Goal: Task Accomplishment & Management: Manage account settings

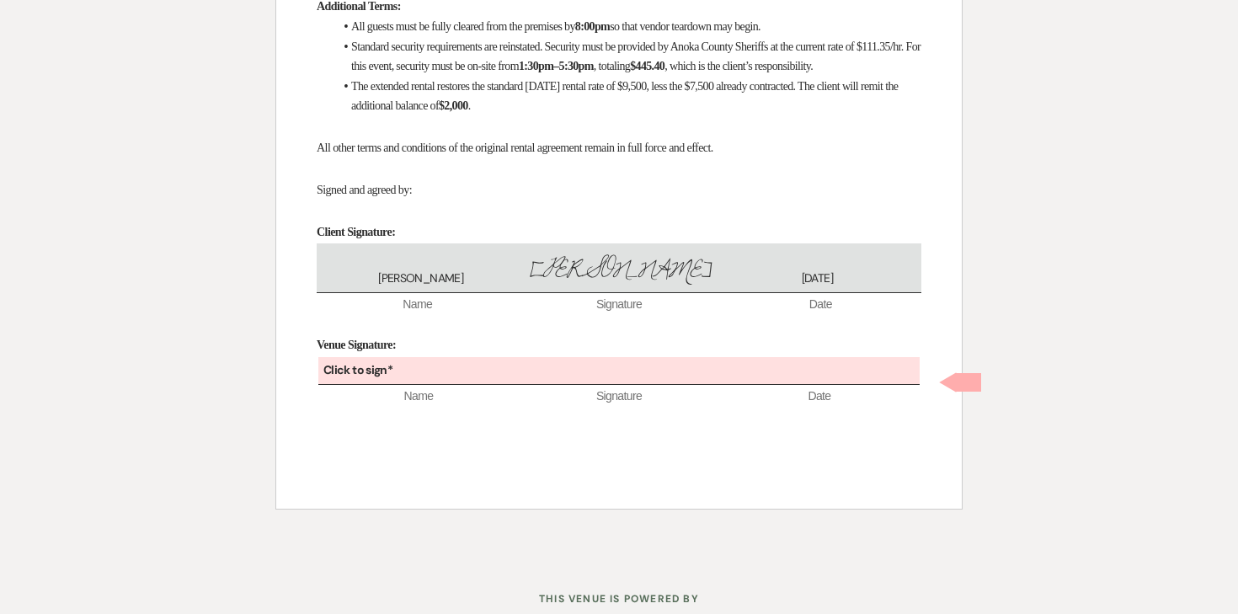
scroll to position [488, 0]
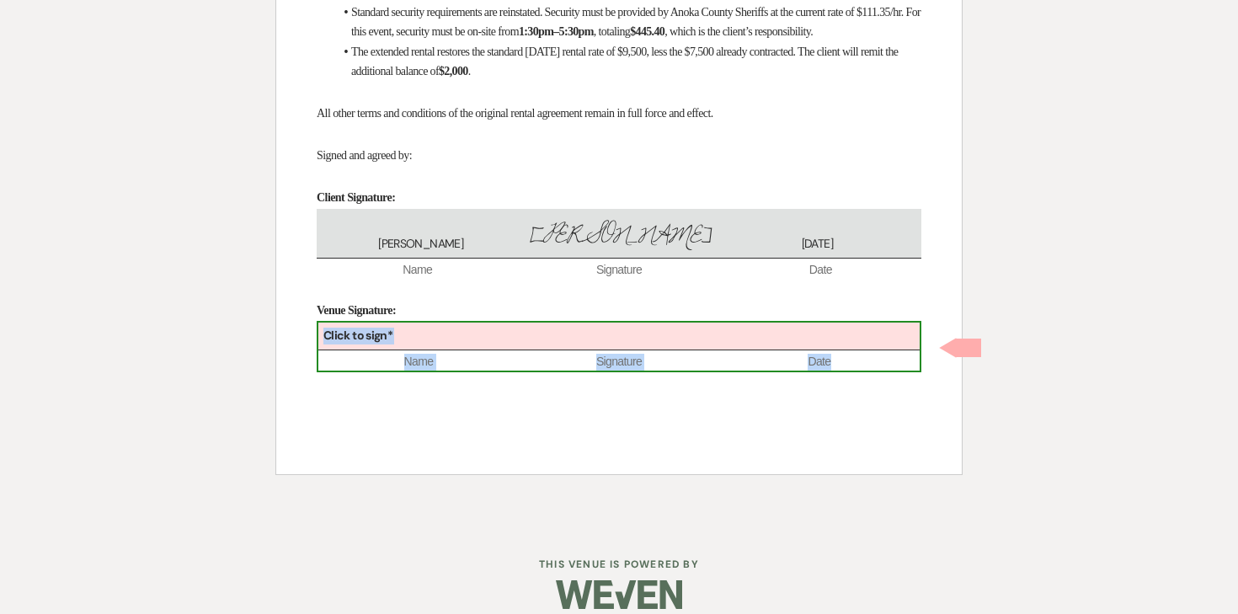
click at [505, 345] on div "Click to sign*" at bounding box center [618, 337] width 601 height 28
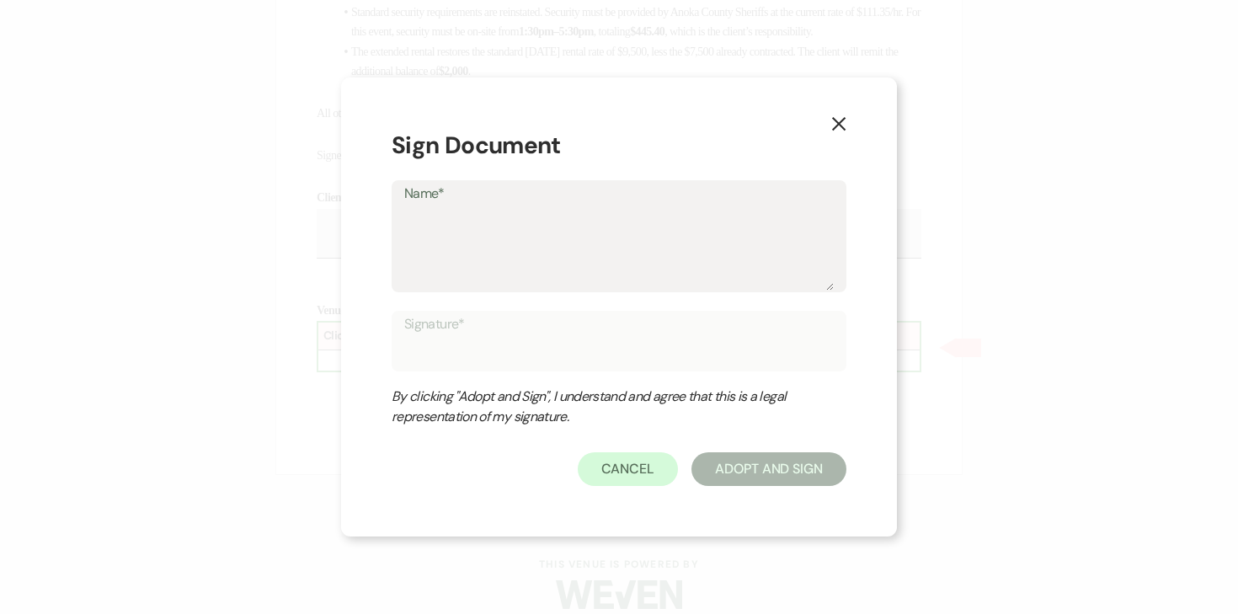
type textarea "A"
type input "A"
type textarea "An"
type input "An"
type textarea "Ang"
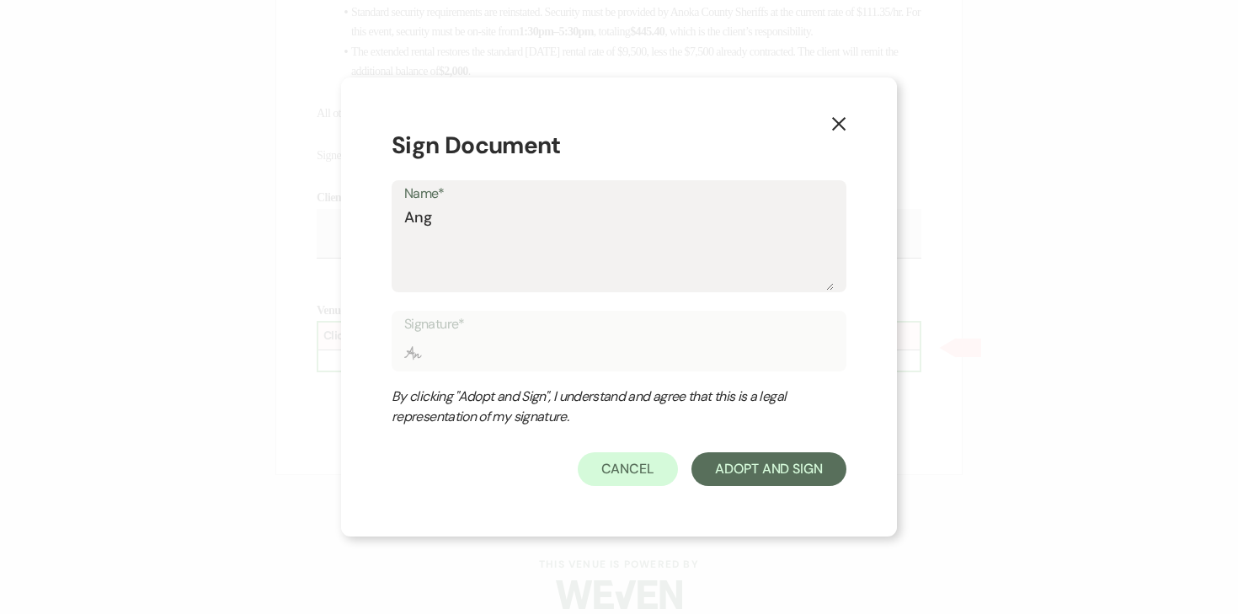
type input "Ang"
type textarea "Ange"
type input "Ange"
type textarea "Angel"
type input "Angel"
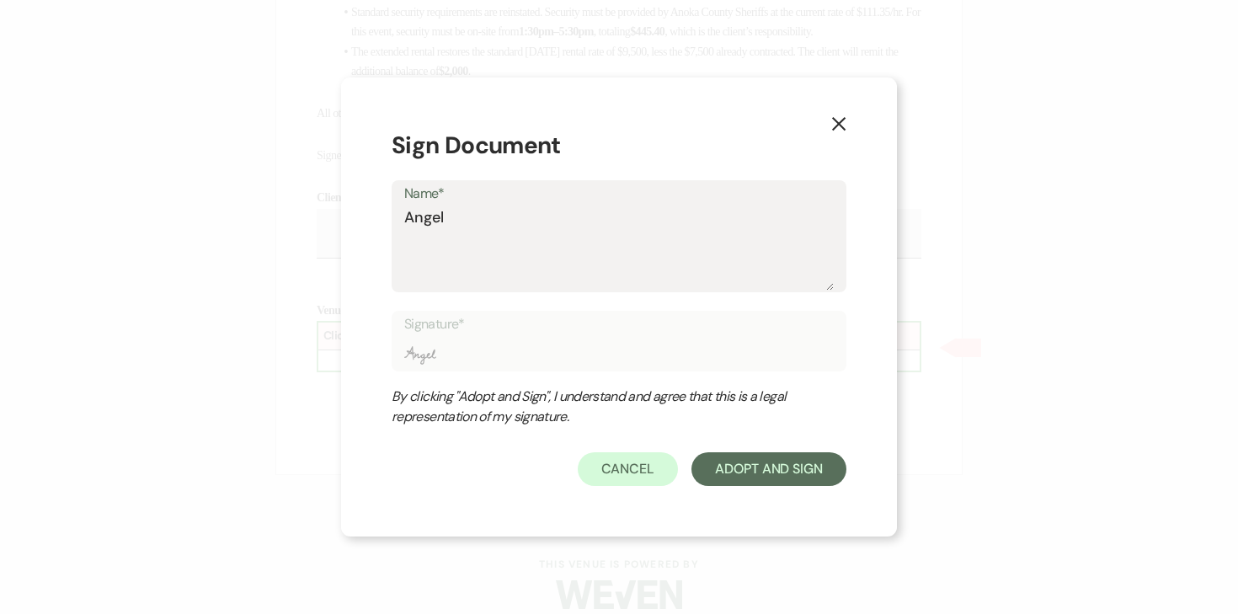
type textarea "[PERSON_NAME]"
type input "[PERSON_NAME]"
type textarea "[PERSON_NAME]"
type input "[PERSON_NAME]"
type textarea "[PERSON_NAME]"
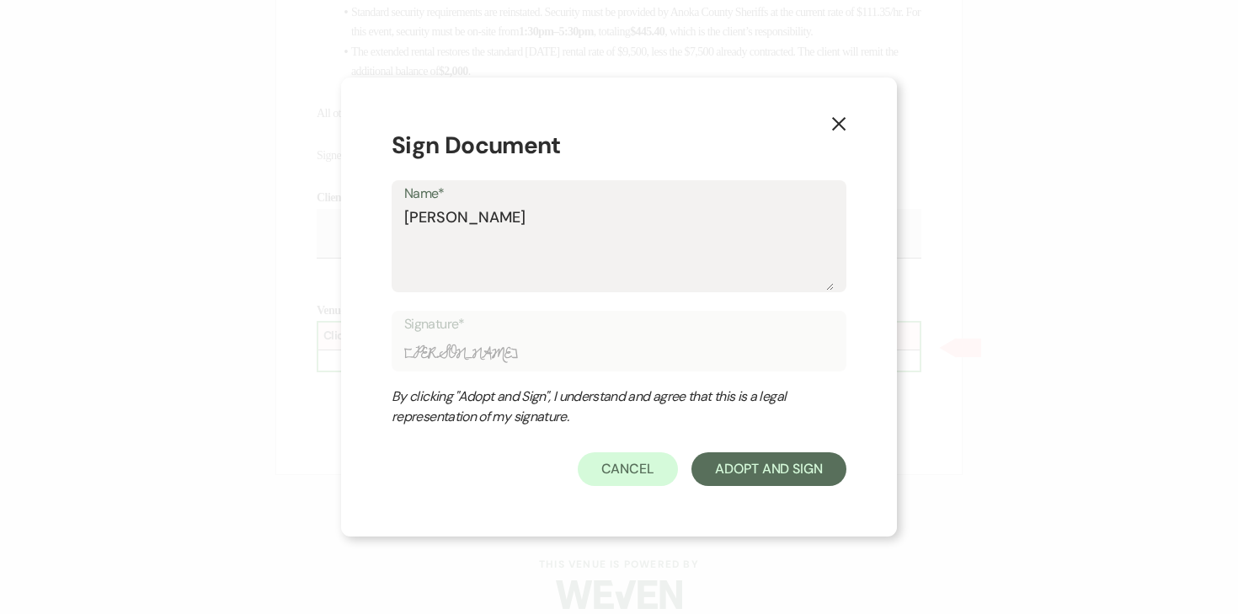
type input "[PERSON_NAME]"
type textarea "[PERSON_NAME]"
type input "[PERSON_NAME]"
type textarea "[PERSON_NAME]"
type input "[PERSON_NAME]"
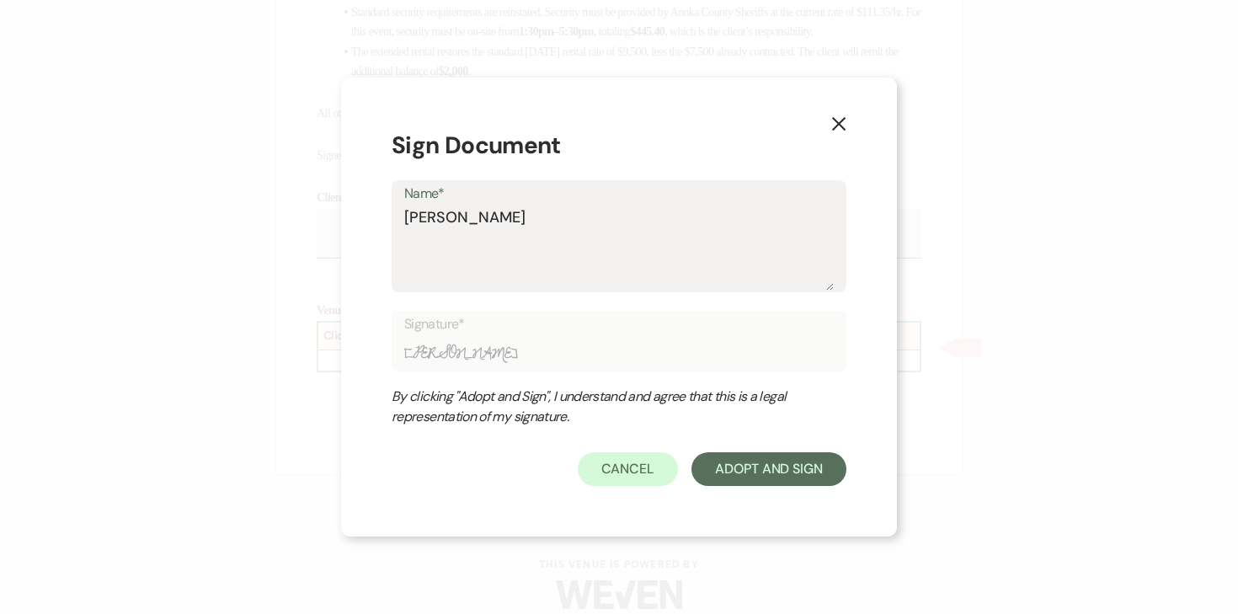
type textarea "[PERSON_NAME]"
type input "[PERSON_NAME]"
type textarea "[PERSON_NAME]"
type input "[PERSON_NAME]"
type textarea "[PERSON_NAME]"
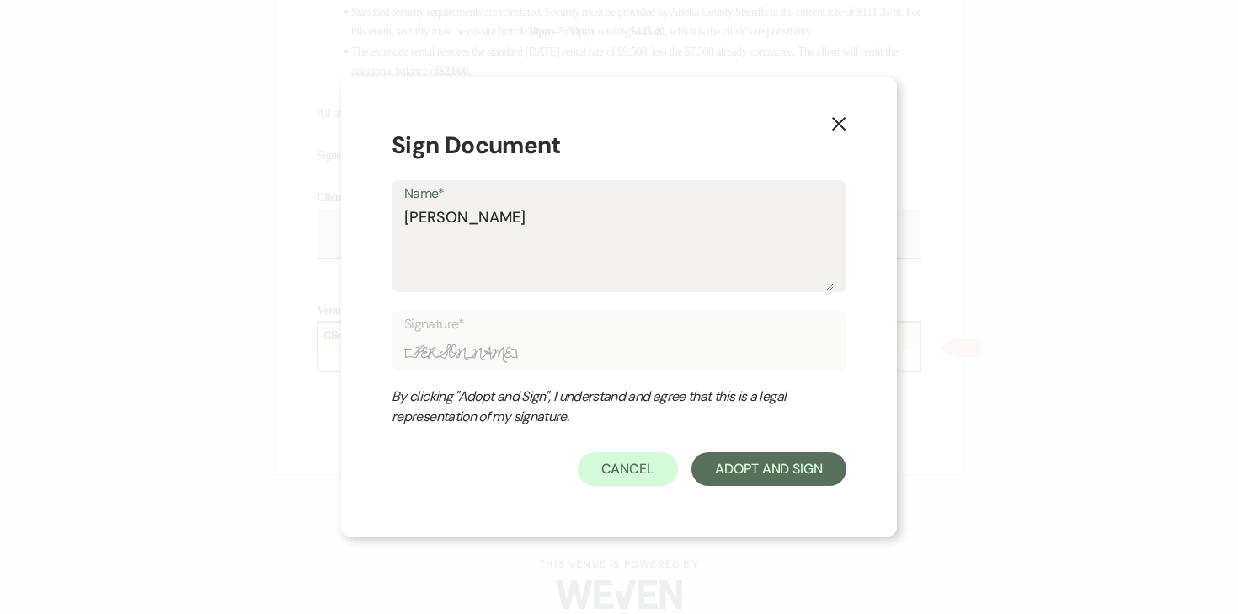
type input "[PERSON_NAME]"
type textarea "[PERSON_NAME]"
type input "[PERSON_NAME]"
type textarea "[PERSON_NAME]"
type input "[PERSON_NAME]"
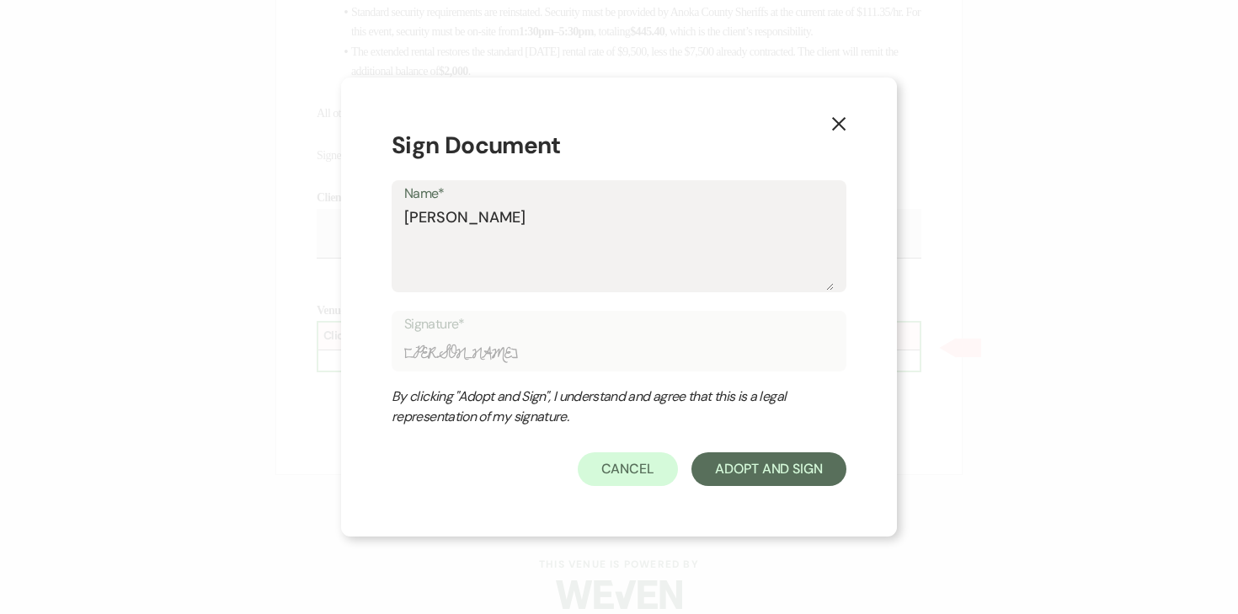
type textarea "[PERSON_NAME]"
type input "[PERSON_NAME]"
type textarea "[PERSON_NAME]"
type input "[PERSON_NAME]"
type textarea "[PERSON_NAME]"
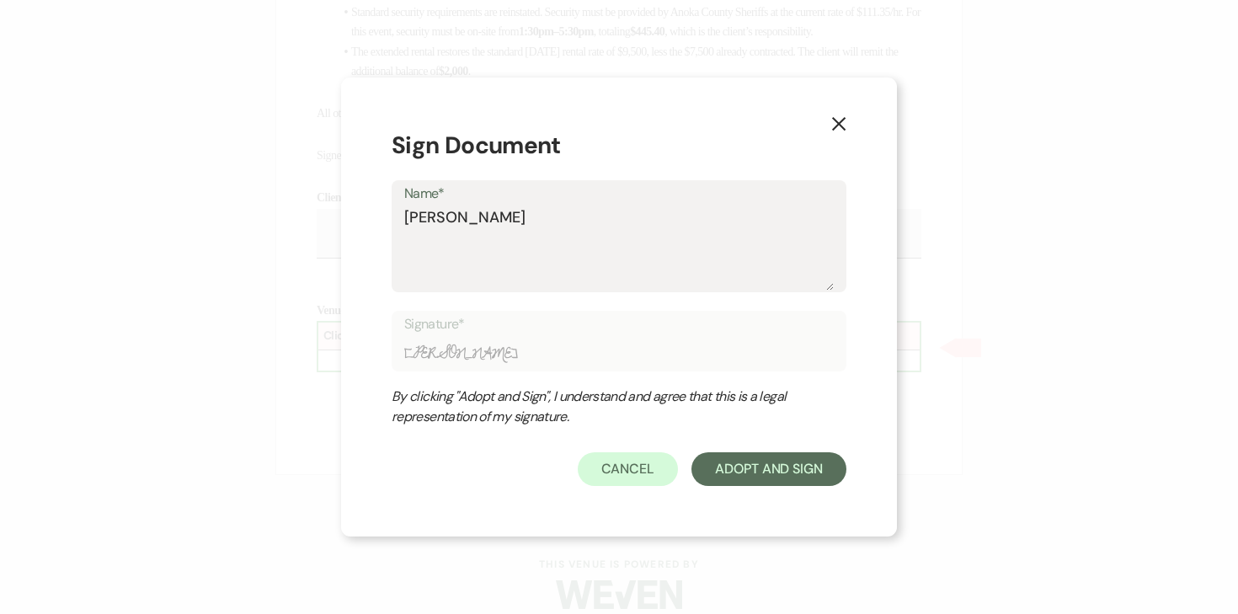
type input "[PERSON_NAME]"
type textarea "[PERSON_NAME]"
click at [788, 488] on div "X Sign Document Name* [PERSON_NAME] Signature* [PERSON_NAME] By clicking "Adopt…" at bounding box center [619, 306] width 556 height 459
click at [783, 469] on button "Adopt And Sign" at bounding box center [768, 469] width 155 height 34
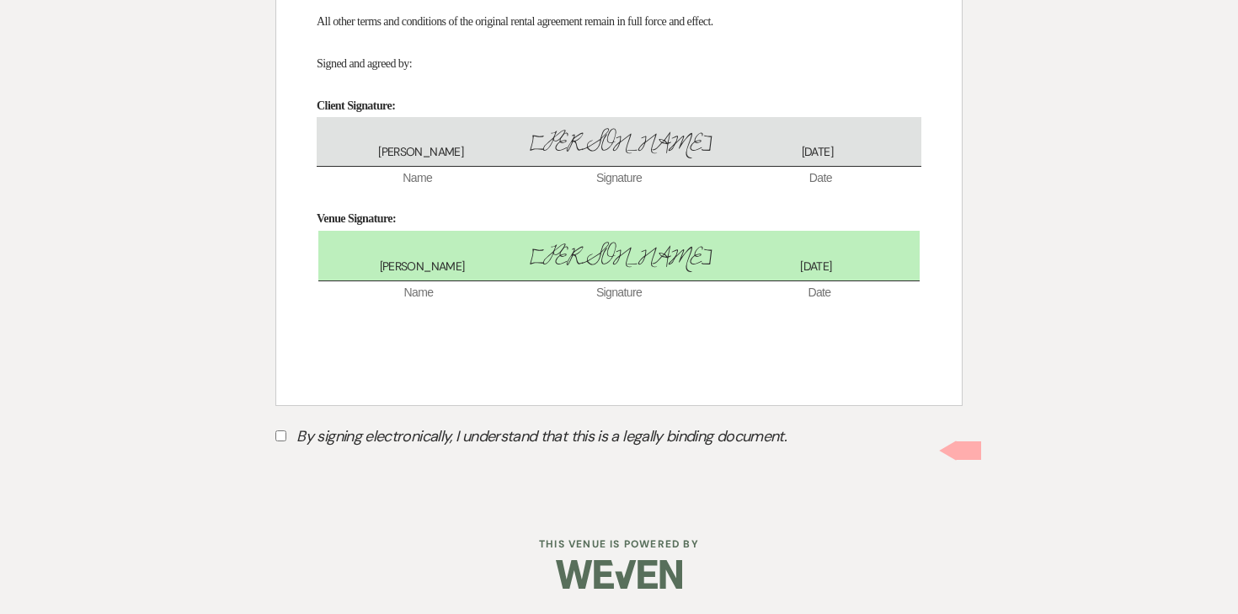
scroll to position [598, 0]
click at [284, 440] on input "By signing electronically, I understand that this is a legally binding document." at bounding box center [280, 435] width 11 height 11
checkbox input "true"
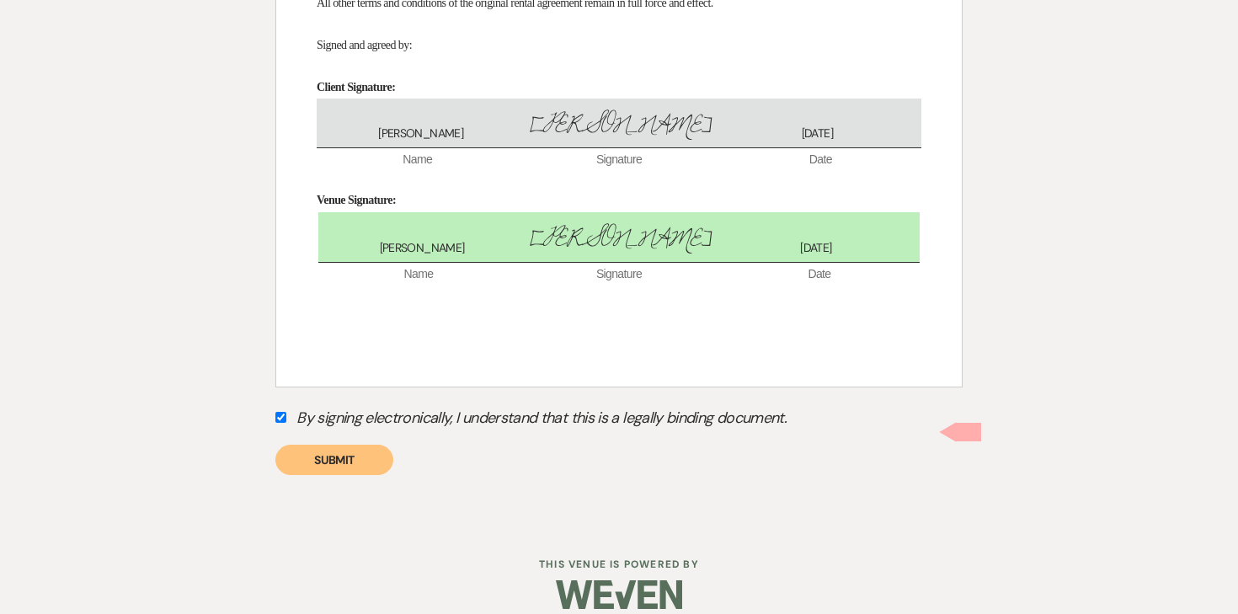
click at [306, 472] on button "Submit" at bounding box center [334, 460] width 118 height 30
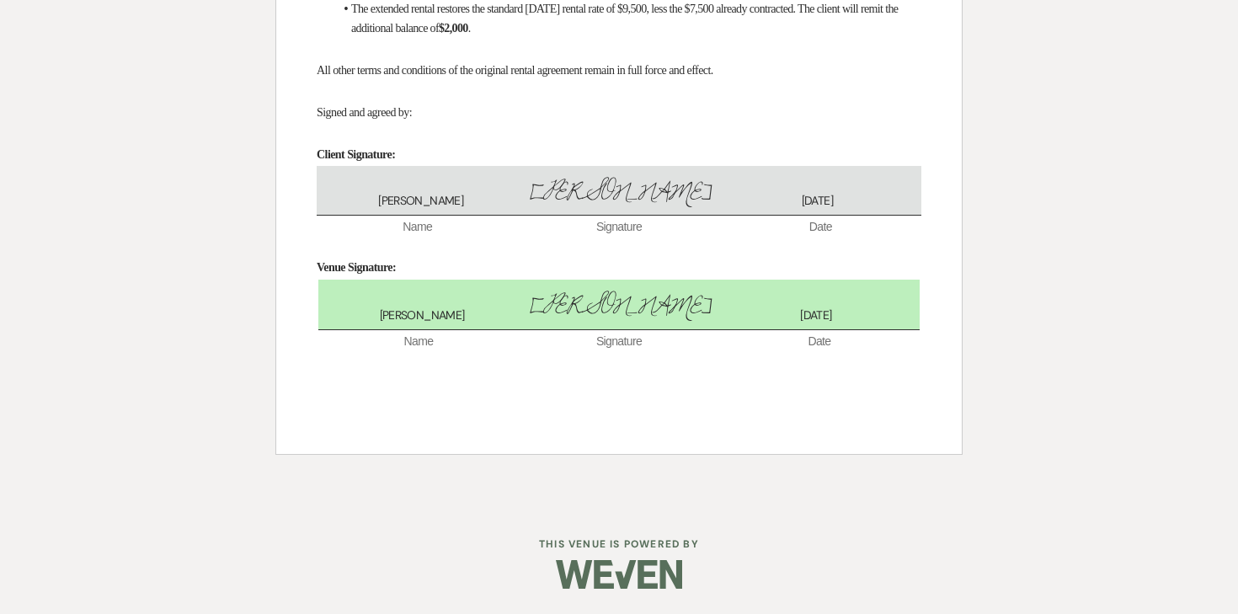
scroll to position [0, 0]
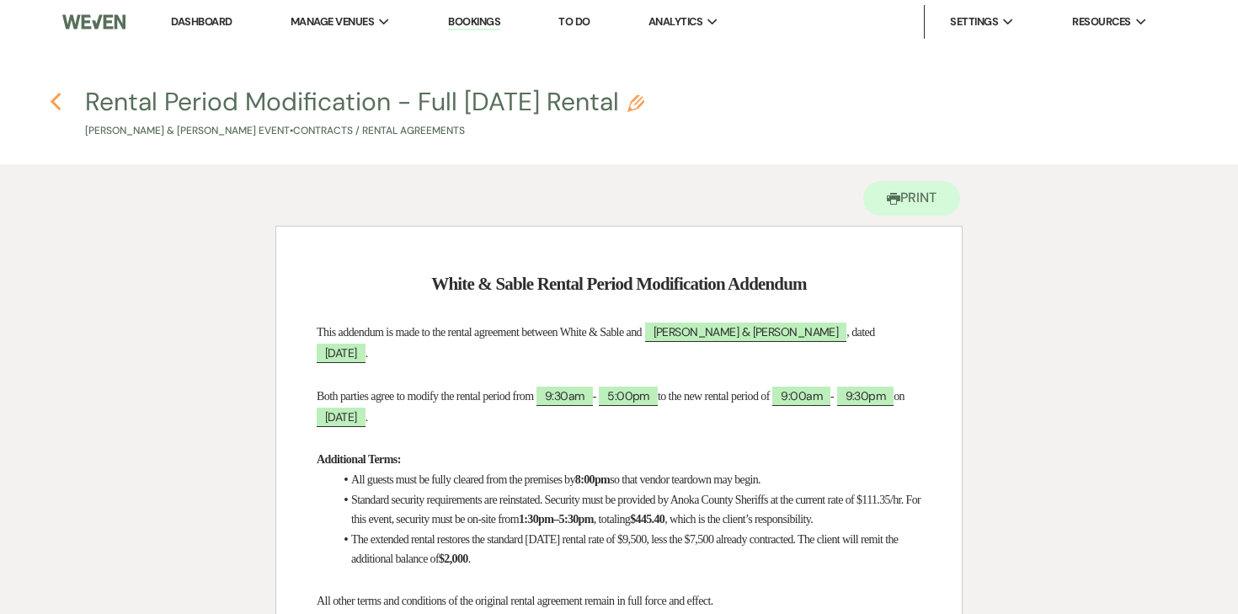
click at [50, 98] on icon "Previous" at bounding box center [56, 102] width 13 height 20
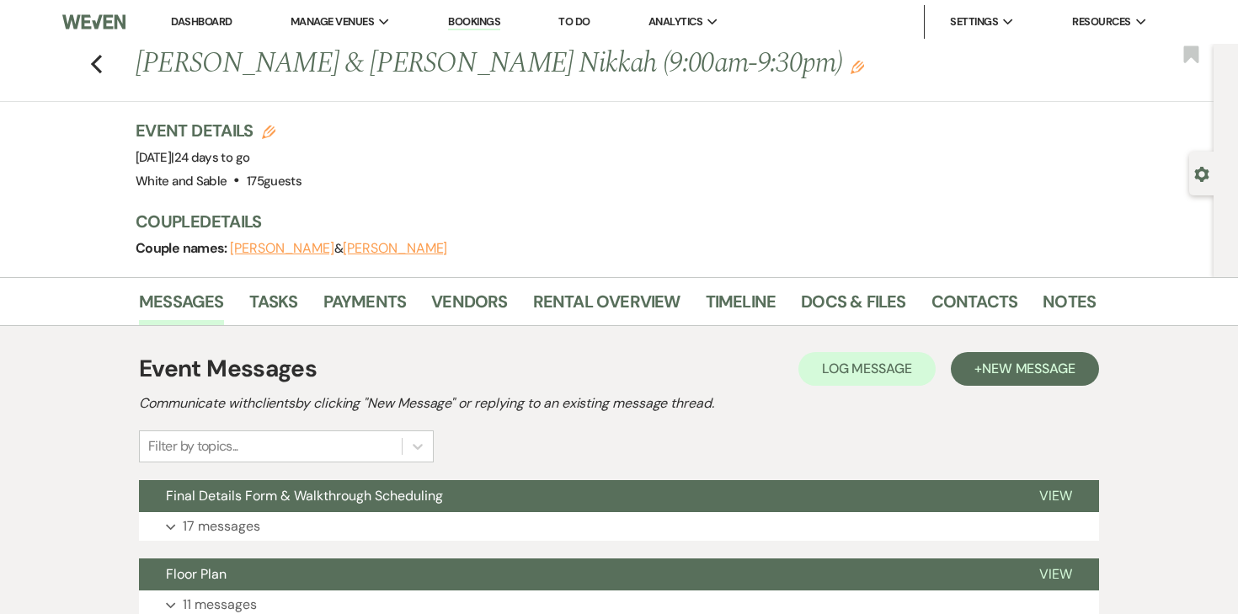
click at [218, 21] on link "Dashboard" at bounding box center [201, 21] width 61 height 14
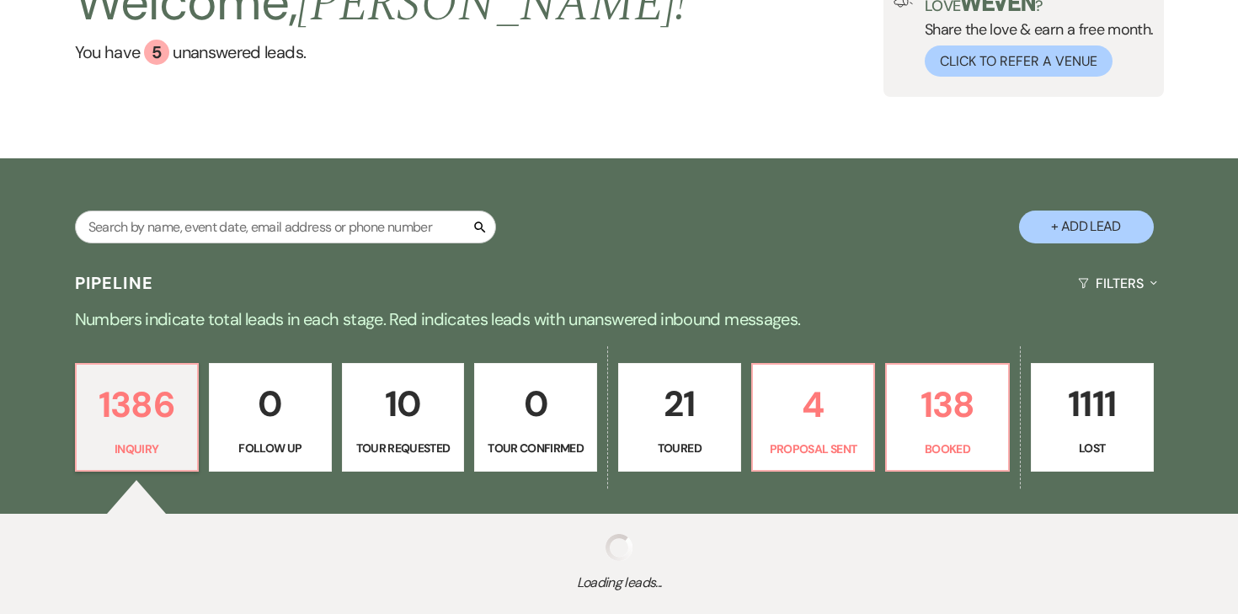
scroll to position [247, 0]
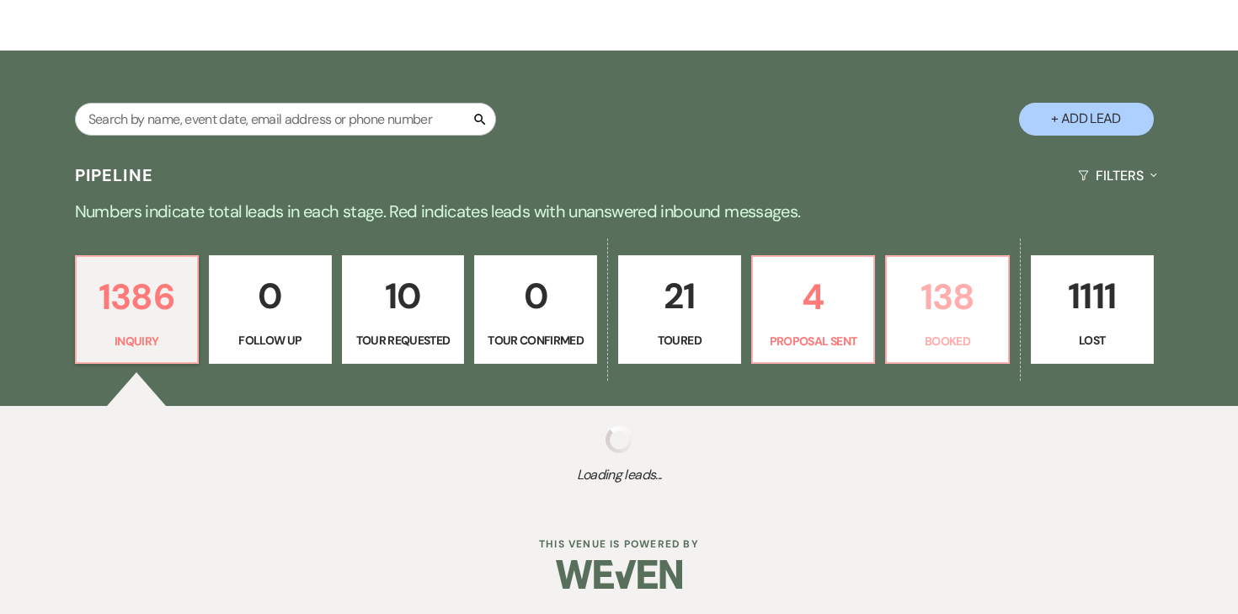
click at [937, 310] on p "138" at bounding box center [947, 297] width 101 height 56
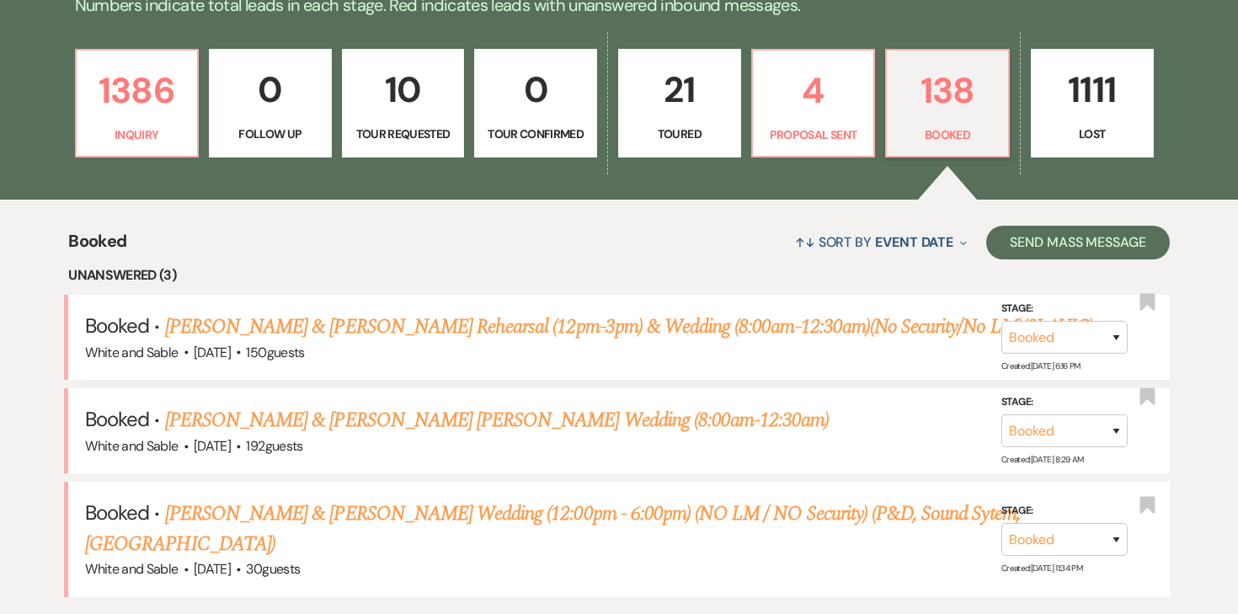
scroll to position [434, 0]
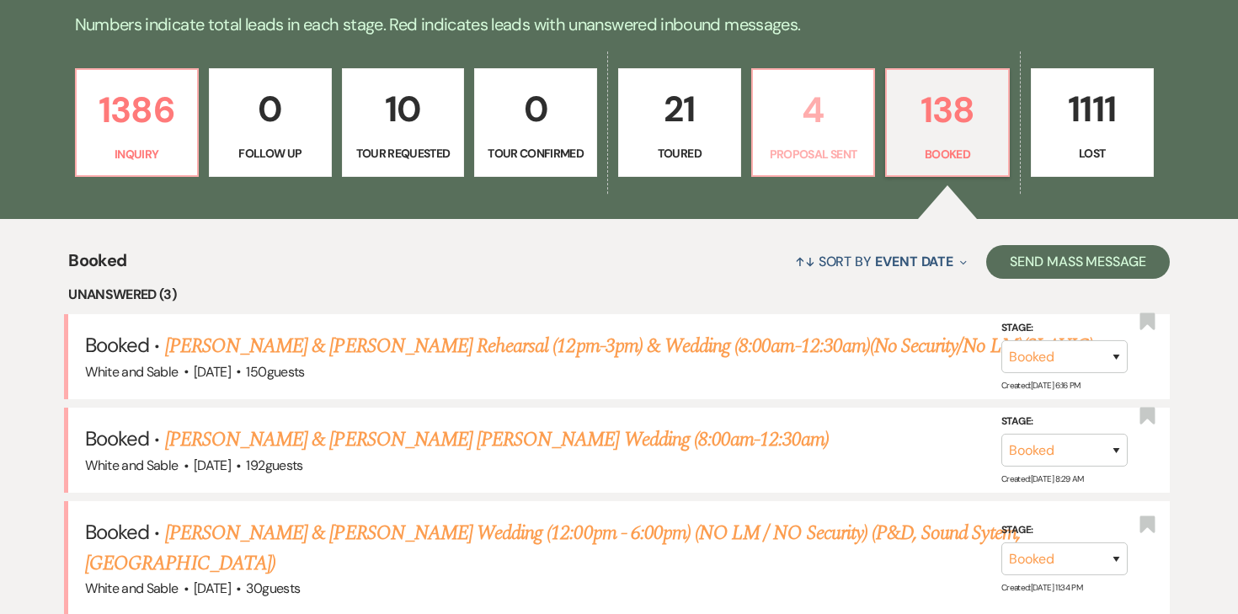
click at [784, 145] on p "Proposal Sent" at bounding box center [813, 154] width 101 height 19
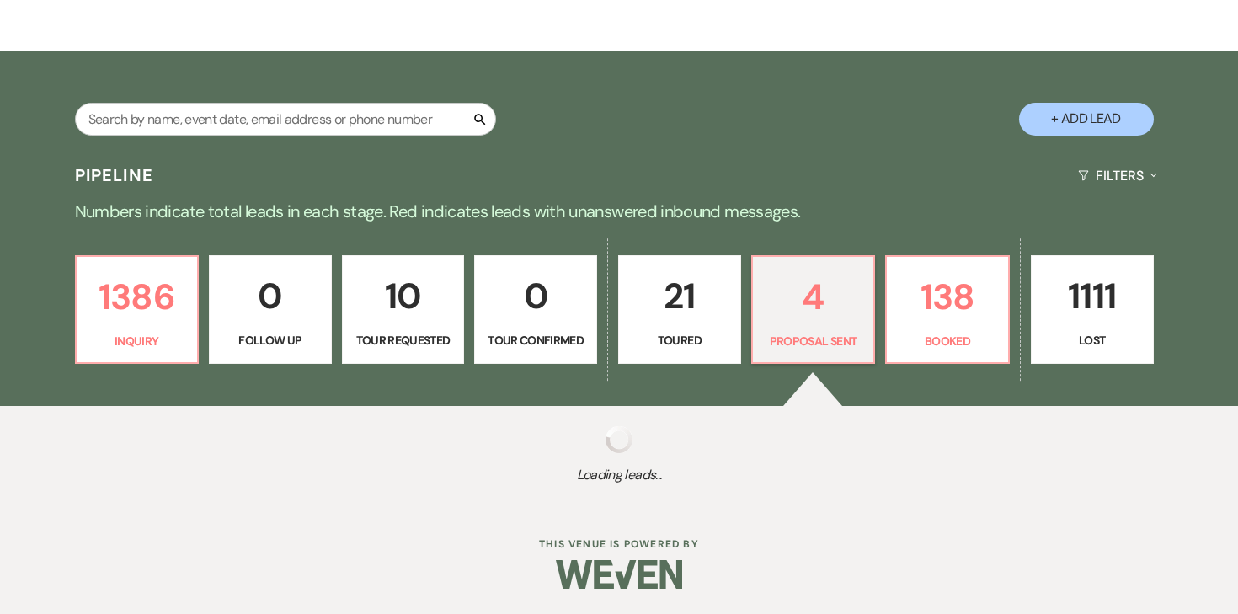
select select "6"
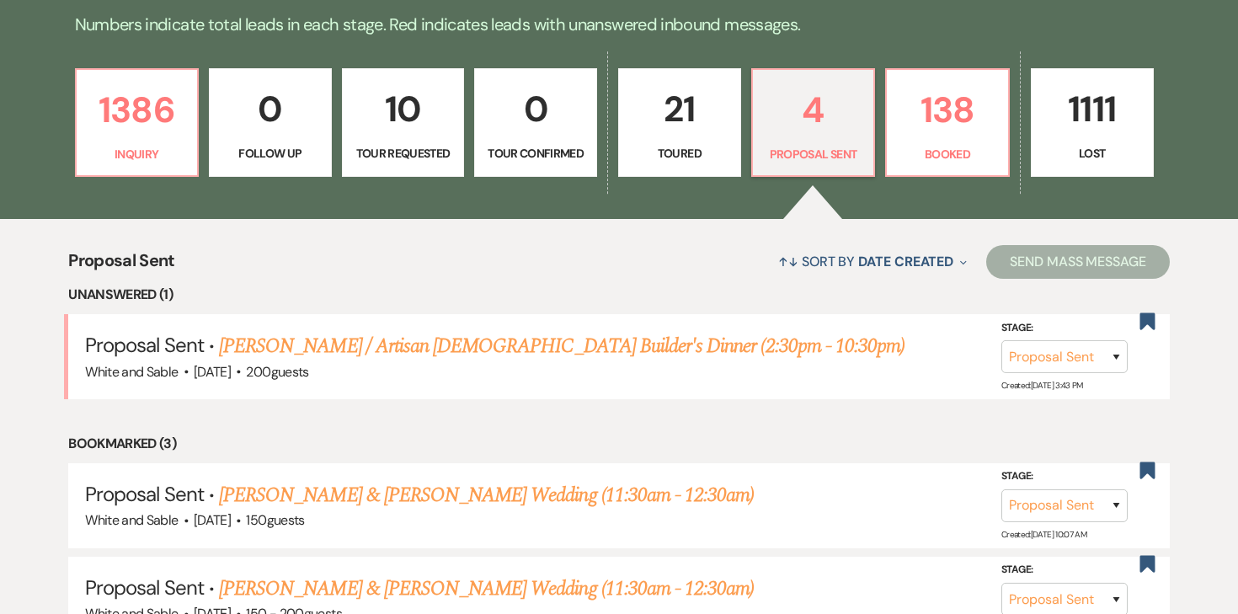
scroll to position [736, 0]
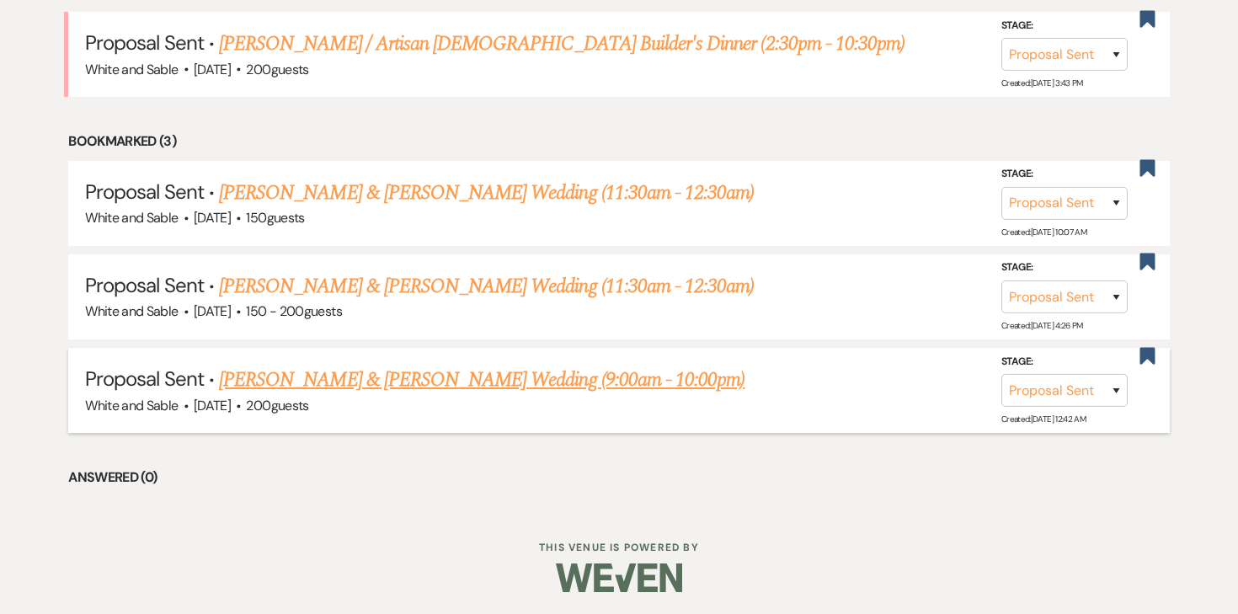
click at [449, 360] on li "Proposal Sent · Kamilia Homchik & Alex Sysa's Wedding (9:00am - 10:00pm) White …" at bounding box center [618, 390] width 1101 height 85
click at [449, 370] on link "Kamilia Homchik & Alex Sysa's Wedding (9:00am - 10:00pm)" at bounding box center [481, 380] width 525 height 30
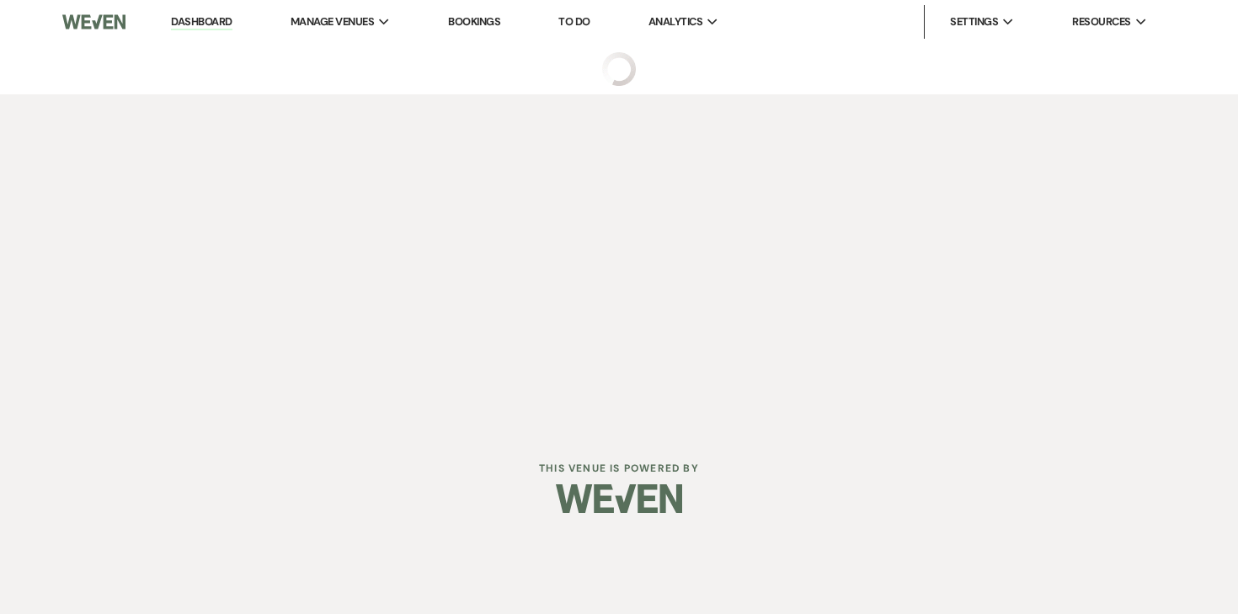
select select "6"
select select "7"
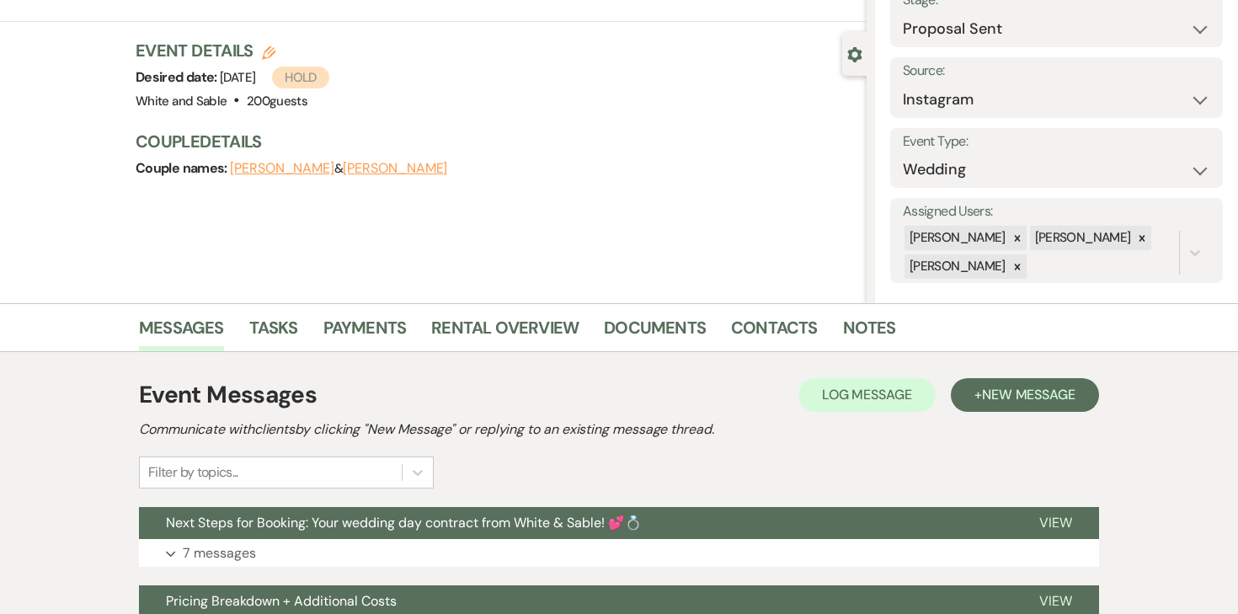
scroll to position [189, 0]
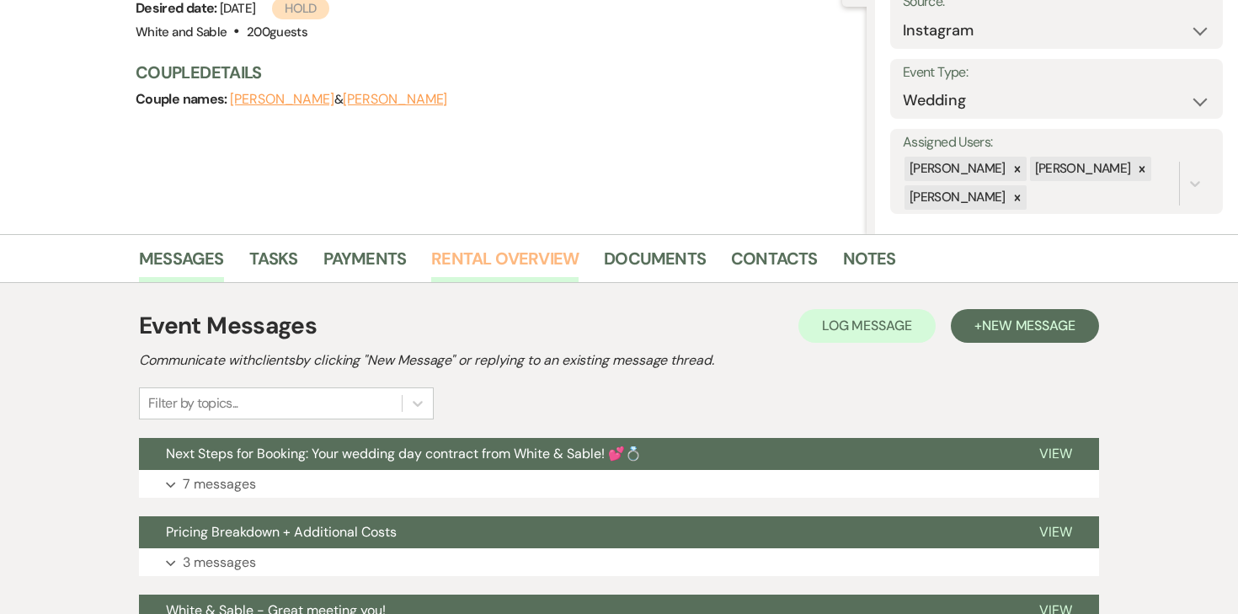
click at [534, 254] on link "Rental Overview" at bounding box center [504, 263] width 147 height 37
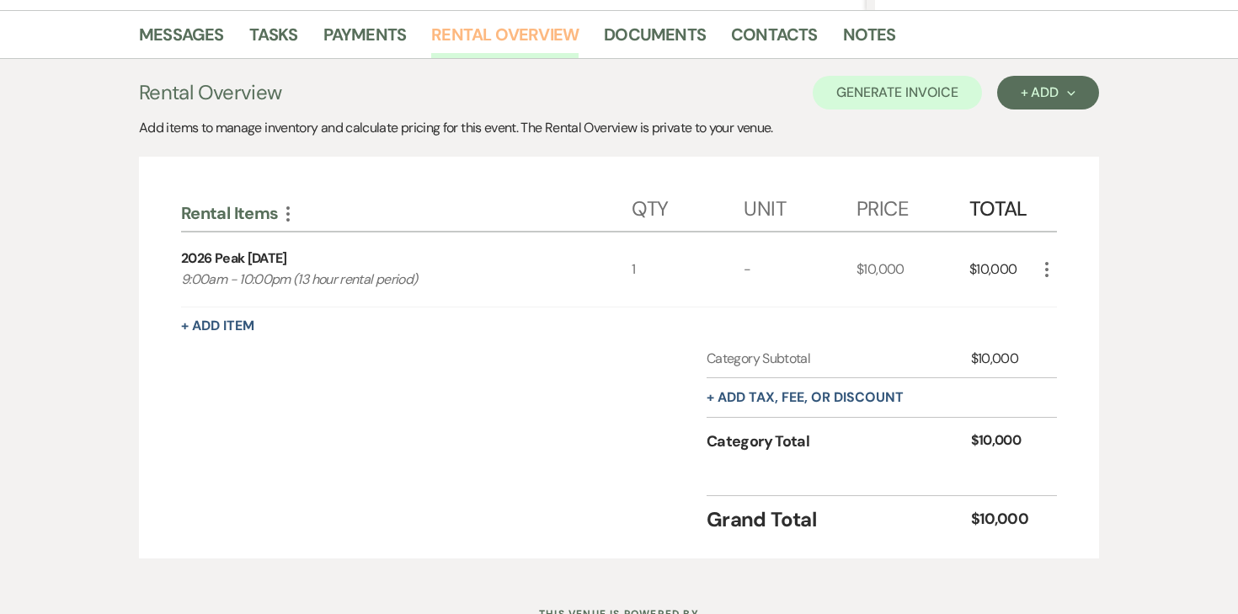
scroll to position [482, 0]
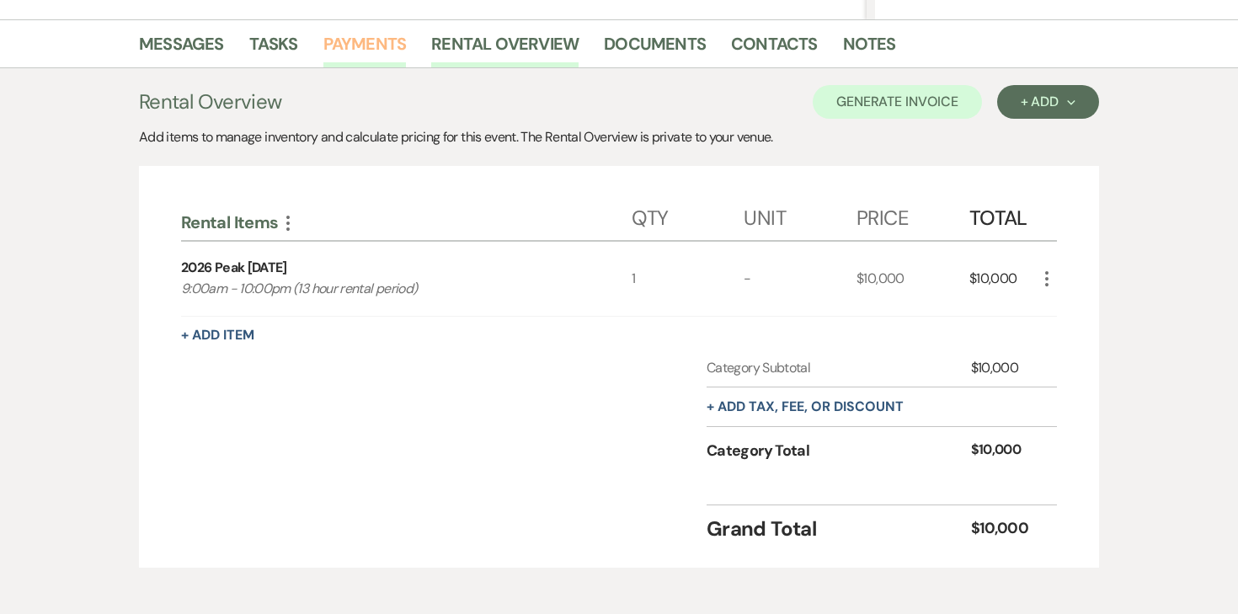
click at [384, 50] on link "Payments" at bounding box center [364, 48] width 83 height 37
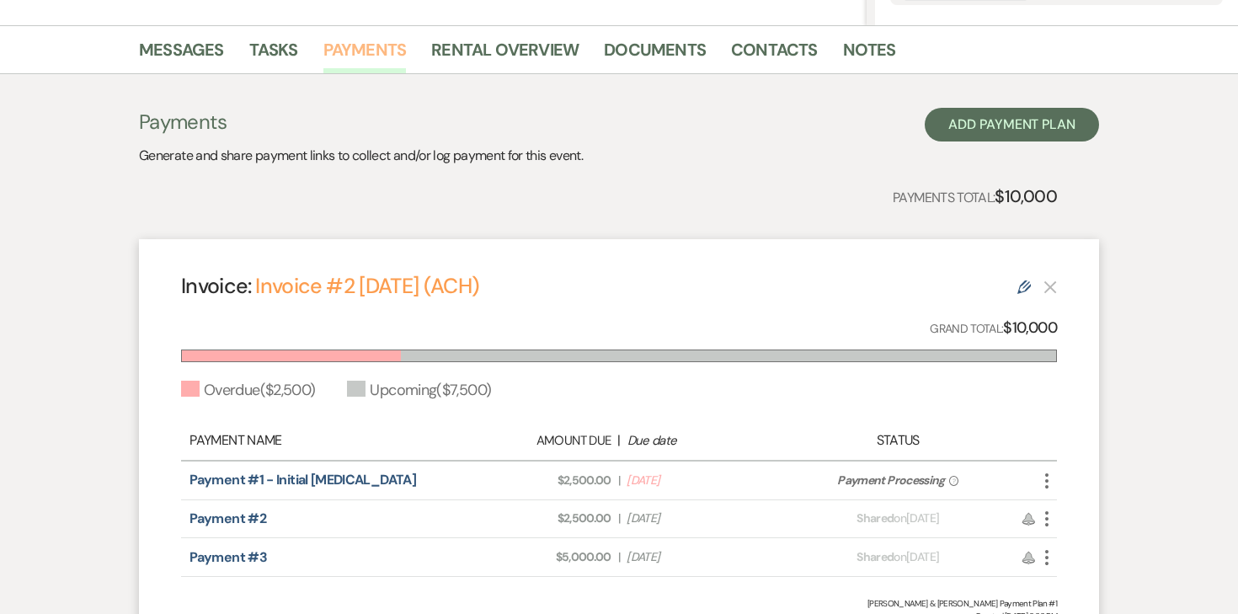
scroll to position [351, 0]
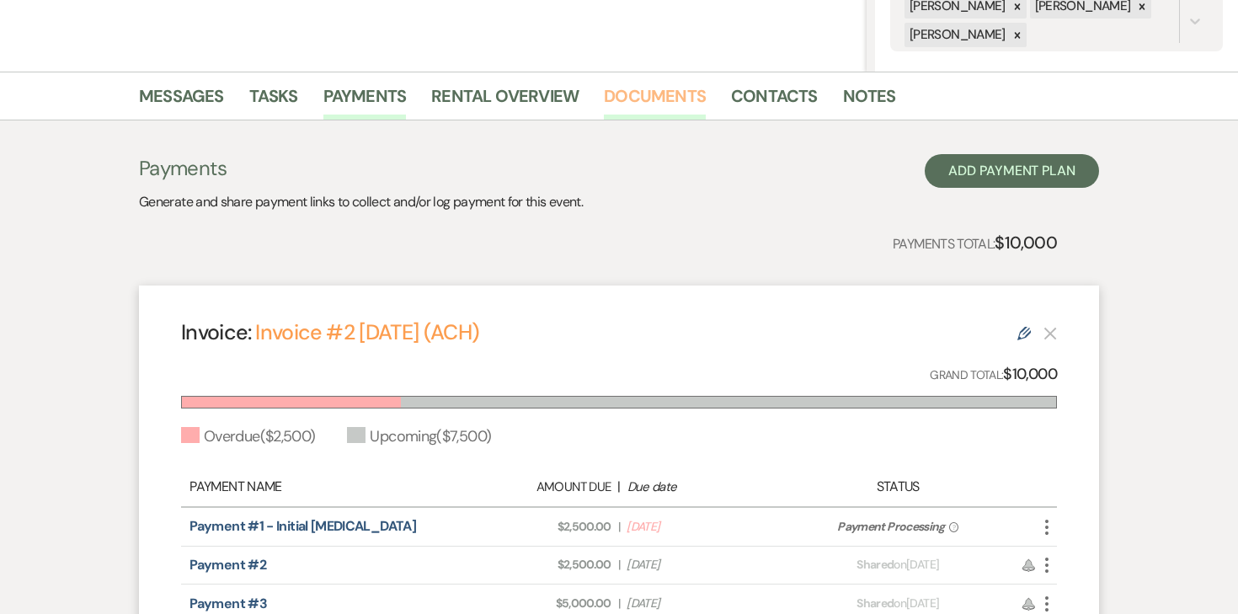
click at [666, 91] on link "Documents" at bounding box center [655, 101] width 102 height 37
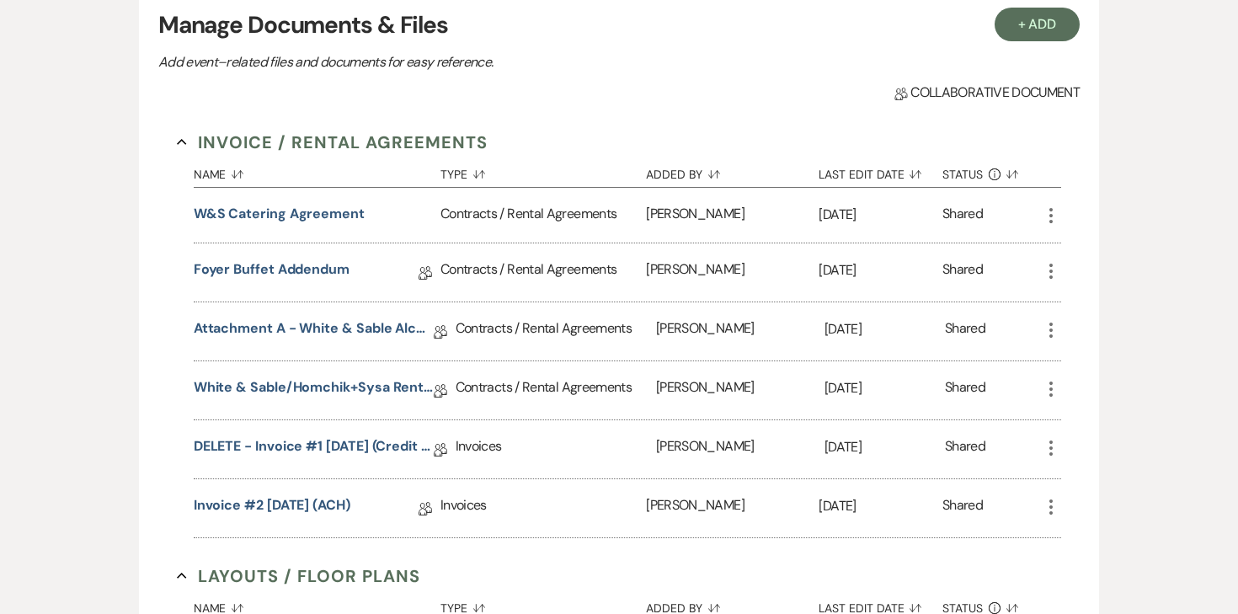
scroll to position [510, 0]
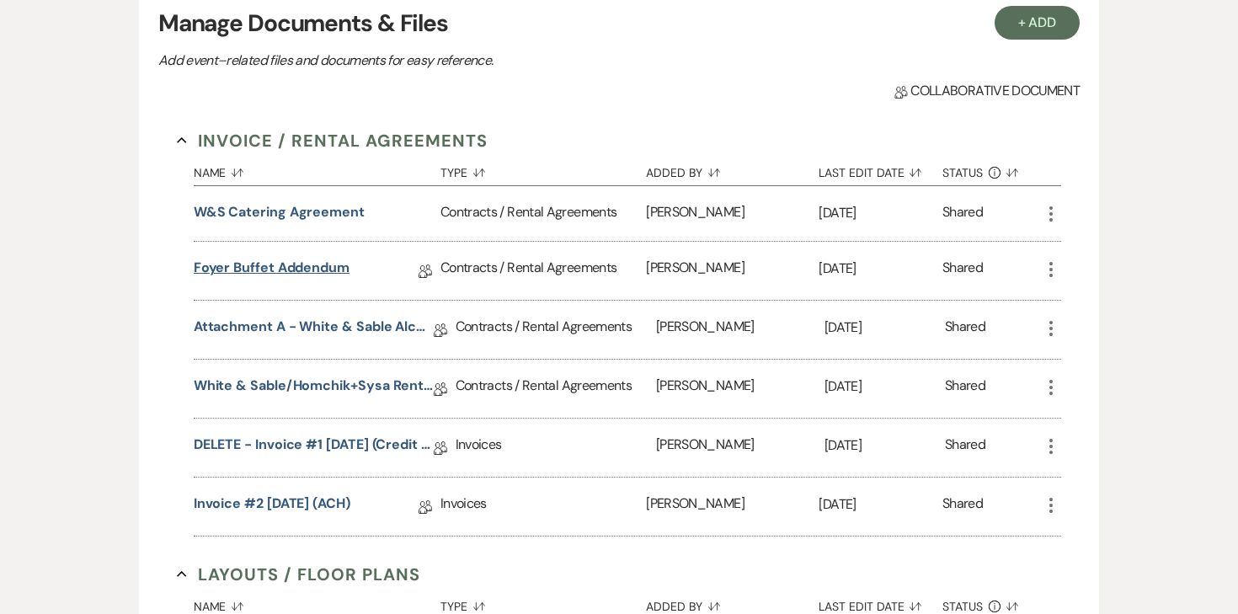
click at [298, 271] on link "Foyer Buffet Addendum" at bounding box center [272, 271] width 156 height 26
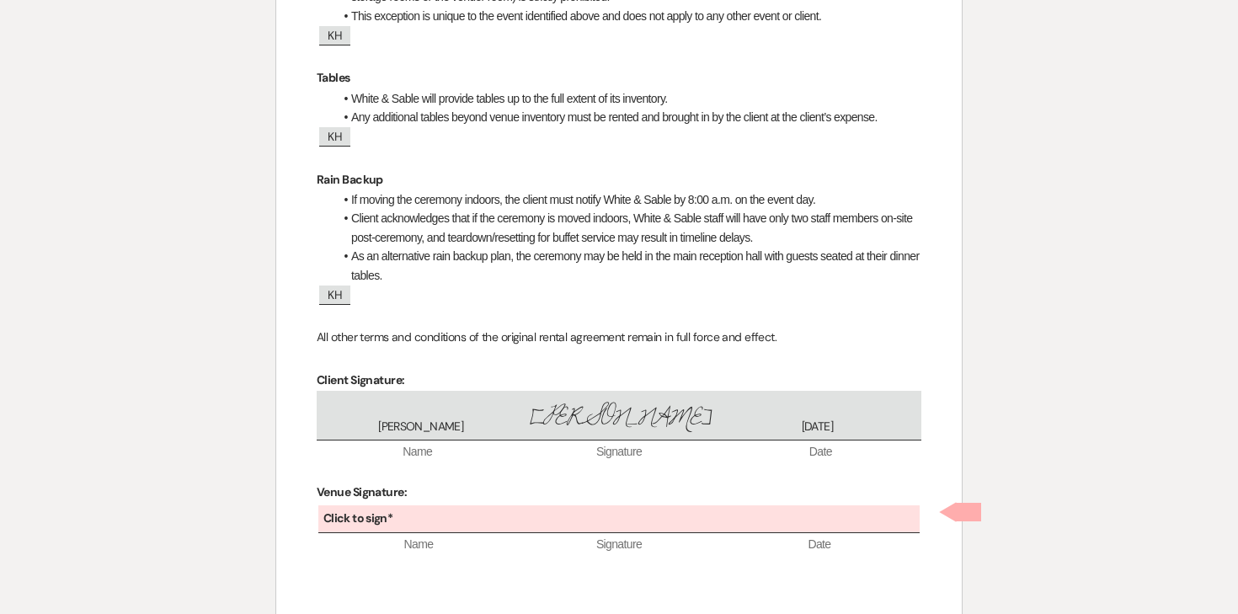
scroll to position [700, 0]
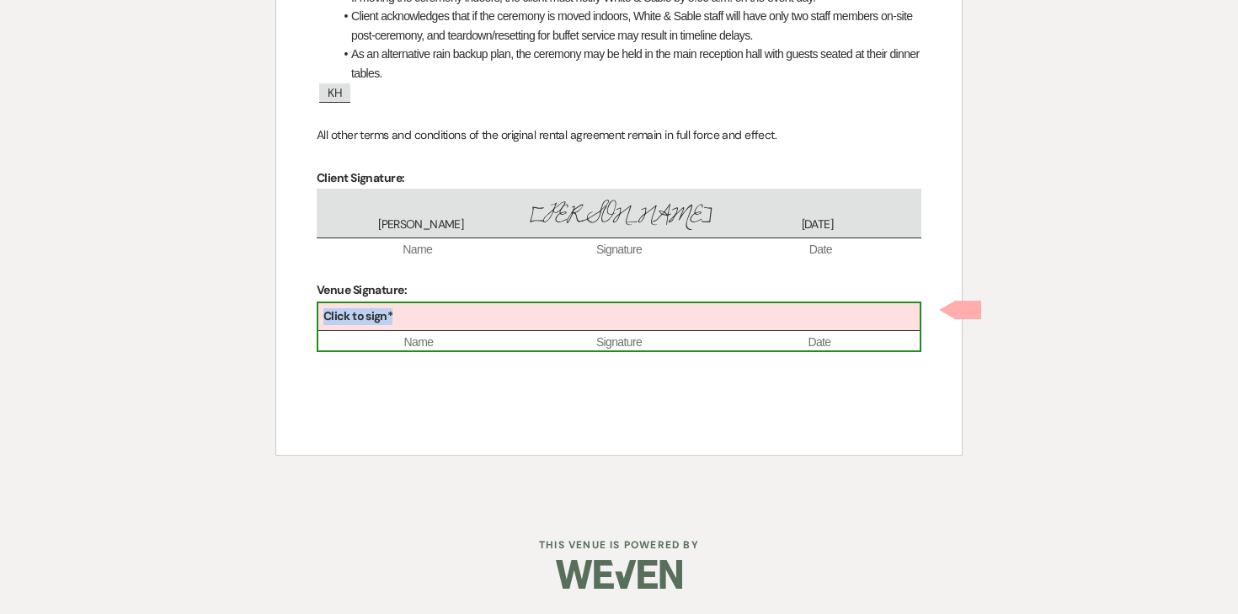
click at [472, 317] on div "Click to sign*" at bounding box center [618, 317] width 601 height 28
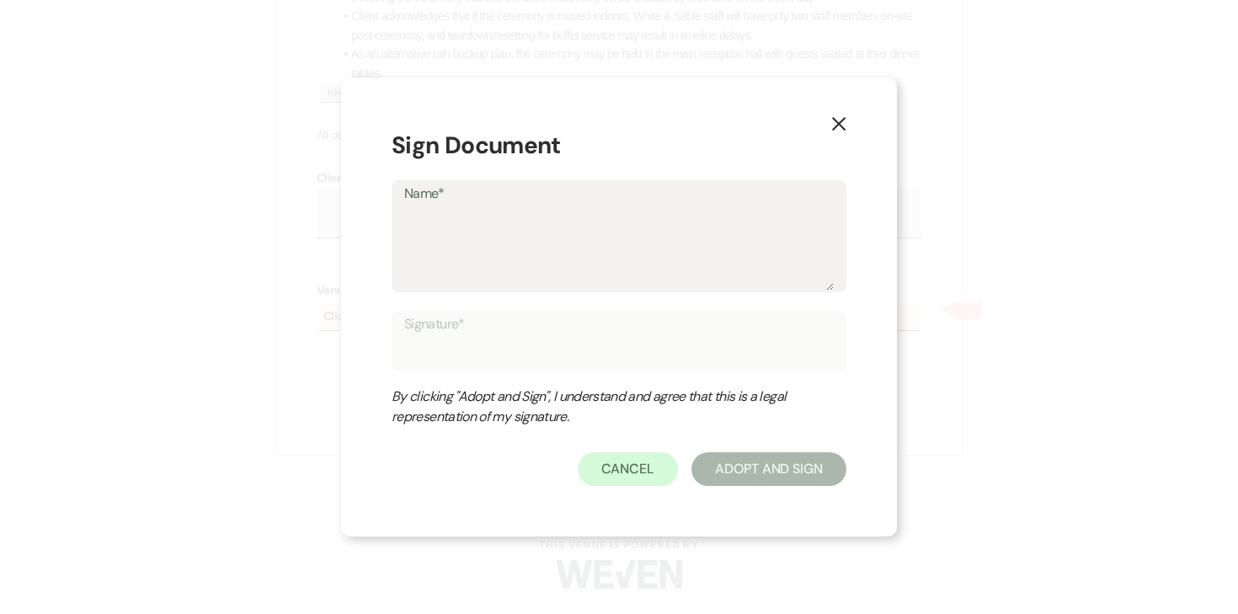
type textarea "A"
type input "A"
type textarea "An"
type input "An"
type textarea "Ang"
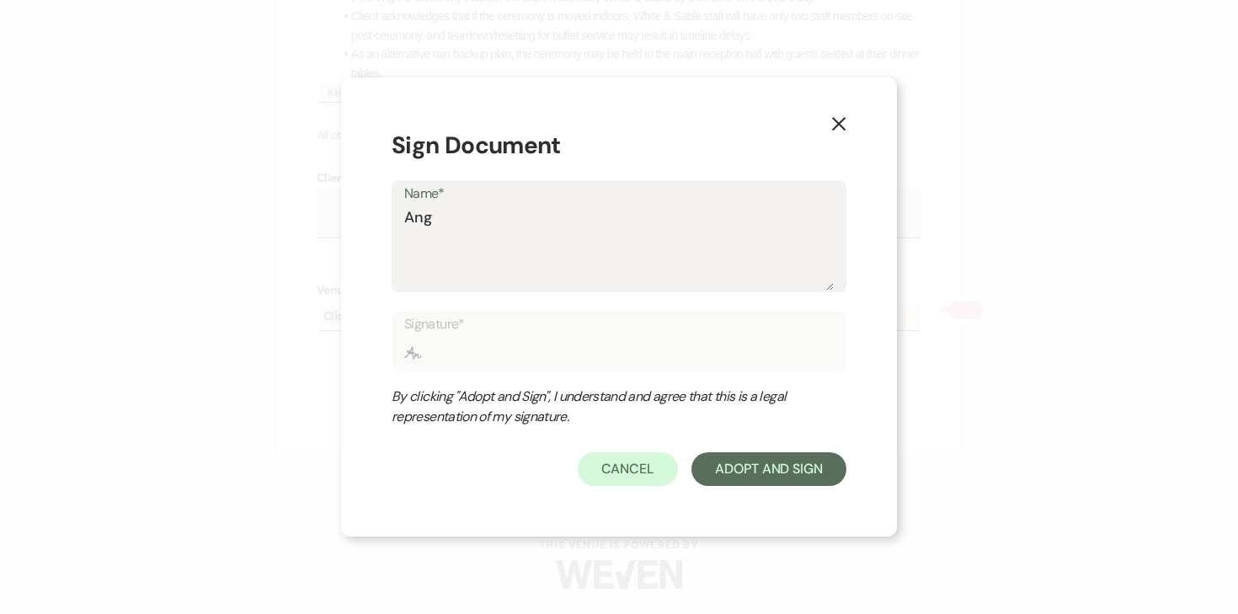
type input "Ang"
type textarea "Ange"
type input "Ange"
type textarea "Angel"
type input "Angel"
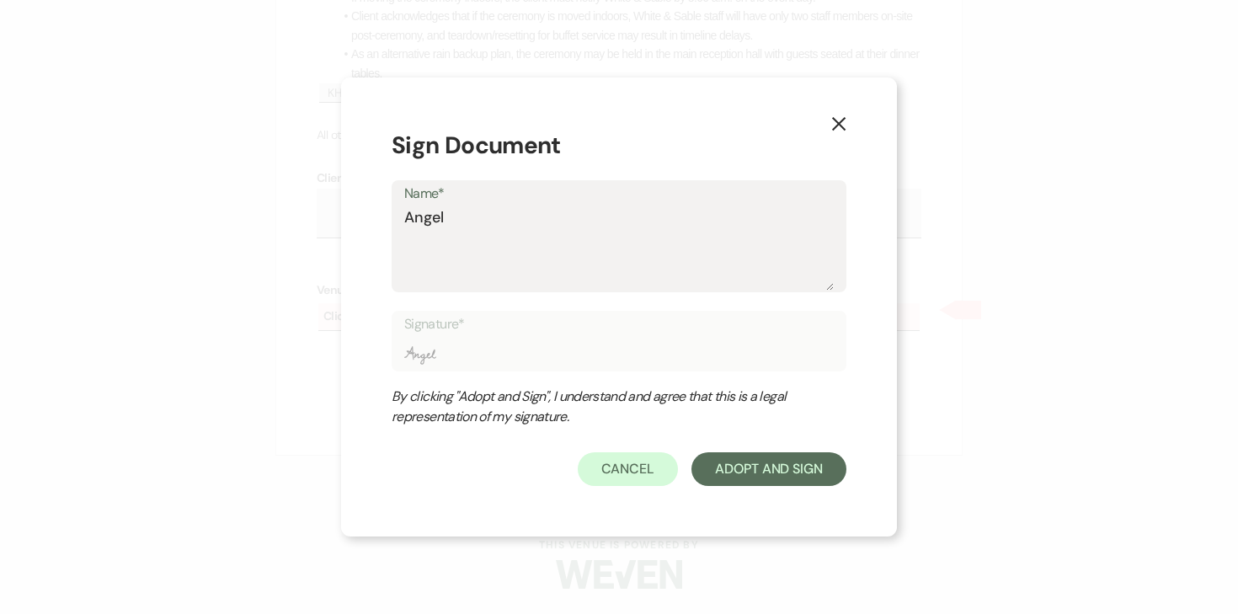
type textarea "Angela"
type input "Angela"
type textarea "Angela"
type input "Angela"
type textarea "Angela O"
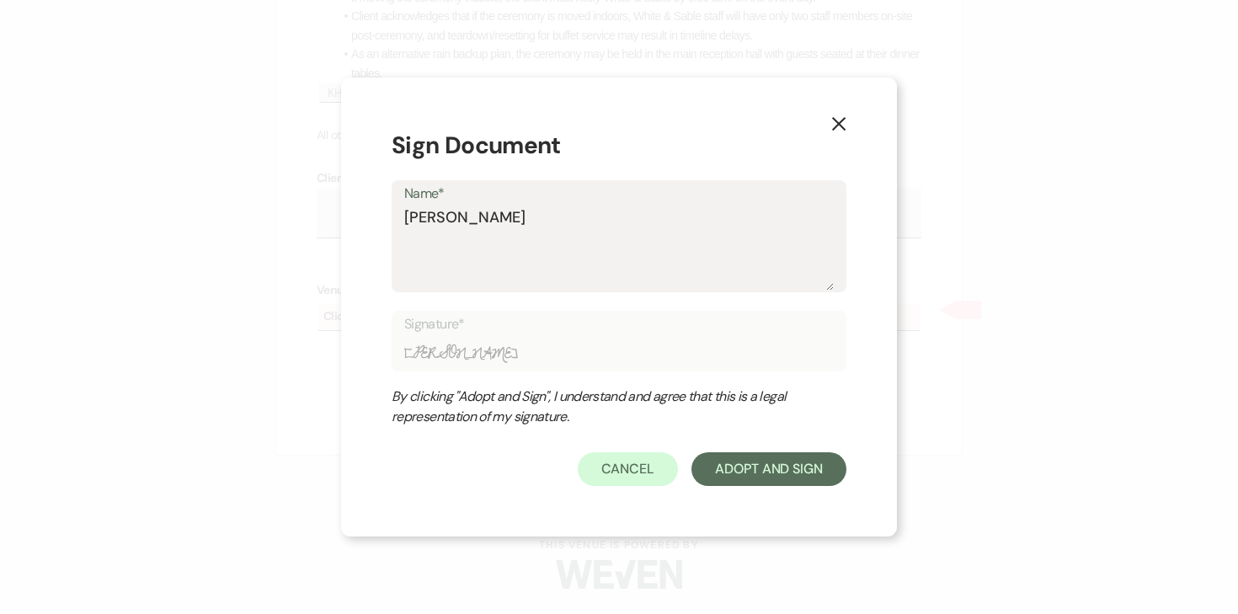
type input "Angela O"
type textarea "Angela Ol"
type input "Angela Ol"
type textarea "Angela Old"
type input "Angela Old"
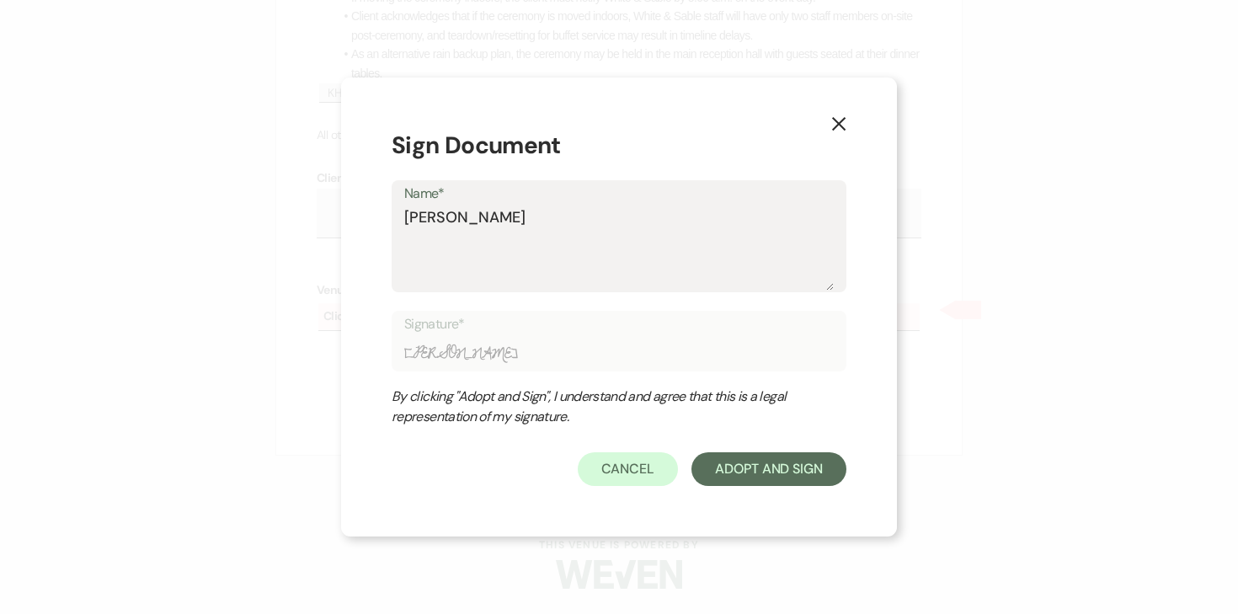
type textarea "Angela Olde"
type input "Angela Olde"
type textarea "Angela Olden"
type input "Angela Olden"
type textarea "Angela Oldenb"
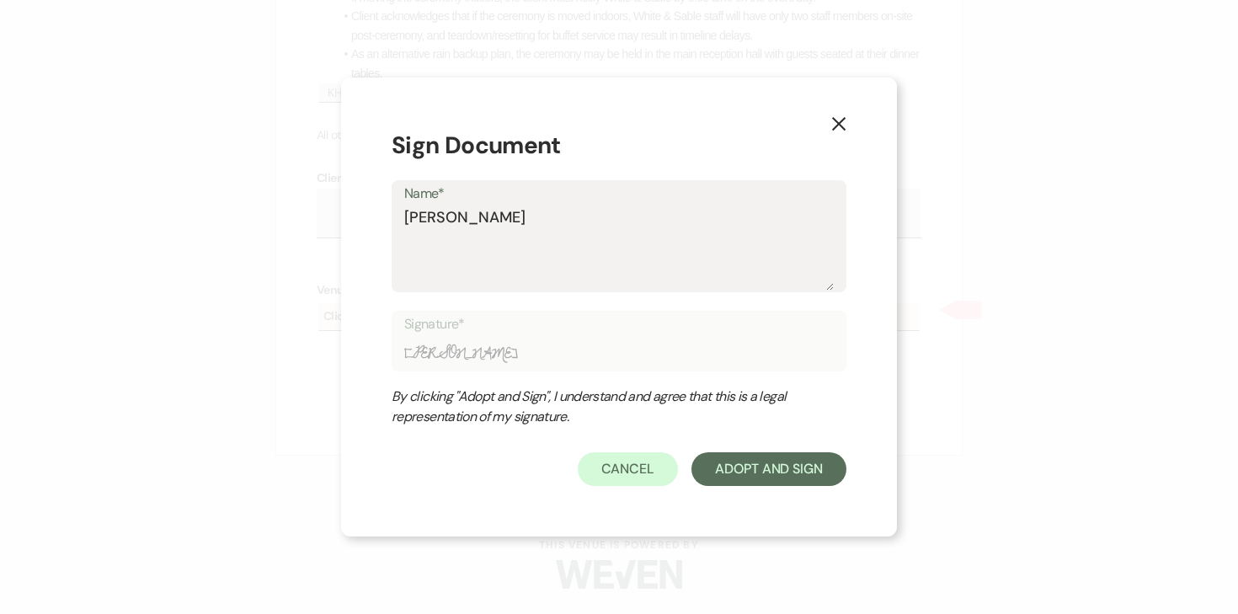
type input "Angela Oldenb"
type textarea "Angela Oldenbu"
type input "Angela Oldenbu"
type textarea "Angela Oldenbur"
type input "Angela Oldenbur"
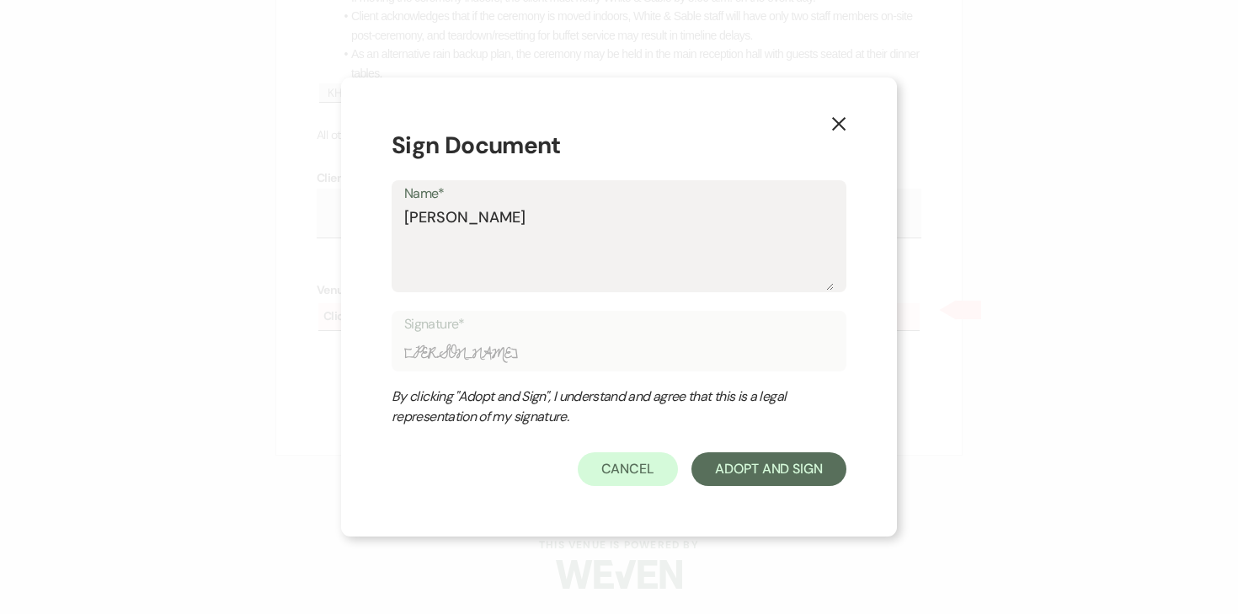
type textarea "Angela Oldenburg"
type input "Angela Oldenburg"
type textarea "Angela Oldenburge"
type input "Angela Oldenburge"
type textarea "Angela Oldenburger"
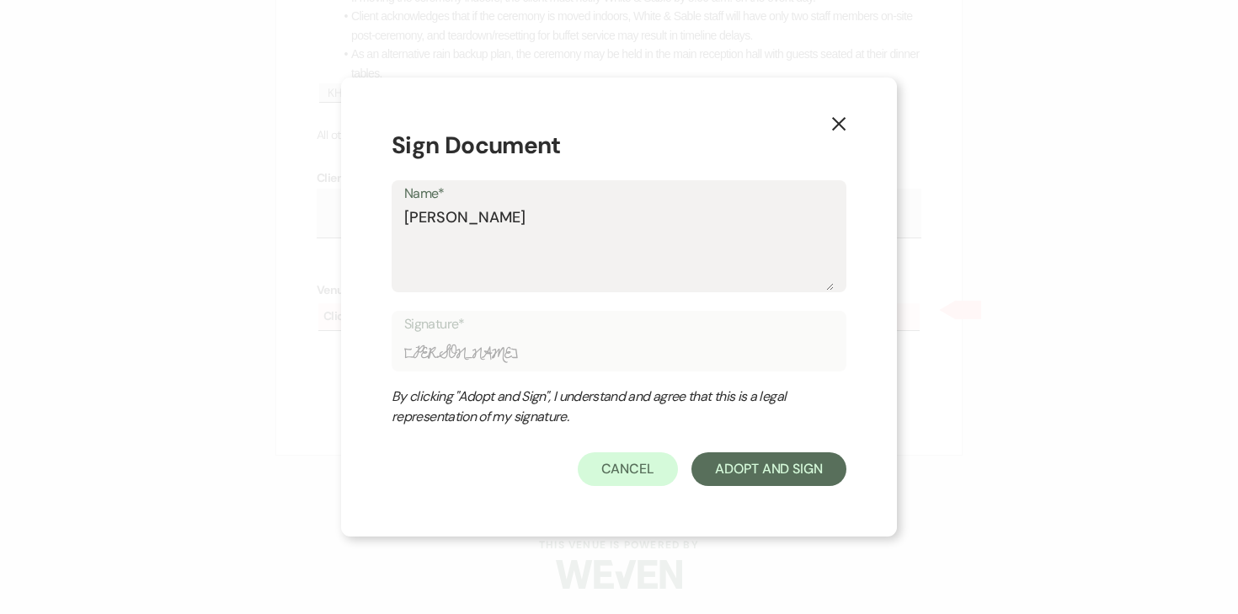
type input "Angela Oldenburger"
type textarea "Angela Oldenburger"
click at [746, 479] on button "Adopt And Sign" at bounding box center [768, 469] width 155 height 34
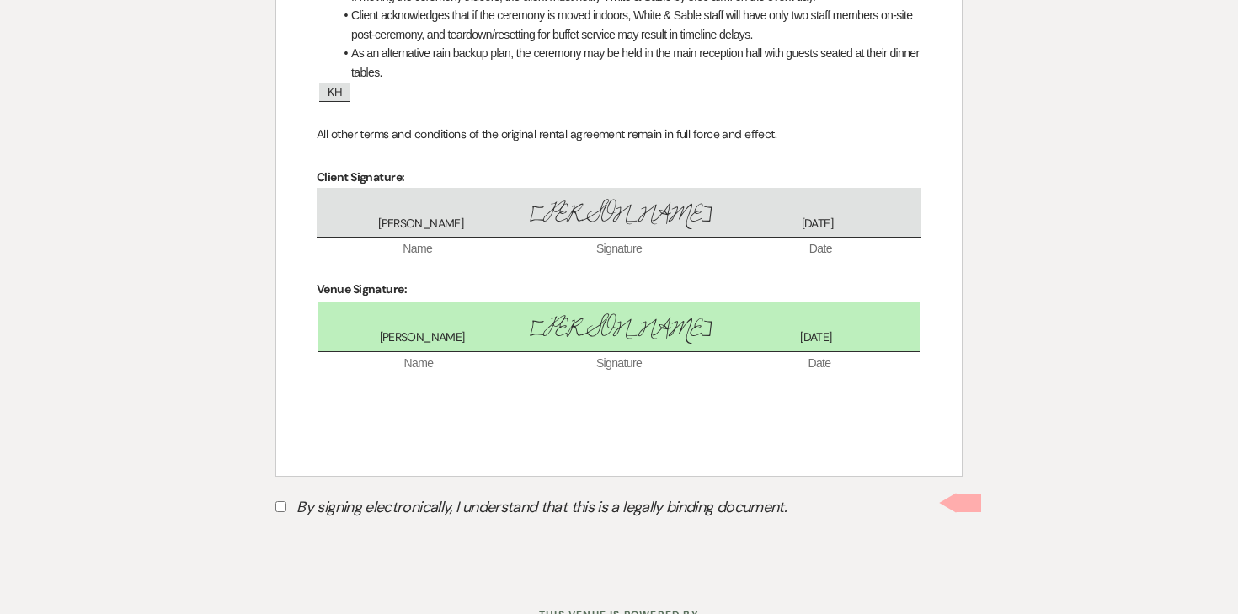
scroll to position [771, 0]
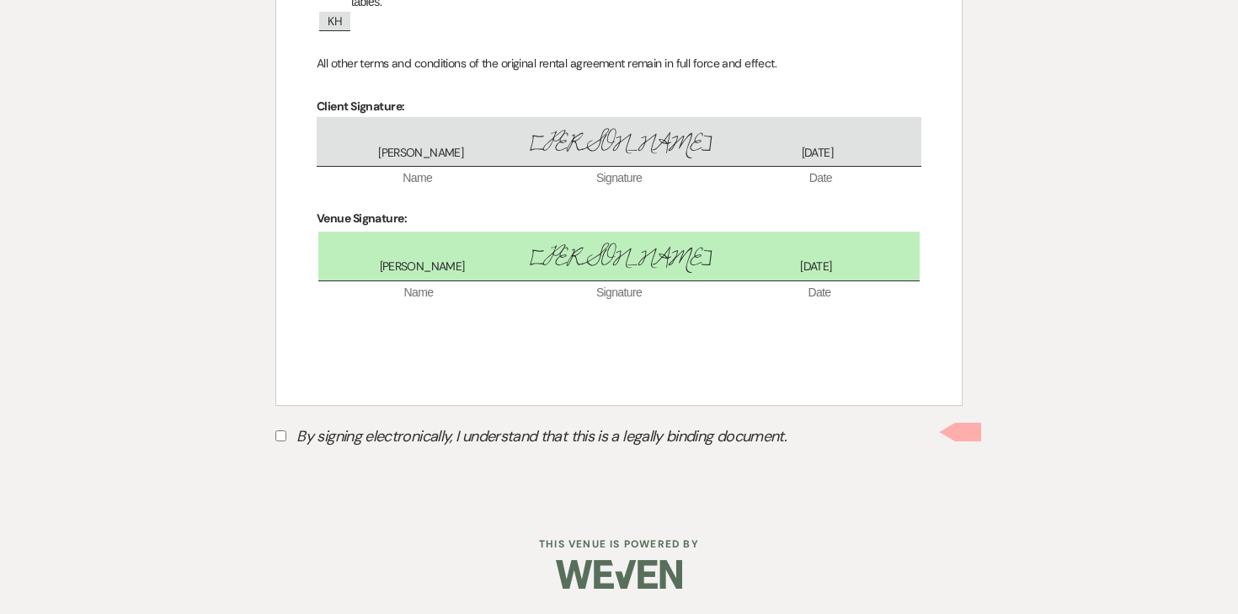
click at [282, 436] on input "By signing electronically, I understand that this is a legally binding document." at bounding box center [280, 435] width 11 height 11
checkbox input "true"
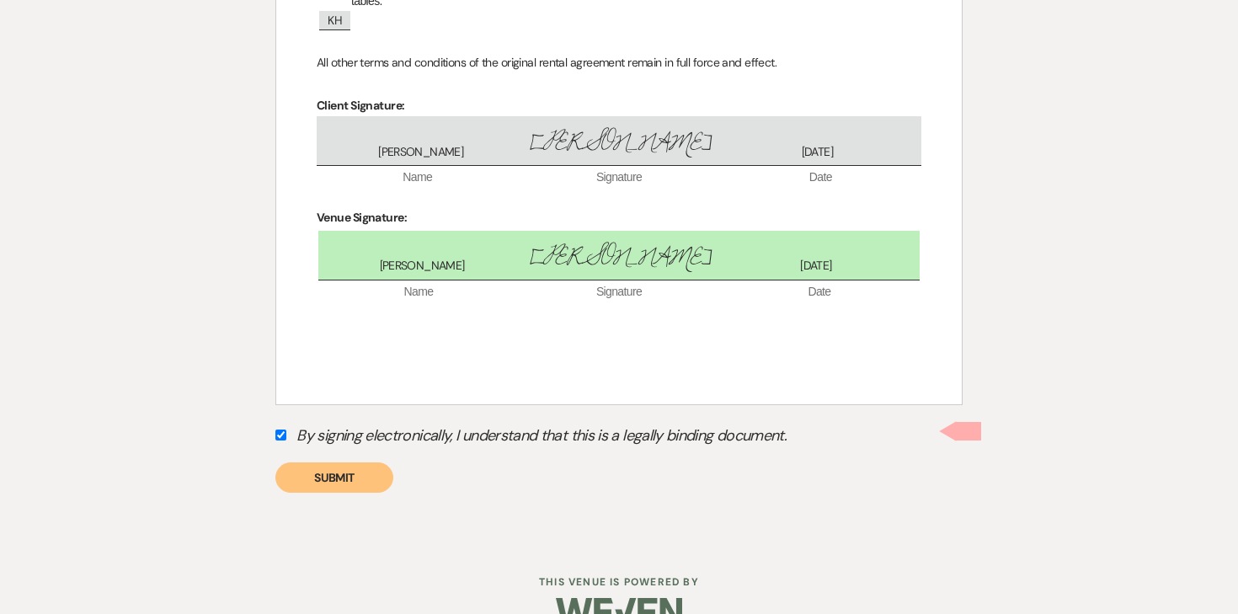
click at [354, 475] on button "Submit" at bounding box center [334, 477] width 118 height 30
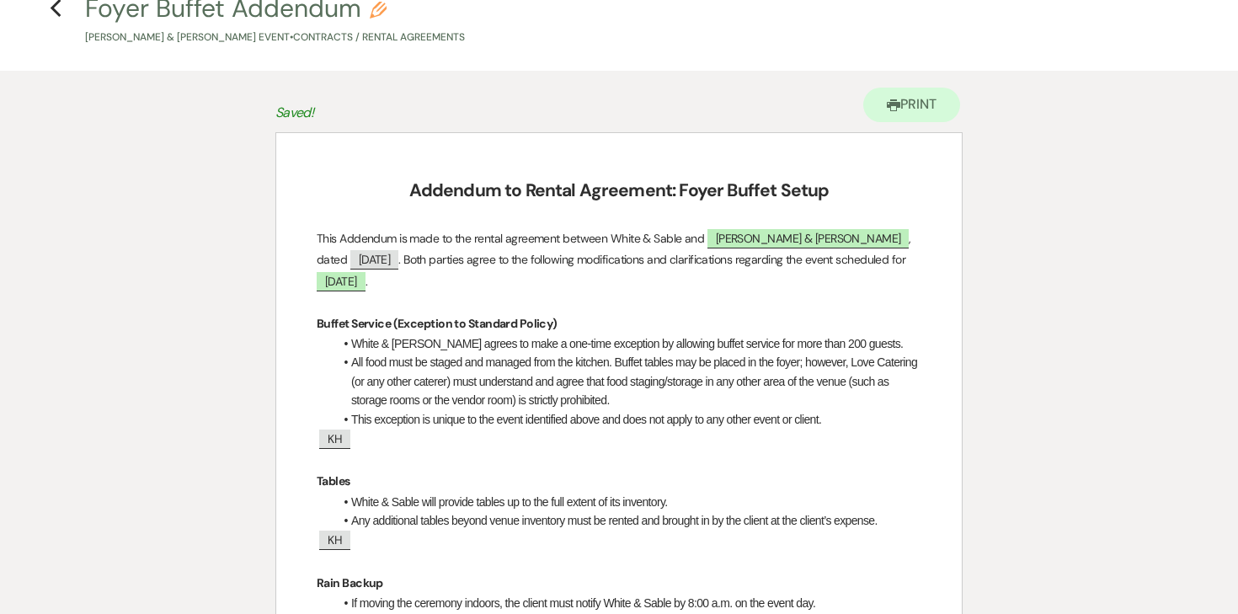
scroll to position [0, 0]
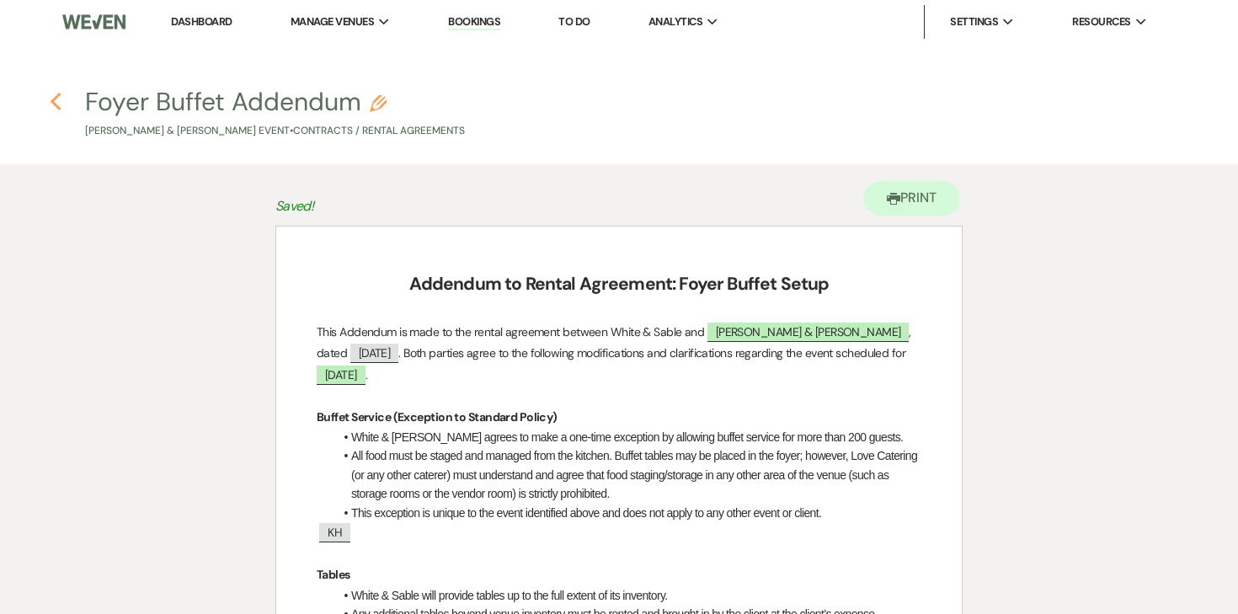
click at [57, 98] on icon "Previous" at bounding box center [56, 102] width 13 height 20
select select "6"
select select "7"
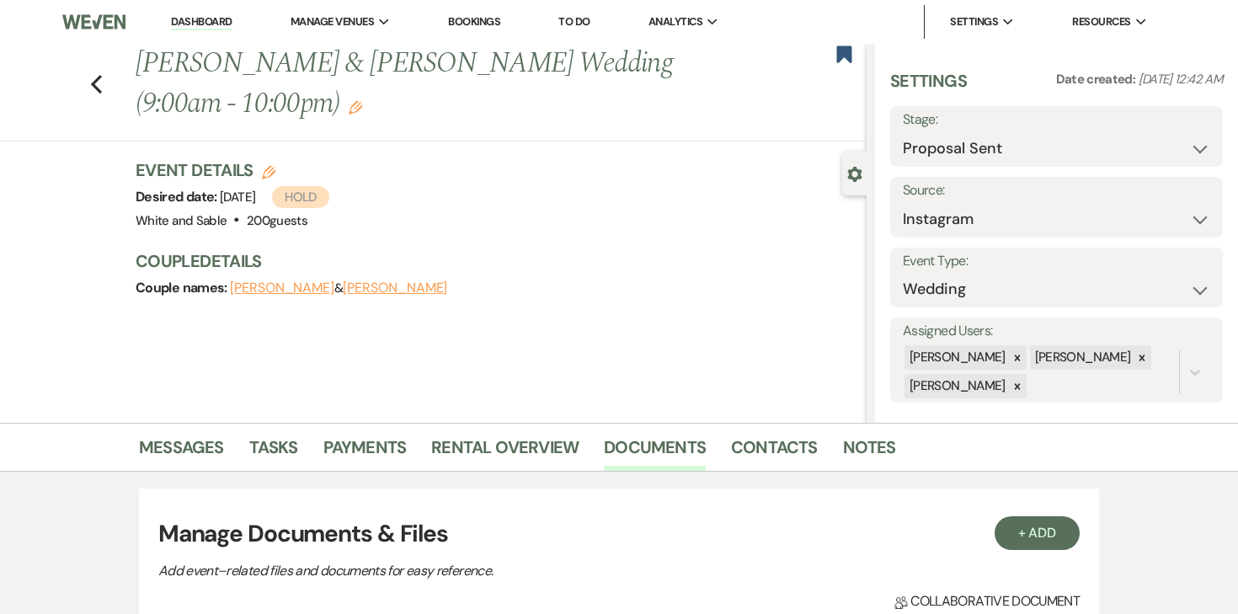
scroll to position [510, 0]
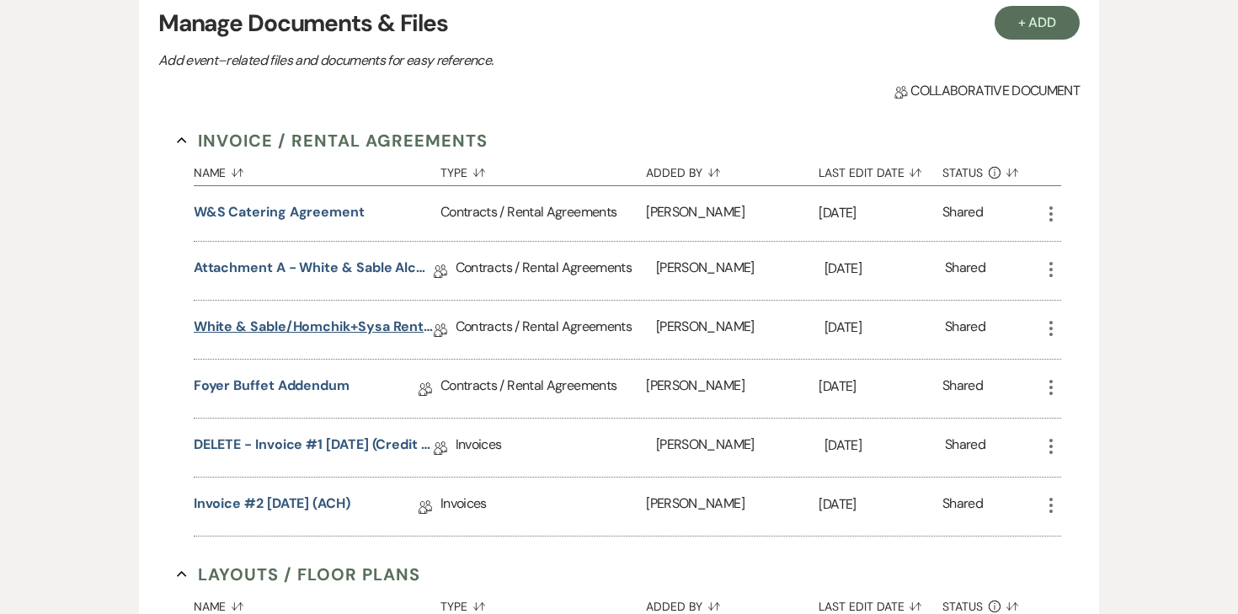
click at [335, 332] on link "White & Sable/Homchik+Sysa Rental Agreement - 8.9.26" at bounding box center [314, 330] width 240 height 26
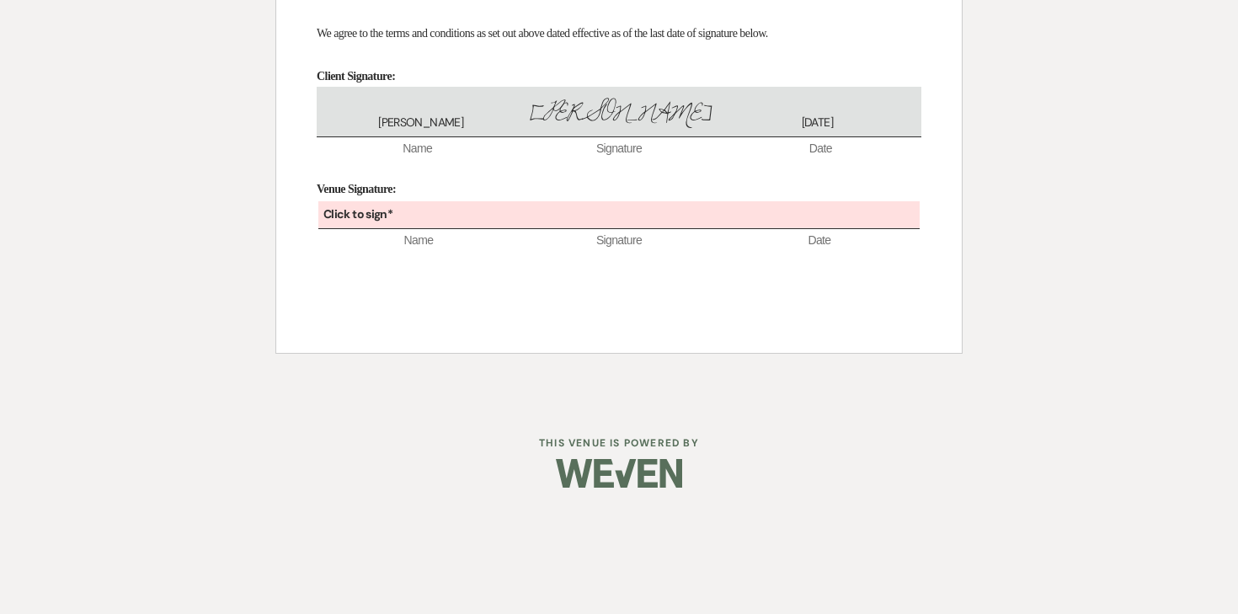
scroll to position [11590, 0]
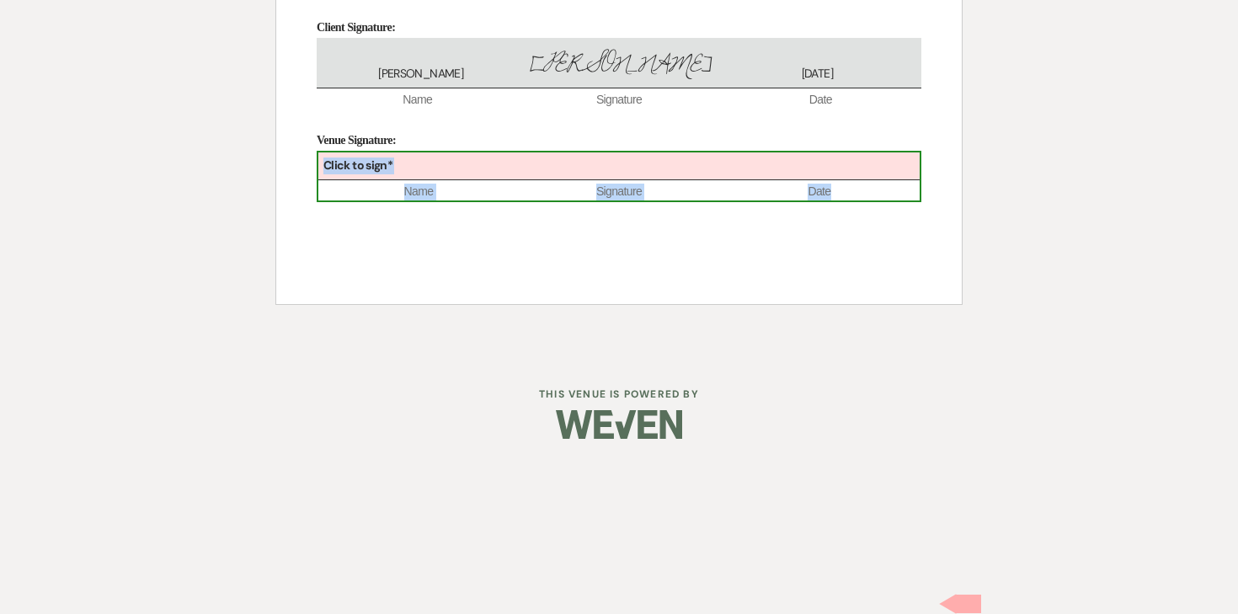
click at [541, 180] on div "Click to sign*" at bounding box center [618, 166] width 601 height 28
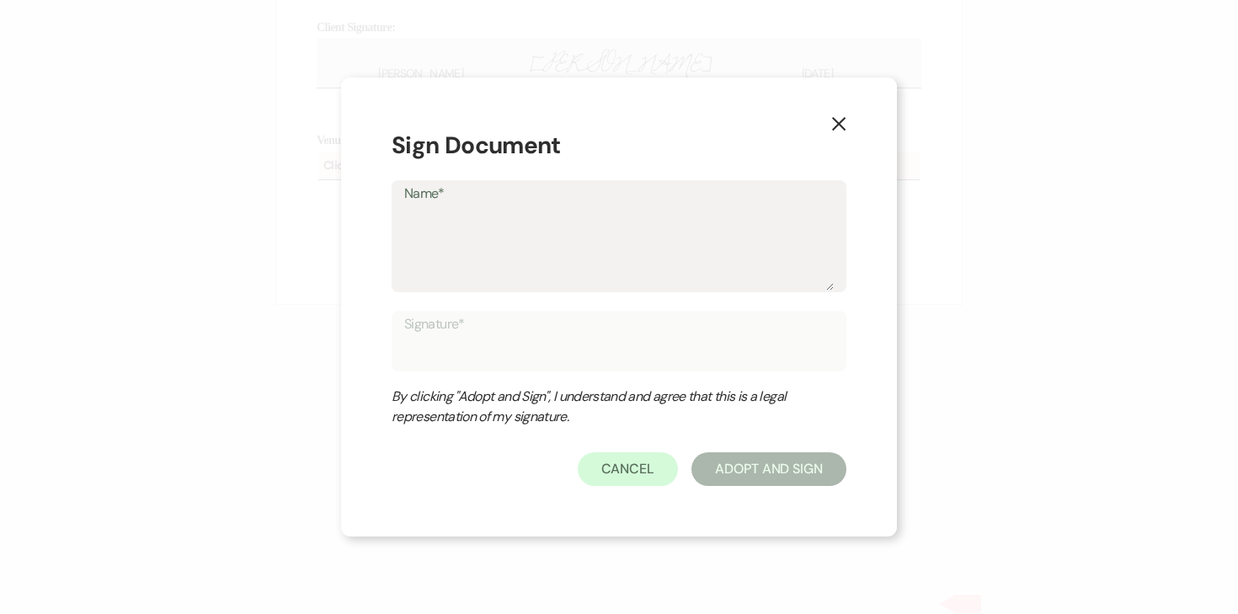
type textarea "A"
type input "A"
type textarea "An"
type input "An"
type textarea "Ang"
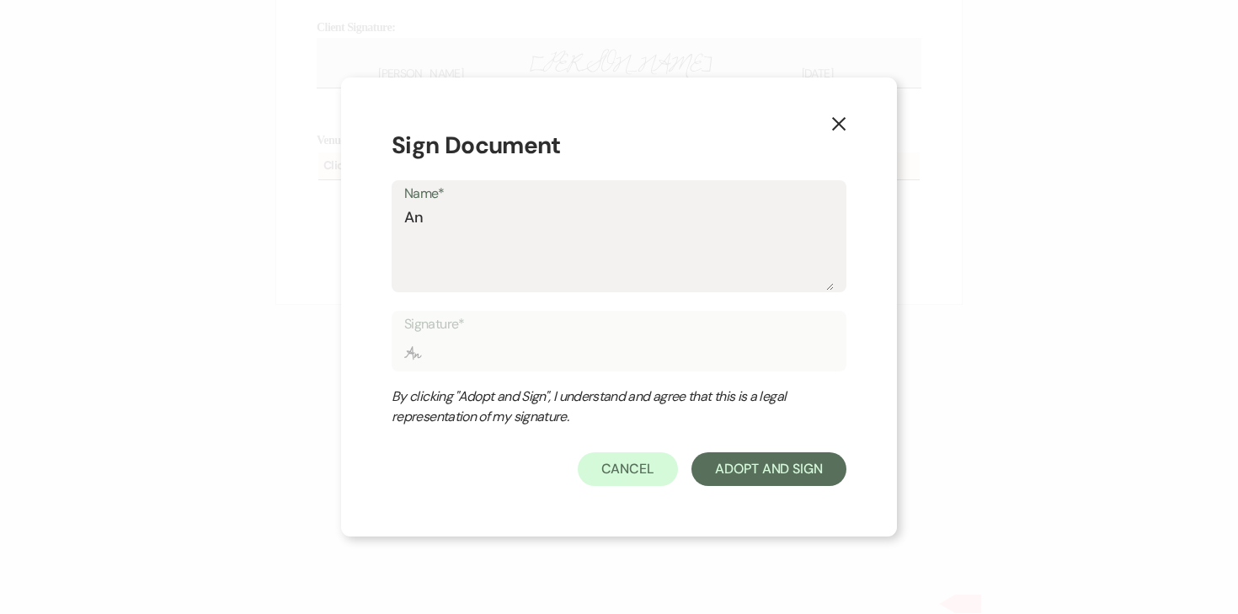
type input "Ang"
type textarea "Ange"
type input "Ange"
type textarea "Angel"
type input "Angel"
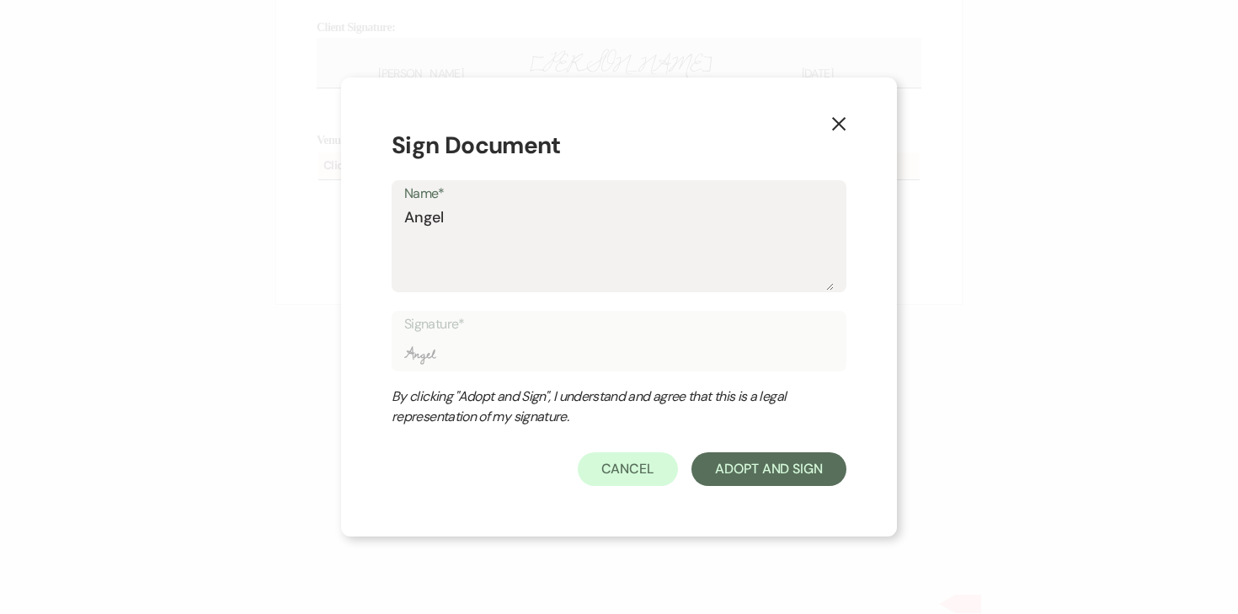
type textarea "Angela"
type input "Angela"
type textarea "Angela"
type input "Angela"
type textarea "Angela O"
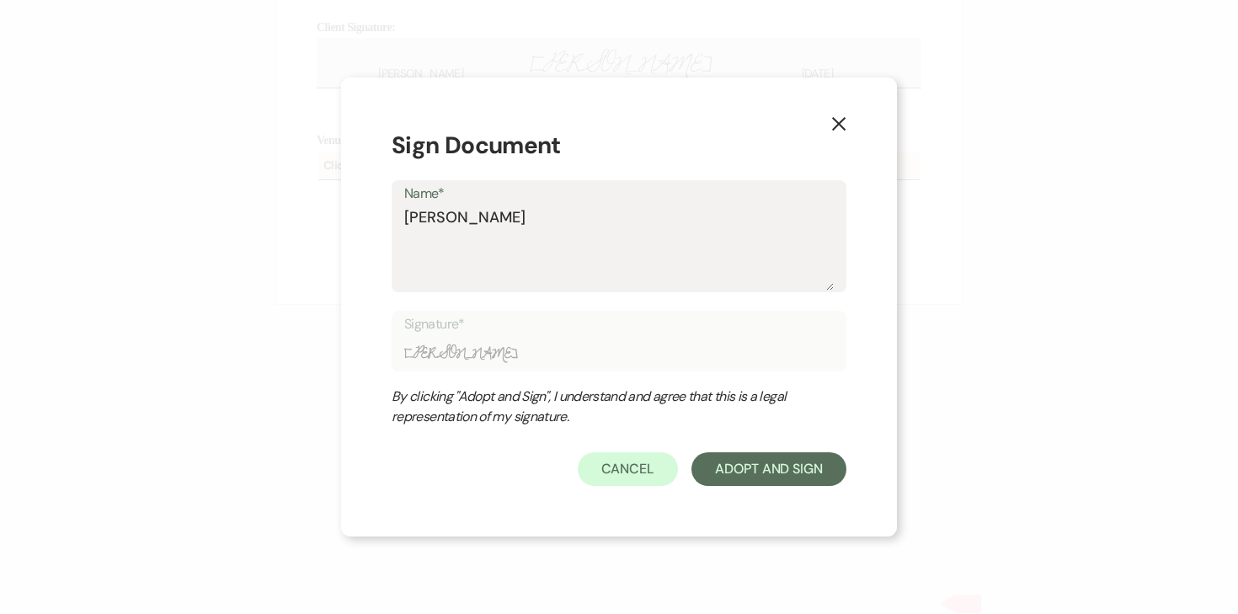
type input "Angela O"
type textarea "Angela Ol"
type input "Angela Ol"
type textarea "Angela Old"
type input "Angela Old"
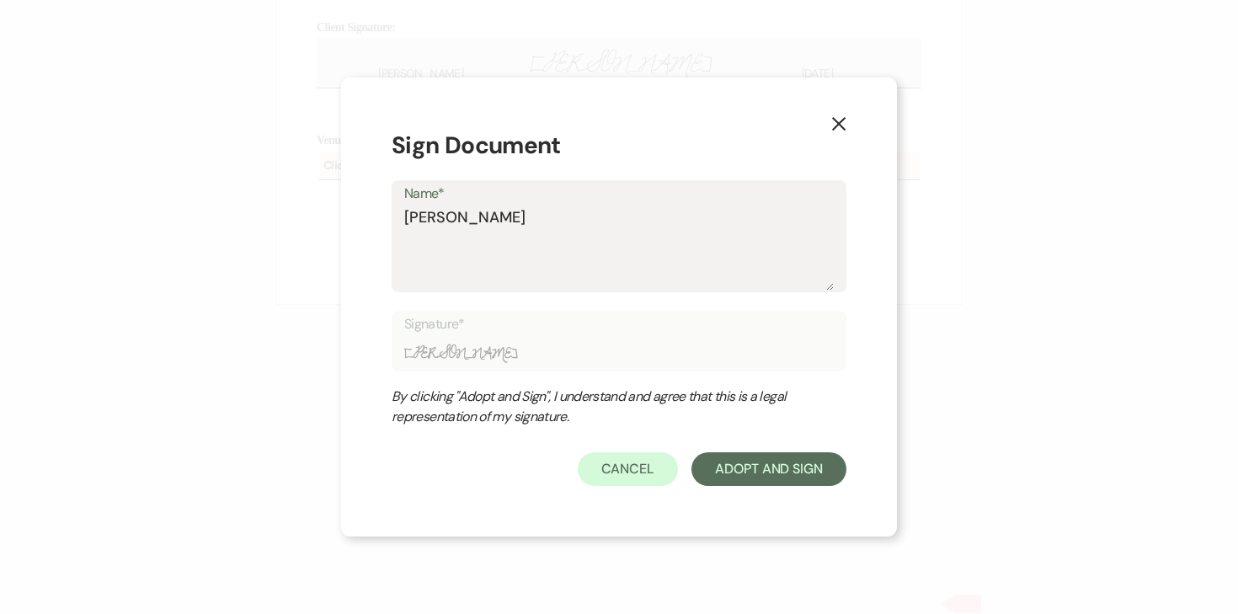
type textarea "Angela Olde"
type input "Angela Olde"
type textarea "Angela Olden"
type input "Angela Olden"
type textarea "Angela Oldenb"
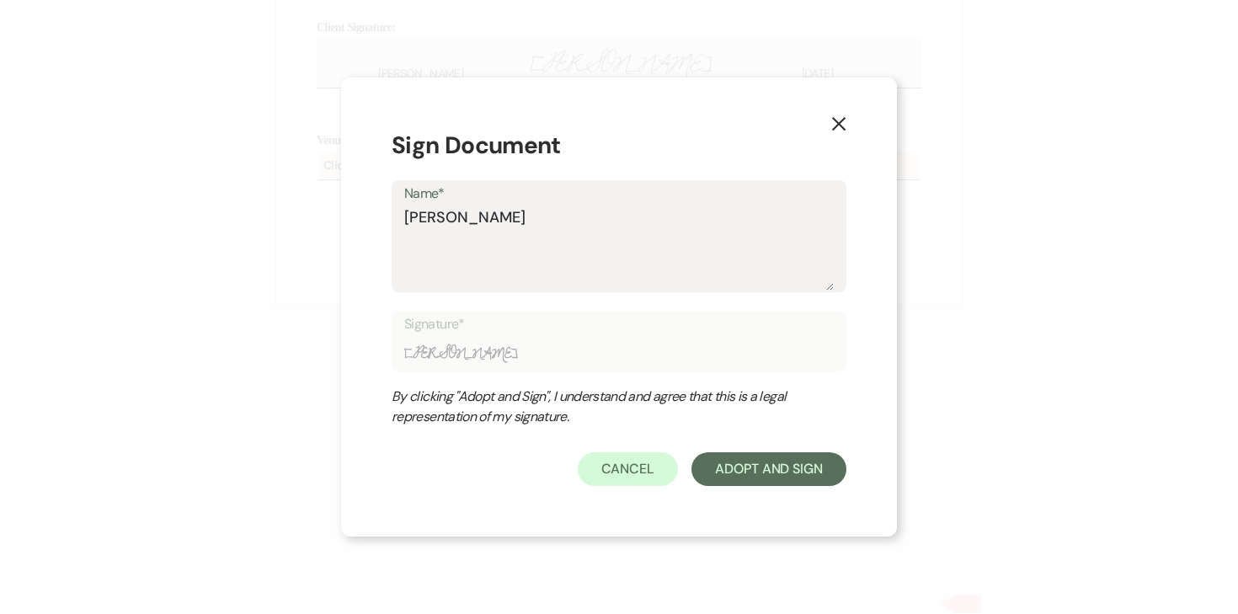
type input "Angela Oldenb"
type textarea "Angela Oldenbu"
type input "Angela Oldenbu"
type textarea "Angela Oldenbur"
type input "Angela Oldenbur"
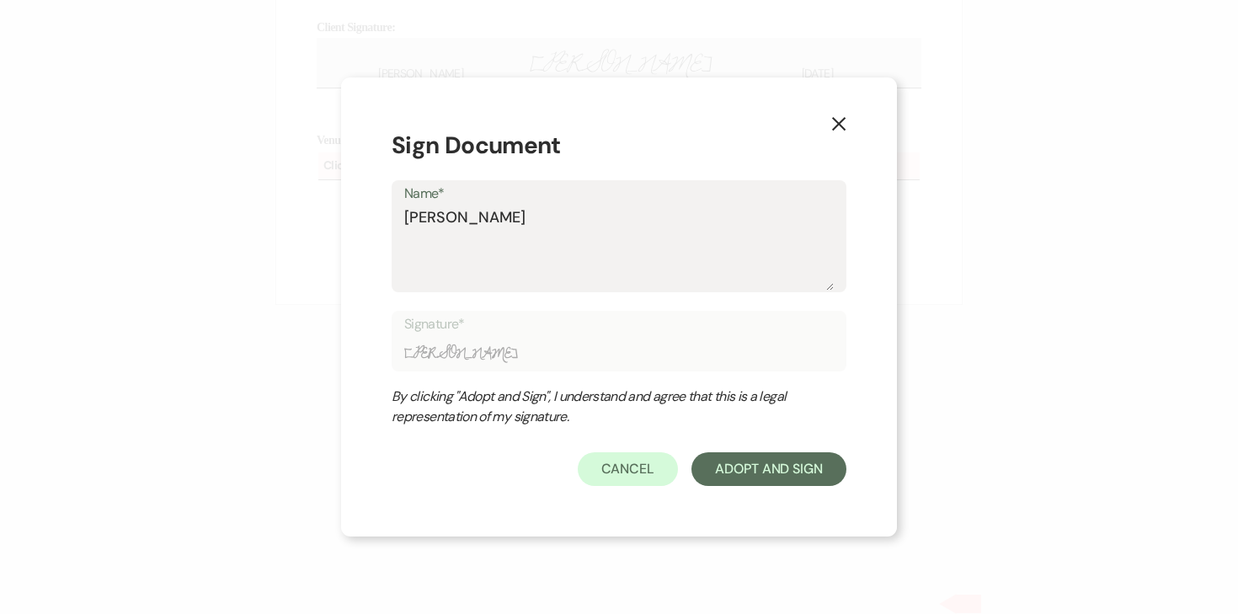
type textarea "Angela Oldenburg"
type input "Angela Oldenburg"
type textarea "Angela Oldenburge"
type input "Angela Oldenburge"
type textarea "Angela Oldenburger"
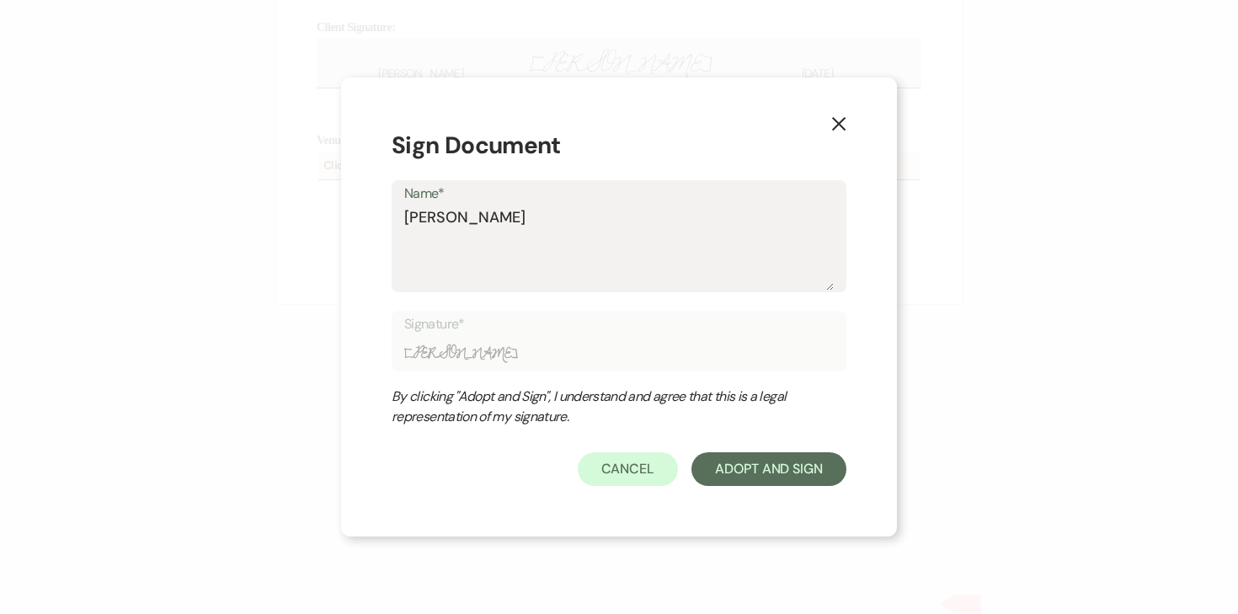
type input "Angela Oldenburger"
type textarea "Angela Oldenburger"
click at [718, 438] on form "Sign Document Name* Angela Oldenburger Signature* Angela Oldenburger By clickin…" at bounding box center [619, 307] width 455 height 358
click at [720, 461] on button "Adopt And Sign" at bounding box center [768, 469] width 155 height 34
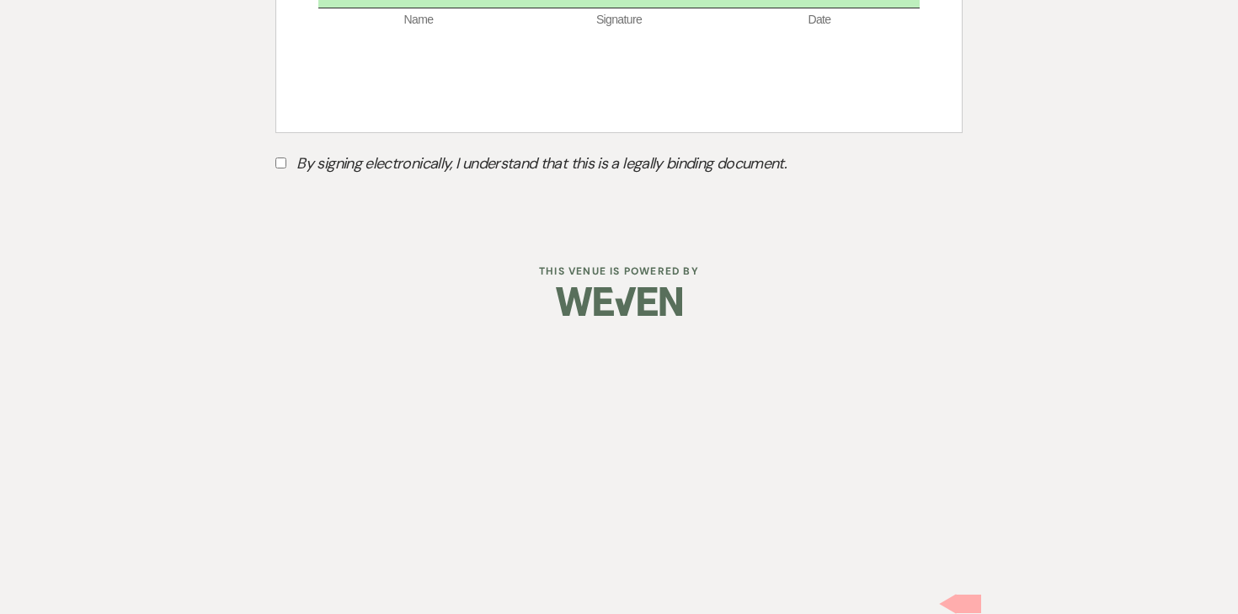
scroll to position [11661, 0]
click at [280, 168] on input "By signing electronically, I understand that this is a legally binding document." at bounding box center [280, 162] width 11 height 11
checkbox input "true"
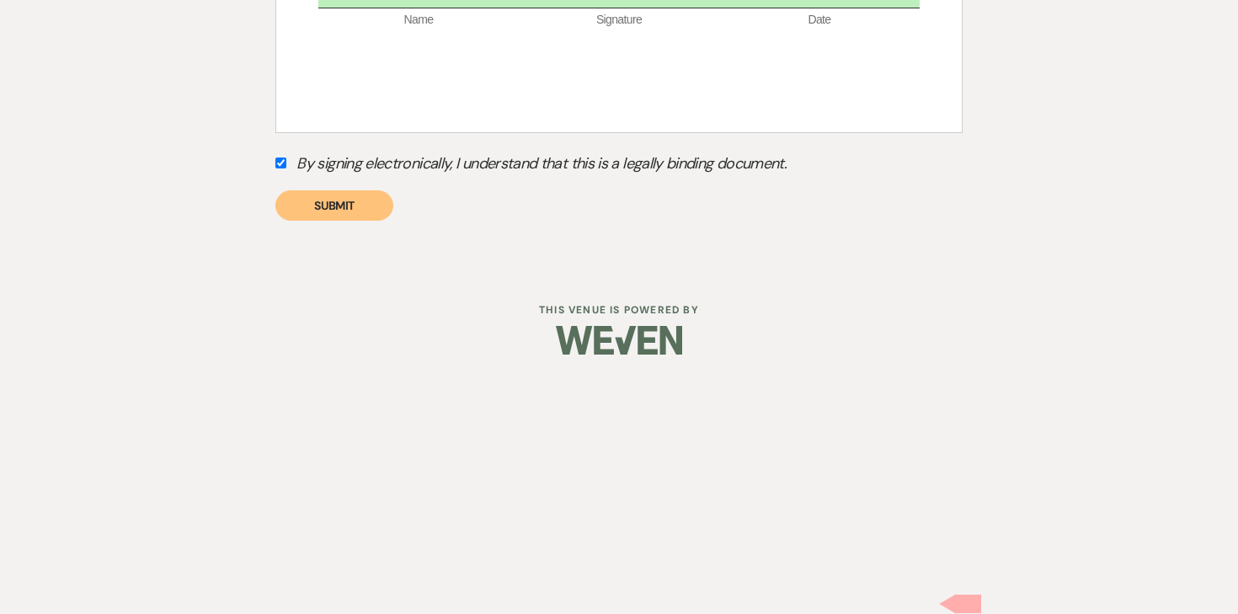
click at [312, 221] on button "Submit" at bounding box center [334, 205] width 118 height 30
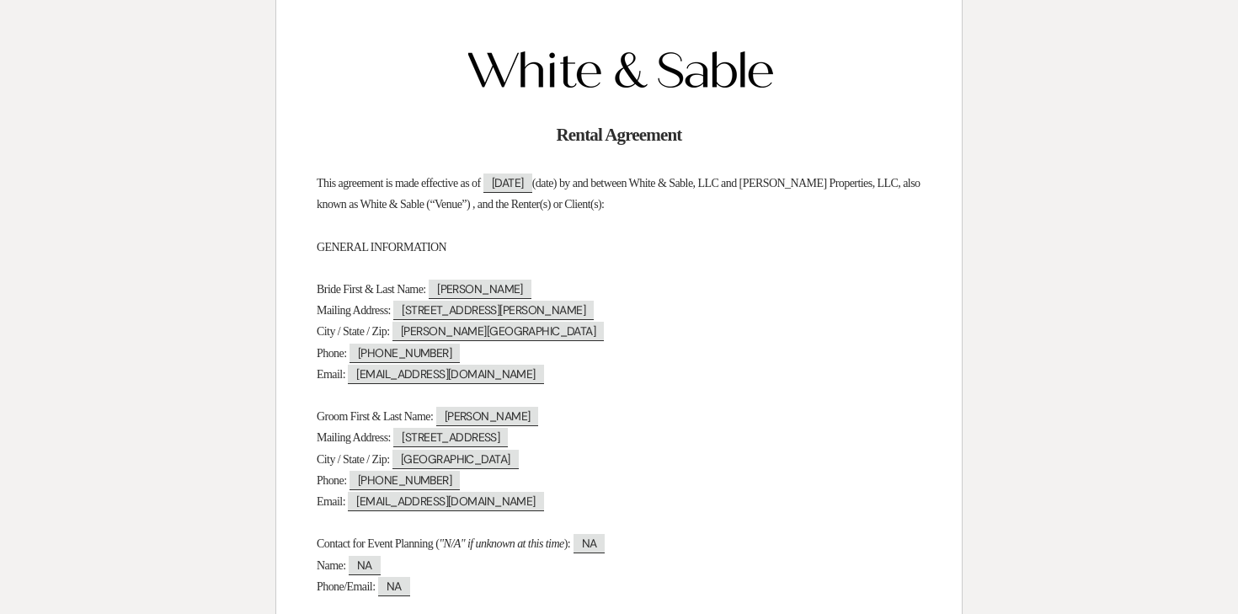
scroll to position [0, 0]
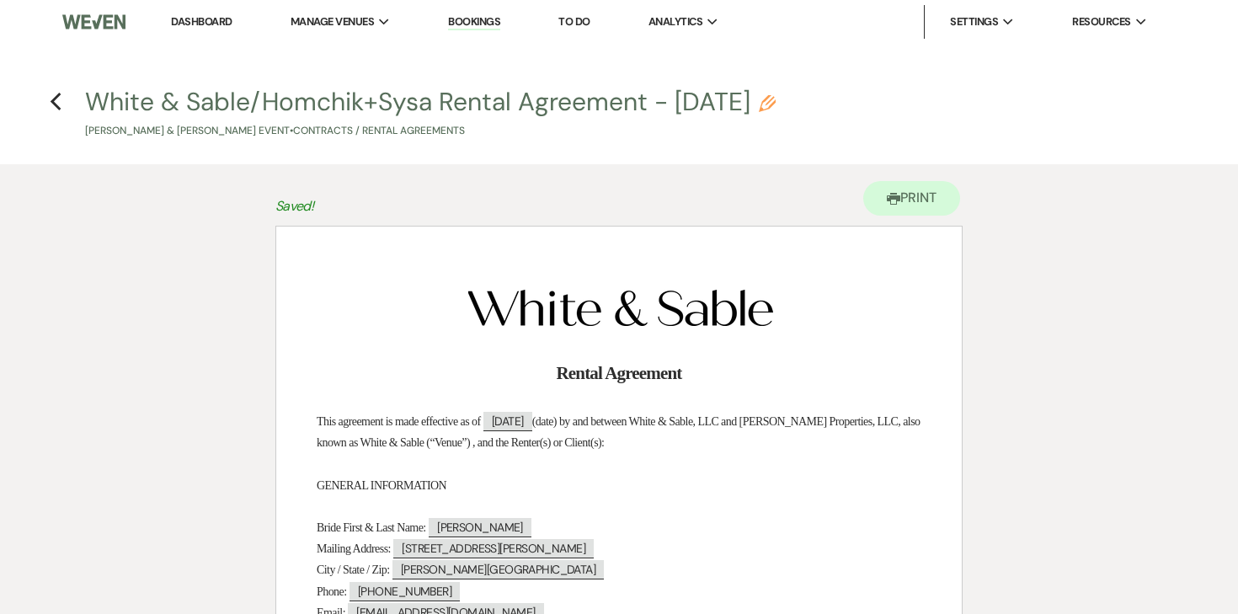
click at [67, 100] on h4 "Previous White & Sable/Homchik+Sysa Rental Agreement - 8.9.26 Pencil Kamilia Ho…" at bounding box center [619, 111] width 1213 height 55
click at [51, 102] on use "button" at bounding box center [55, 102] width 11 height 19
select select "6"
select select "7"
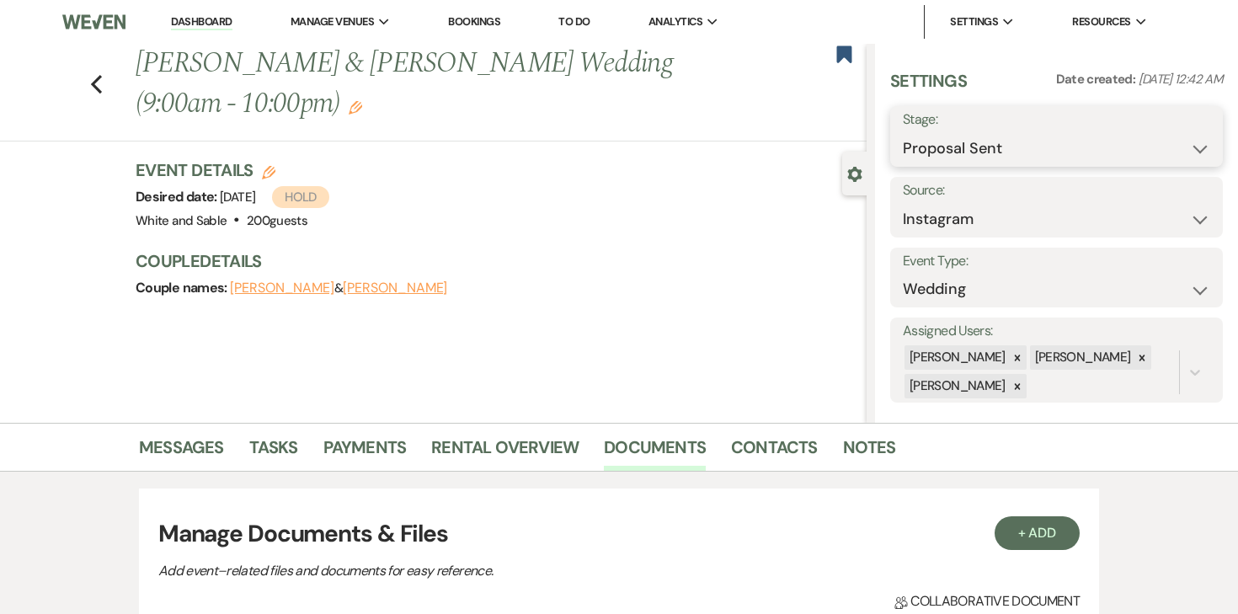
click at [923, 152] on select "Inquiry Follow Up Tour Requested Tour Confirmed Toured Proposal Sent Booked Lost" at bounding box center [1056, 148] width 307 height 33
select select "7"
click at [1170, 137] on button "Save" at bounding box center [1188, 137] width 68 height 34
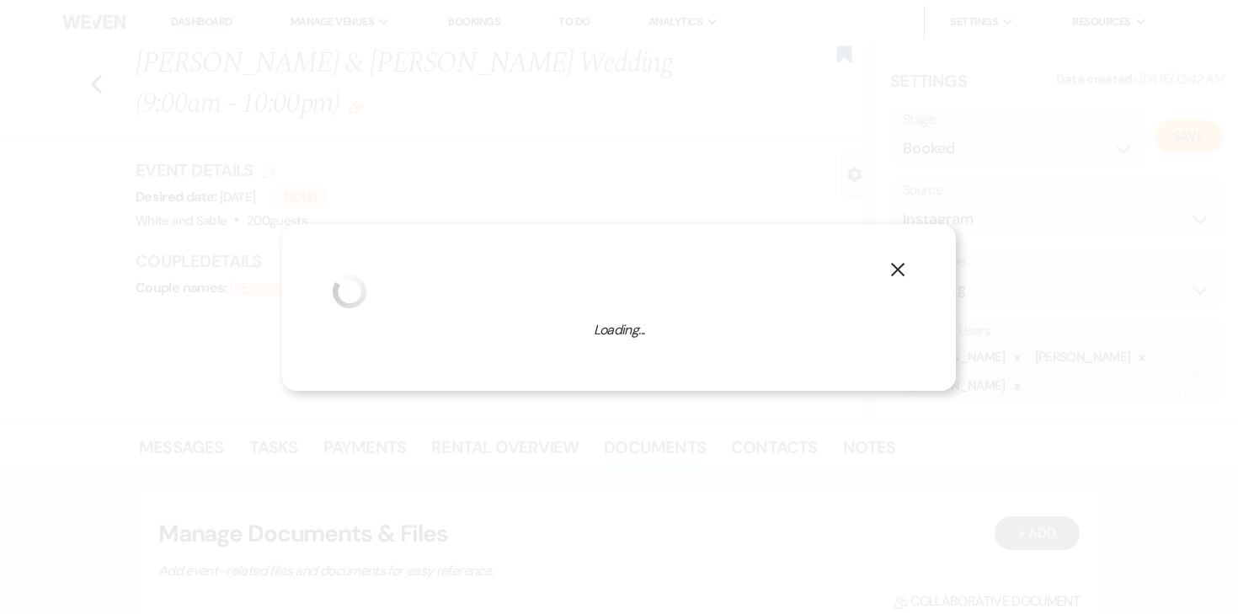
select select "1"
select select "684"
select select "false"
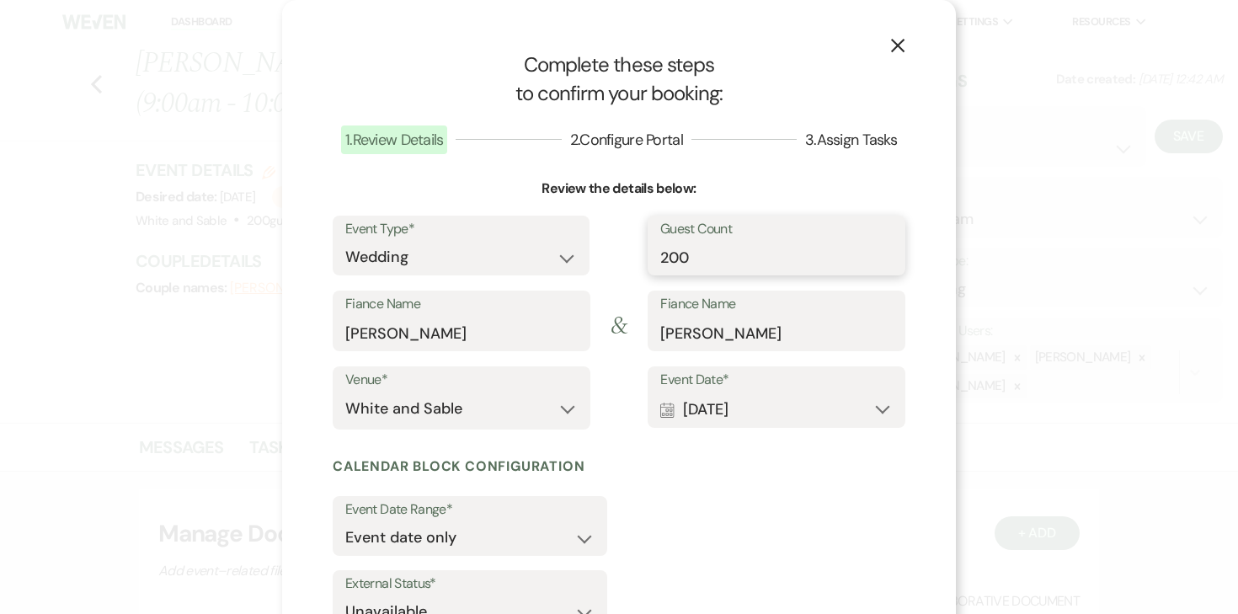
click at [696, 269] on input "200" at bounding box center [776, 257] width 232 height 33
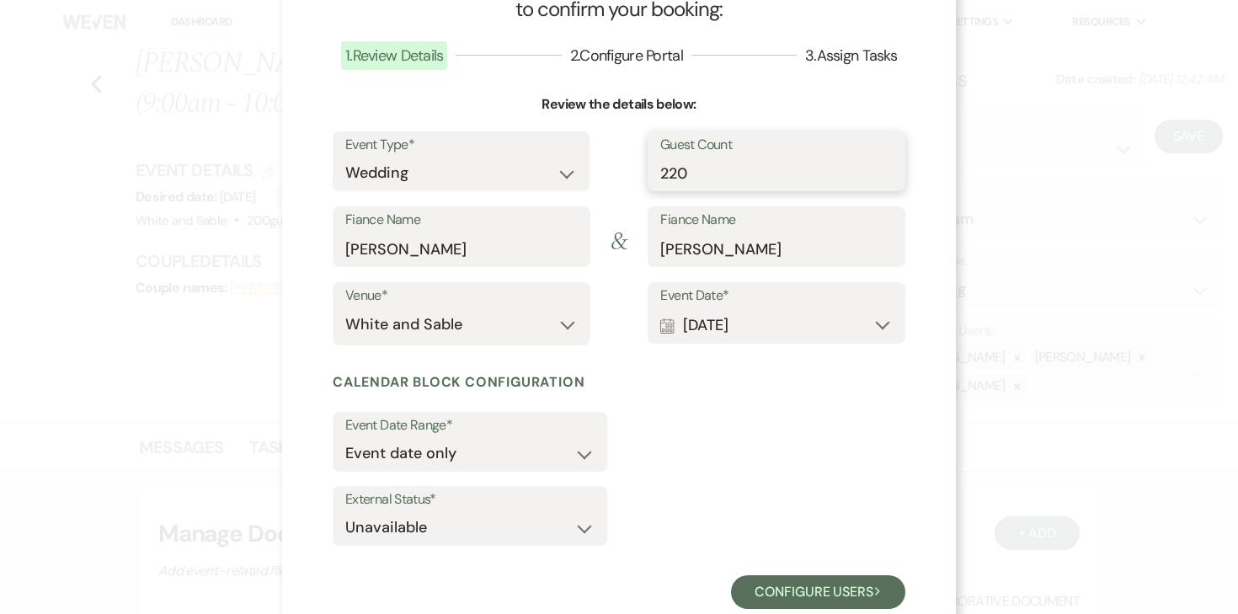
scroll to position [129, 0]
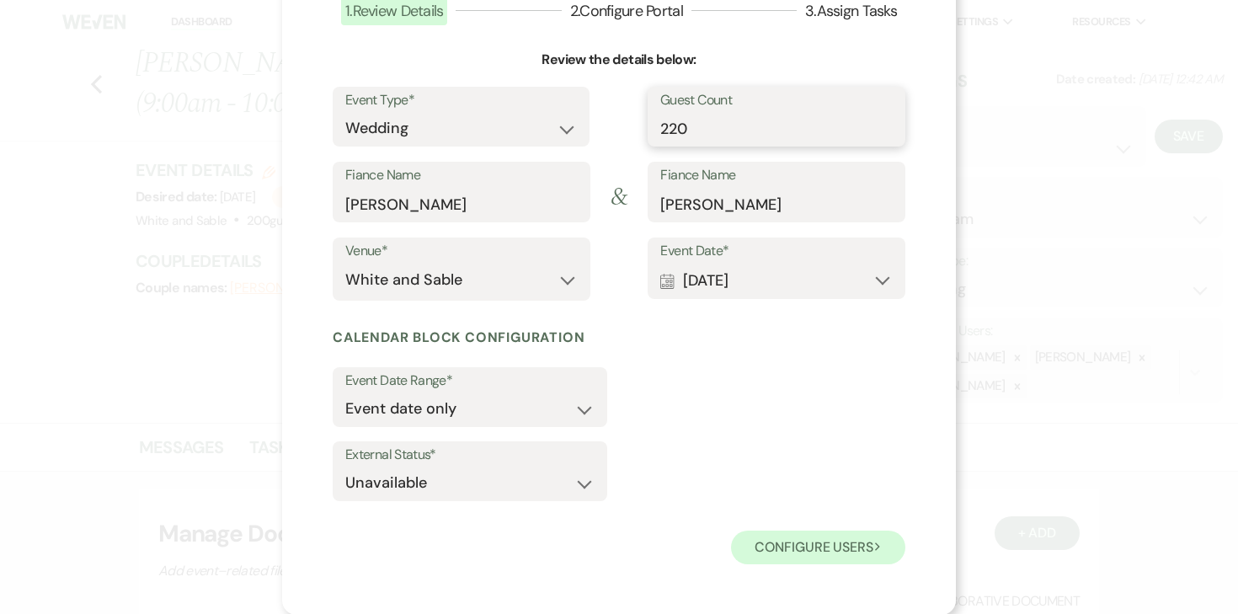
type input "220"
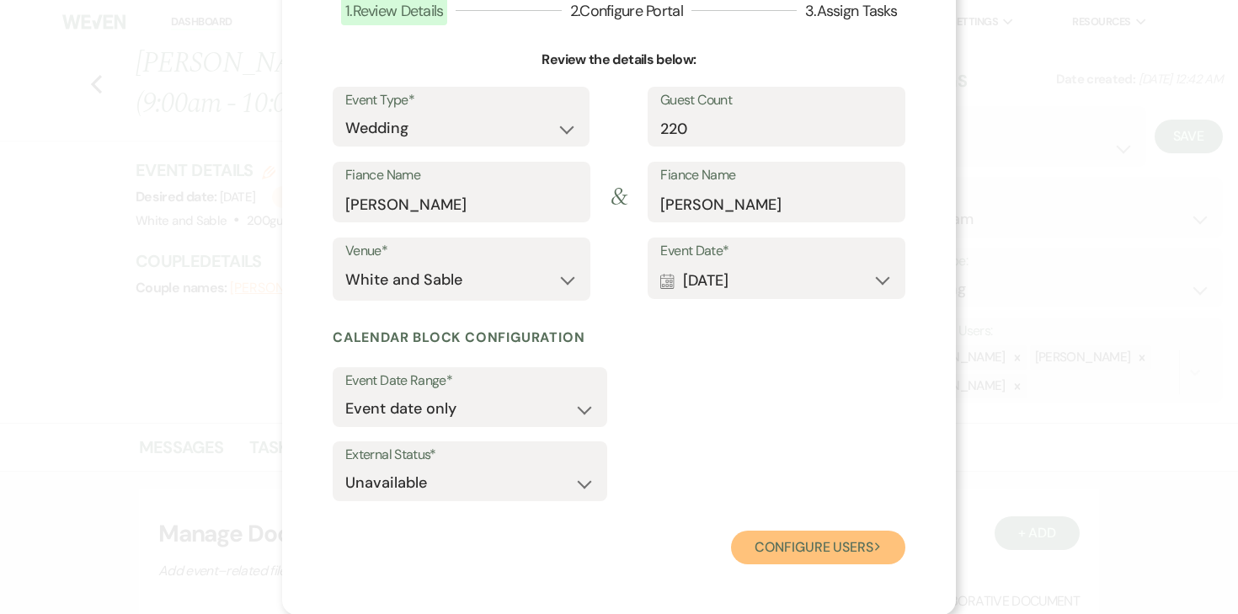
click at [816, 547] on button "Configure users Next" at bounding box center [818, 547] width 174 height 34
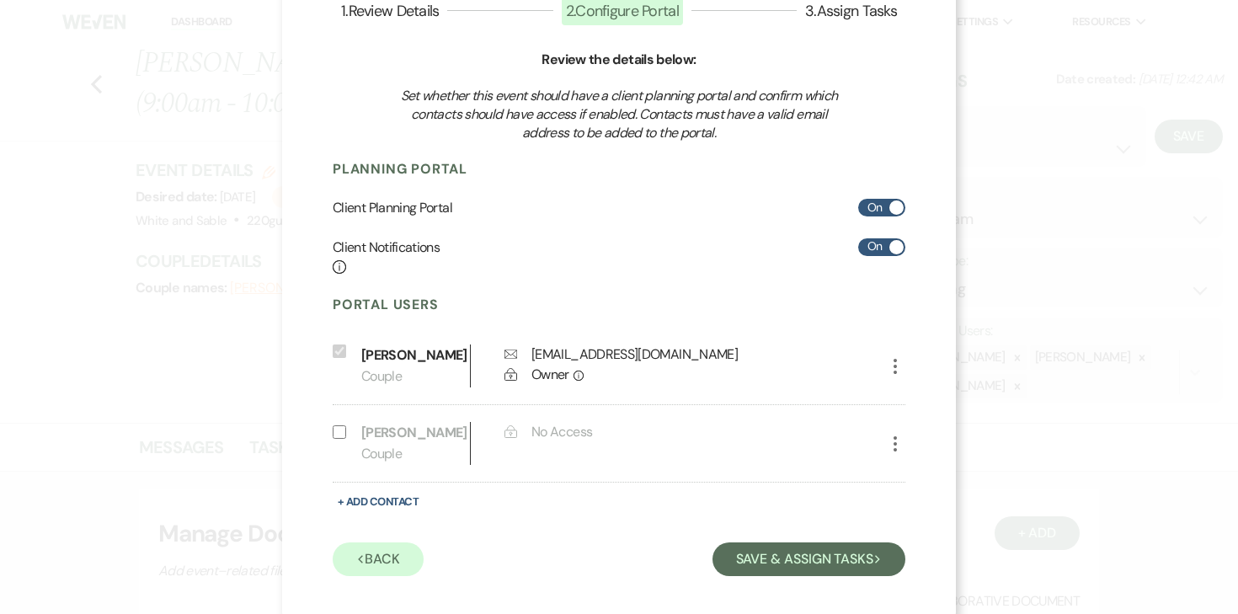
scroll to position [163, 0]
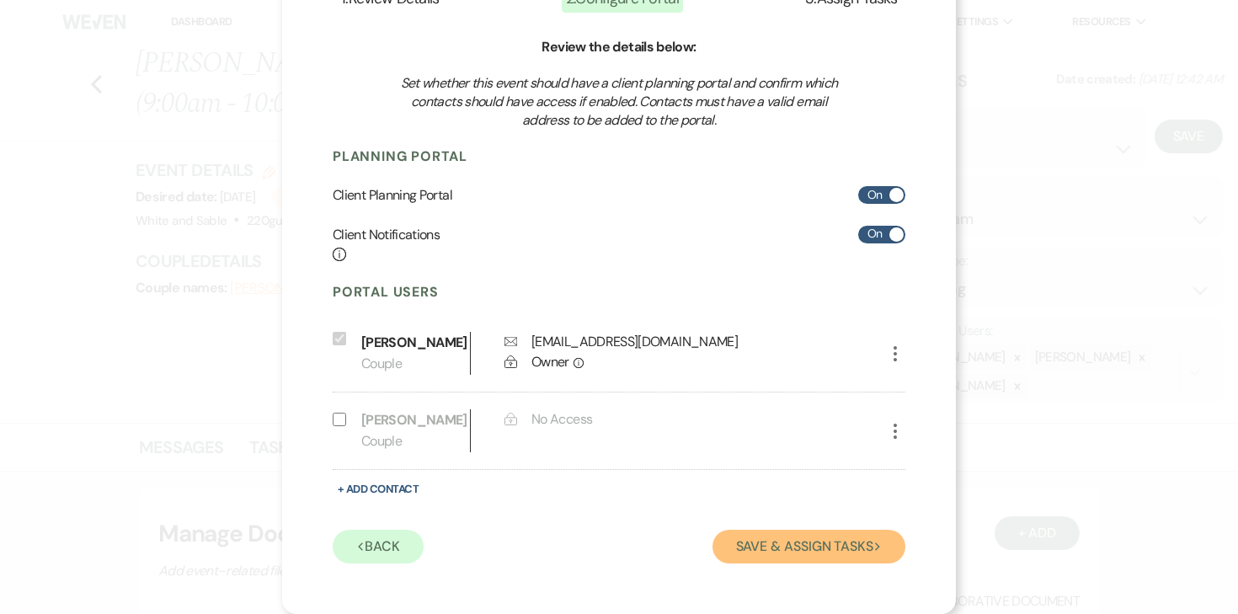
click at [754, 542] on button "Save & Assign Tasks Next" at bounding box center [808, 547] width 193 height 34
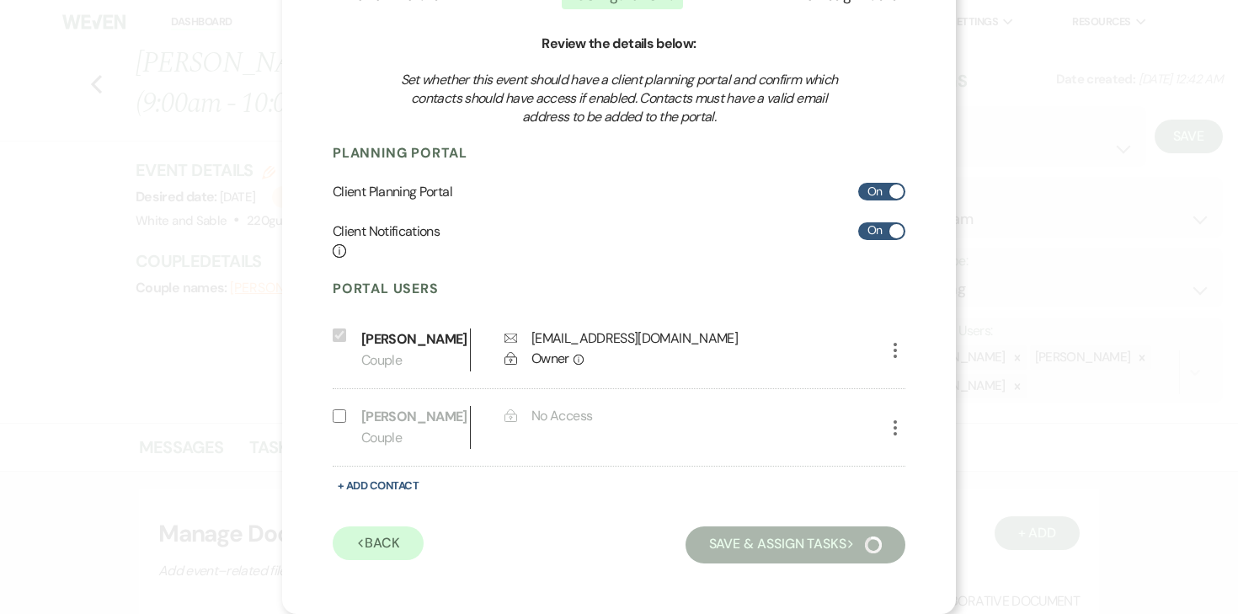
scroll to position [48, 0]
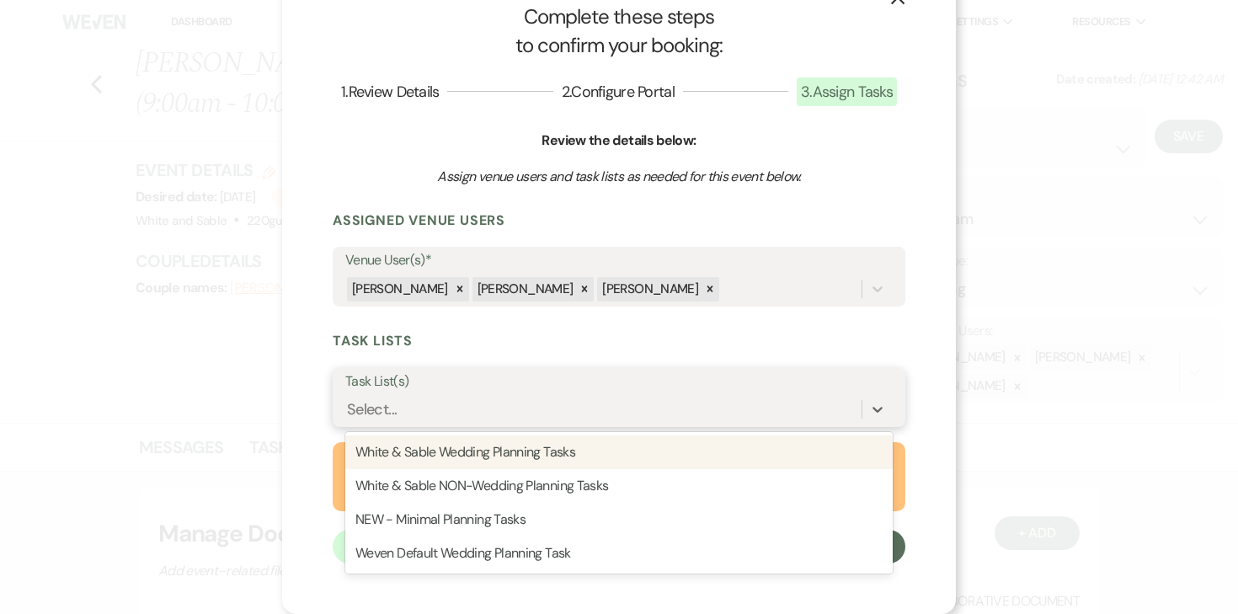
click at [429, 408] on div "Select..." at bounding box center [603, 409] width 516 height 29
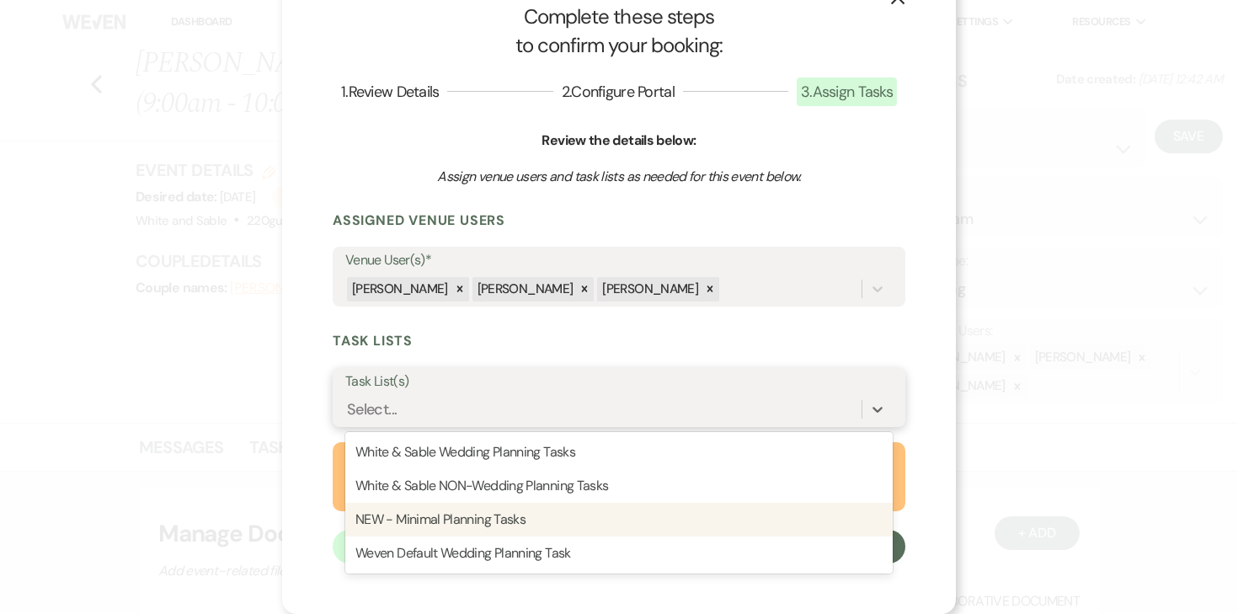
click at [429, 516] on div "NEW - Minimal Planning Tasks" at bounding box center [618, 520] width 547 height 34
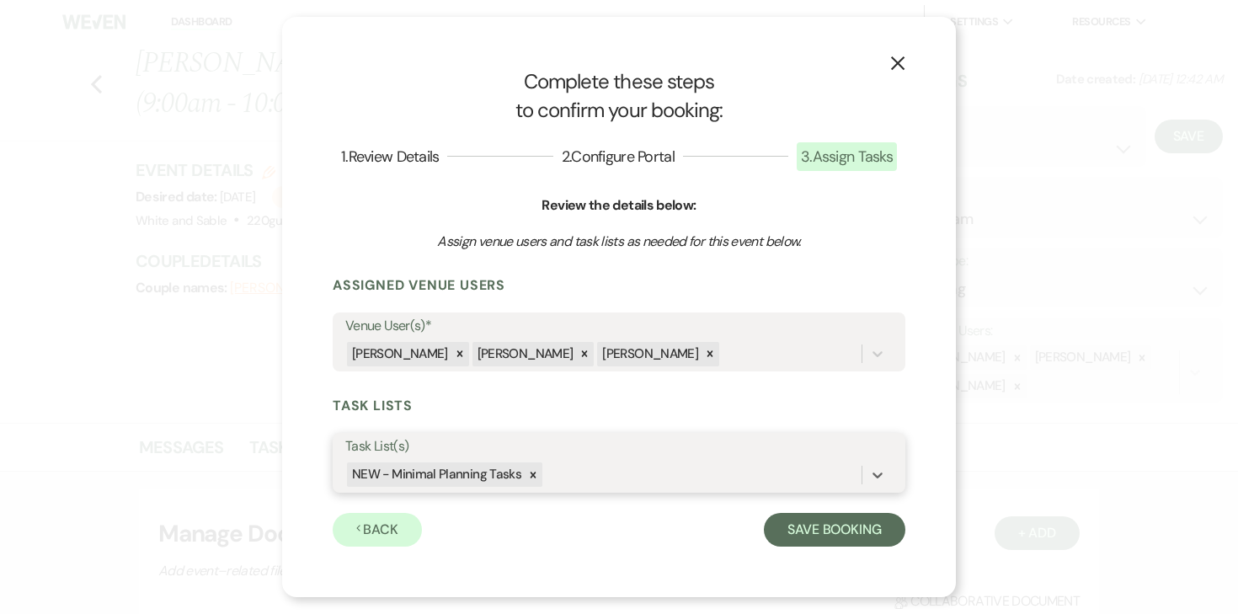
scroll to position [0, 0]
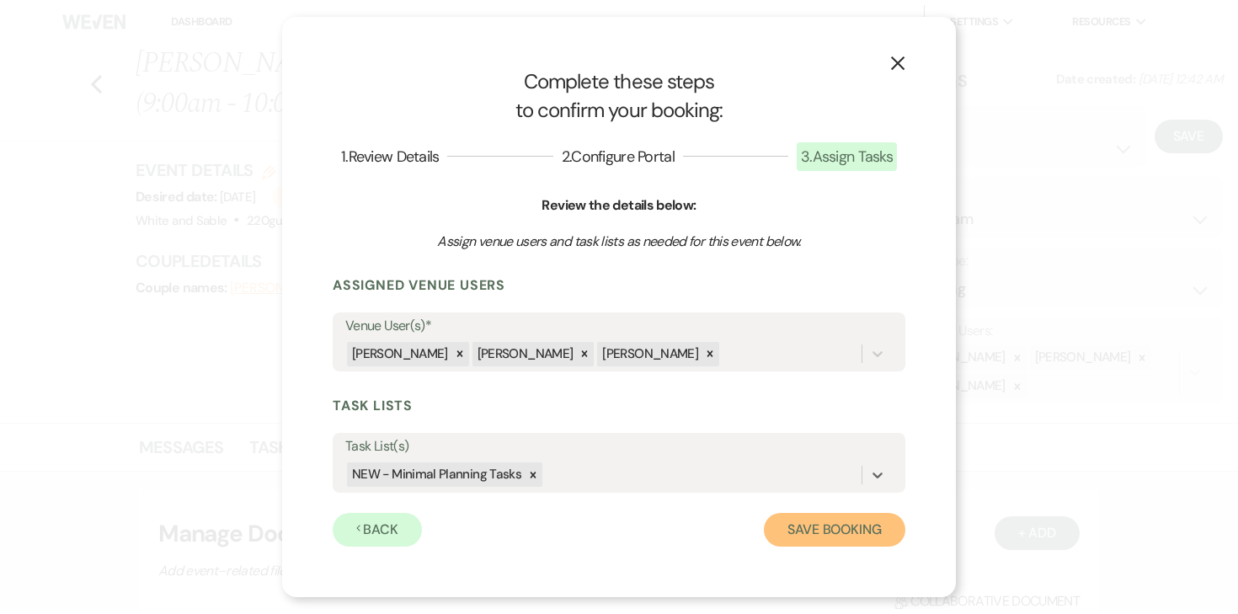
click at [835, 533] on button "Save Booking" at bounding box center [834, 530] width 141 height 34
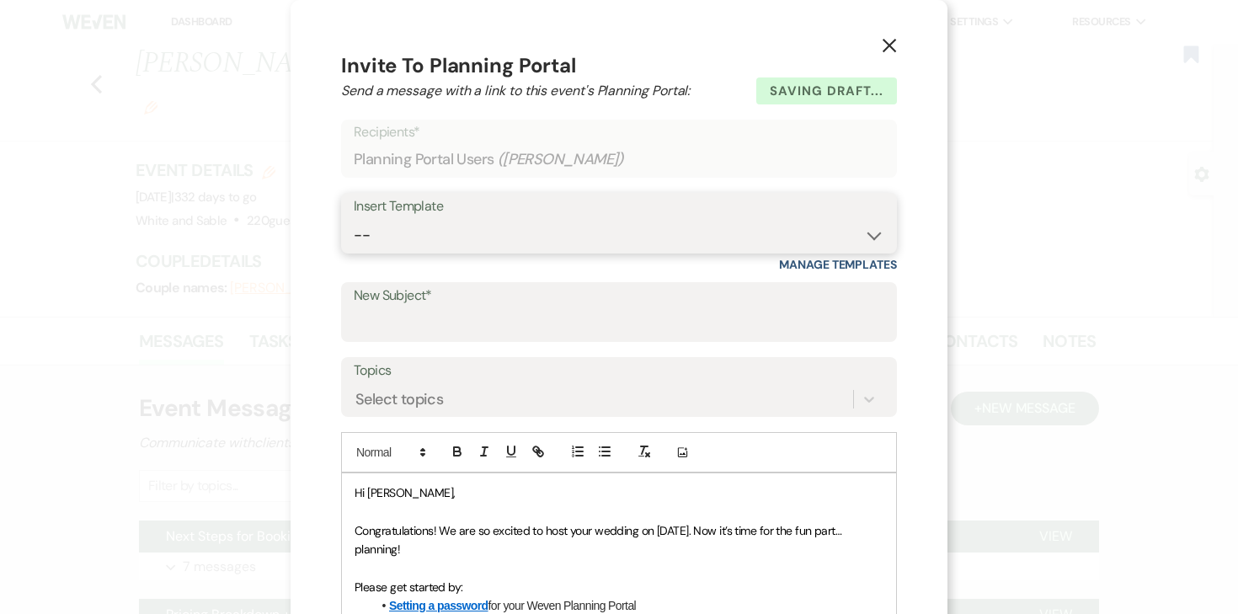
click at [542, 227] on select "-- Inquiry Response (Venue Guide) Schedule - Venue Tour Appt Confirmation Sched…" at bounding box center [619, 235] width 530 height 33
select select "3393"
type input "You're Officially Booked – Let’s Start Planning! 🎉"
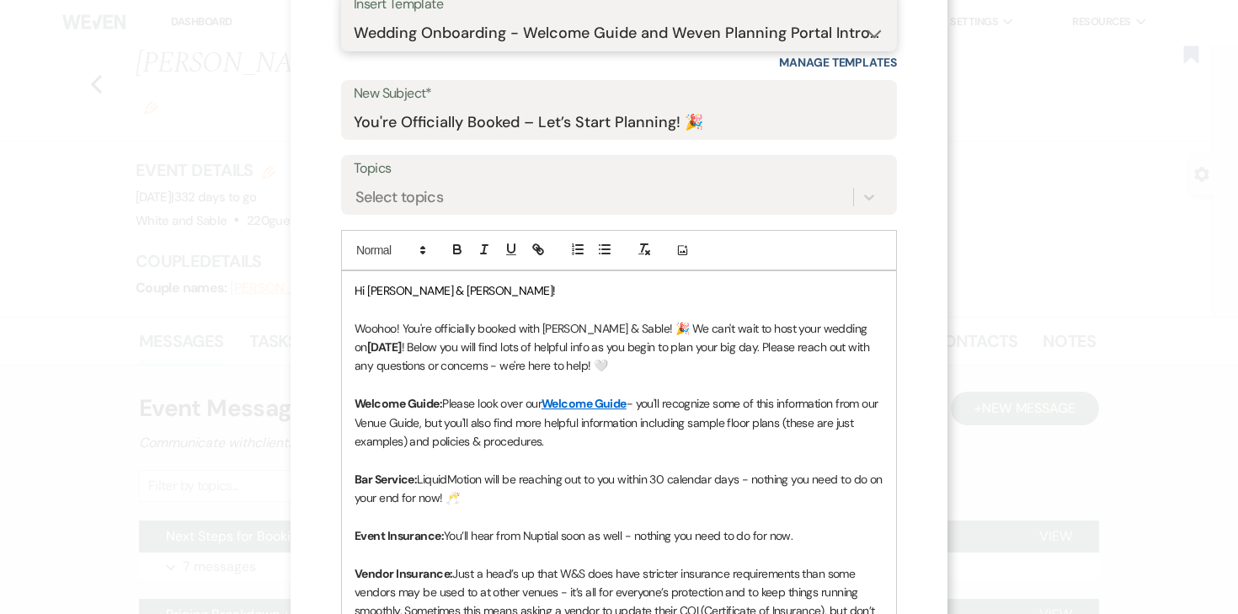
scroll to position [207, 0]
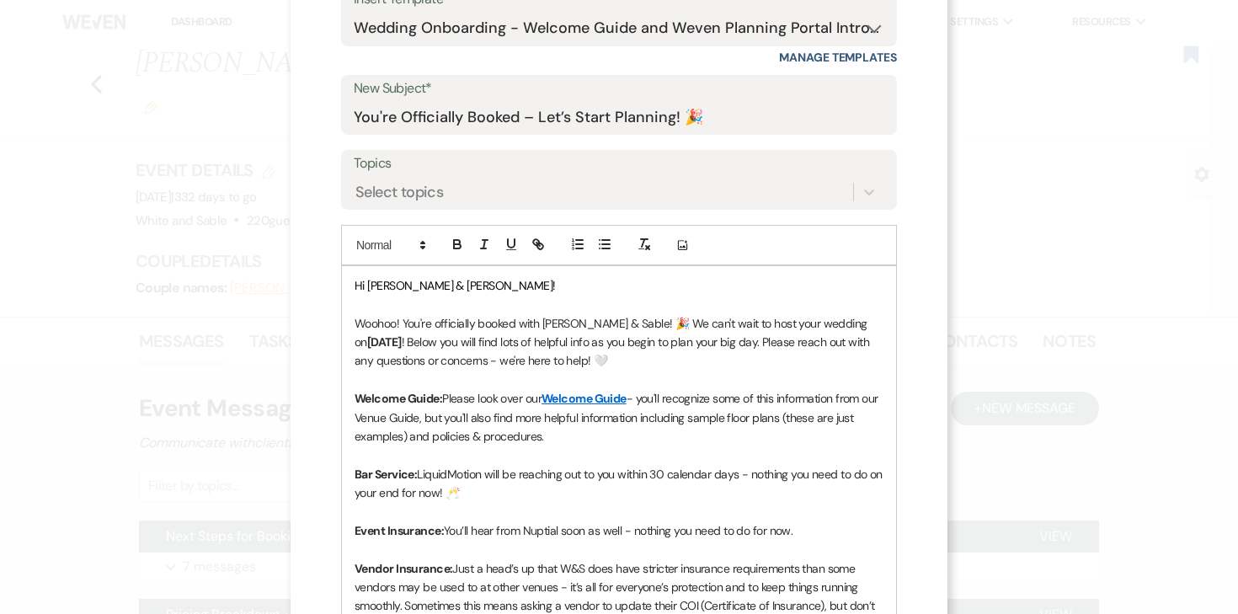
click at [370, 342] on strong "08/09/2026" at bounding box center [384, 341] width 35 height 15
drag, startPoint x: 826, startPoint y: 323, endPoint x: 894, endPoint y: 323, distance: 68.2
click at [894, 323] on div "Hi Kamilia & Alex! Woohoo! You're officially booked with White & Sable! 🎉 We ca…" at bounding box center [619, 615] width 554 height 699
click at [456, 250] on icon "button" at bounding box center [457, 244] width 15 height 15
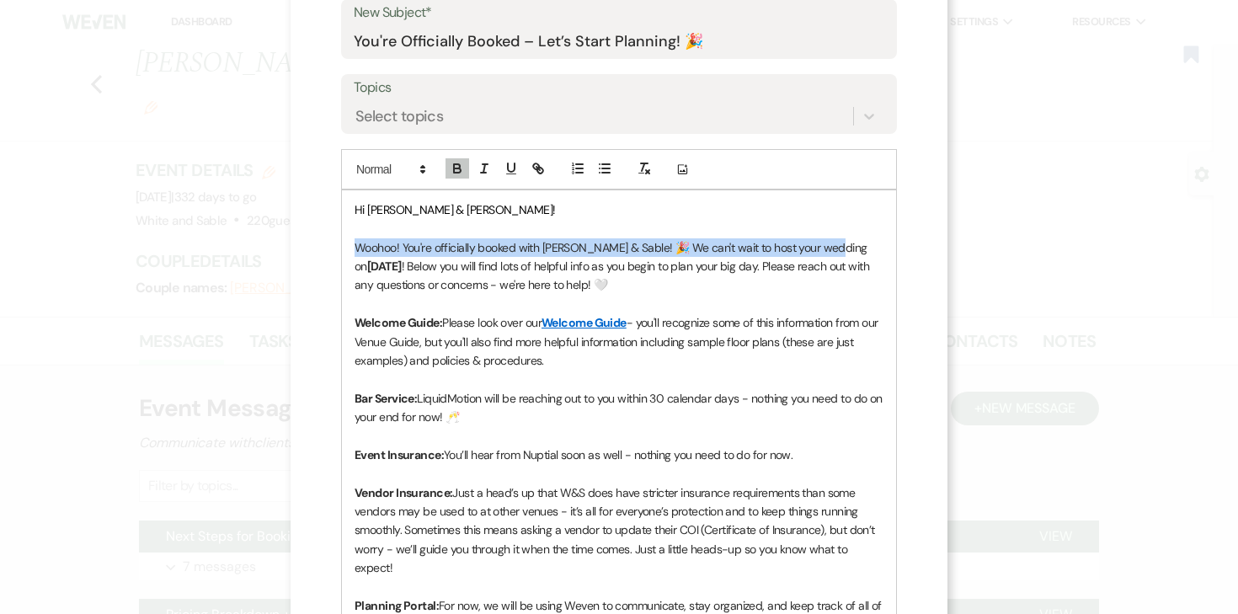
scroll to position [284, 0]
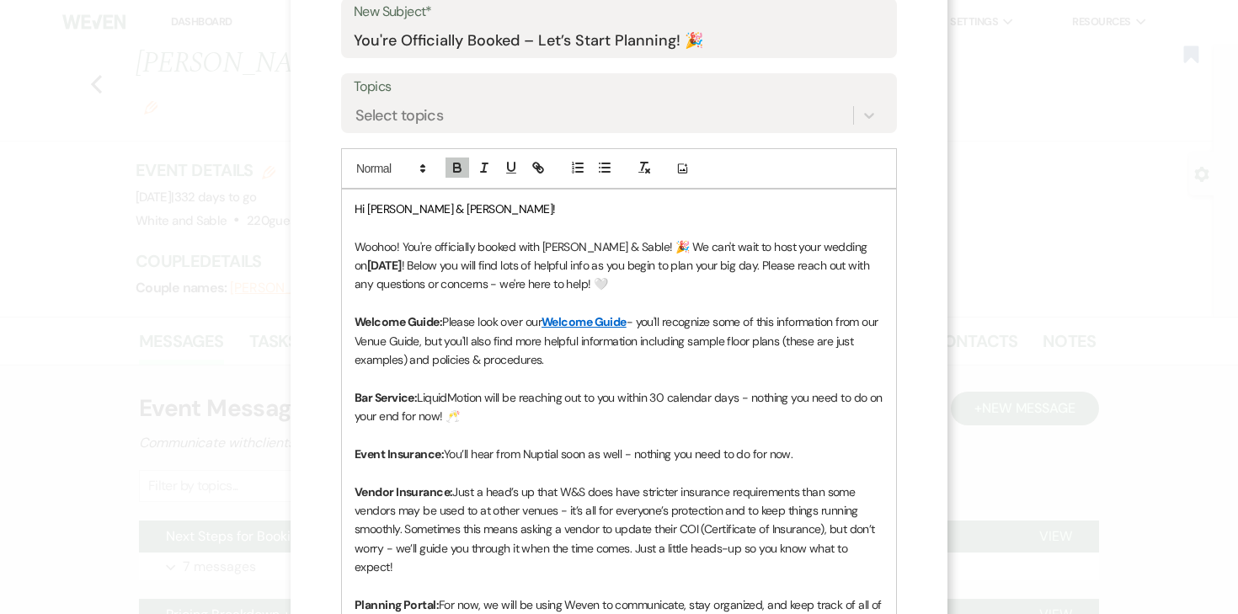
click at [361, 395] on strong "Bar Service:" at bounding box center [385, 397] width 62 height 15
click at [538, 411] on p "Beverage Service: LiquidMotion will be reaching out to you within 30 calendar d…" at bounding box center [618, 407] width 529 height 38
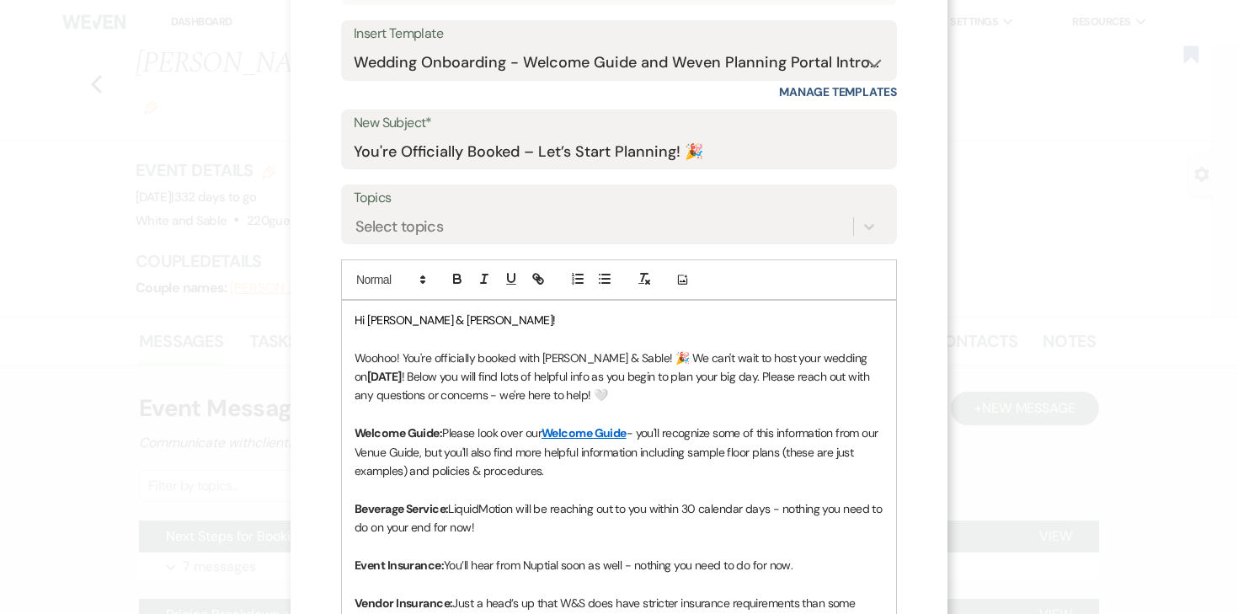
scroll to position [751, 0]
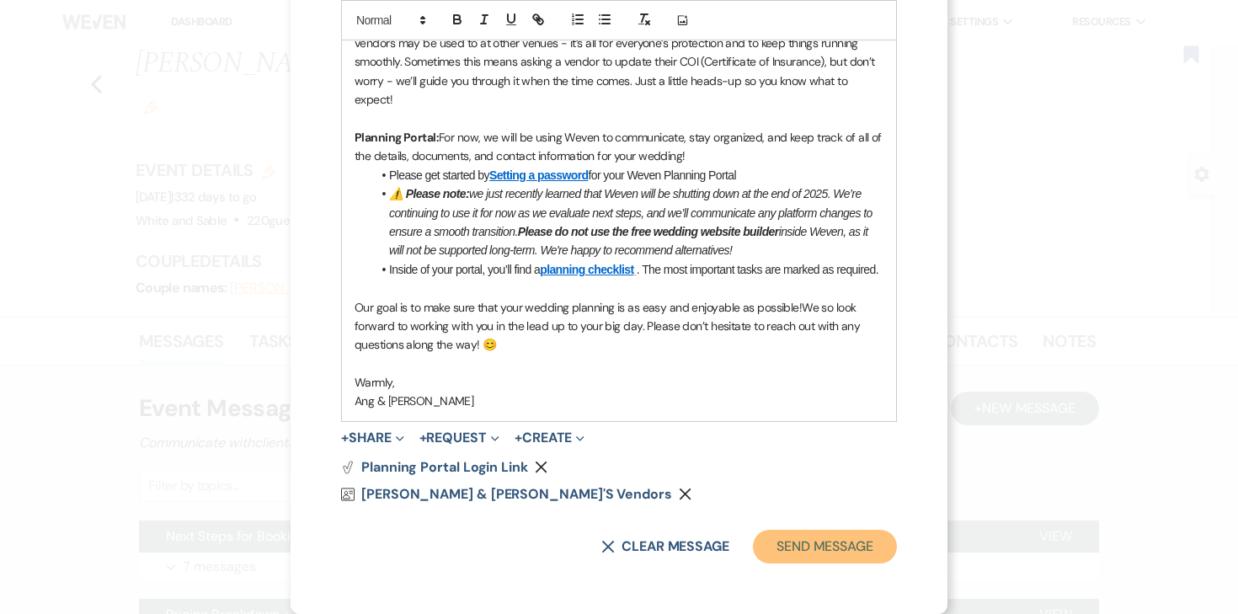
click at [804, 548] on button "Send Message" at bounding box center [825, 547] width 144 height 34
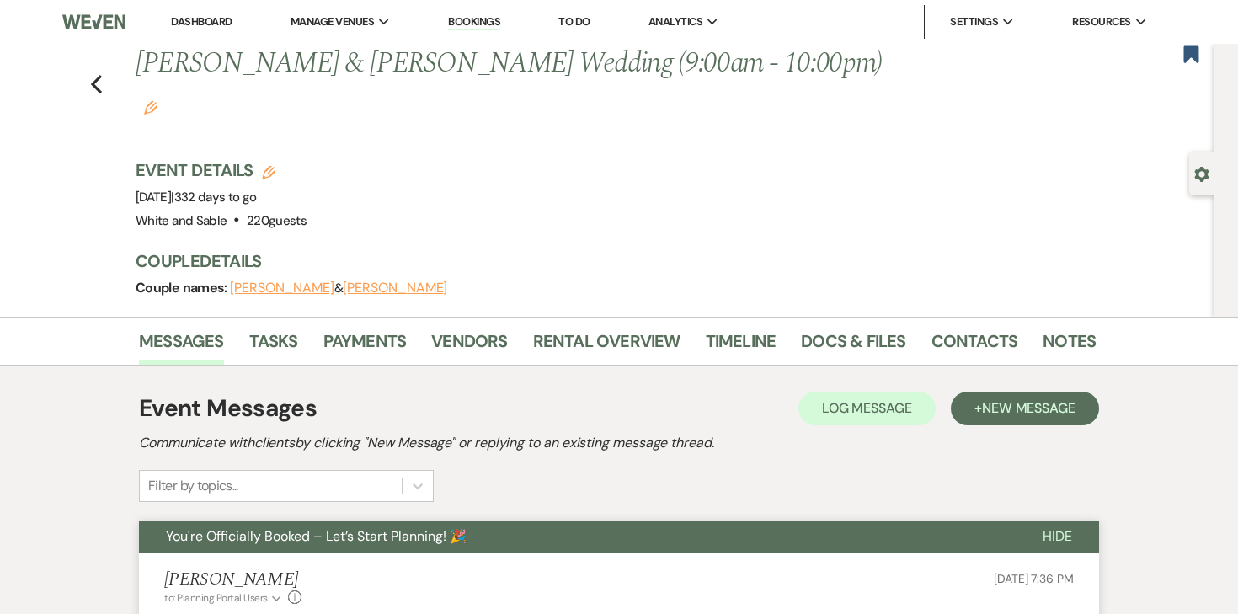
click at [157, 101] on icon "Edit" at bounding box center [150, 107] width 13 height 13
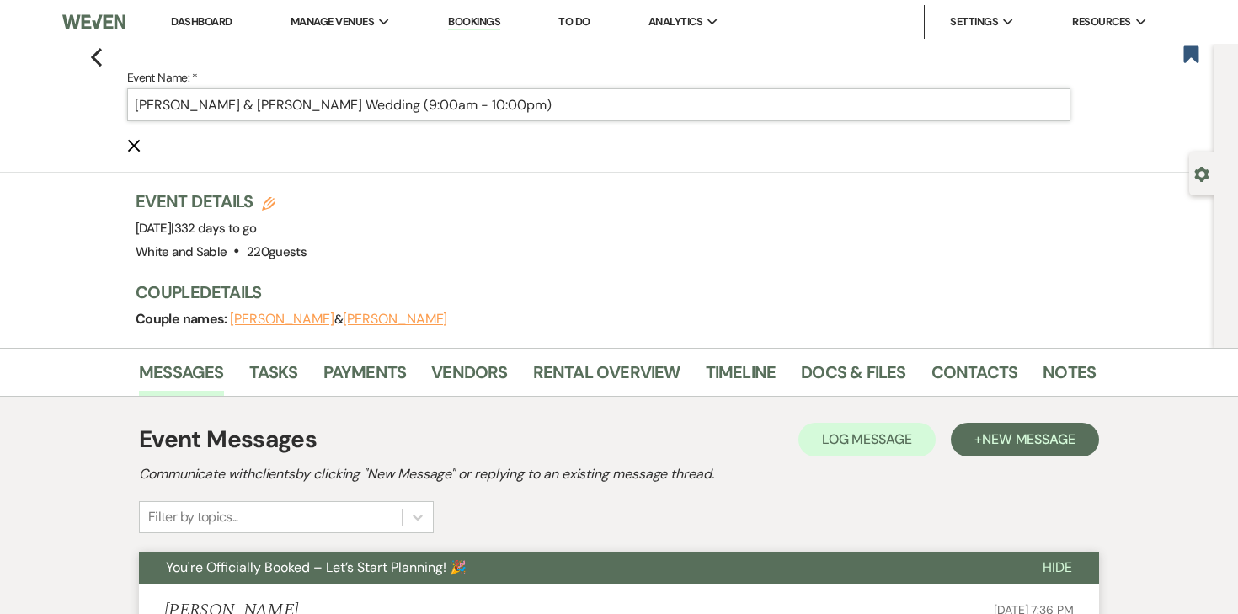
click at [610, 104] on input "Kamilia Homchik & Alex Sysa's Wedding (9:00am - 10:00pm)" at bounding box center [598, 104] width 943 height 33
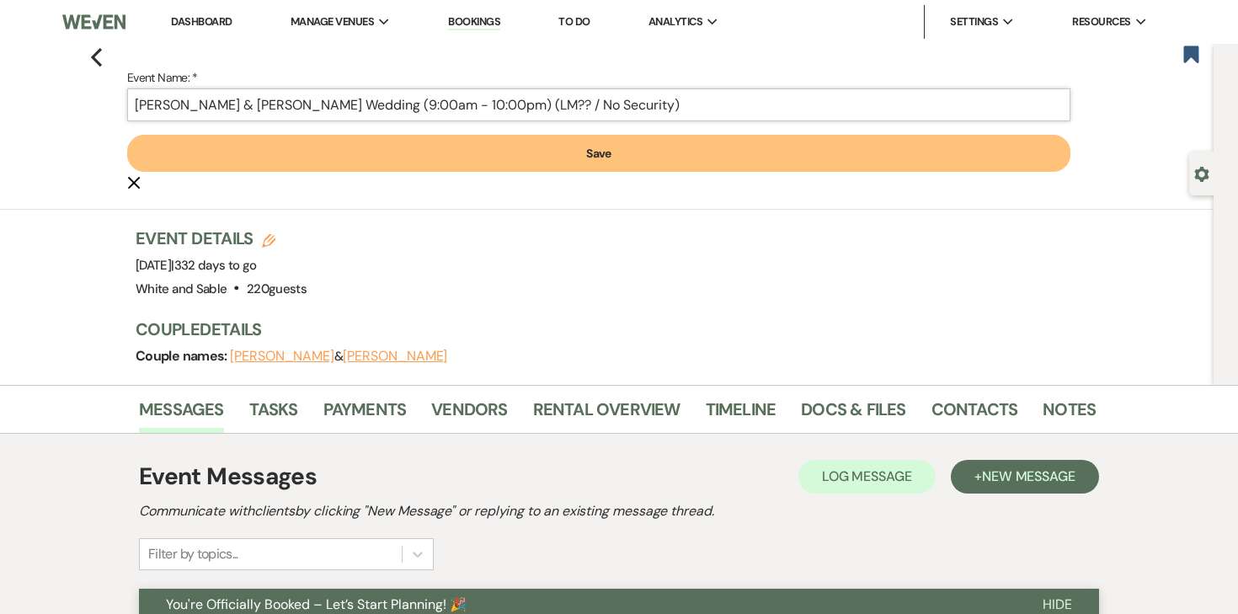
type input "Kamilia Homchik & Alex Sysa's Wedding (9:00am - 10:00pm) (LM?? / No Security)"
click at [590, 145] on button "Save" at bounding box center [598, 153] width 943 height 37
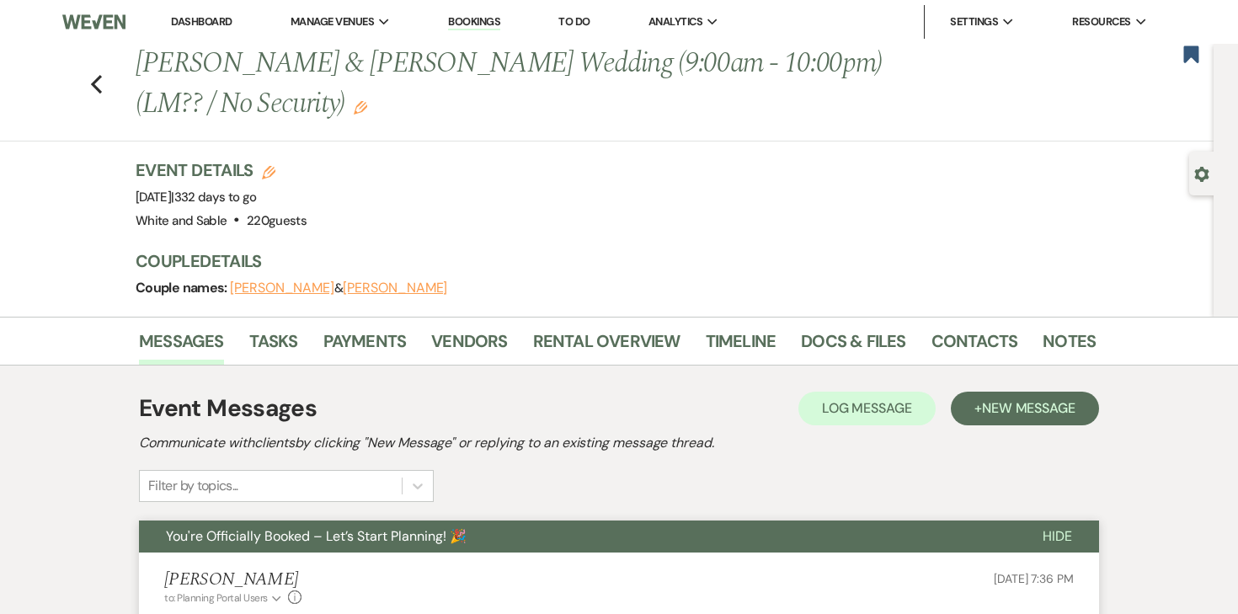
scroll to position [18, 0]
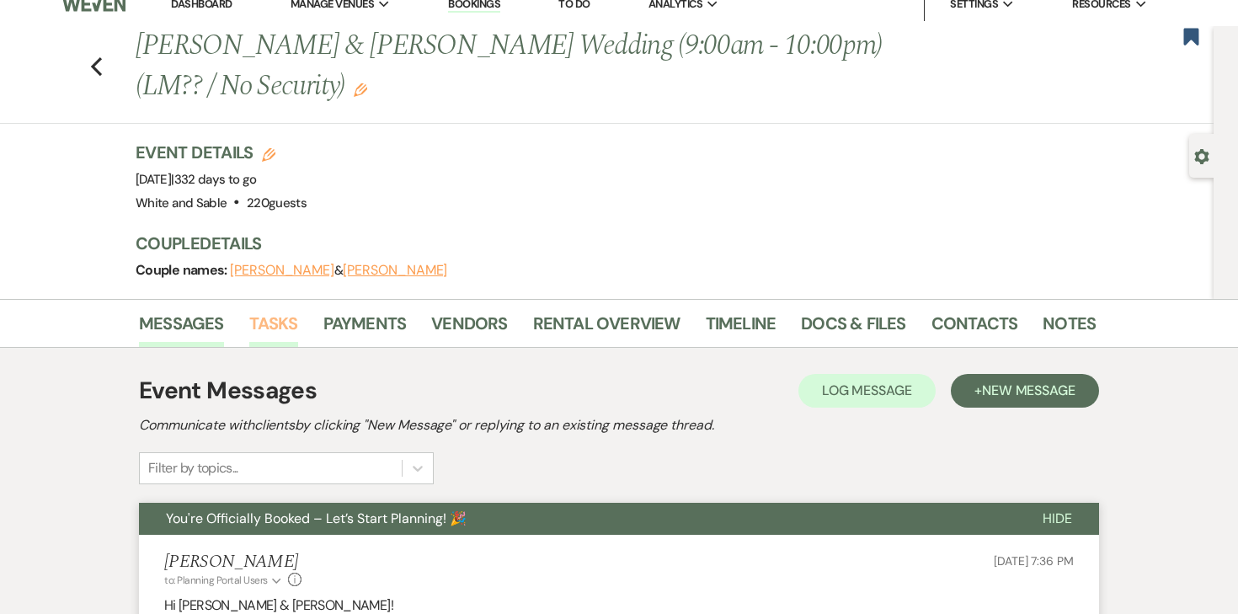
click at [291, 322] on link "Tasks" at bounding box center [273, 328] width 49 height 37
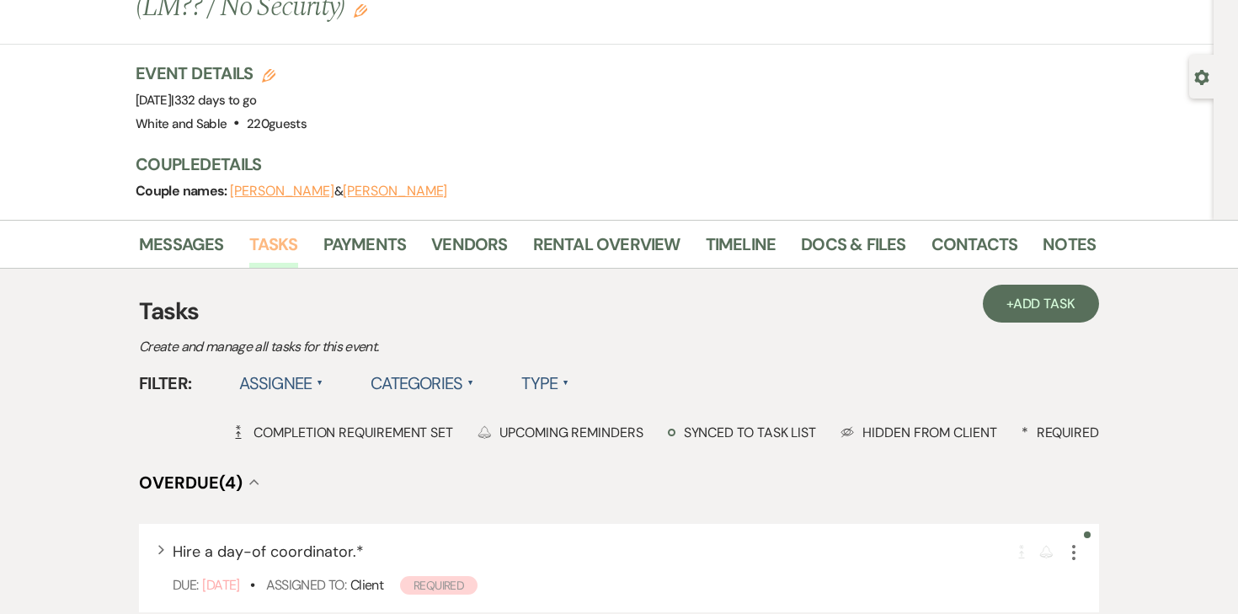
scroll to position [297, 0]
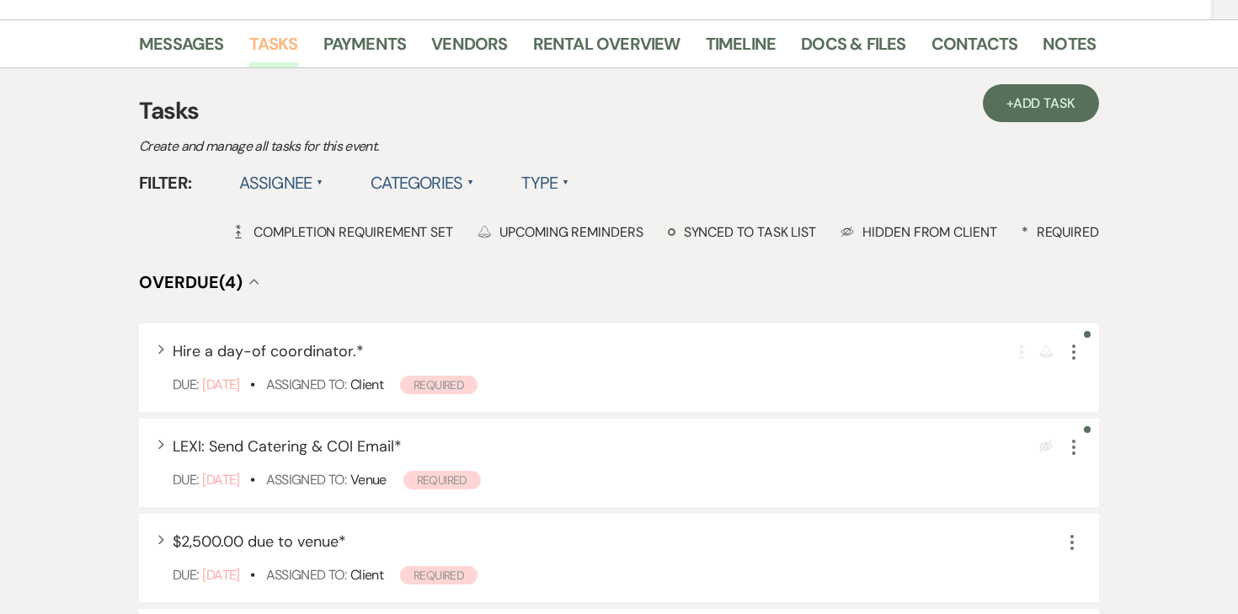
click at [278, 43] on link "Tasks" at bounding box center [273, 48] width 49 height 37
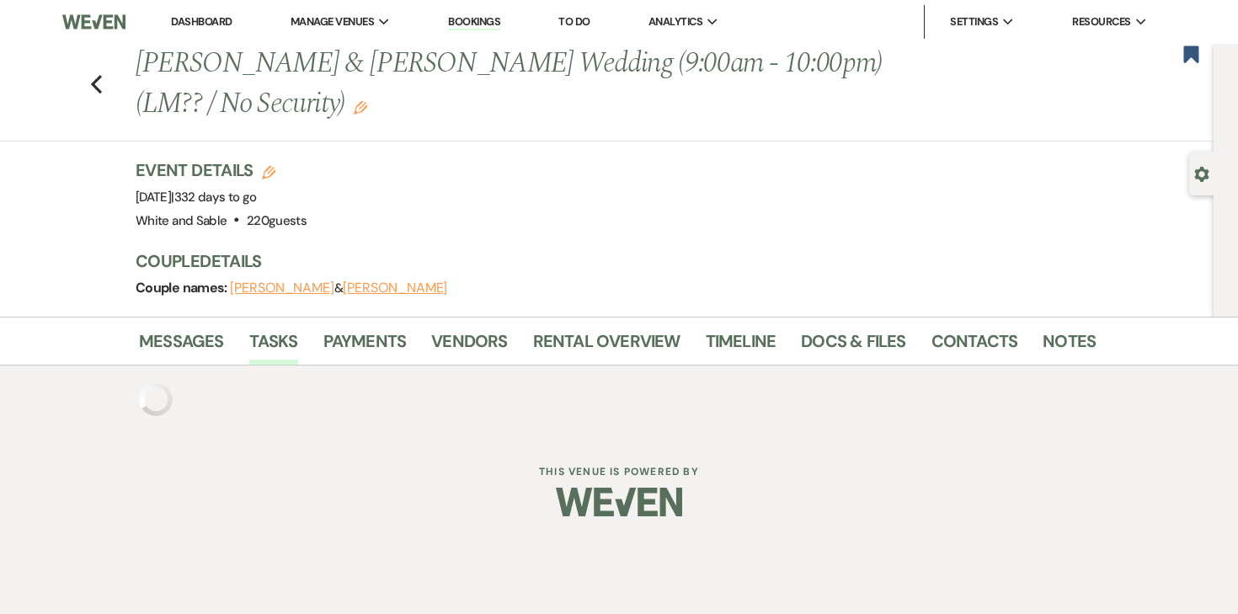
click at [359, 255] on h3 "Couple Details" at bounding box center [607, 261] width 943 height 24
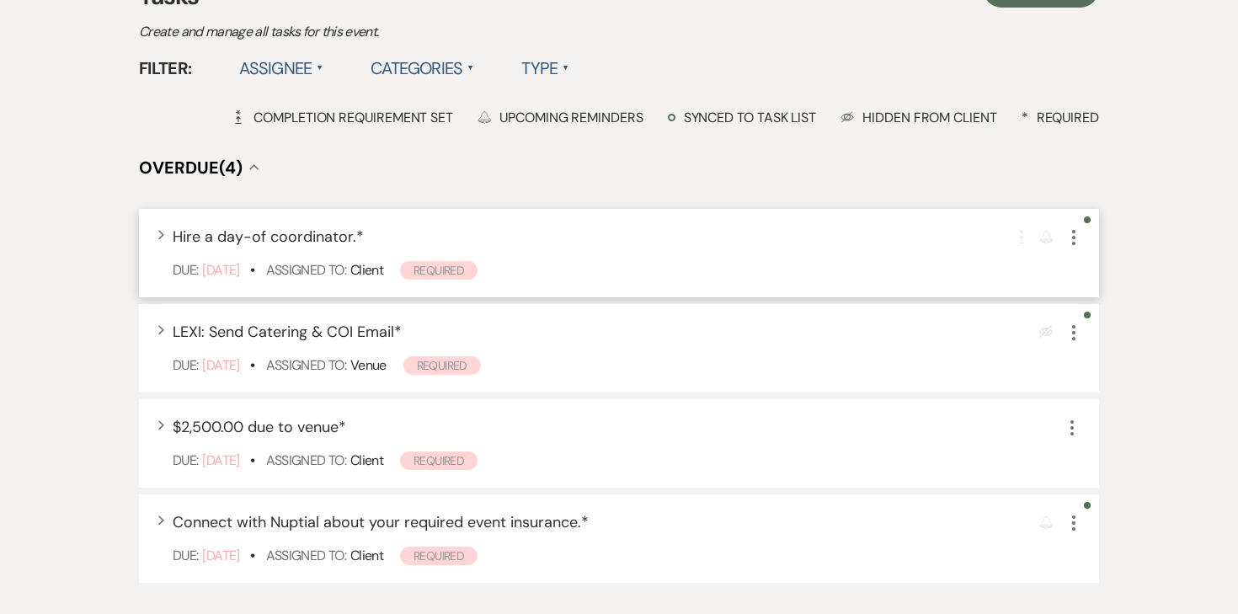
scroll to position [440, 0]
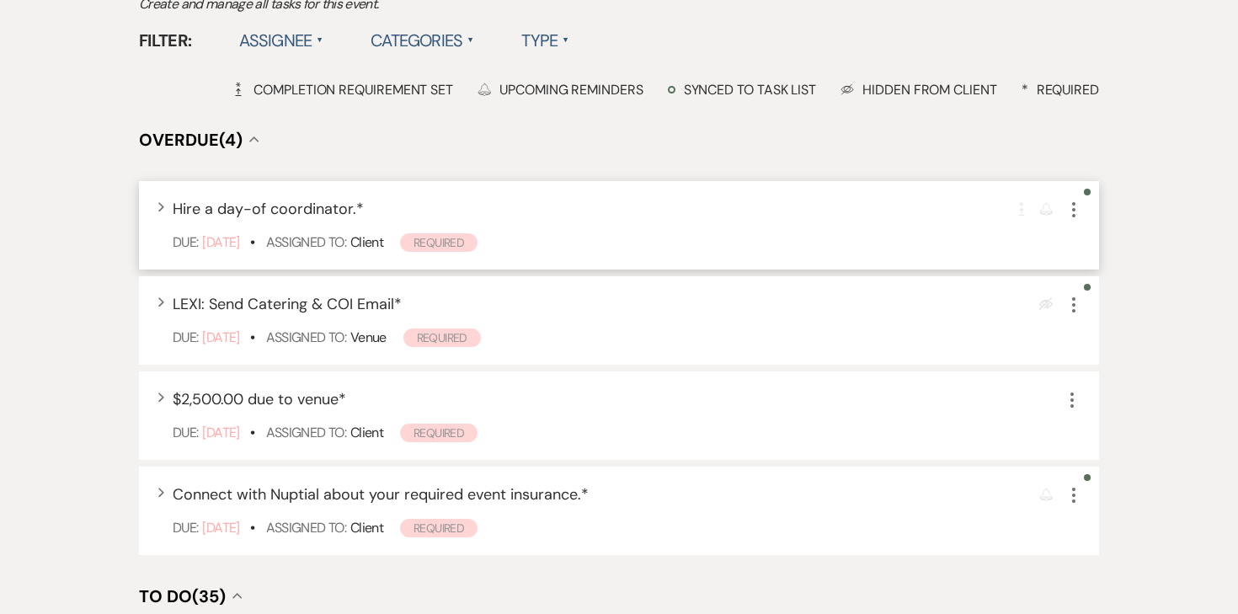
click at [1074, 214] on icon "More" at bounding box center [1073, 210] width 20 height 20
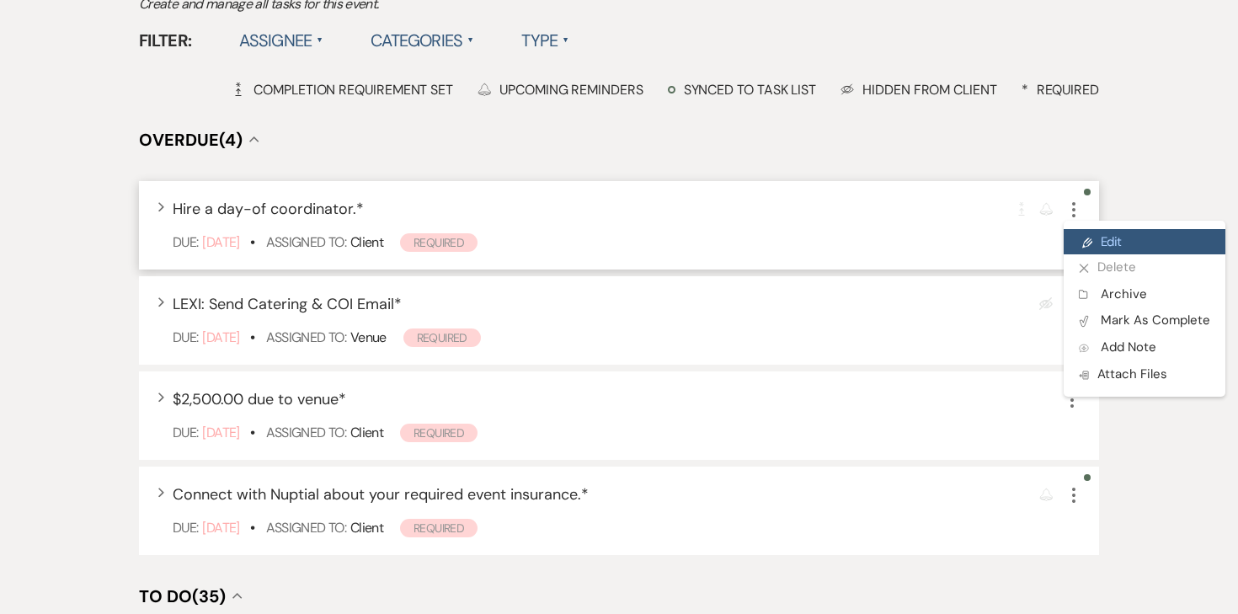
click at [1097, 250] on link "Pencil Edit" at bounding box center [1144, 241] width 162 height 25
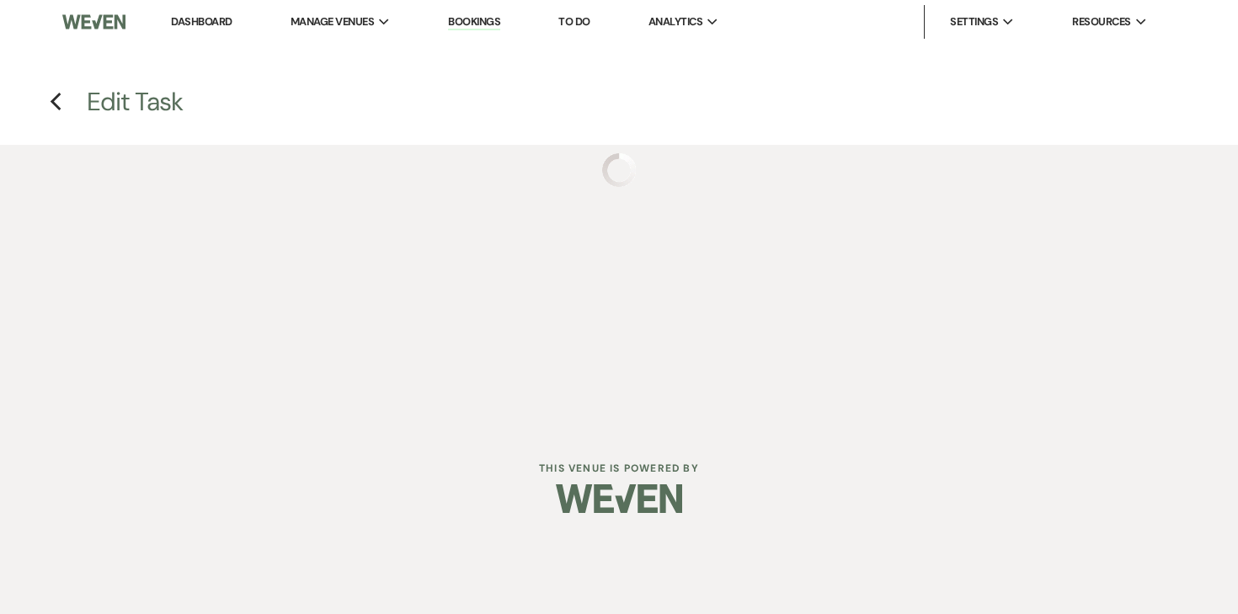
select select "true"
select select "32"
select select "planningToolsAccount"
select select "addVendor"
select select "client"
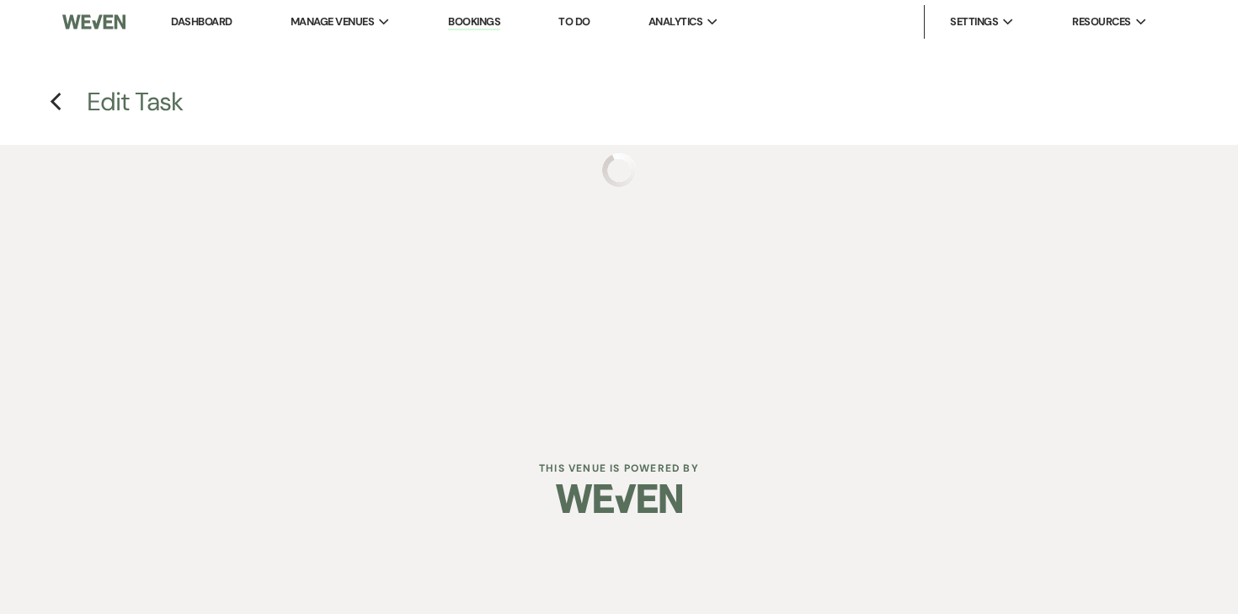
select select "monthly"
select select "days"
select select "afterDueDate"
select select "complete"
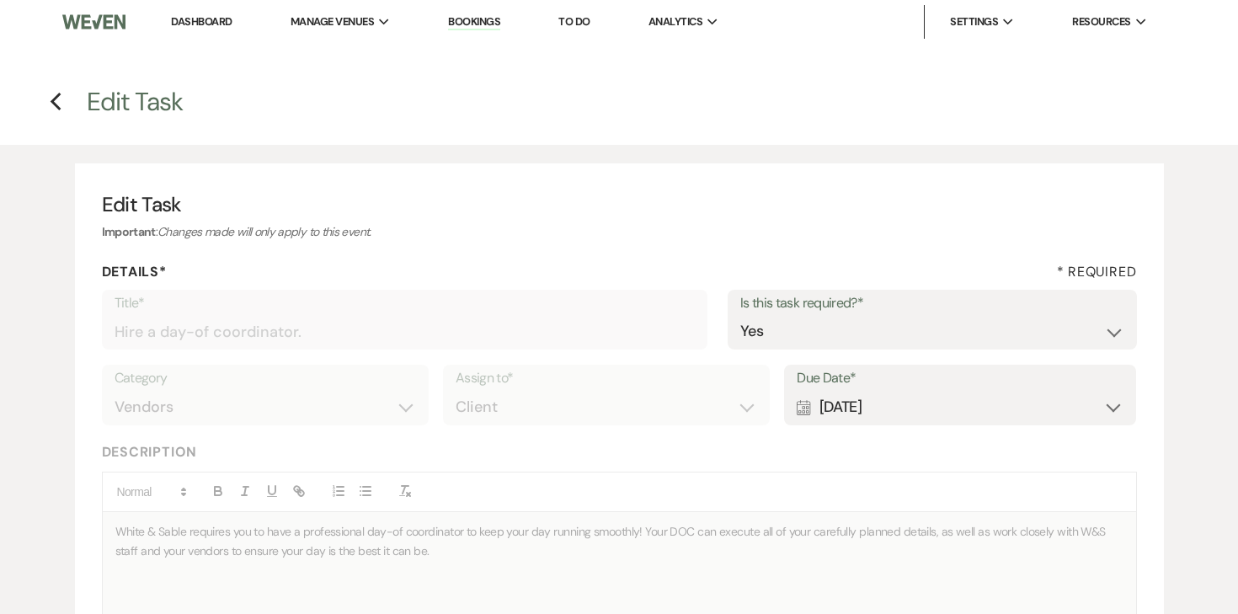
click at [906, 402] on div "Calendar [DATE] Expand" at bounding box center [960, 407] width 327 height 33
select select "month"
select select "beforeEventDate"
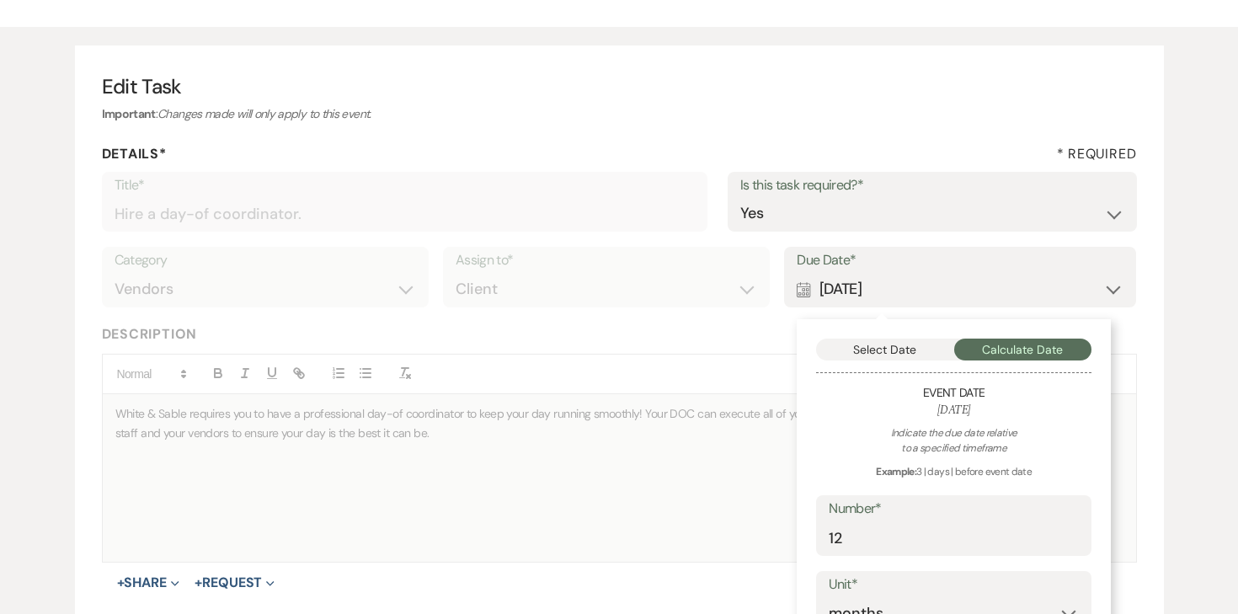
scroll to position [163, 0]
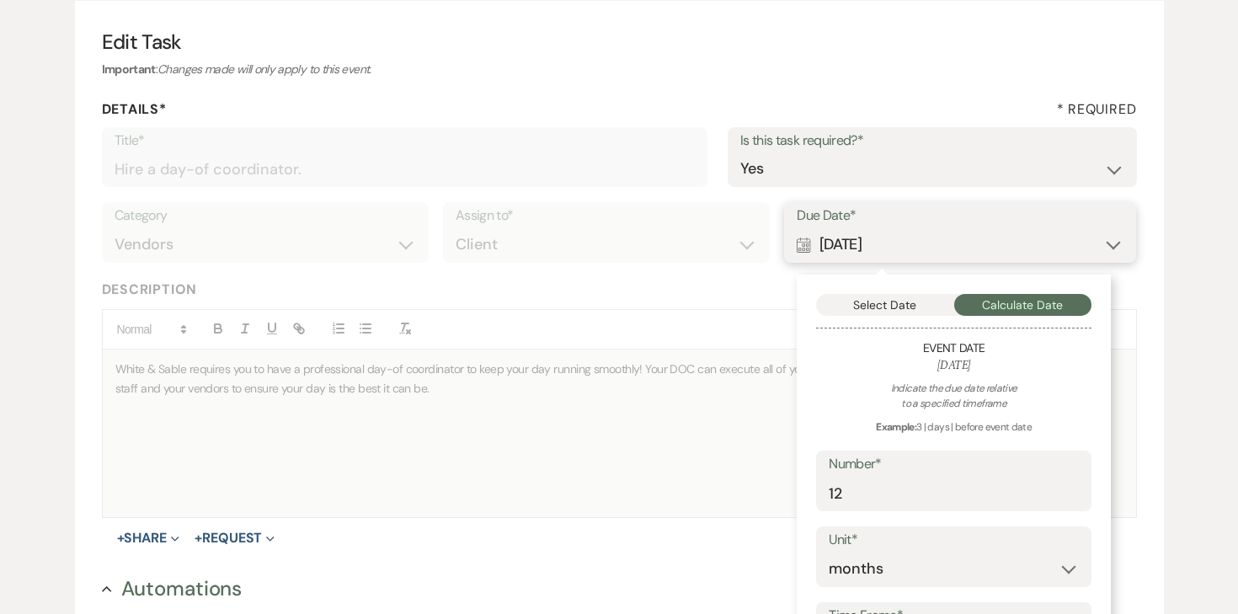
click at [882, 311] on button "Select Date" at bounding box center [885, 305] width 138 height 22
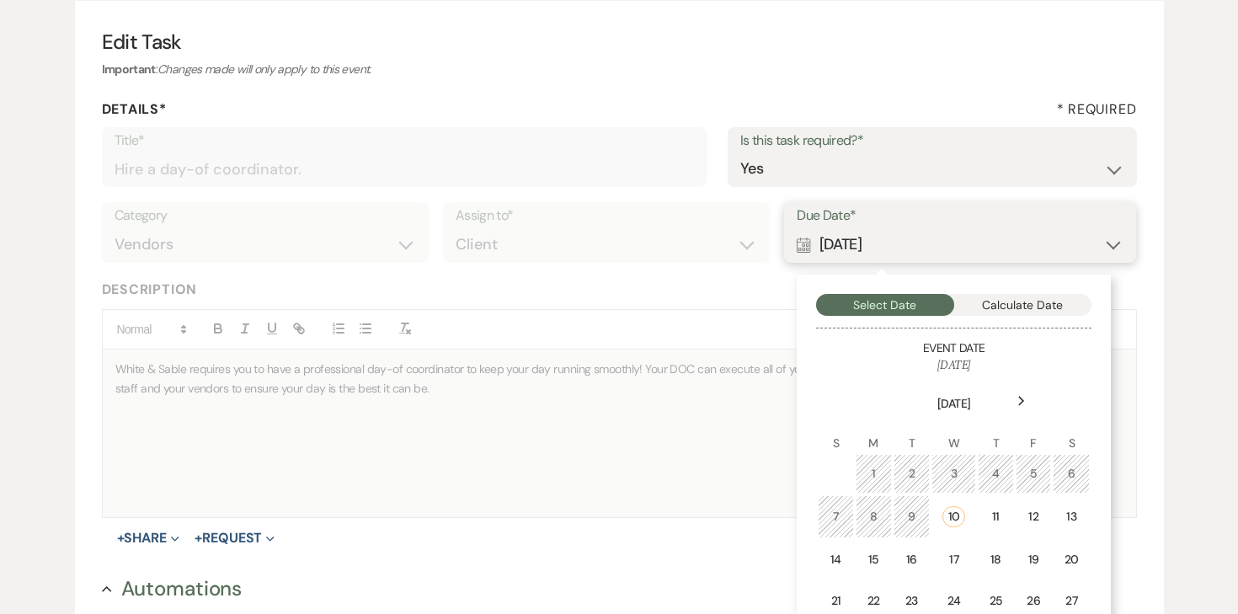
click at [987, 300] on button "Calculate Date" at bounding box center [1023, 305] width 138 height 22
select select "month"
select select "beforeEventDate"
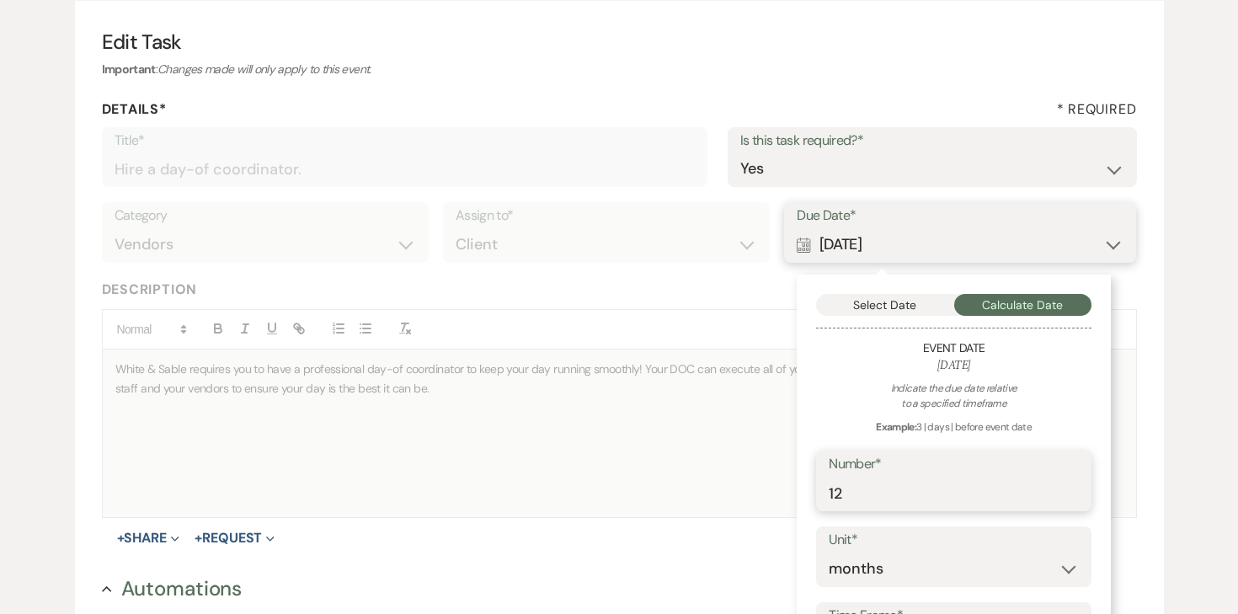
click at [901, 495] on input "12" at bounding box center [954, 493] width 250 height 33
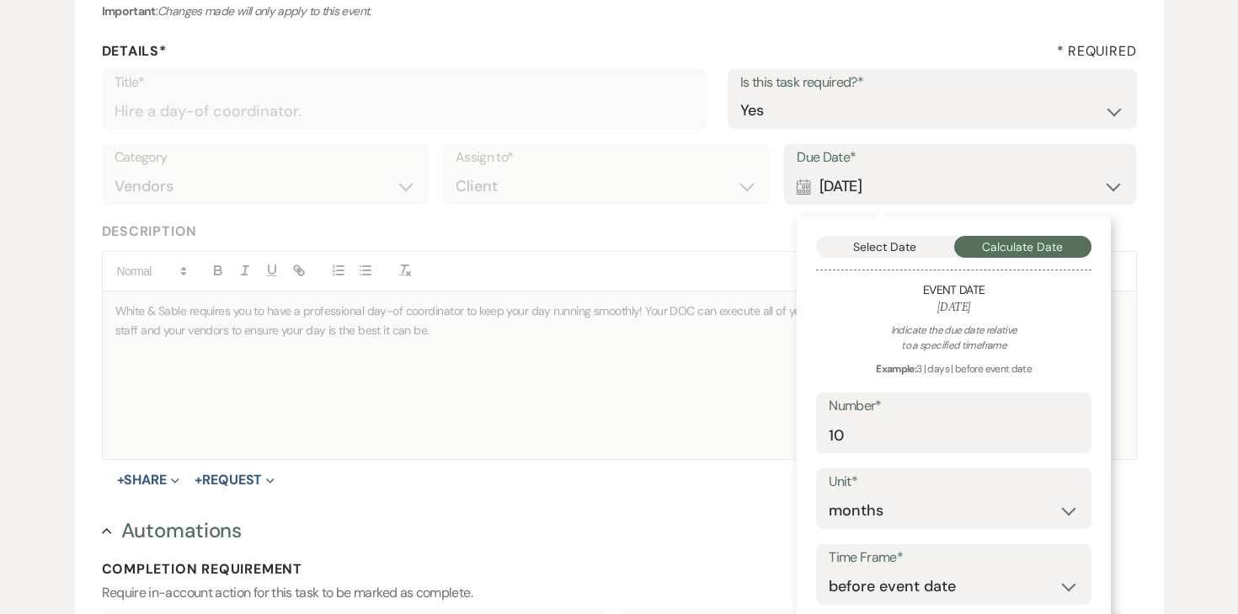
scroll to position [230, 0]
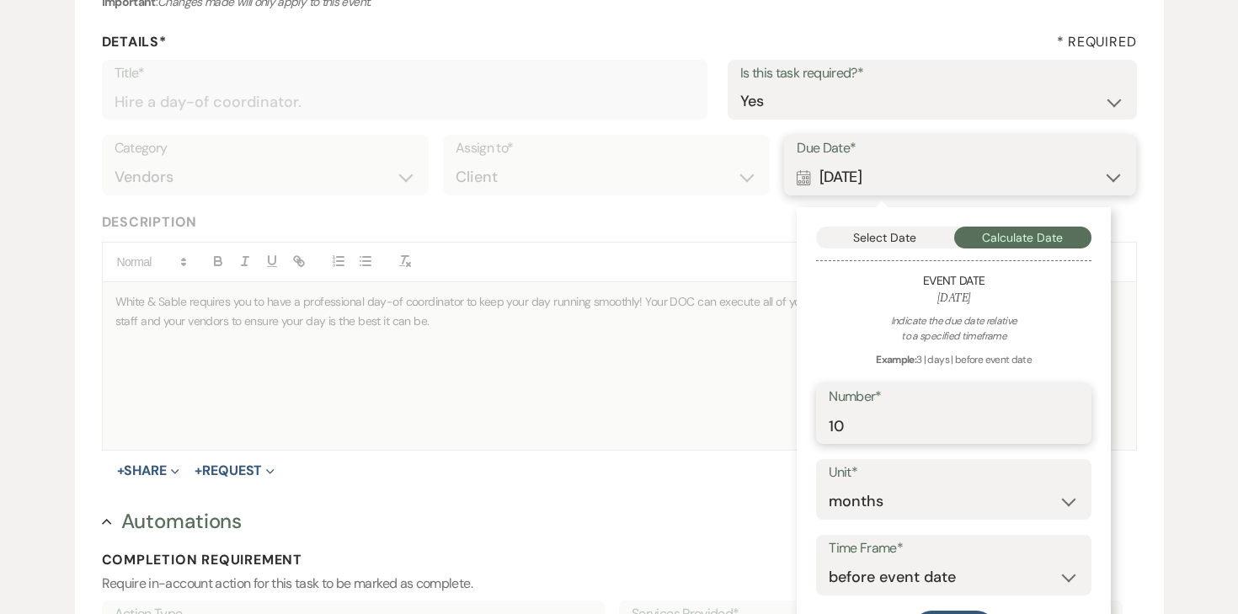
click at [867, 437] on input "10" at bounding box center [954, 425] width 250 height 33
type input "1"
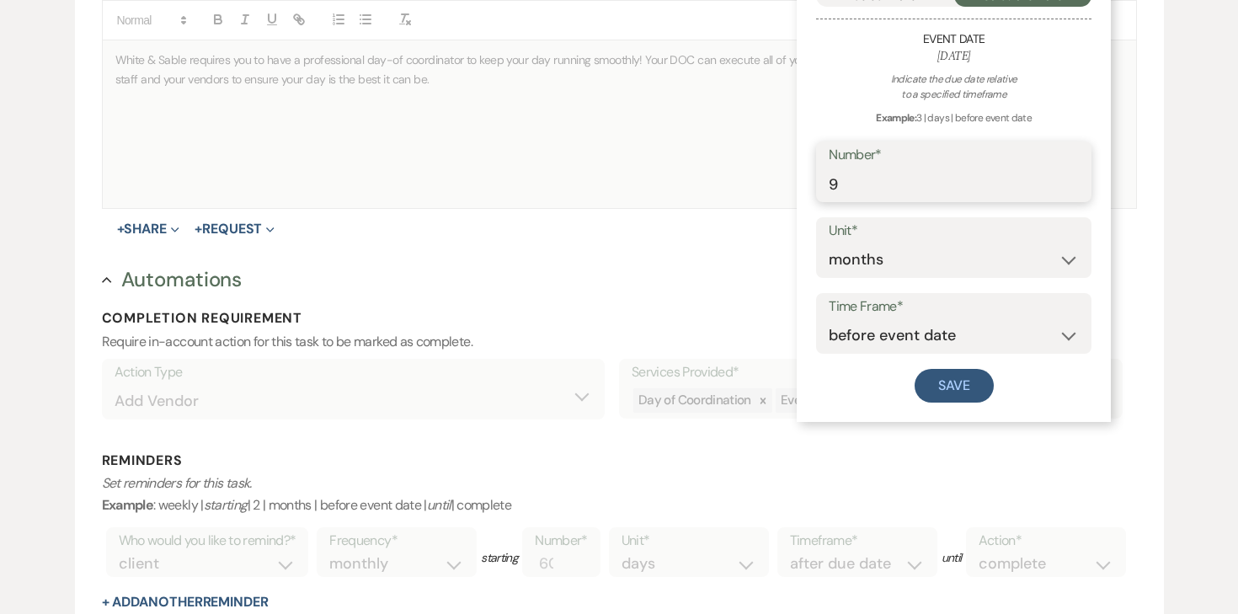
scroll to position [489, 0]
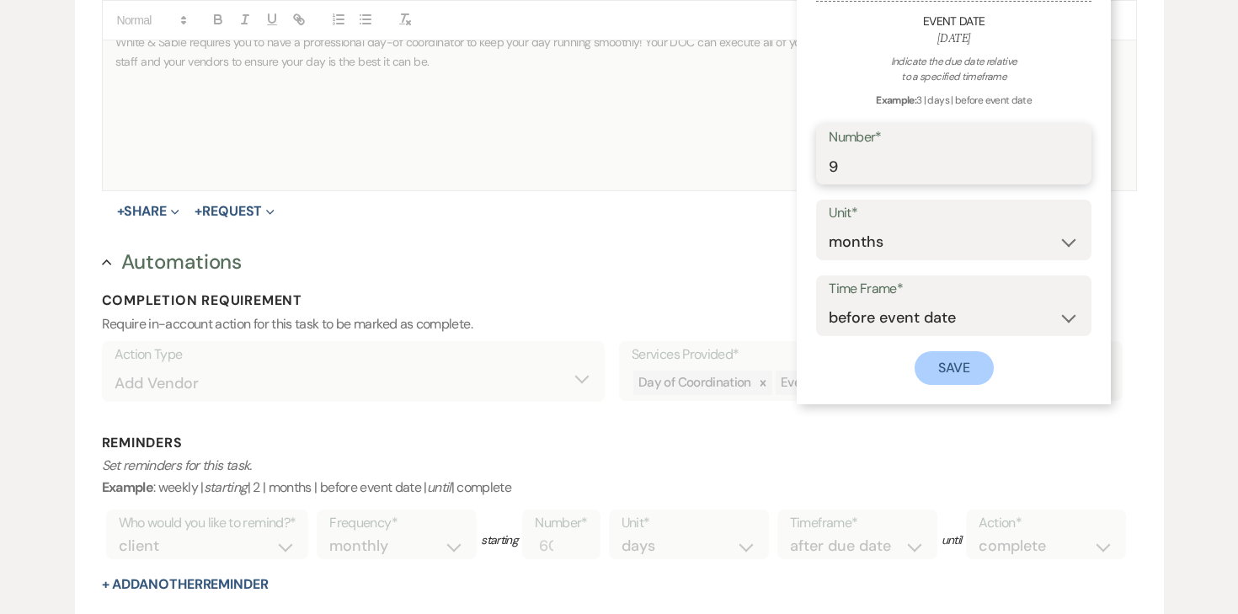
type input "9"
click at [934, 365] on button "Save" at bounding box center [953, 368] width 79 height 34
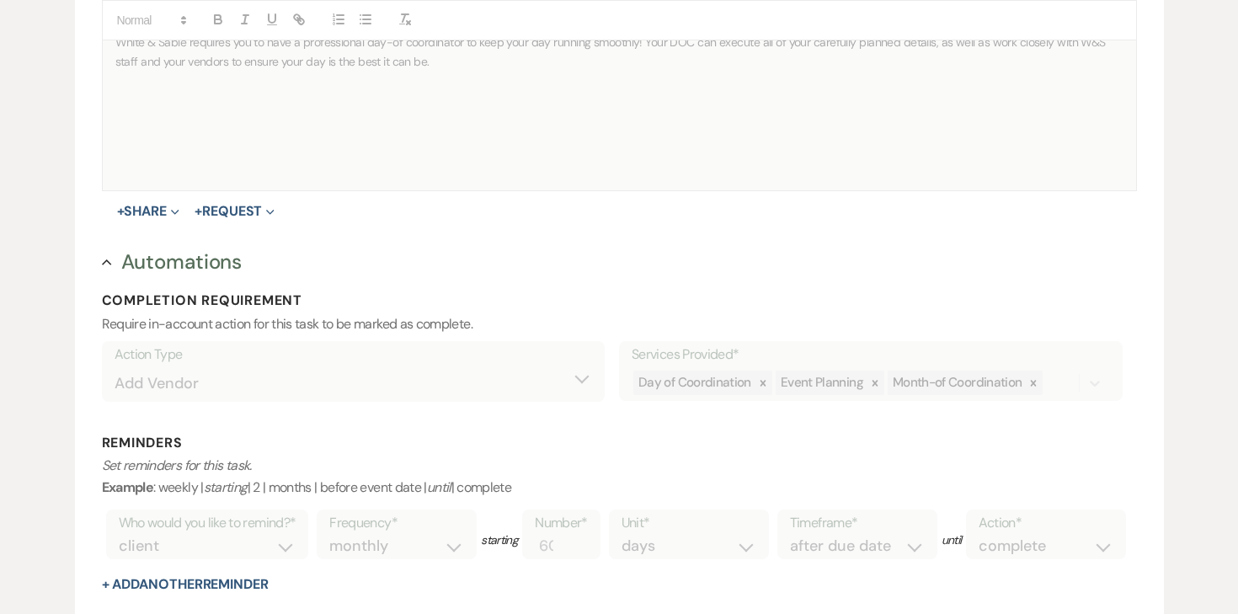
scroll to position [703, 0]
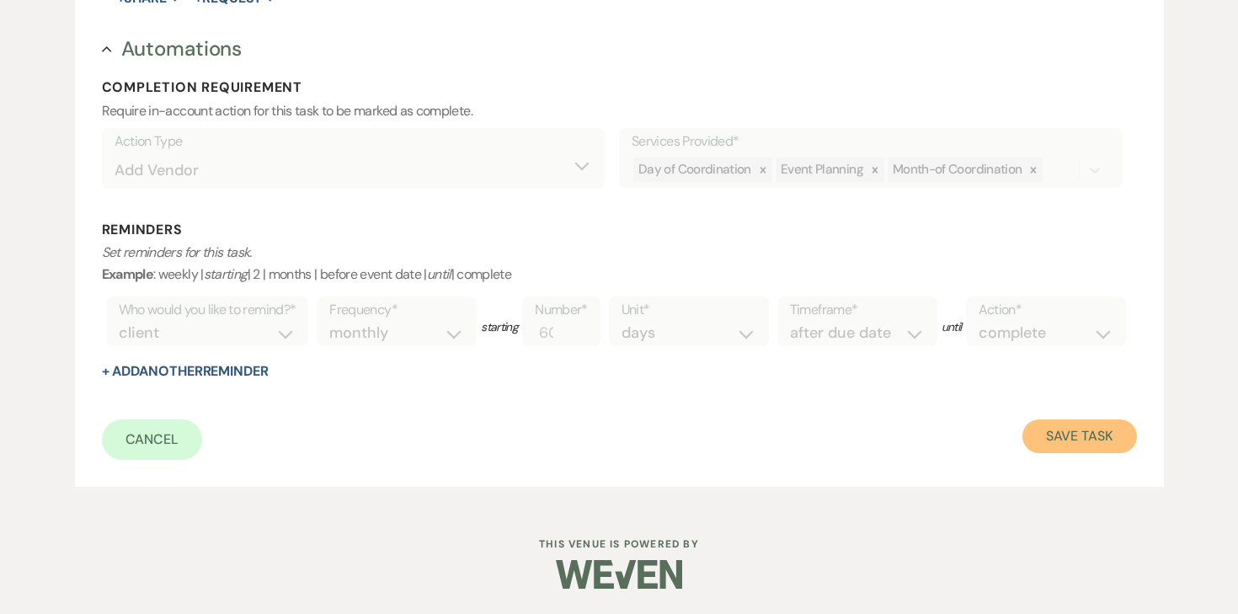
click at [1069, 438] on button "Save Task" at bounding box center [1079, 436] width 114 height 34
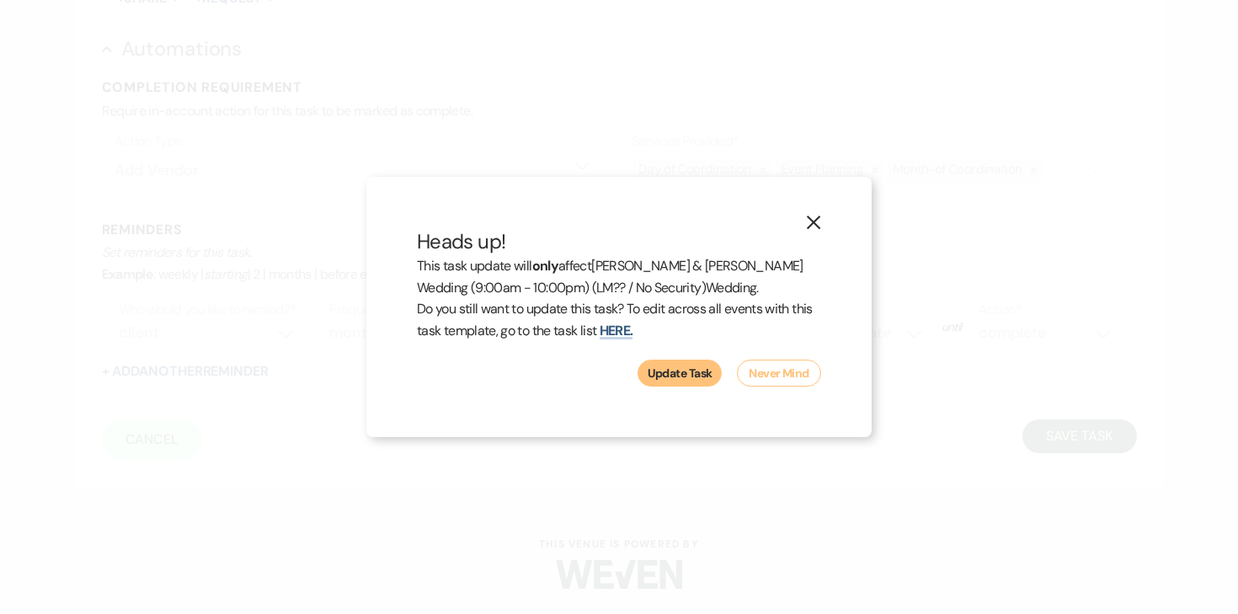
click at [674, 376] on button "Update Task" at bounding box center [679, 373] width 84 height 27
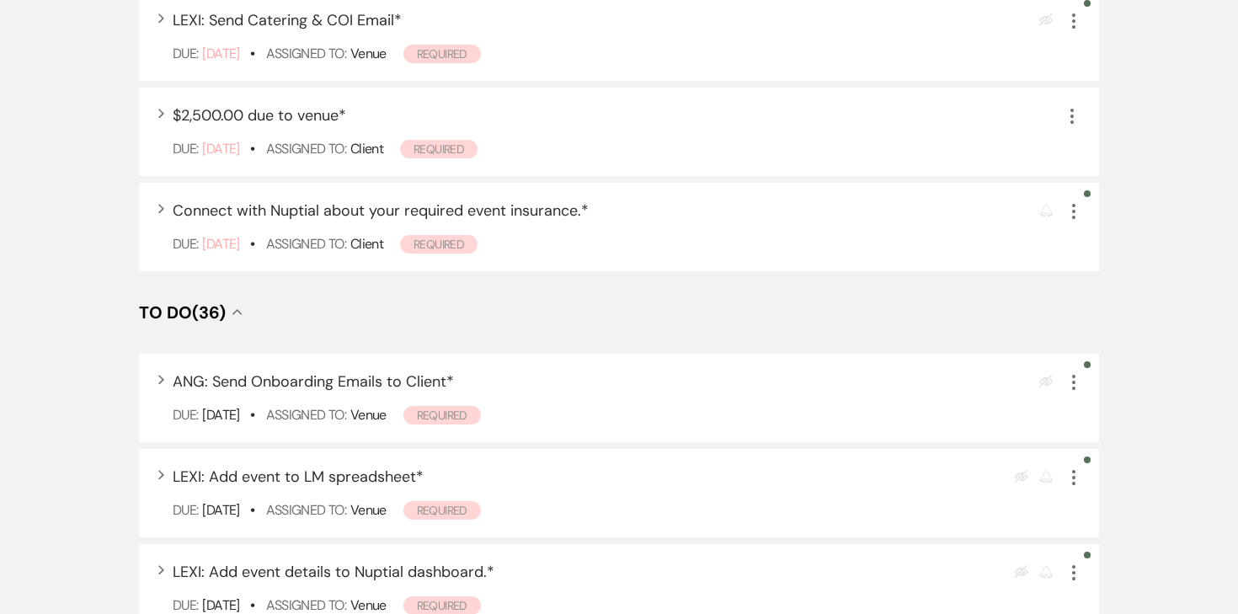
scroll to position [627, 0]
click at [1067, 386] on icon "More" at bounding box center [1073, 383] width 20 height 20
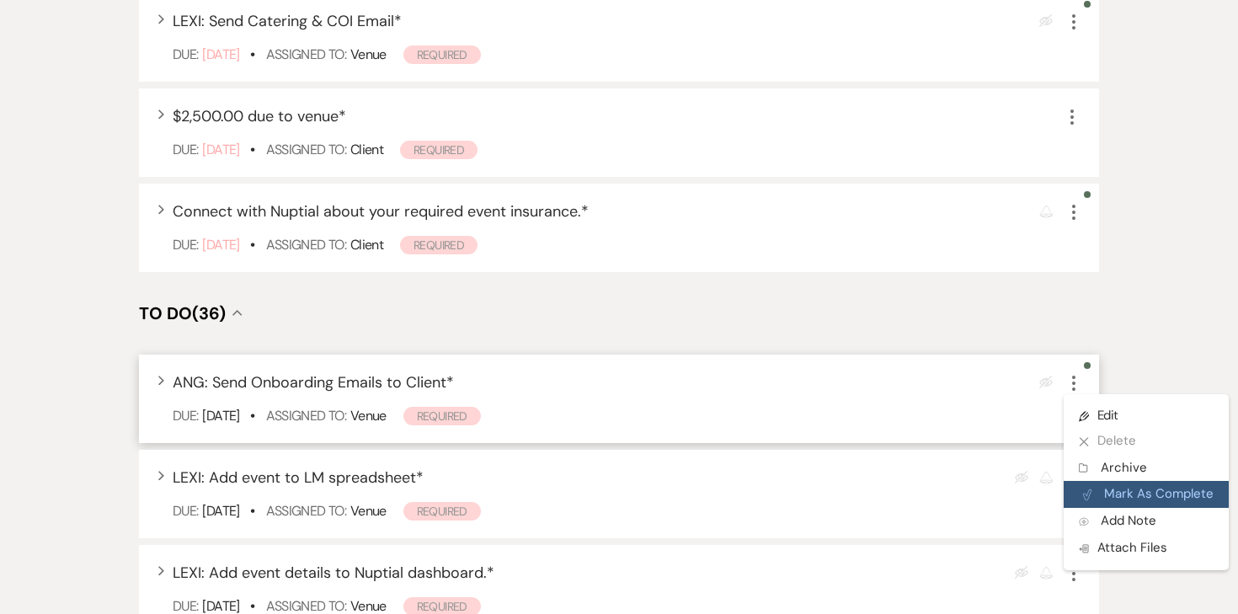
click at [1108, 490] on button "Plan Portal Link Mark As Complete" at bounding box center [1145, 494] width 165 height 27
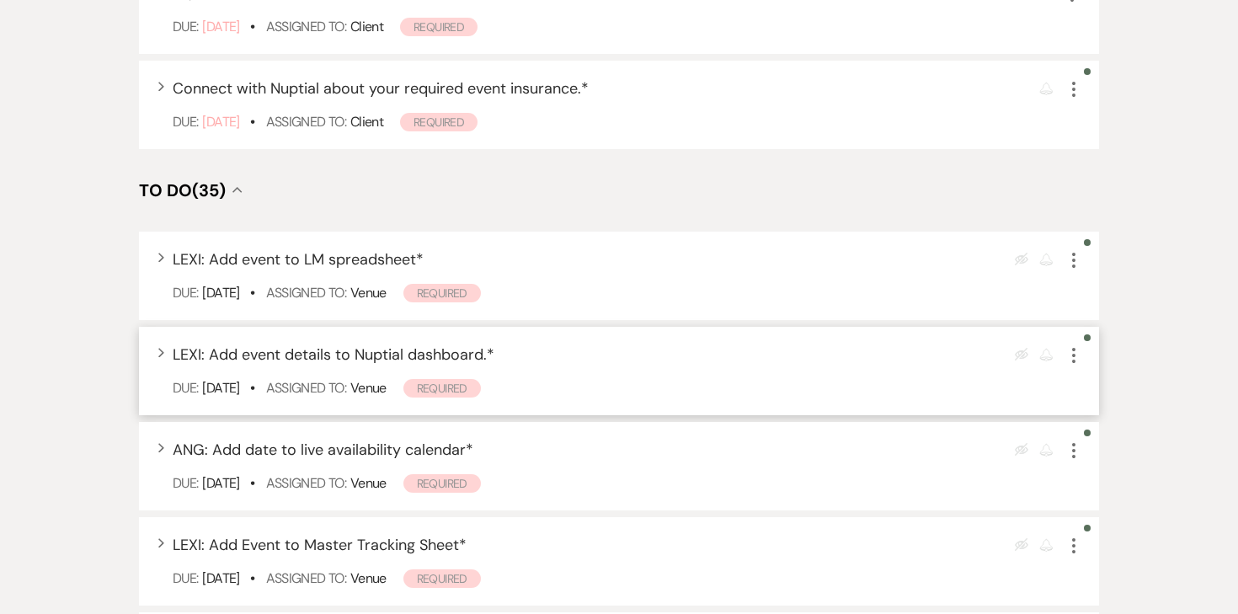
scroll to position [751, 0]
click at [1072, 454] on icon "More" at bounding box center [1073, 450] width 20 height 20
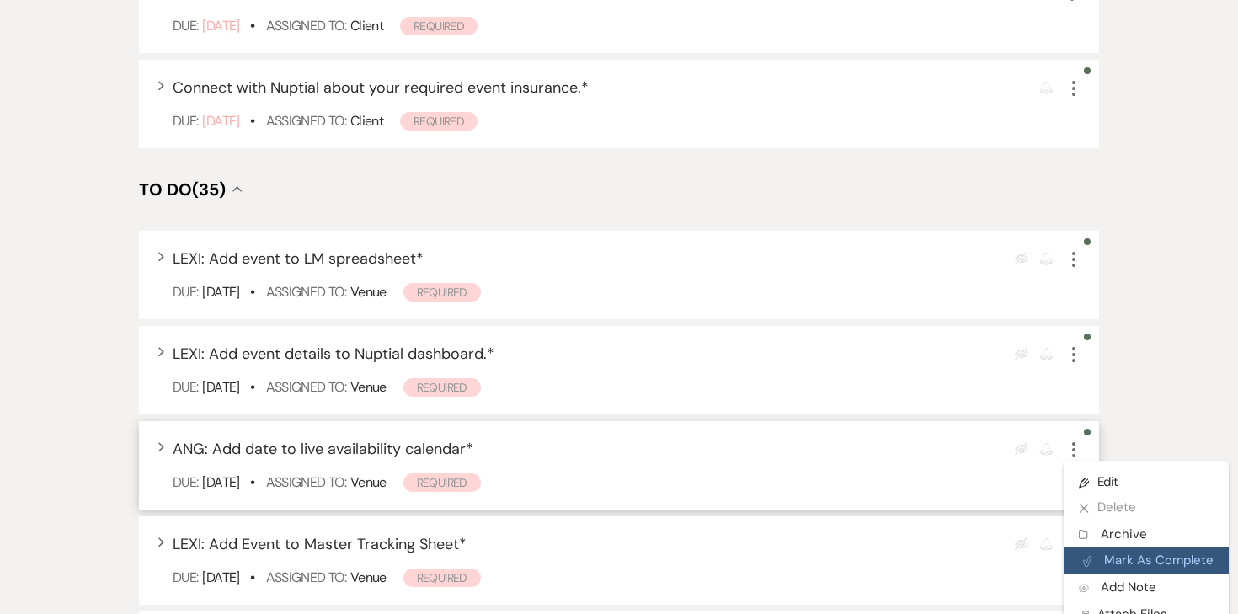
click at [1096, 550] on button "Plan Portal Link Mark As Complete" at bounding box center [1145, 560] width 165 height 27
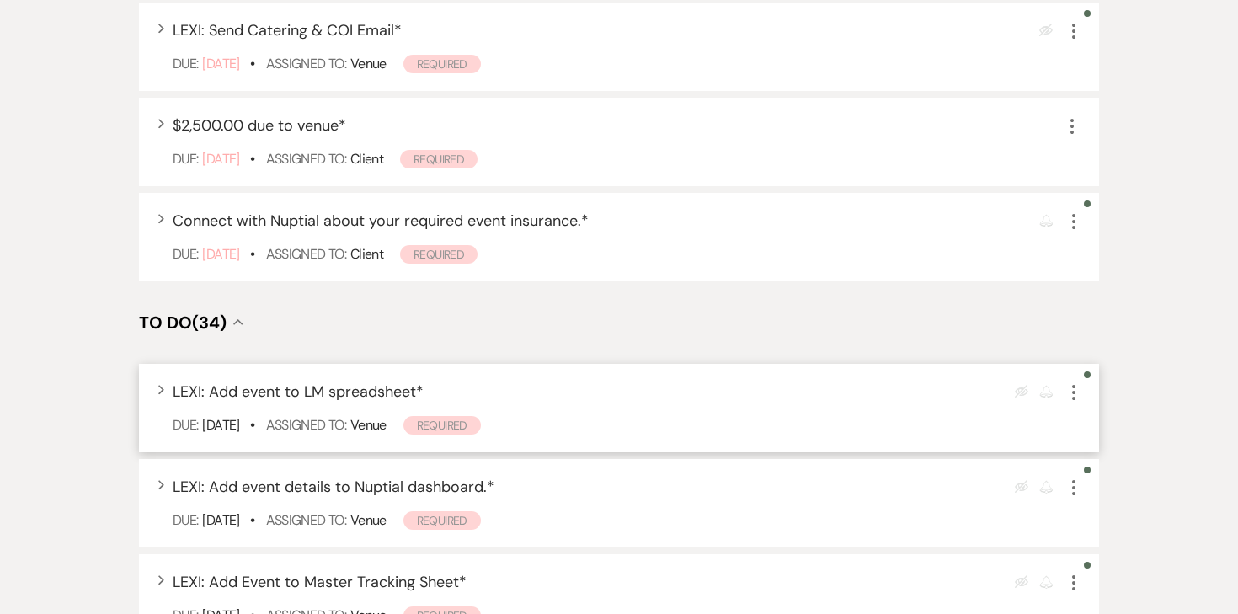
scroll to position [615, 0]
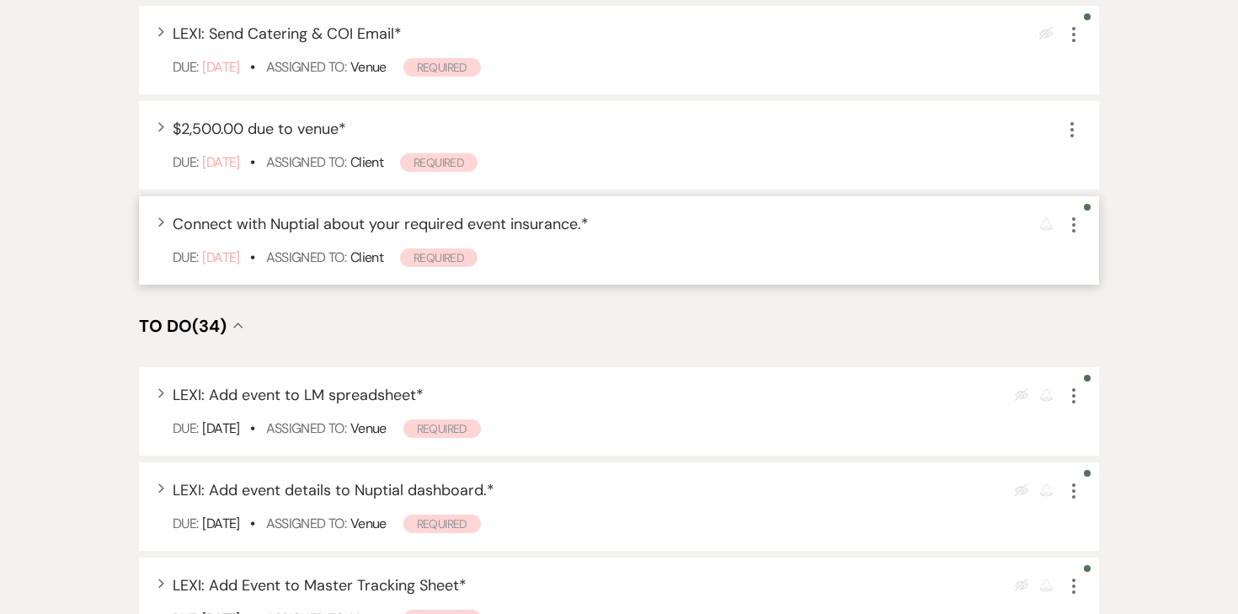
click at [1074, 218] on use "button" at bounding box center [1073, 224] width 3 height 15
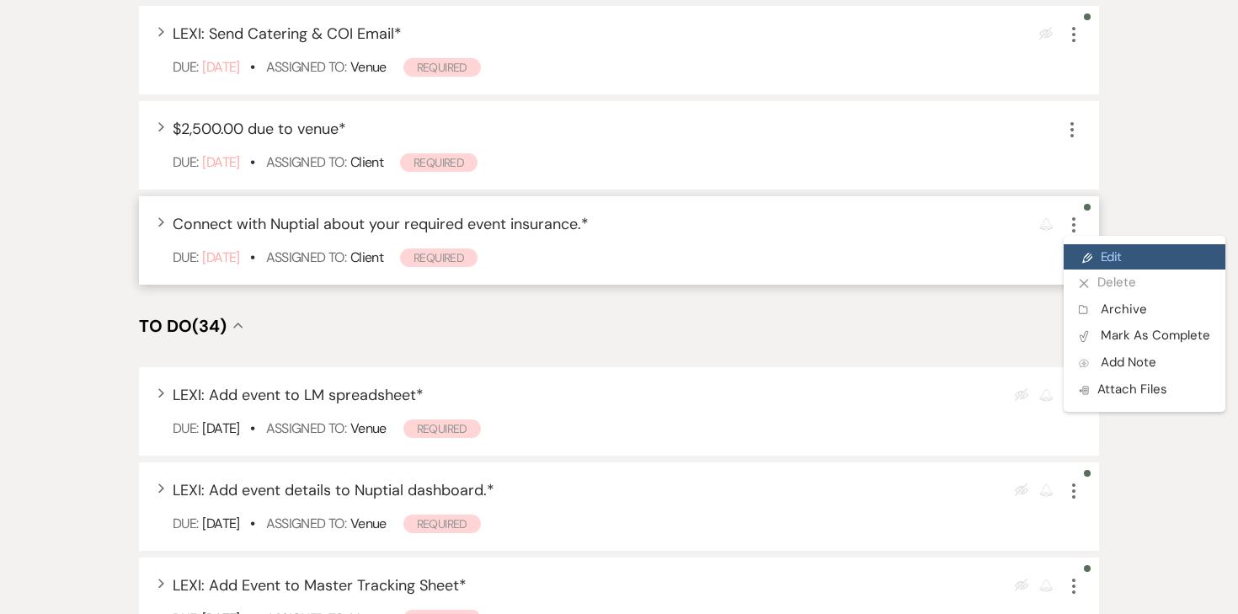
click at [1084, 253] on icon "Pencil" at bounding box center [1087, 258] width 10 height 13
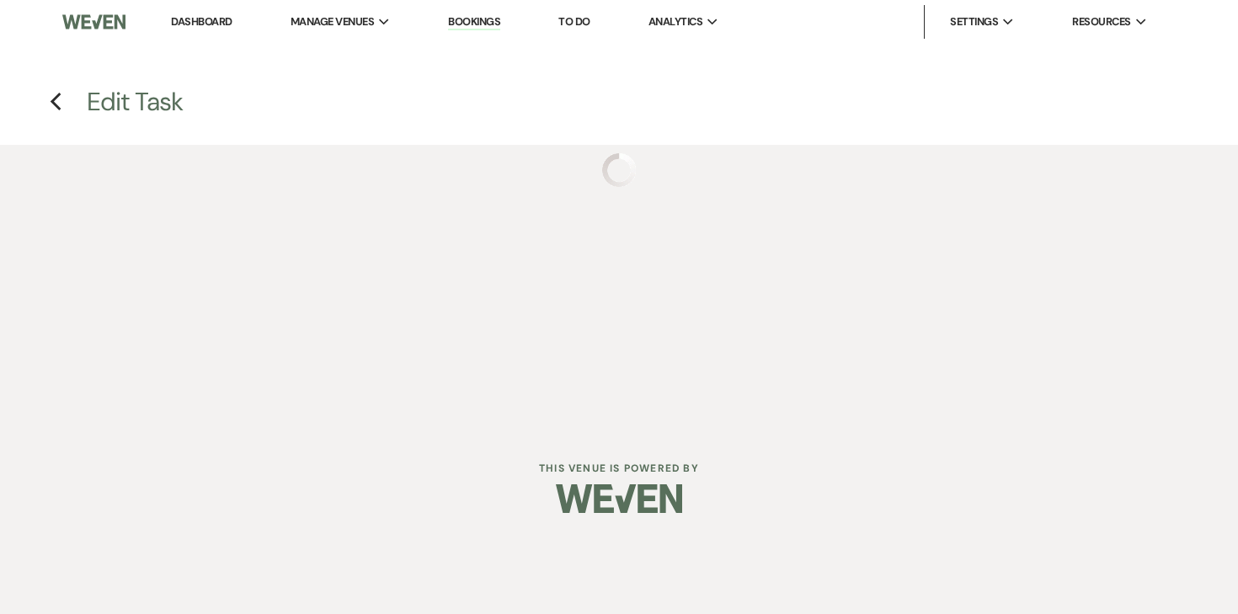
select select "true"
select select "31"
select select "planningToolsAccount"
select select "client"
select select "monthly"
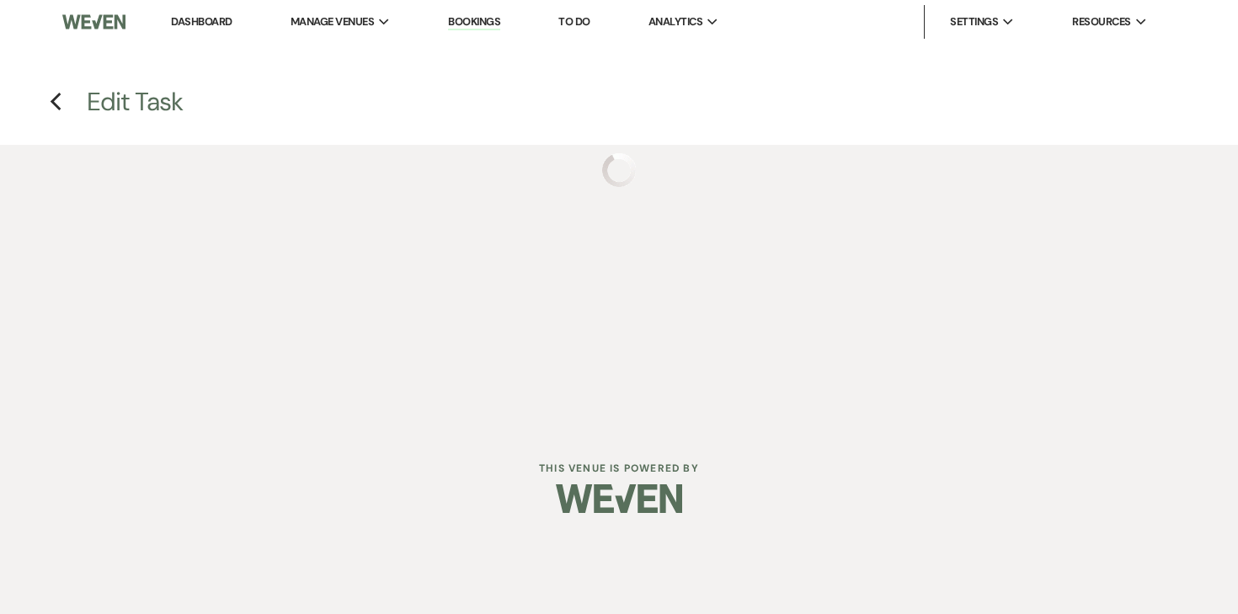
select select "months"
select select "afterDueDate"
select select "complete"
select select "client"
select select "onDueDate"
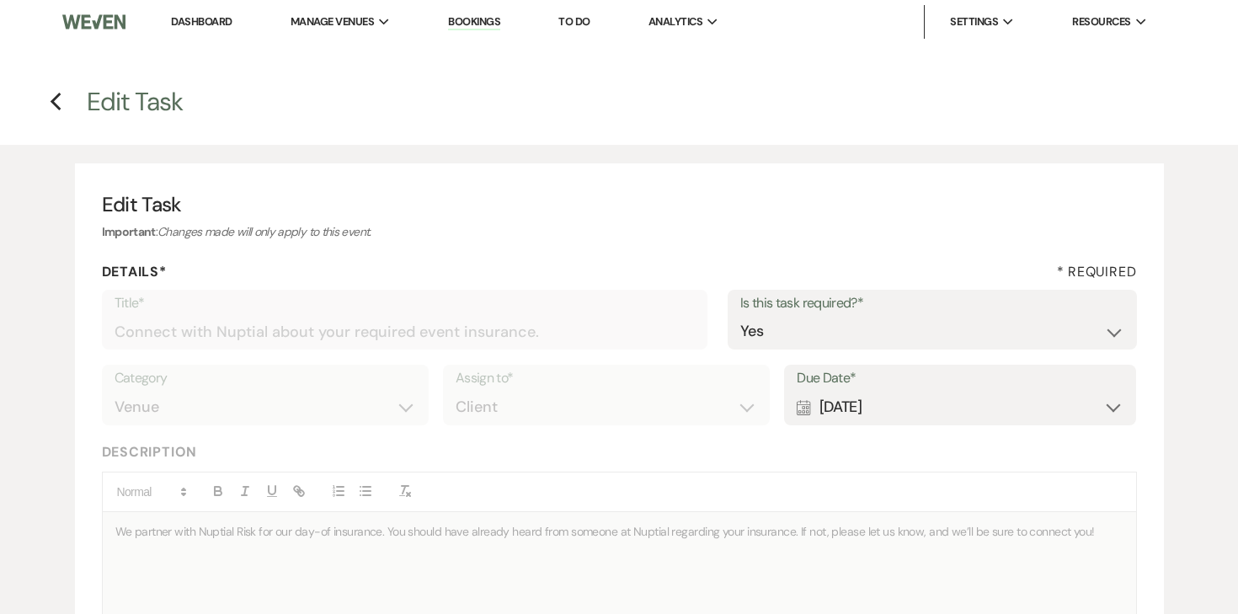
click at [930, 396] on div "Calendar Sep 09, 2025 Expand" at bounding box center [960, 407] width 327 height 33
select select "month"
select select "beforeEventDate"
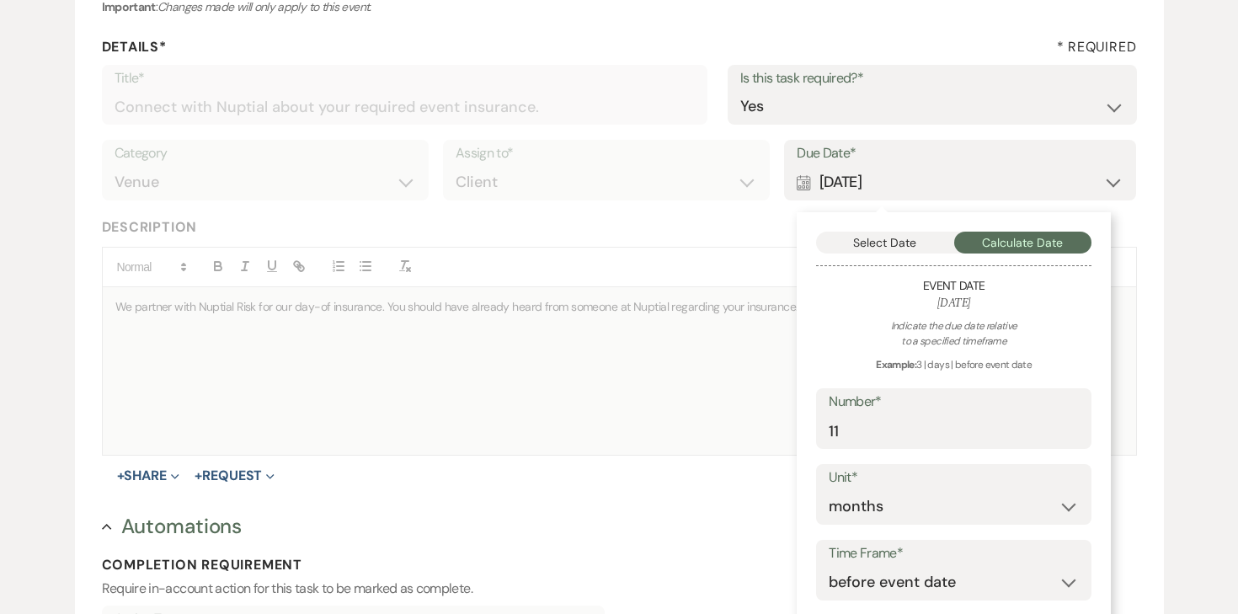
scroll to position [232, 0]
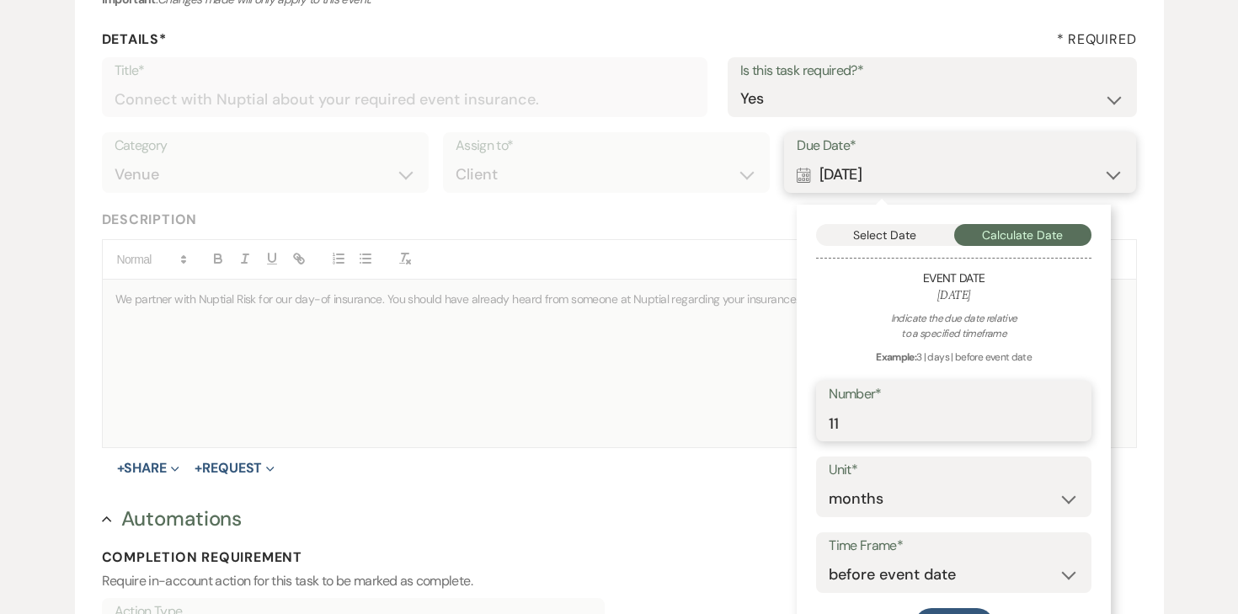
click at [898, 432] on input "11" at bounding box center [954, 423] width 250 height 33
type input "10"
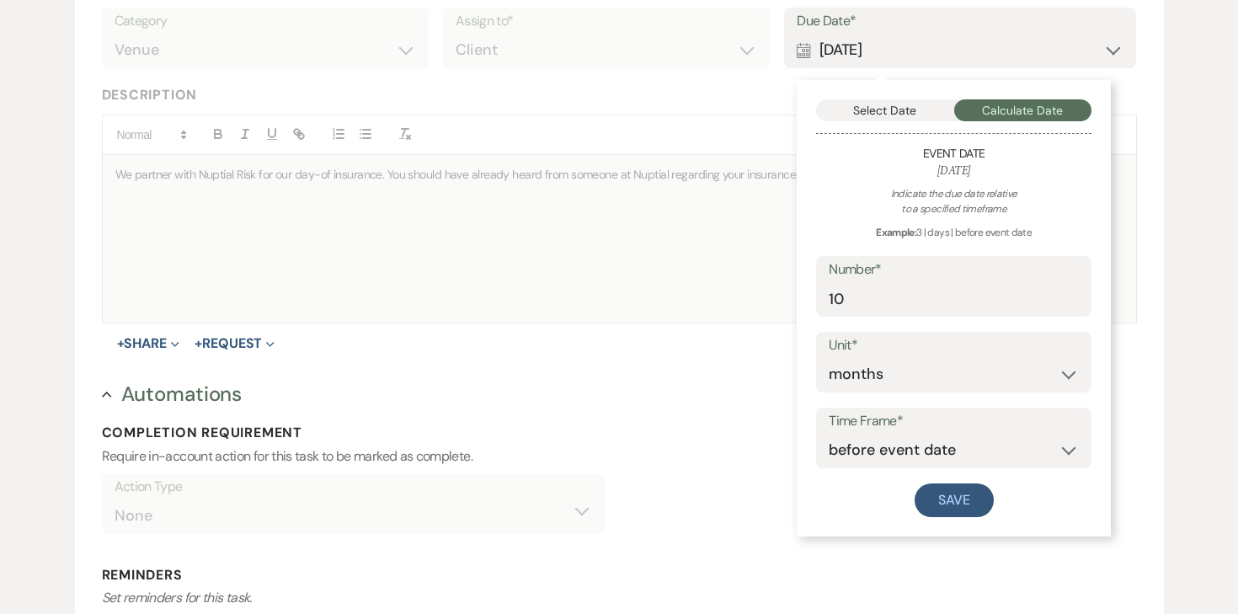
scroll to position [413, 0]
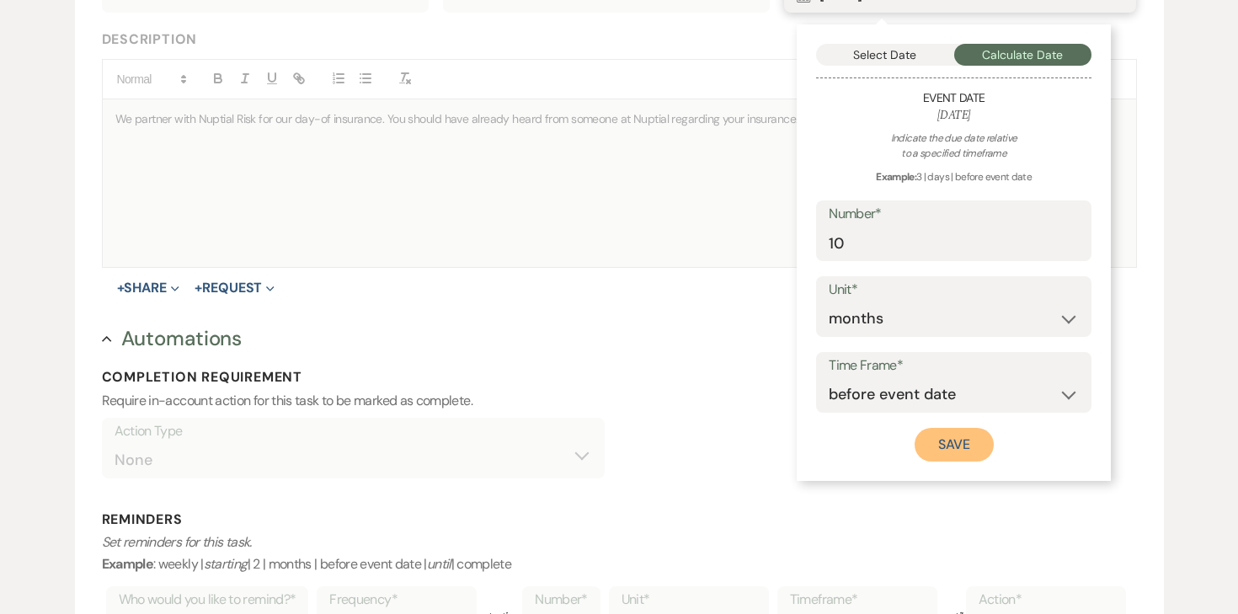
click at [945, 447] on button "Save" at bounding box center [953, 445] width 79 height 34
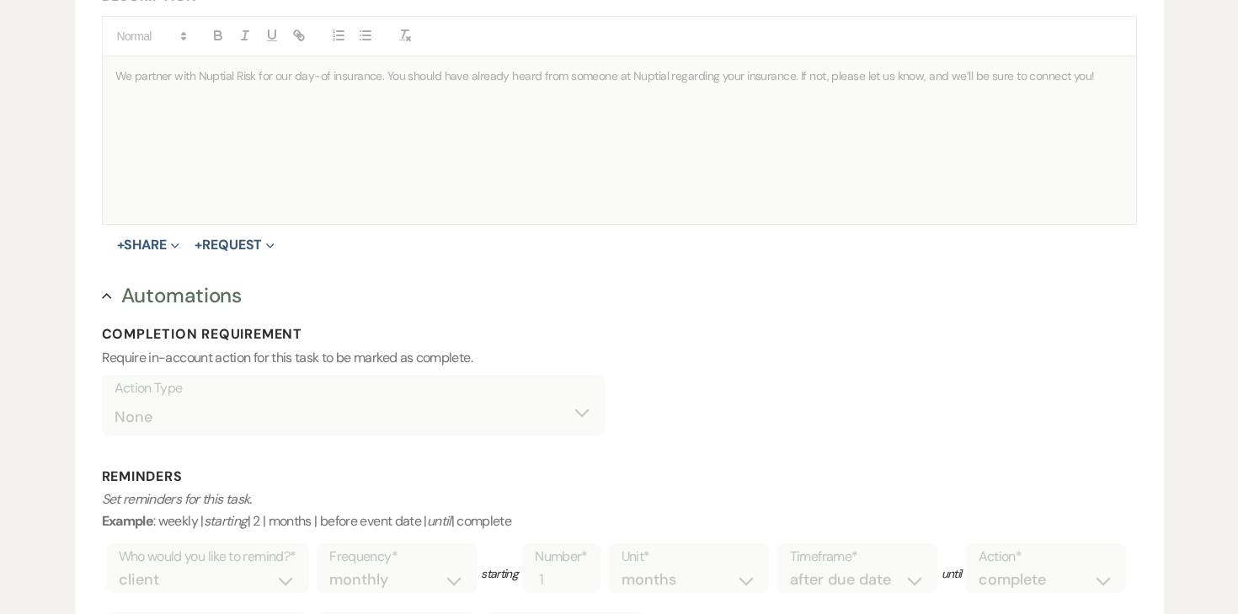
scroll to position [772, 0]
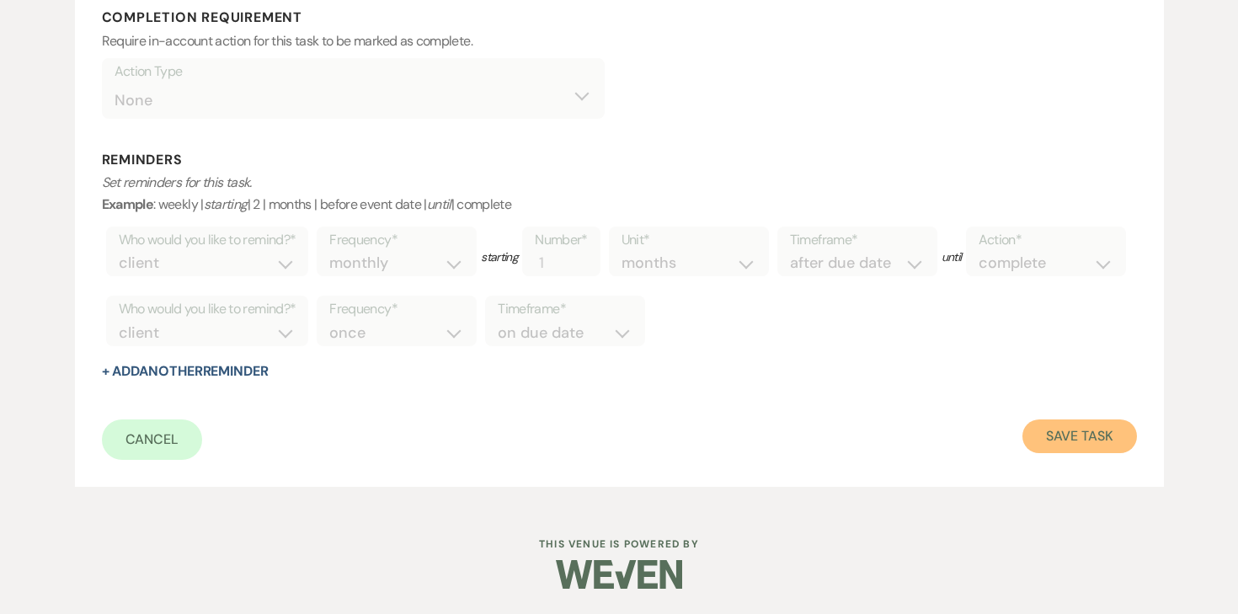
click at [1107, 425] on button "Save Task" at bounding box center [1079, 436] width 114 height 34
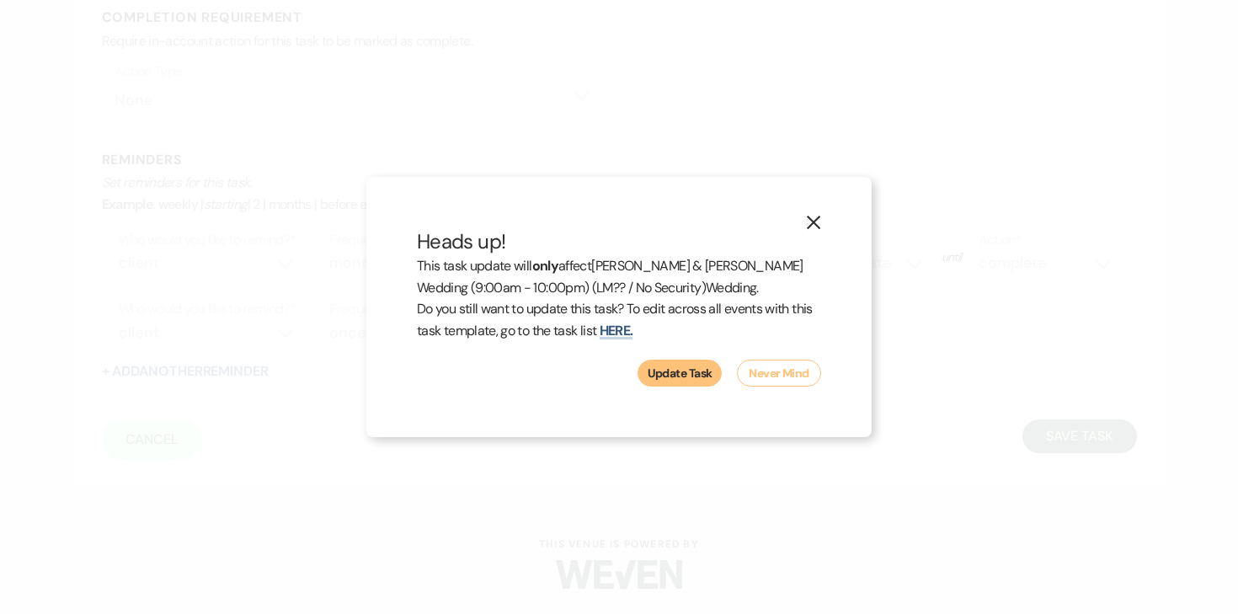
click at [717, 363] on button "Update Task" at bounding box center [679, 373] width 84 height 27
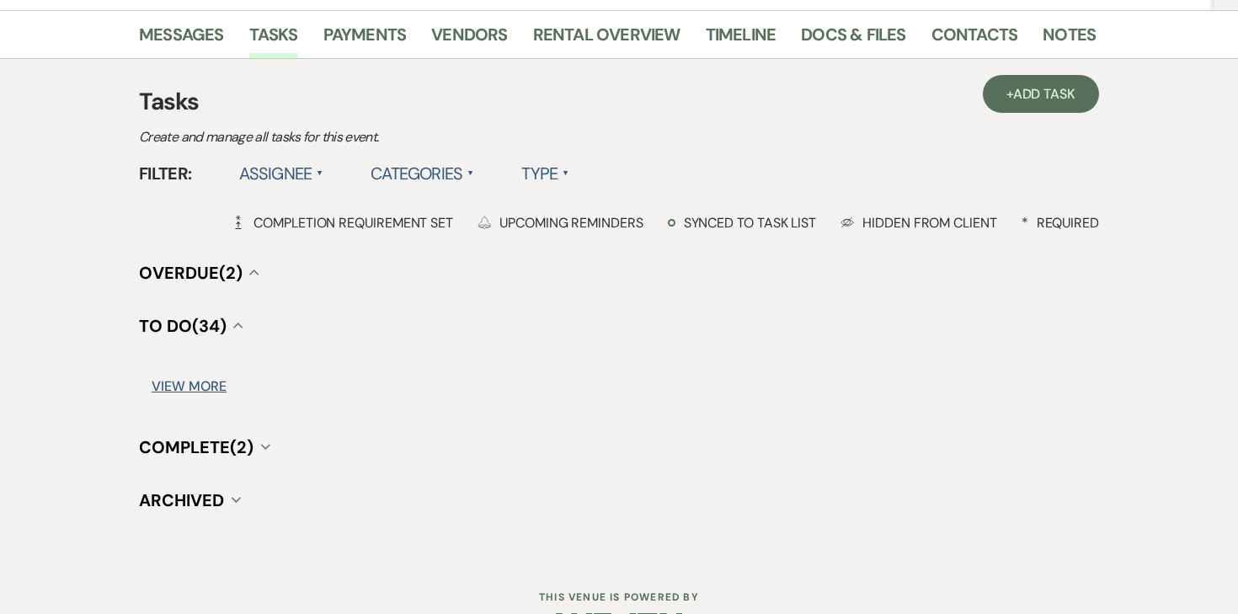
click at [692, 370] on div "+ Add Task Tasks Create and manage all tasks for this event. Filter: Assignee ▲…" at bounding box center [619, 298] width 960 height 428
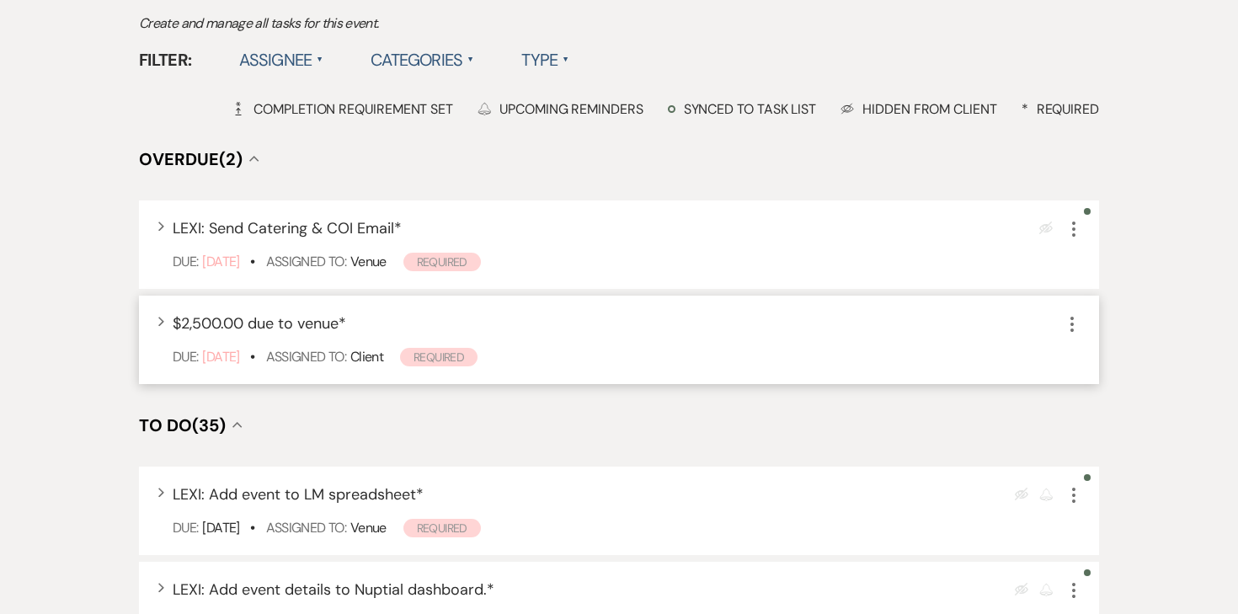
scroll to position [390, 0]
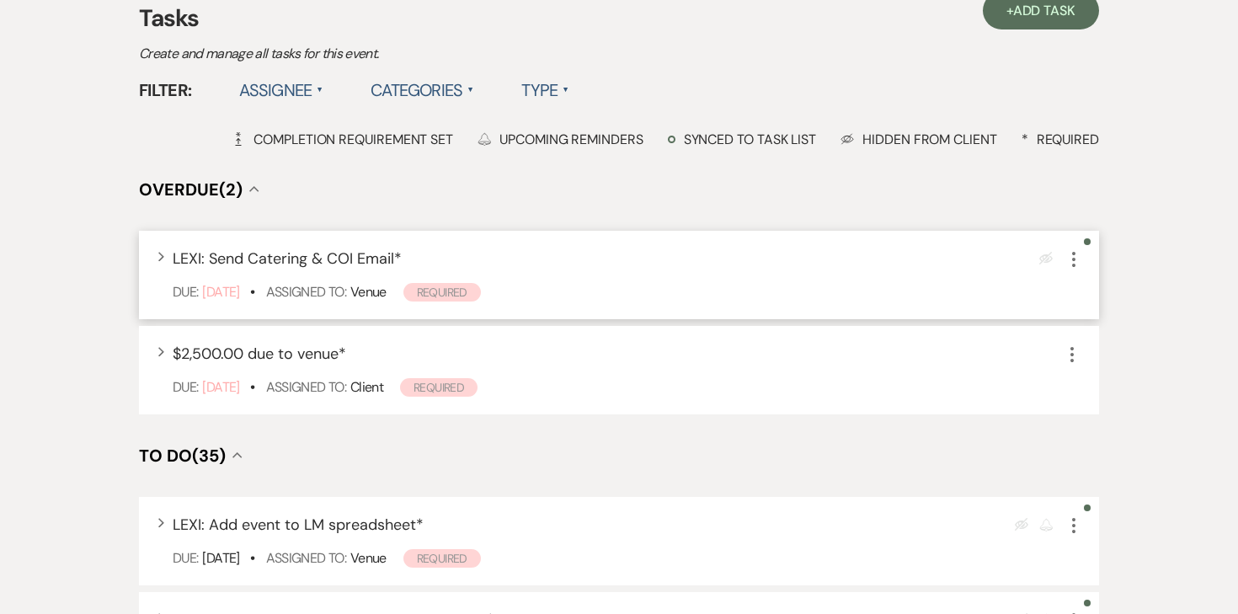
click at [1071, 264] on icon "More" at bounding box center [1073, 259] width 20 height 20
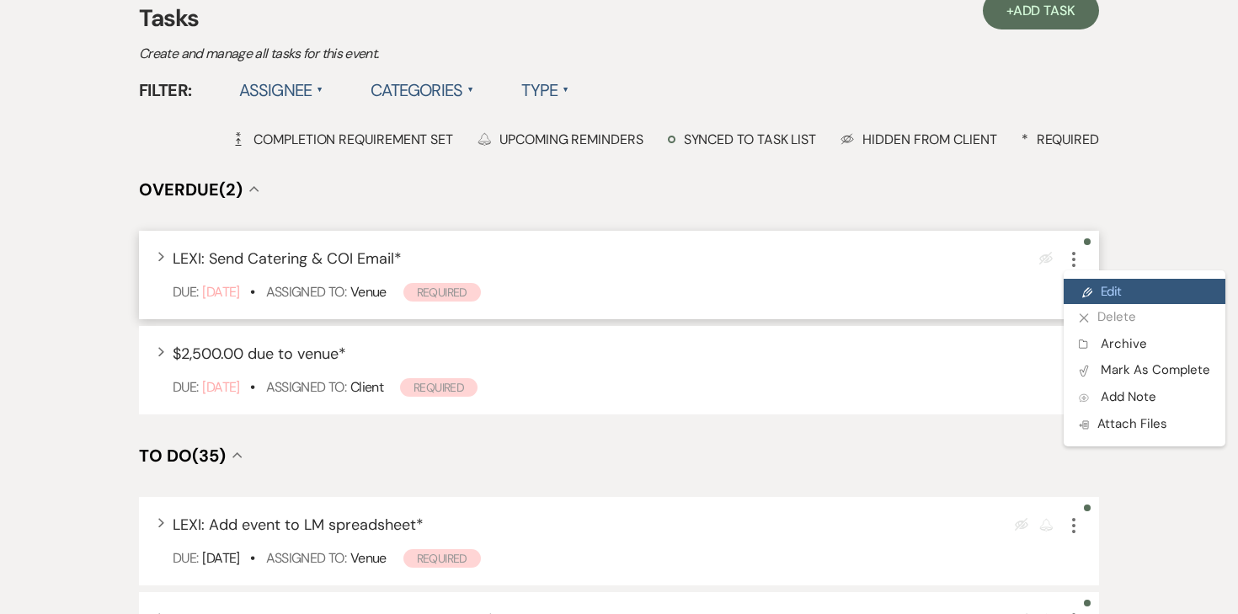
click at [1094, 290] on link "Pencil Edit" at bounding box center [1144, 291] width 162 height 25
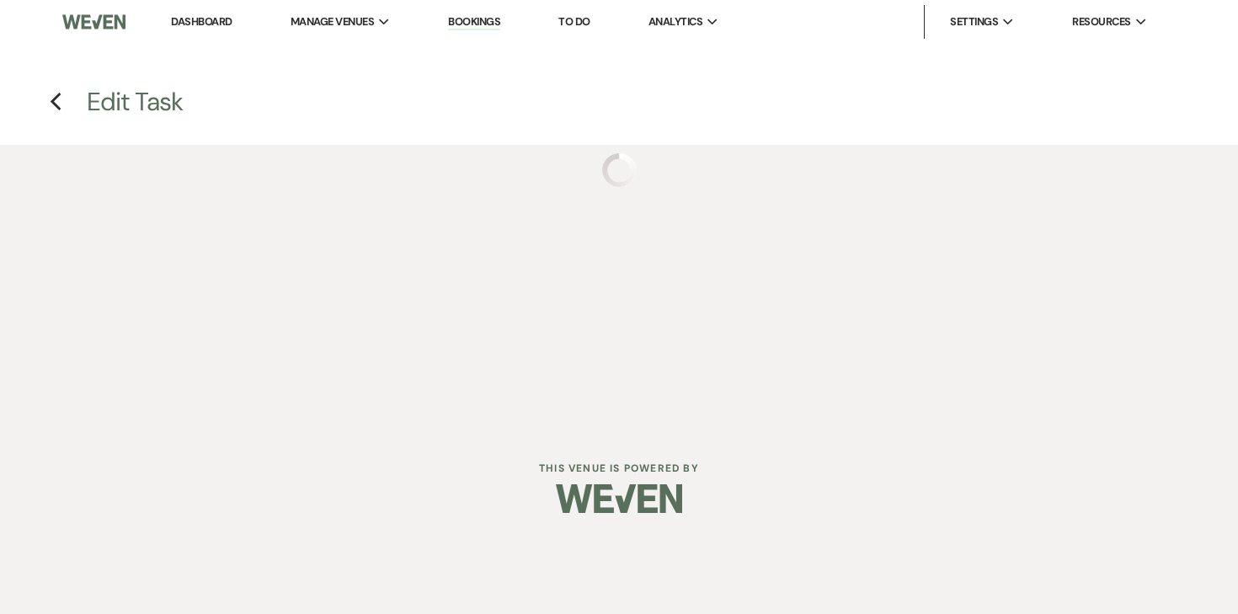
select select "true"
select select "31"
select select "venueHost"
select select "host"
select select "onDueDate"
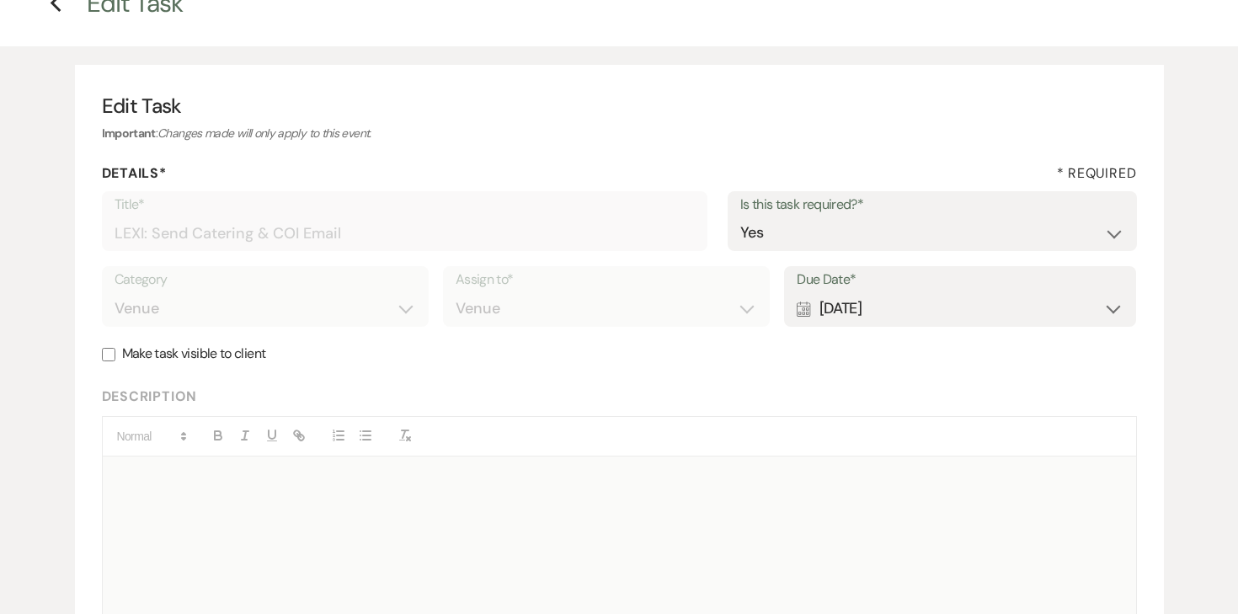
scroll to position [107, 0]
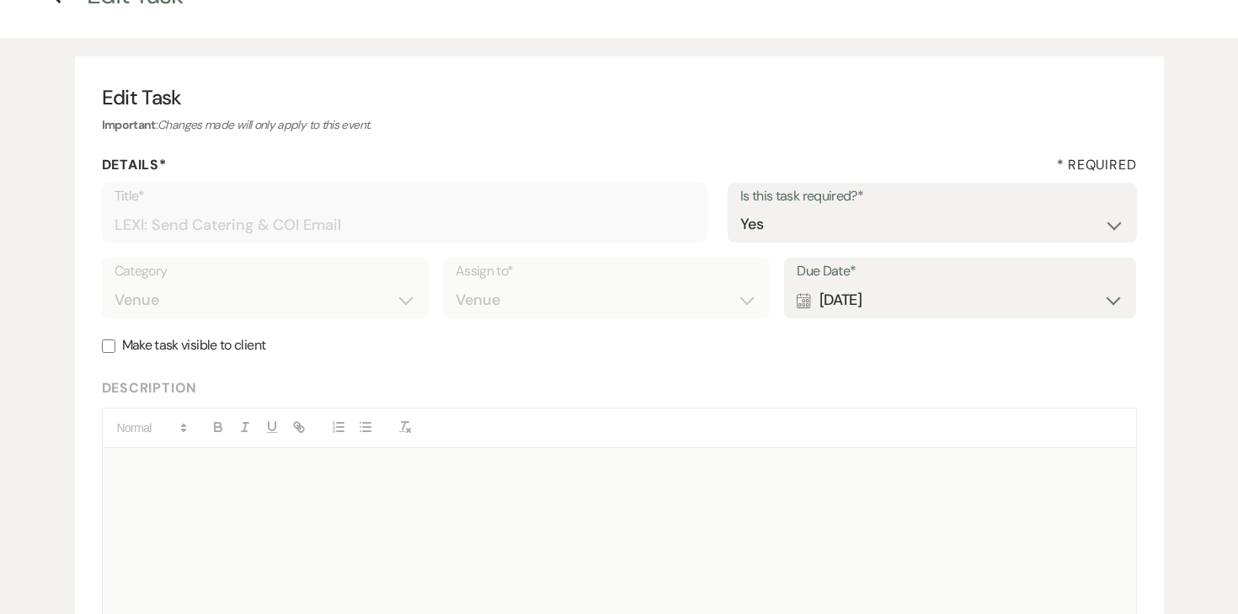
click at [942, 317] on div "Due Date* Calendar Aug 09, 2025 Expand" at bounding box center [960, 288] width 352 height 61
click at [942, 301] on div "Calendar Aug 09, 2025 Expand" at bounding box center [960, 300] width 327 height 33
select select "month"
select select "beforeEventDate"
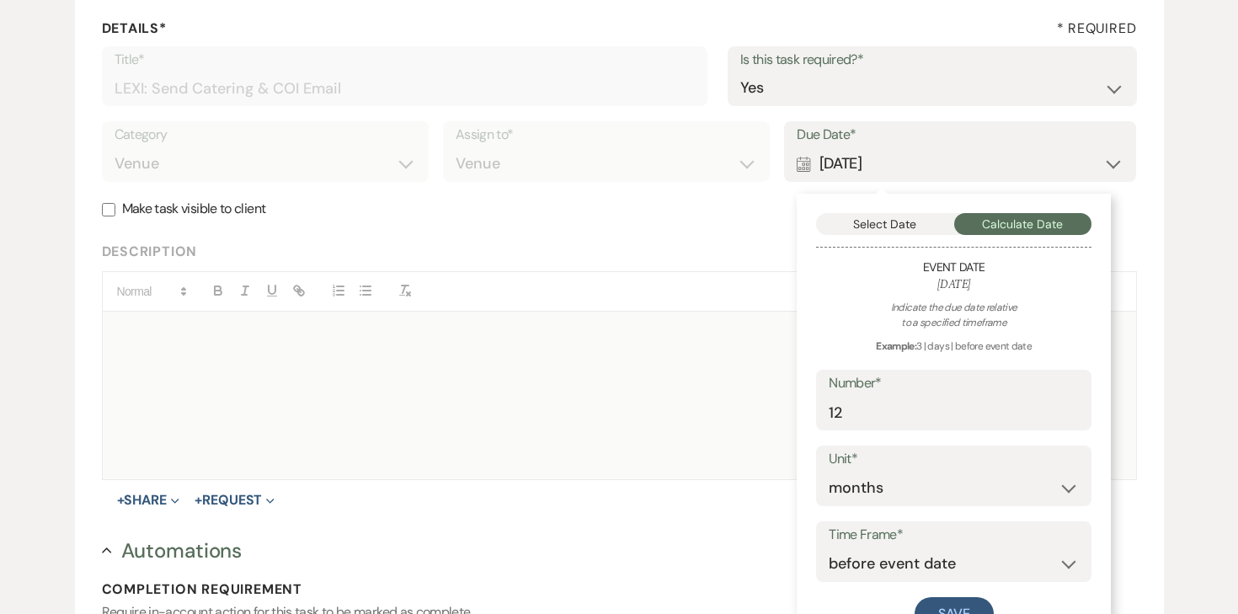
scroll to position [280, 0]
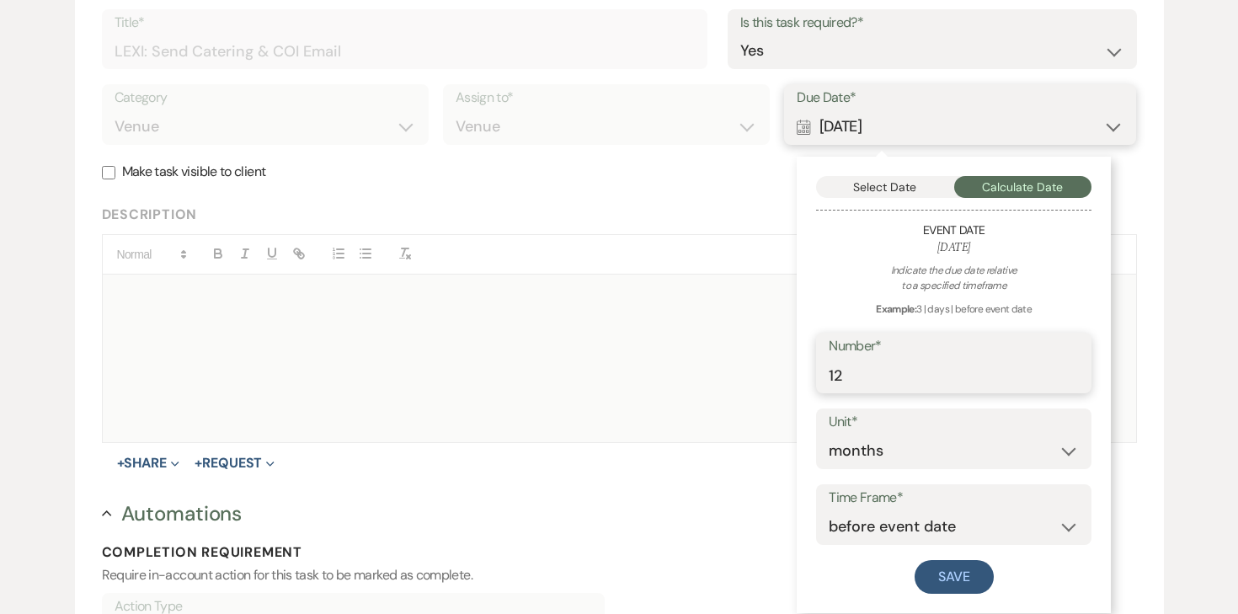
click at [929, 379] on input "12" at bounding box center [954, 375] width 250 height 33
type input "10"
click at [962, 573] on button "Save" at bounding box center [953, 577] width 79 height 34
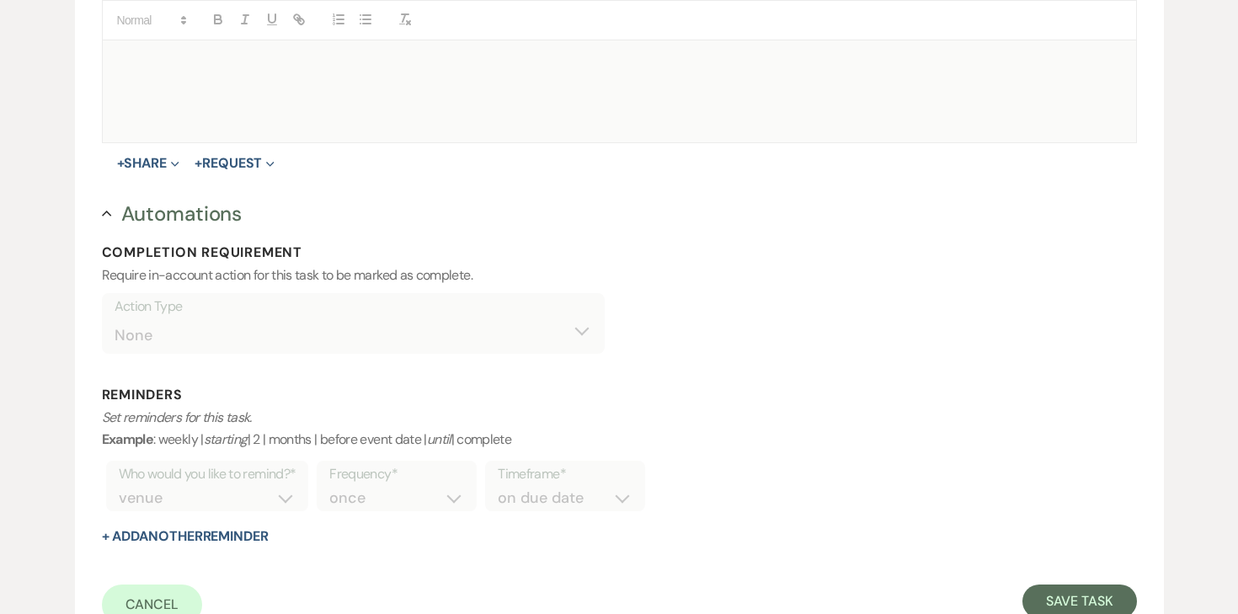
scroll to position [745, 0]
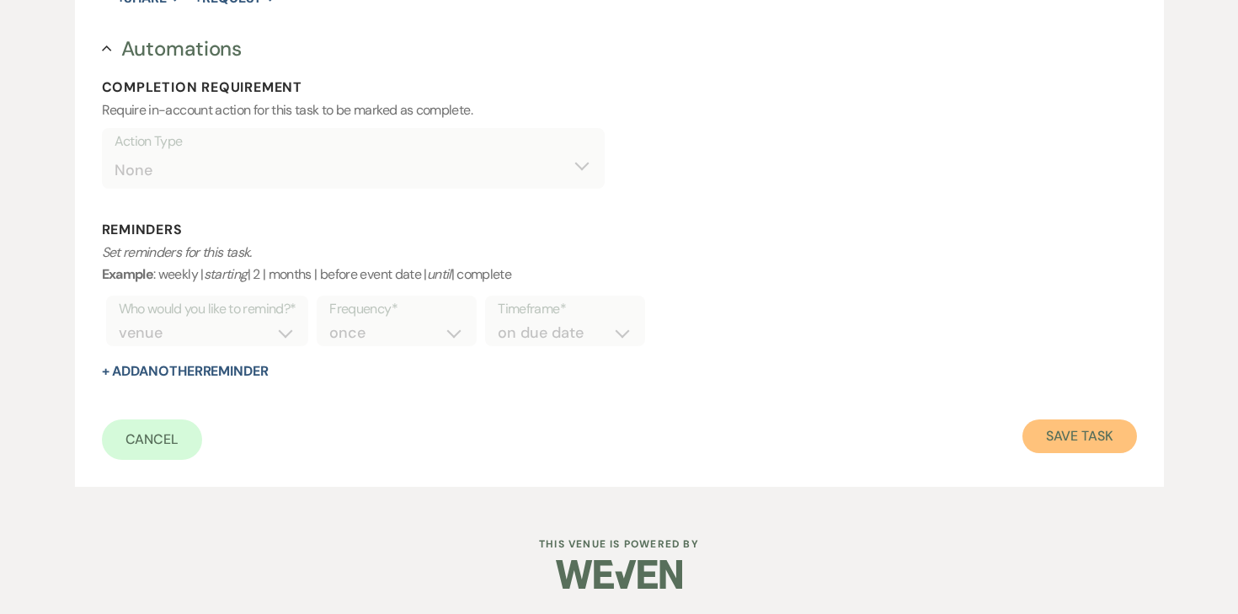
click at [1102, 436] on button "Save Task" at bounding box center [1079, 436] width 114 height 34
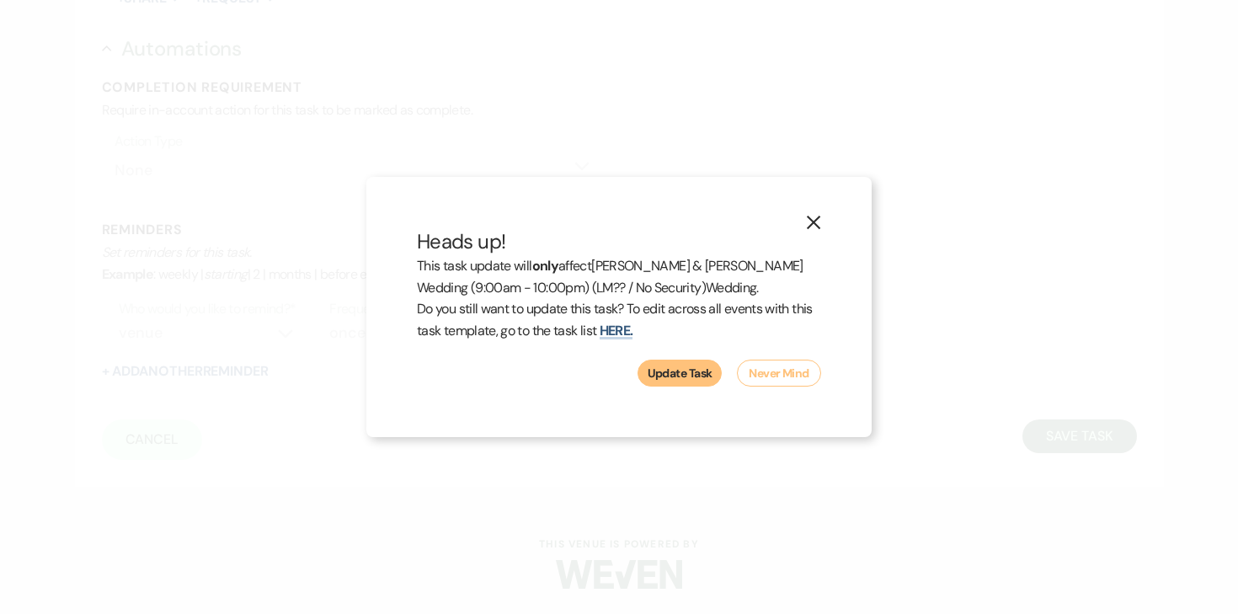
click at [696, 382] on button "Update Task" at bounding box center [679, 373] width 84 height 27
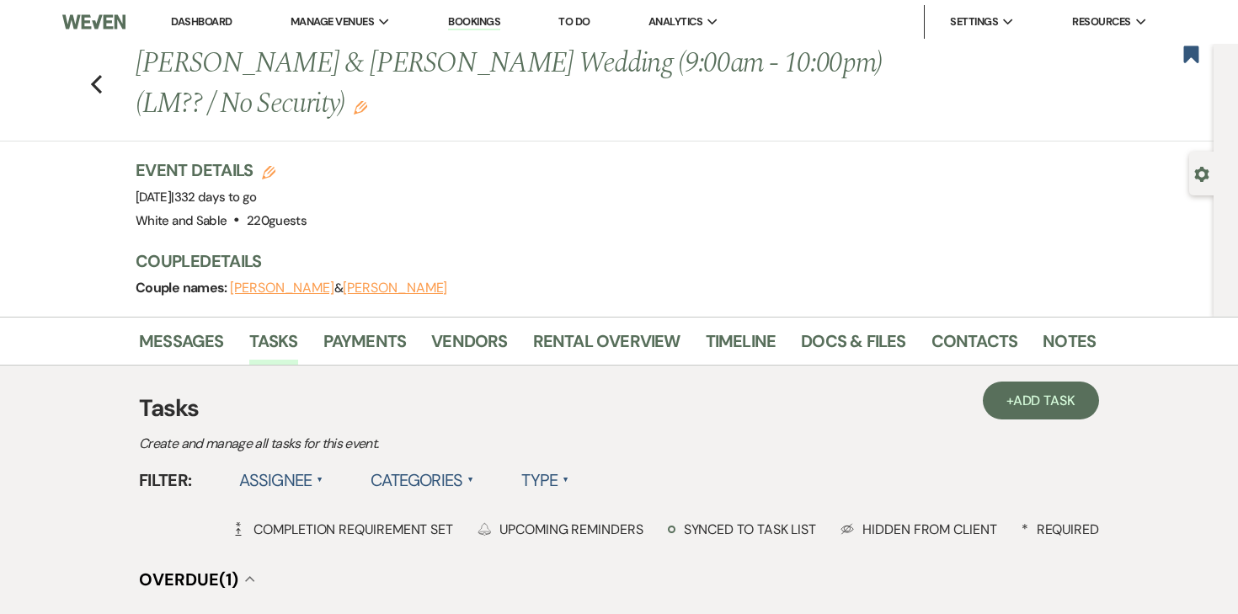
click at [215, 21] on link "Dashboard" at bounding box center [201, 21] width 61 height 14
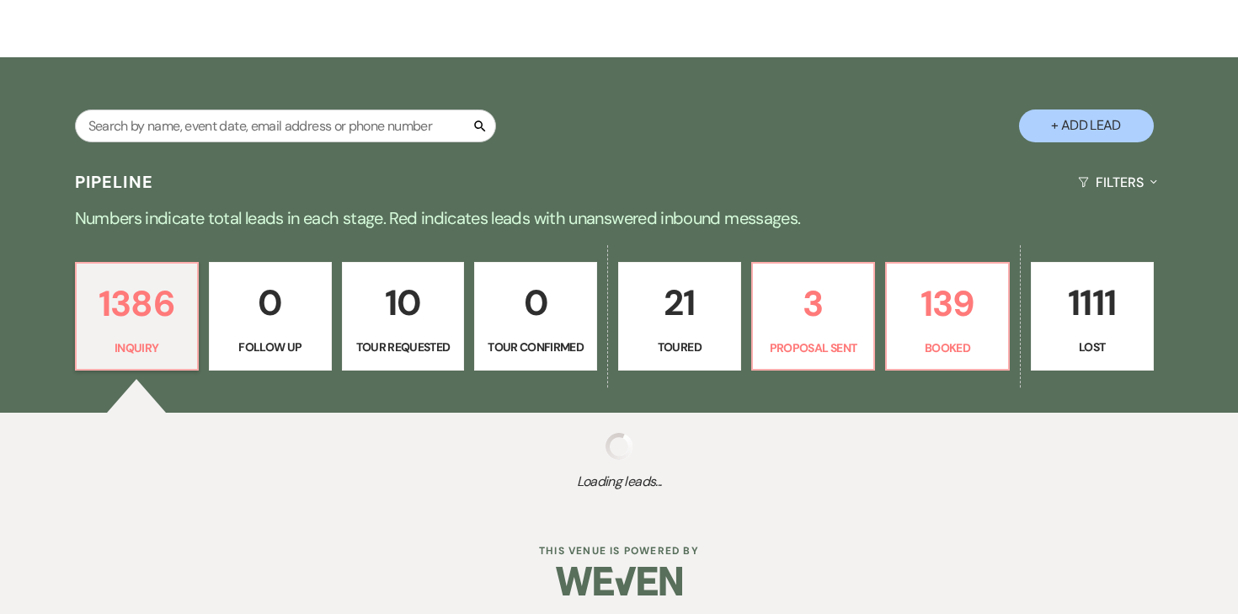
scroll to position [247, 0]
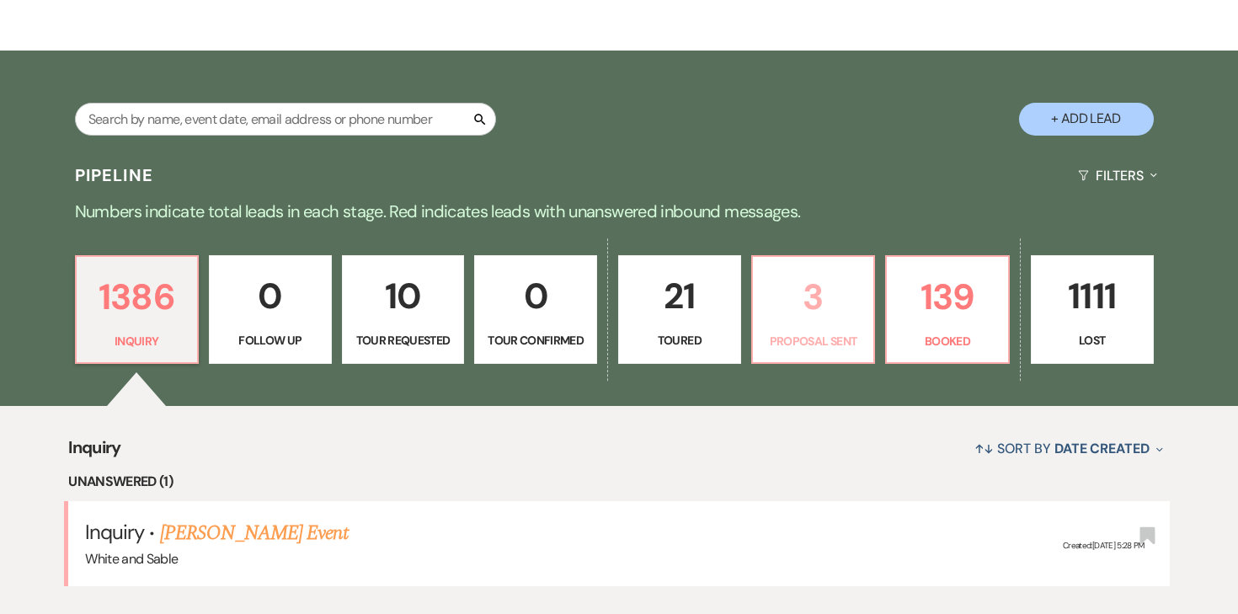
click at [801, 77] on div "Search + Add Lead" at bounding box center [619, 104] width 1213 height 90
click at [825, 90] on div "Search + Add Lead" at bounding box center [619, 102] width 1238 height 103
click at [810, 86] on div "Search + Add Lead" at bounding box center [619, 104] width 1213 height 90
click at [808, 289] on link "3 Proposal Sent" at bounding box center [813, 309] width 125 height 109
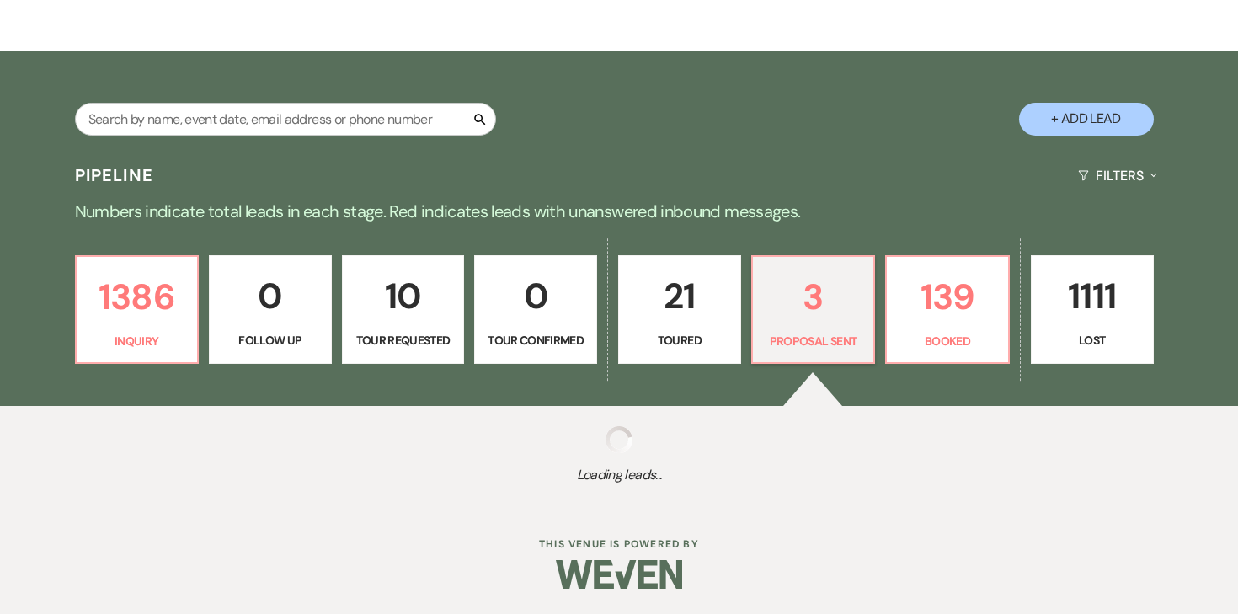
drag, startPoint x: 808, startPoint y: 289, endPoint x: 810, endPoint y: 246, distance: 43.0
click at [810, 246] on div "1386 Inquiry 0 Follow Up 10 Tour Requested 0 Tour Confirmed 21 Toured 3 Proposa…" at bounding box center [619, 321] width 1213 height 172
select select "6"
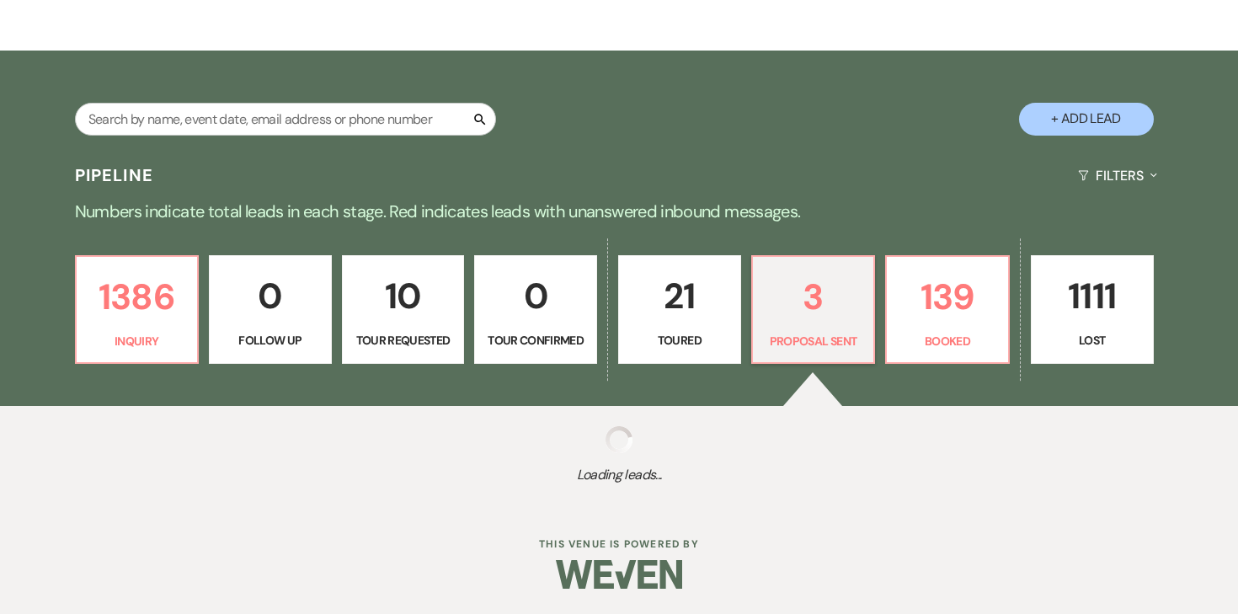
select select "6"
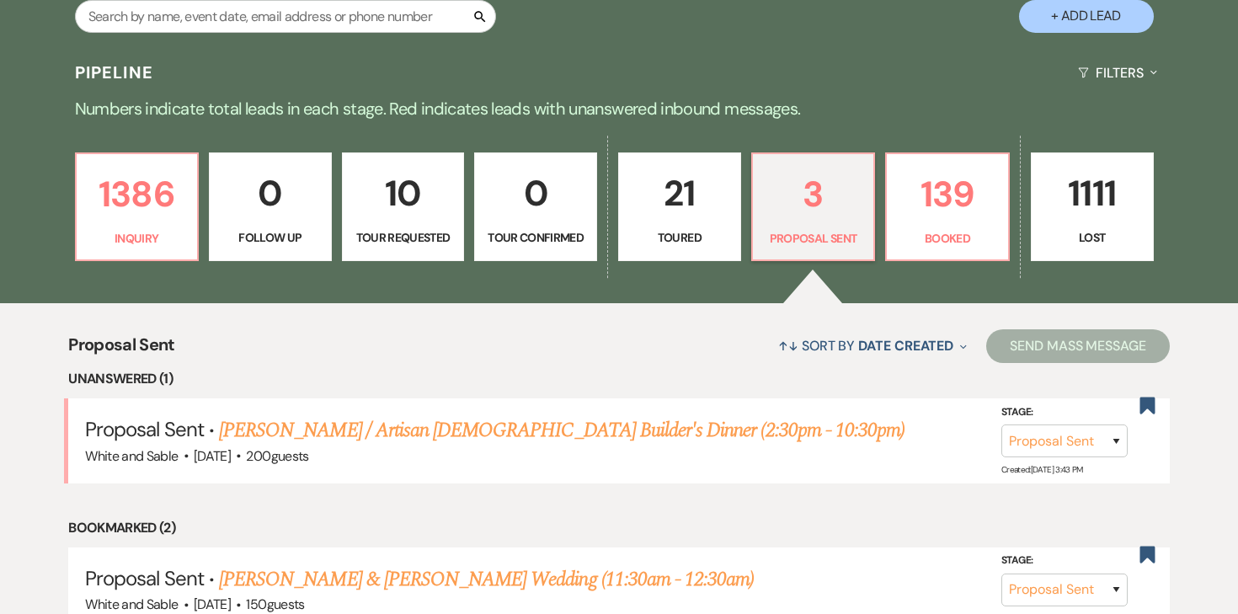
scroll to position [360, 0]
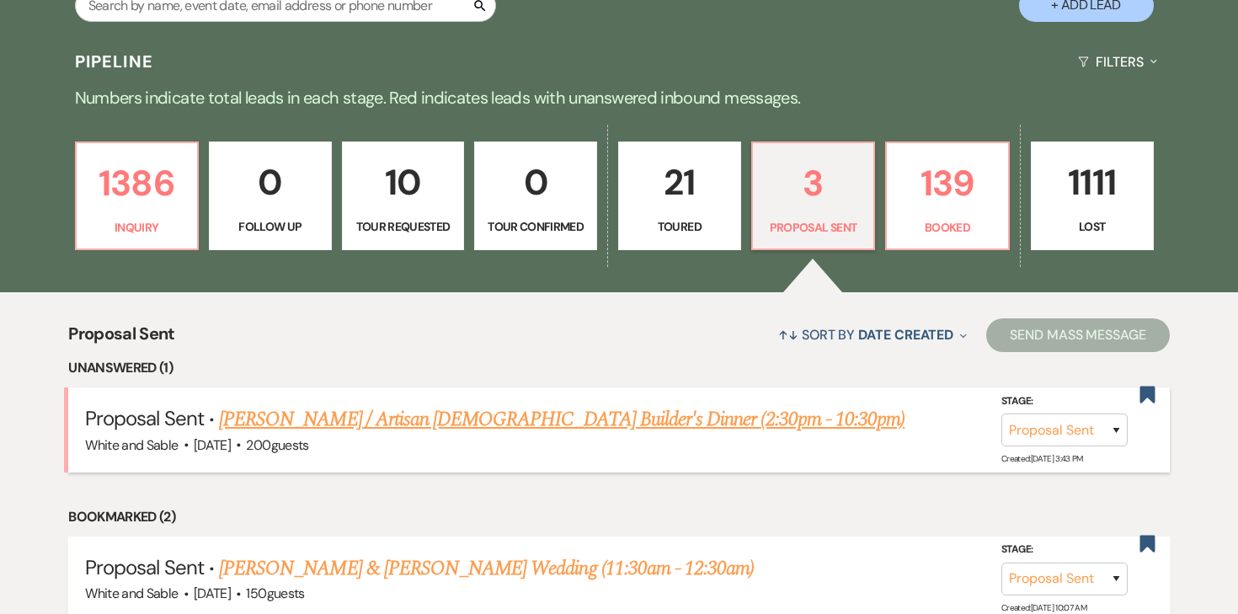
click at [456, 419] on link "[PERSON_NAME] / Artisan [DEMOGRAPHIC_DATA] Builder's Dinner (2:30pm - 10:30pm)" at bounding box center [561, 419] width 685 height 30
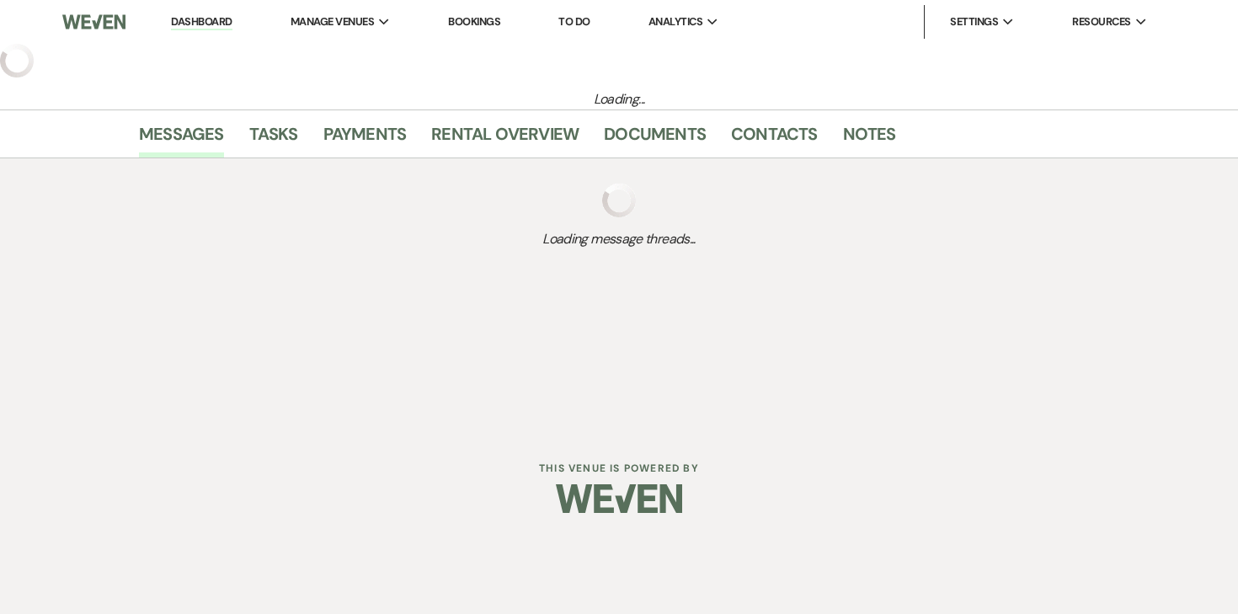
select select "6"
select select "14"
select select "13"
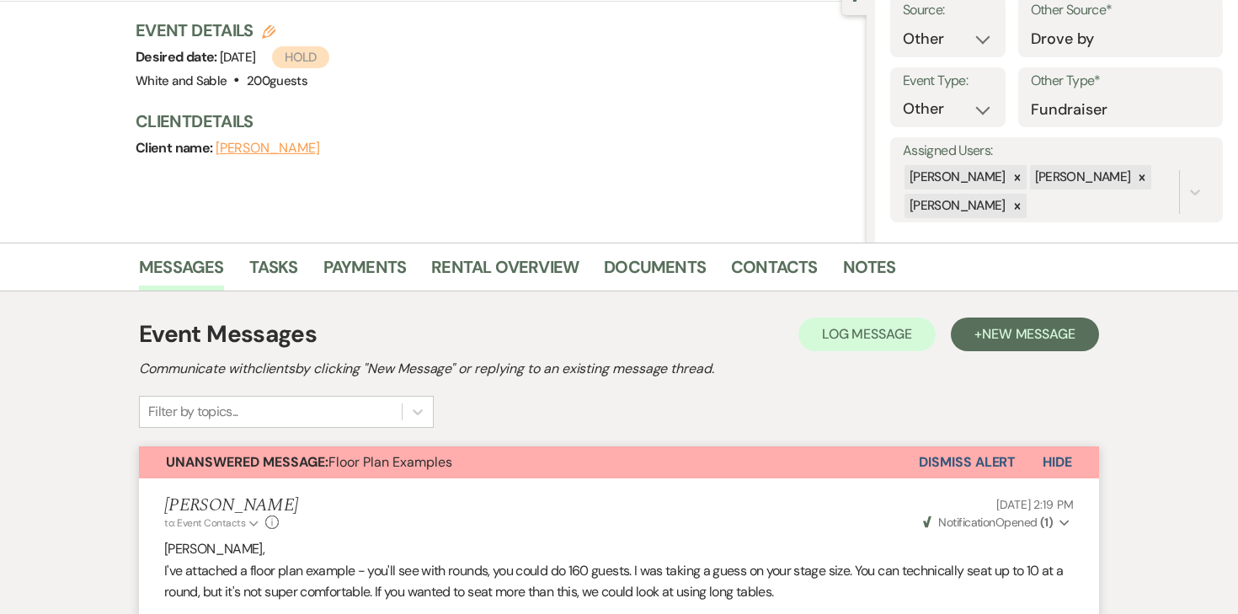
scroll to position [184, 0]
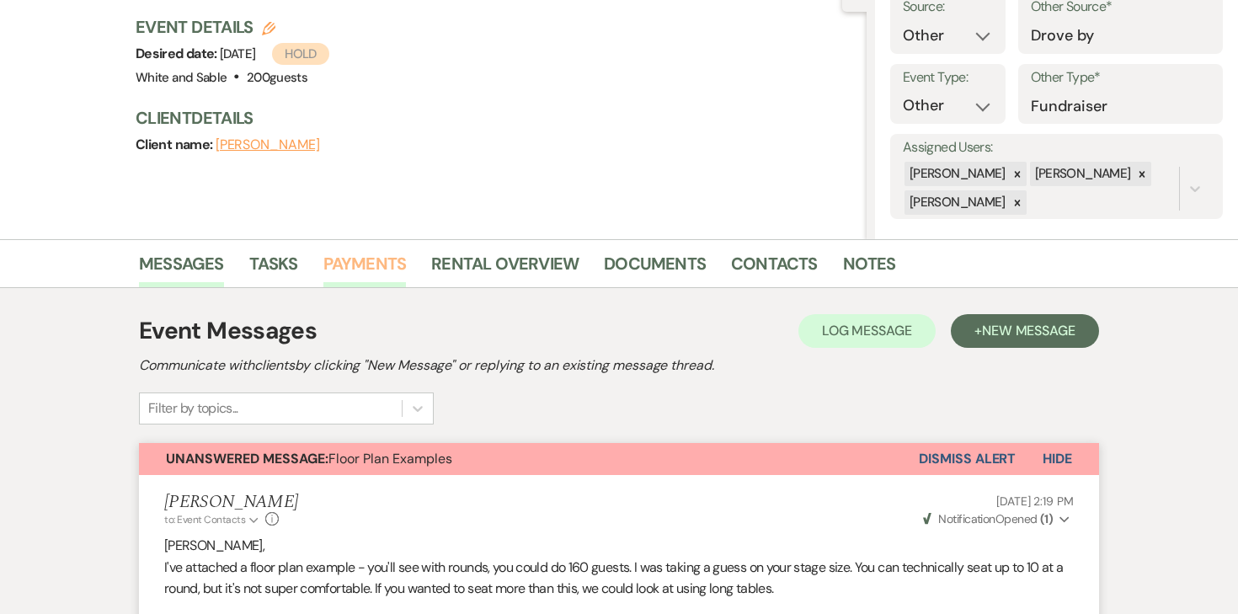
click at [393, 260] on link "Payments" at bounding box center [364, 268] width 83 height 37
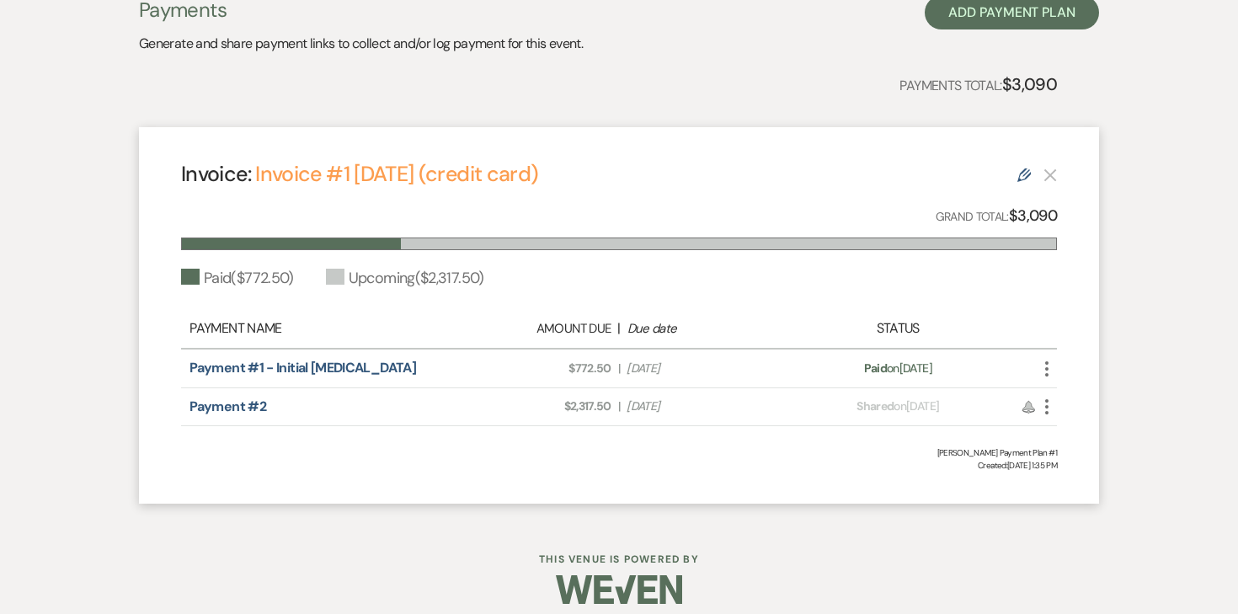
scroll to position [511, 0]
click at [1025, 173] on icon "Edit" at bounding box center [1023, 173] width 13 height 13
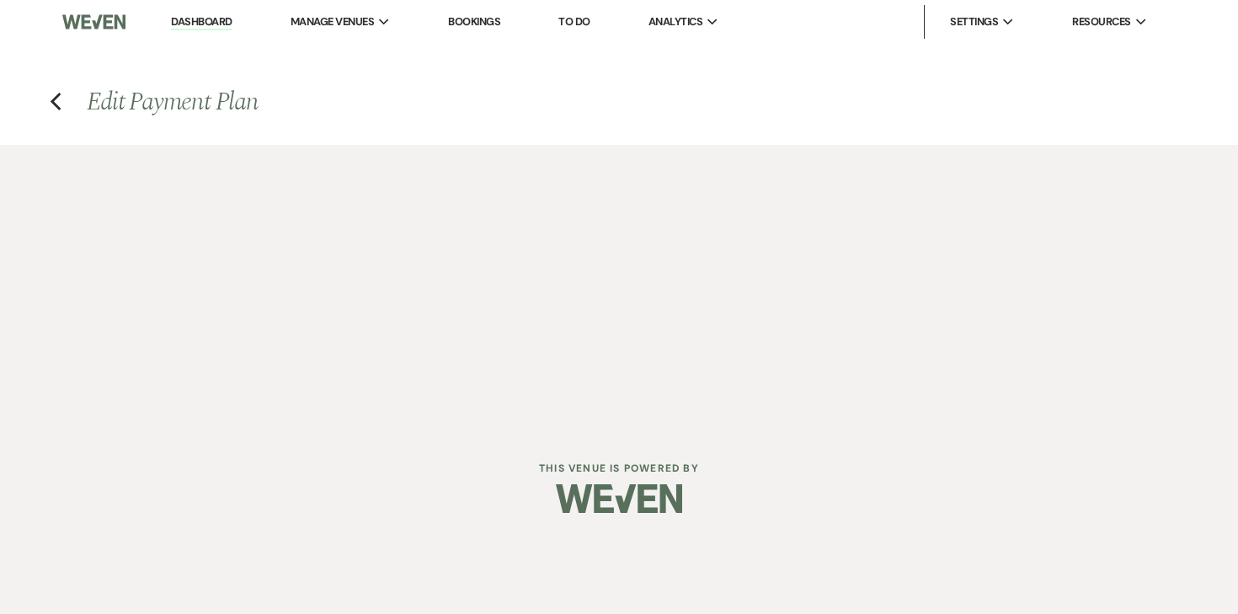
select select "28288"
select select "1"
select select "2"
select select "percentage"
select select "true"
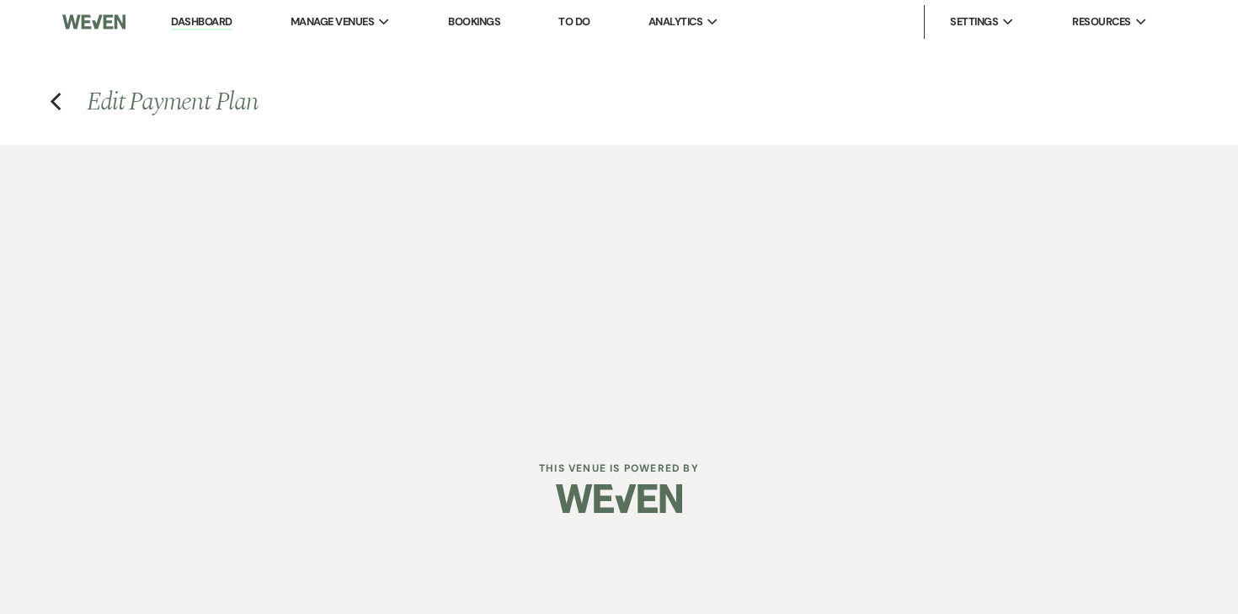
select select "client"
select select "weekly"
select select "onDueDate"
select select "complete"
select select "client"
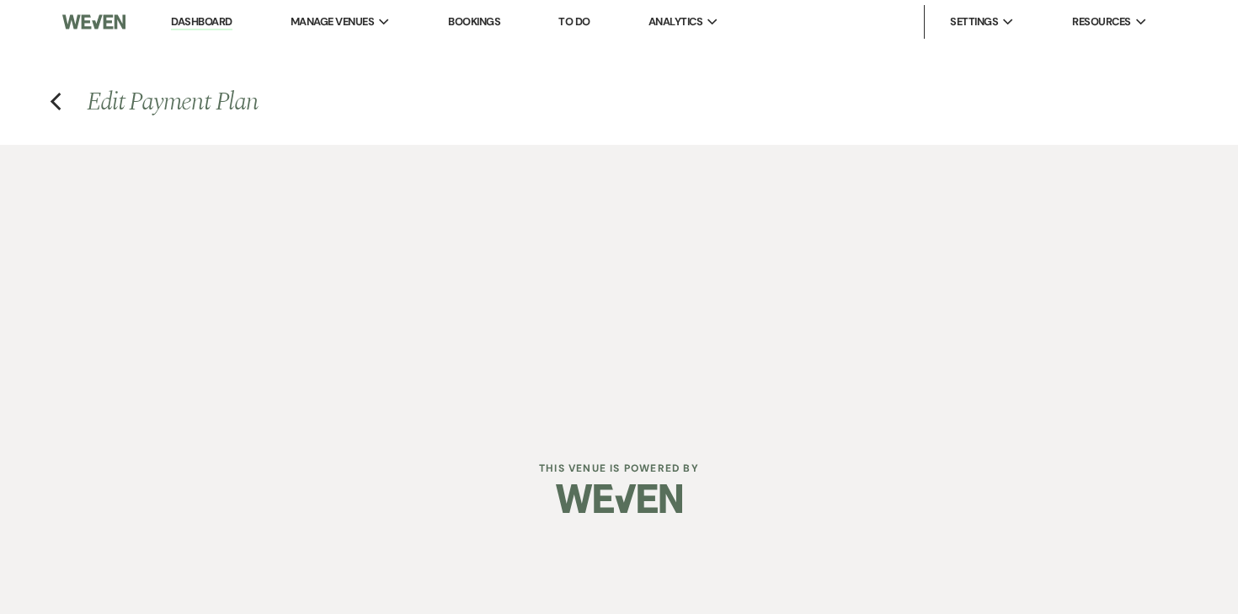
select select "weeks"
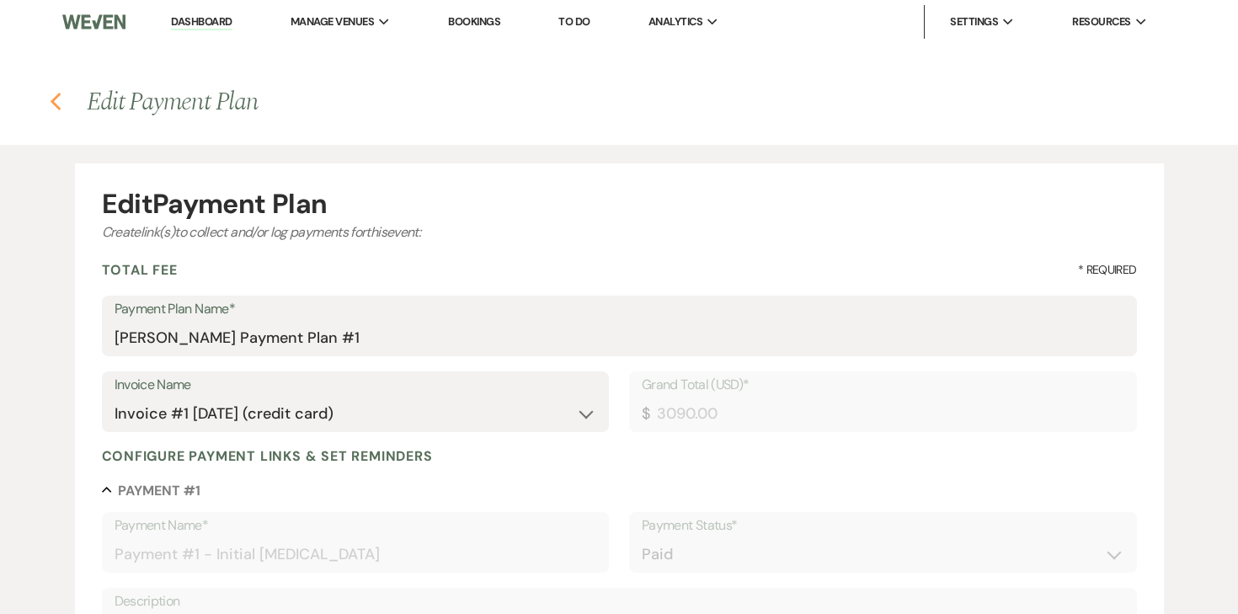
click at [56, 105] on use "button" at bounding box center [55, 102] width 11 height 19
select select "6"
select select "14"
select select "13"
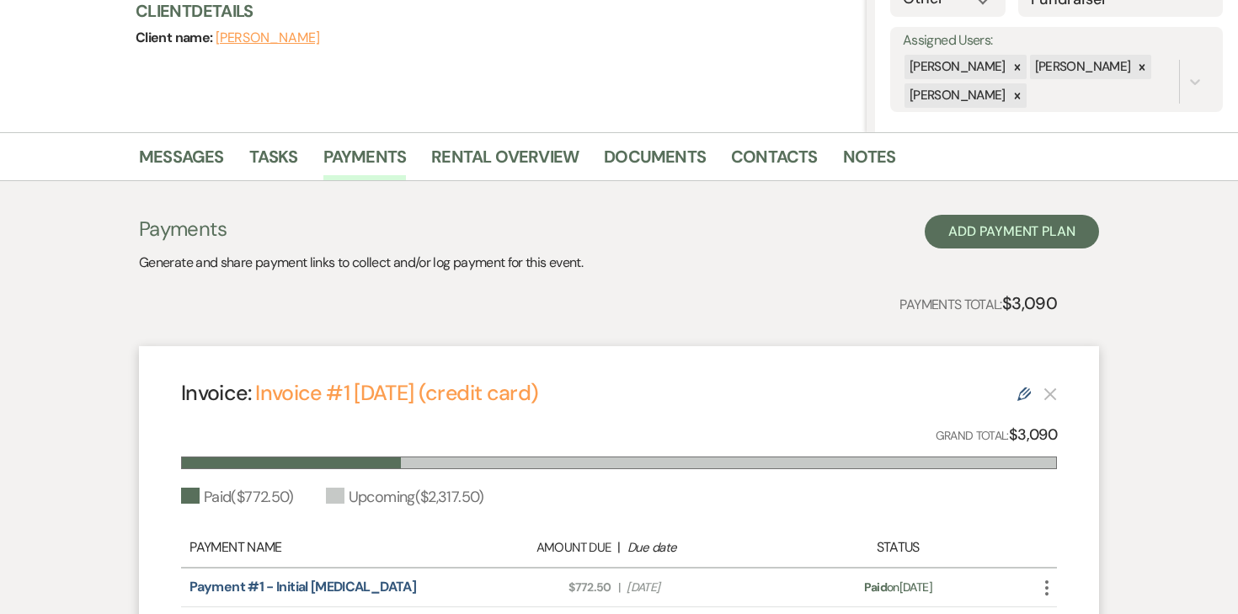
scroll to position [318, 0]
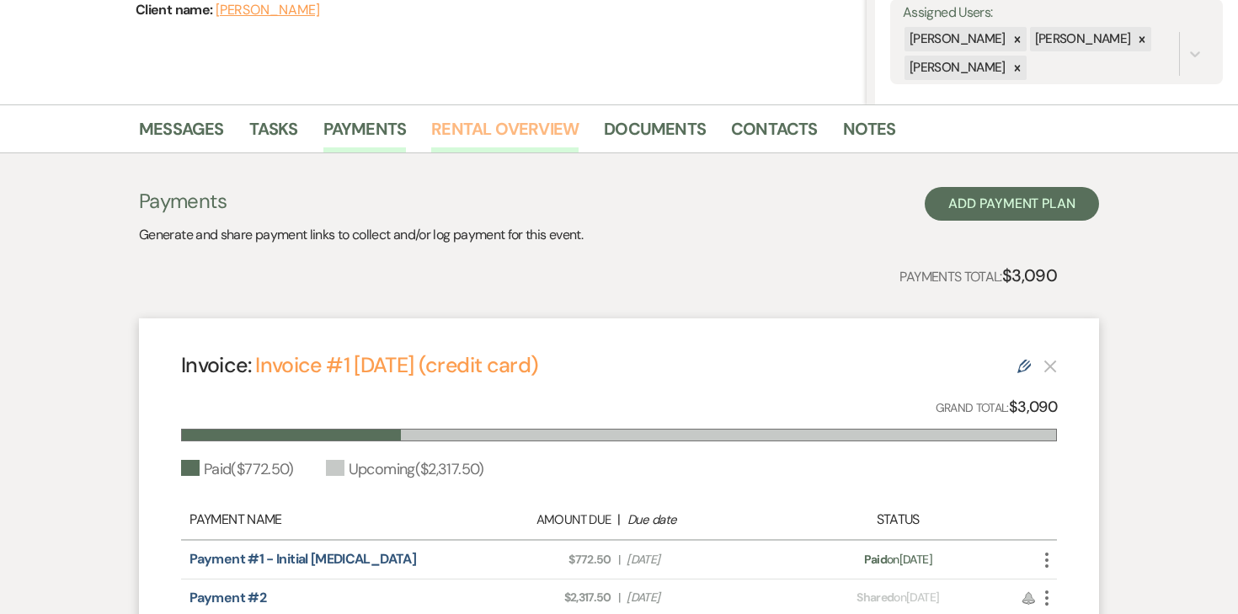
click at [533, 139] on link "Rental Overview" at bounding box center [504, 133] width 147 height 37
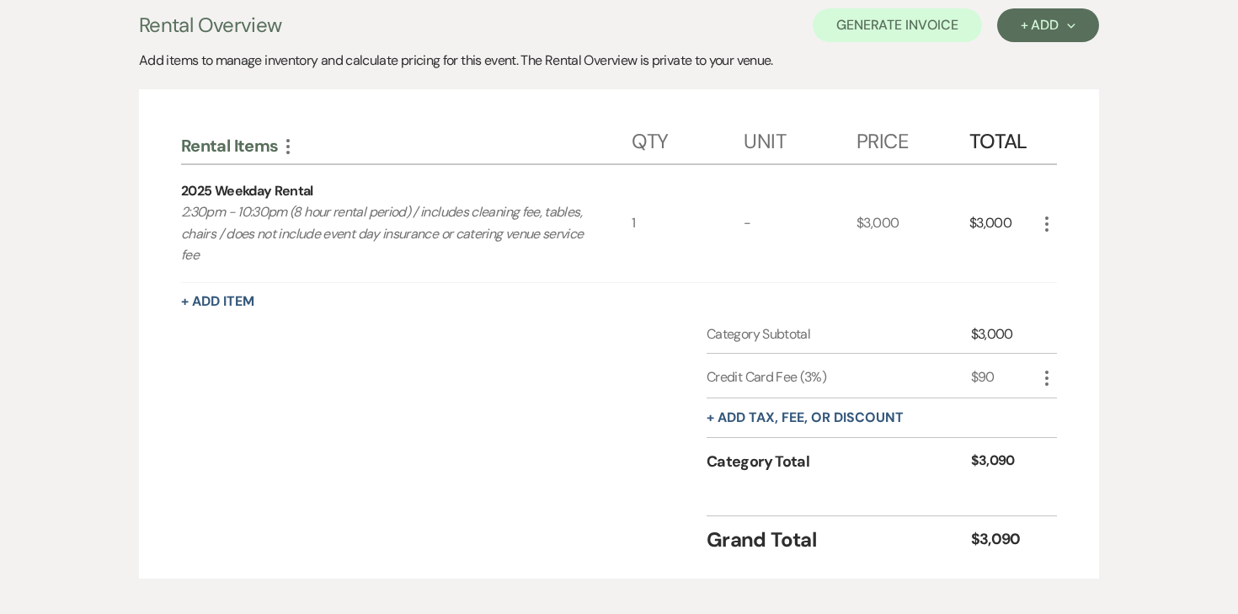
scroll to position [498, 0]
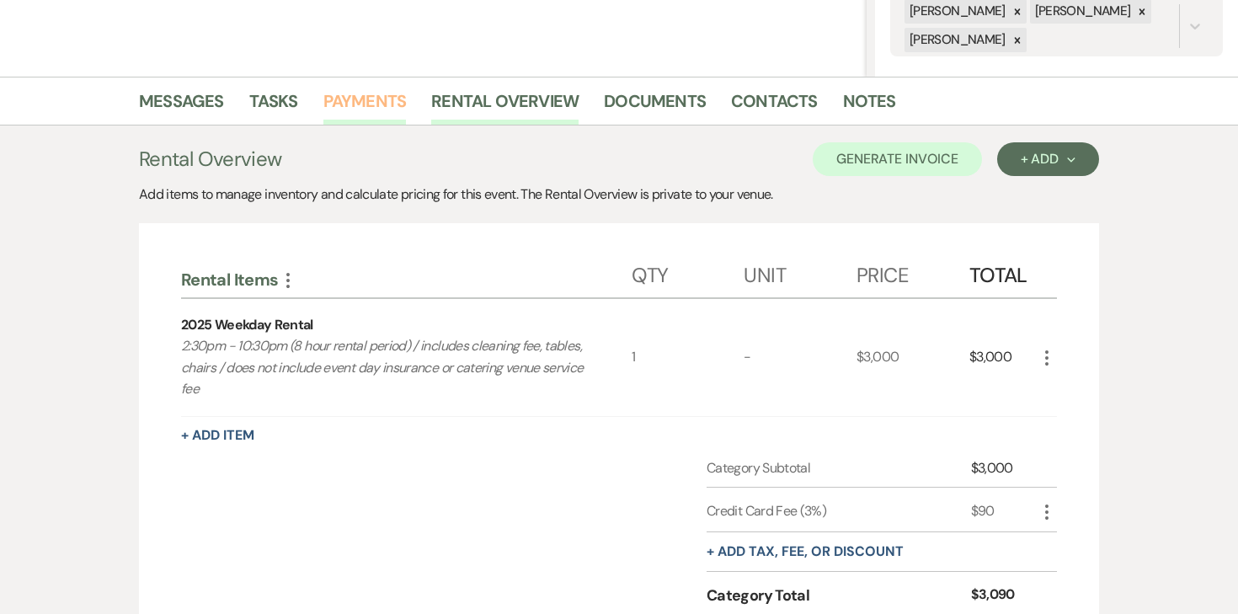
click at [365, 90] on link "Payments" at bounding box center [364, 106] width 83 height 37
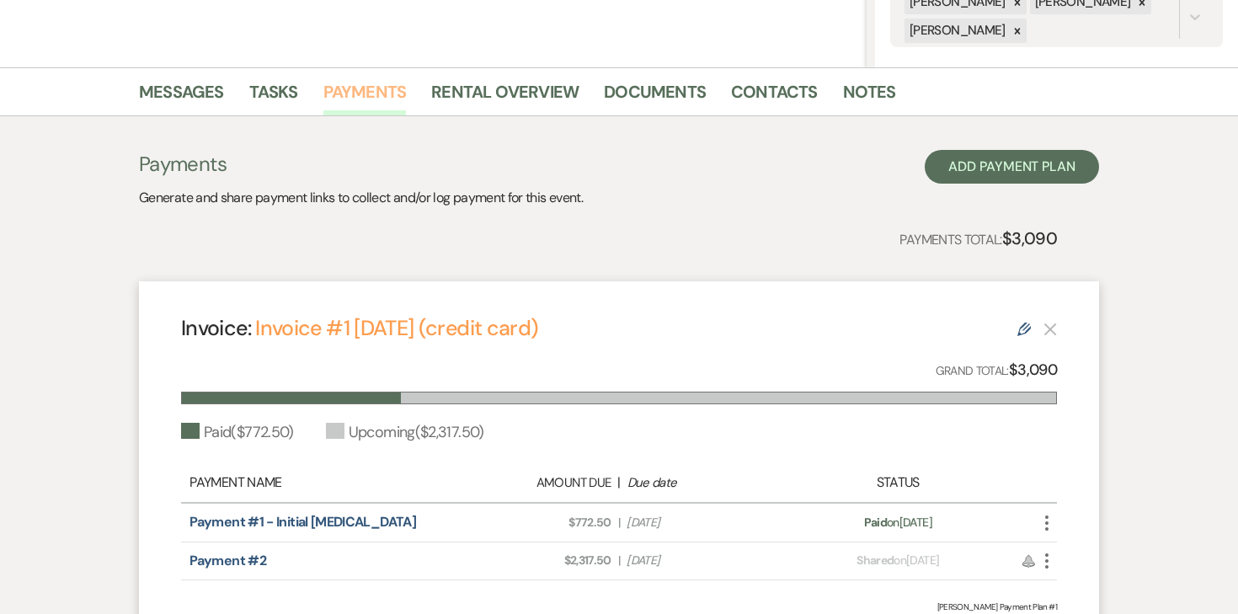
scroll to position [345, 0]
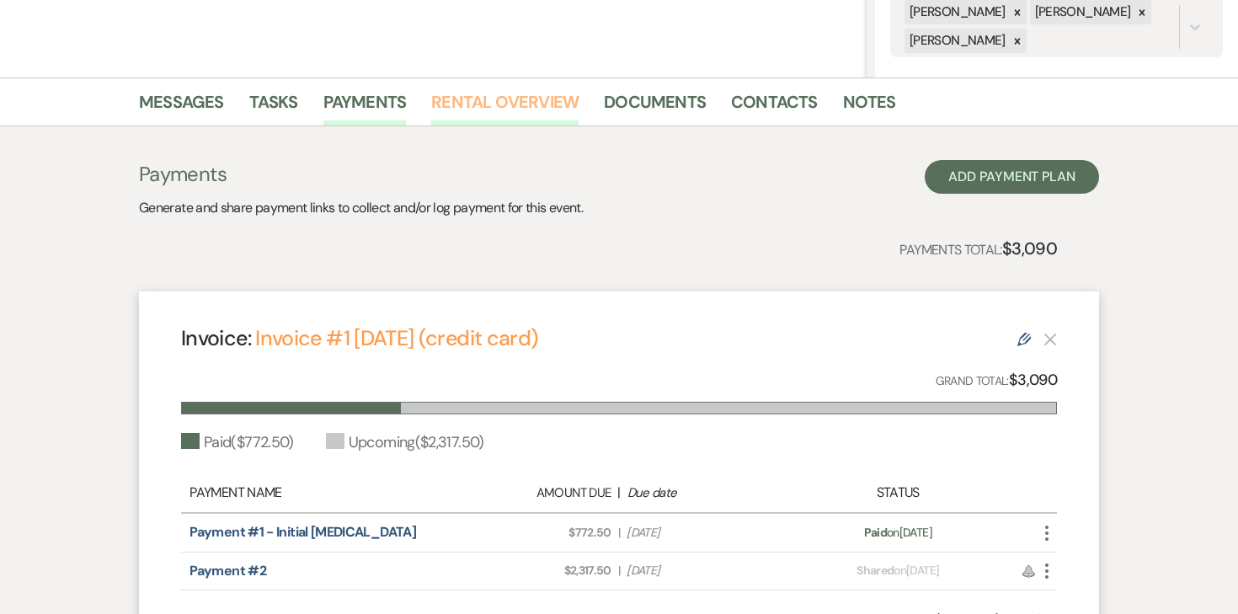
click at [462, 103] on link "Rental Overview" at bounding box center [504, 106] width 147 height 37
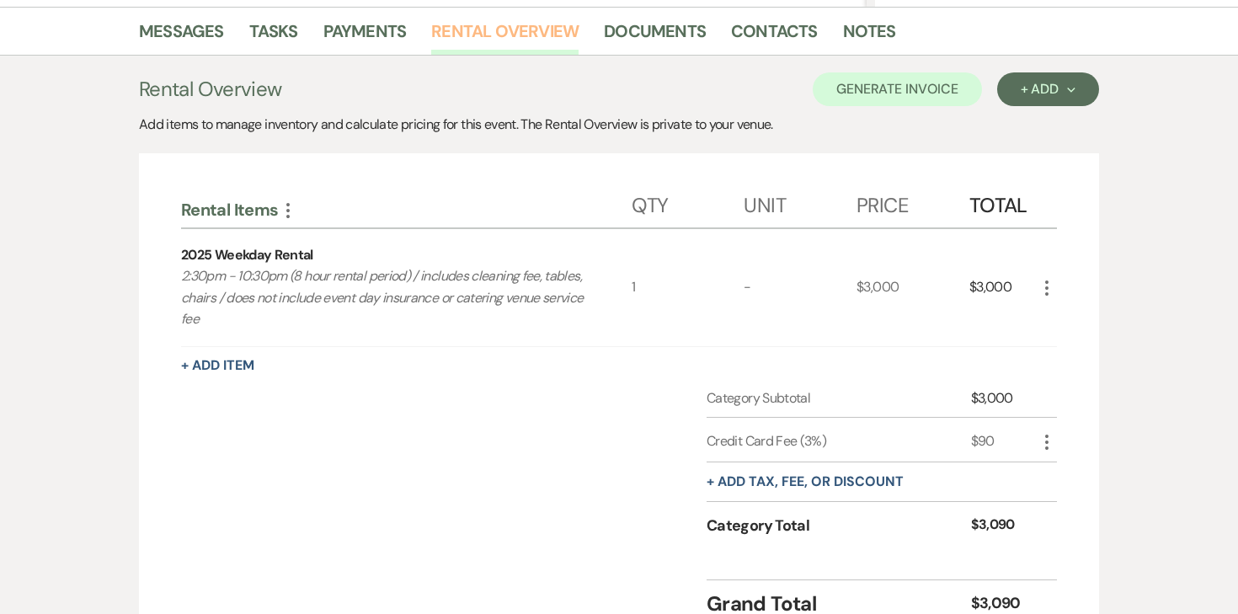
scroll to position [418, 0]
click at [1047, 439] on use "button" at bounding box center [1046, 440] width 3 height 15
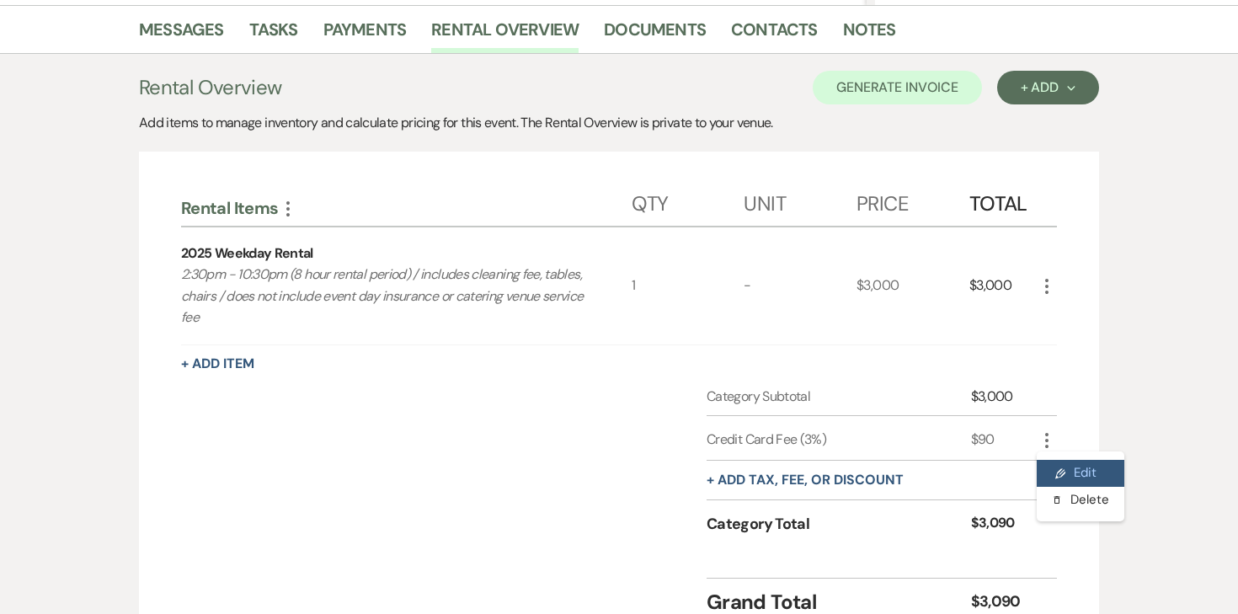
click at [1052, 471] on button "Pencil Edit" at bounding box center [1081, 473] width 88 height 27
select select "false"
select select "2"
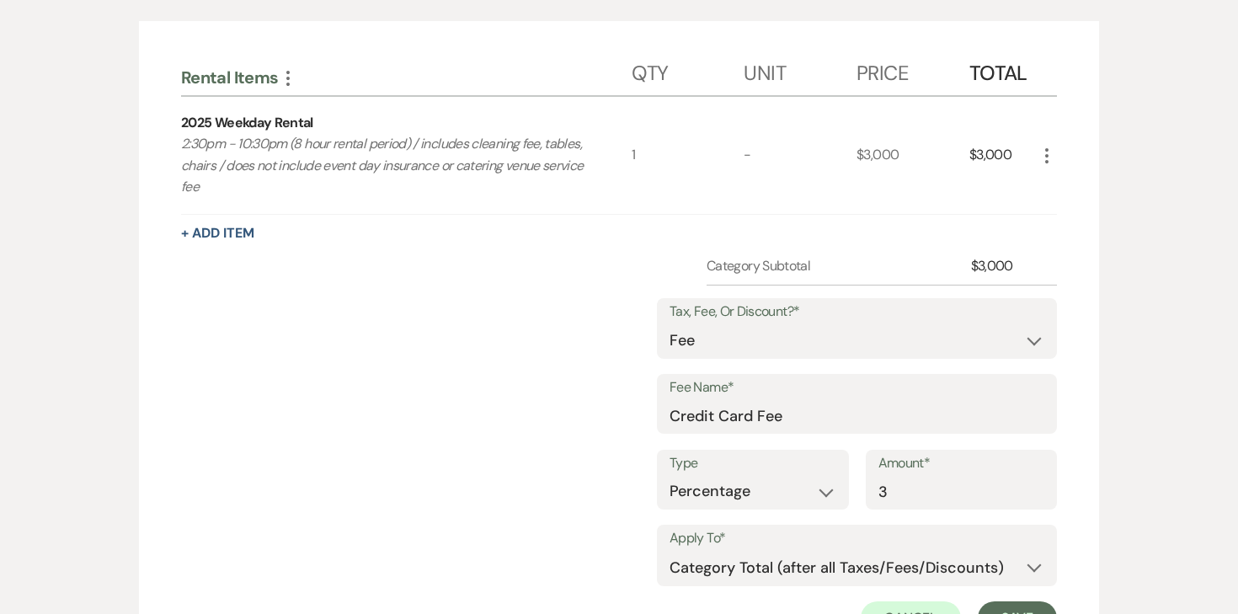
scroll to position [581, 0]
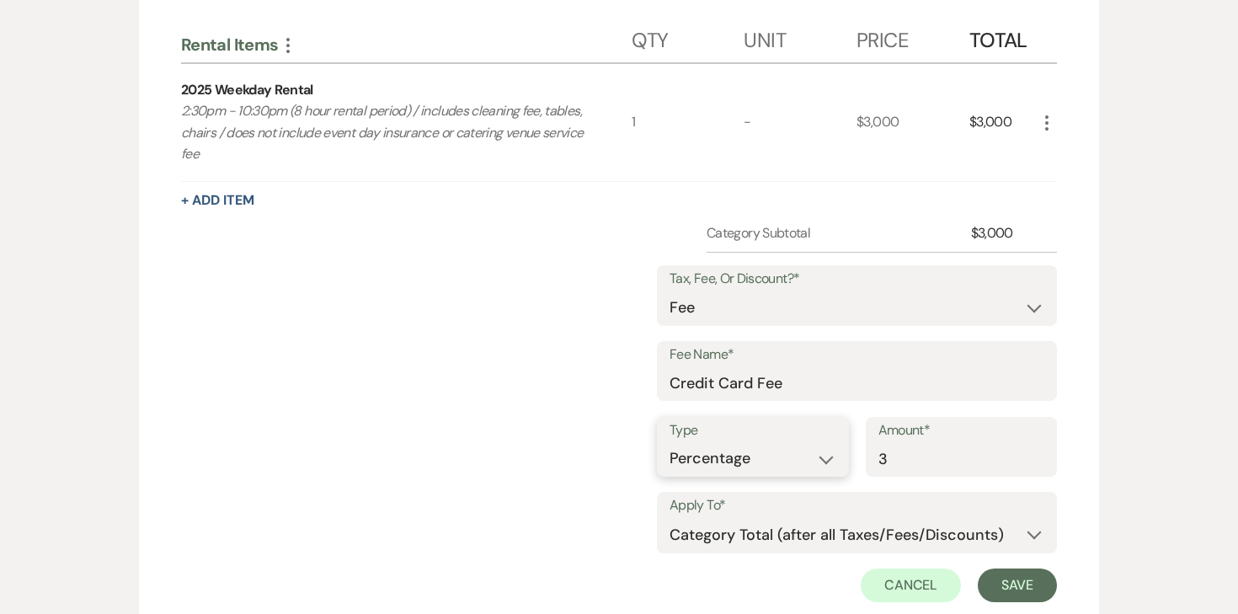
click at [814, 456] on select "Dollar Amount Percentage" at bounding box center [752, 458] width 167 height 33
select select "true"
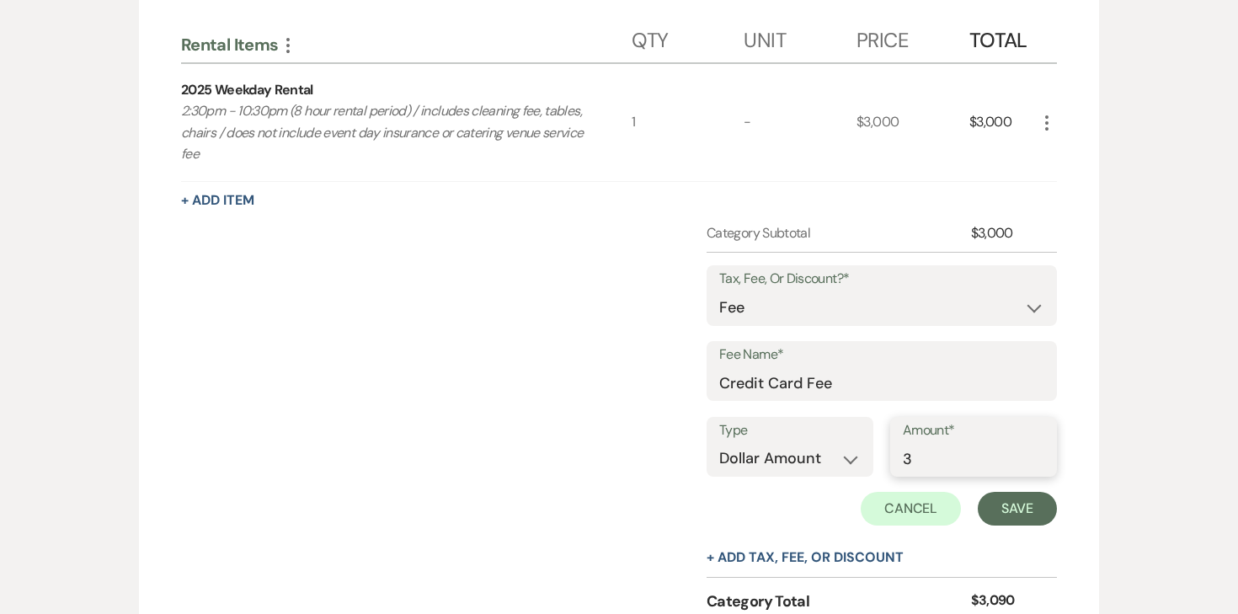
click at [937, 460] on input "3" at bounding box center [973, 458] width 141 height 33
drag, startPoint x: 930, startPoint y: 462, endPoint x: 893, endPoint y: 460, distance: 37.1
click at [893, 460] on div "Type Dollar Amount Percentage Amount* 3" at bounding box center [881, 455] width 350 height 76
type input "22.50"
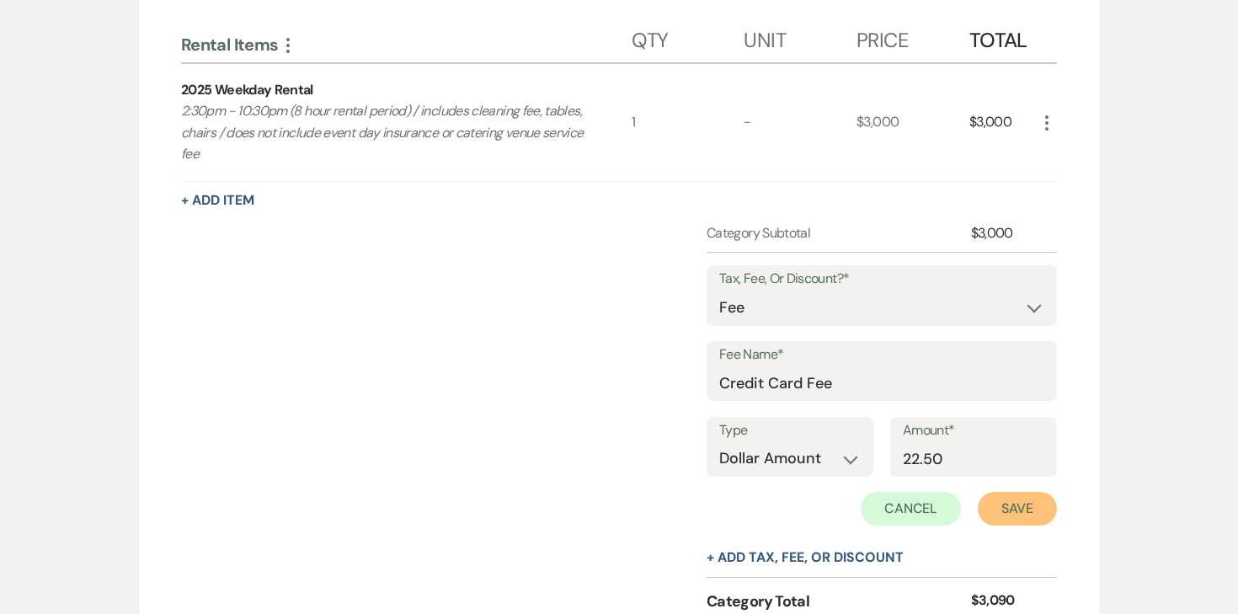
click at [1027, 510] on button "Save" at bounding box center [1017, 509] width 79 height 34
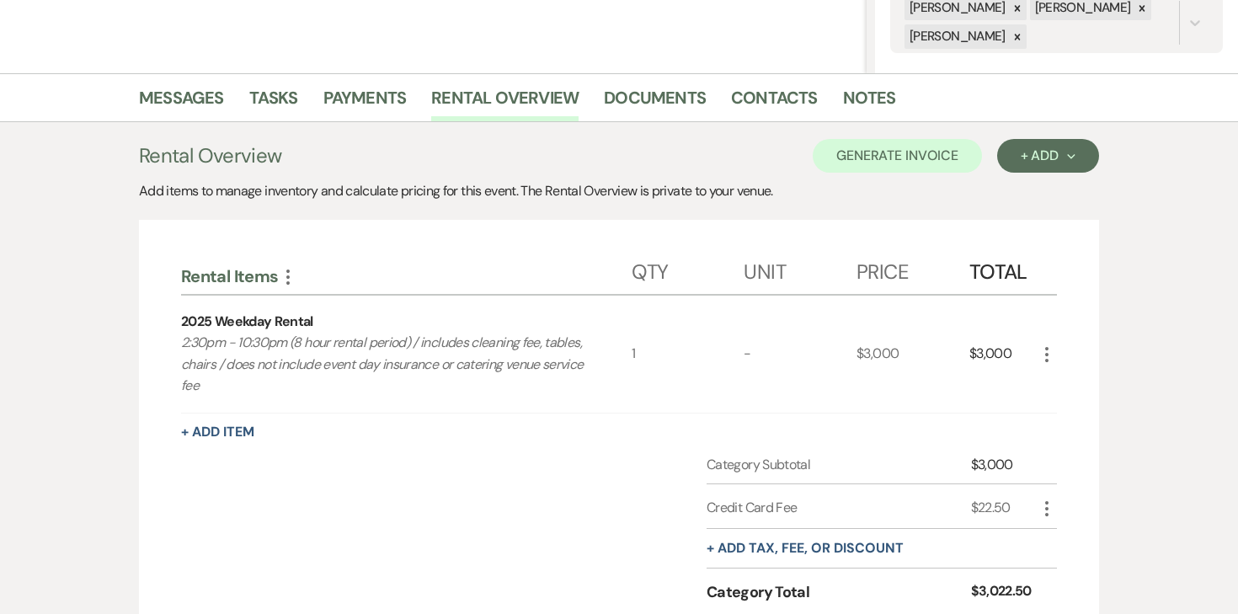
scroll to position [332, 0]
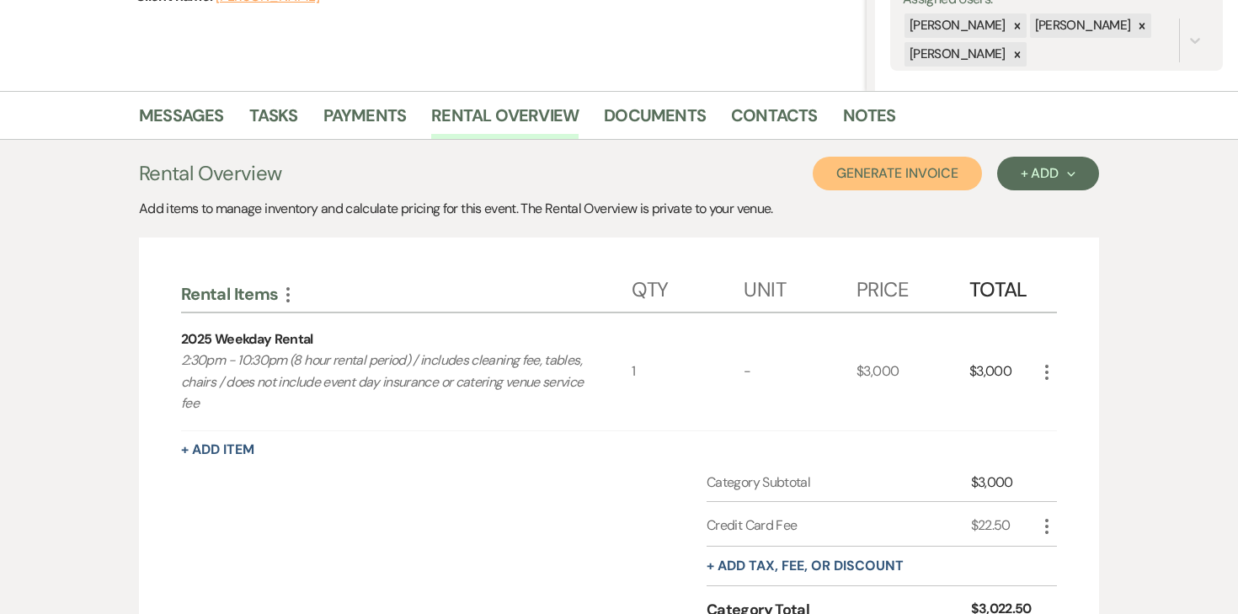
click at [948, 178] on button "Generate Invoice" at bounding box center [897, 174] width 169 height 34
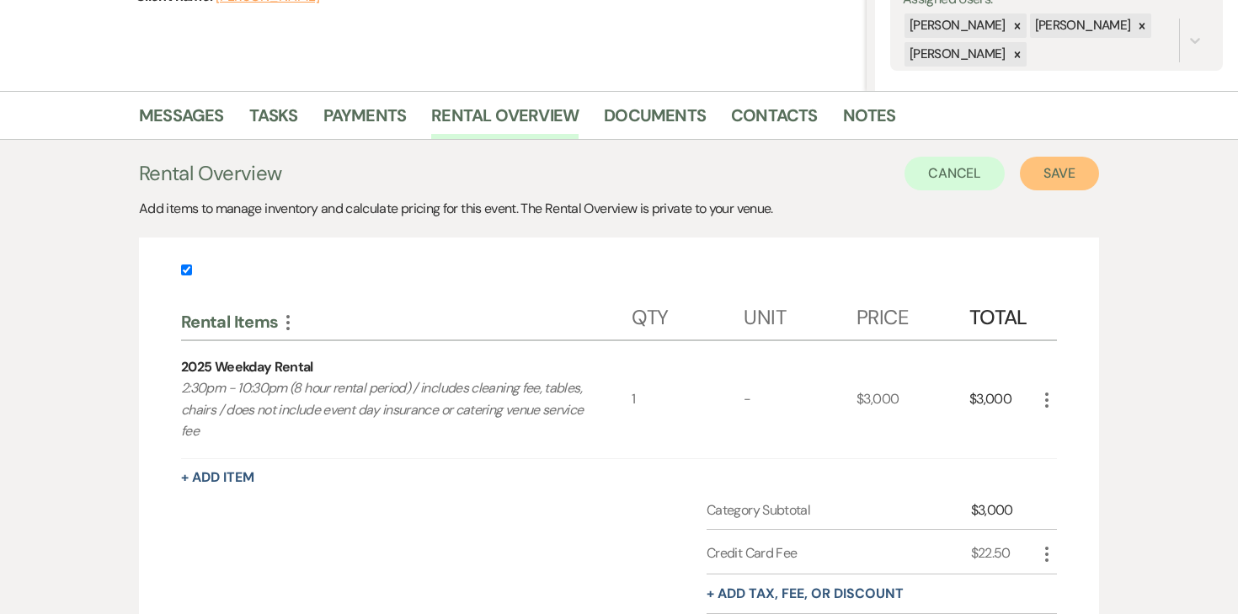
click at [1050, 179] on button "Save" at bounding box center [1059, 174] width 79 height 34
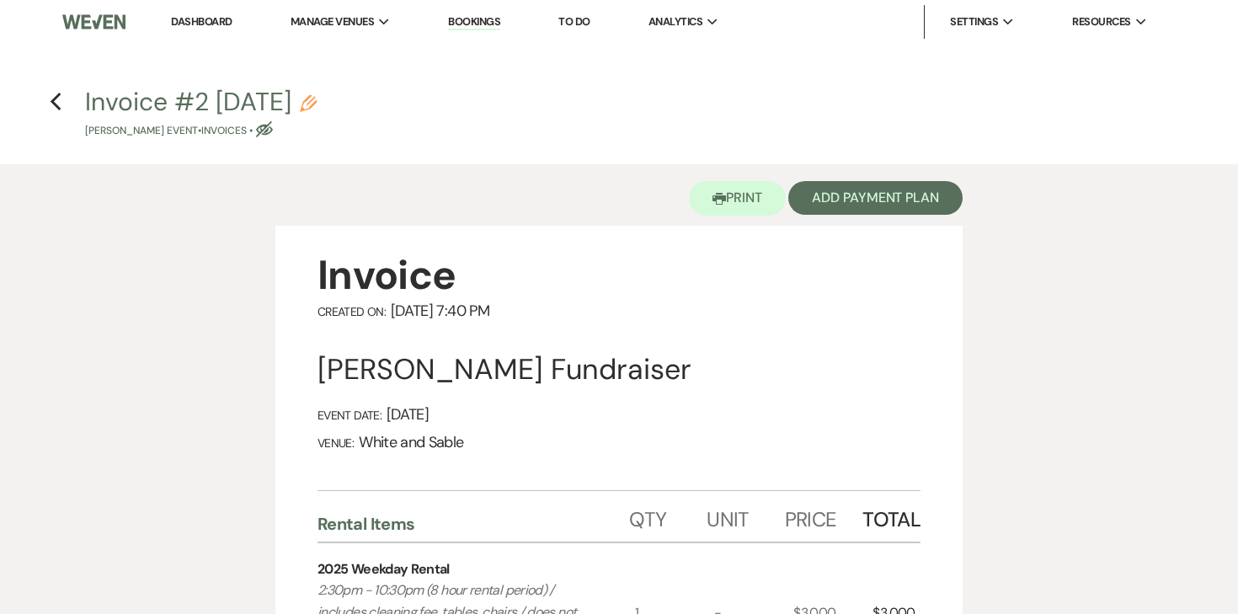
click at [317, 98] on icon "Pencil" at bounding box center [308, 103] width 17 height 17
select select "22"
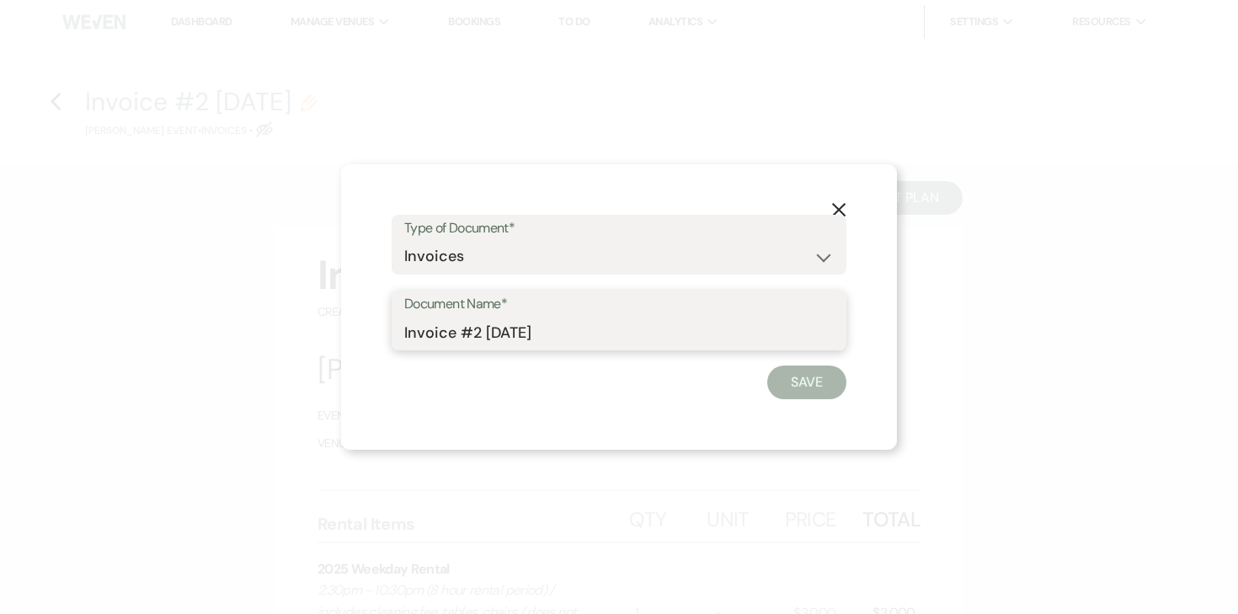
click at [578, 329] on input "Invoice #2 9-9-2025" at bounding box center [618, 332] width 429 height 33
type input "Invoice #2 9-9-2025 - updated for ACH"
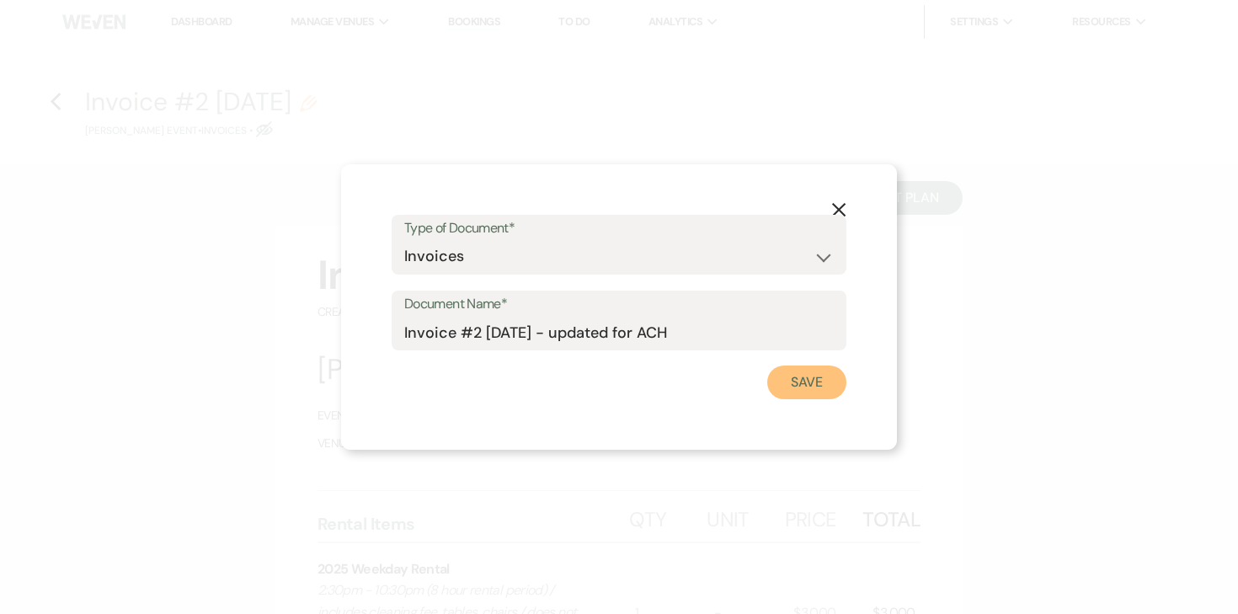
click at [770, 391] on button "Save" at bounding box center [806, 382] width 79 height 34
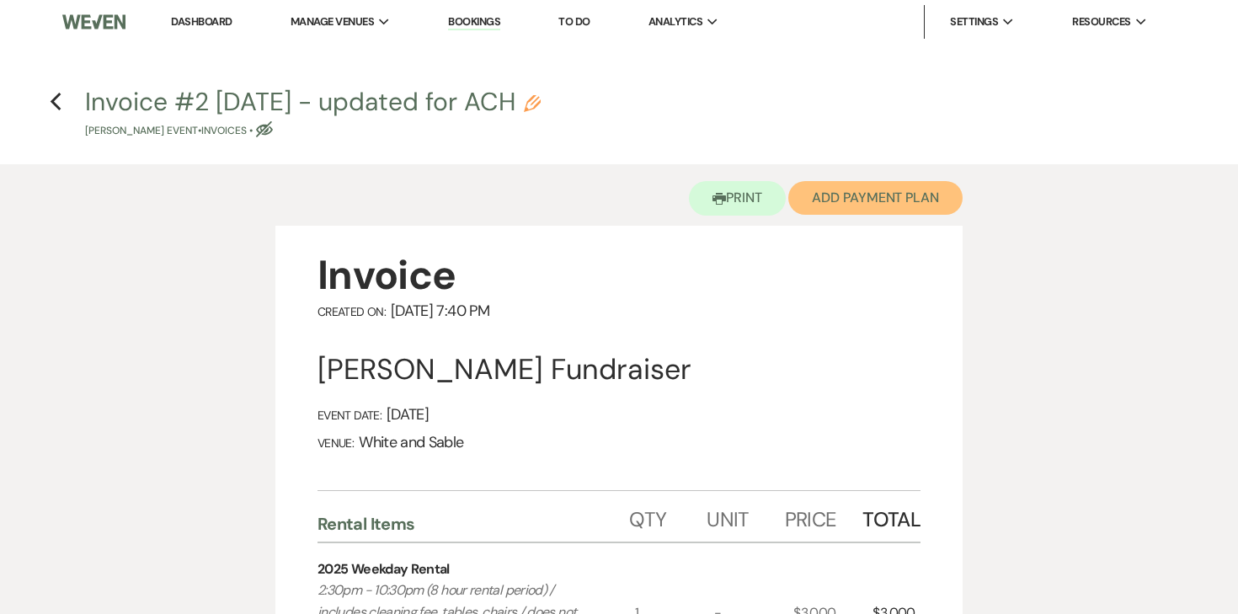
click at [895, 205] on button "Add Payment Plan" at bounding box center [875, 198] width 174 height 34
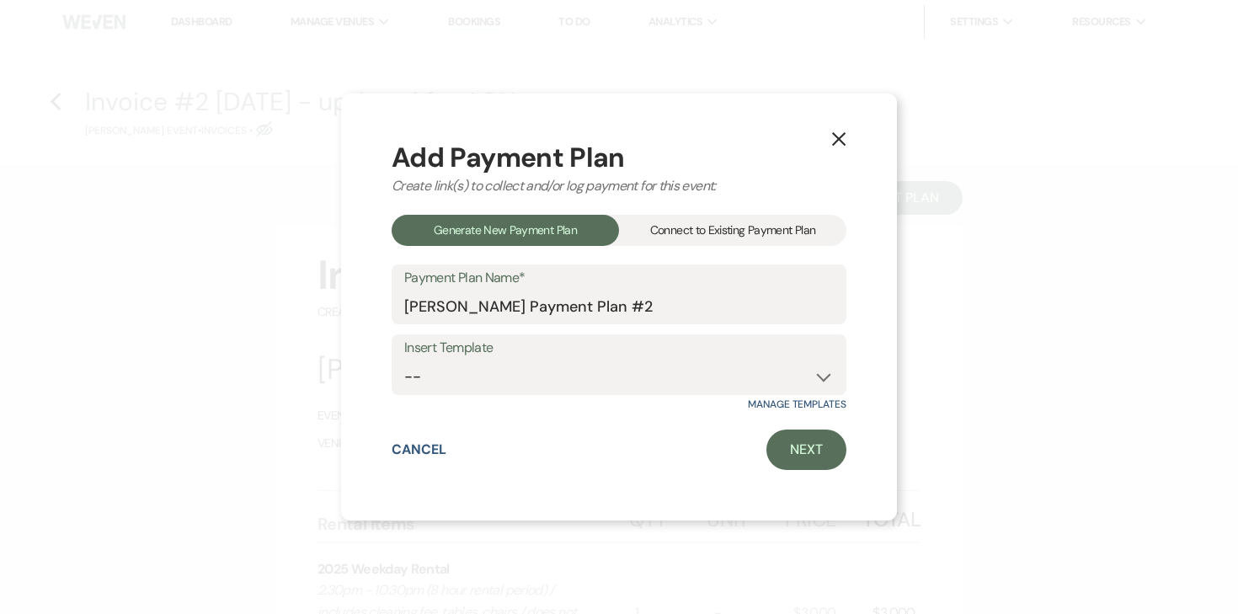
click at [797, 232] on div "Connect to Existing Payment Plan" at bounding box center [732, 230] width 227 height 31
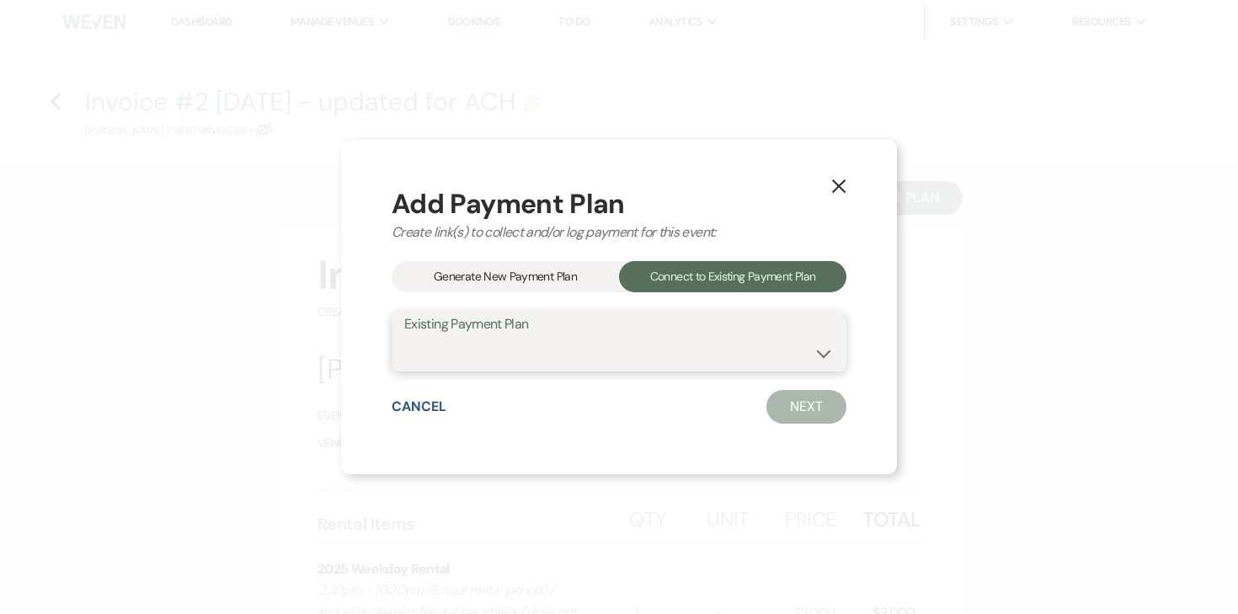
click at [674, 344] on select "Sonja Bindert's Payment Plan #1" at bounding box center [618, 353] width 429 height 33
select select "25223"
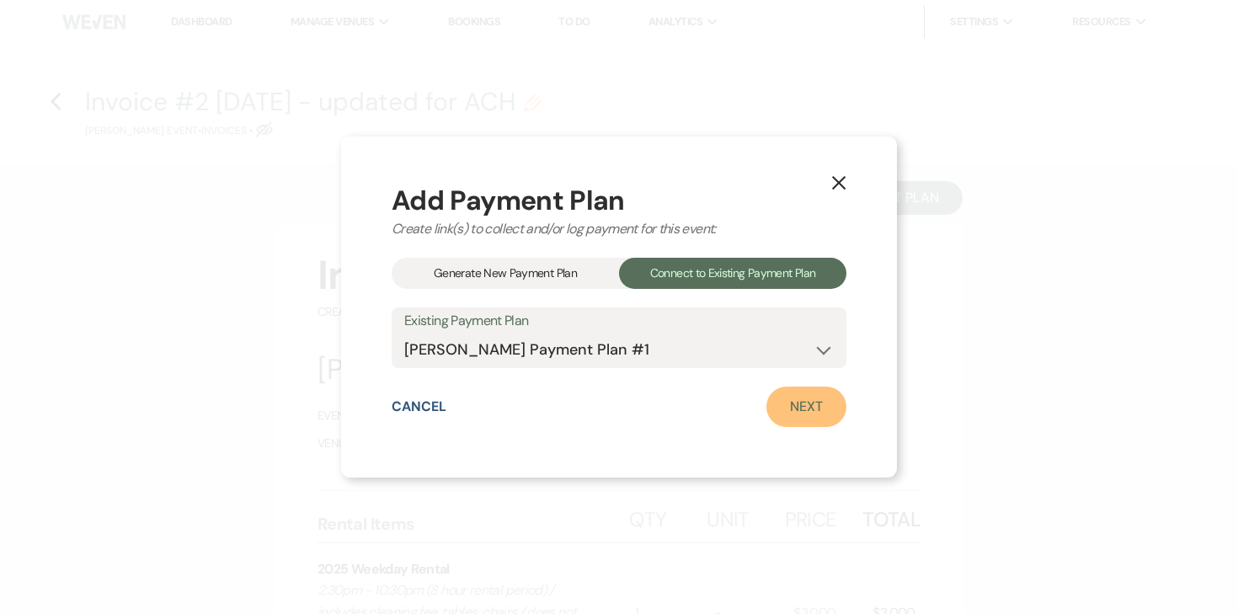
click at [807, 407] on link "Next" at bounding box center [806, 406] width 80 height 40
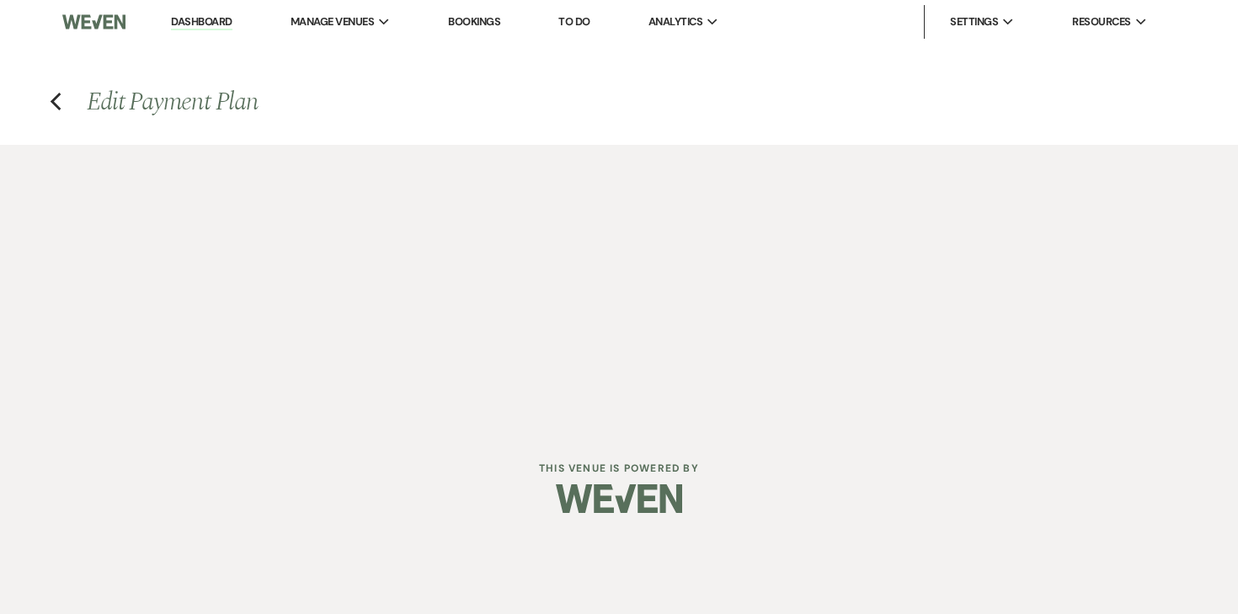
select select "28460"
select select "1"
select select "2"
select select "percentage"
select select "true"
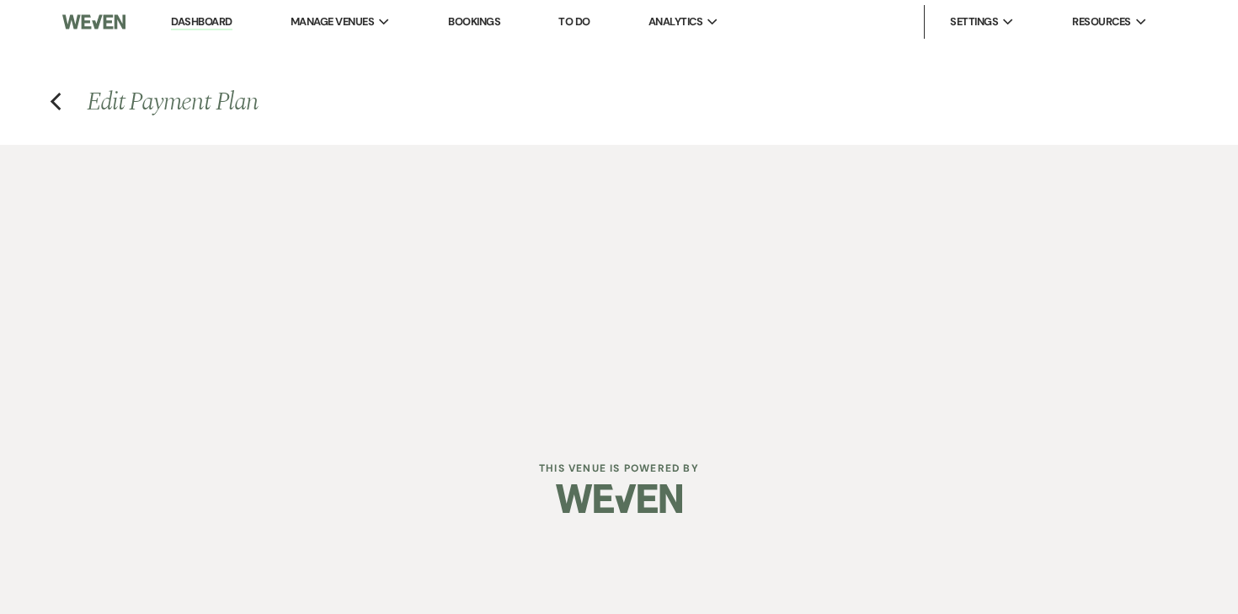
select select "client"
select select "weekly"
select select "onDueDate"
select select "complete"
select select "client"
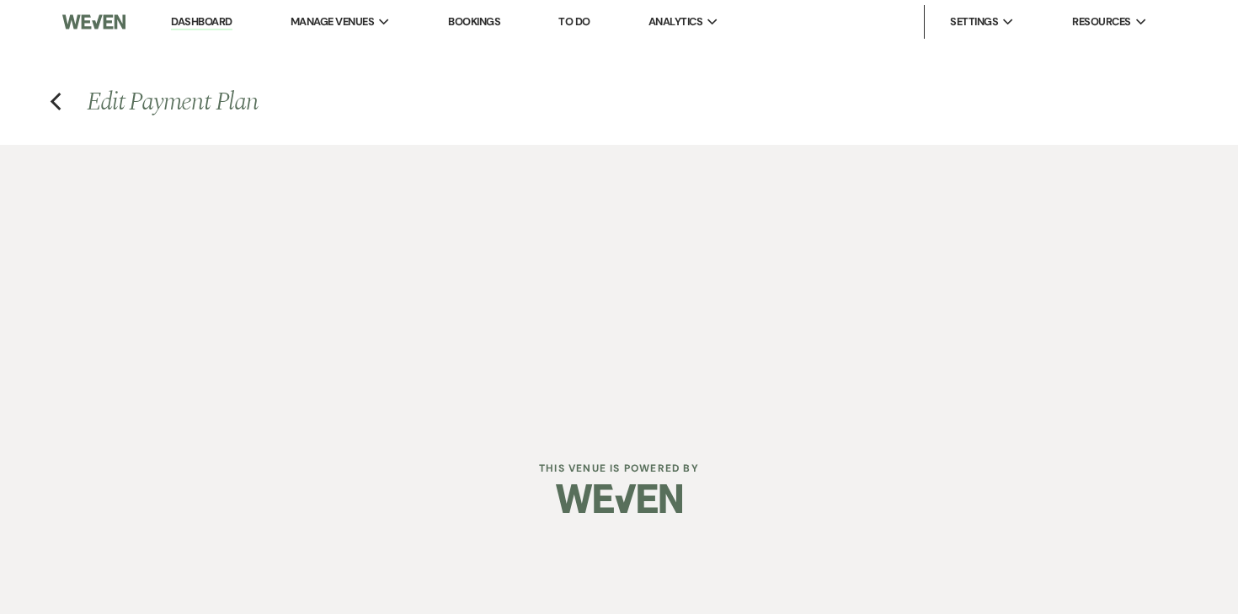
select select "weeks"
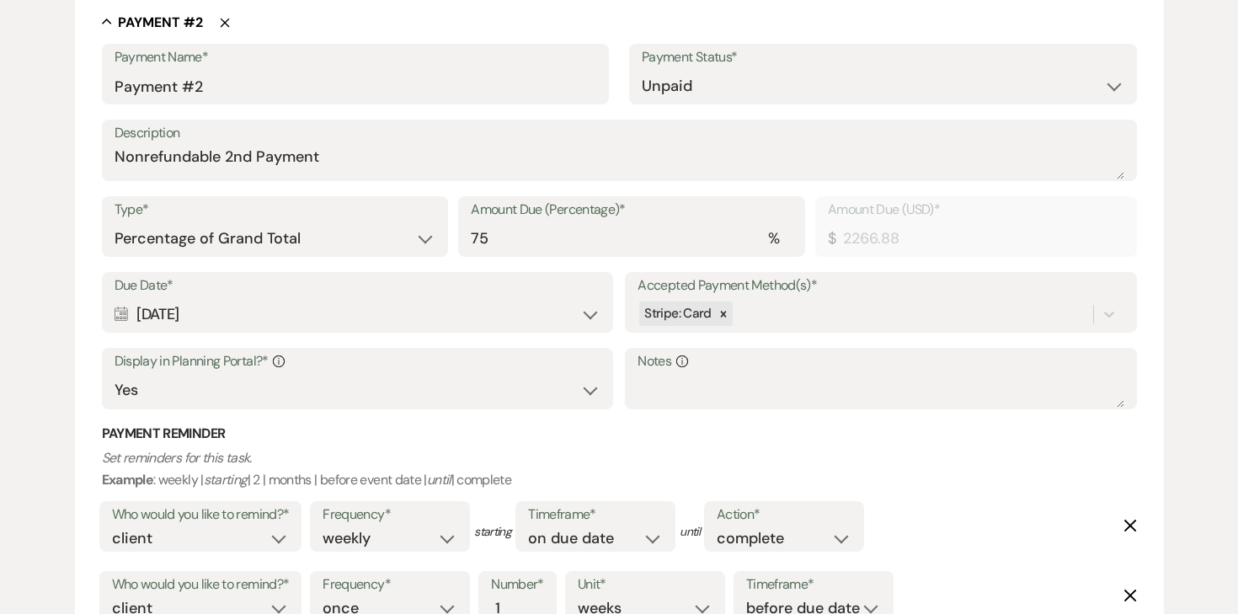
scroll to position [1045, 0]
click at [720, 314] on icon at bounding box center [723, 313] width 6 height 6
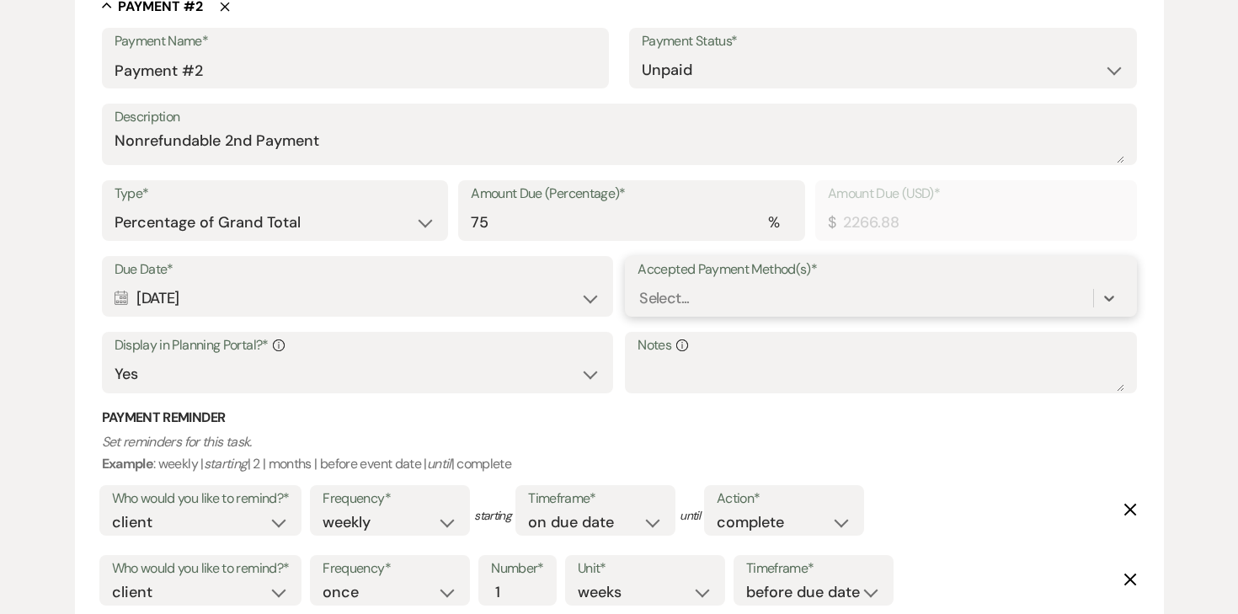
scroll to position [1018, 0]
click at [344, 221] on select "Dollar Amount Percentage of Grand Total" at bounding box center [276, 224] width 322 height 33
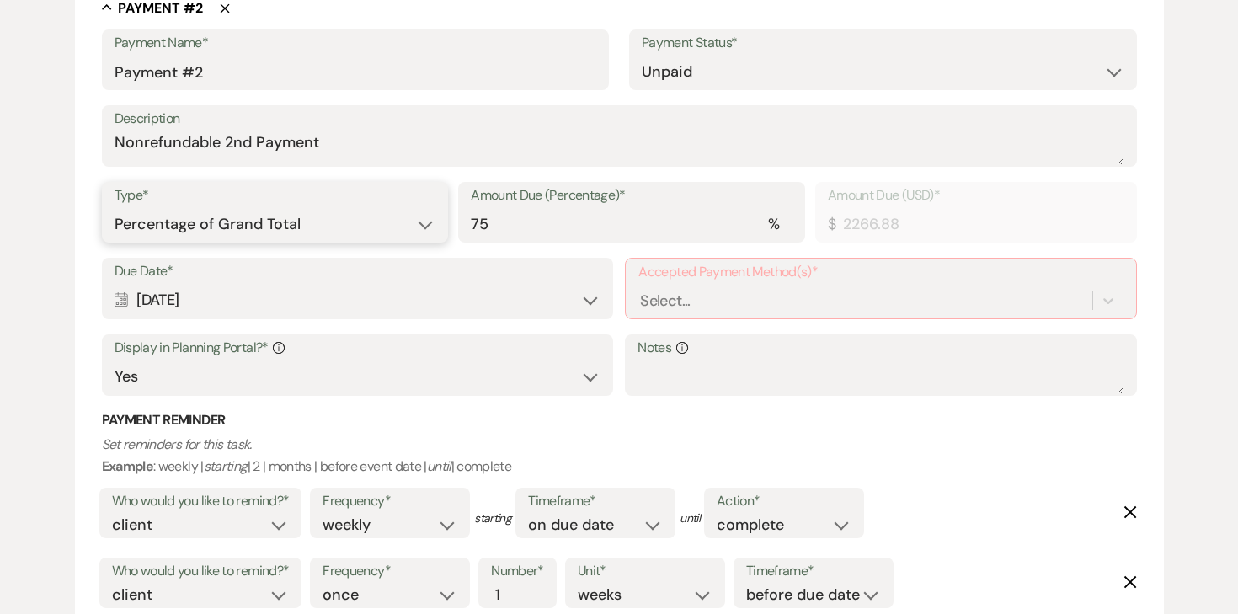
select select "flat"
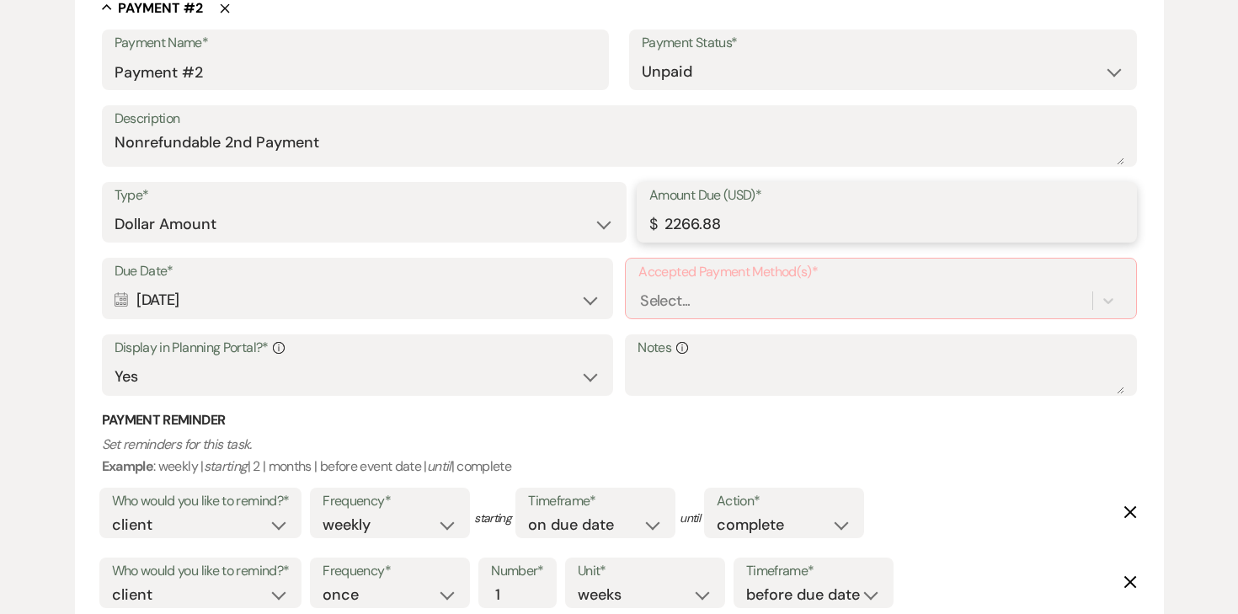
click at [747, 226] on input "2266.88" at bounding box center [886, 224] width 475 height 33
type input "2250.00"
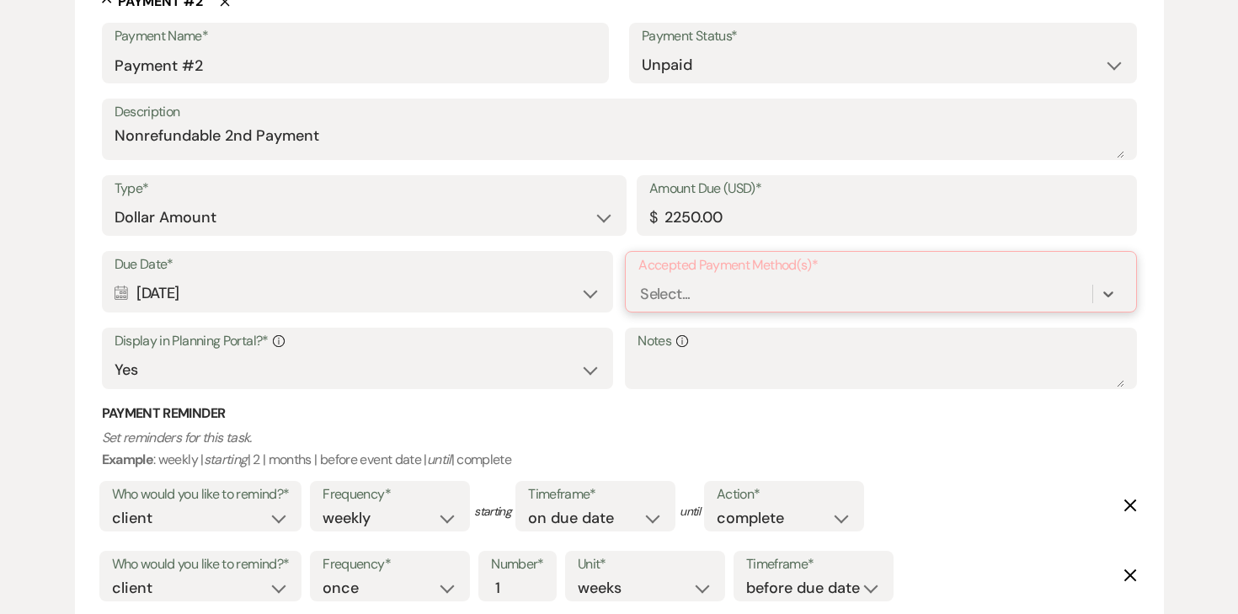
click at [740, 291] on div "Select..." at bounding box center [864, 293] width 453 height 29
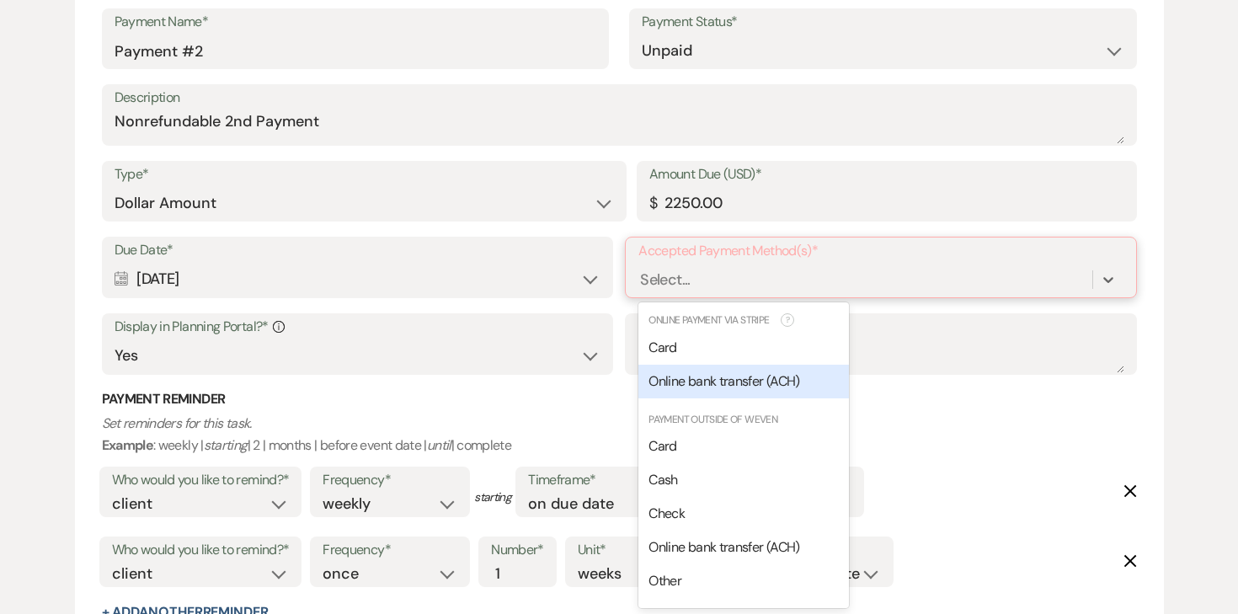
click at [712, 376] on span "Online bank transfer (ACH)" at bounding box center [723, 381] width 151 height 18
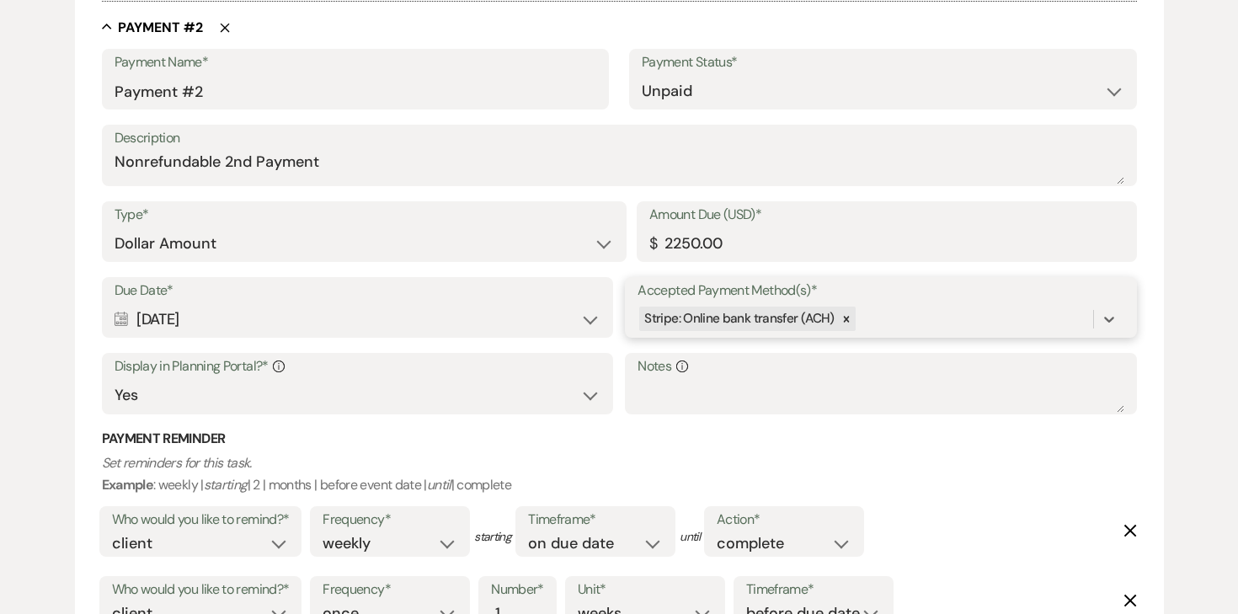
scroll to position [1079, 0]
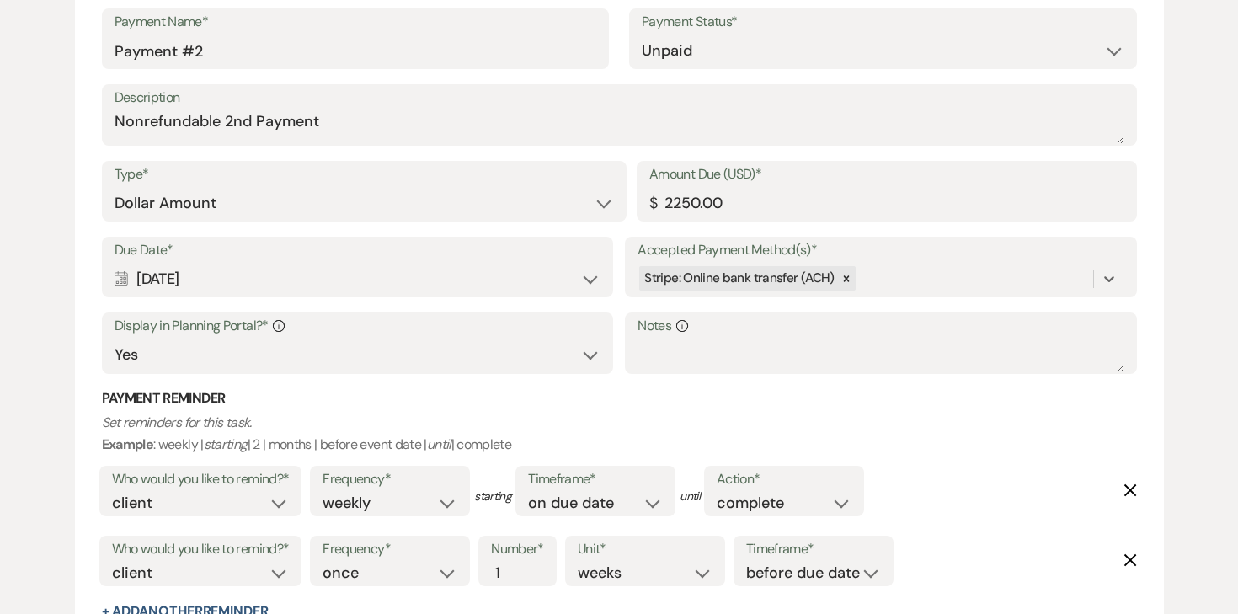
click at [1126, 268] on div "Accepted Payment Method(s)* option [object Object], selected. 0 results availab…" at bounding box center [880, 267] width 511 height 61
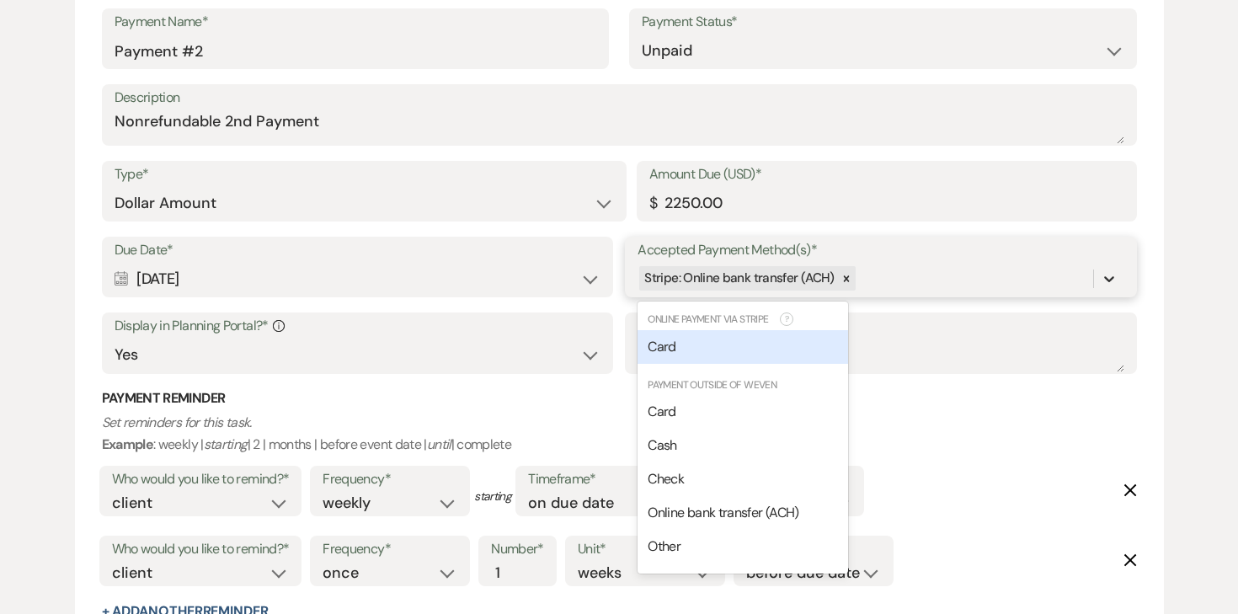
click at [1118, 272] on div at bounding box center [1109, 279] width 30 height 30
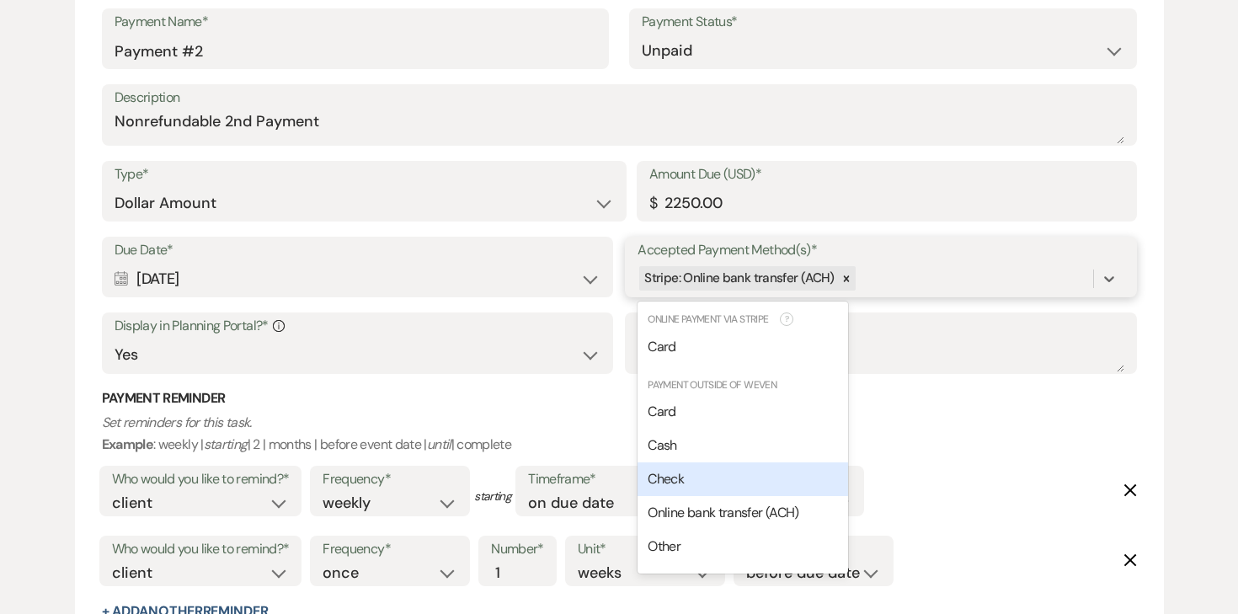
click at [707, 472] on div "Check" at bounding box center [742, 479] width 211 height 34
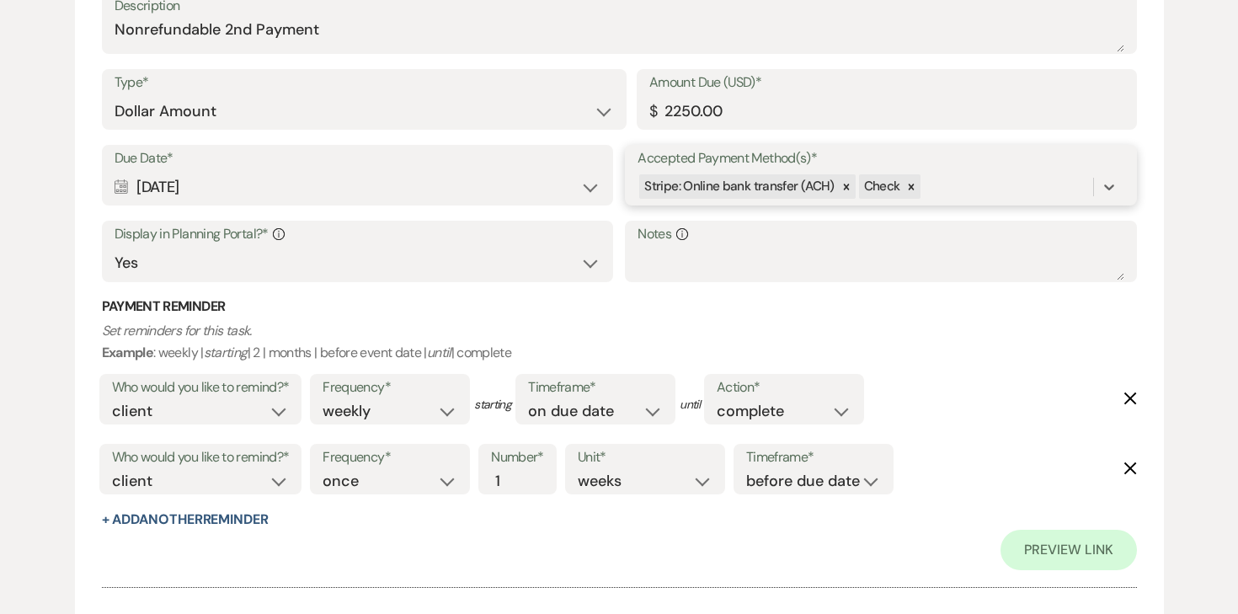
scroll to position [1349, 0]
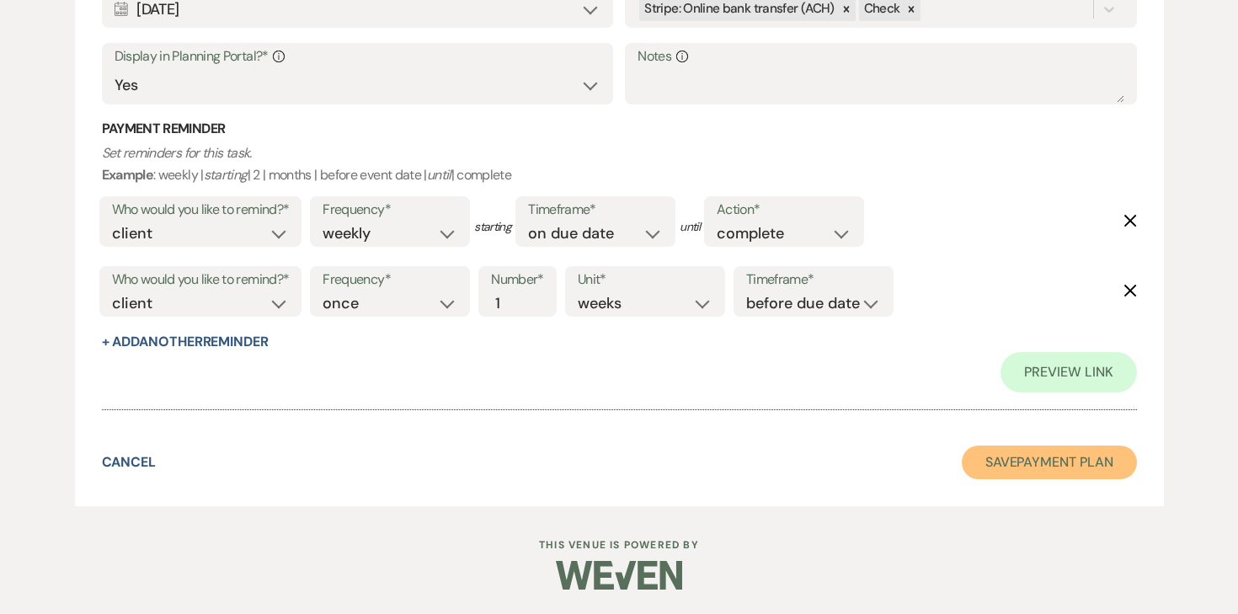
click at [1026, 461] on button "Save Payment Plan" at bounding box center [1049, 462] width 175 height 34
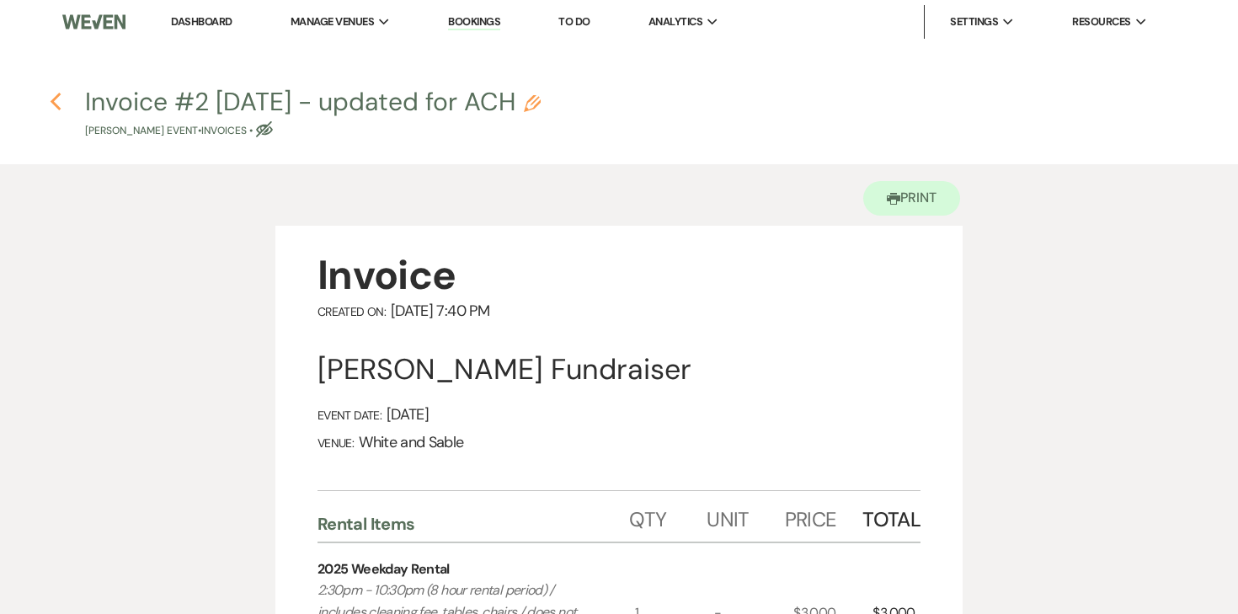
click at [52, 97] on icon "Previous" at bounding box center [56, 102] width 13 height 20
select select "6"
select select "14"
select select "13"
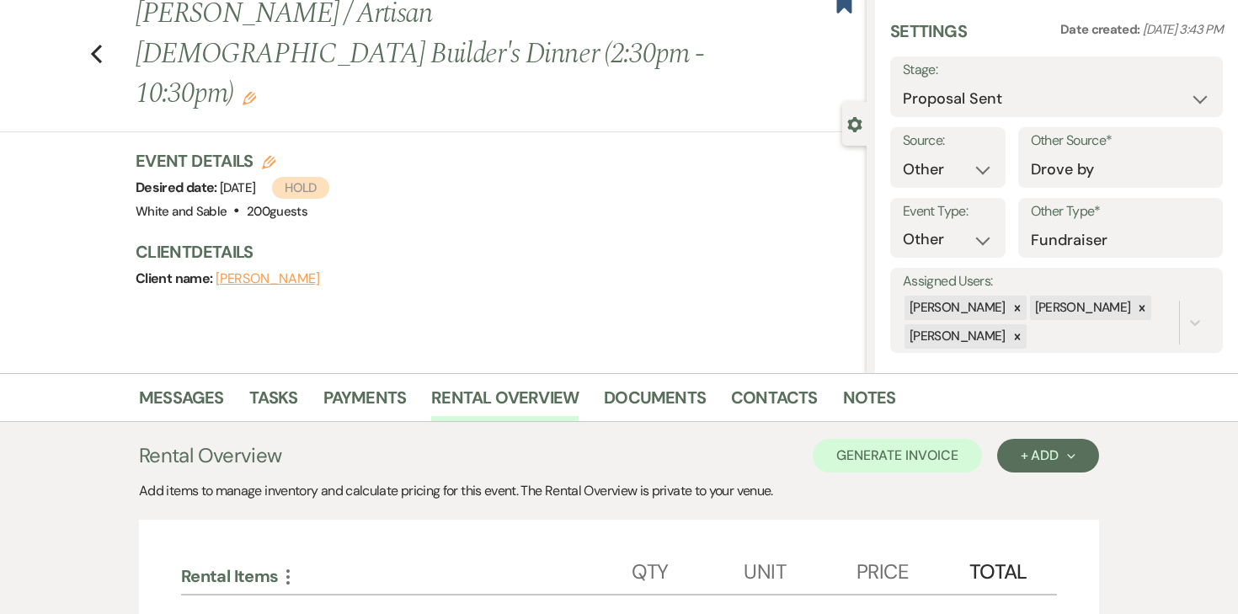
scroll to position [43, 0]
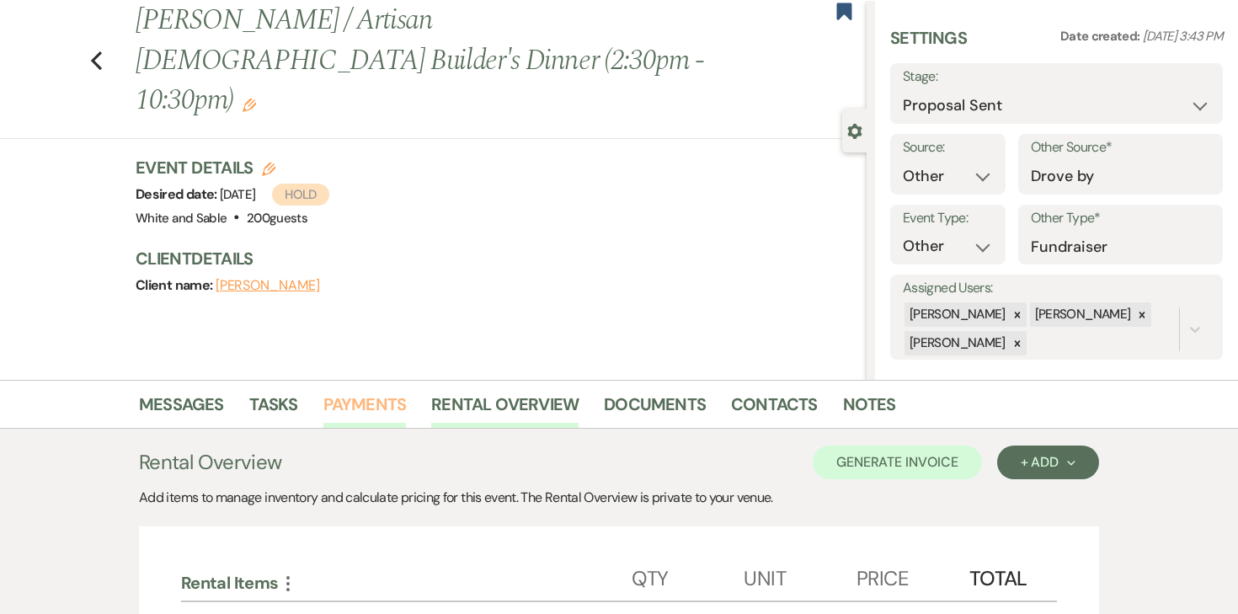
click at [383, 400] on link "Payments" at bounding box center [364, 409] width 83 height 37
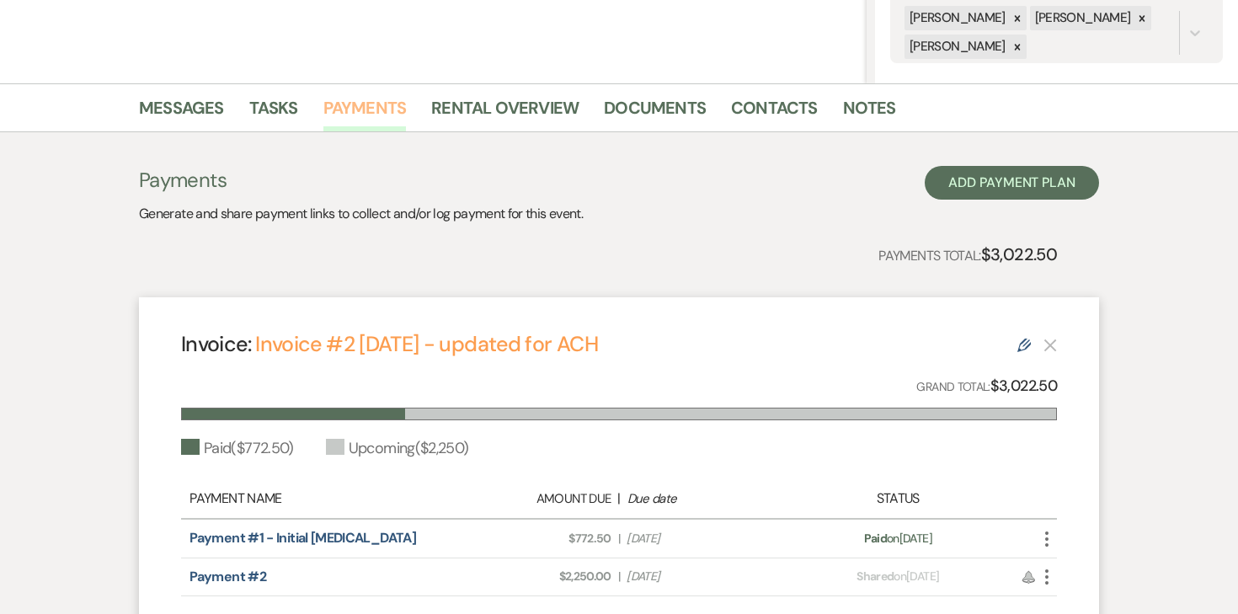
scroll to position [125, 0]
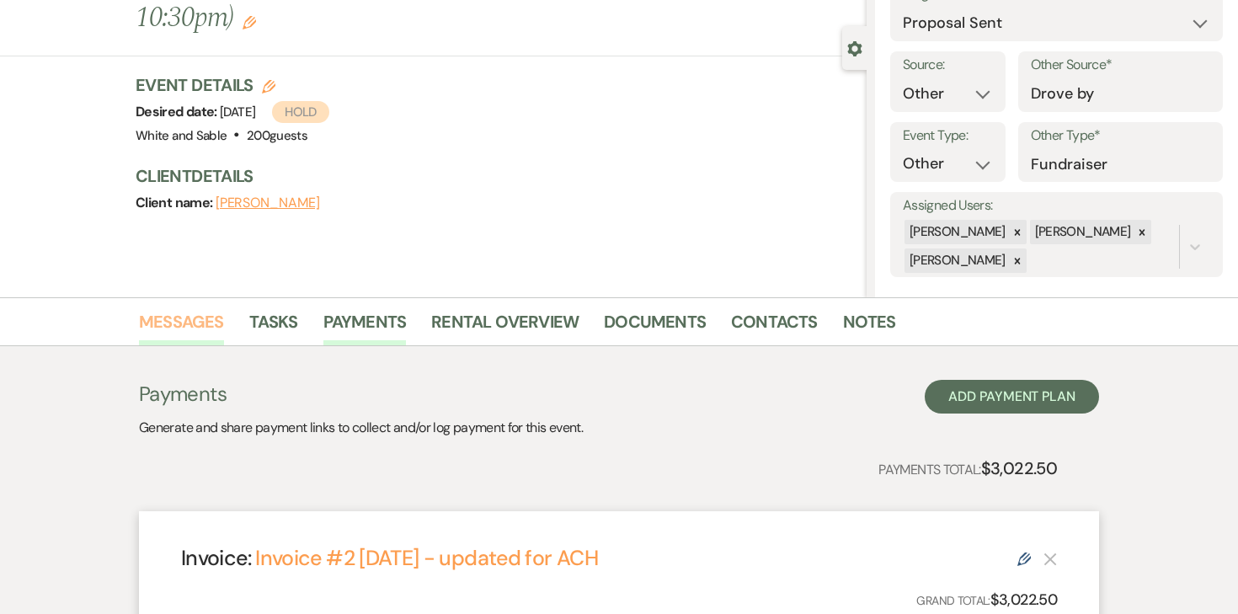
click at [178, 328] on link "Messages" at bounding box center [181, 326] width 85 height 37
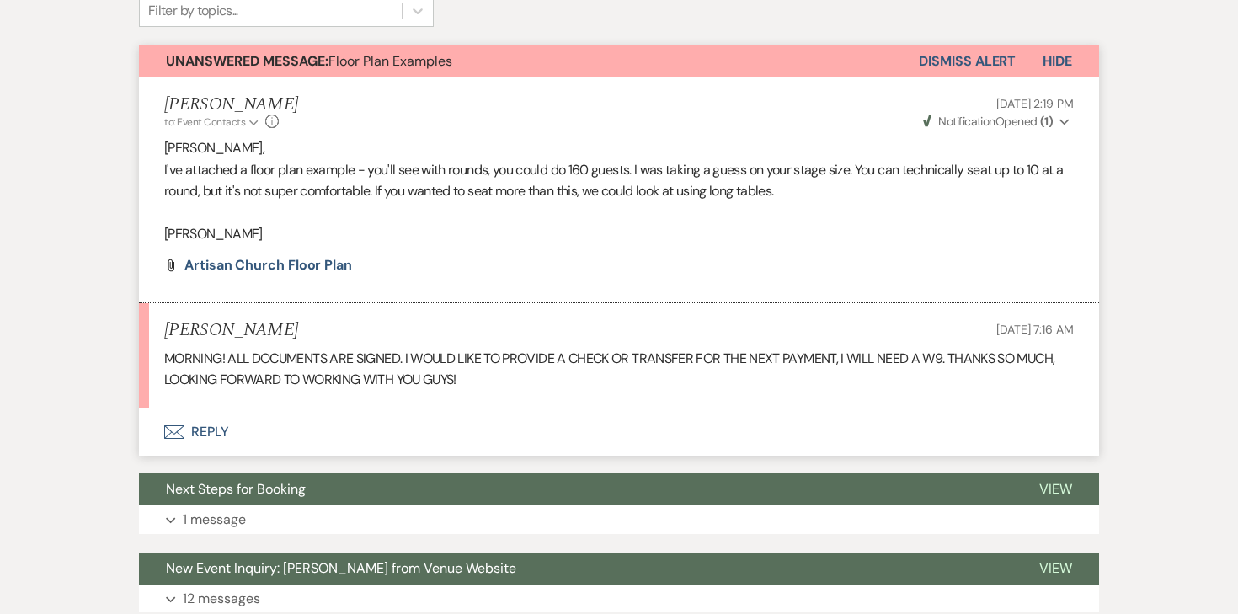
scroll to position [589, 0]
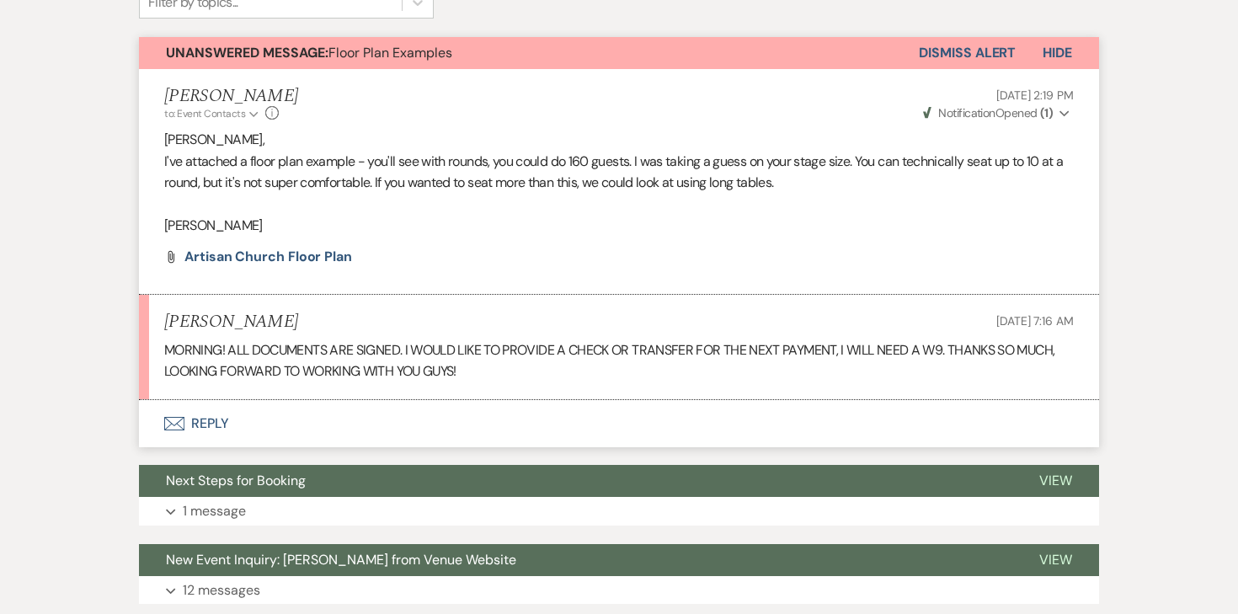
click at [208, 423] on button "Envelope Reply" at bounding box center [619, 423] width 960 height 47
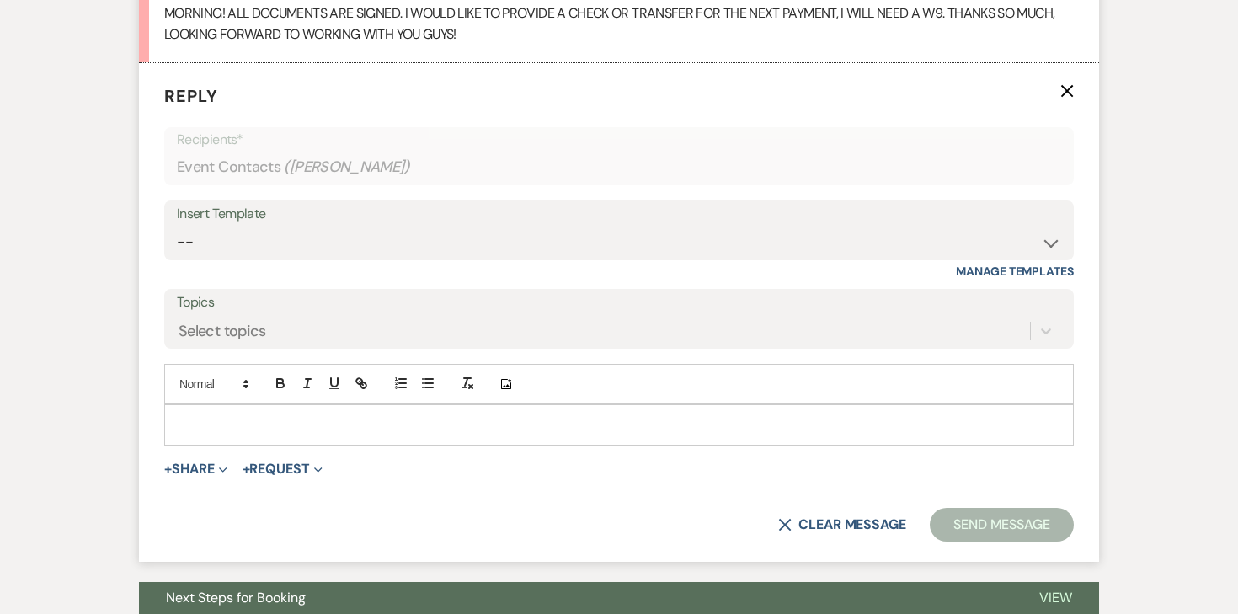
scroll to position [931, 0]
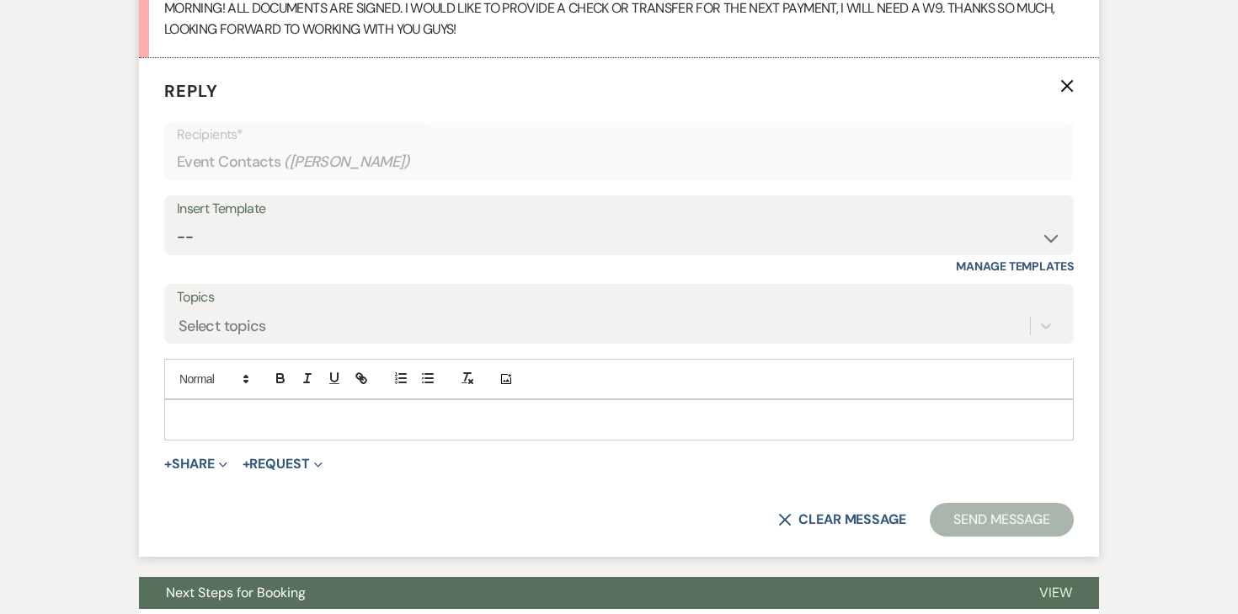
click at [289, 422] on p at bounding box center [619, 419] width 882 height 19
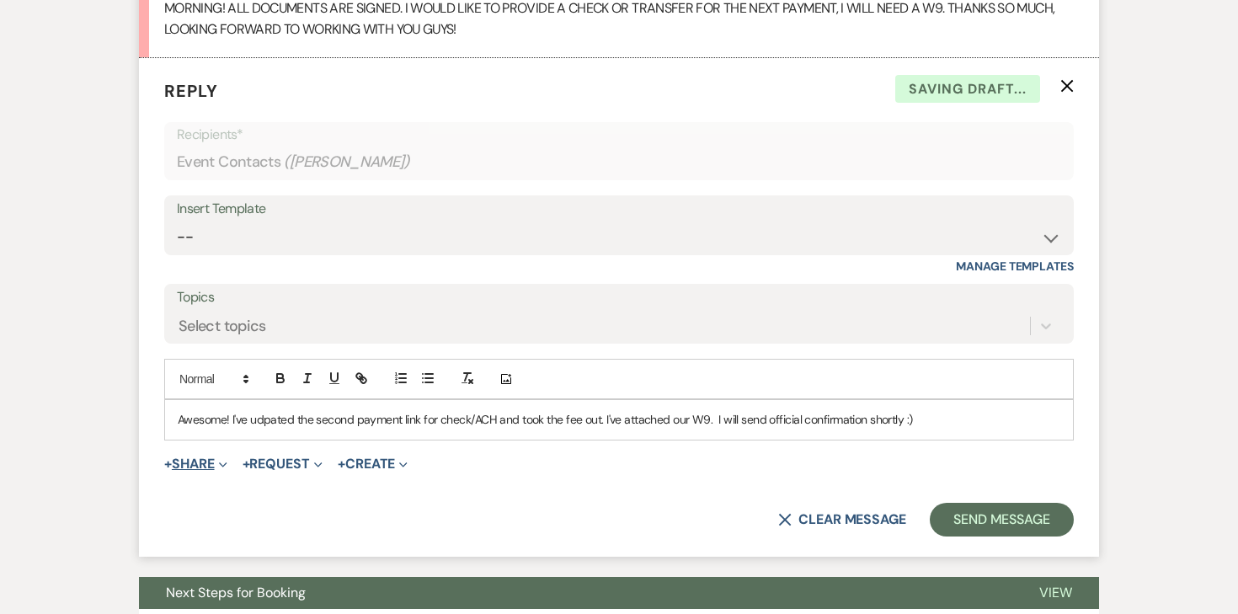
click at [200, 463] on button "+ Share Expand" at bounding box center [195, 463] width 63 height 13
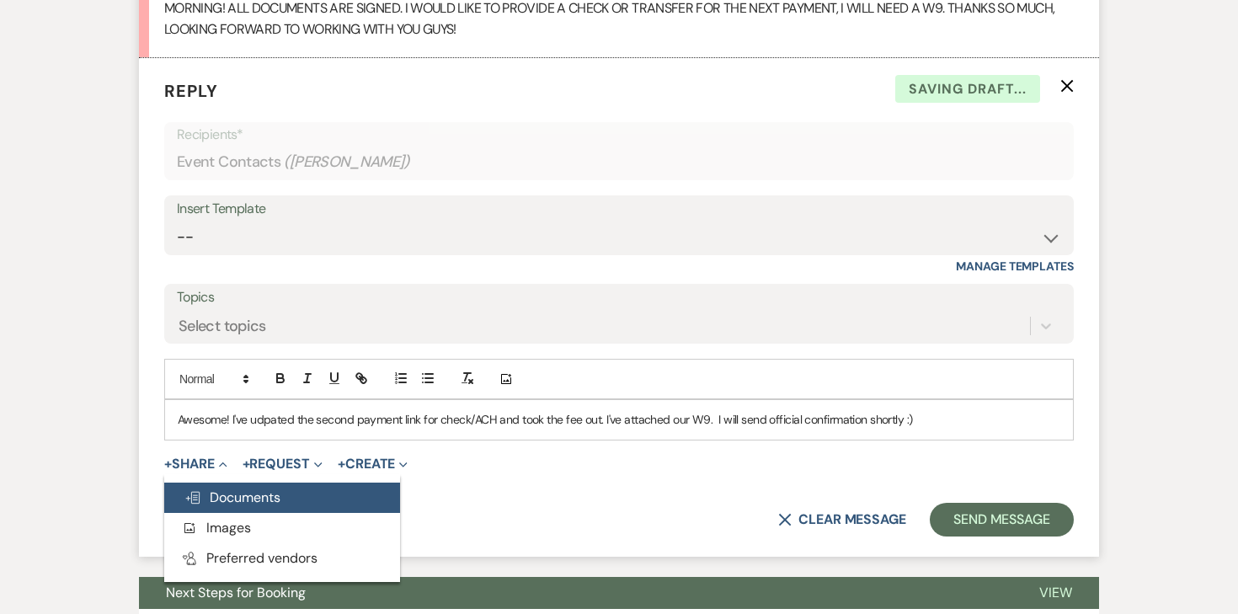
click at [209, 483] on button "Doc Upload Documents" at bounding box center [282, 497] width 236 height 30
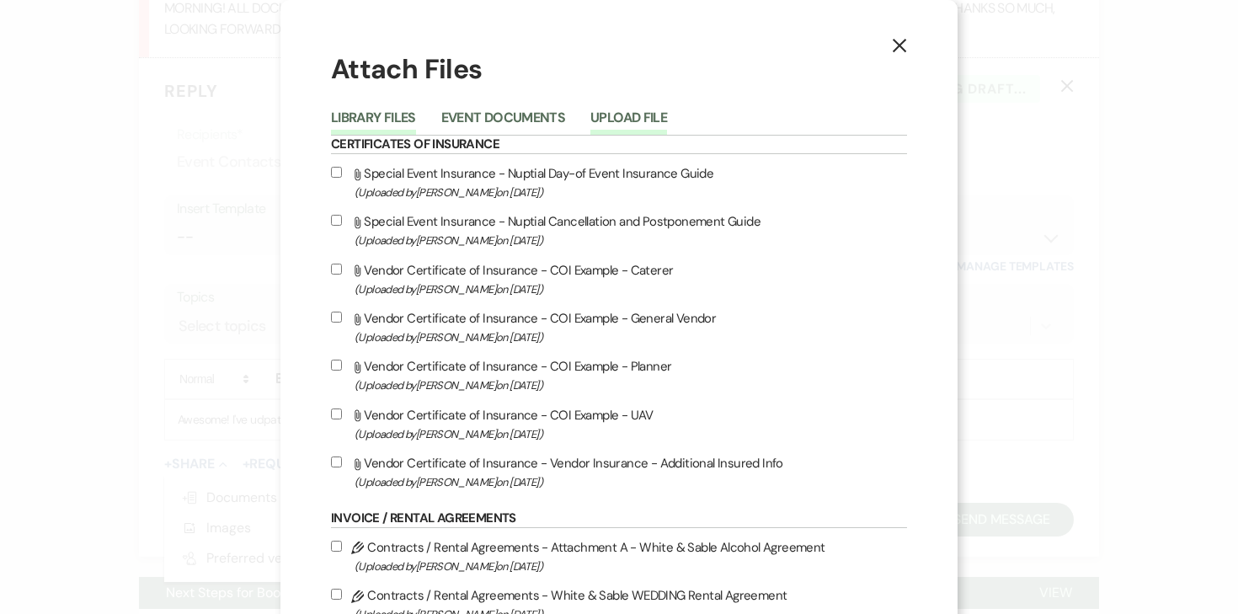
click at [649, 119] on button "Upload File" at bounding box center [628, 123] width 77 height 24
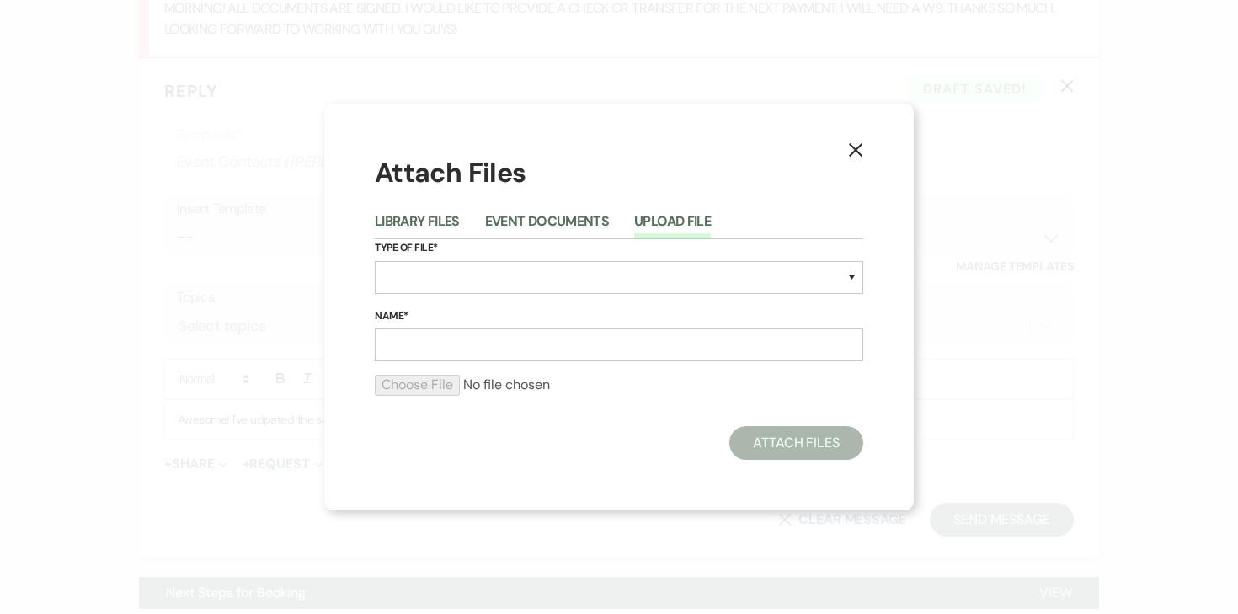
click at [450, 303] on div "Type of File* Special Event Insurance Vendor Certificate of Insurance Contracts…" at bounding box center [619, 273] width 488 height 68
click at [450, 280] on select "Special Event Insurance Vendor Certificate of Insurance Contracts / Rental Agre…" at bounding box center [619, 277] width 488 height 33
select select "0"
click at [485, 328] on input "Name*" at bounding box center [619, 344] width 488 height 33
type input "W&S W9"
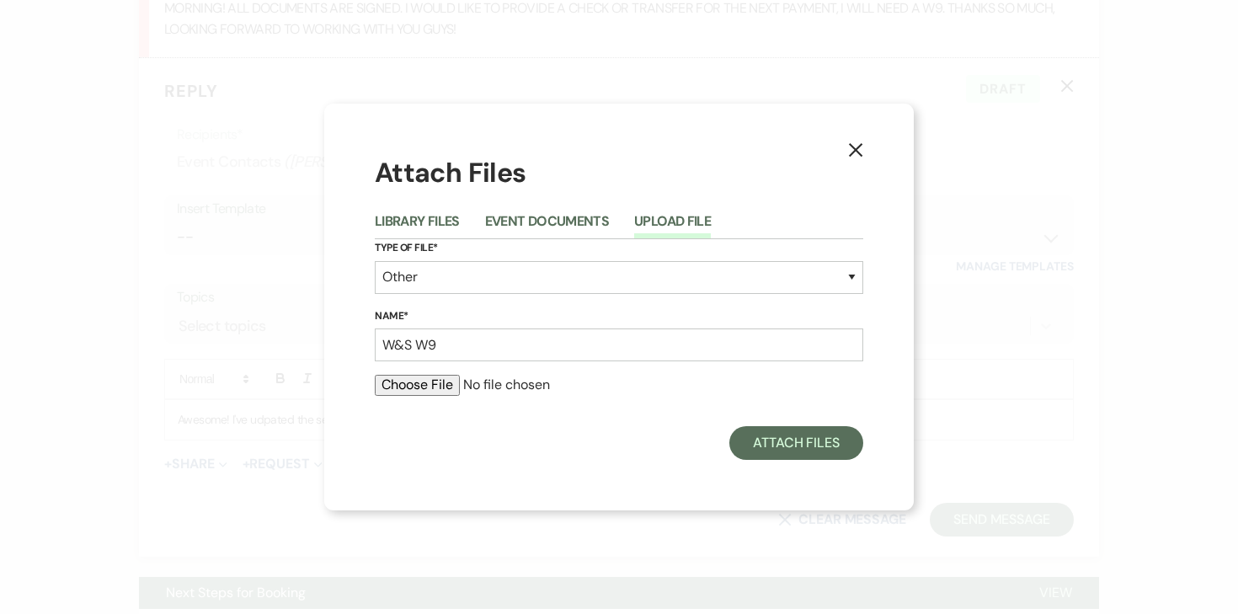
click at [435, 375] on input "file" at bounding box center [619, 385] width 488 height 20
type input "C:\fakepath\W&S W-9 2024-2025.pdf"
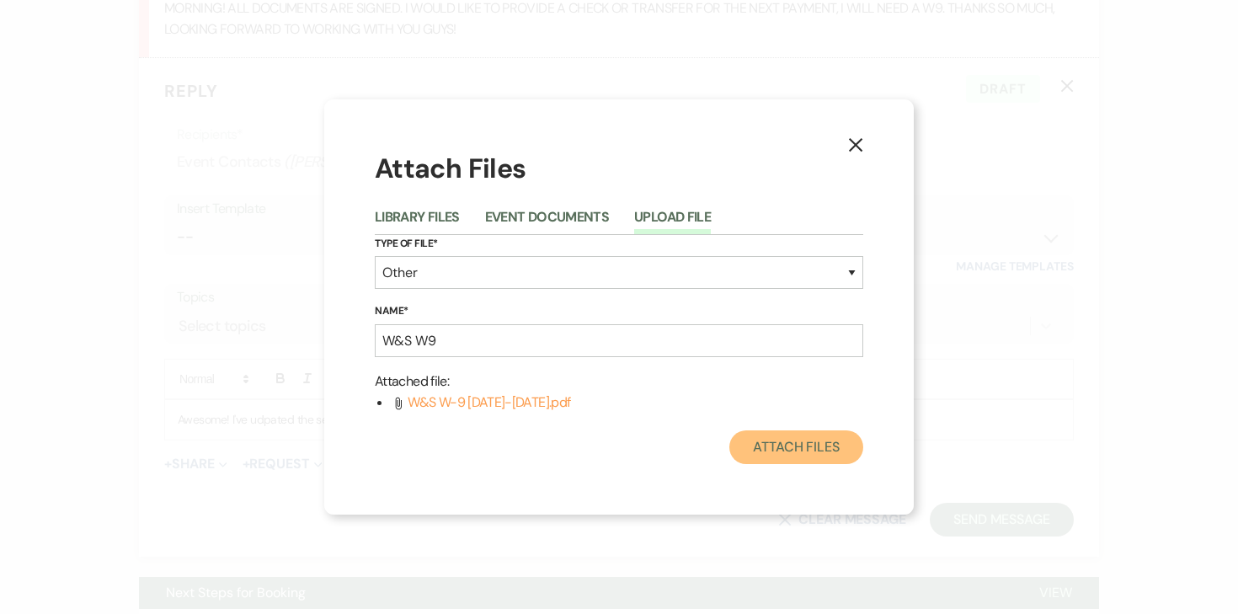
click at [806, 455] on button "Attach Files" at bounding box center [796, 447] width 134 height 34
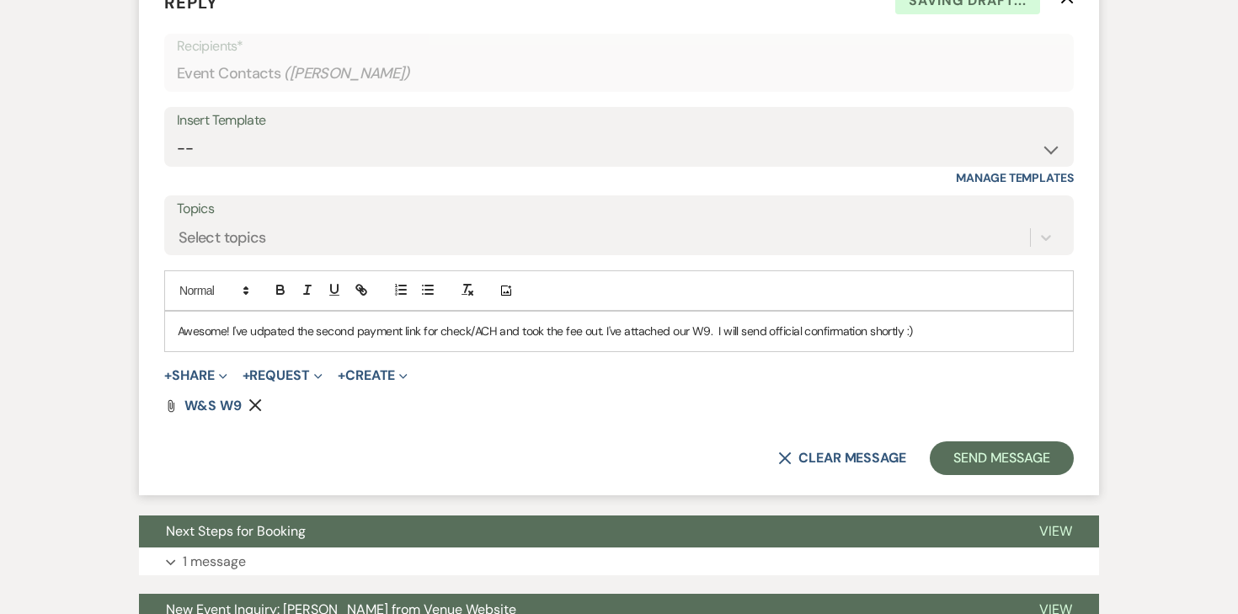
scroll to position [1023, 0]
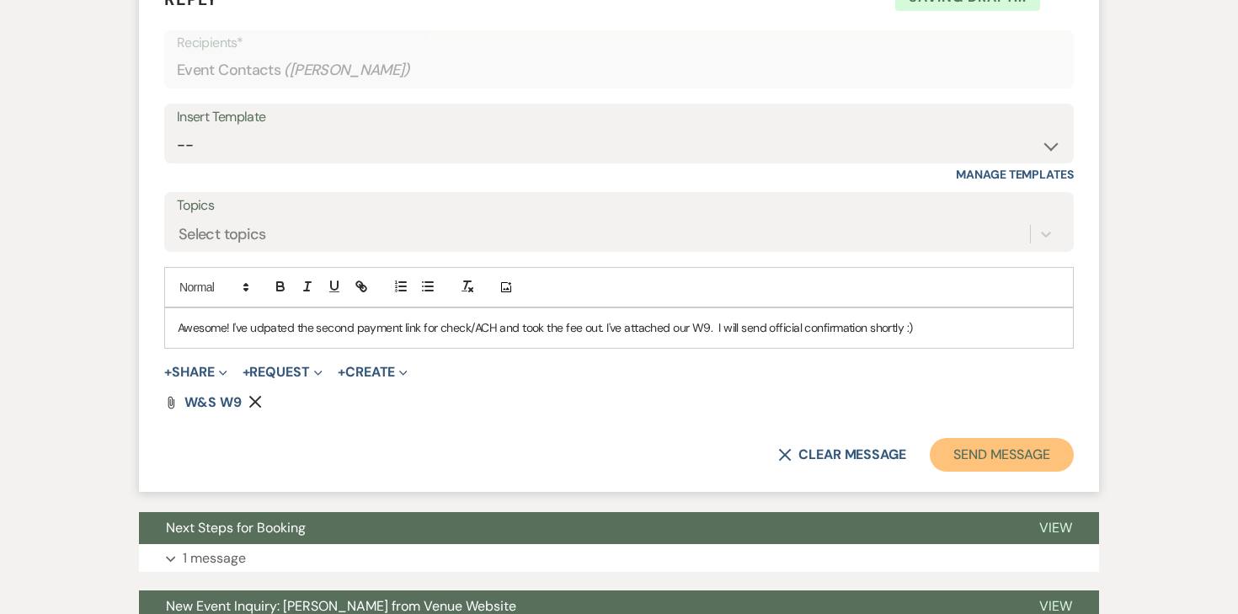
click at [948, 456] on button "Send Message" at bounding box center [1002, 455] width 144 height 34
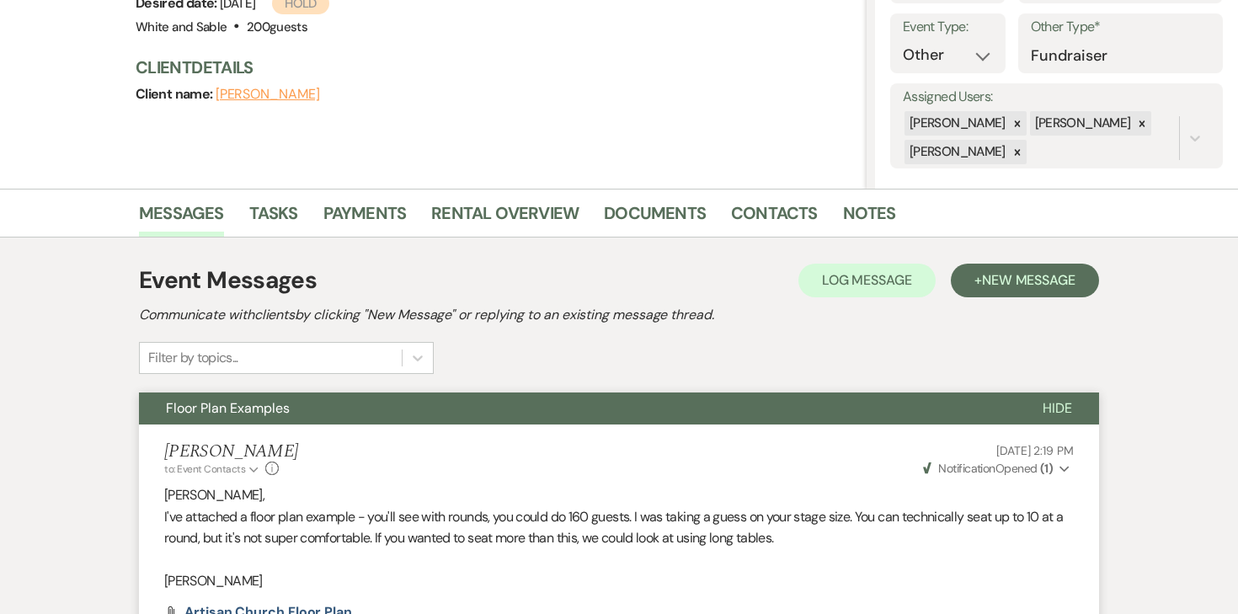
scroll to position [0, 0]
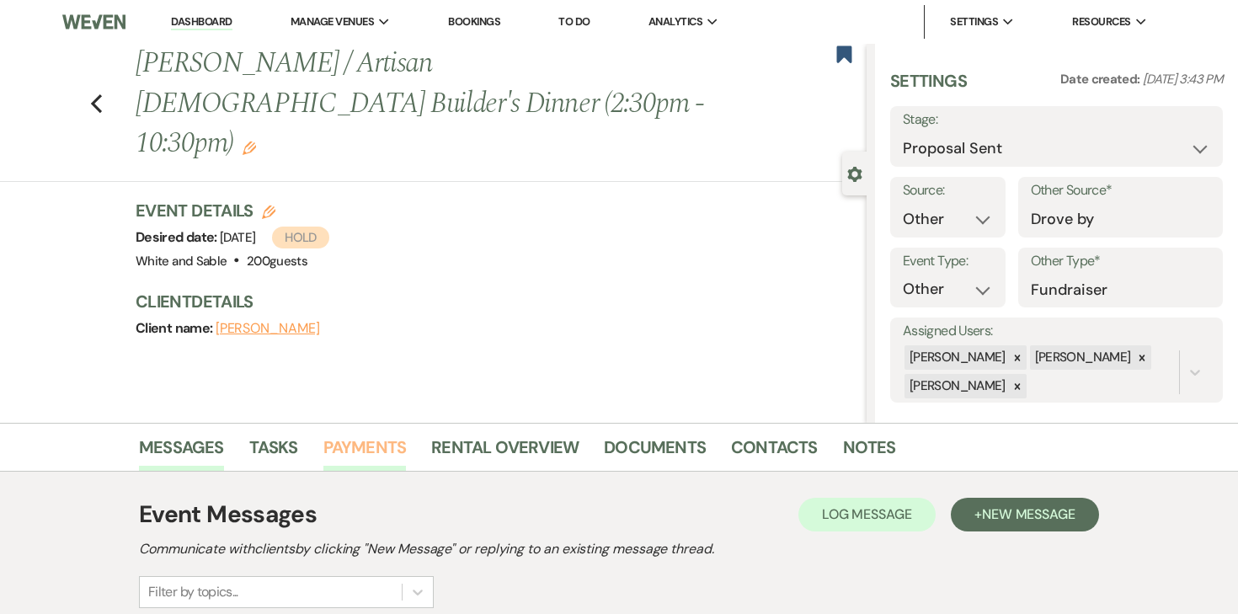
click at [360, 464] on link "Payments" at bounding box center [364, 452] width 83 height 37
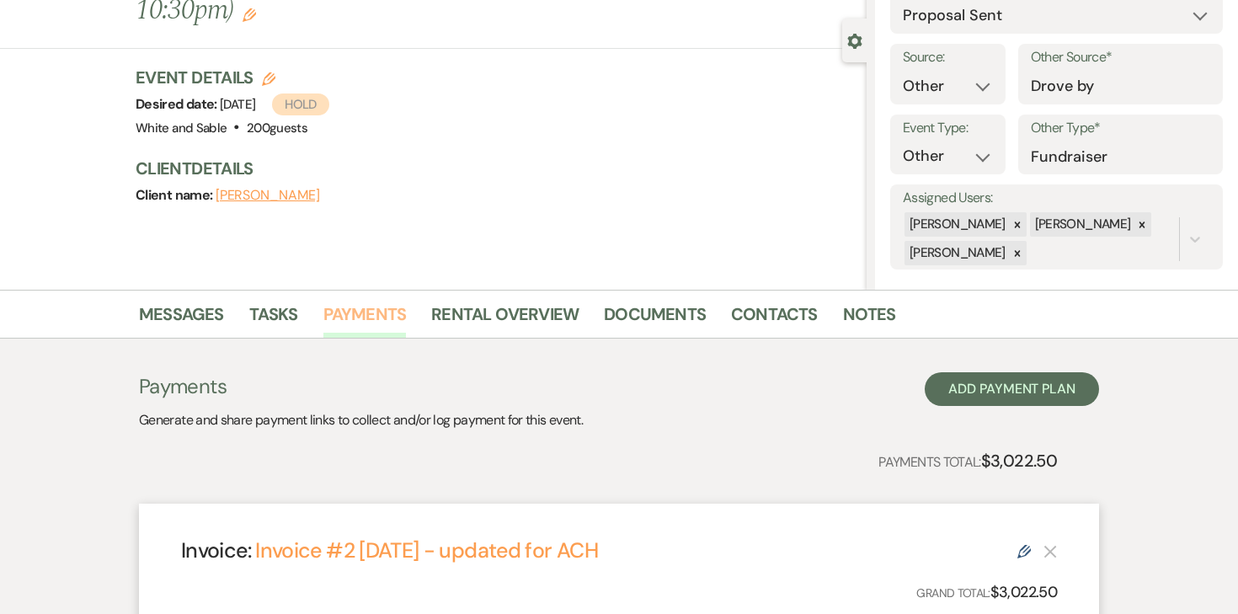
scroll to position [144, 0]
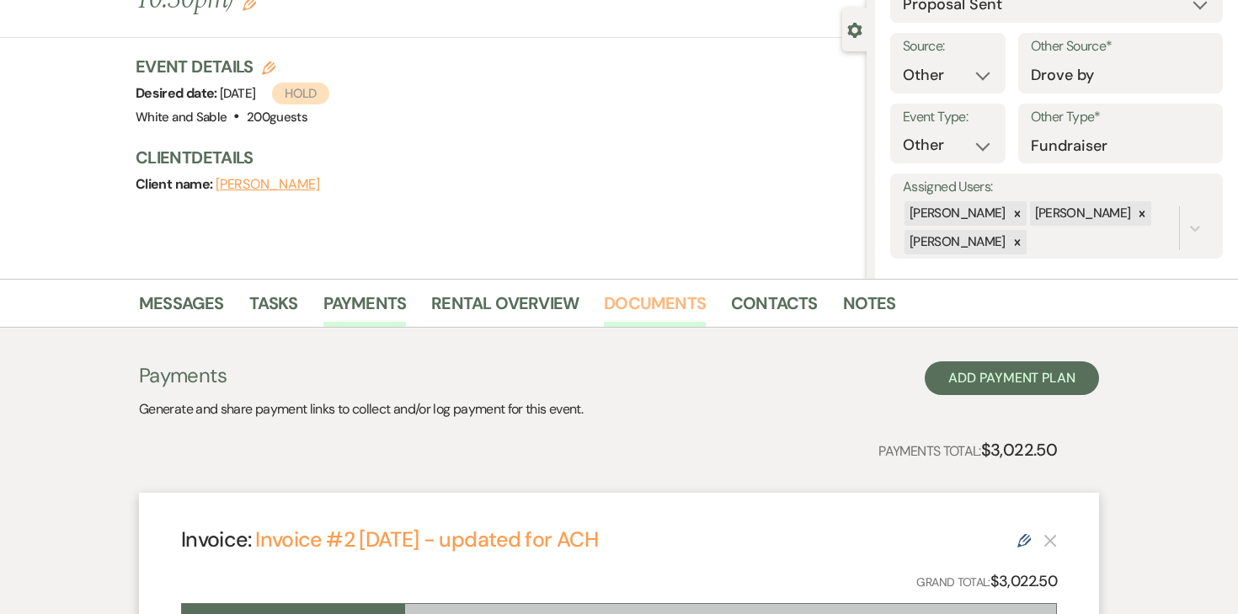
click at [630, 306] on link "Documents" at bounding box center [655, 308] width 102 height 37
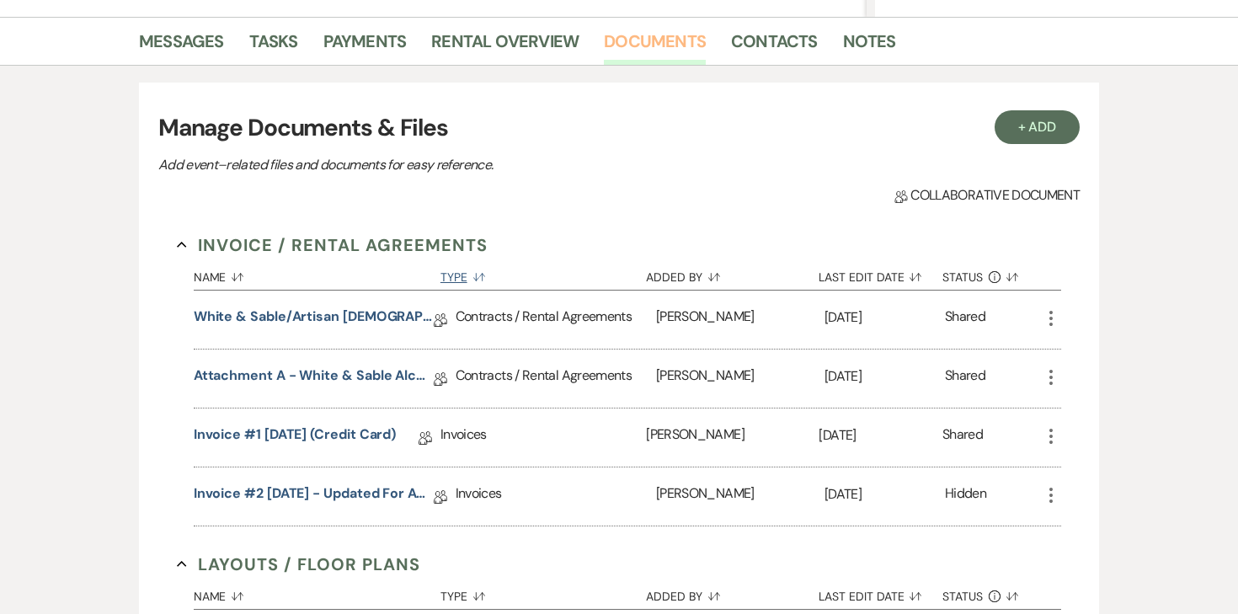
scroll to position [408, 0]
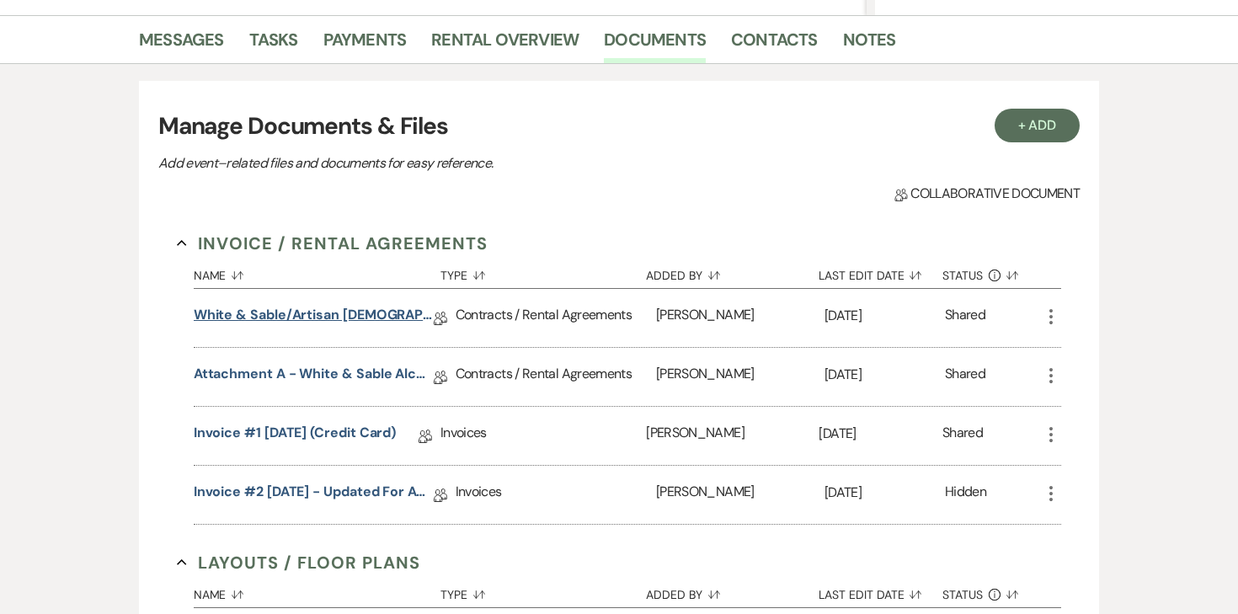
click at [353, 309] on link "White & Sable/Artisan Church Rental Agreement - 10.28.25" at bounding box center [314, 318] width 240 height 26
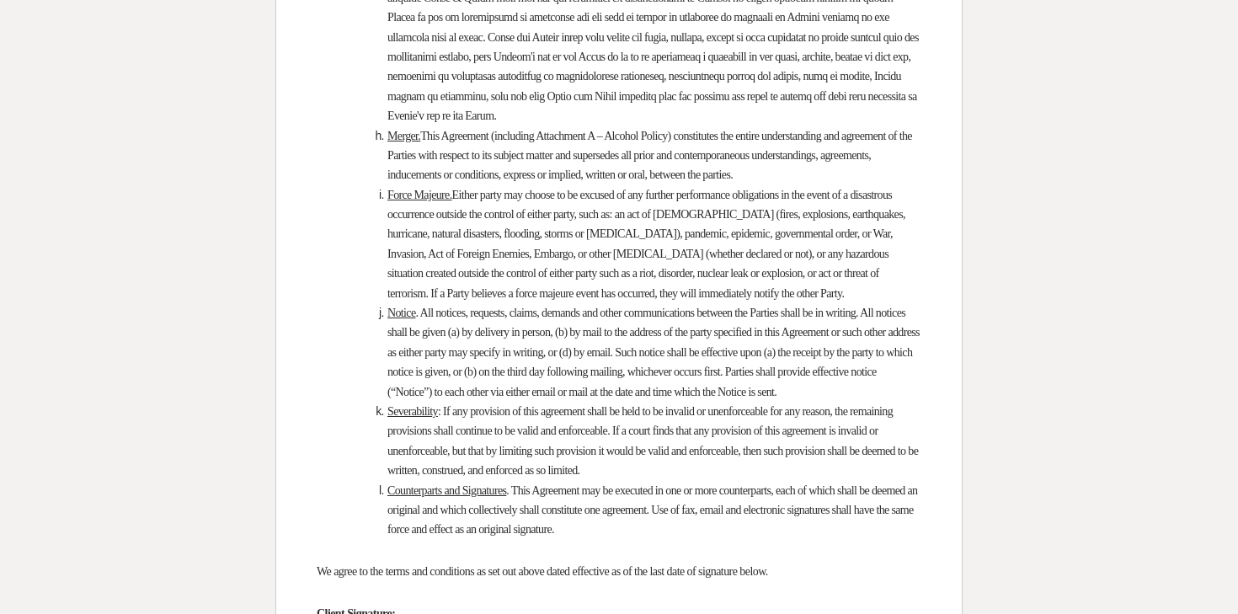
scroll to position [10981, 0]
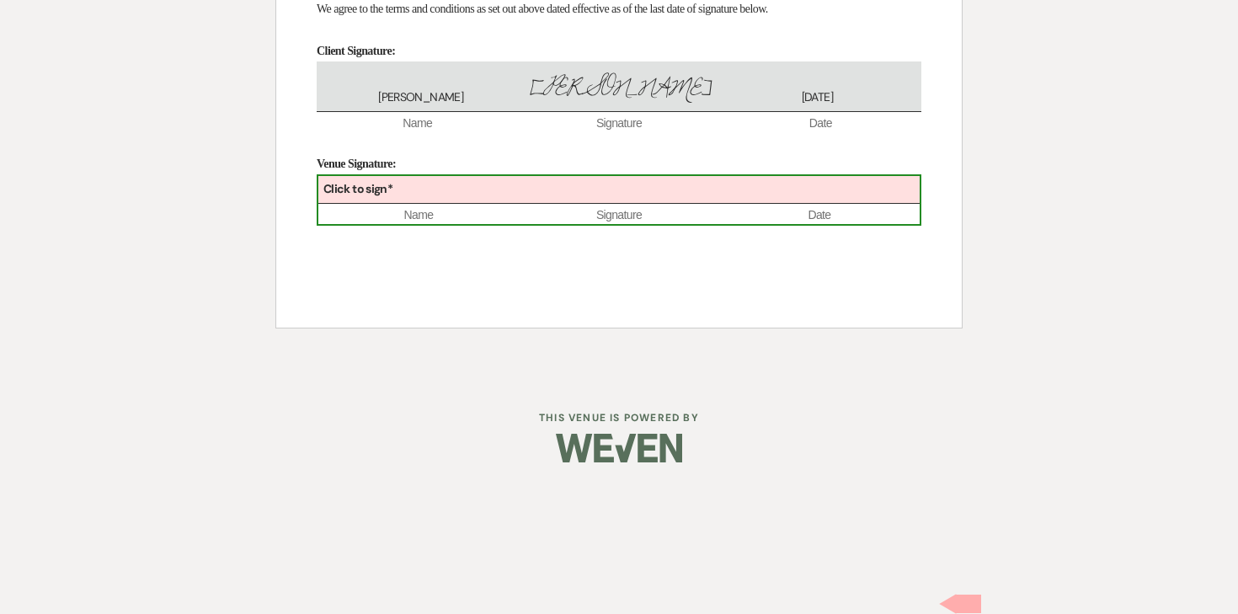
click at [504, 204] on div "Click to sign*" at bounding box center [618, 190] width 601 height 28
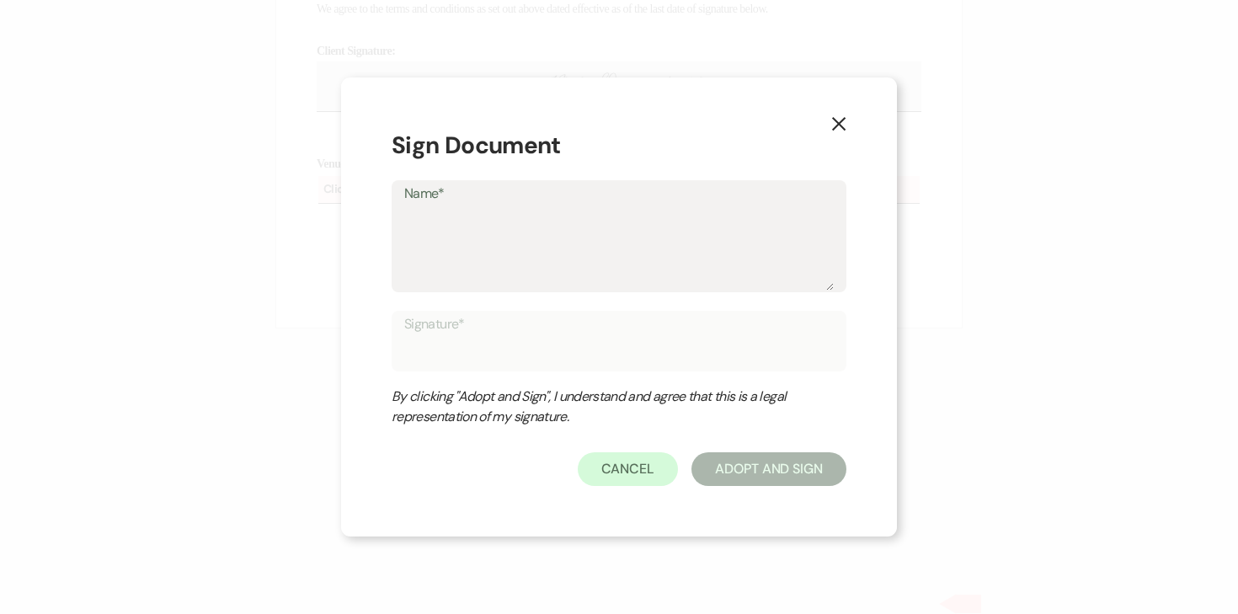
click at [485, 248] on textarea "Name*" at bounding box center [618, 248] width 429 height 84
type textarea "A"
type input "A"
type textarea "An"
type input "An"
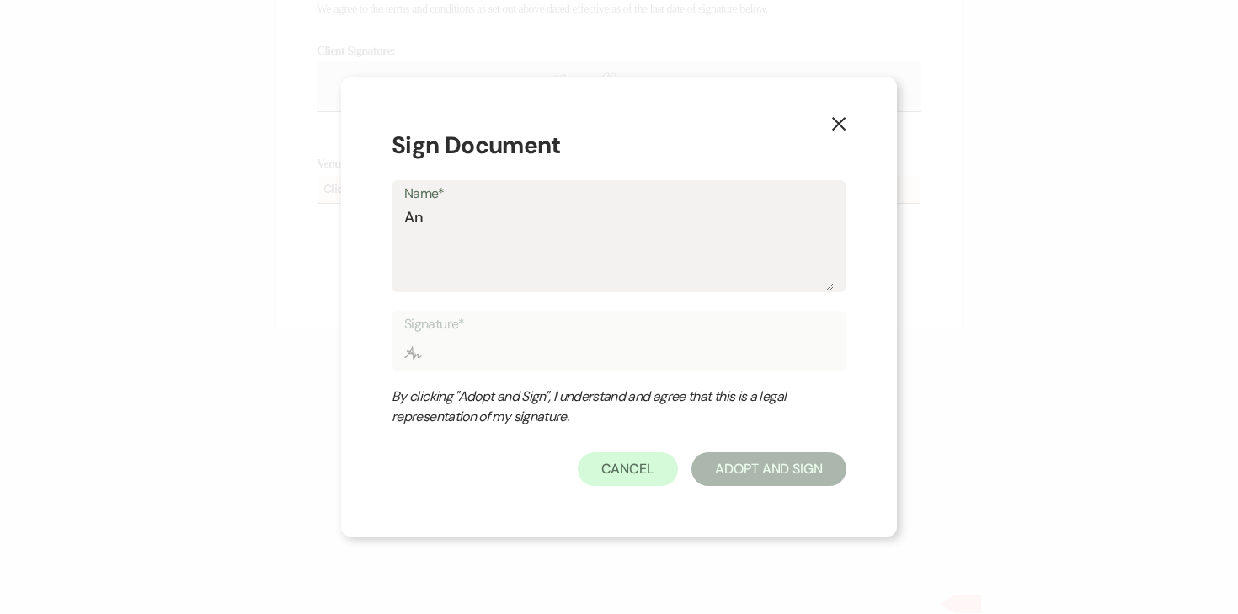
type textarea "Ang"
type input "Ang"
type textarea "Ange"
type input "Ange"
type textarea "Angel"
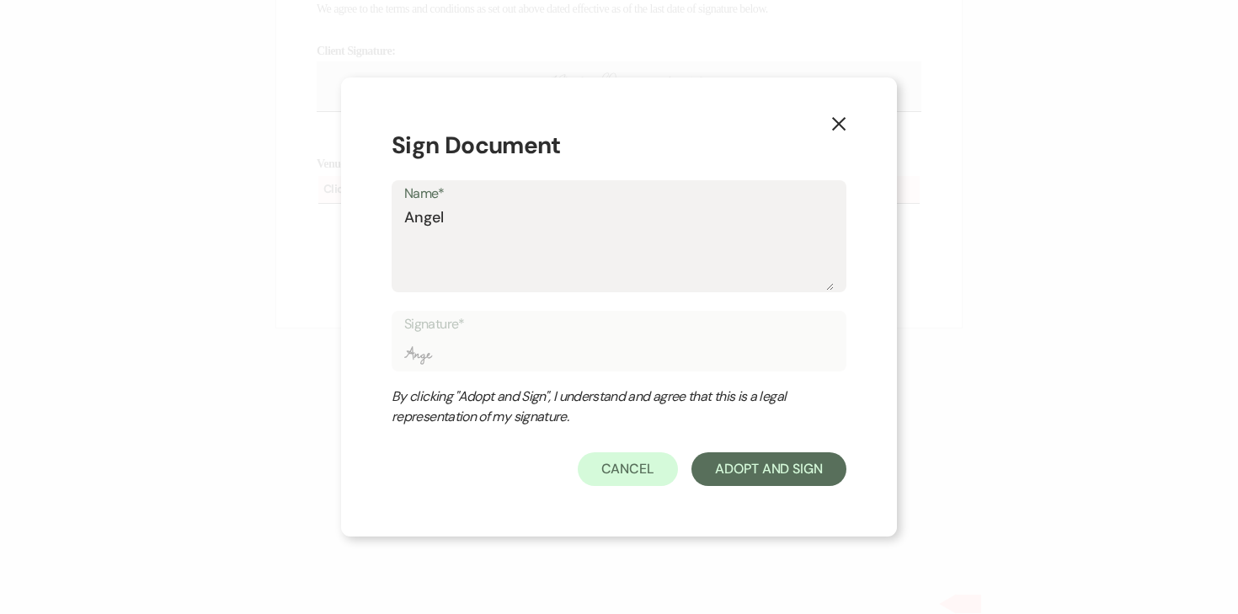
type input "Angel"
type textarea "Angela"
type input "Angela"
type textarea "Angela"
type input "Angela"
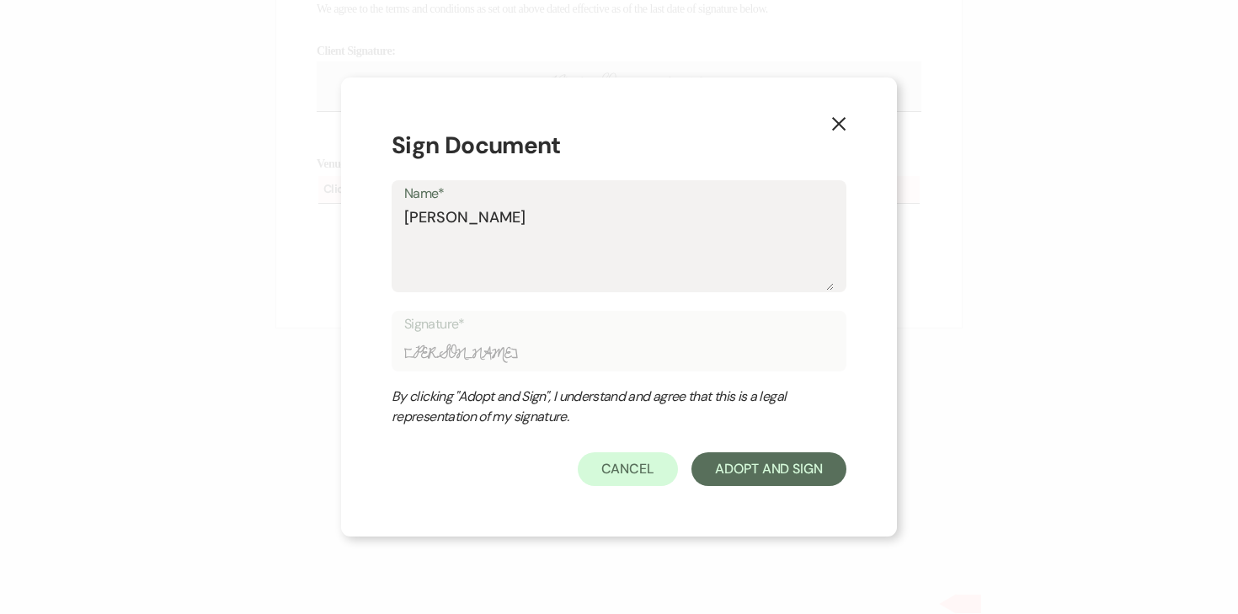
type textarea "Angela O"
type input "Angela O"
type textarea "Angela Ol"
type input "Angela Ol"
type textarea "Angela Old"
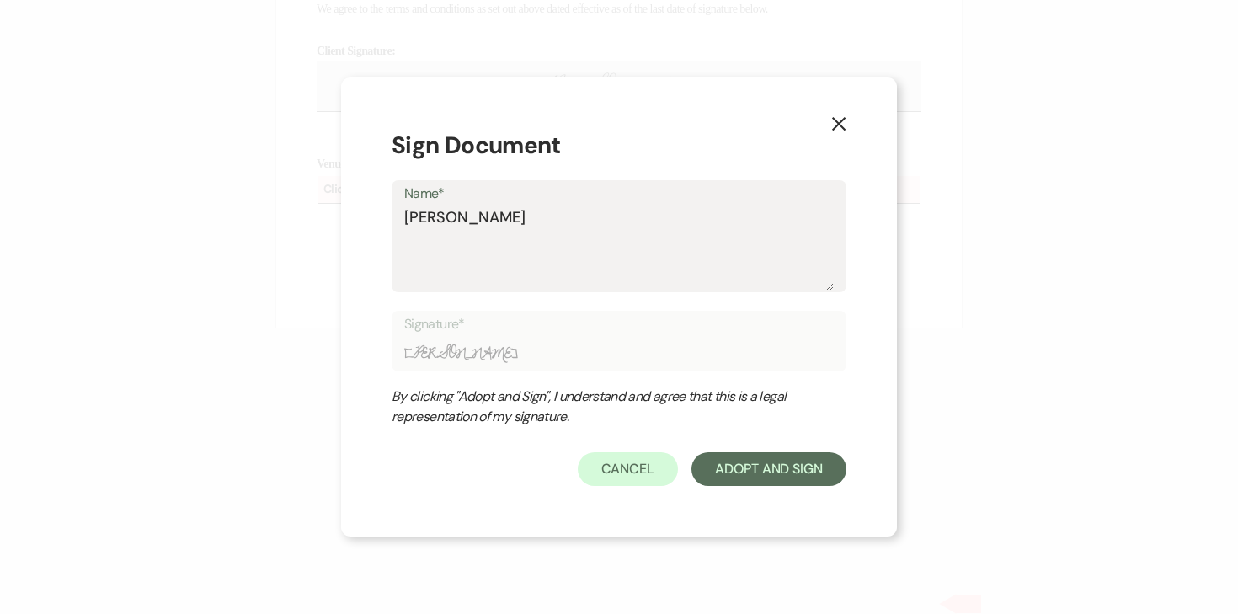
type input "Angela Old"
type textarea "Angela Olde"
type input "Angela Olde"
type textarea "Angela Olden"
type input "Angela Olden"
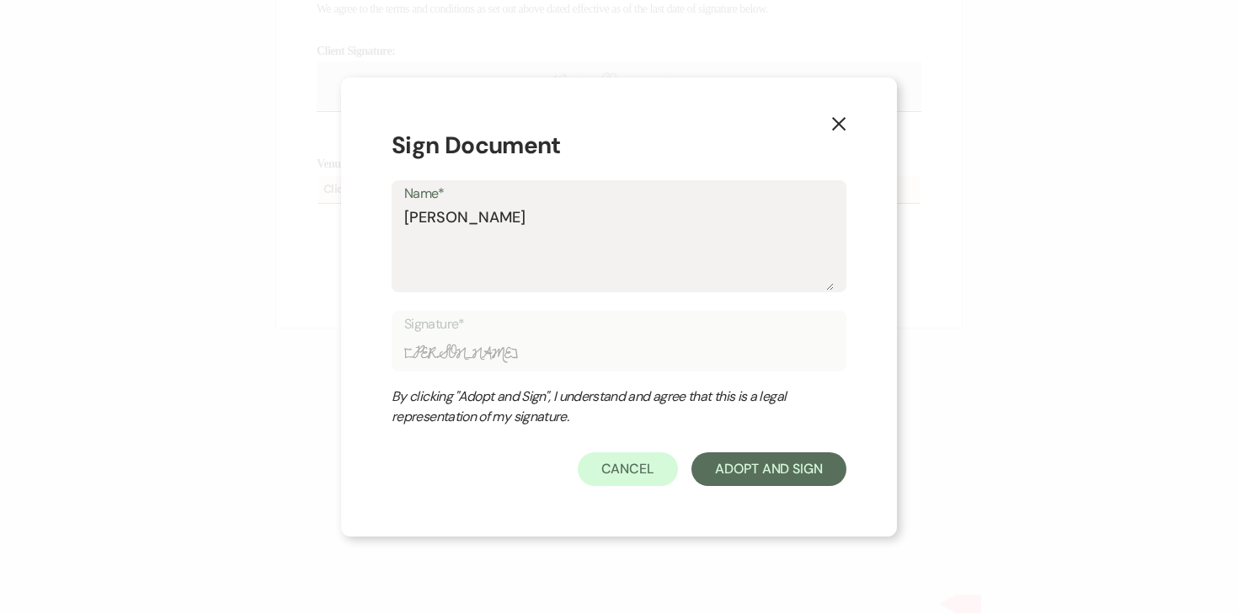
type textarea "Angela Oldenb"
type input "Angela Oldenb"
type textarea "Angela Oldenbu"
type input "Angela Oldenbu"
type textarea "Angela Oldenbur"
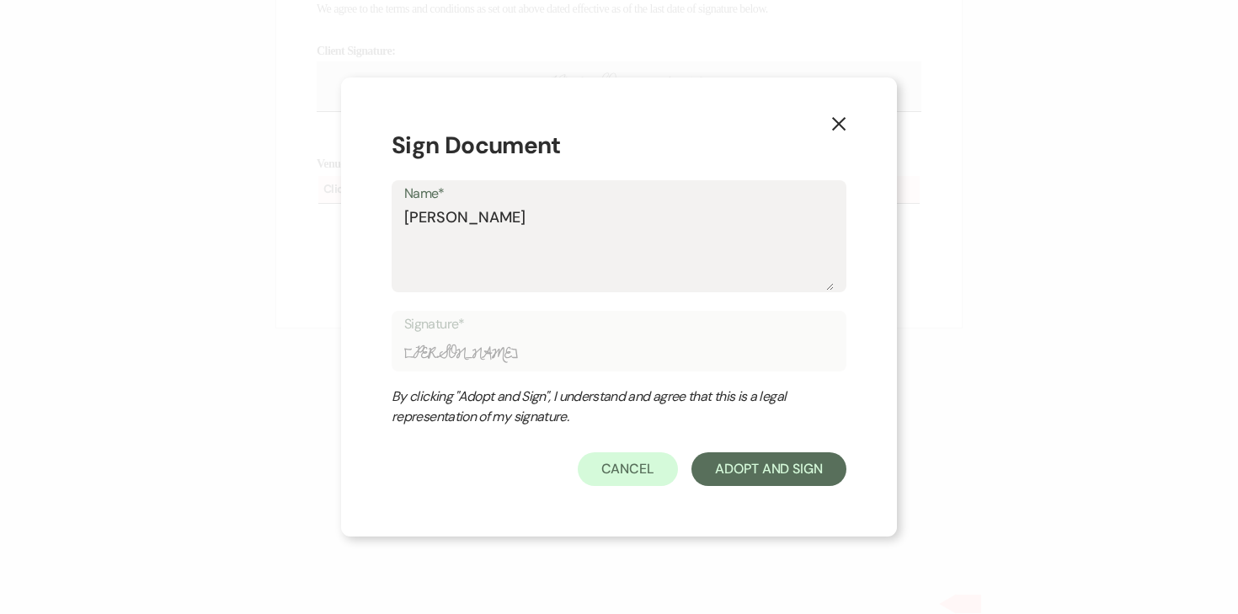
type input "Angela Oldenbur"
type textarea "Angela Oldenburg"
type input "Angela Oldenburg"
type textarea "Angela Oldenburge"
type input "Angela Oldenburge"
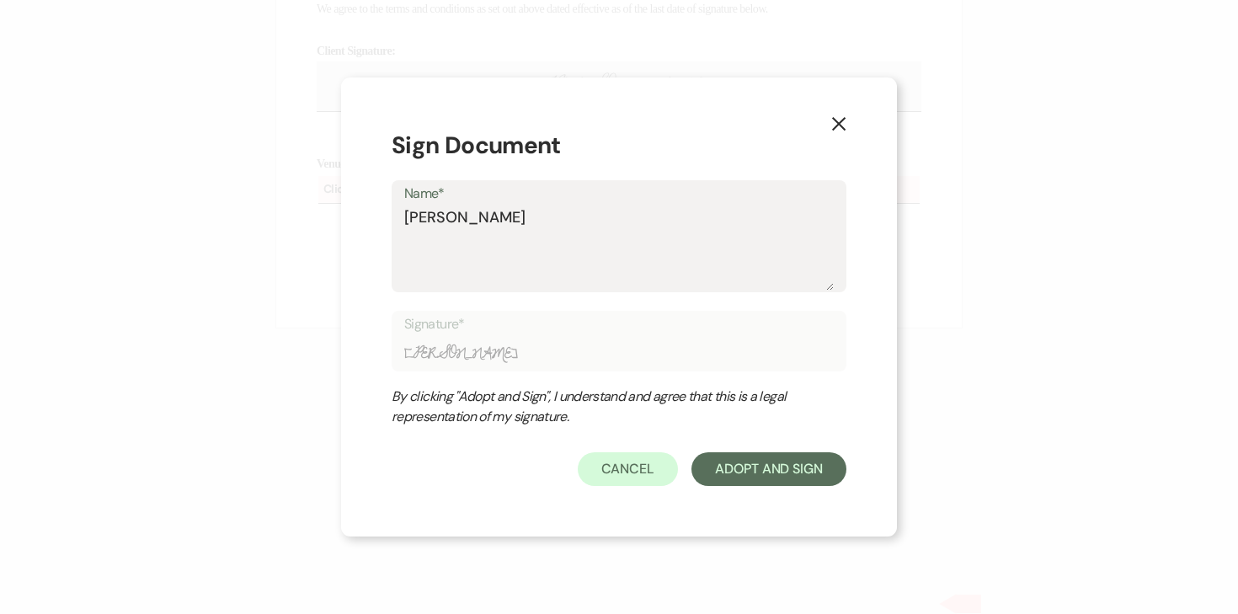
type textarea "Angela Oldenburger"
type input "Angela Oldenburger"
type textarea "Angela Oldenburger"
click at [748, 471] on button "Adopt And Sign" at bounding box center [768, 469] width 155 height 34
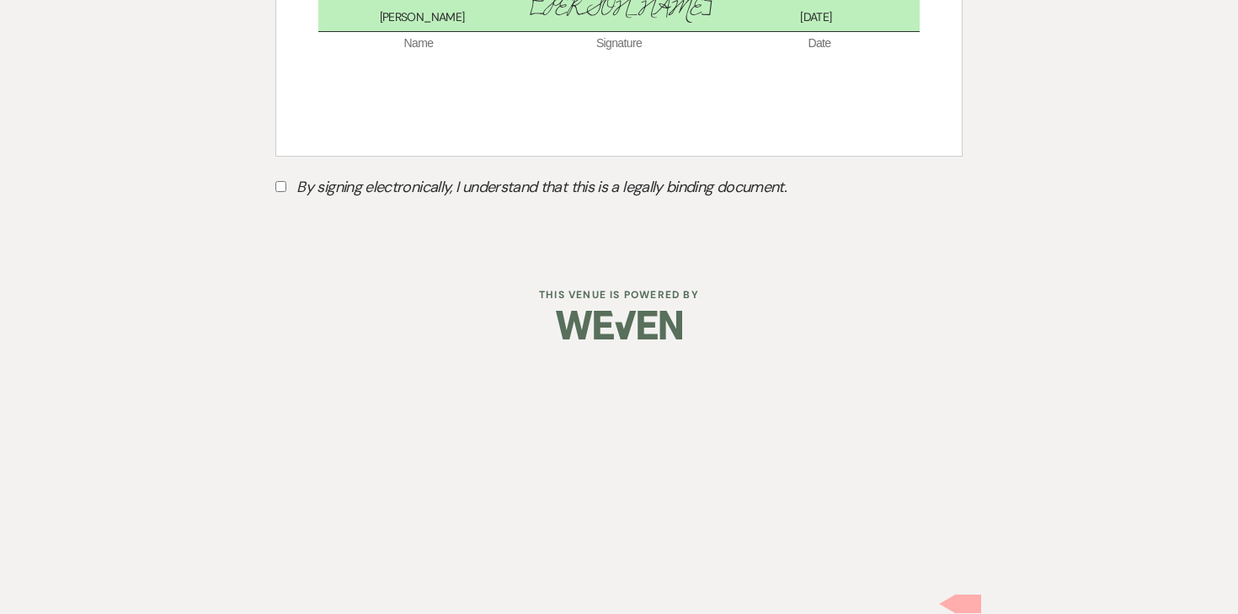
scroll to position [11053, 0]
click at [280, 192] on input "By signing electronically, I understand that this is a legally binding document." at bounding box center [280, 186] width 11 height 11
checkbox input "true"
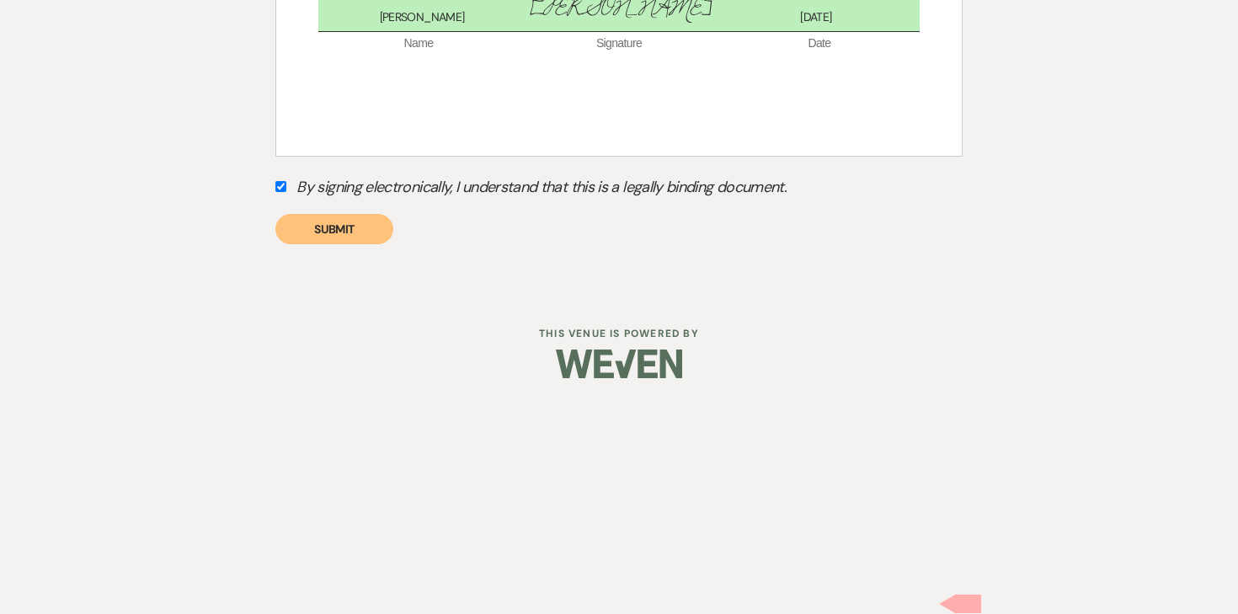
click at [351, 244] on button "Submit" at bounding box center [334, 229] width 118 height 30
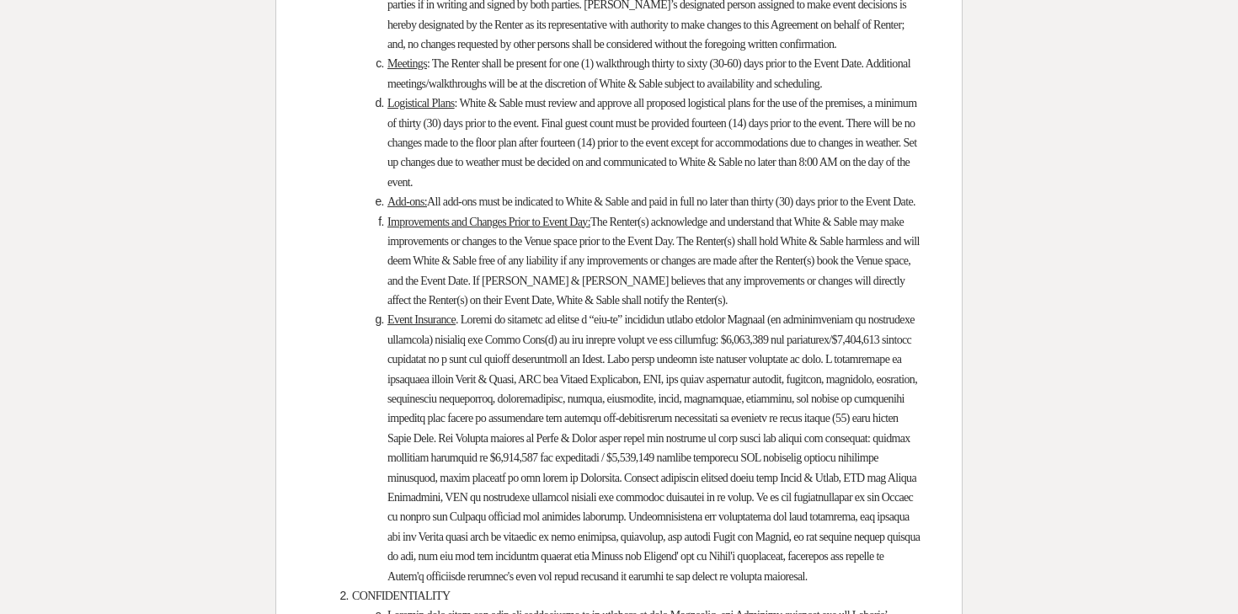
scroll to position [0, 0]
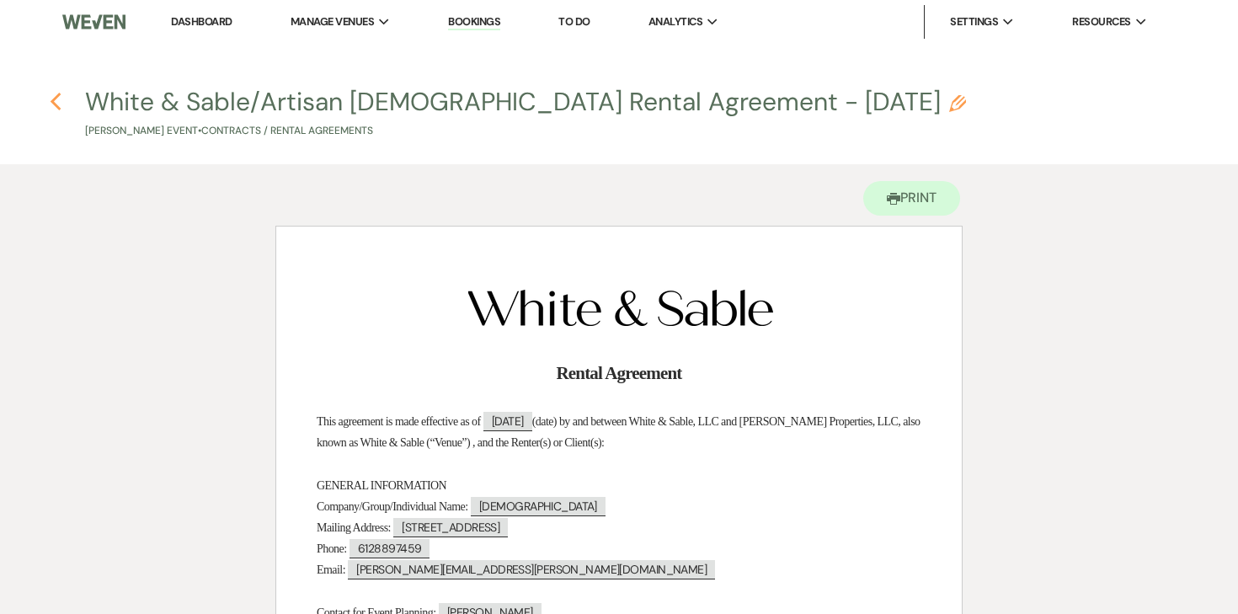
click at [56, 97] on use "button" at bounding box center [55, 102] width 11 height 19
select select "6"
select select "14"
select select "13"
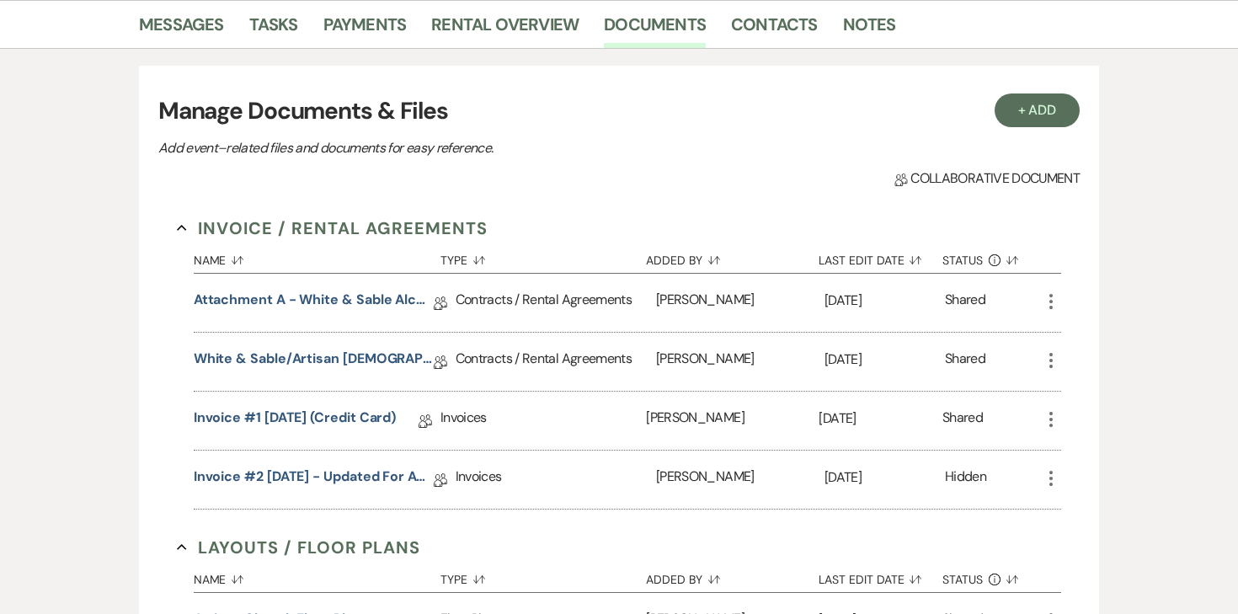
scroll to position [429, 0]
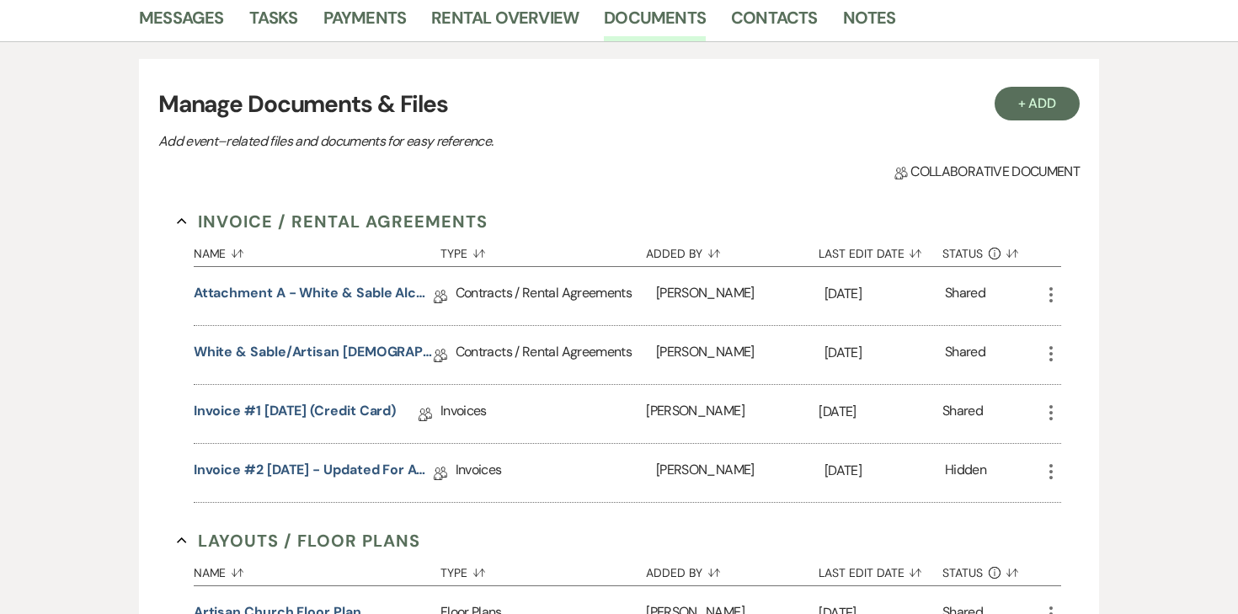
click at [357, 281] on div "Attachment A - White & Sable Alcohol Agreement Collab Doc" at bounding box center [325, 296] width 262 height 58
click at [357, 285] on link "Attachment A - White & Sable Alcohol Agreement" at bounding box center [314, 296] width 240 height 26
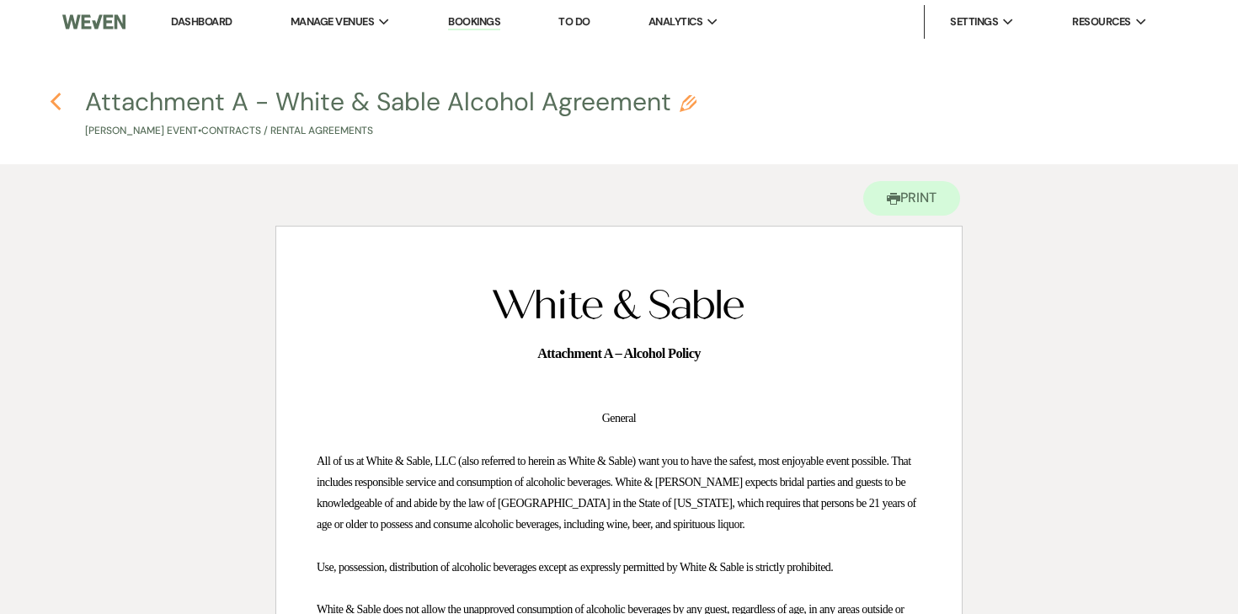
click at [51, 103] on use "button" at bounding box center [55, 102] width 11 height 19
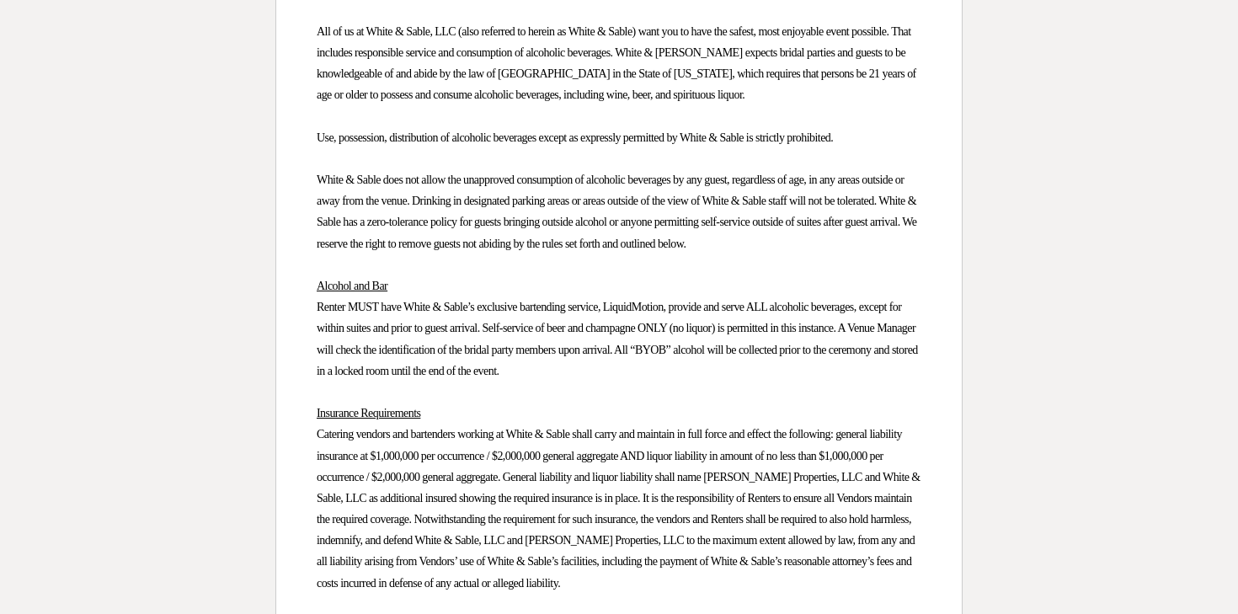
select select "6"
select select "14"
select select "13"
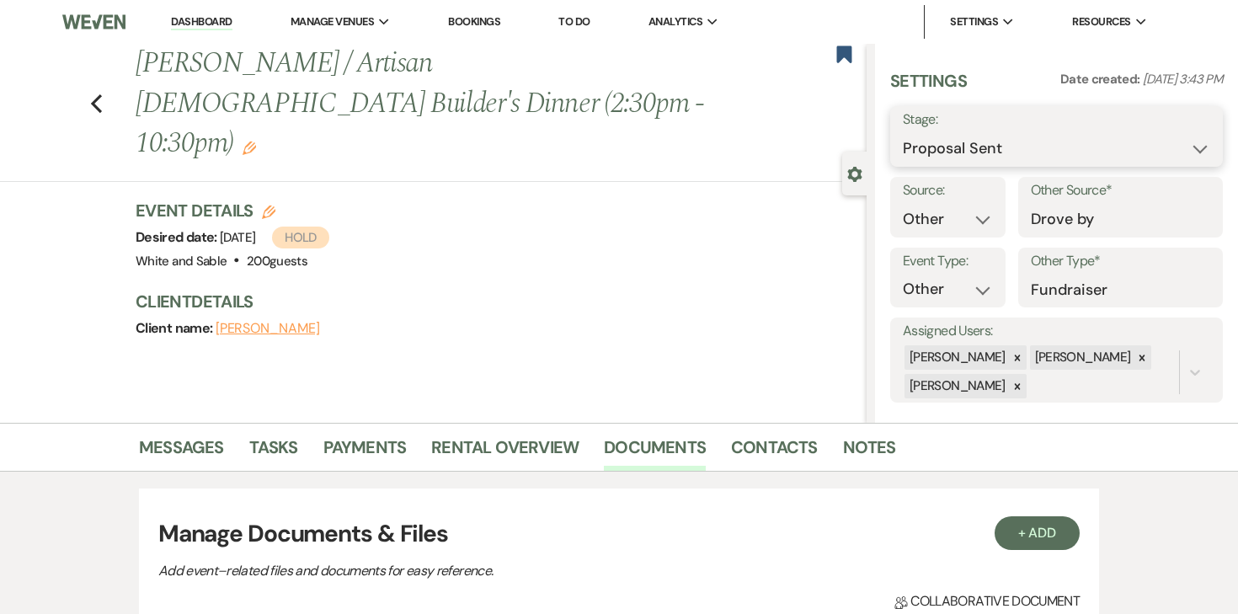
click at [973, 155] on select "Inquiry Follow Up Tour Requested Tour Confirmed Toured Proposal Sent Booked Lost" at bounding box center [1056, 148] width 307 height 33
select select "7"
click at [1194, 149] on button "Save" at bounding box center [1188, 137] width 68 height 34
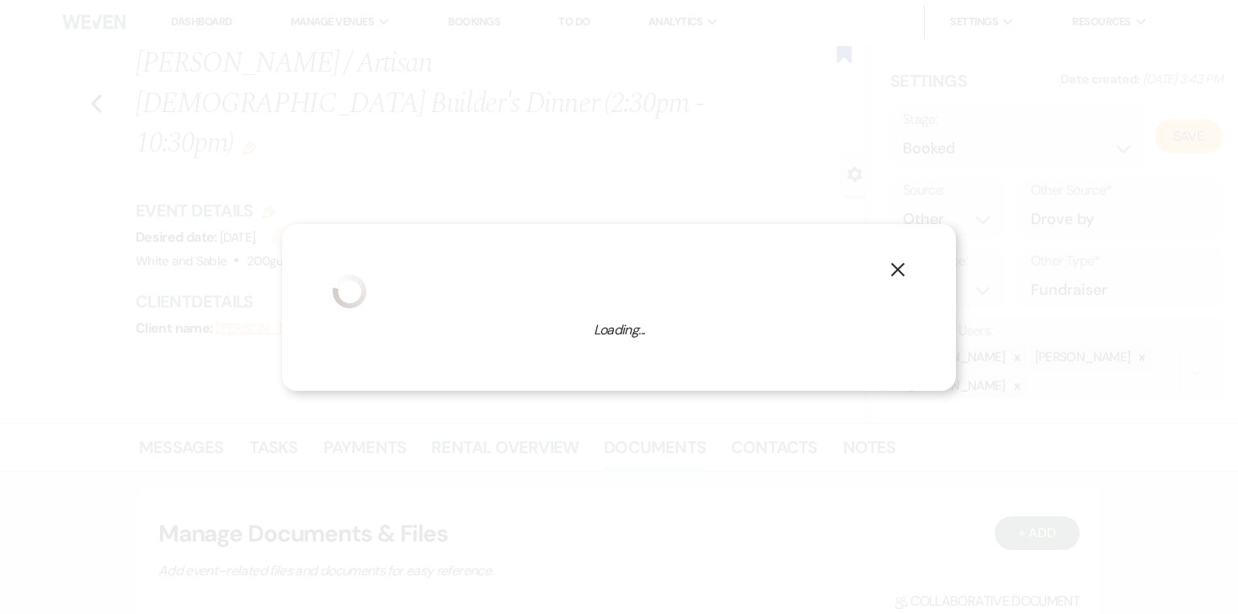
select select "13"
select select "684"
select select "false"
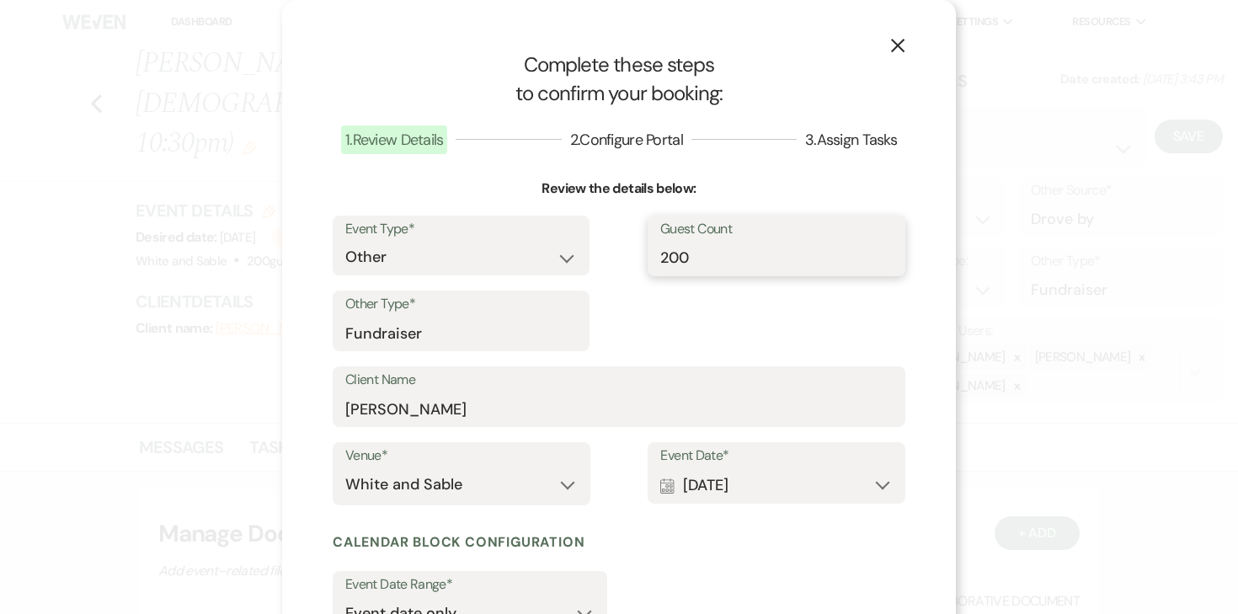
click at [736, 254] on input "200" at bounding box center [776, 257] width 232 height 33
type input "150"
click at [621, 304] on span at bounding box center [618, 292] width 58 height 152
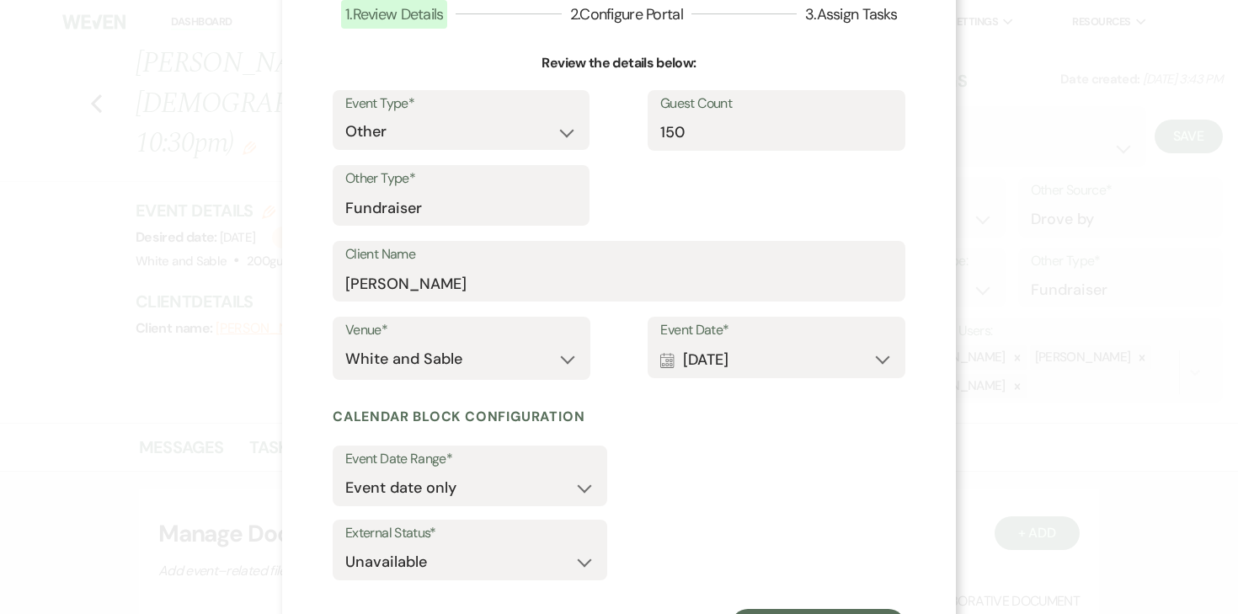
scroll to position [205, 0]
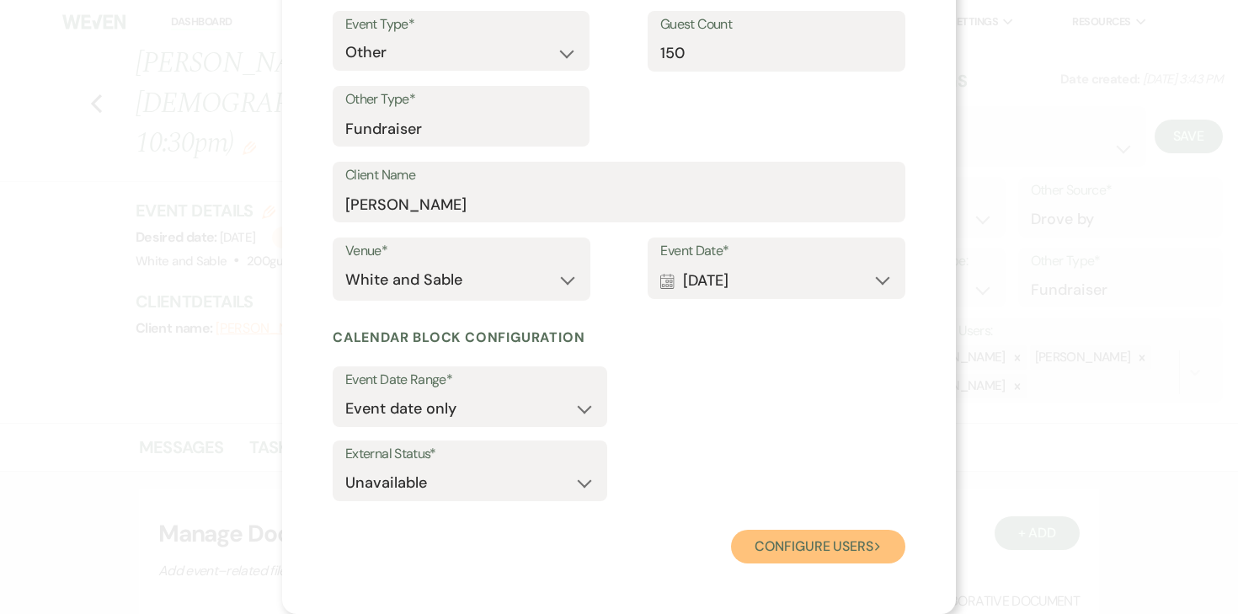
click at [809, 552] on button "Configure users Next" at bounding box center [818, 547] width 174 height 34
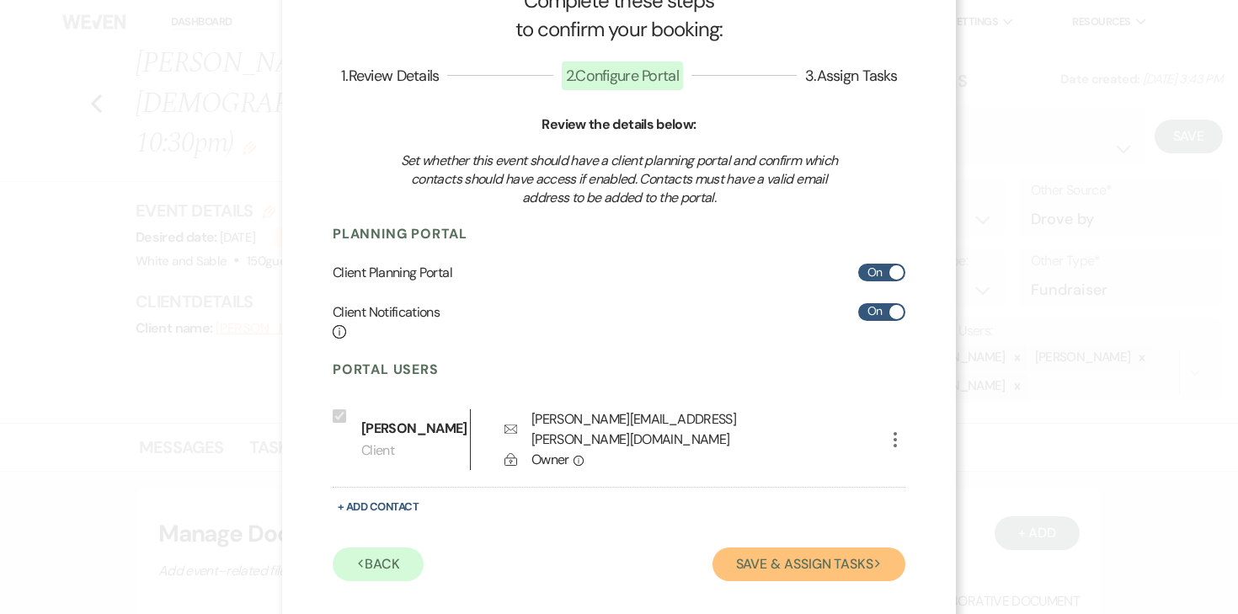
click at [790, 547] on button "Save & Assign Tasks Next" at bounding box center [808, 564] width 193 height 34
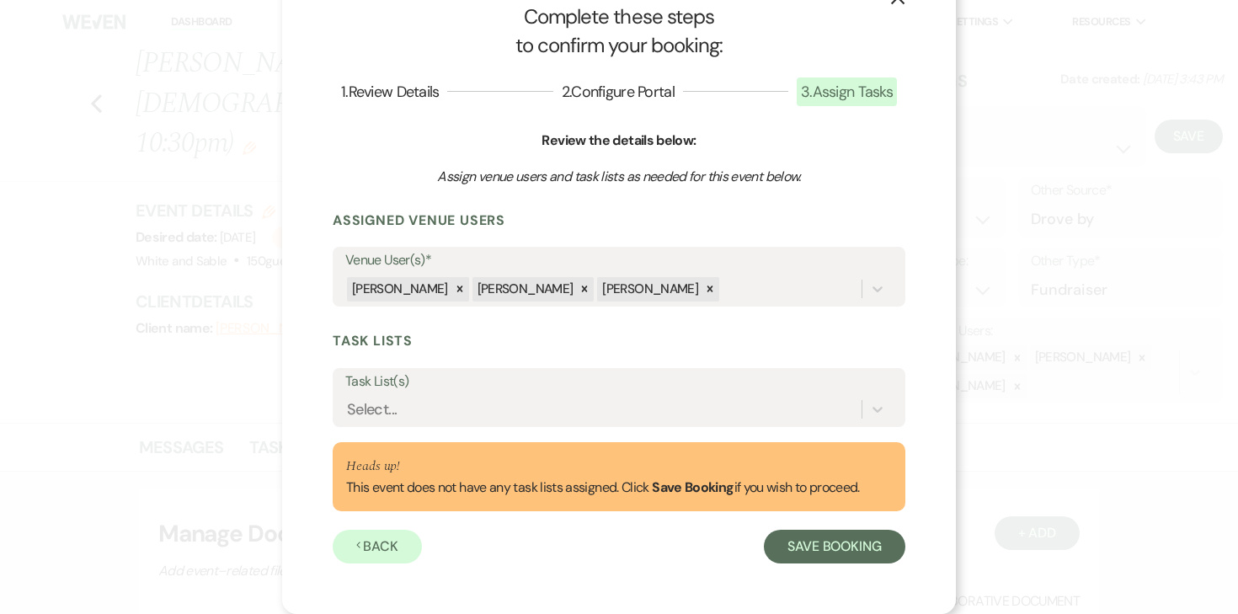
scroll to position [48, 0]
click at [585, 405] on div "Select..." at bounding box center [603, 409] width 516 height 29
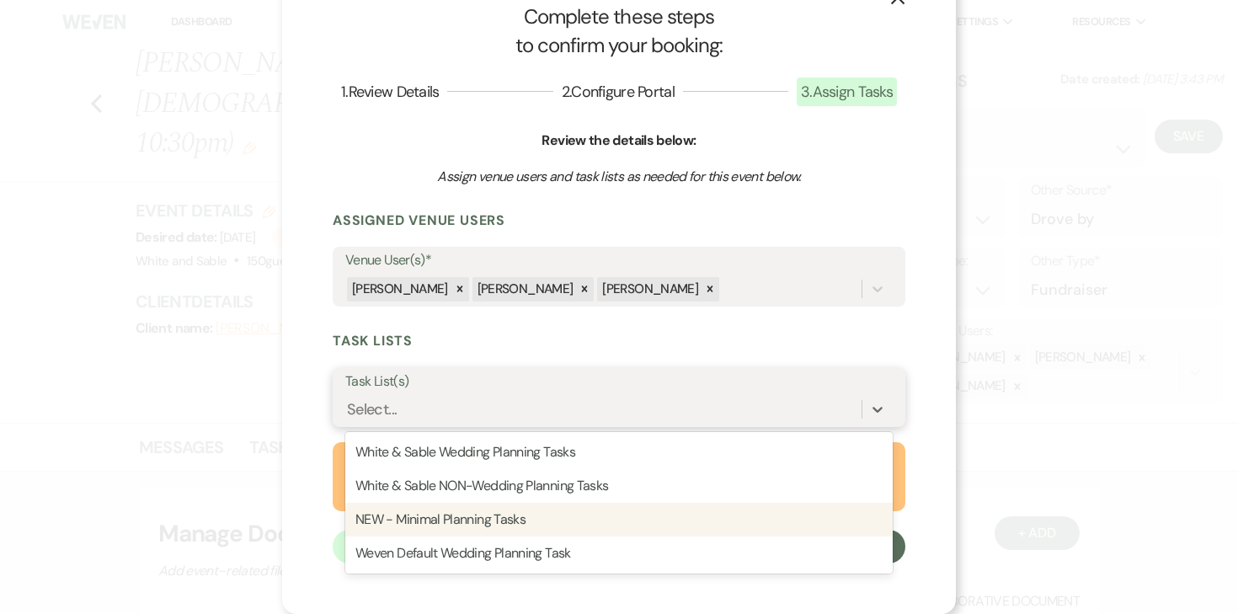
click at [500, 512] on div "NEW - Minimal Planning Tasks" at bounding box center [618, 520] width 547 height 34
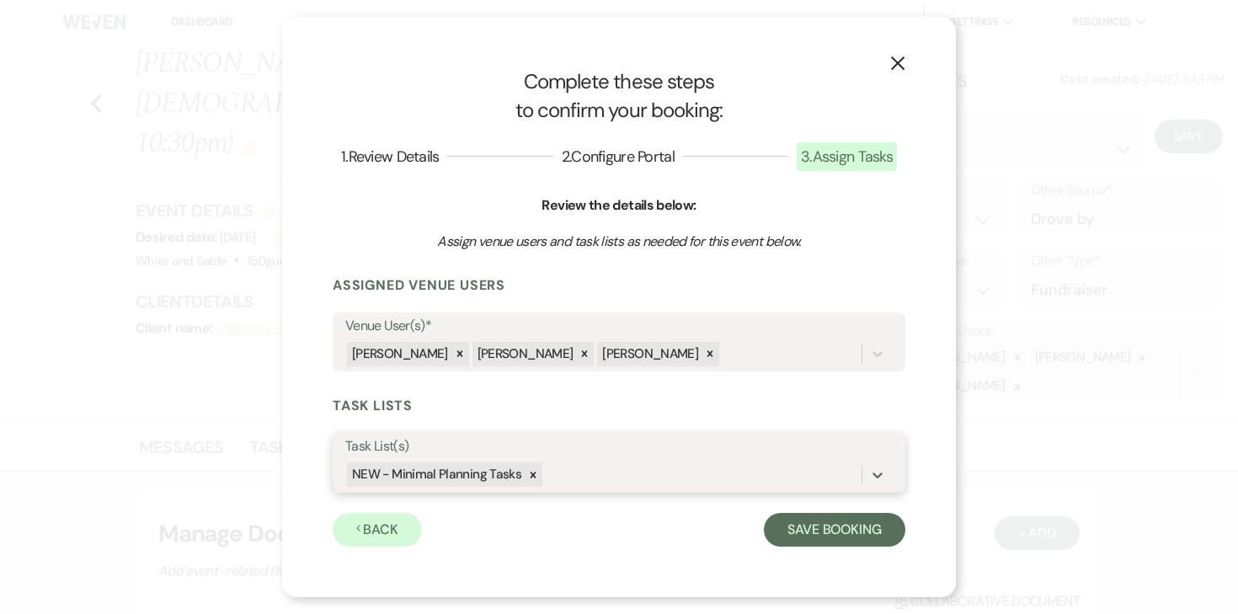
scroll to position [0, 0]
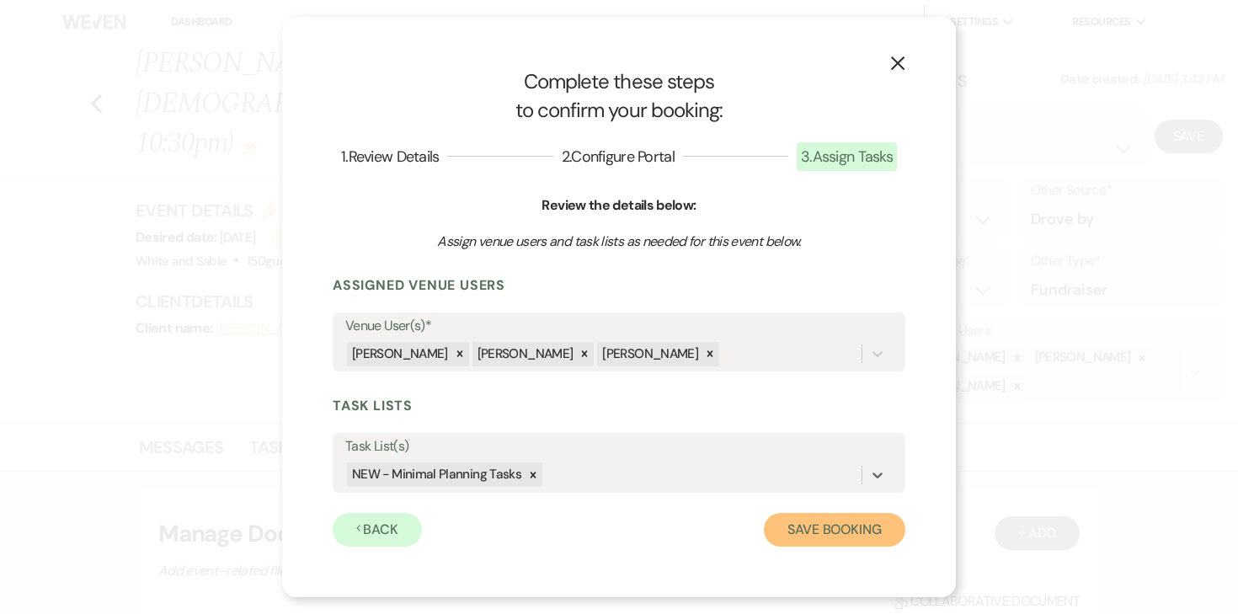
click at [829, 538] on button "Save Booking" at bounding box center [834, 530] width 141 height 34
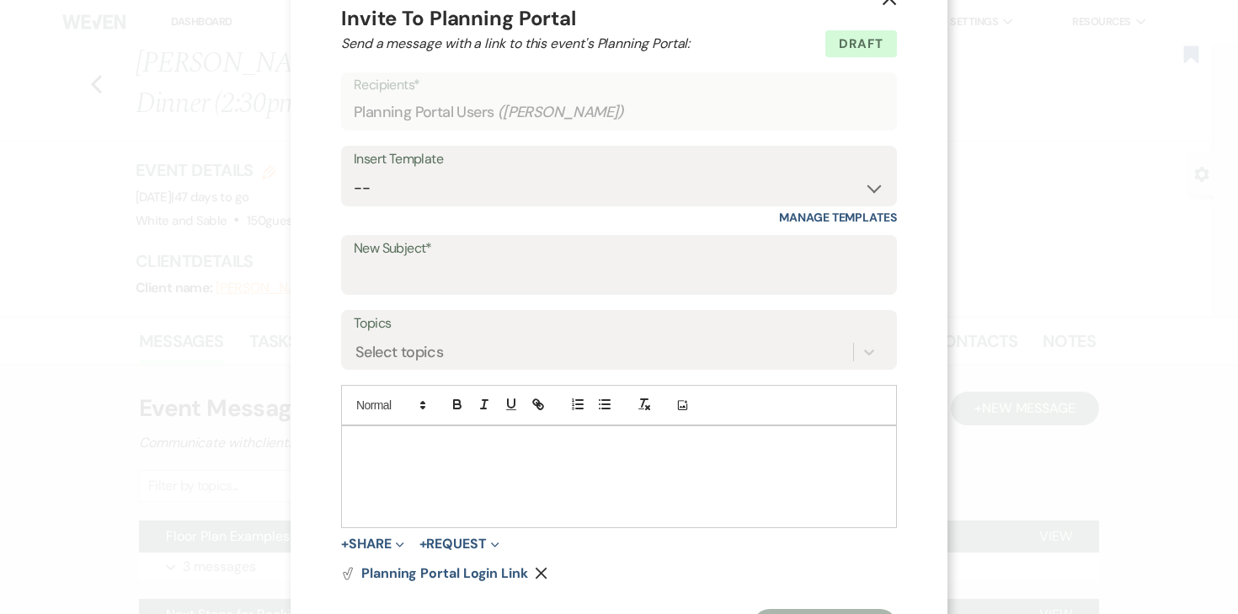
scroll to position [50, 0]
click at [589, 195] on select "-- Inquiry Response (Venue Guide) Schedule - Venue Tour Appt Confirmation Sched…" at bounding box center [619, 185] width 530 height 33
select select "3393"
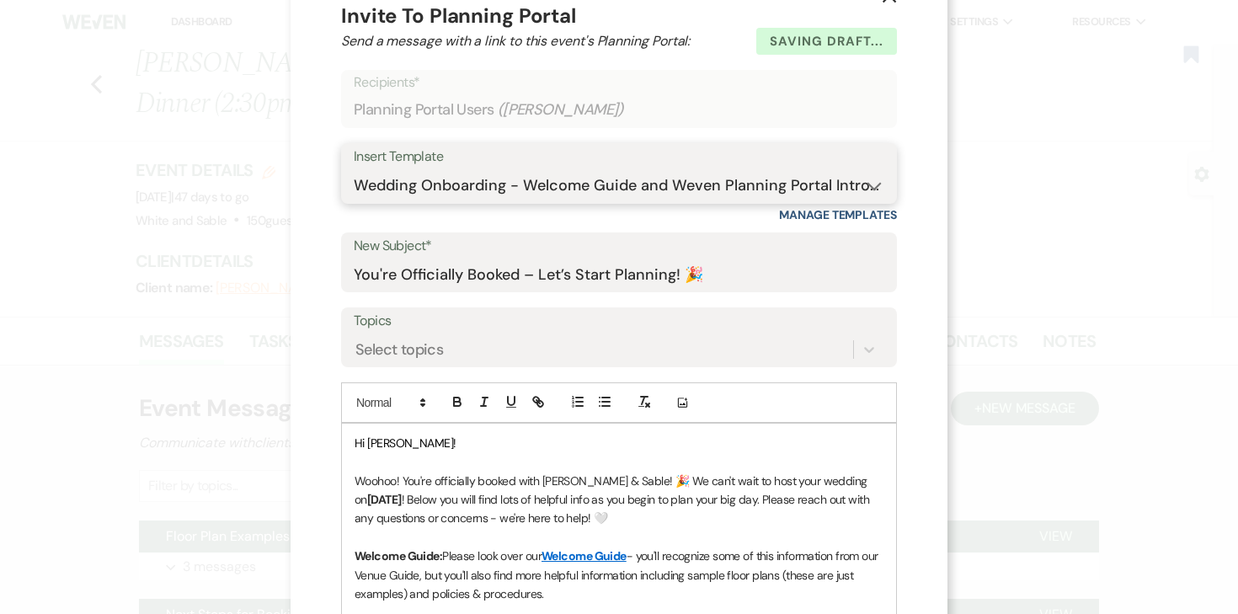
scroll to position [55, 0]
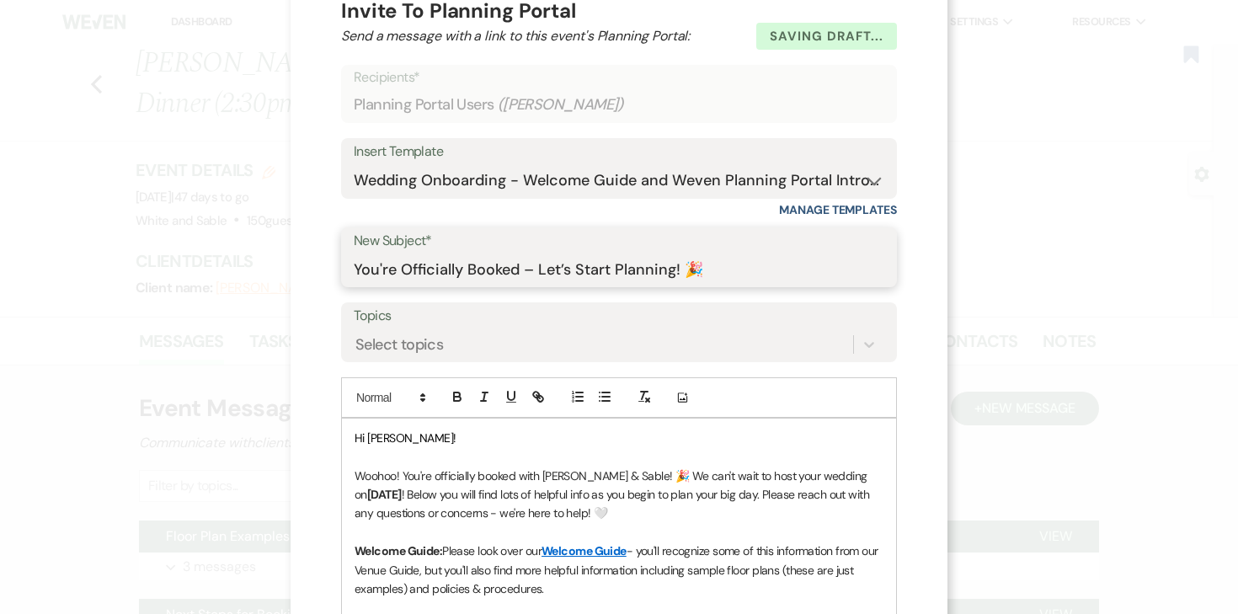
click at [626, 269] on input "You're Officially Booked – Let’s Start Planning! 🎉" at bounding box center [619, 269] width 530 height 33
drag, startPoint x: 721, startPoint y: 267, endPoint x: 348, endPoint y: 257, distance: 373.2
click at [348, 257] on div "New Subject* You're Officially Booked – Let’s Start Planning! 🎉" at bounding box center [619, 257] width 556 height 61
click at [672, 281] on input "Confirmation - White & Sable booked for 9/11/25!" at bounding box center [619, 269] width 530 height 33
drag, startPoint x: 705, startPoint y: 277, endPoint x: 648, endPoint y: 269, distance: 57.9
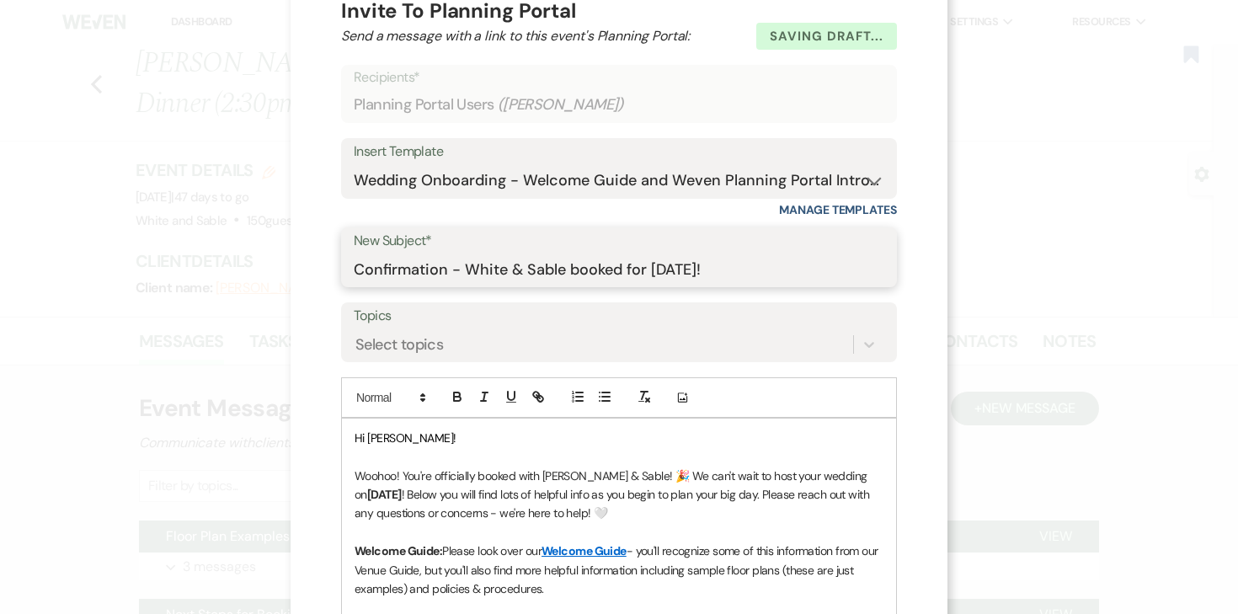
click at [648, 269] on input "Confirmation - White & Sable booked for 9/11/25!" at bounding box center [619, 269] width 530 height 33
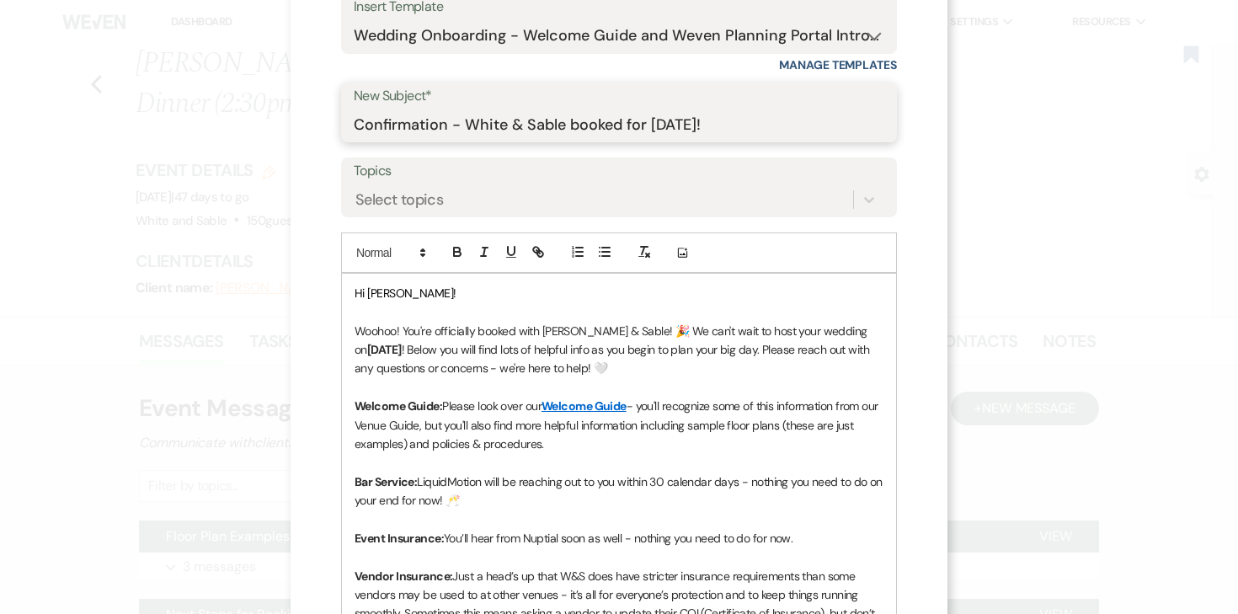
scroll to position [347, 0]
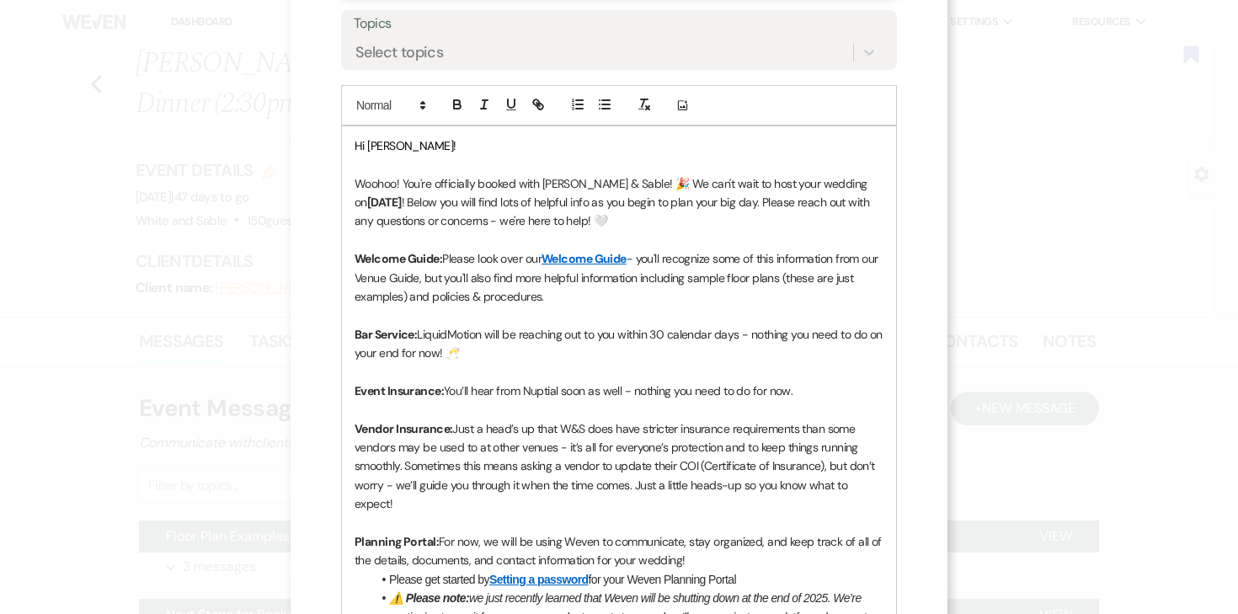
type input "Confirmation - White & Sable booked for 10/28/25!"
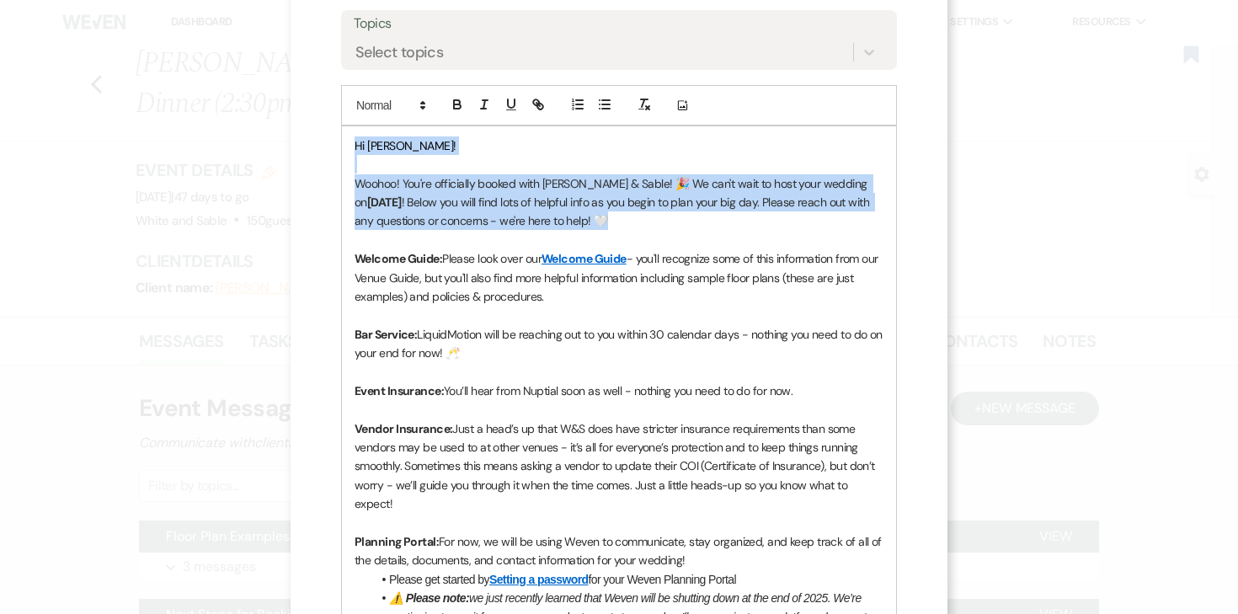
drag, startPoint x: 351, startPoint y: 148, endPoint x: 648, endPoint y: 226, distance: 306.4
click at [648, 226] on div "Hi Sonja! Woohoo! You're officially booked with White & Sable! 🎉 We can't wait …" at bounding box center [619, 475] width 554 height 699
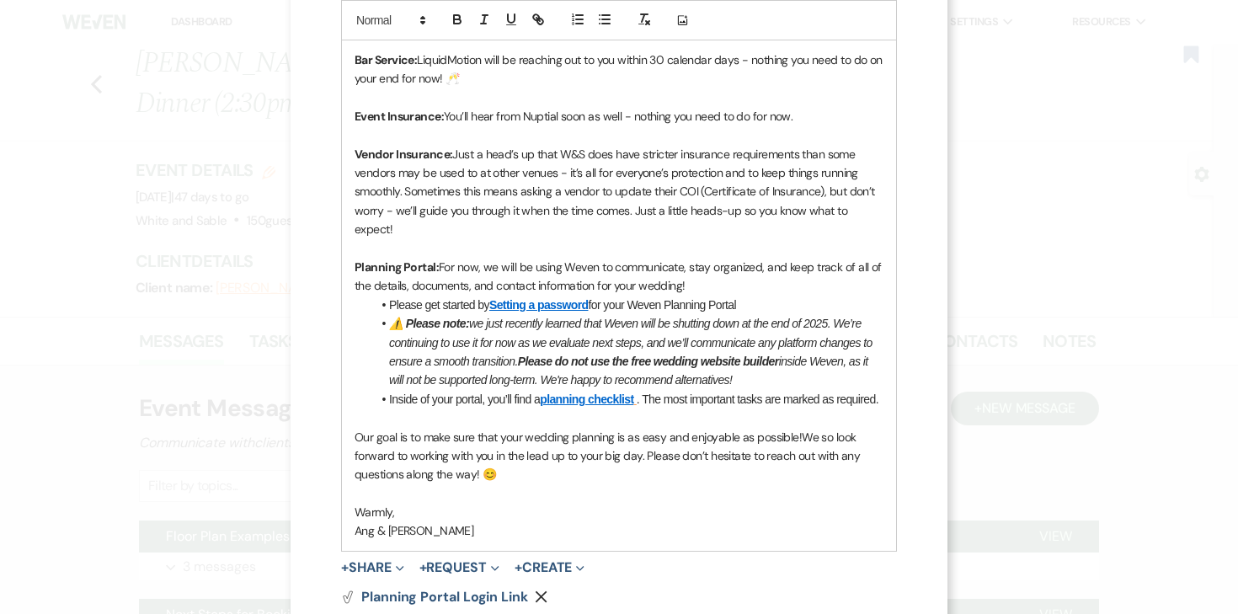
scroll to position [616, 0]
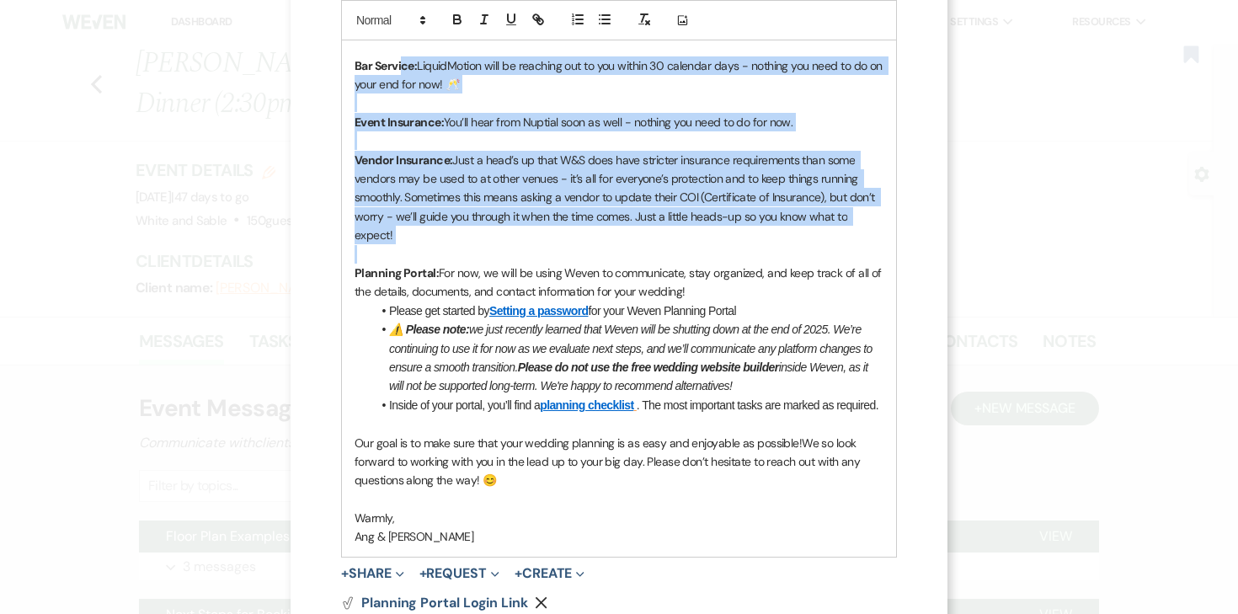
drag, startPoint x: 412, startPoint y: 245, endPoint x: 400, endPoint y: 72, distance: 173.0
click at [400, 72] on div "Hi Sonja! Woohoo! You're officially booked with White & Sable! 🎉 We can't wait …" at bounding box center [619, 207] width 554 height 699
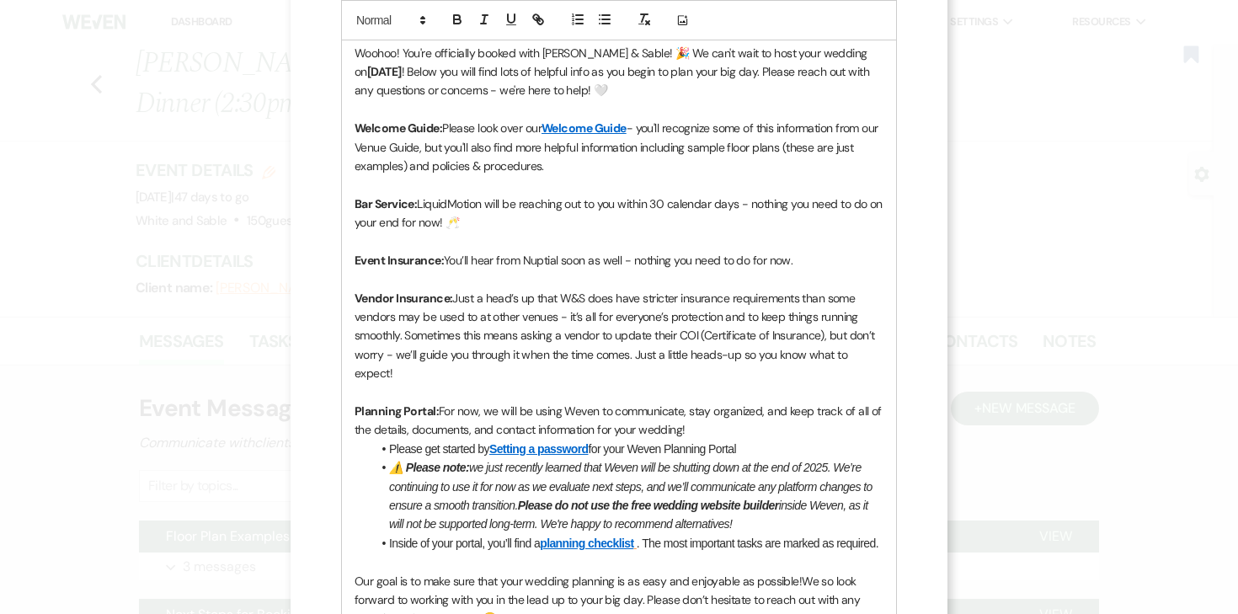
click at [400, 169] on span "- you'll recognize some of this information from our Venue Guide, but you'll al…" at bounding box center [617, 146] width 526 height 53
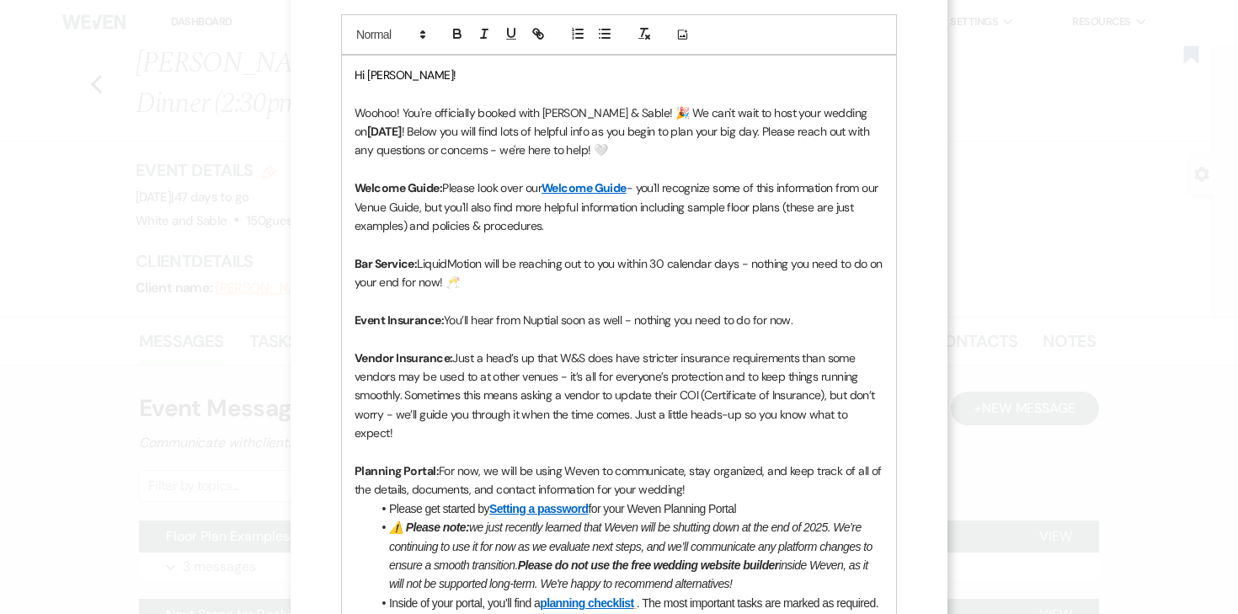
scroll to position [363, 0]
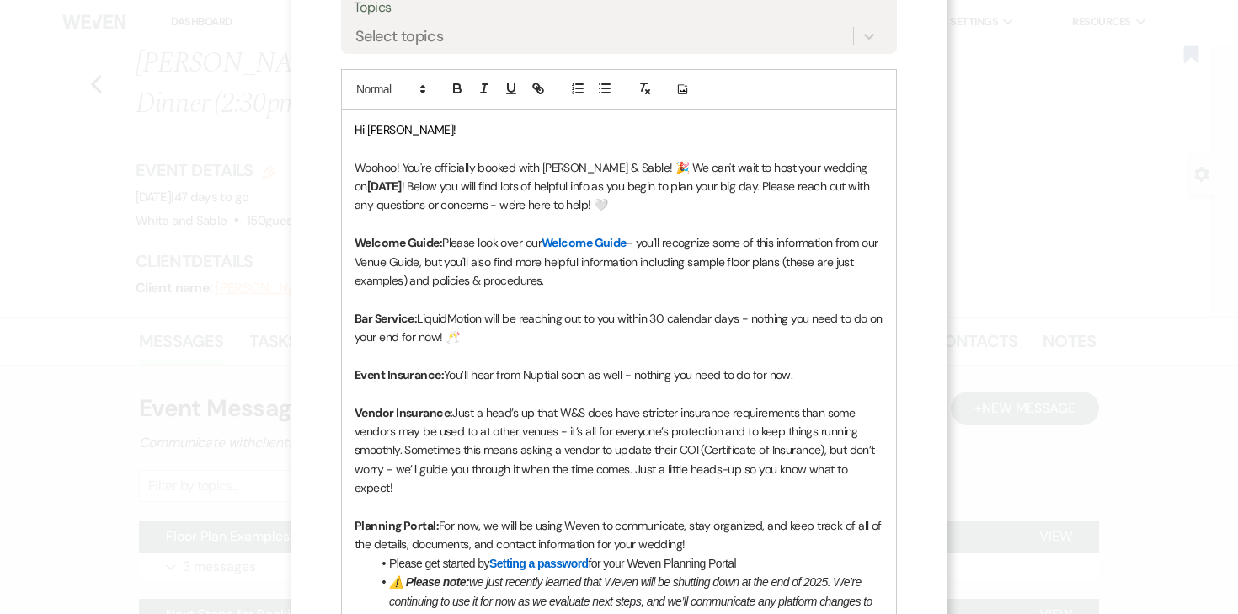
click at [408, 138] on p "Hi Sonja!" at bounding box center [618, 129] width 529 height 19
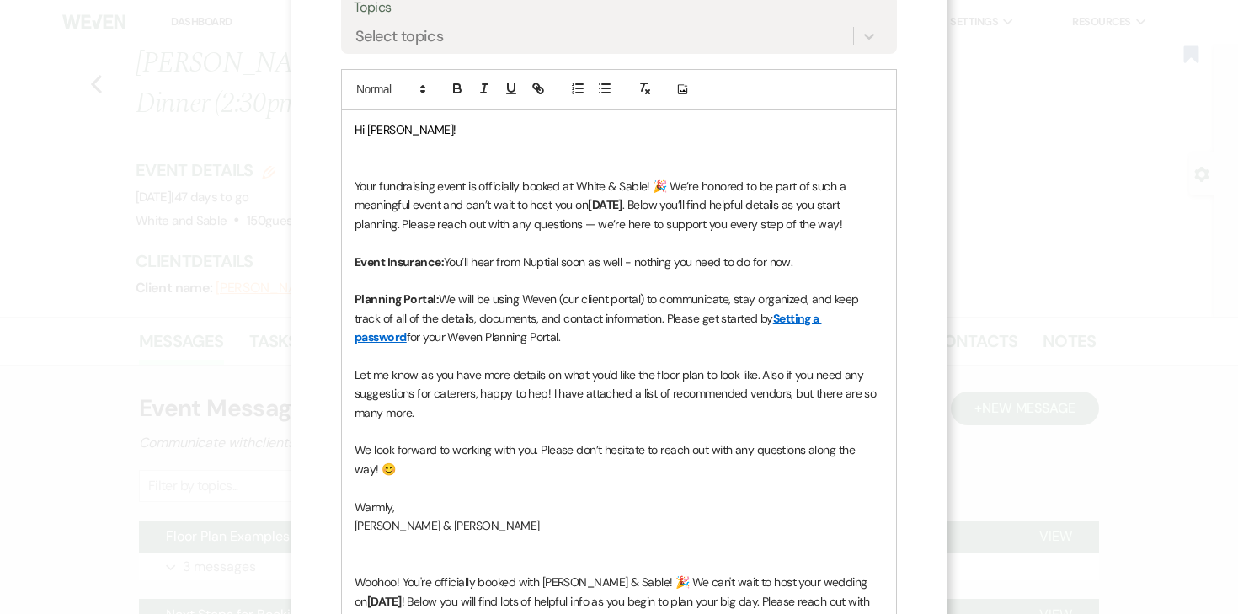
click at [372, 173] on p at bounding box center [618, 167] width 529 height 19
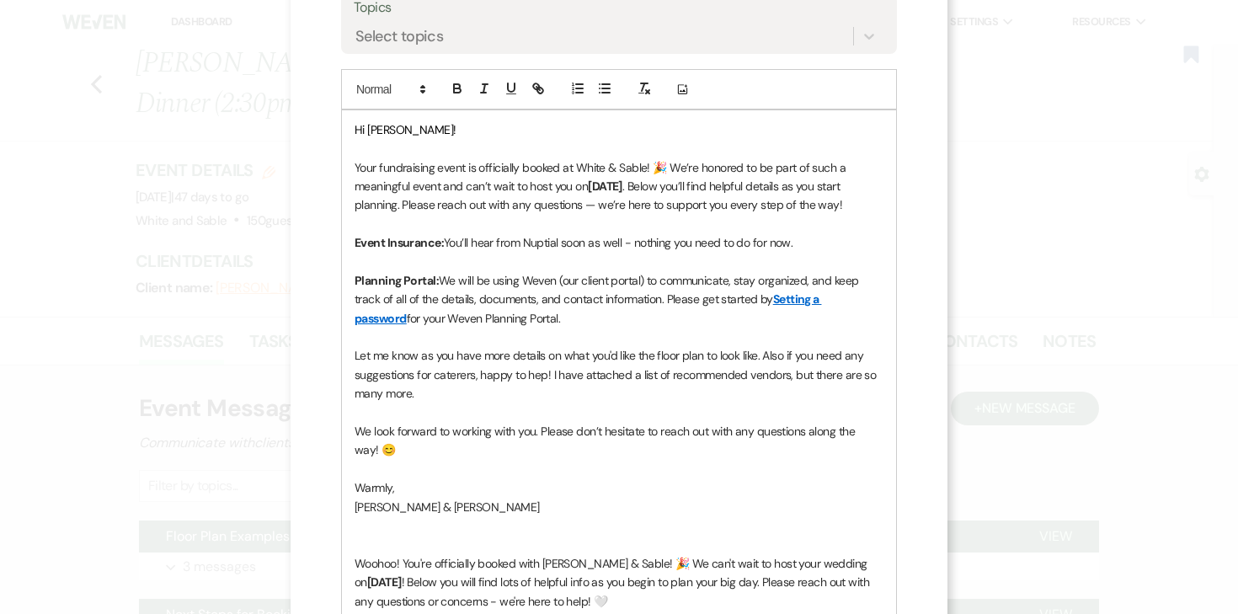
click at [418, 186] on span "Your fundraising event is officially booked at White & Sable! 🎉 We’re honored t…" at bounding box center [601, 177] width 494 height 34
drag, startPoint x: 381, startPoint y: 168, endPoint x: 469, endPoint y: 171, distance: 88.5
click at [469, 171] on span "Your fundraising event is officially booked at White & Sable! 🎉 We’re honored t…" at bounding box center [601, 177] width 494 height 34
click at [594, 188] on strong "Thursday, 9/11/25" at bounding box center [605, 186] width 35 height 15
drag, startPoint x: 681, startPoint y: 189, endPoint x: 593, endPoint y: 187, distance: 88.4
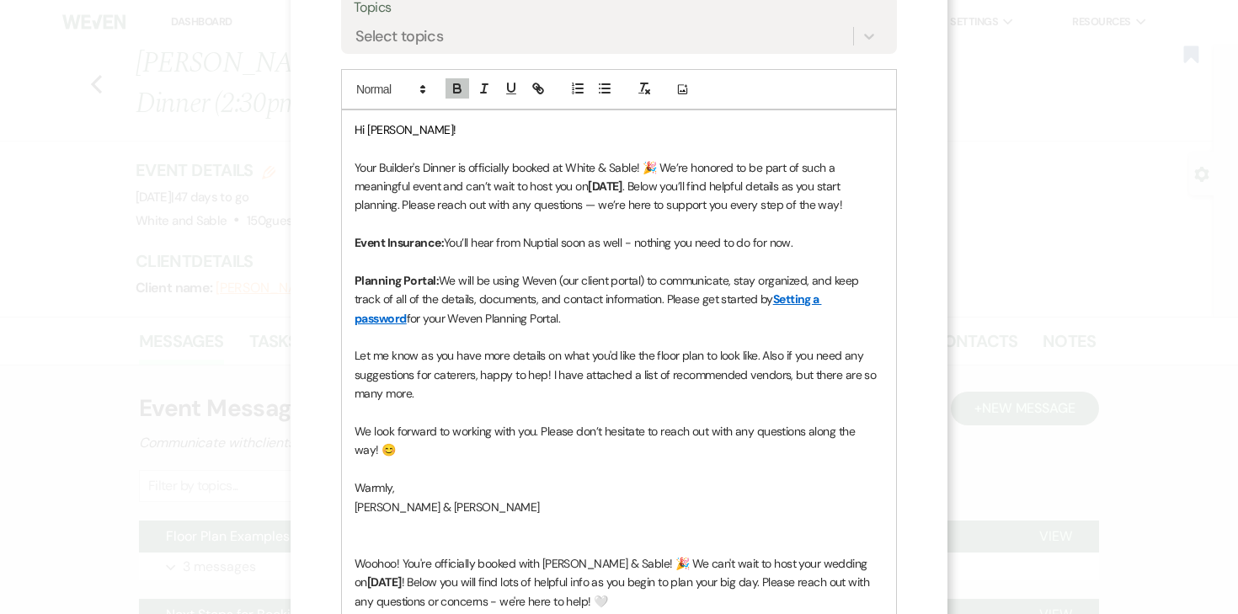
click at [593, 187] on p "Your Builder's Dinner is officially booked at White & Sable! 🎉 We’re honored to…" at bounding box center [618, 186] width 529 height 56
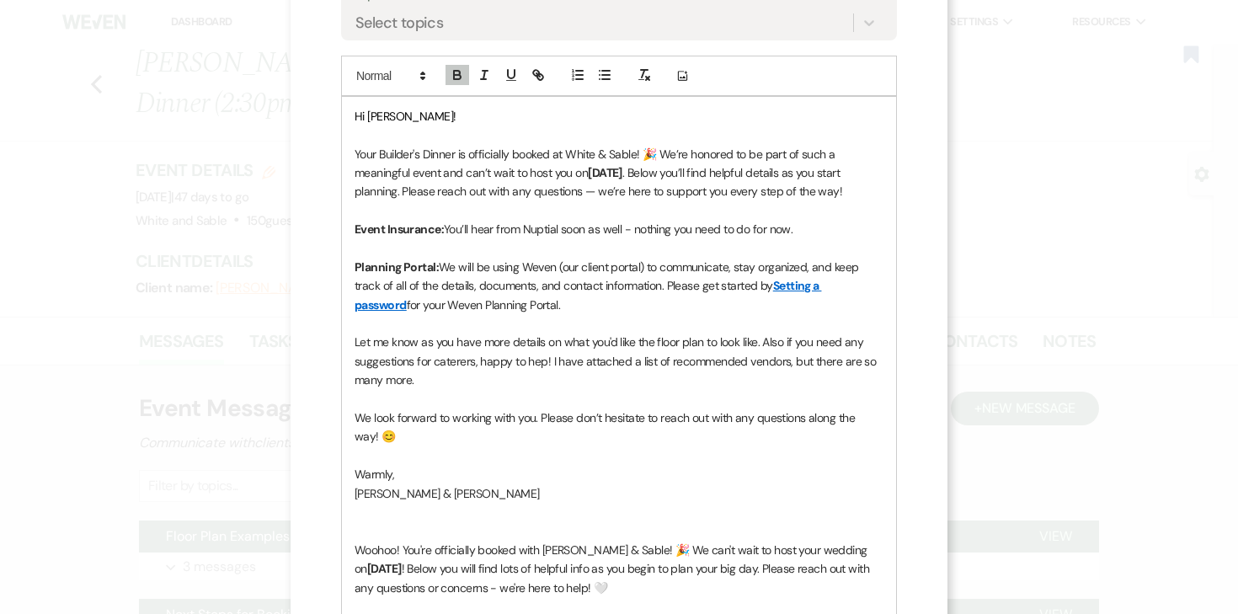
scroll to position [395, 0]
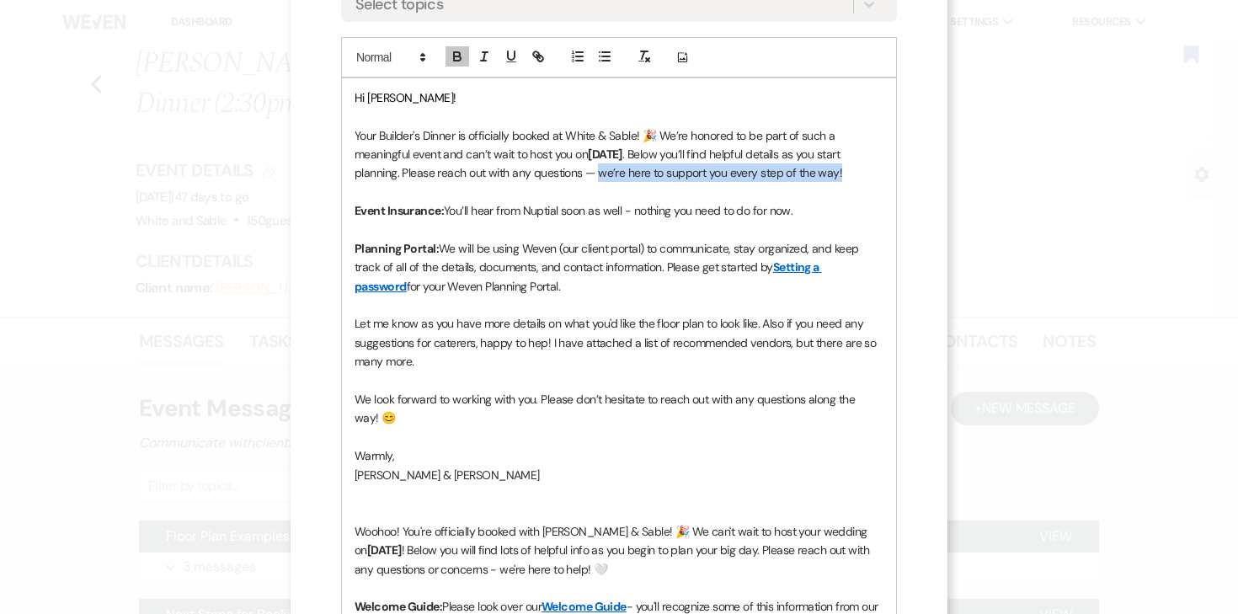
drag, startPoint x: 624, startPoint y: 176, endPoint x: 867, endPoint y: 180, distance: 243.4
click at [867, 180] on p "Your Builder's Dinner is officially booked at White & Sable! 🎉 We’re honored to…" at bounding box center [618, 154] width 529 height 56
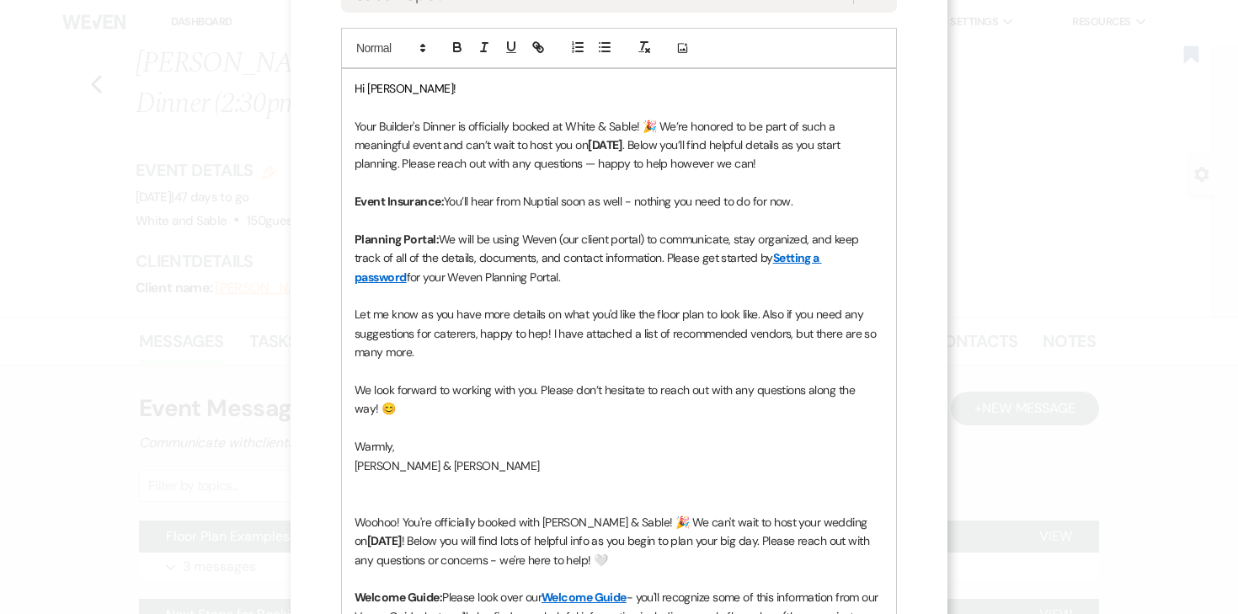
click at [616, 200] on span "You’ll hear from Nuptial soon as well - nothing you need to do for now." at bounding box center [618, 201] width 349 height 15
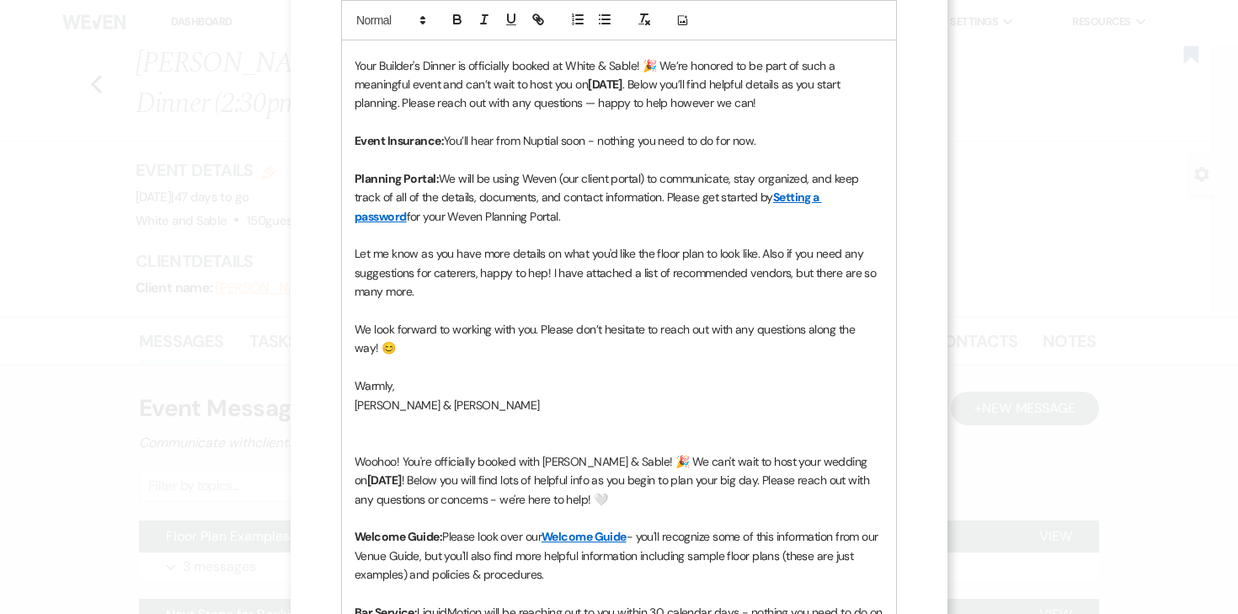
scroll to position [468, 0]
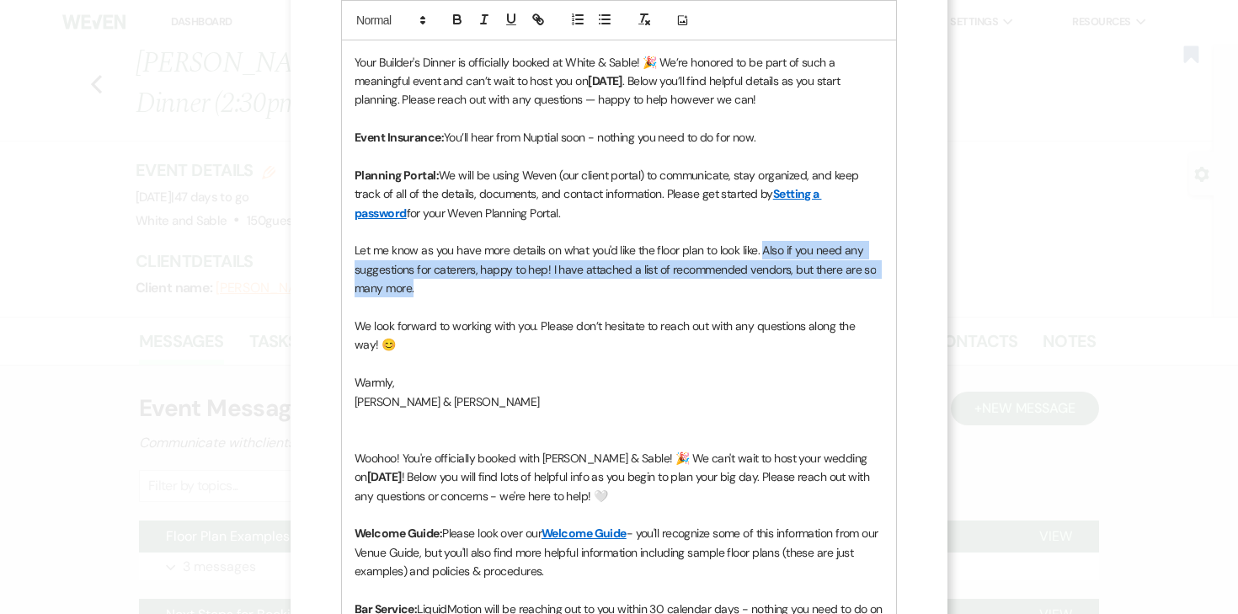
drag, startPoint x: 442, startPoint y: 291, endPoint x: 763, endPoint y: 252, distance: 323.1
click at [763, 252] on p "Let me know as you have more details on what you'd like the floor plan to look …" at bounding box center [618, 269] width 529 height 56
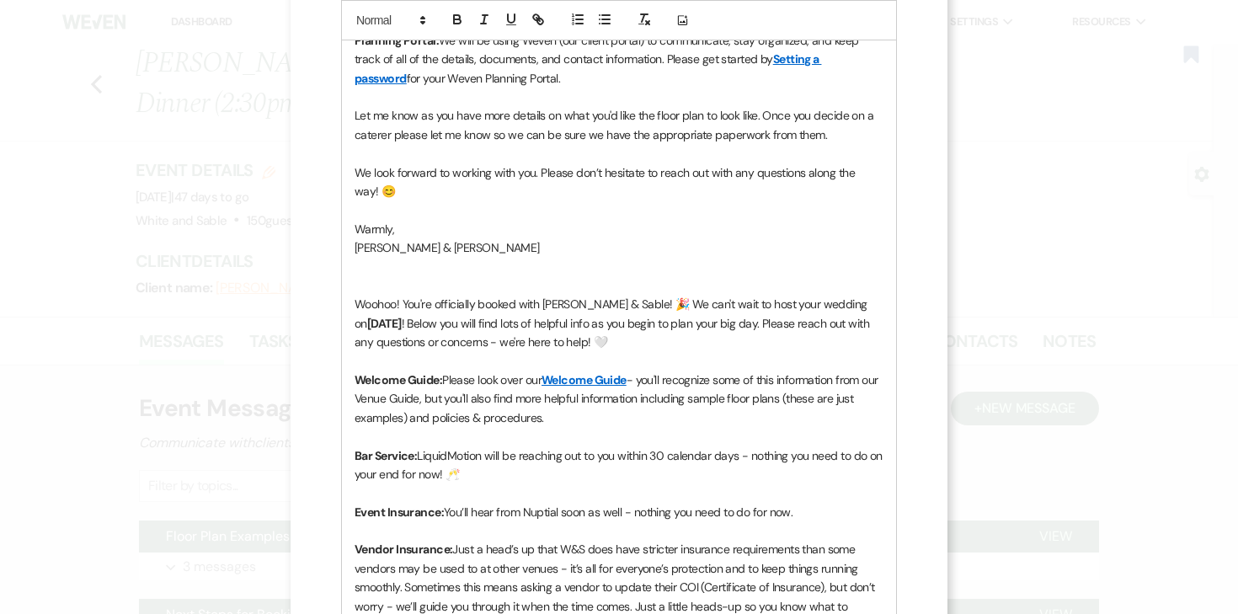
scroll to position [665, 0]
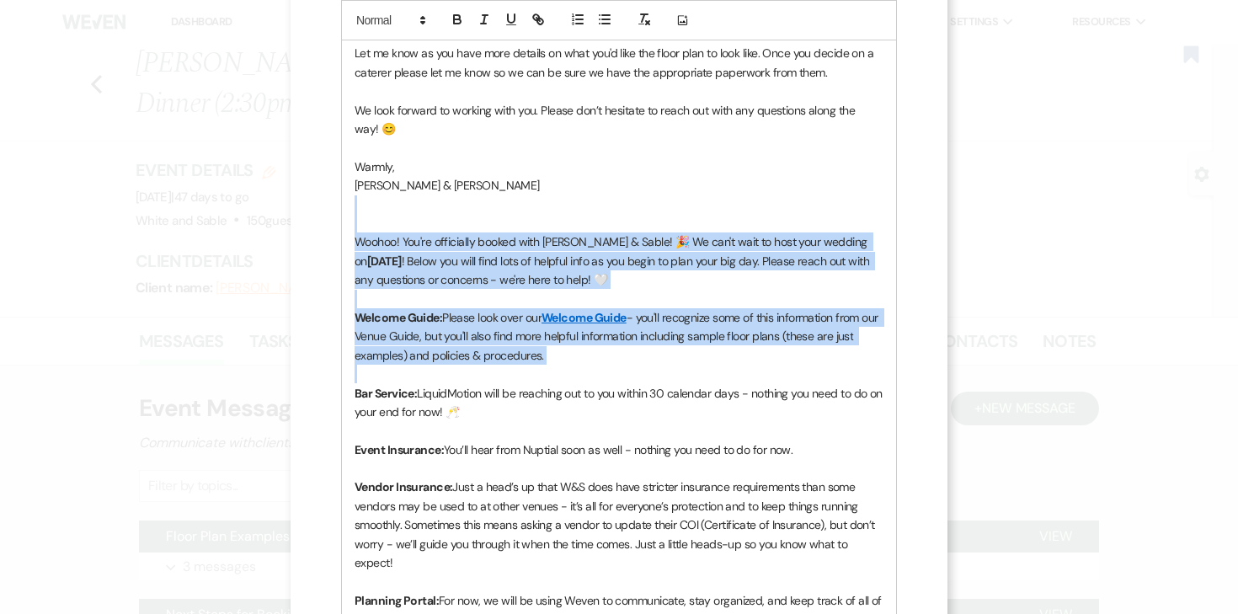
drag, startPoint x: 361, startPoint y: 209, endPoint x: 482, endPoint y: 360, distance: 193.6
click at [482, 360] on div "Hi Sonja! Your Builder's Dinner is officially booked at White & Sable! 🎉 We’re …" at bounding box center [619, 346] width 554 height 1076
click at [486, 232] on p "Woohoo! You're officially booked with White & Sable! 🎉 We can't wait to host yo…" at bounding box center [618, 260] width 529 height 56
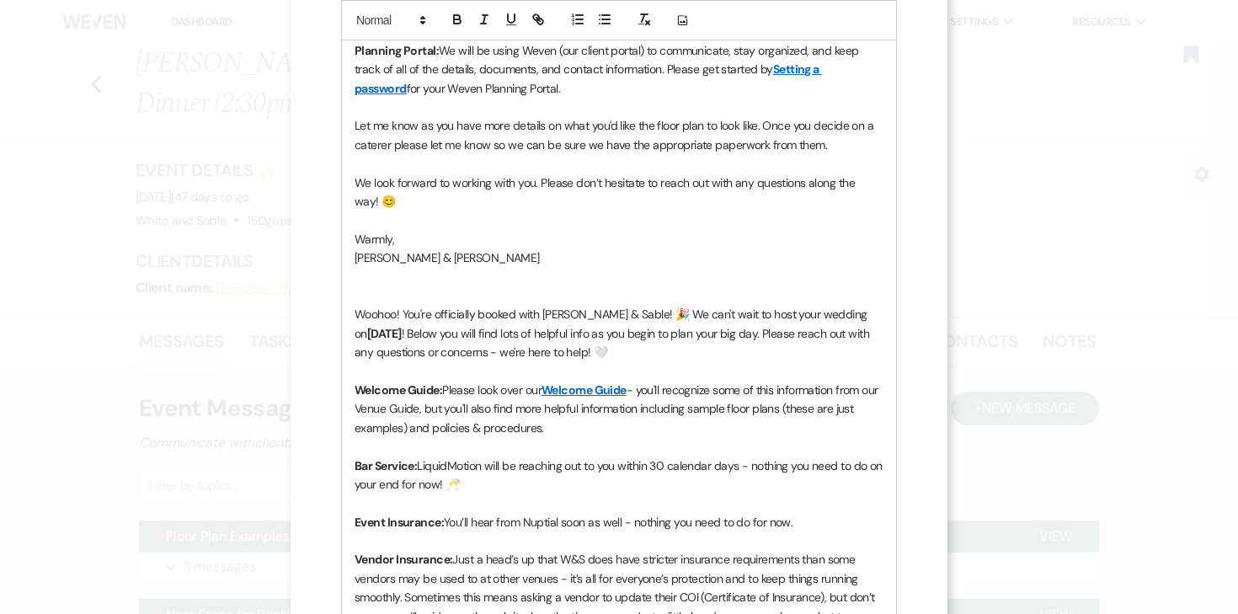
scroll to position [490, 0]
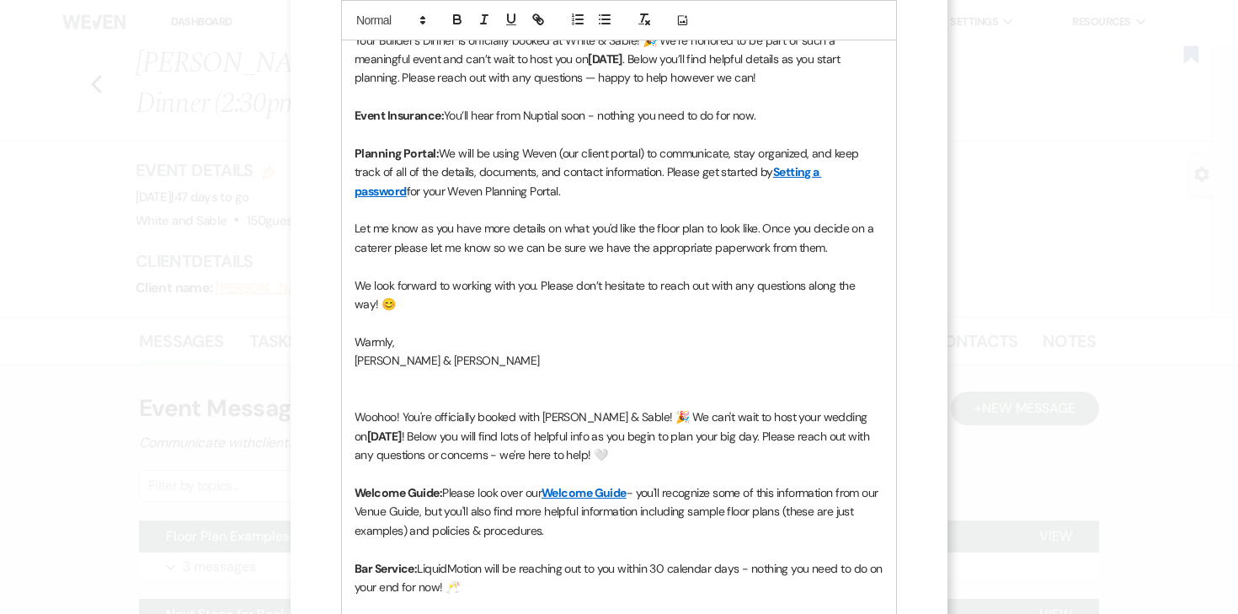
click at [802, 121] on p "Event Insurance: You’ll hear from Nuptial soon - nothing you need to do for now." at bounding box center [618, 115] width 529 height 19
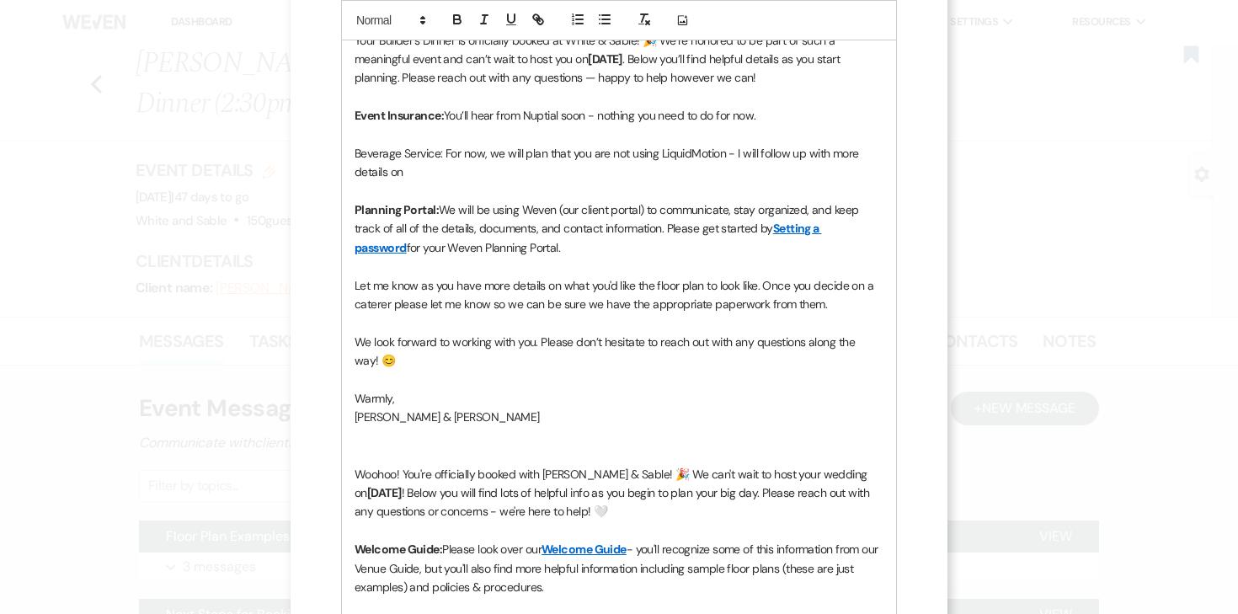
drag, startPoint x: 440, startPoint y: 173, endPoint x: 738, endPoint y: 157, distance: 298.5
click at [738, 157] on p "Beverage Service: For now, we will plan that you are not using LiquidMotion - I…" at bounding box center [618, 163] width 529 height 38
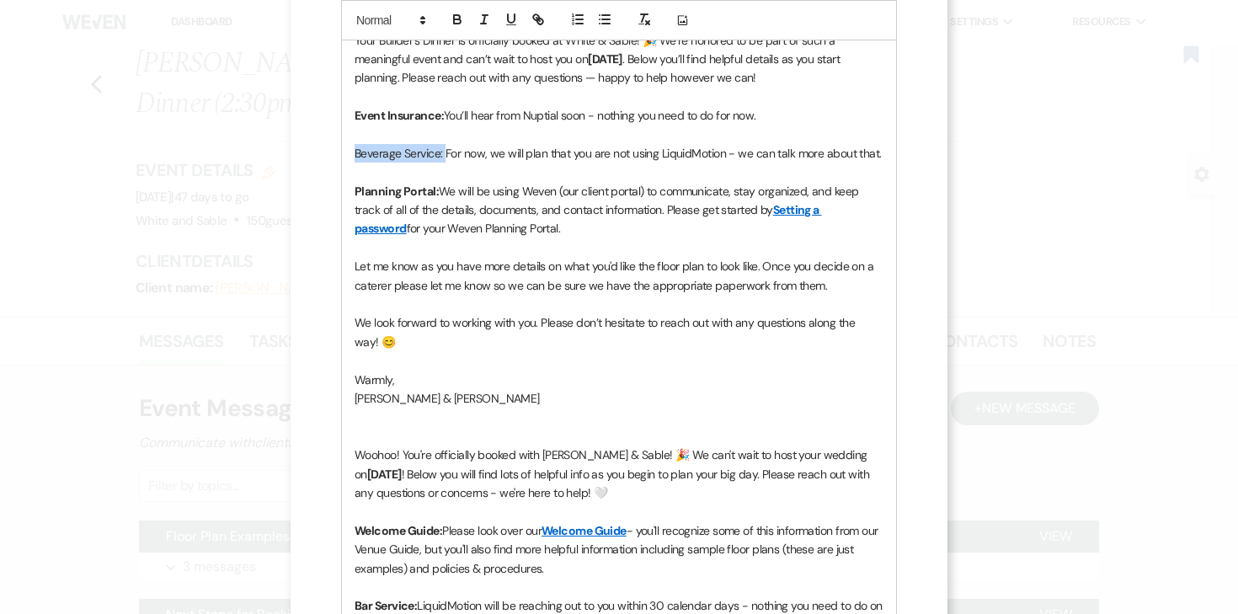
drag, startPoint x: 444, startPoint y: 156, endPoint x: 321, endPoint y: 156, distance: 122.9
click at [321, 156] on div "X Invite To Planning Portal Send a message with a link to this event's Planning…" at bounding box center [619, 400] width 657 height 1780
click at [456, 25] on icon "button" at bounding box center [457, 19] width 15 height 15
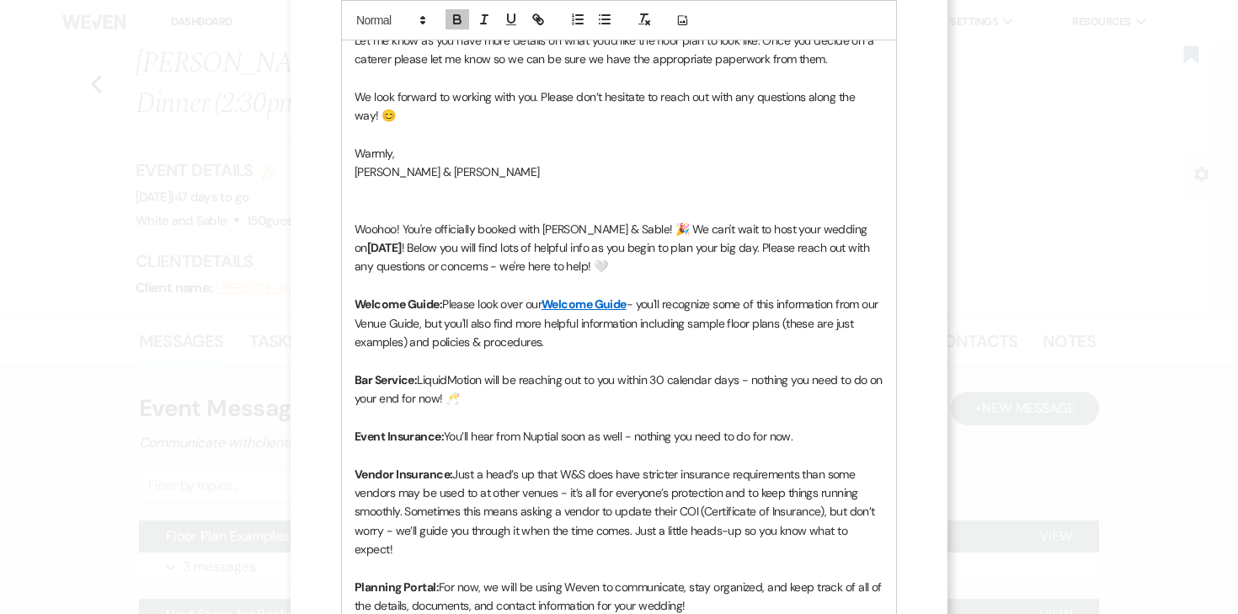
scroll to position [751, 0]
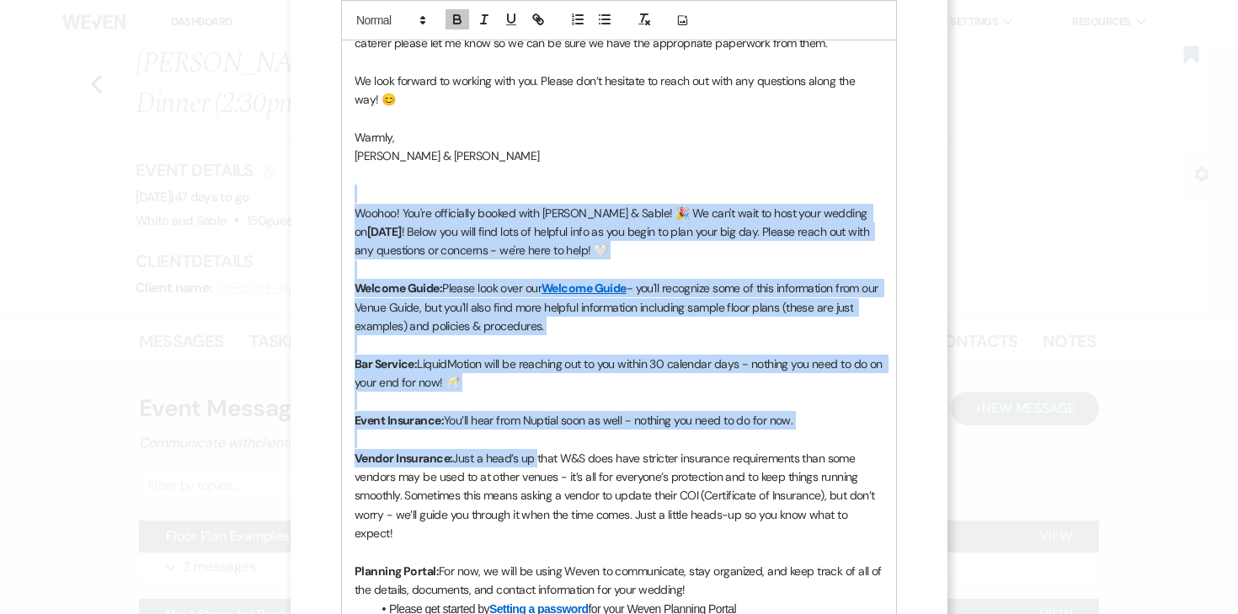
drag, startPoint x: 367, startPoint y: 188, endPoint x: 533, endPoint y: 454, distance: 313.6
click at [533, 454] on div "Hi Sonja! Your Builder's Dinner is officially booked at White & Sable! 🎉 We’re …" at bounding box center [619, 288] width 554 height 1133
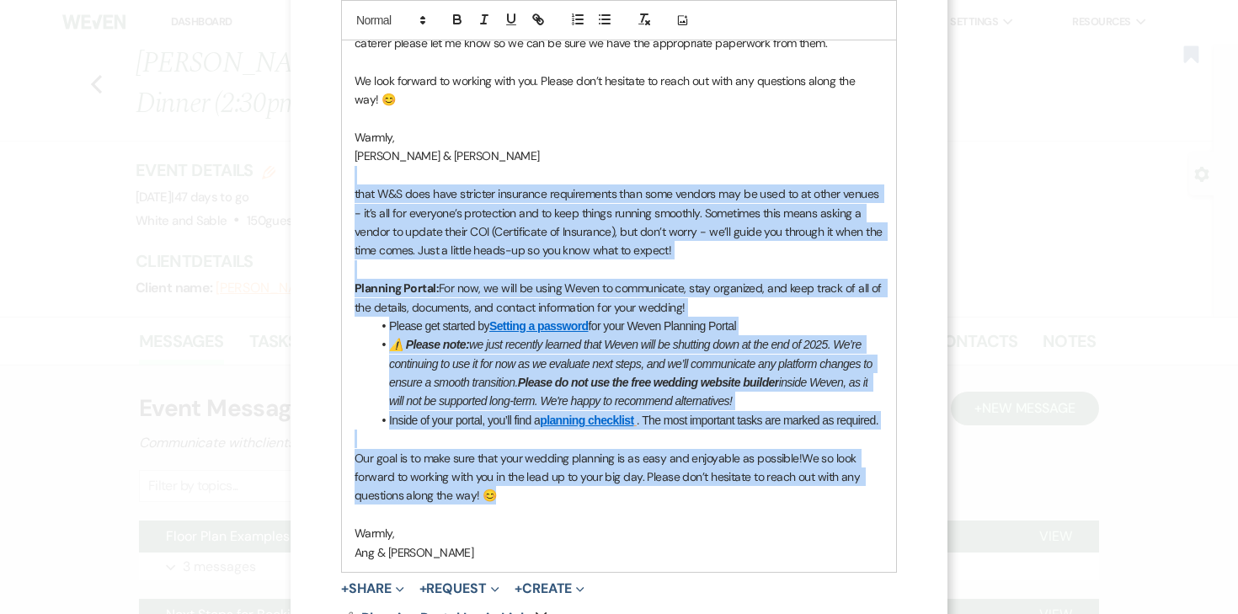
drag, startPoint x: 498, startPoint y: 496, endPoint x: 326, endPoint y: 184, distance: 356.9
click at [326, 184] on div "X Invite To Planning Portal Send a message with a link to this event's Planning…" at bounding box center [619, 7] width 657 height 1517
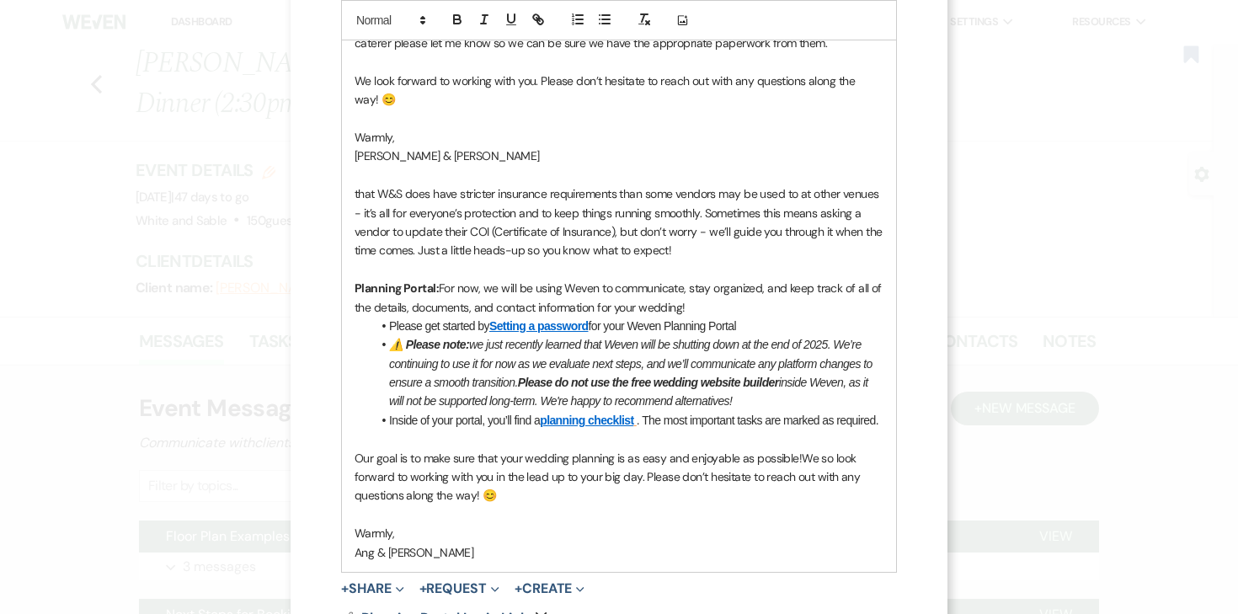
scroll to position [582, 0]
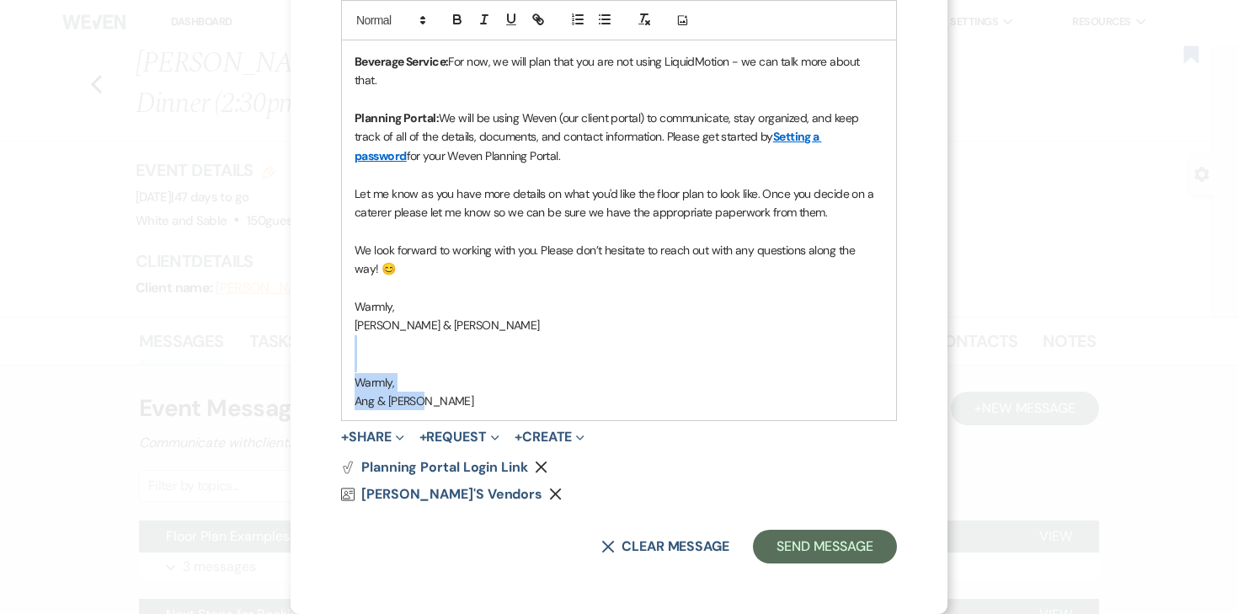
drag, startPoint x: 434, startPoint y: 409, endPoint x: 350, endPoint y: 349, distance: 103.3
click at [350, 349] on div "Hi Sonja! Your Builder's Dinner is officially booked at White & Sable! 🎉 We’re …" at bounding box center [619, 156] width 554 height 530
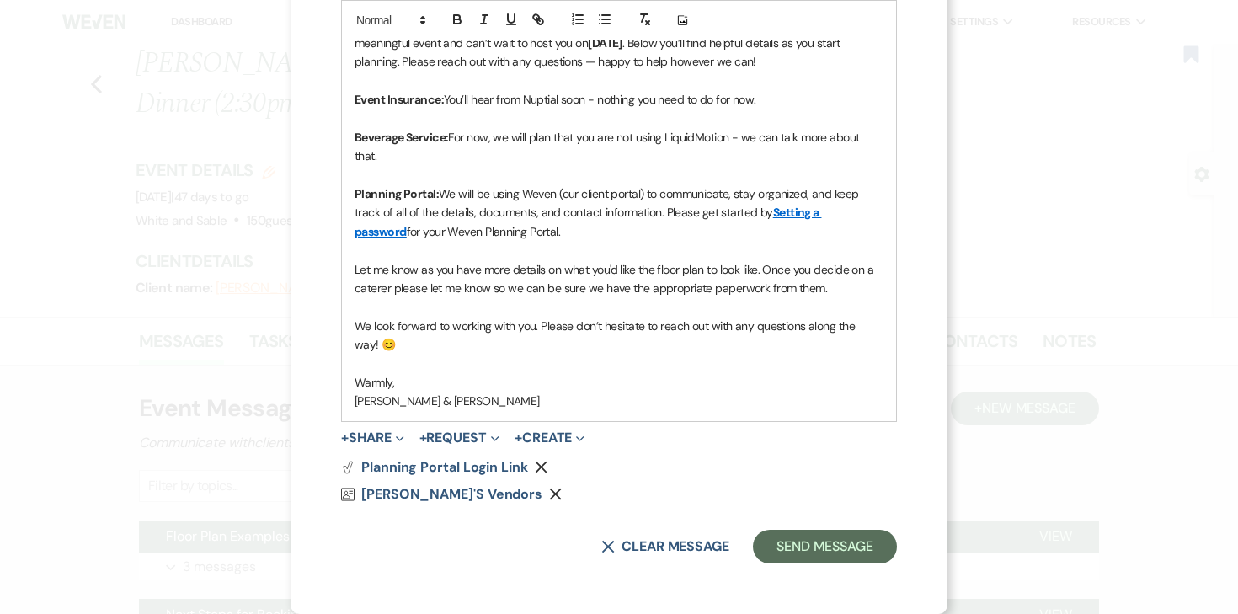
scroll to position [506, 0]
click at [549, 494] on button "Remove" at bounding box center [558, 493] width 19 height 13
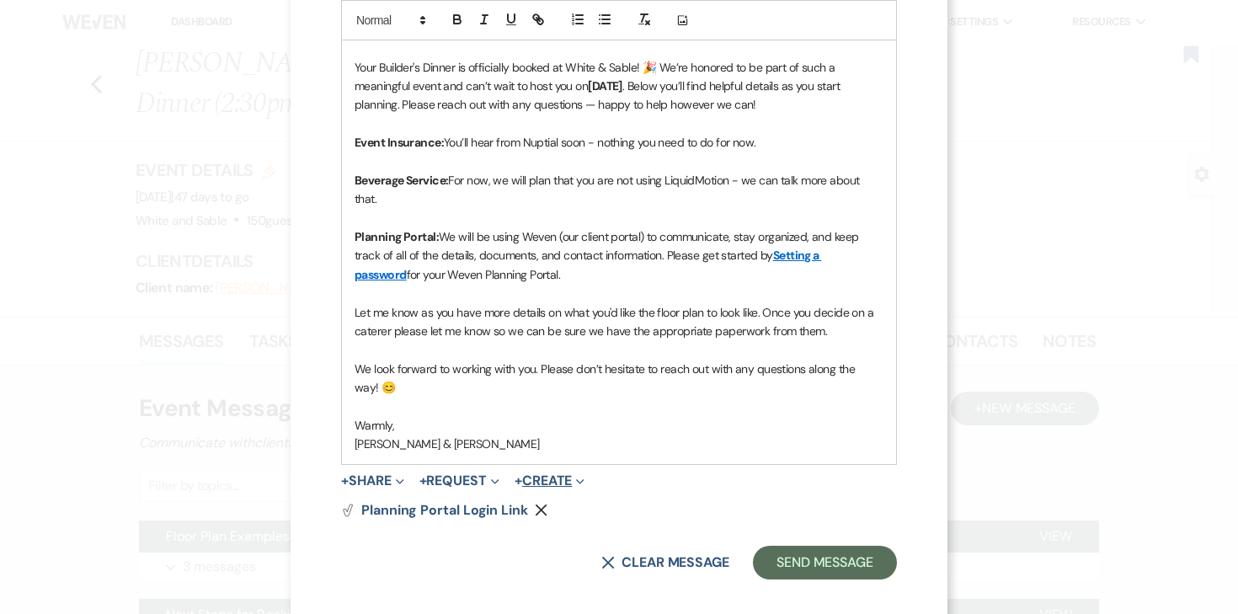
scroll to position [479, 0]
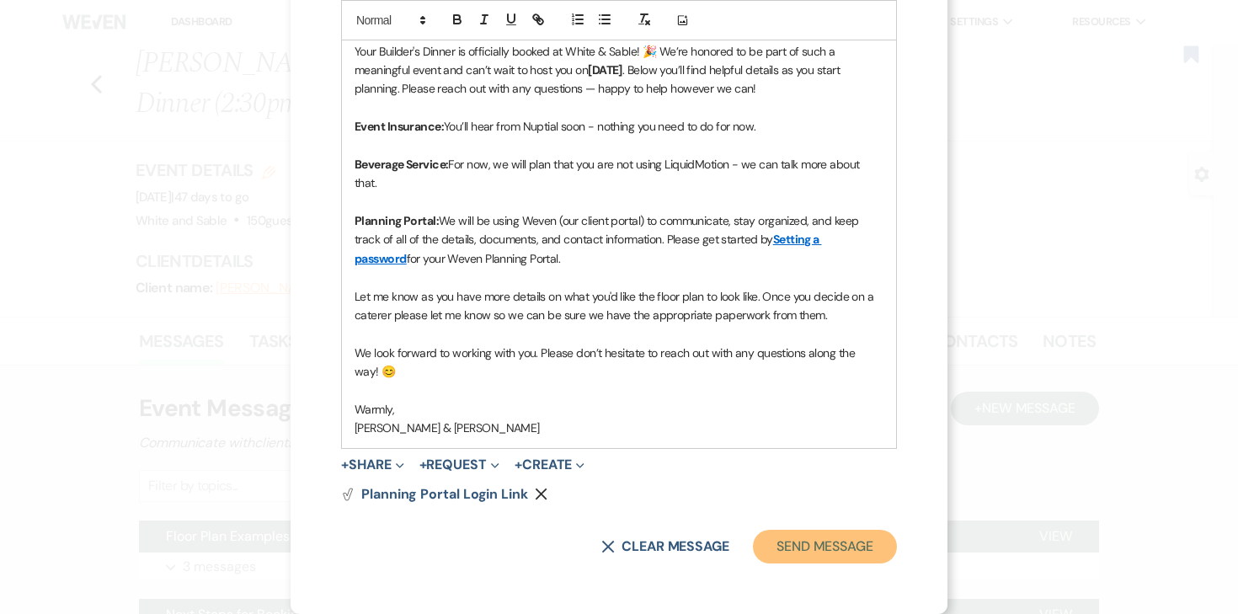
click at [820, 546] on button "Send Message" at bounding box center [825, 547] width 144 height 34
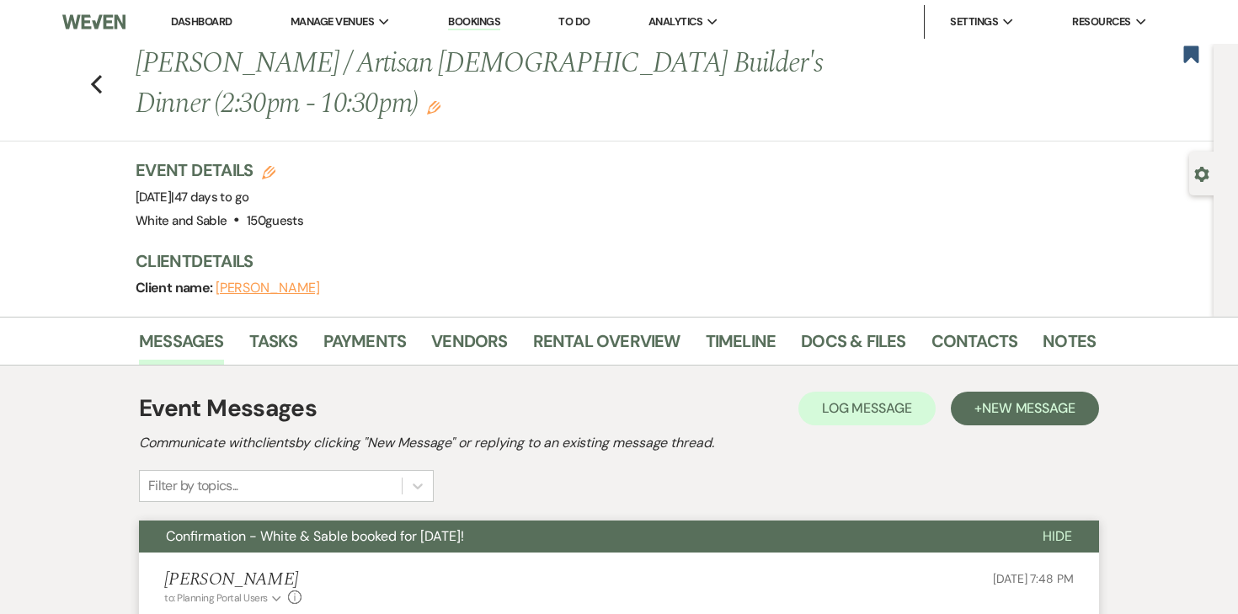
click at [440, 101] on icon "Edit" at bounding box center [433, 107] width 13 height 13
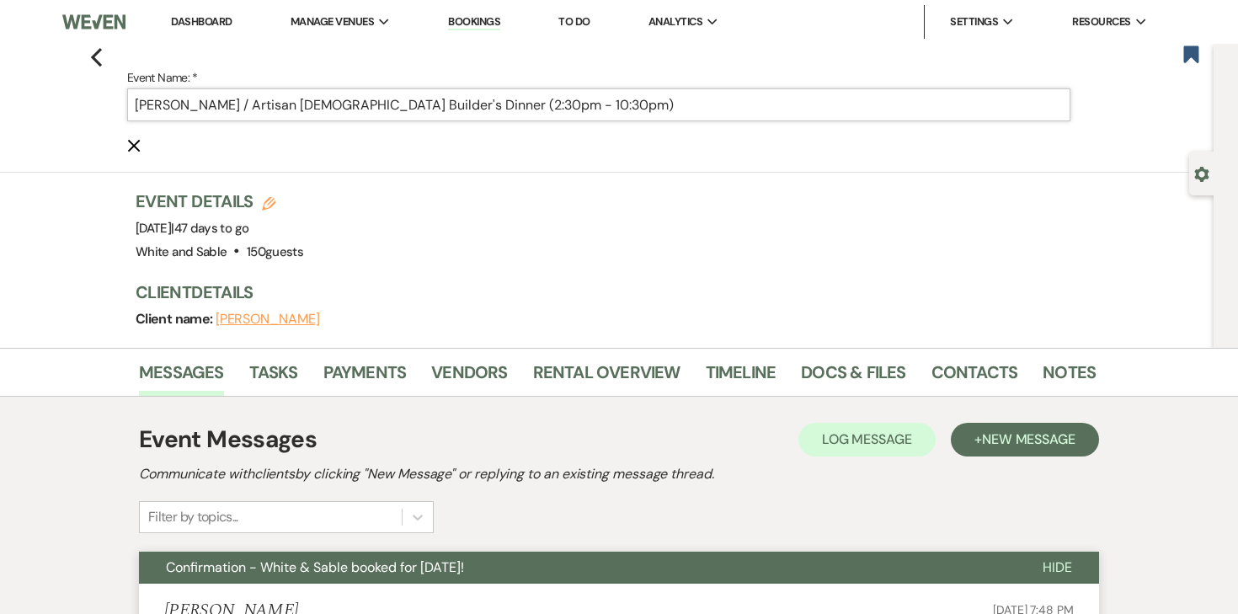
click at [603, 97] on input "Sonja Bindert / Artisan Church Builder's Dinner (2:30pm - 10:30pm)" at bounding box center [598, 104] width 943 height 33
click at [603, 98] on input "Sonja Bindert / Artisan Church Builder's Dinner (2:30pm - 10:30pm)" at bounding box center [598, 104] width 943 height 33
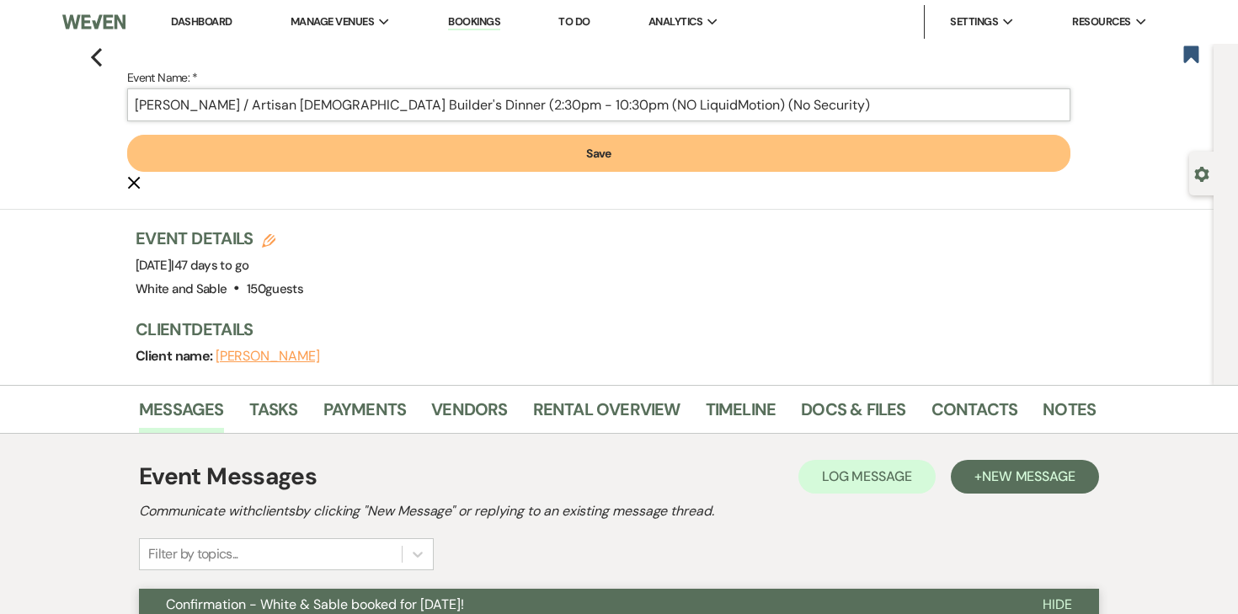
type input "Sonja Bindert / Artisan Church Builder's Dinner (2:30pm - 10:30pm (NO LiquidMot…"
click at [568, 152] on button "Save" at bounding box center [598, 153] width 943 height 37
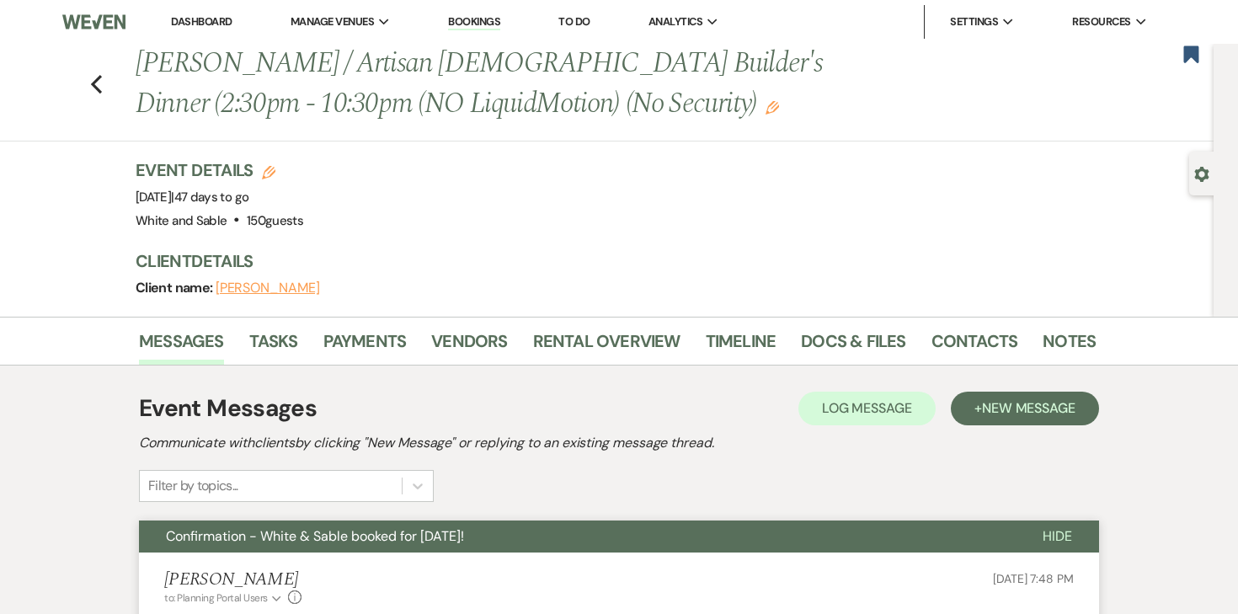
click at [429, 110] on h1 "Sonja Bindert / Artisan Church Builder's Dinner (2:30pm - 10:30pm (NO LiquidMot…" at bounding box center [513, 84] width 754 height 80
click at [765, 111] on icon "Edit" at bounding box center [771, 107] width 13 height 13
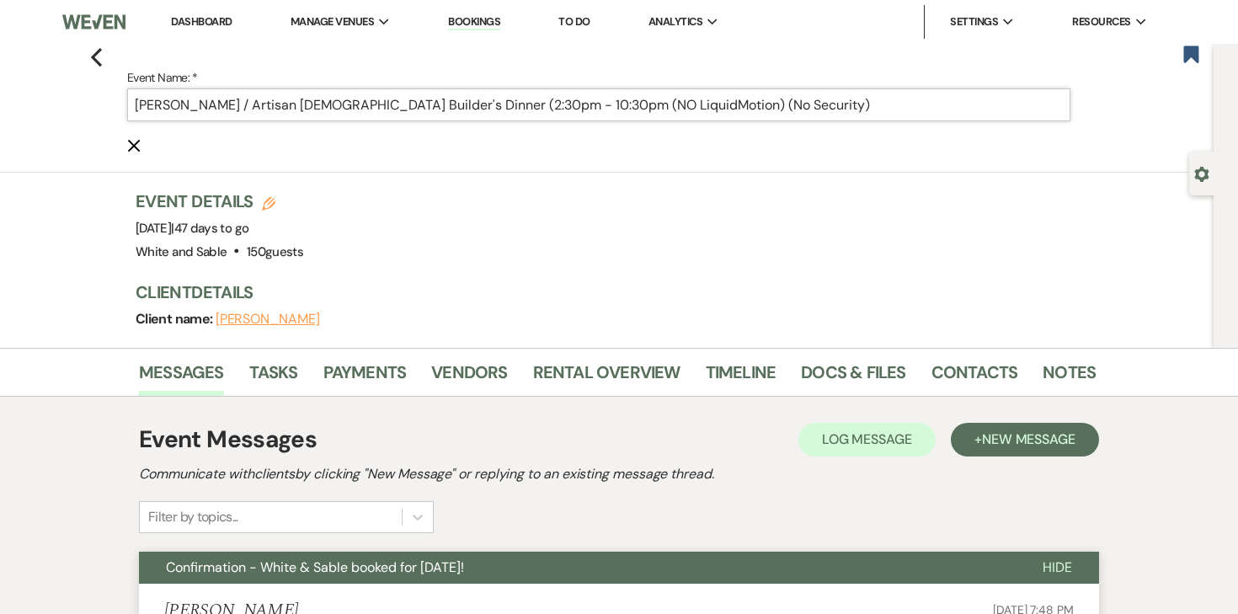
click at [547, 104] on input "Sonja Bindert / Artisan Church Builder's Dinner (2:30pm - 10:30pm (NO LiquidMot…" at bounding box center [598, 104] width 943 height 33
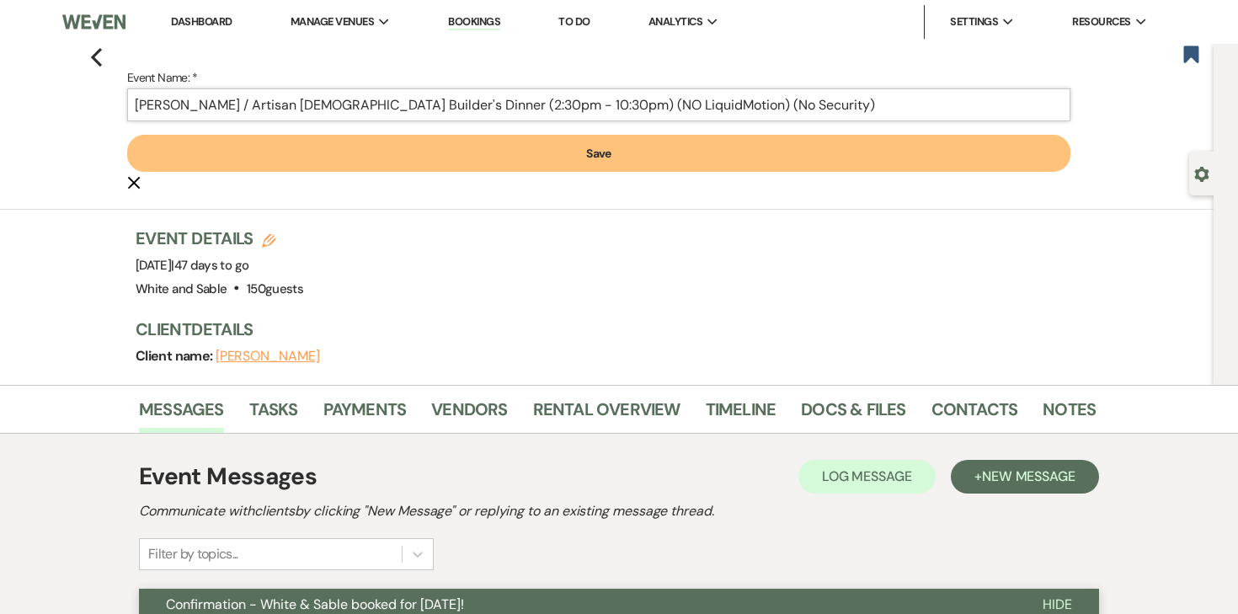
type input "Sonja Bindert / Artisan Church Builder's Dinner (2:30pm - 10:30pm) (NO LiquidMo…"
click at [573, 163] on button "Save" at bounding box center [598, 153] width 943 height 37
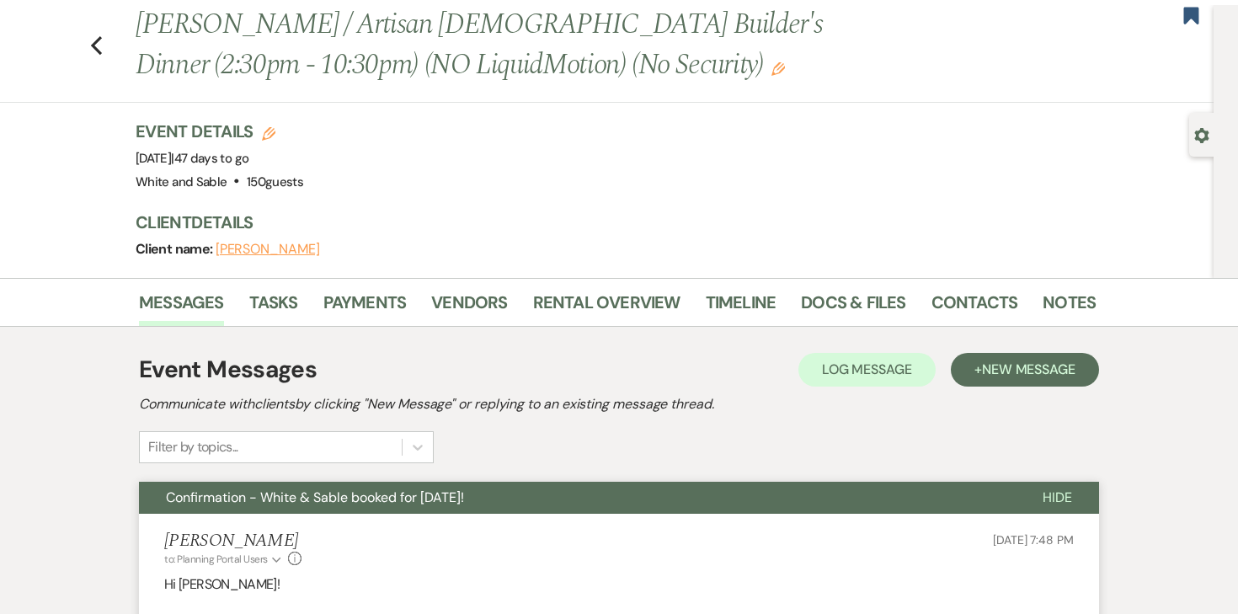
scroll to position [51, 0]
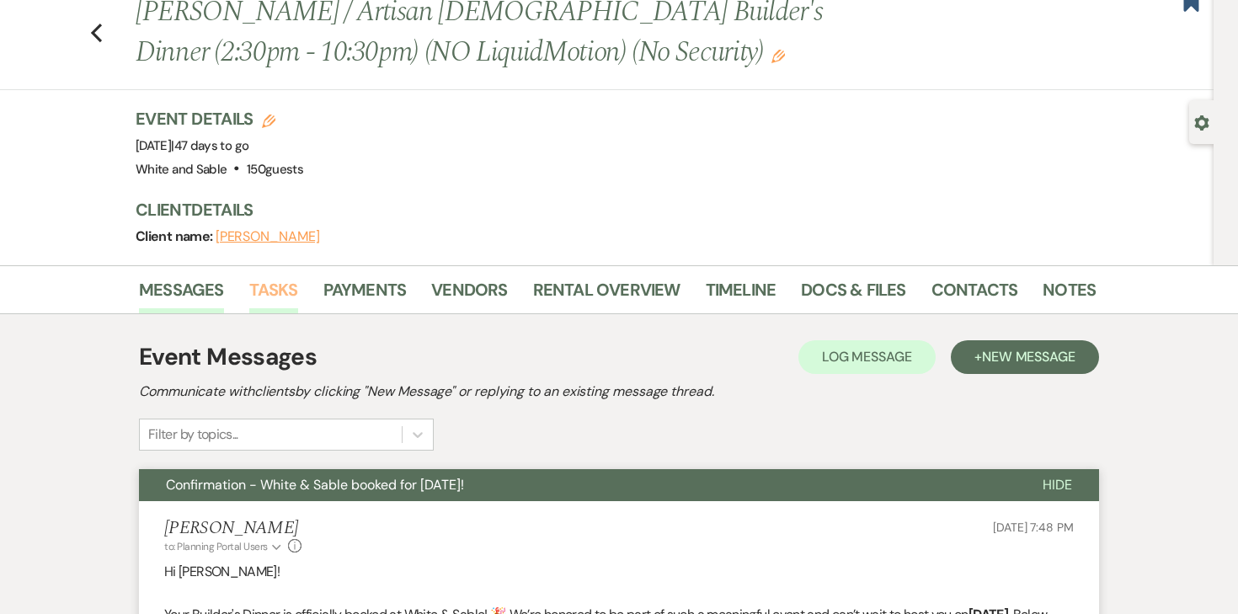
click at [287, 288] on link "Tasks" at bounding box center [273, 294] width 49 height 37
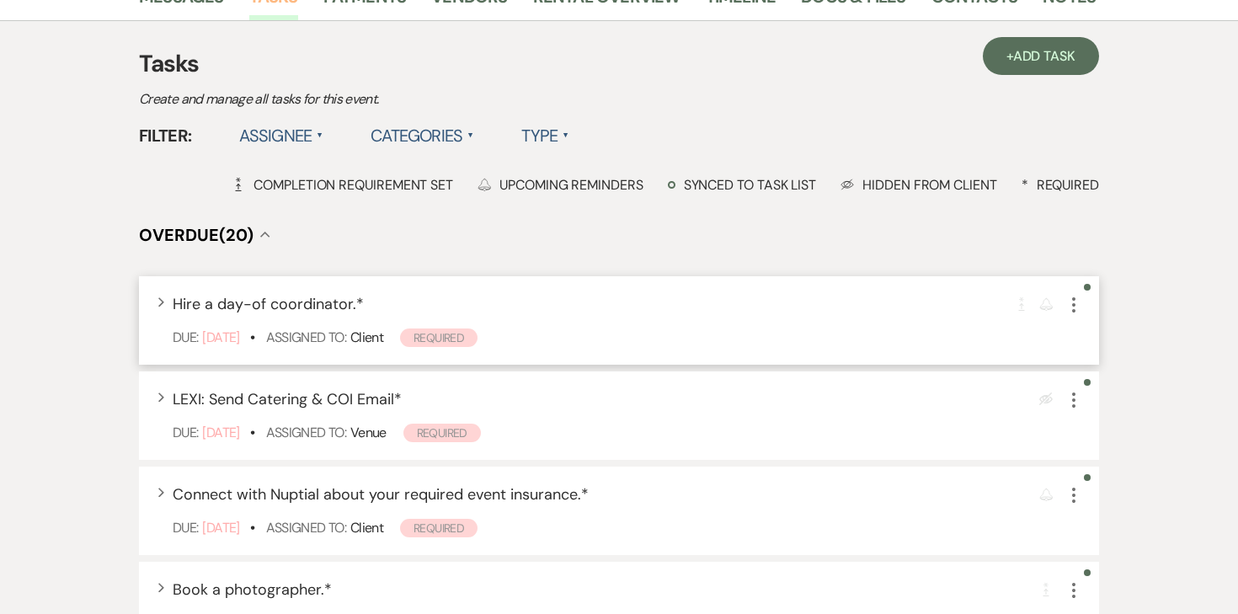
scroll to position [350, 0]
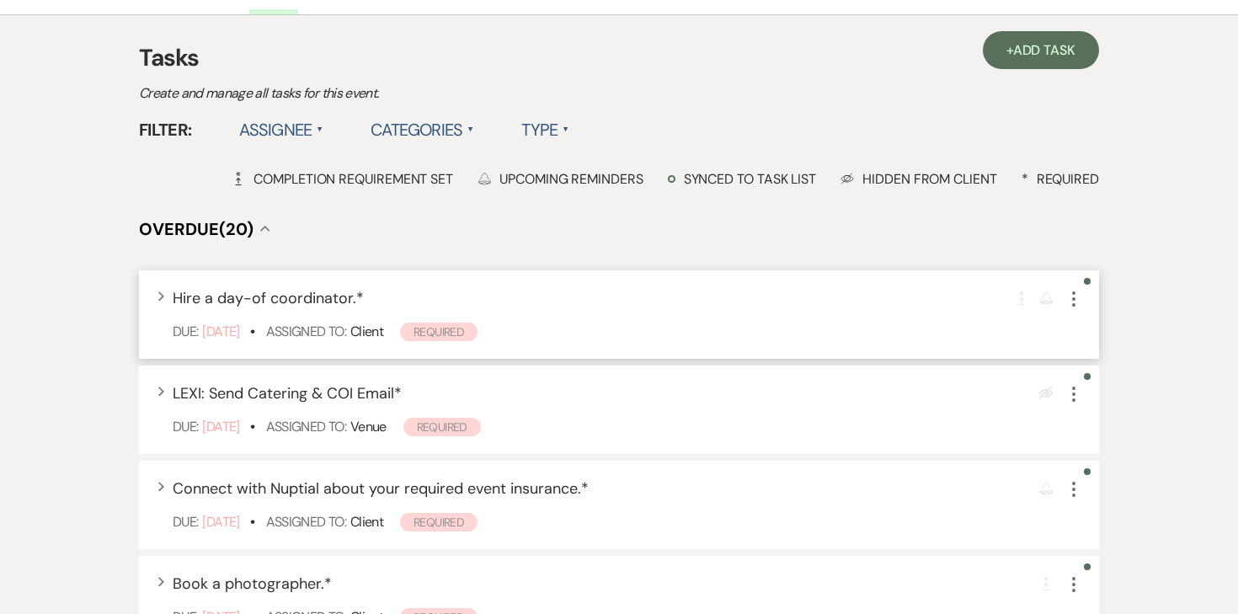
click at [1073, 307] on icon "More" at bounding box center [1073, 299] width 20 height 20
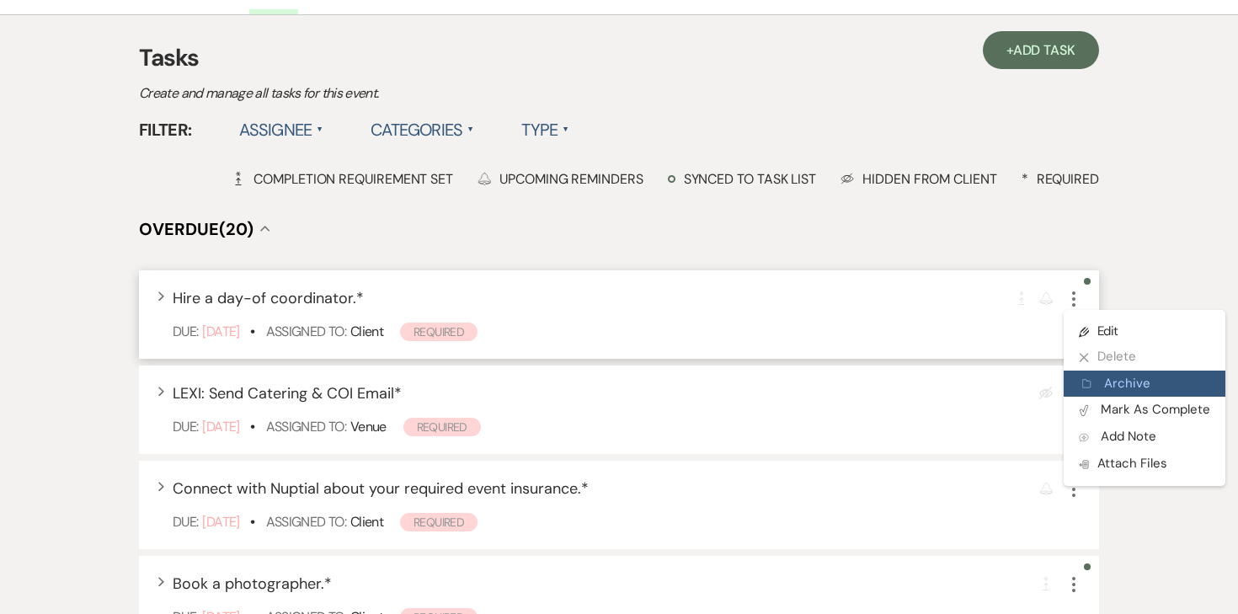
click at [1103, 383] on button "Archive Archive" at bounding box center [1144, 383] width 162 height 27
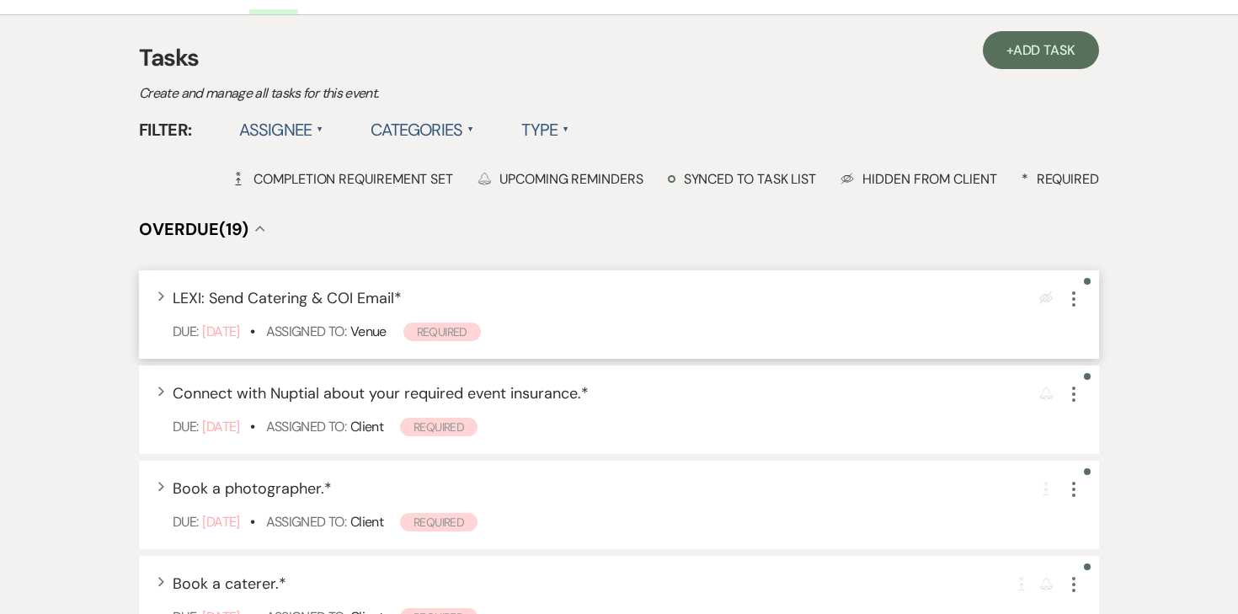
click at [1070, 295] on icon "More" at bounding box center [1073, 299] width 20 height 20
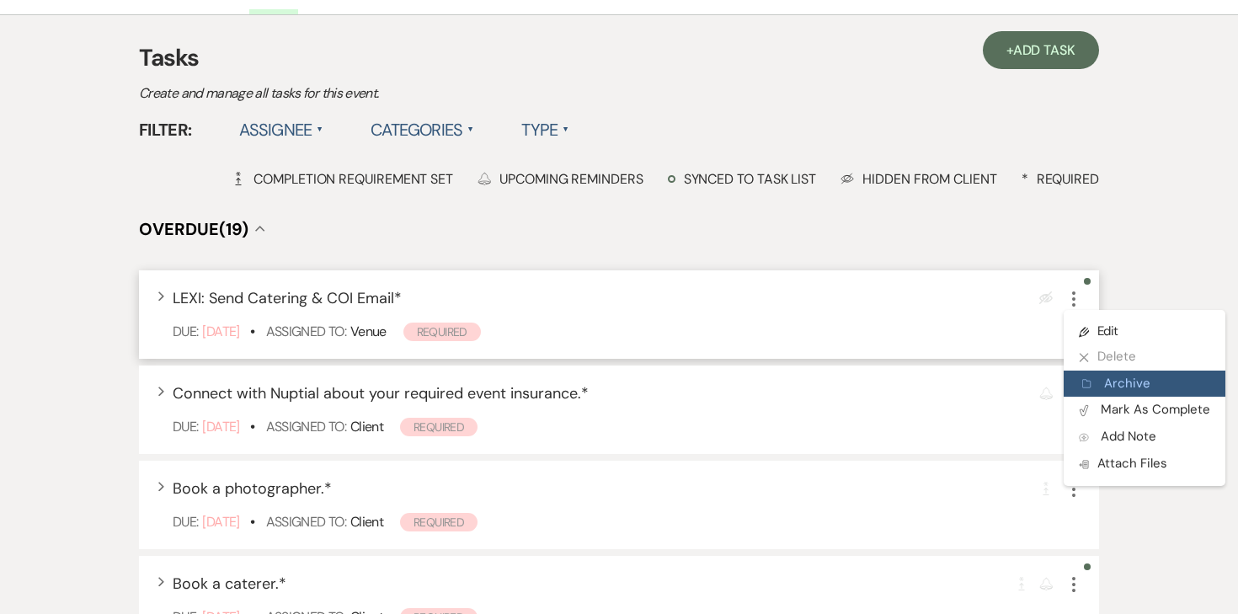
click at [1095, 392] on button "Archive Archive" at bounding box center [1144, 383] width 162 height 27
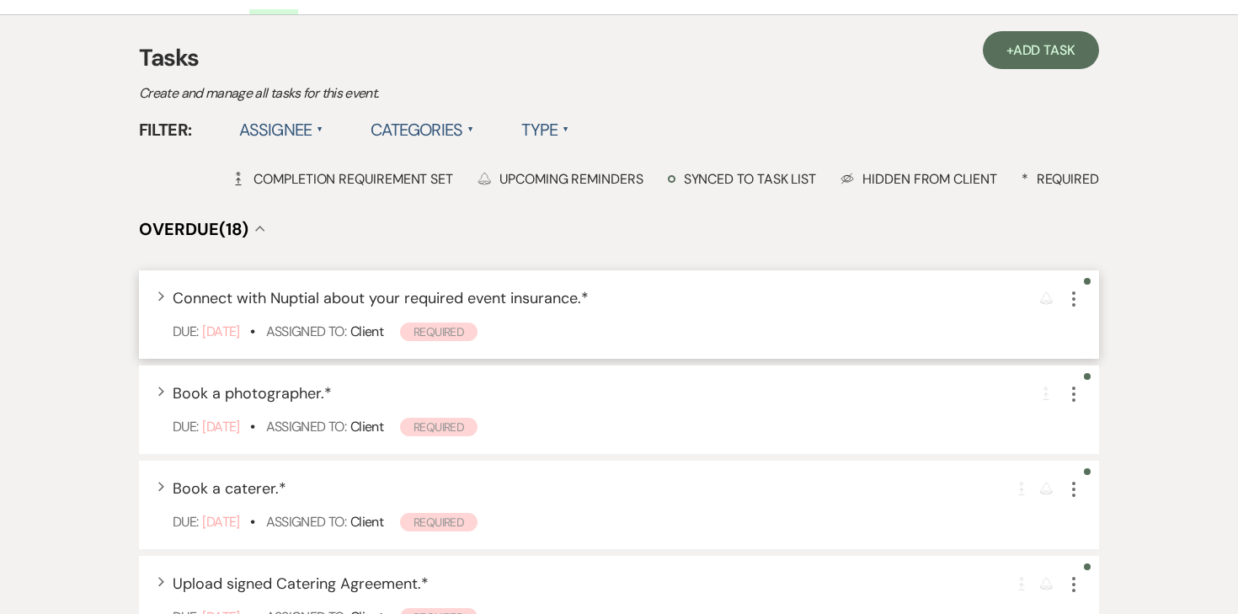
click at [1074, 302] on icon "More" at bounding box center [1073, 299] width 20 height 20
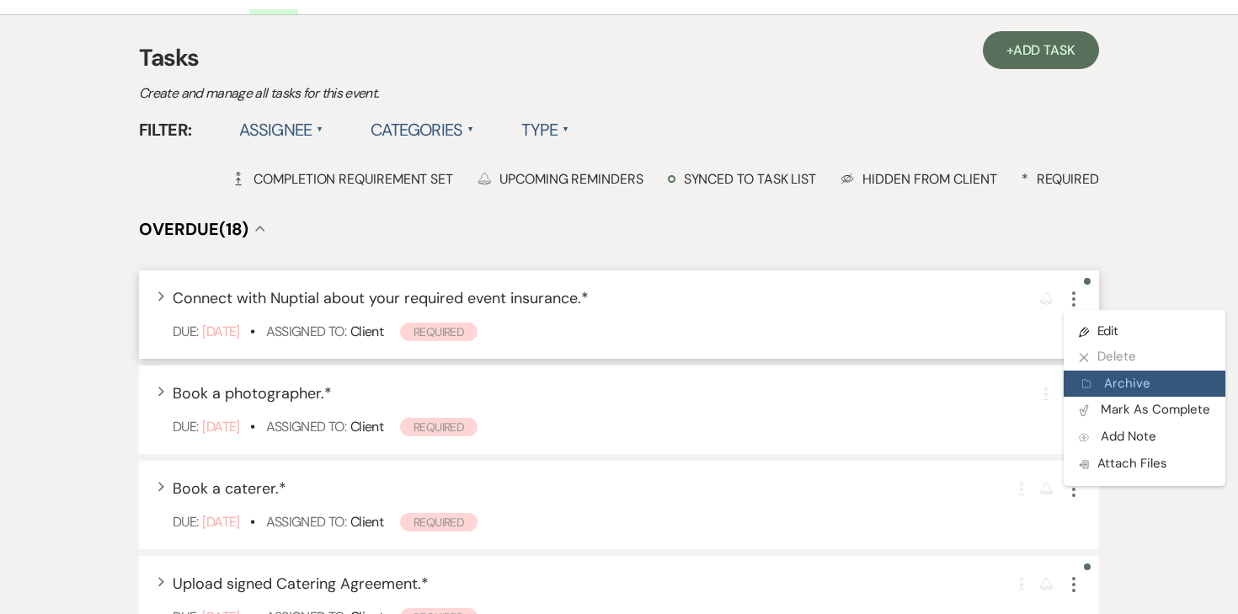
click at [1098, 389] on button "Archive Archive" at bounding box center [1144, 383] width 162 height 27
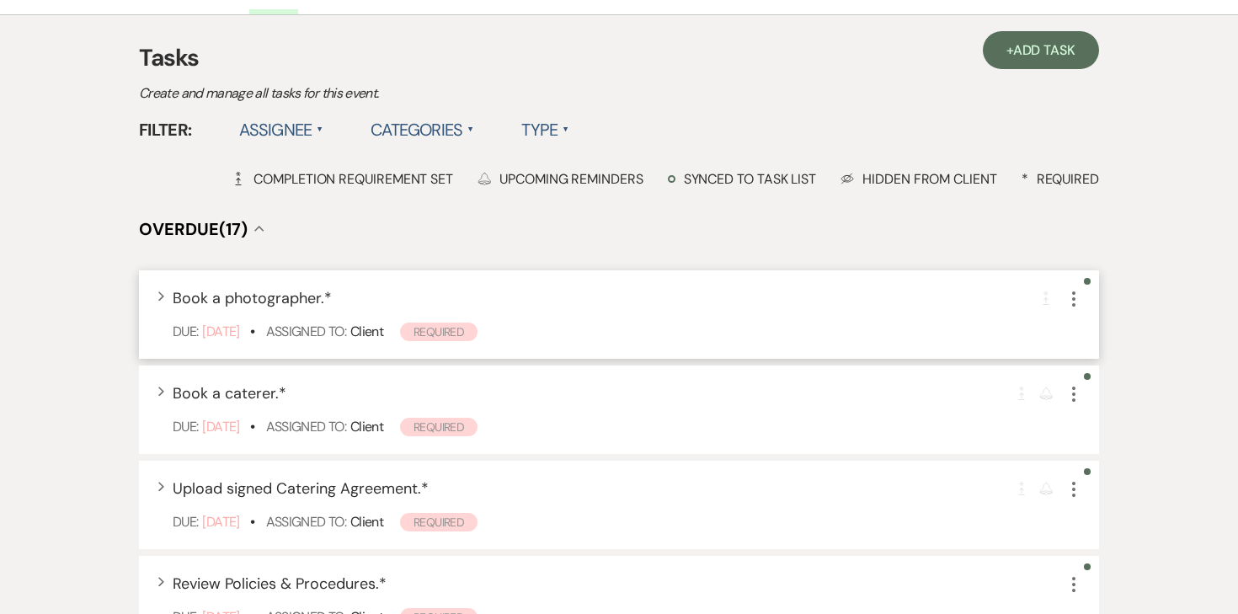
click at [1075, 301] on icon "More" at bounding box center [1073, 299] width 20 height 20
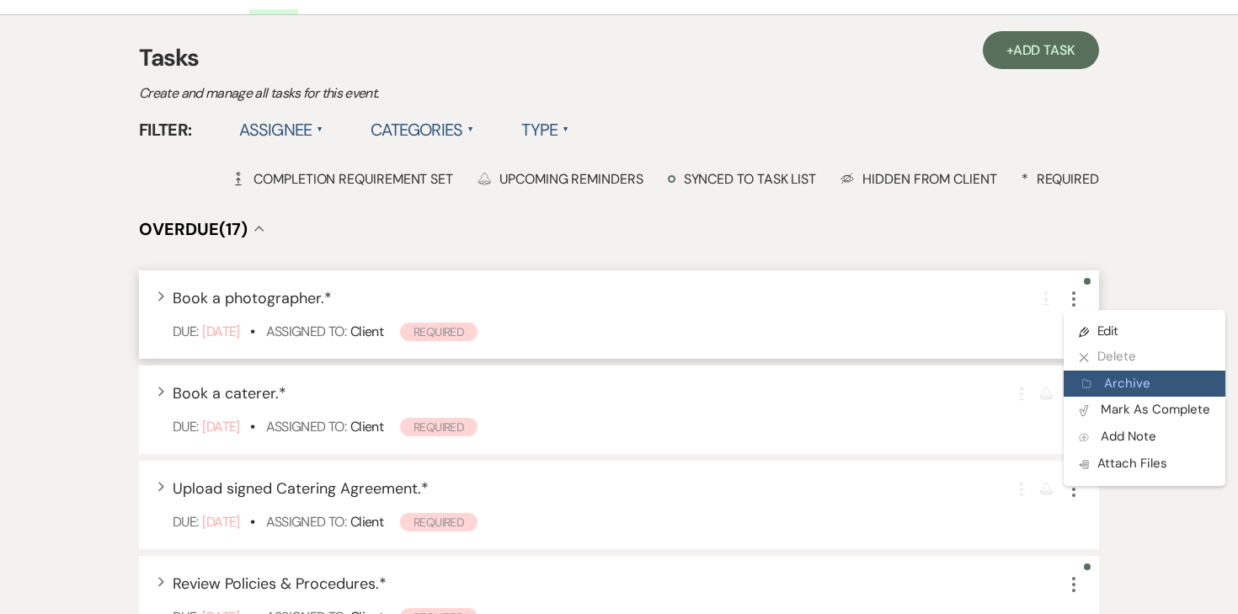
click at [1087, 375] on button "Archive Archive" at bounding box center [1144, 383] width 162 height 27
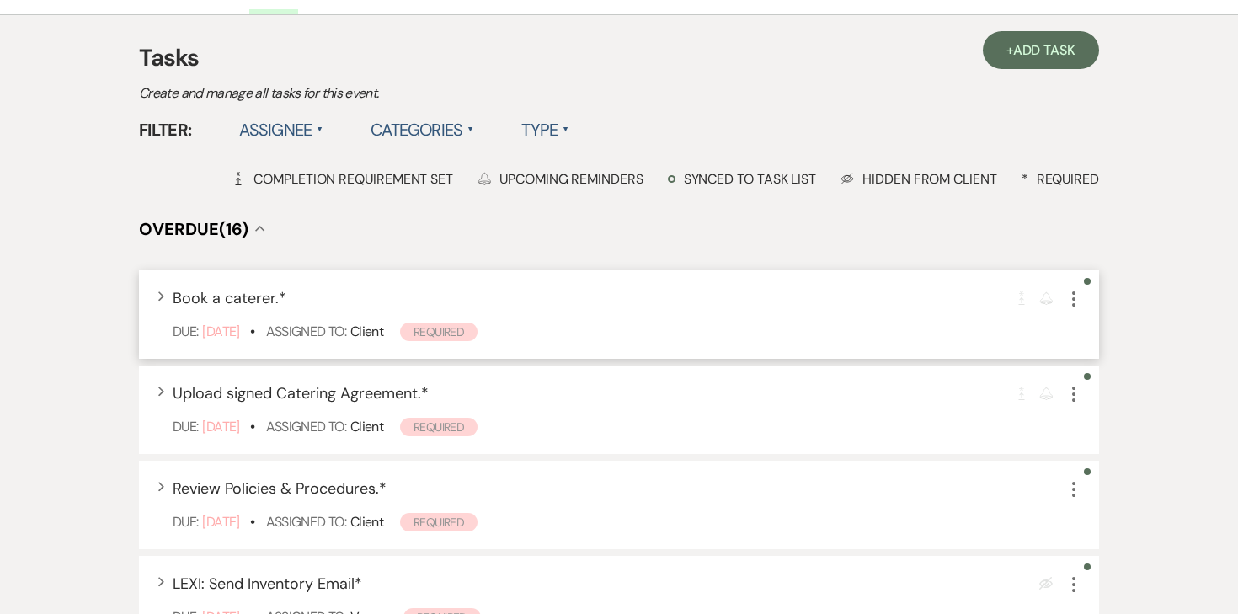
click at [1074, 306] on use "button" at bounding box center [1073, 298] width 3 height 15
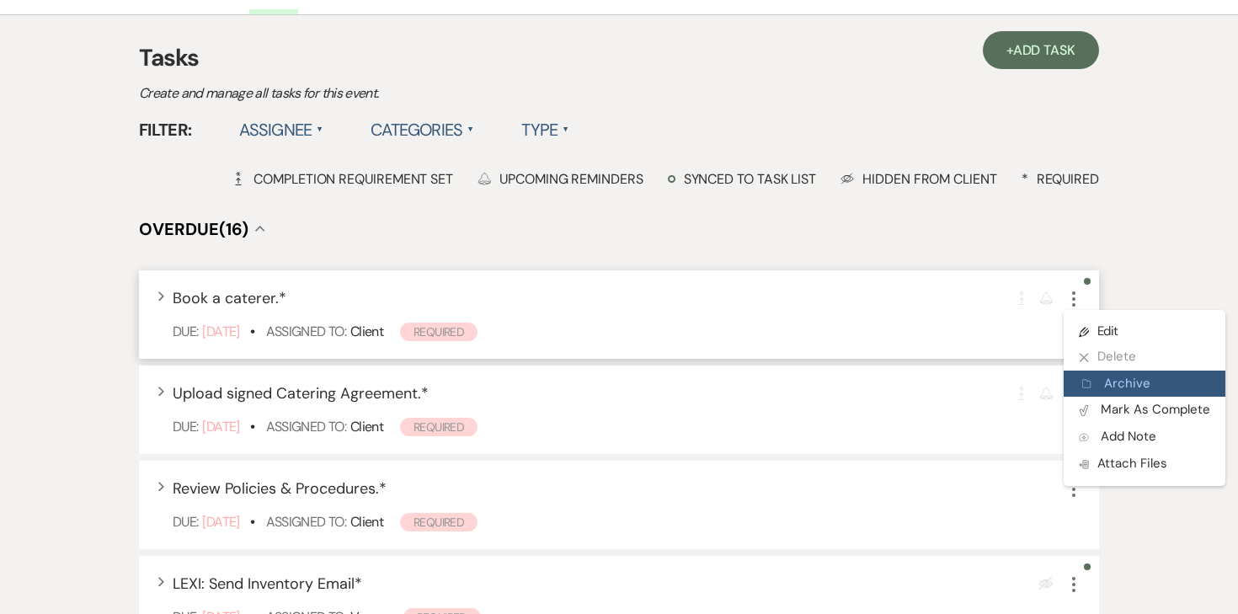
click at [1090, 372] on button "Archive Archive" at bounding box center [1144, 383] width 162 height 27
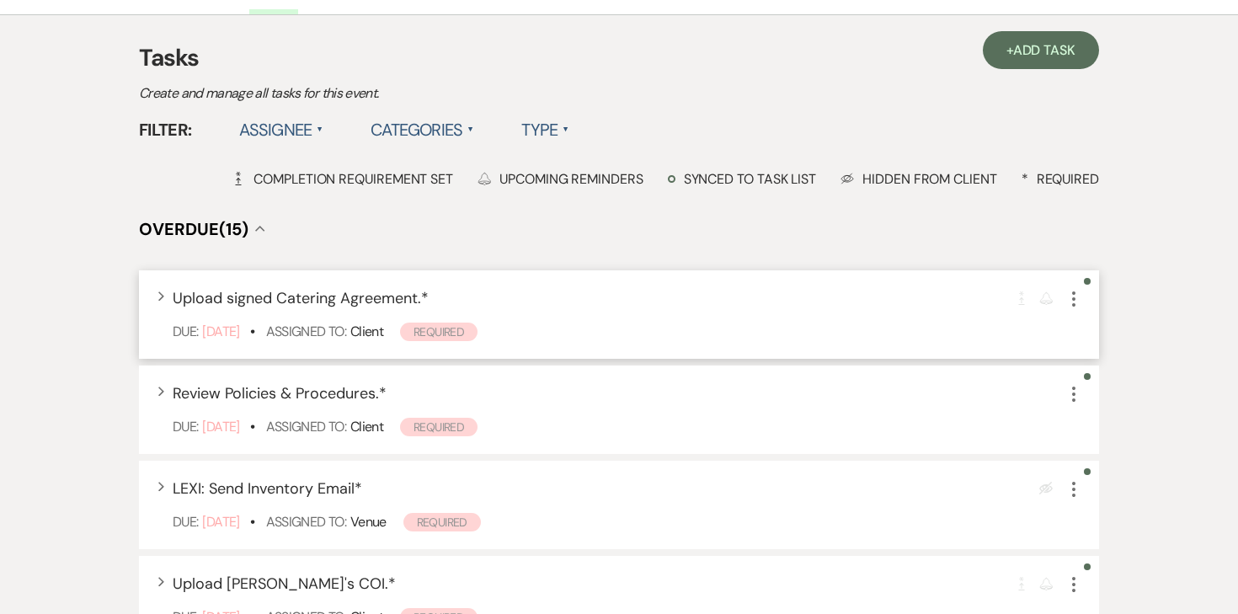
click at [1076, 300] on icon "More" at bounding box center [1073, 299] width 20 height 20
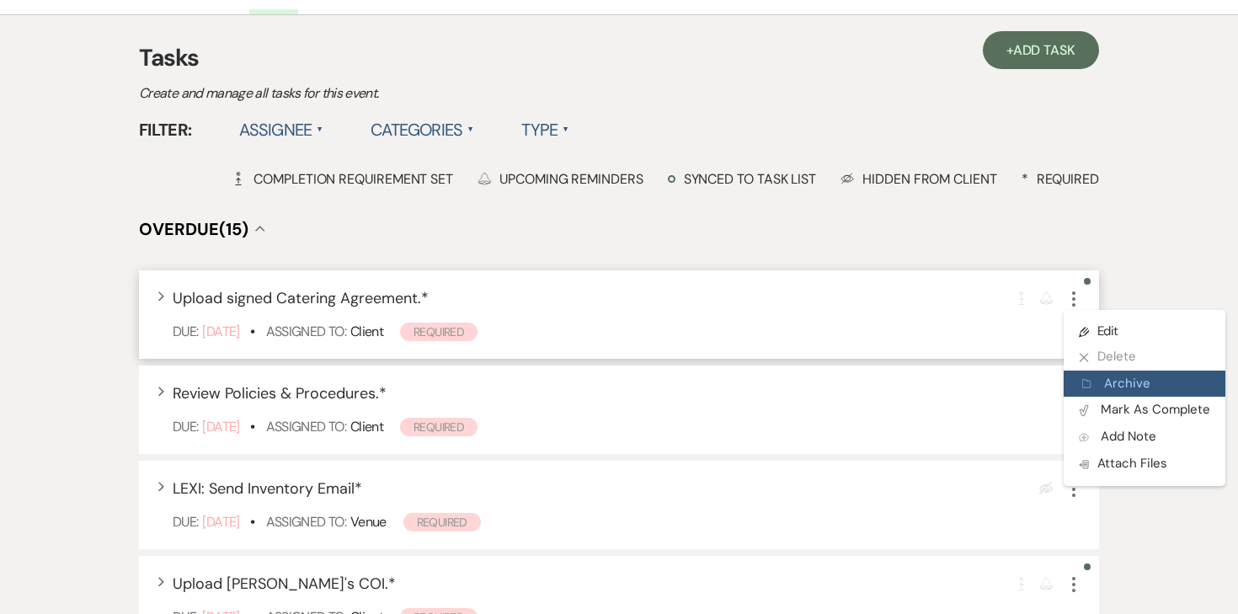
click at [1089, 392] on button "Archive Archive" at bounding box center [1144, 383] width 162 height 27
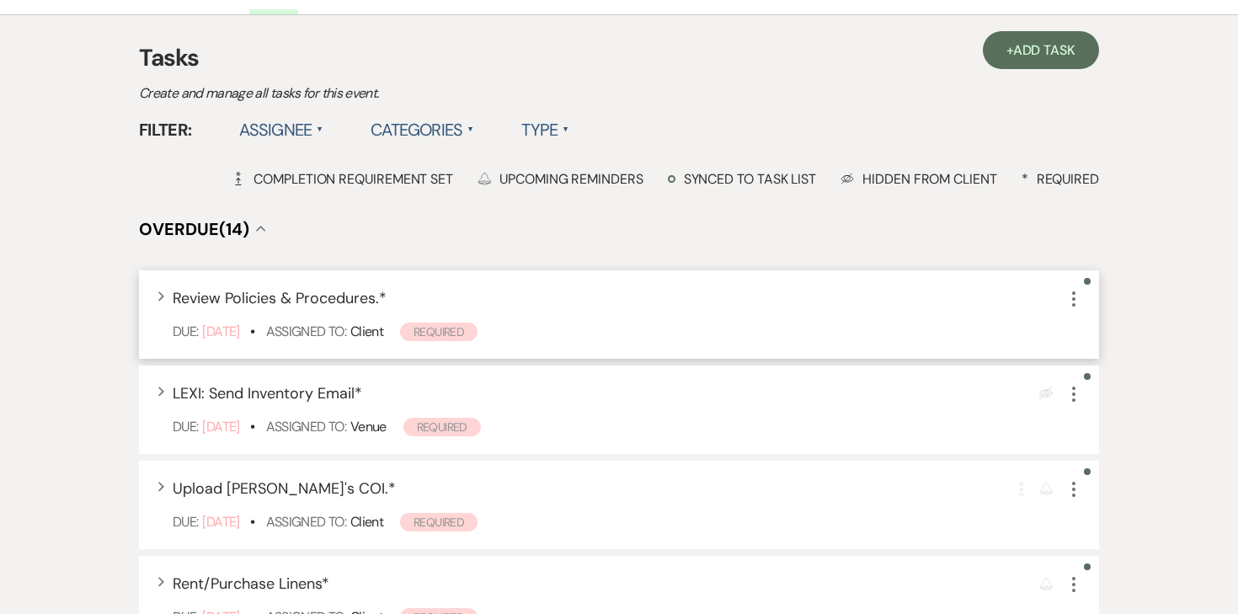
click at [1076, 299] on icon "More" at bounding box center [1073, 299] width 20 height 20
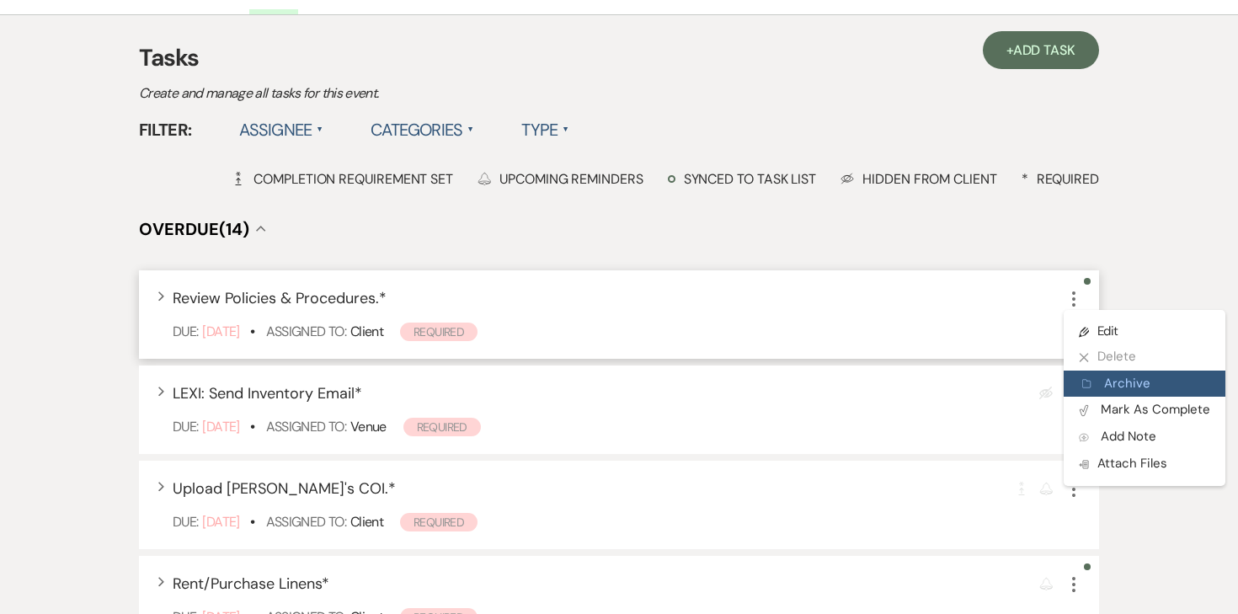
click at [1090, 374] on button "Archive Archive" at bounding box center [1144, 383] width 162 height 27
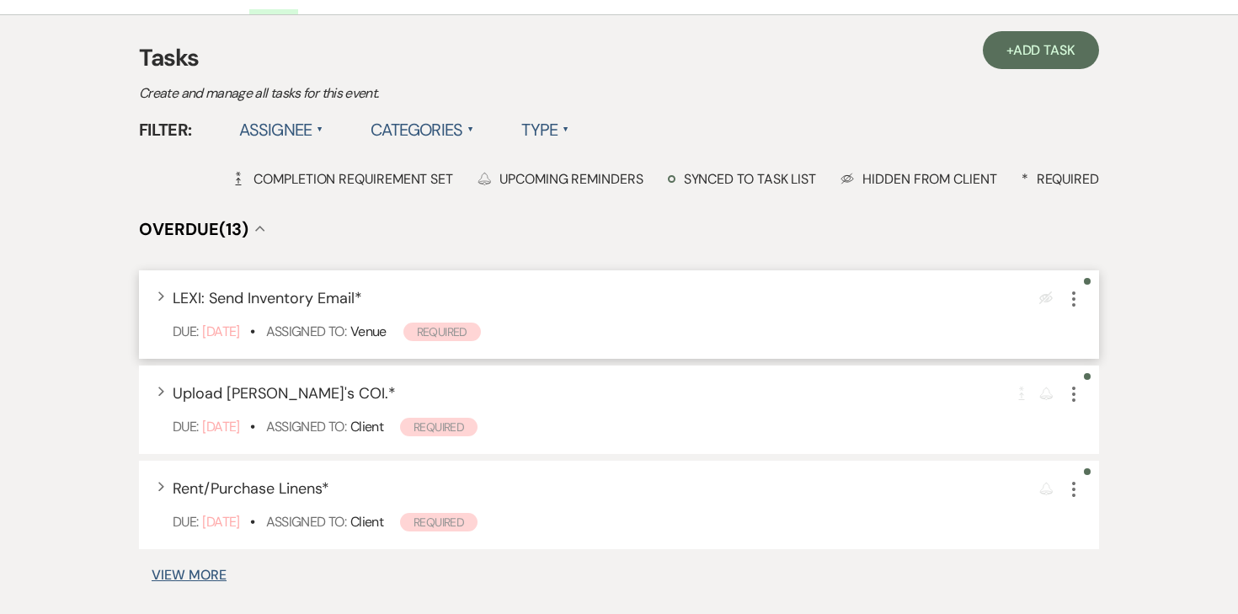
click at [1074, 305] on use "button" at bounding box center [1073, 298] width 3 height 15
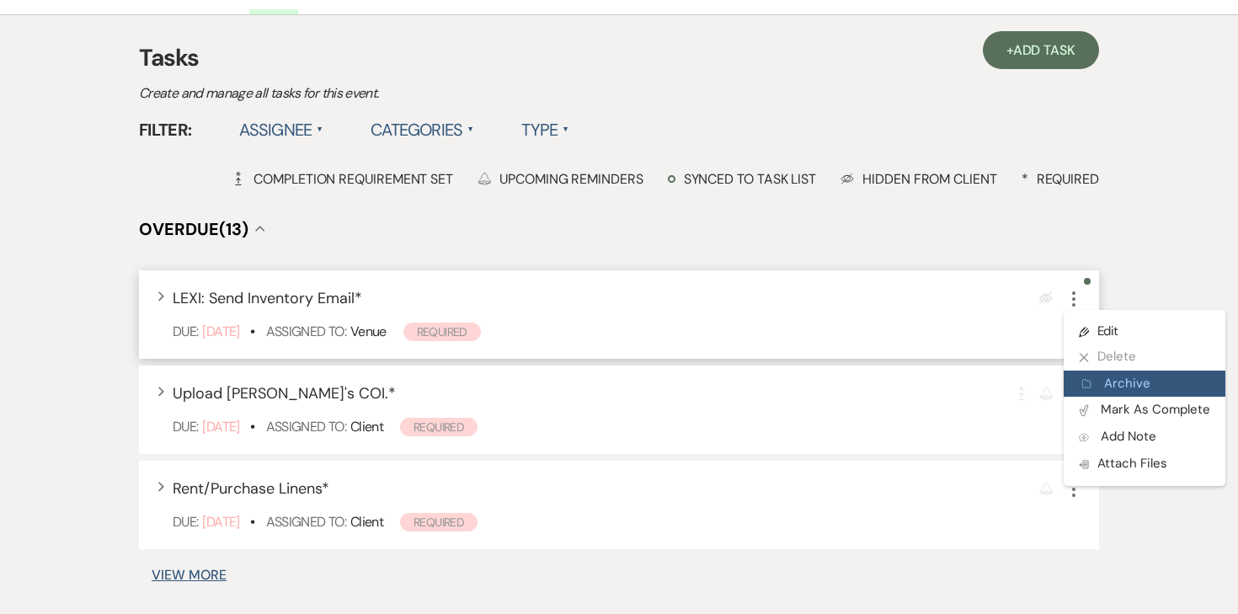
click at [1082, 374] on button "Archive Archive" at bounding box center [1144, 383] width 162 height 27
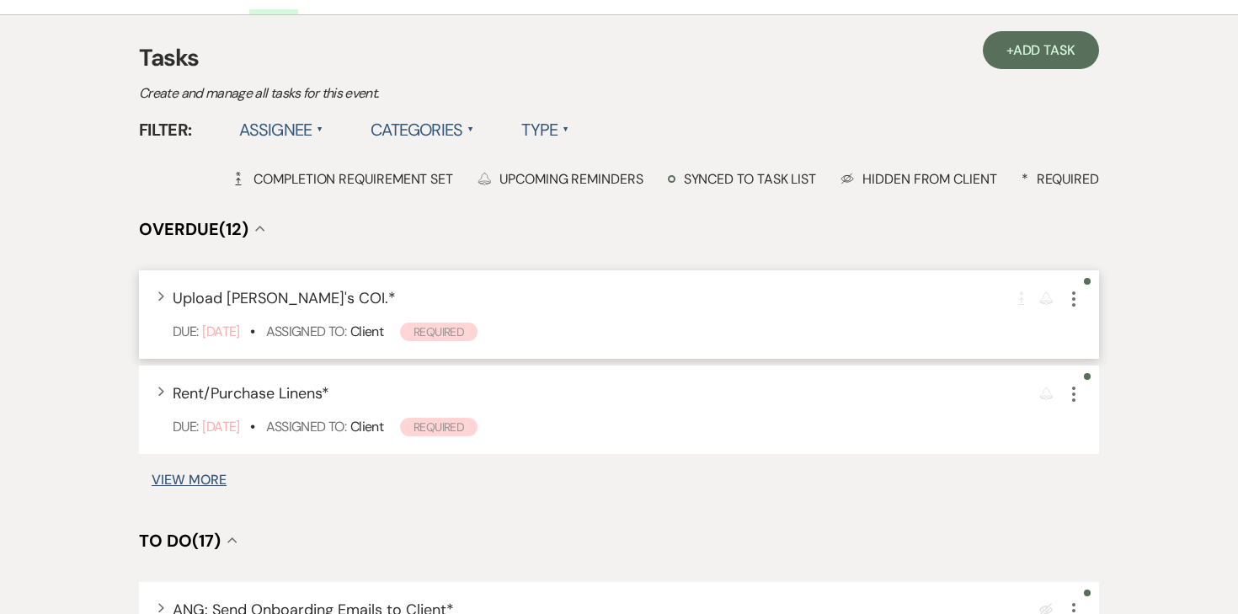
click at [1074, 300] on icon "More" at bounding box center [1073, 299] width 20 height 20
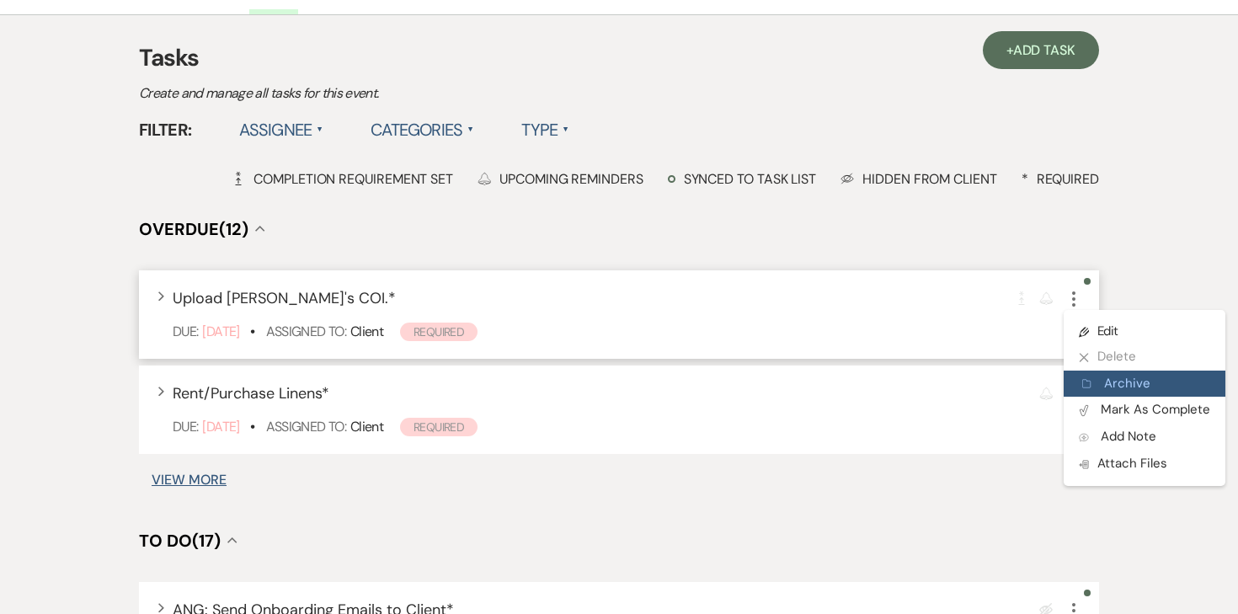
click at [1087, 382] on use "button" at bounding box center [1086, 384] width 8 height 8
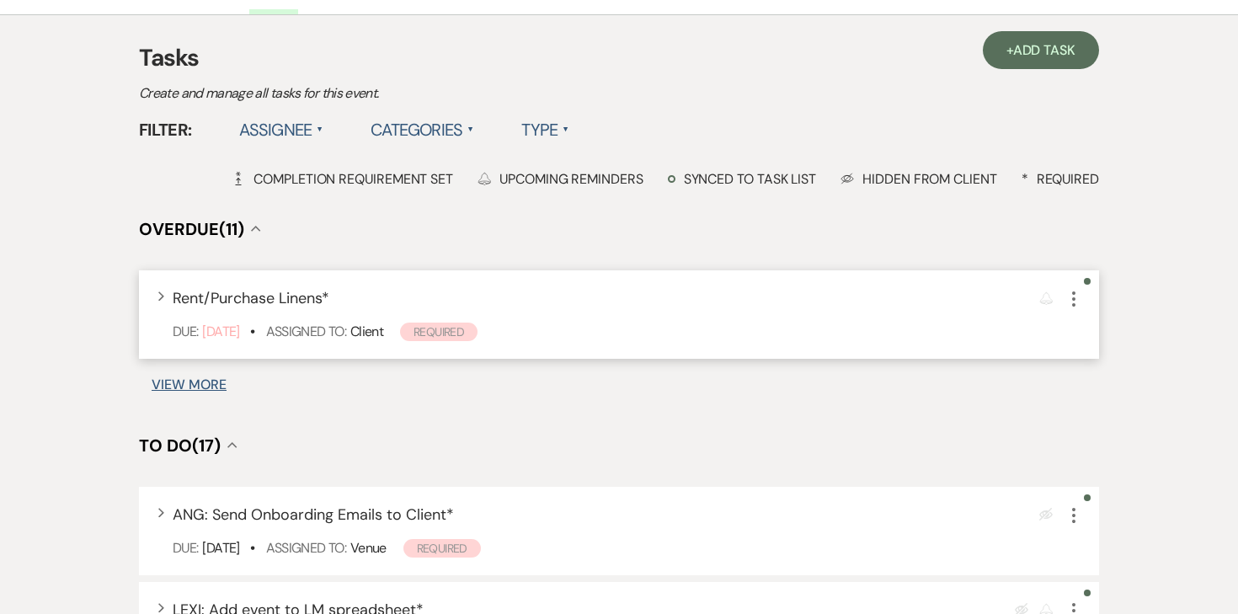
click at [1075, 293] on icon "More" at bounding box center [1073, 299] width 20 height 20
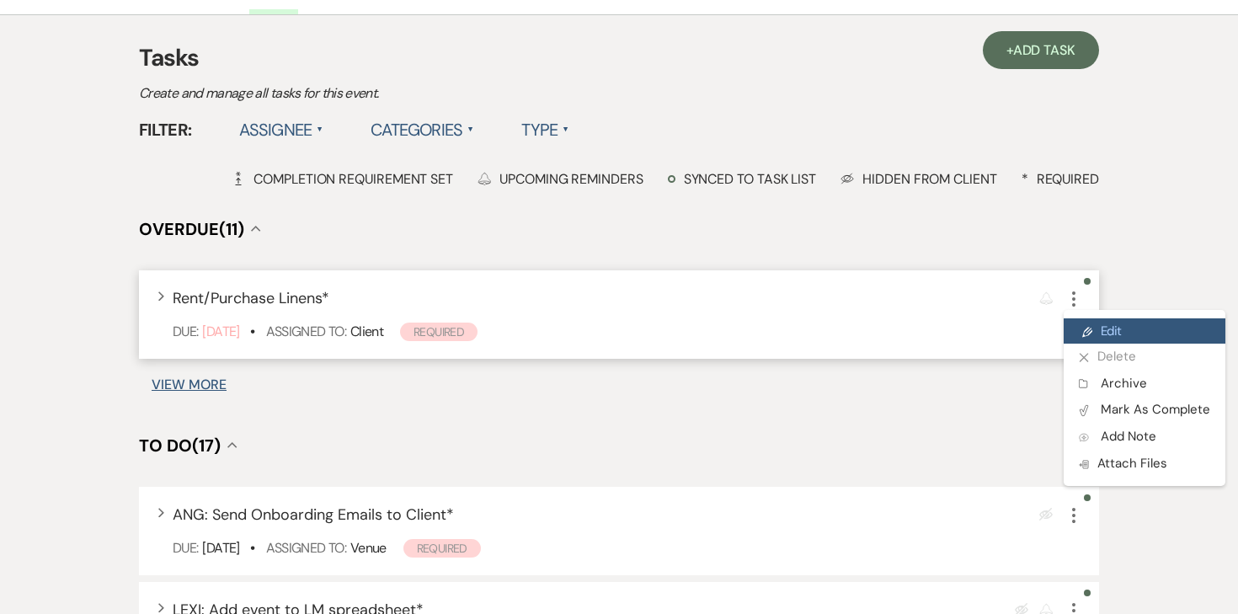
click at [1094, 330] on link "Pencil Edit" at bounding box center [1144, 330] width 162 height 25
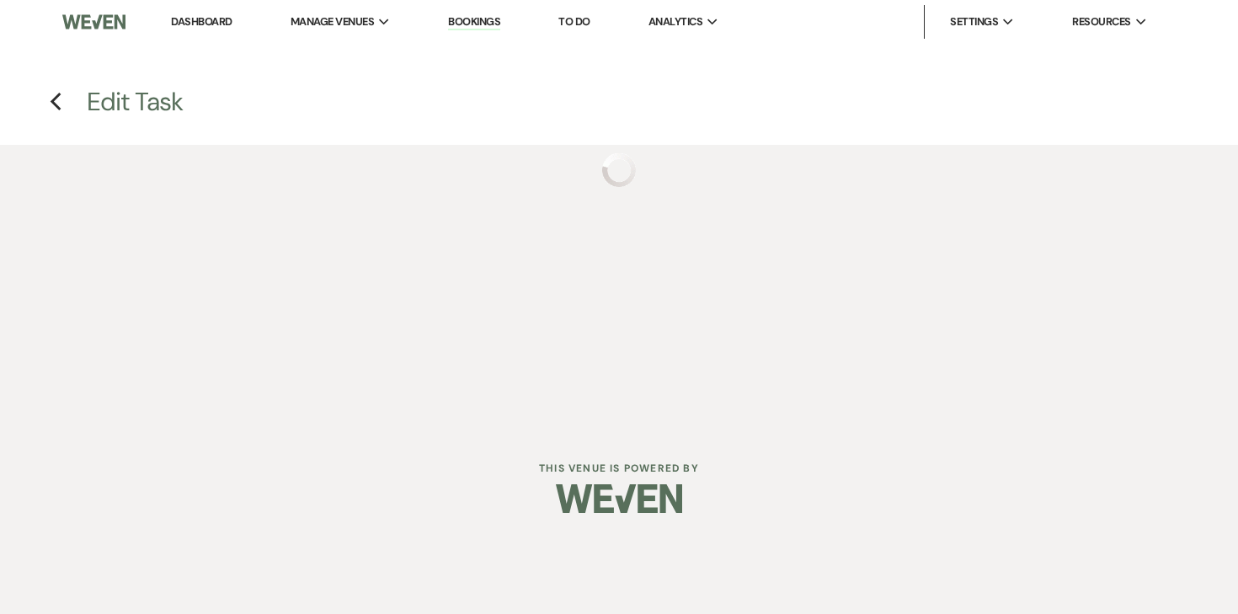
select select "true"
select select "32"
select select "planningToolsAccount"
select select "client"
select select "months"
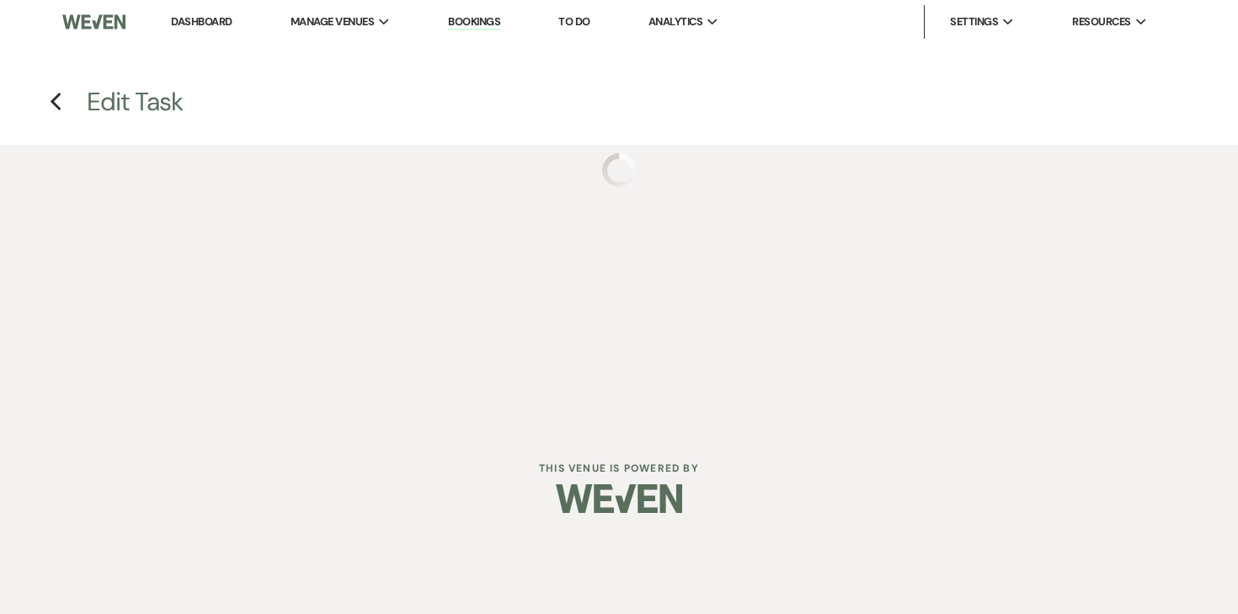
select select "afterDueDate"
select select "client"
select select "onDueDate"
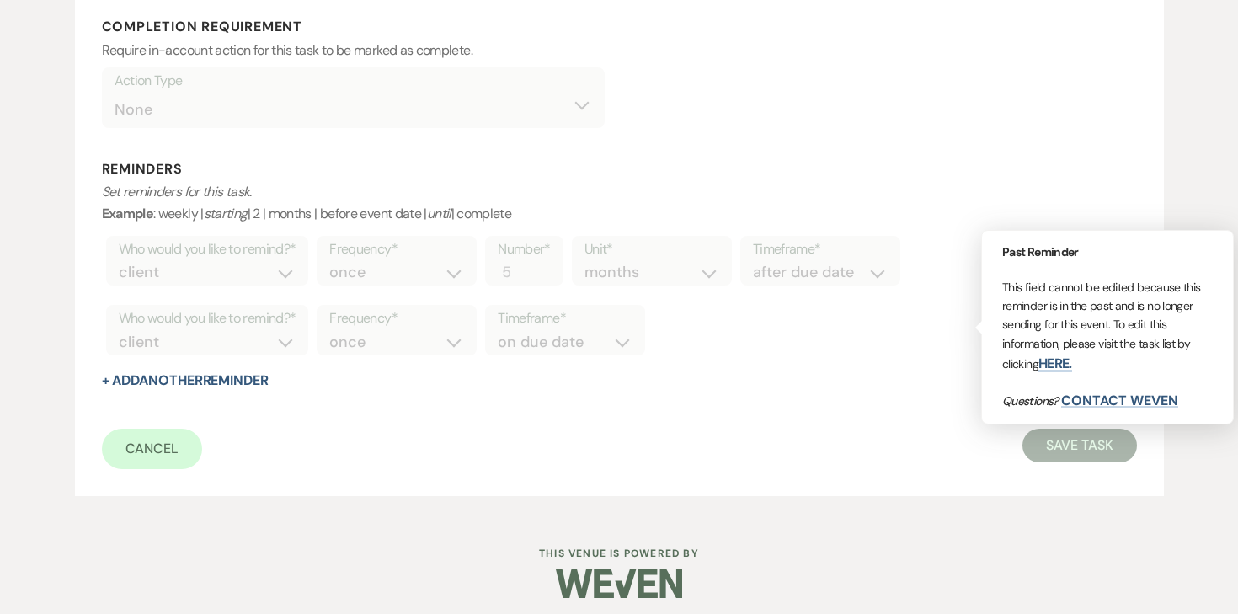
scroll to position [762, 0]
click at [809, 354] on div "Who would you like to remind?* client venue both Frequency* once daily weekly m…" at bounding box center [619, 336] width 1035 height 70
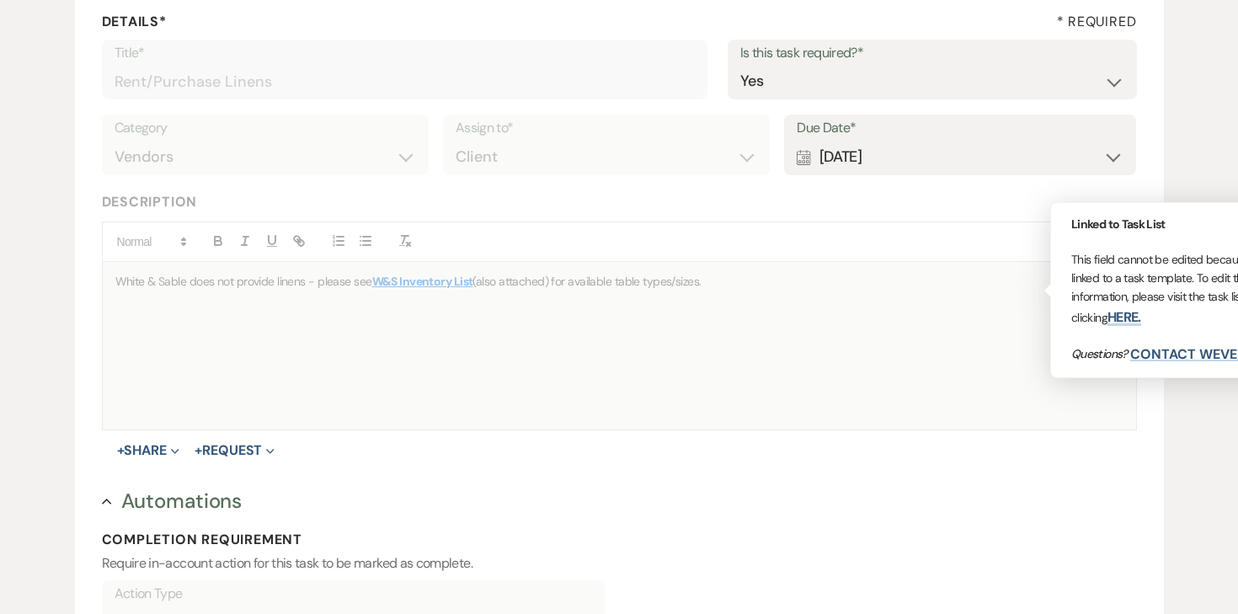
scroll to position [215, 0]
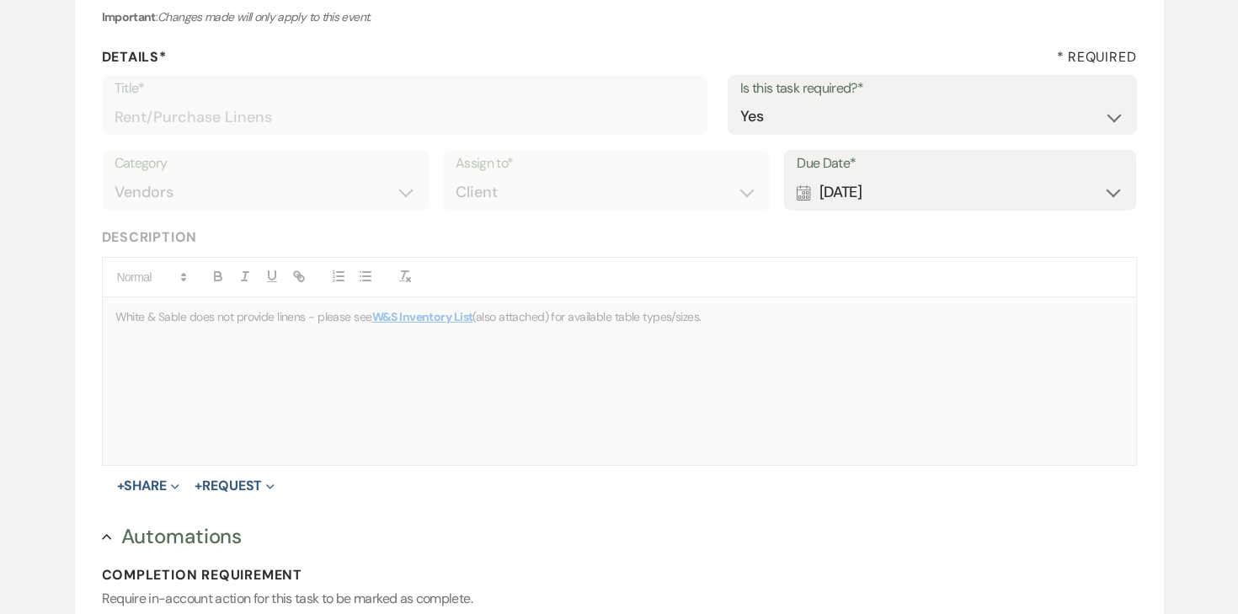
click at [848, 201] on div "Calendar Apr 28, 2025 Expand" at bounding box center [960, 192] width 327 height 33
select select "month"
select select "beforeEventDate"
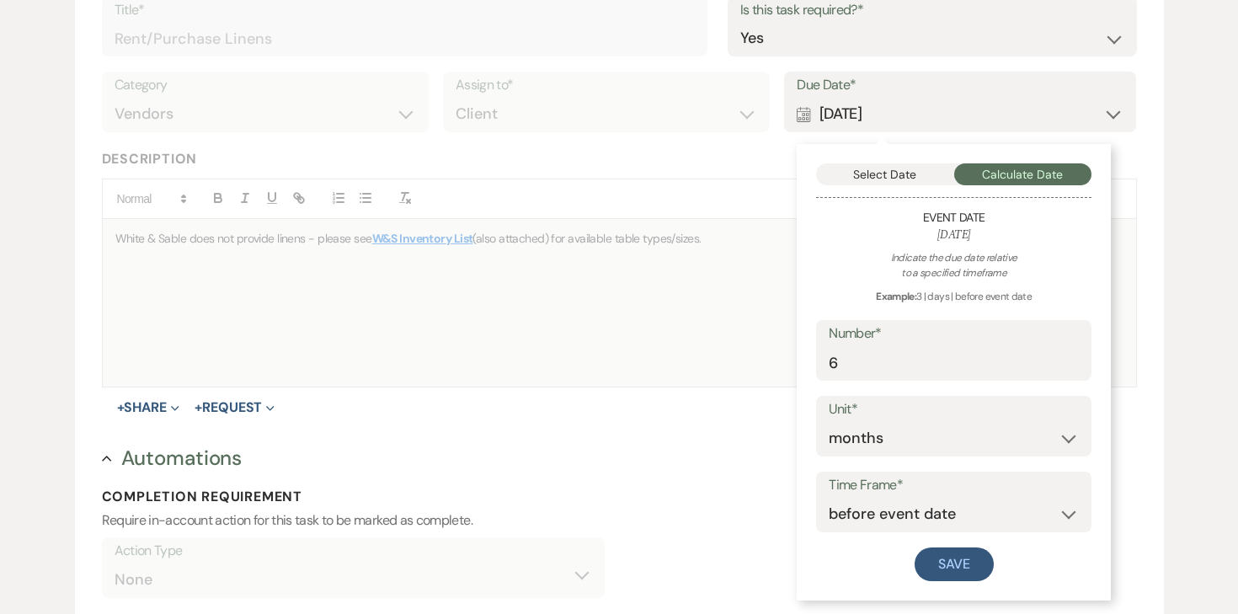
scroll to position [304, 0]
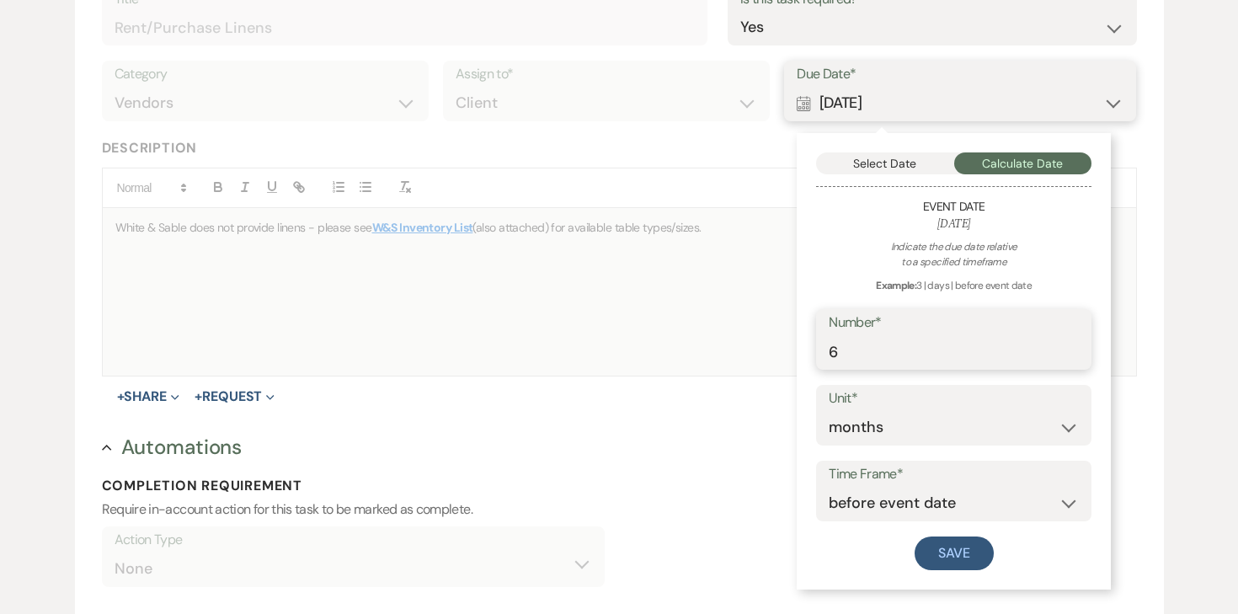
click at [879, 340] on input "6" at bounding box center [954, 351] width 250 height 33
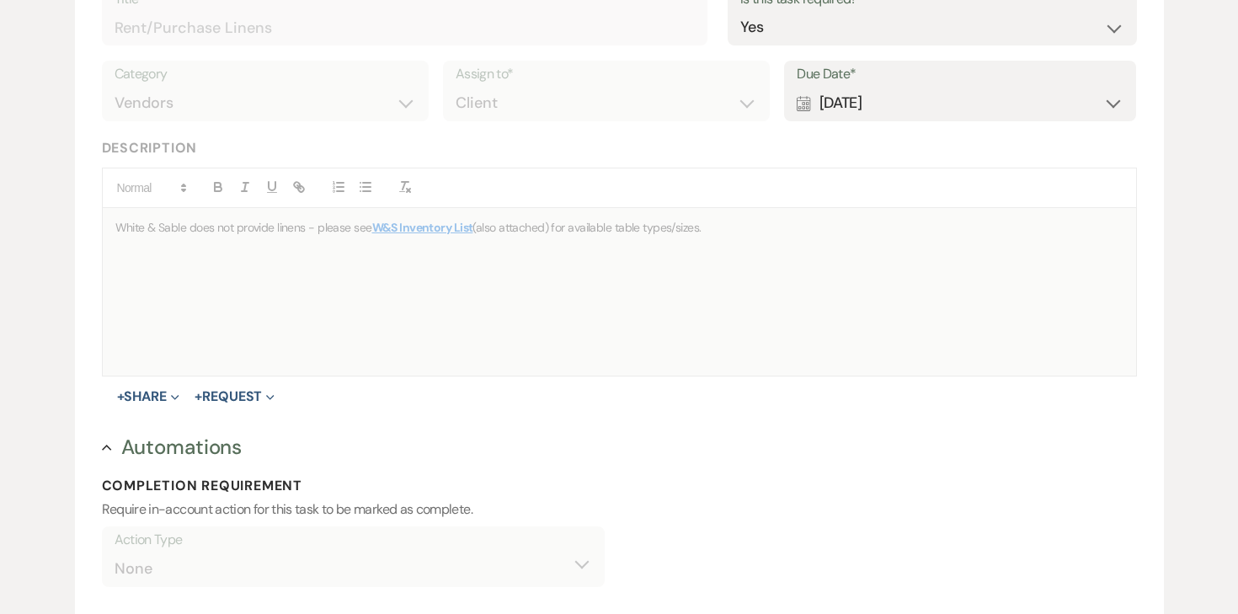
scroll to position [0, 0]
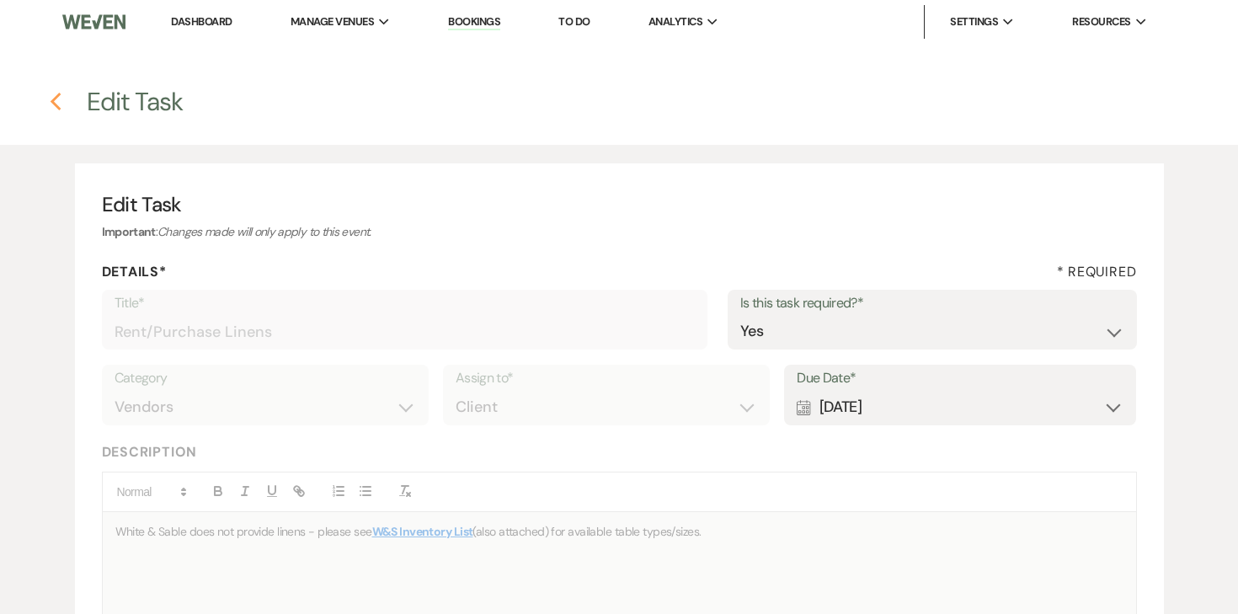
click at [59, 104] on icon "Previous" at bounding box center [56, 102] width 13 height 20
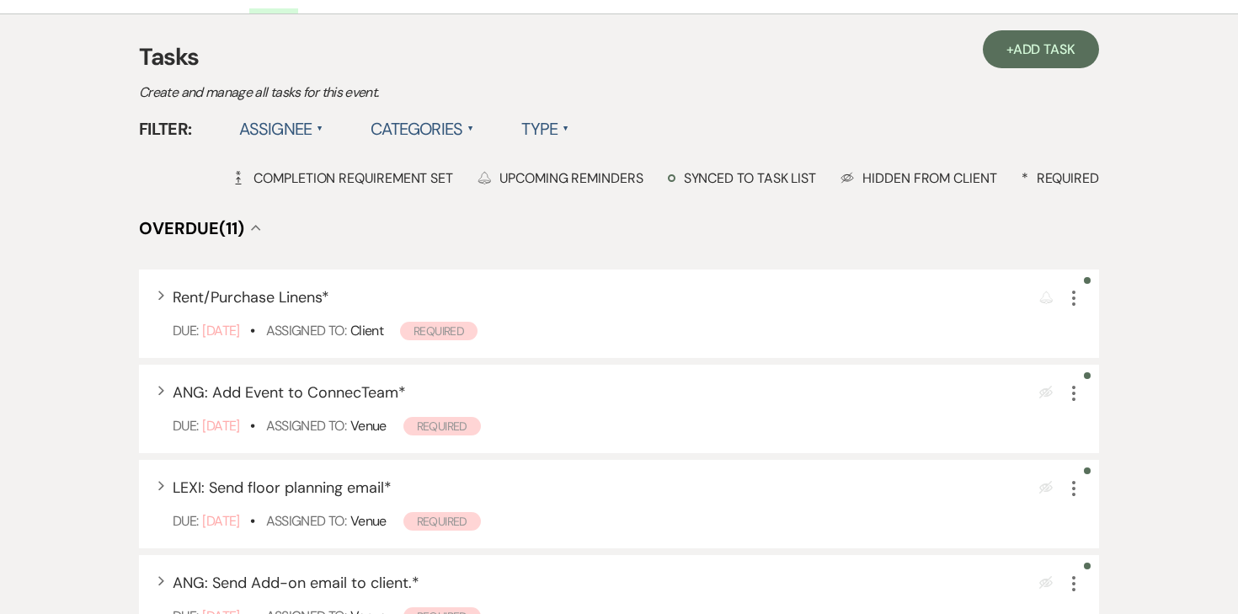
scroll to position [424, 0]
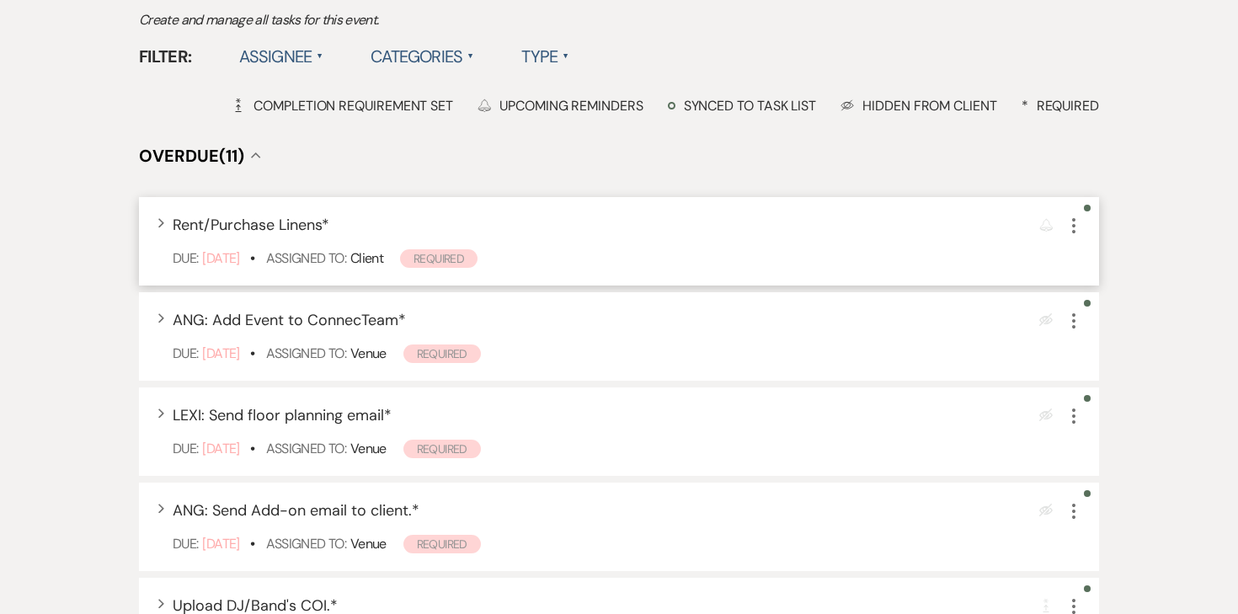
click at [1069, 222] on icon "More" at bounding box center [1073, 226] width 20 height 20
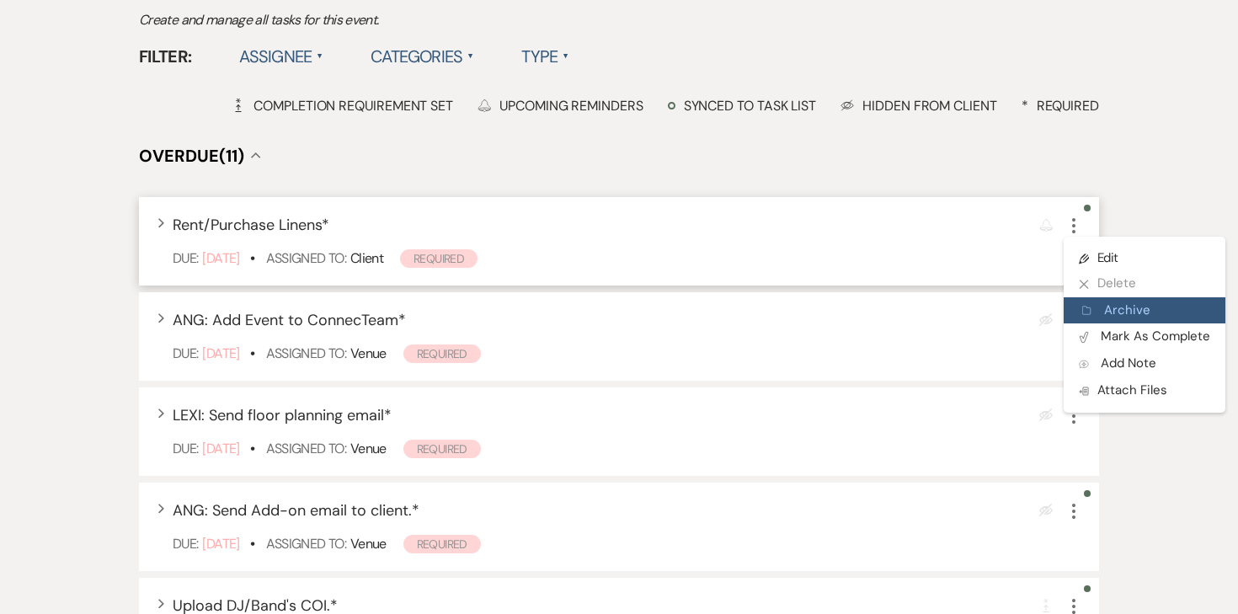
click at [1102, 309] on button "Archive Archive" at bounding box center [1144, 310] width 162 height 27
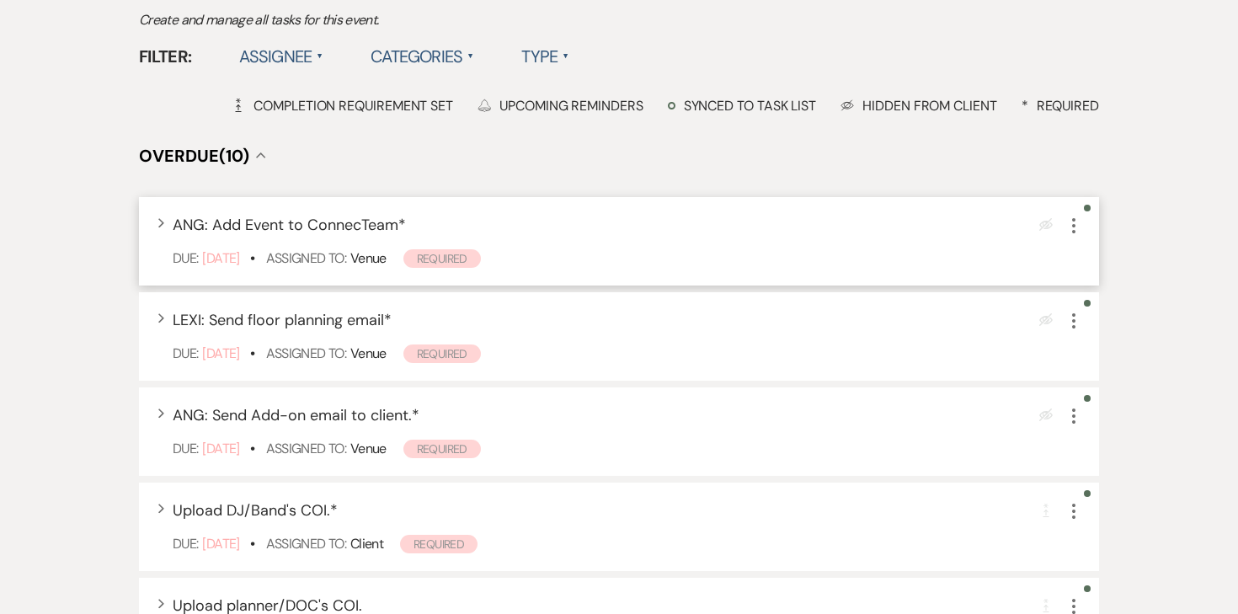
click at [1078, 222] on icon "More" at bounding box center [1073, 226] width 20 height 20
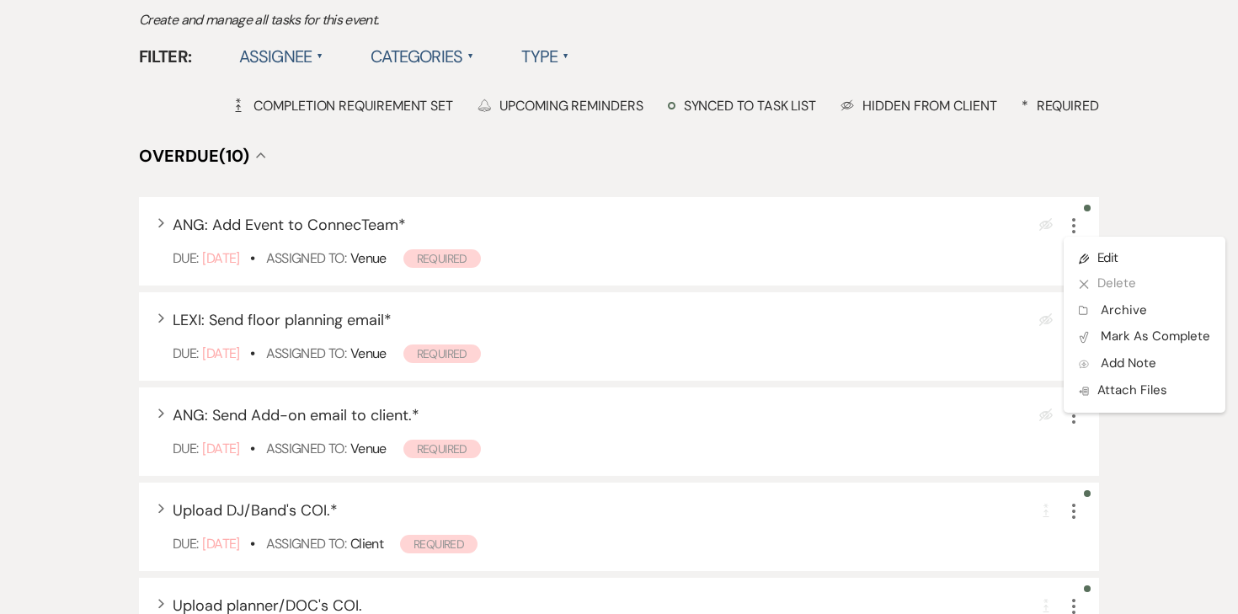
click at [1060, 166] on h4 "Overdue (10) Collapse" at bounding box center [619, 156] width 960 height 24
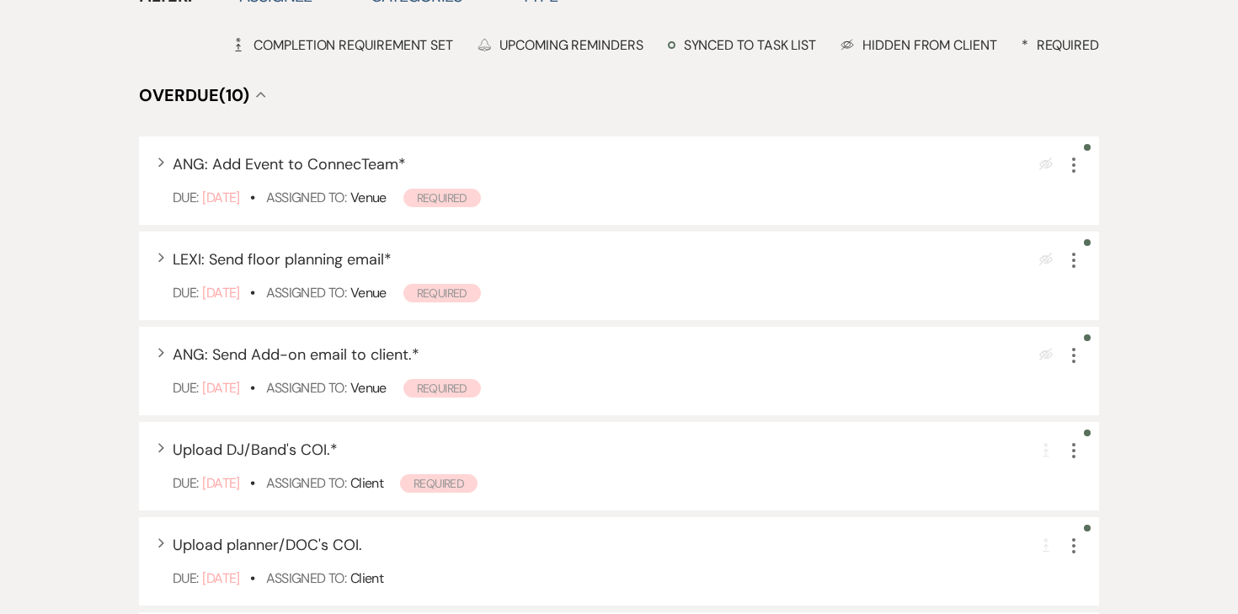
scroll to position [493, 0]
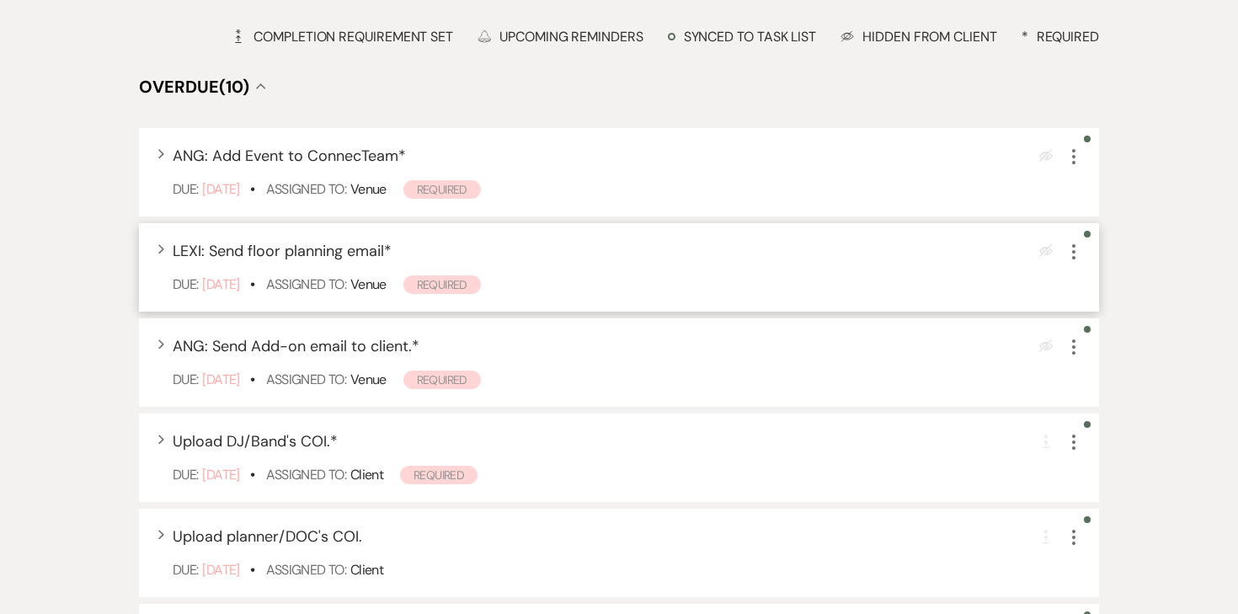
click at [1074, 255] on icon "More" at bounding box center [1073, 252] width 20 height 20
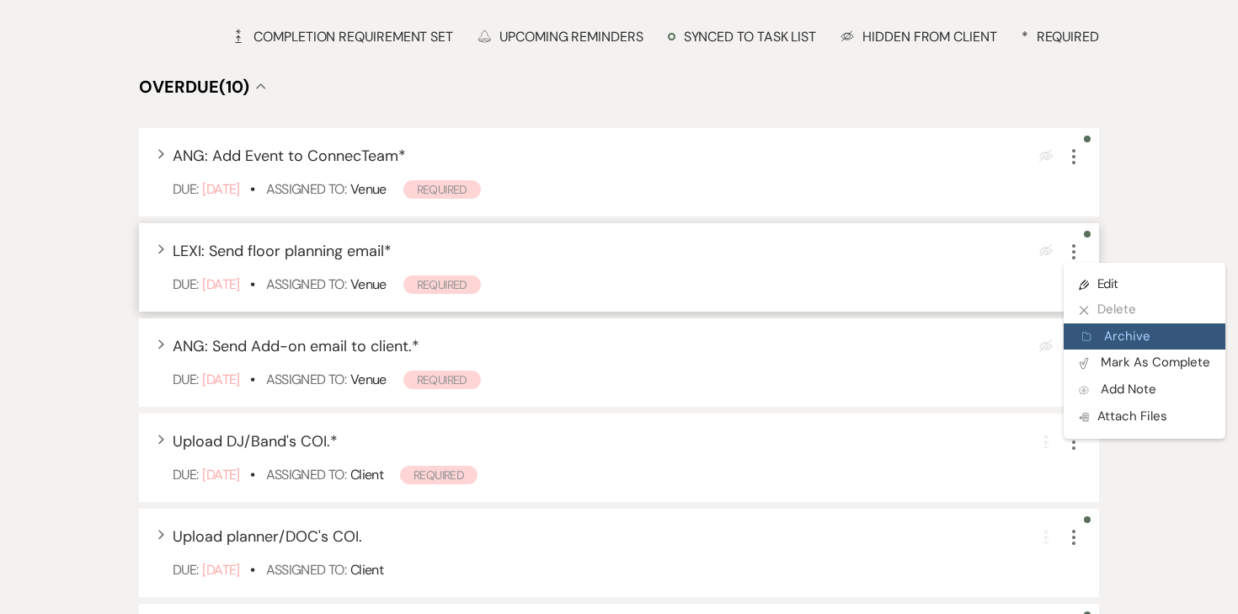
click at [1085, 335] on use "button" at bounding box center [1086, 337] width 8 height 8
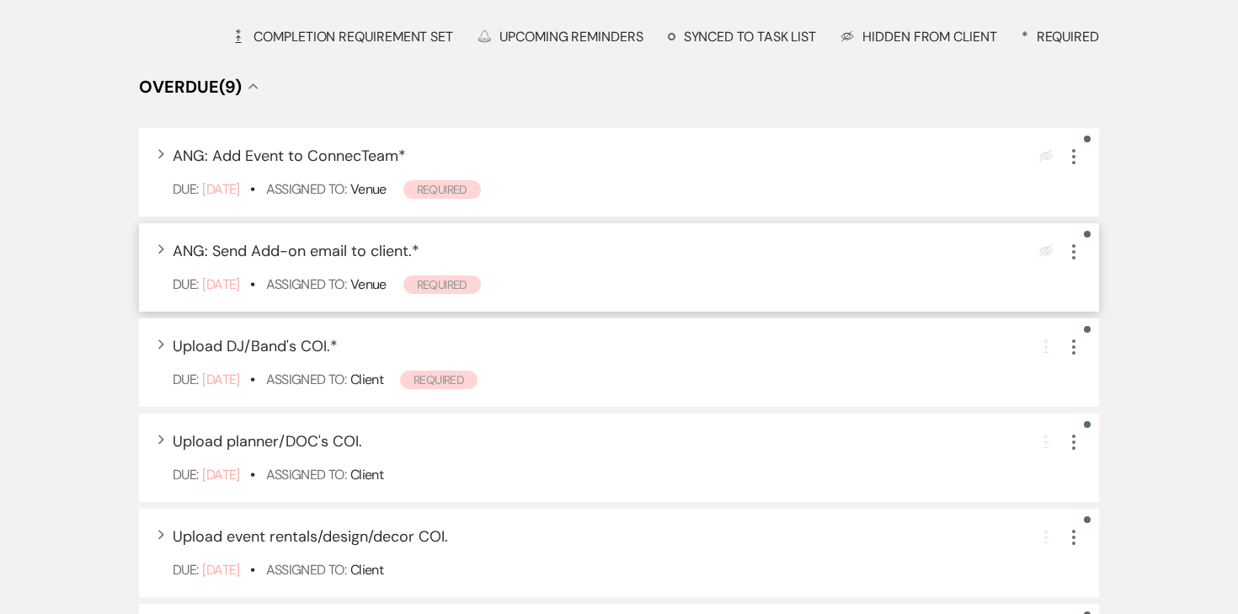
click at [1074, 261] on icon "More" at bounding box center [1073, 252] width 20 height 20
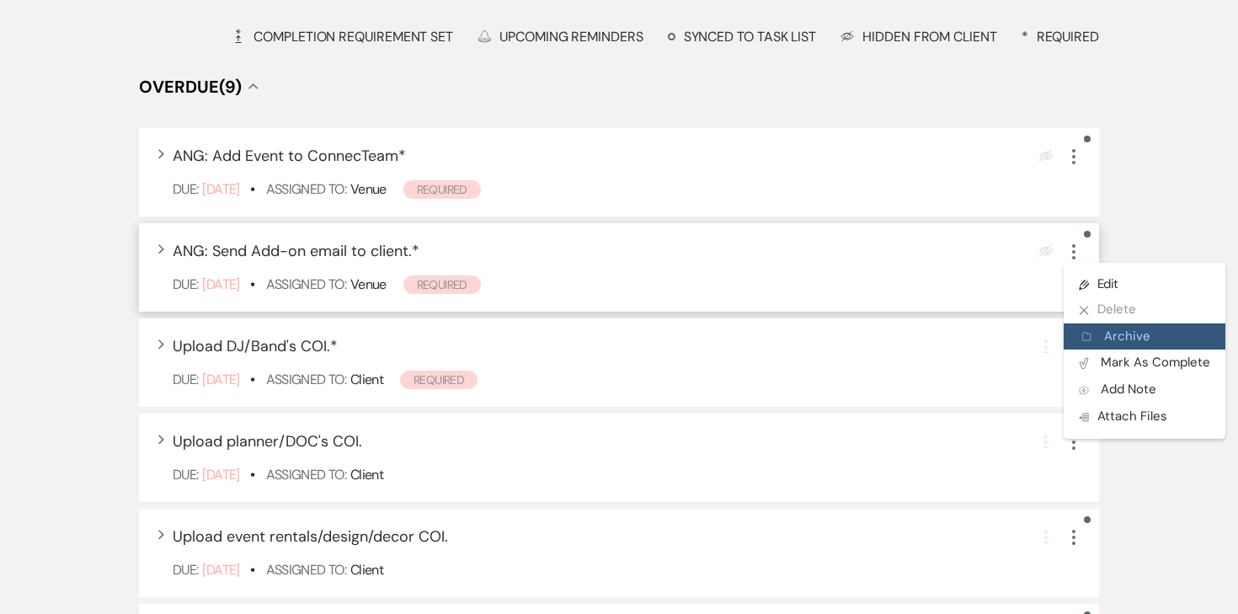
click at [1079, 330] on button "Archive Archive" at bounding box center [1144, 336] width 162 height 27
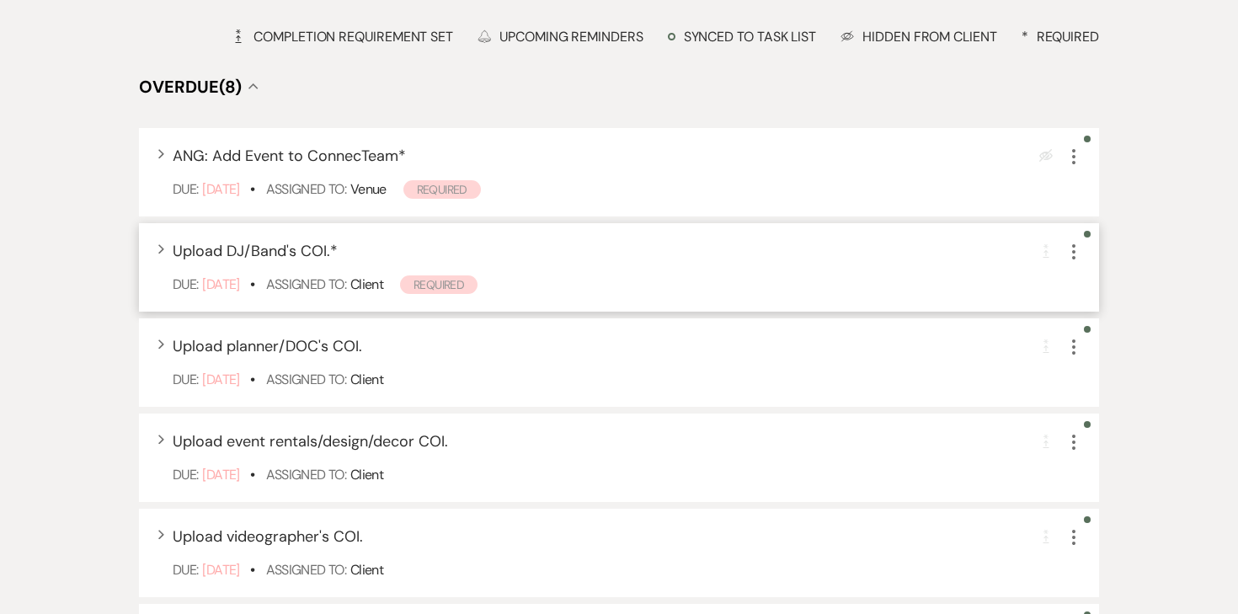
click at [1074, 246] on use "button" at bounding box center [1073, 251] width 3 height 15
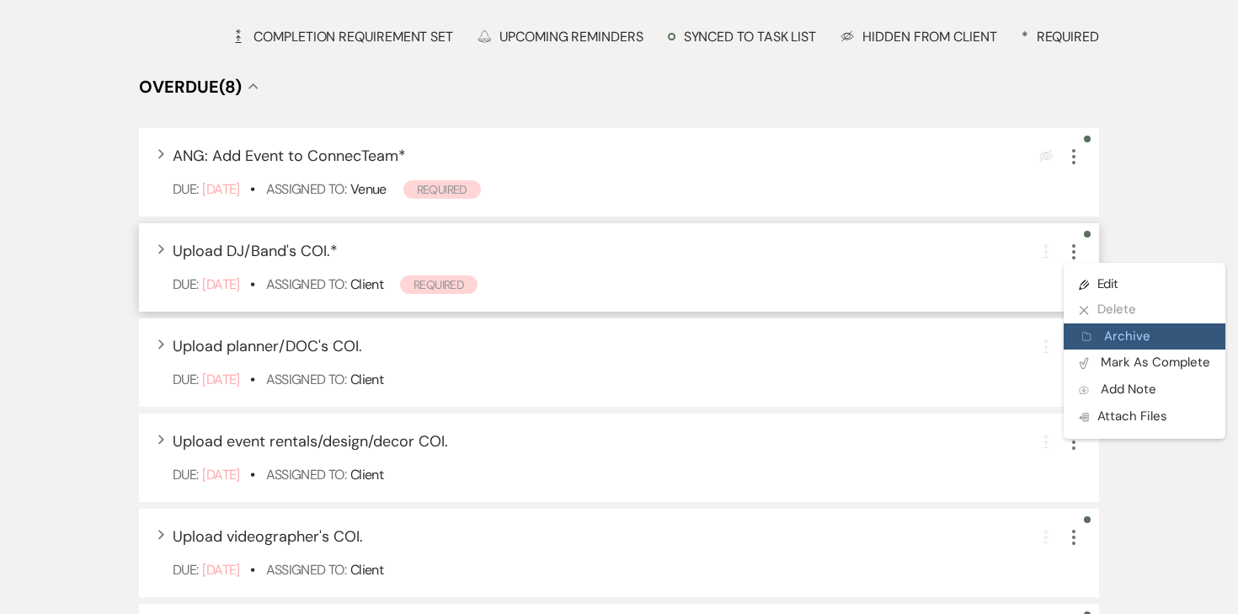
click at [1083, 332] on icon "Archive" at bounding box center [1087, 336] width 10 height 13
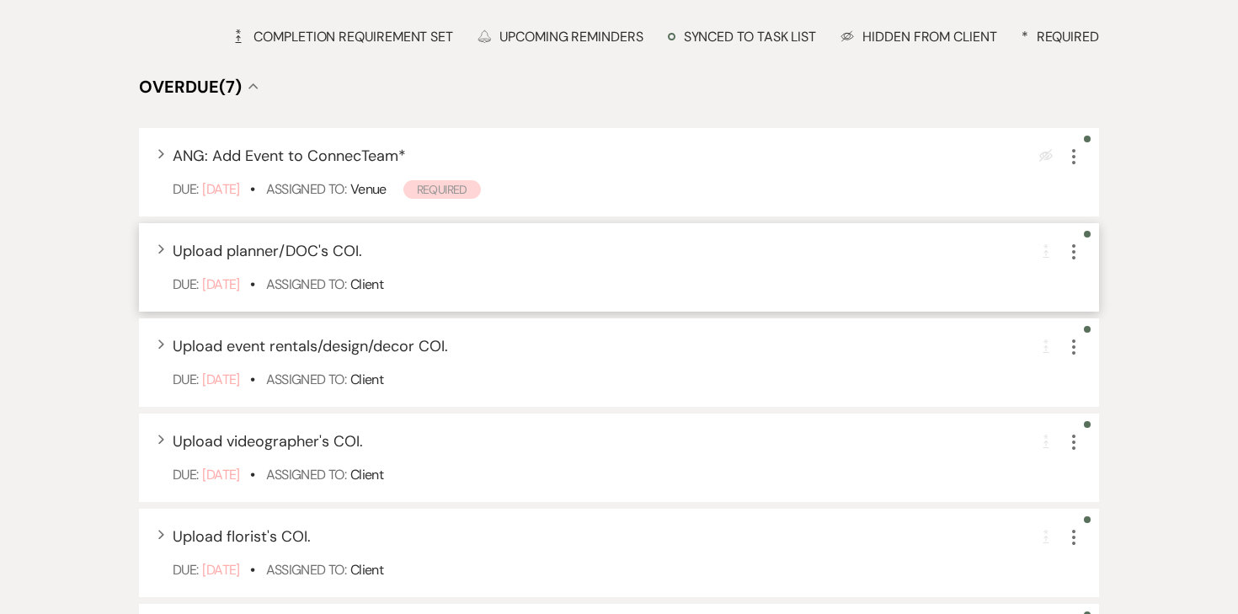
click at [1073, 255] on use "button" at bounding box center [1073, 251] width 3 height 15
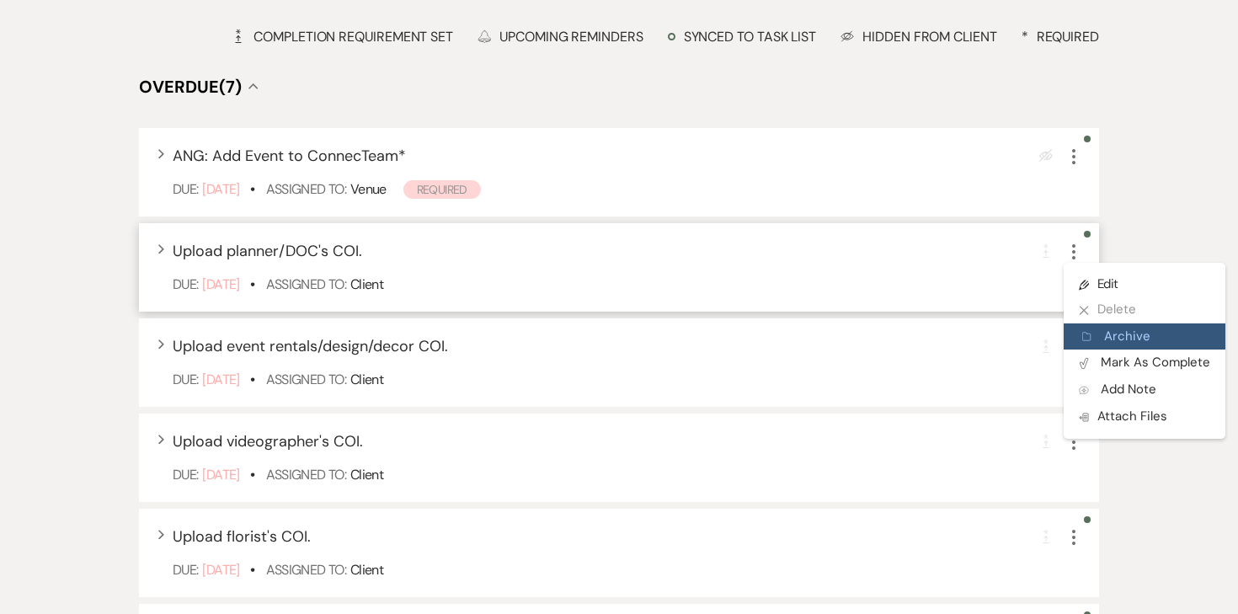
click at [1079, 337] on button "Archive Archive" at bounding box center [1144, 336] width 162 height 27
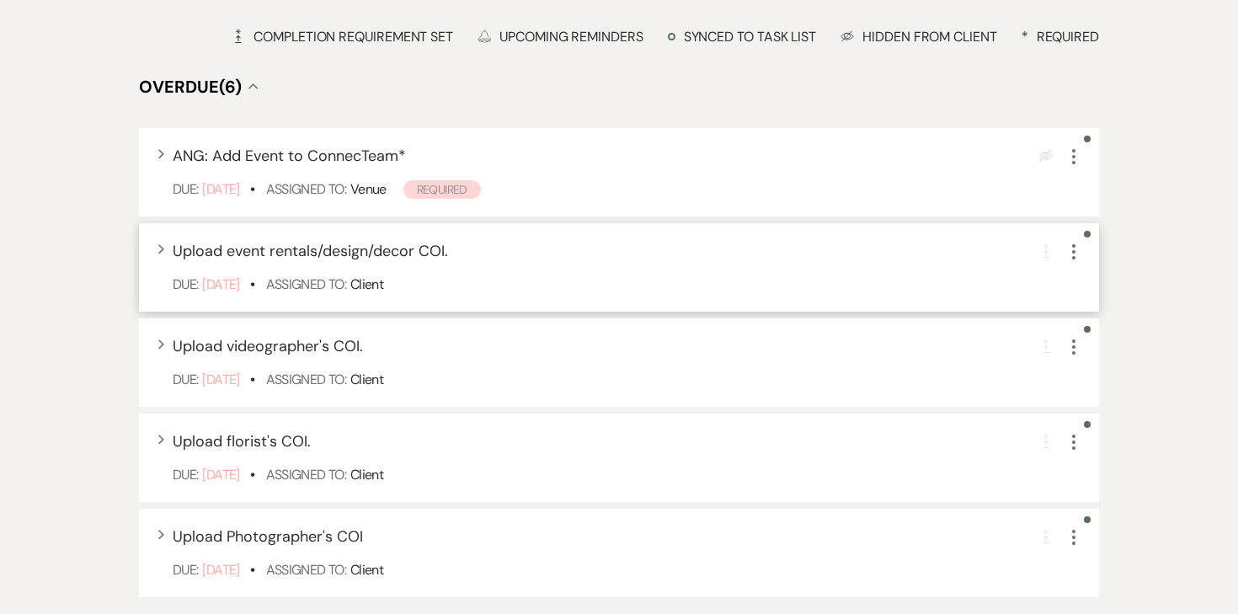
click at [1074, 246] on use "button" at bounding box center [1073, 251] width 3 height 15
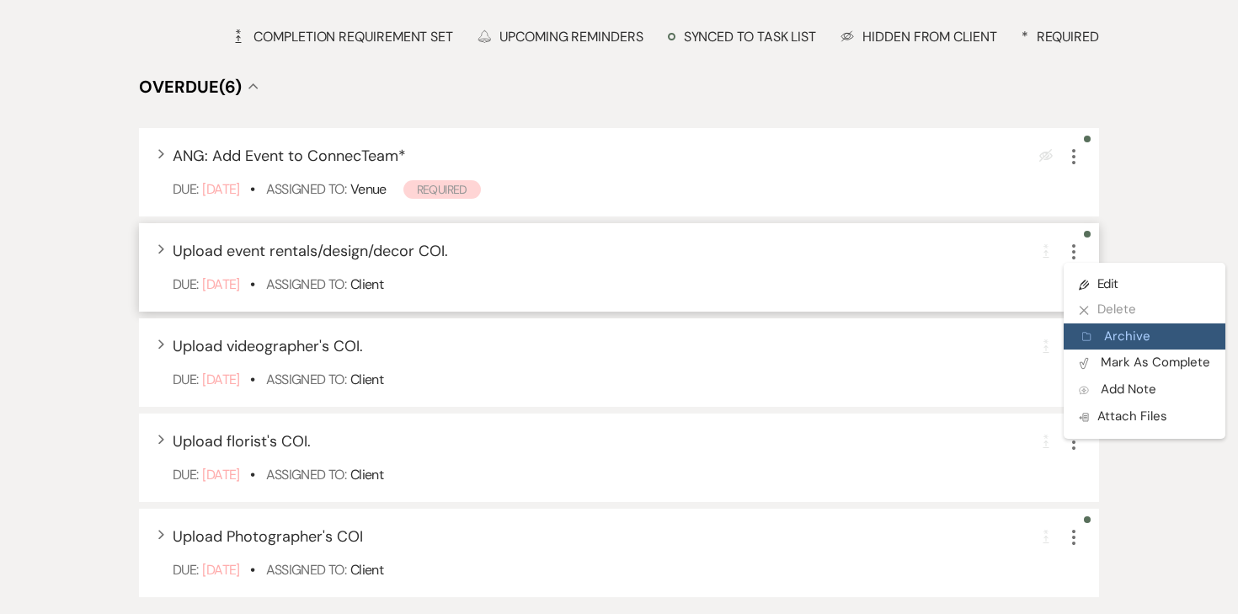
click at [1081, 333] on button "Archive Archive" at bounding box center [1144, 336] width 162 height 27
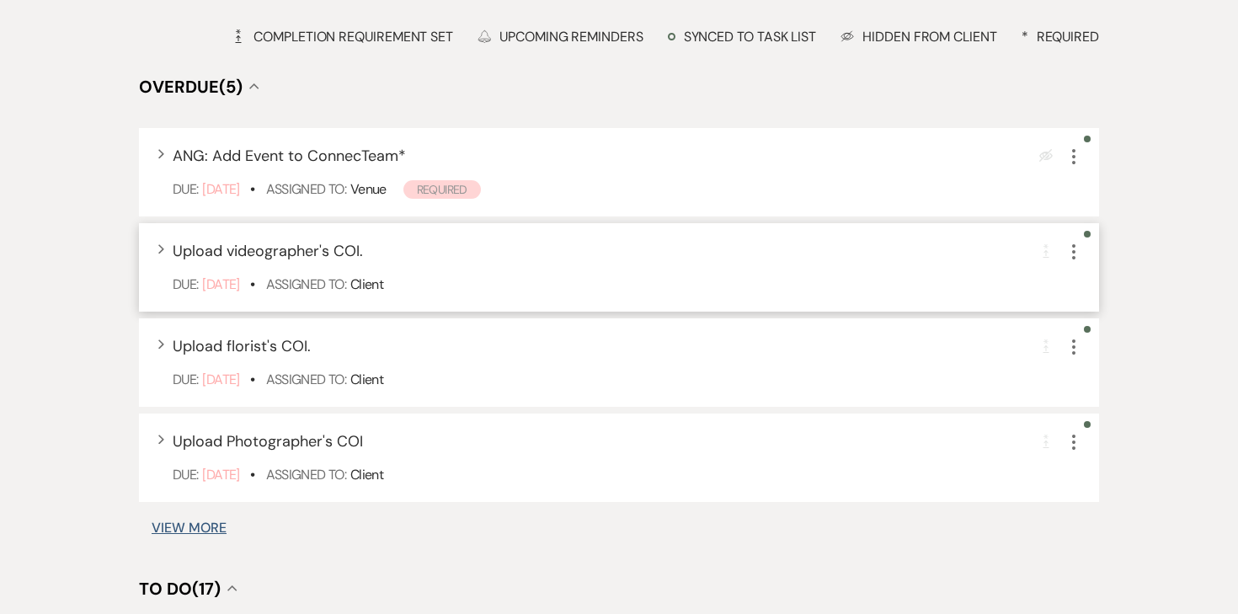
click at [1074, 258] on use "button" at bounding box center [1073, 251] width 3 height 15
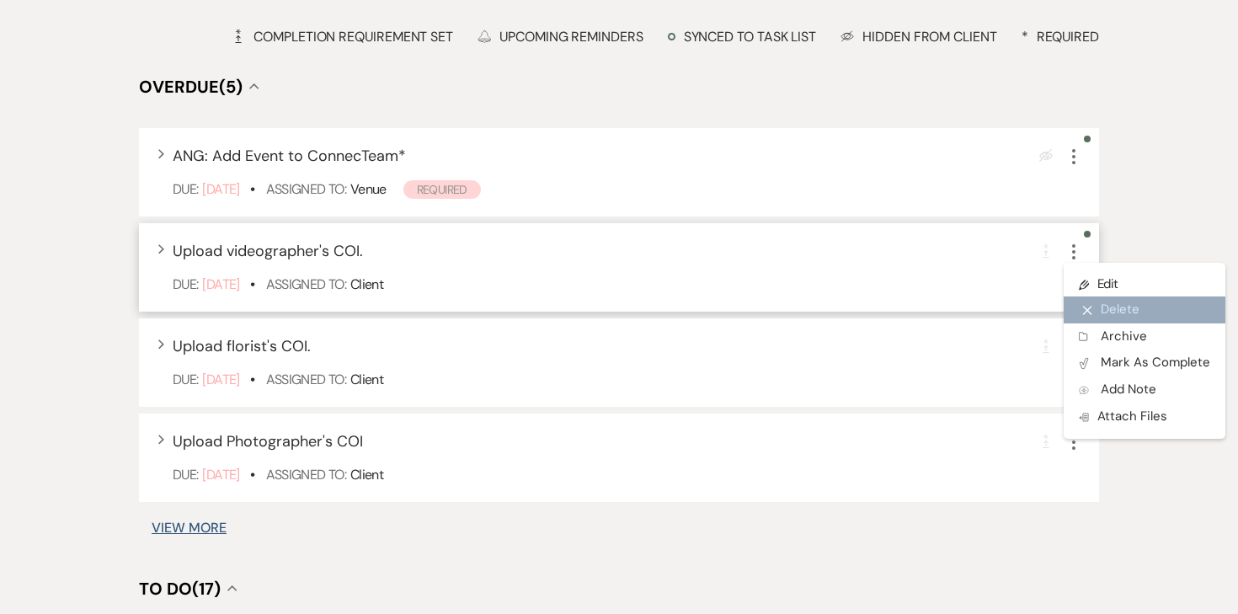
click at [1081, 323] on button "X Delete" at bounding box center [1144, 309] width 162 height 27
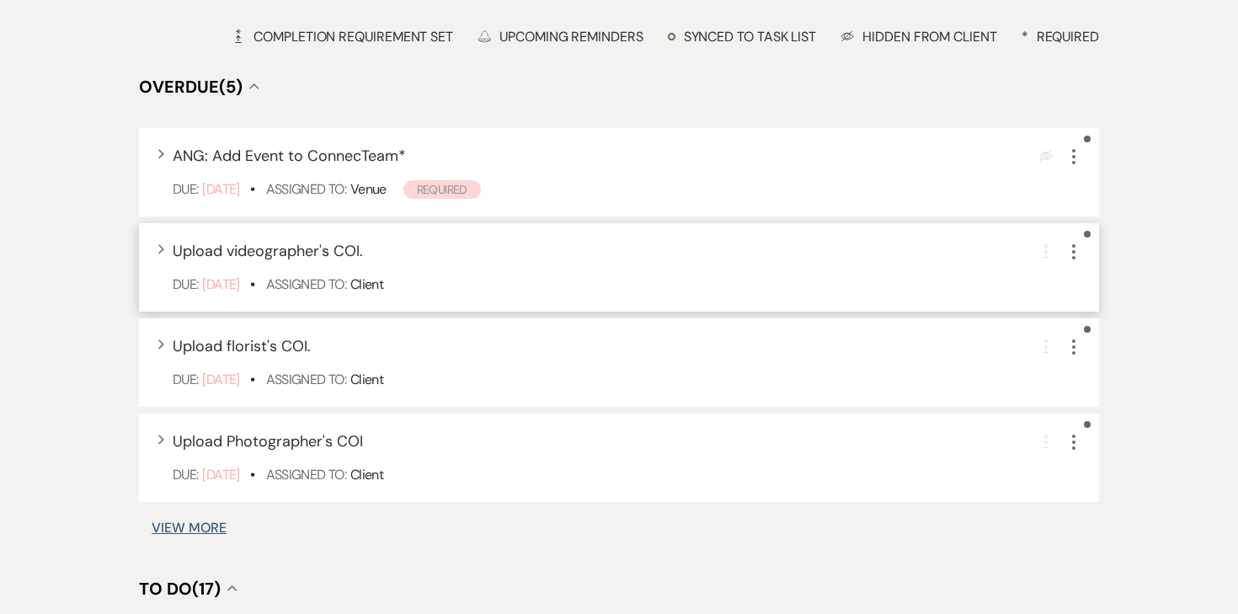
click at [1077, 248] on icon "More" at bounding box center [1073, 252] width 20 height 20
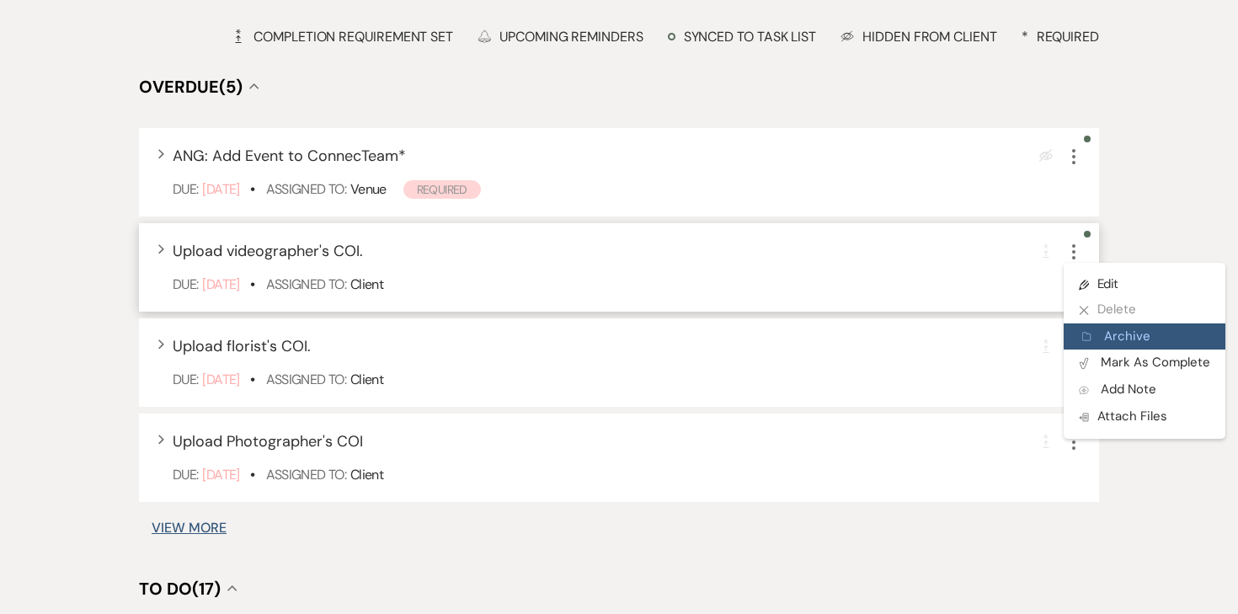
click at [1085, 337] on use "button" at bounding box center [1086, 337] width 8 height 8
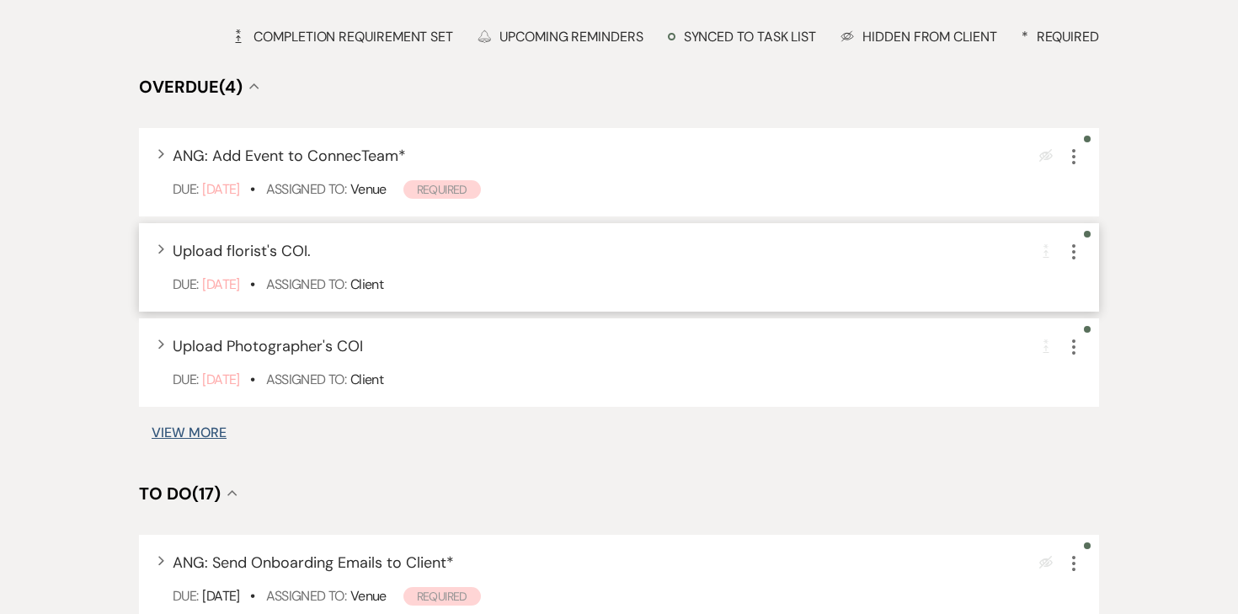
click at [1070, 250] on icon "More" at bounding box center [1073, 252] width 20 height 20
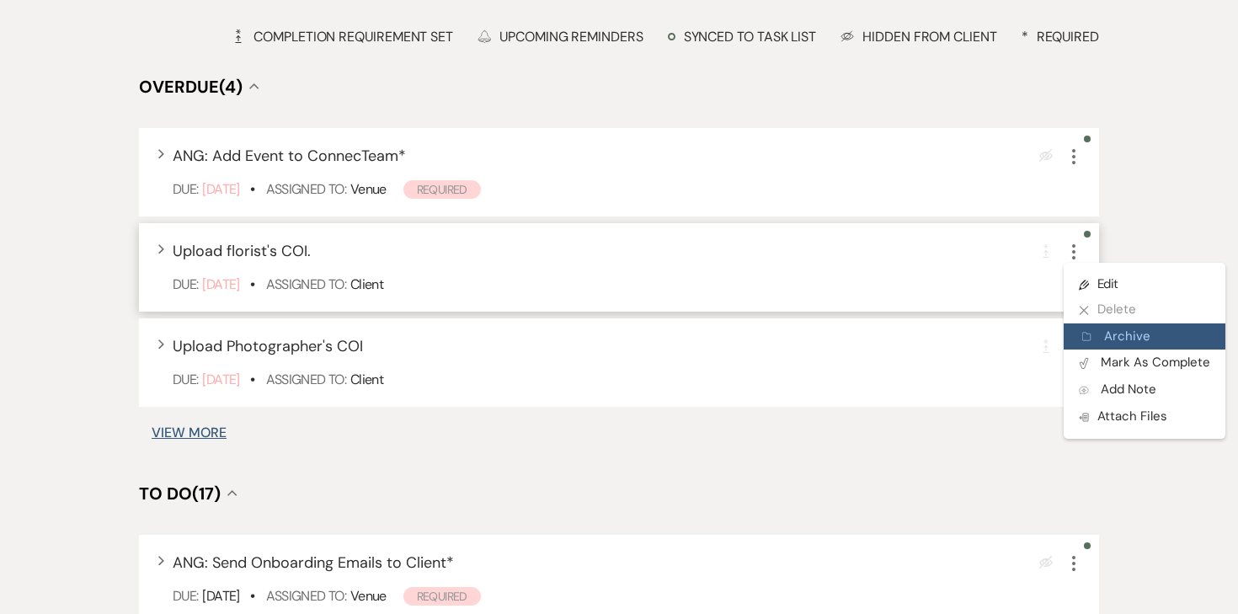
click at [1082, 339] on icon "Archive" at bounding box center [1087, 336] width 10 height 13
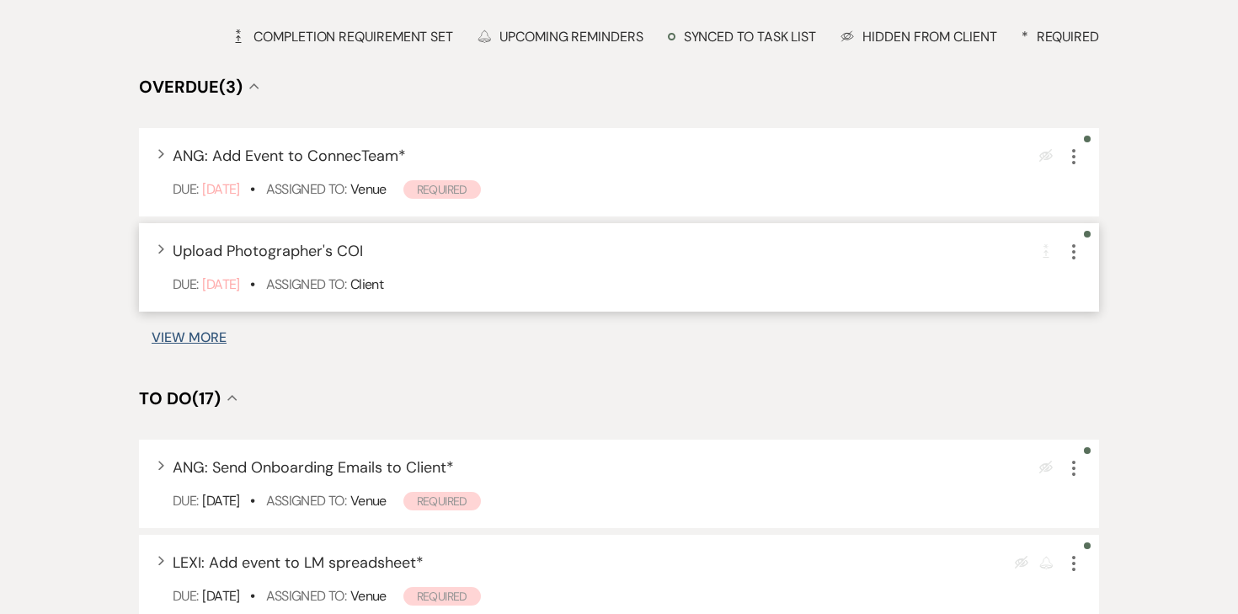
click at [1075, 248] on icon "More" at bounding box center [1073, 252] width 20 height 20
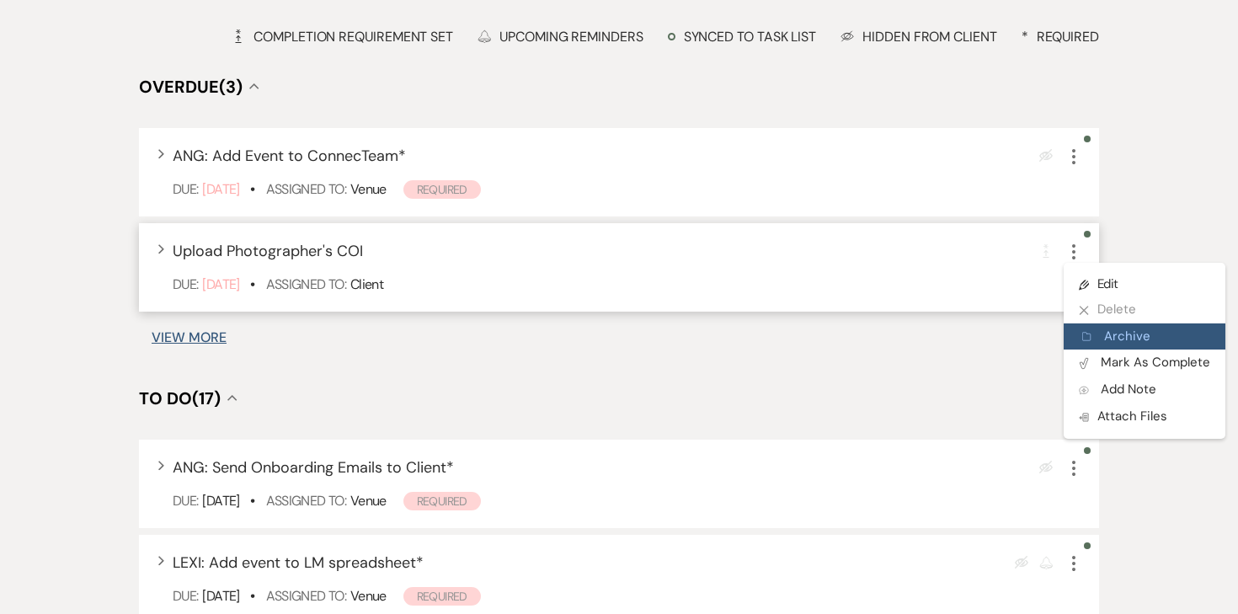
click at [1087, 328] on button "Archive Archive" at bounding box center [1144, 336] width 162 height 27
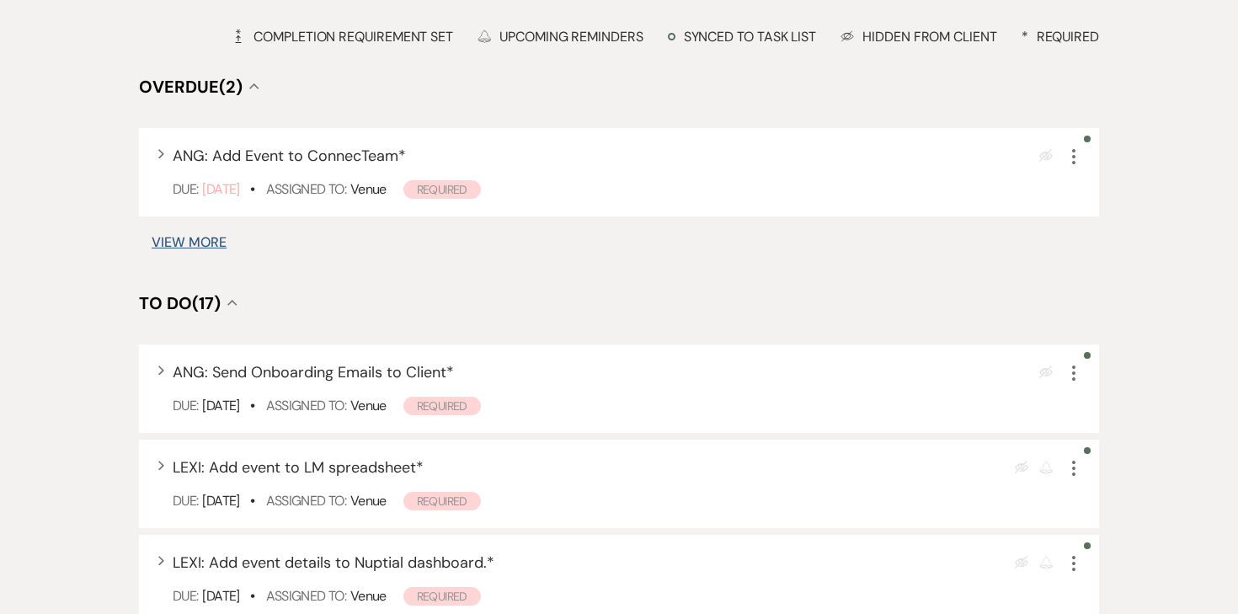
click at [221, 243] on button "View More" at bounding box center [189, 242] width 75 height 13
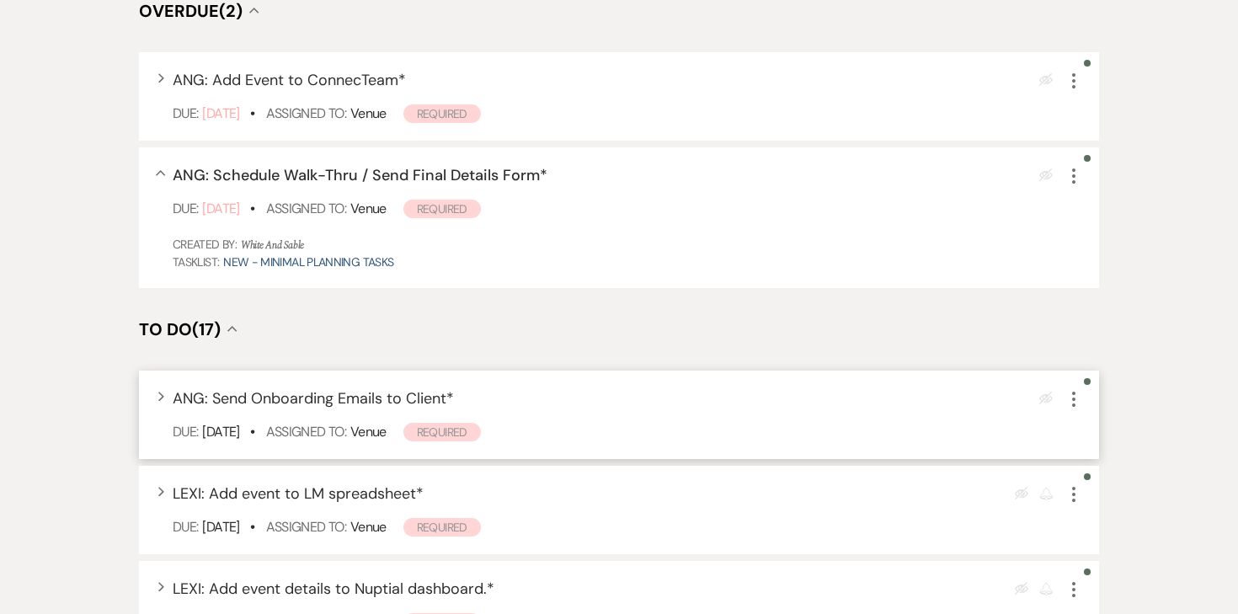
scroll to position [509, 0]
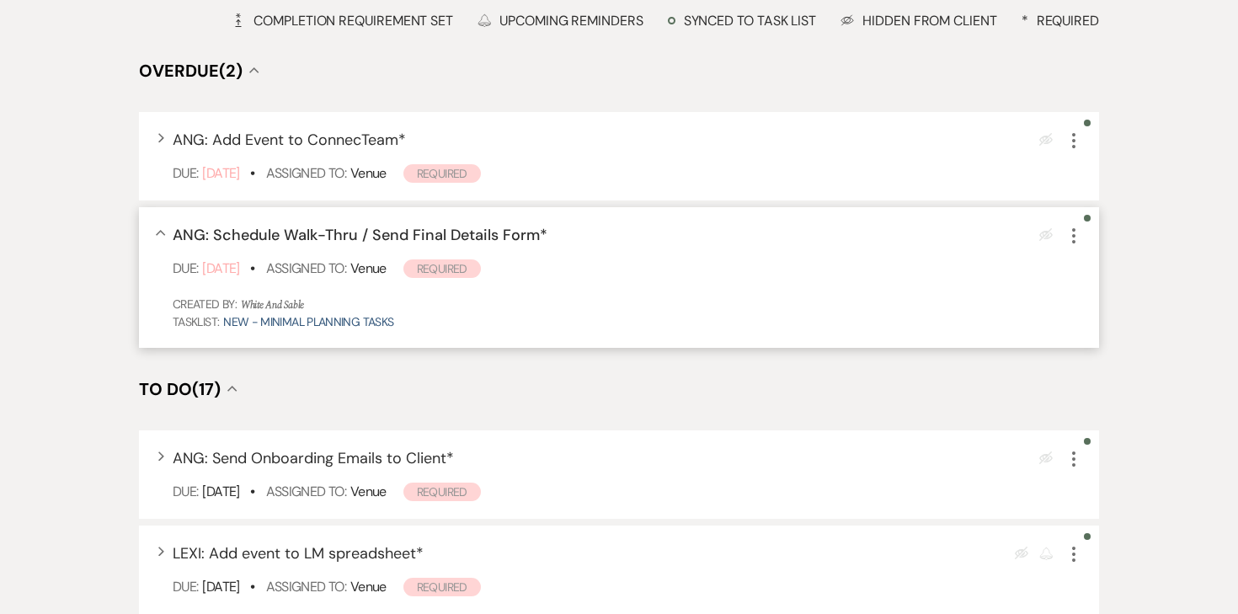
click at [1074, 235] on use "button" at bounding box center [1073, 235] width 3 height 15
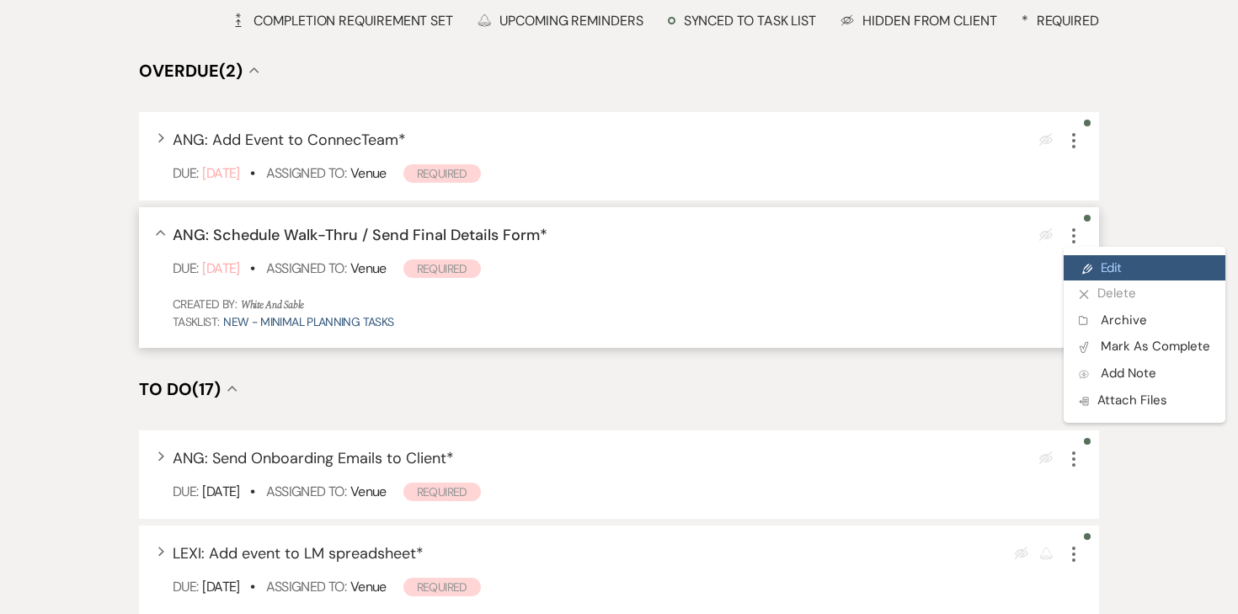
click at [1106, 269] on link "Pencil Edit" at bounding box center [1144, 267] width 162 height 25
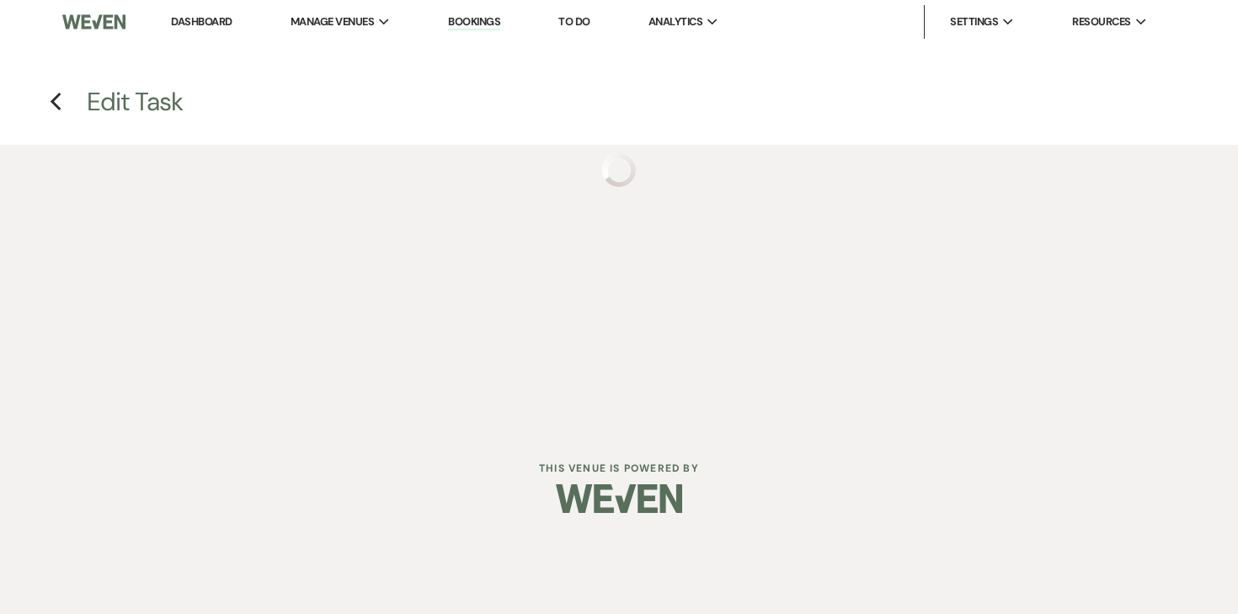
select select "true"
select select "31"
select select "venueHost"
select select "host"
select select "days"
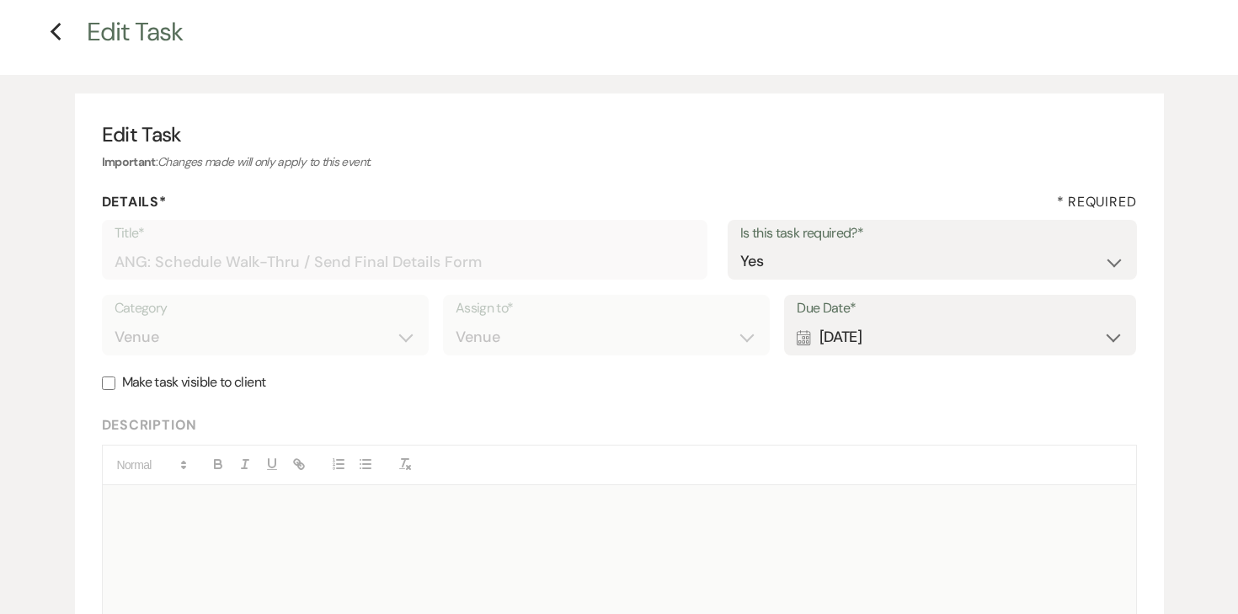
scroll to position [91, 0]
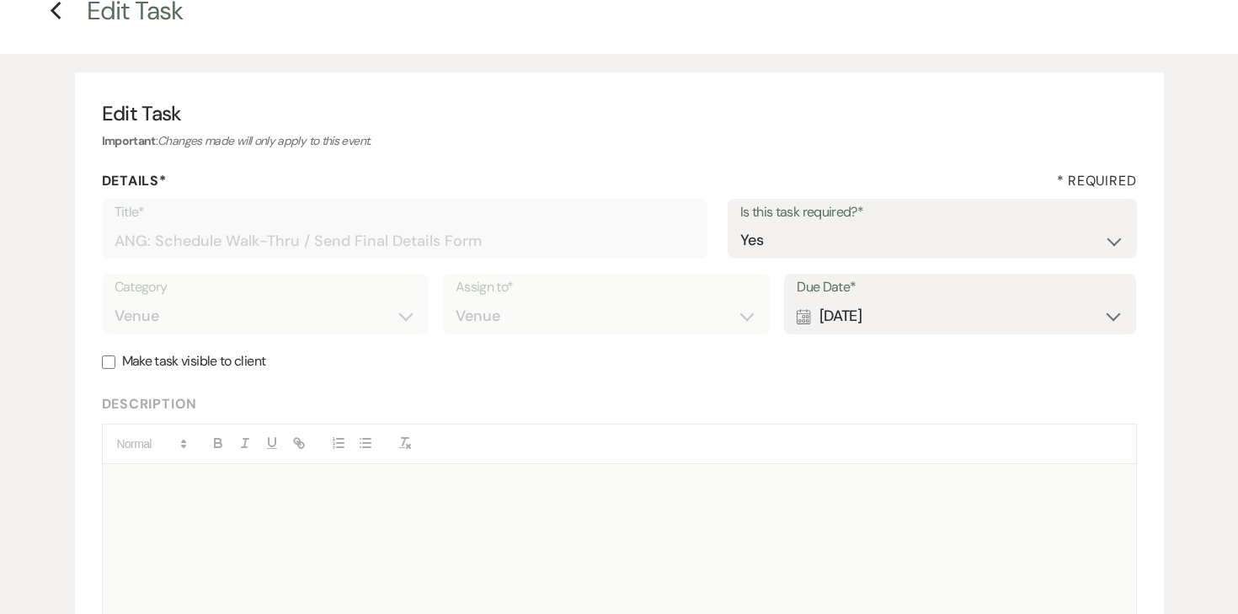
click at [933, 322] on div "Calendar Sep 08, 2025 Expand" at bounding box center [960, 316] width 327 height 33
select select "day"
select select "beforeEventDate"
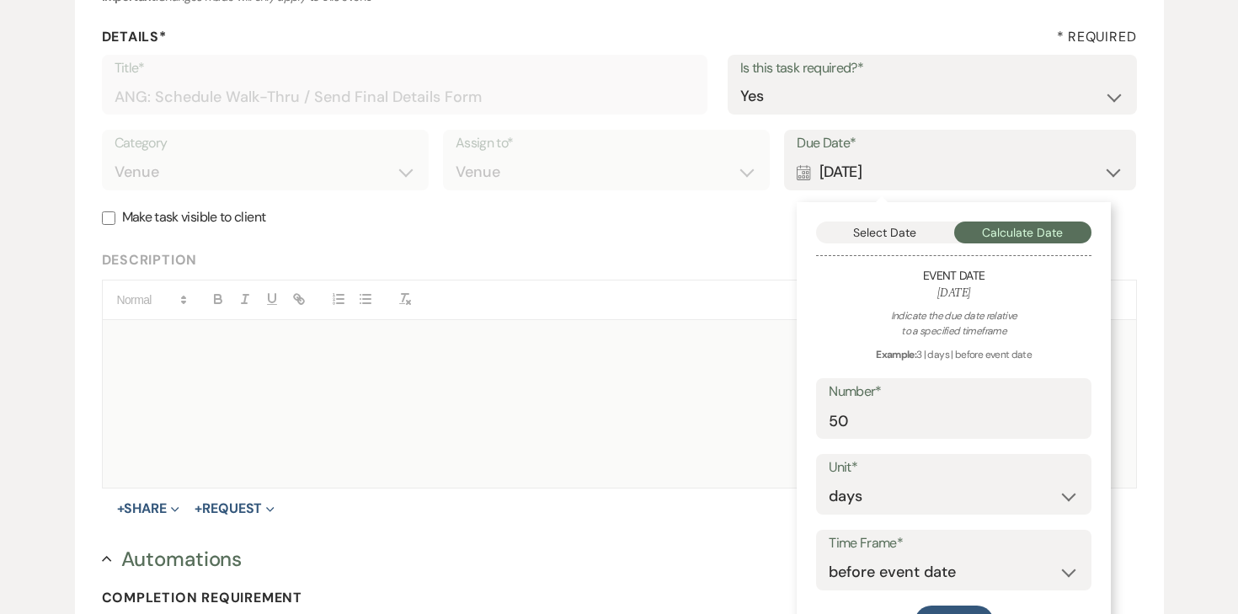
scroll to position [254, 0]
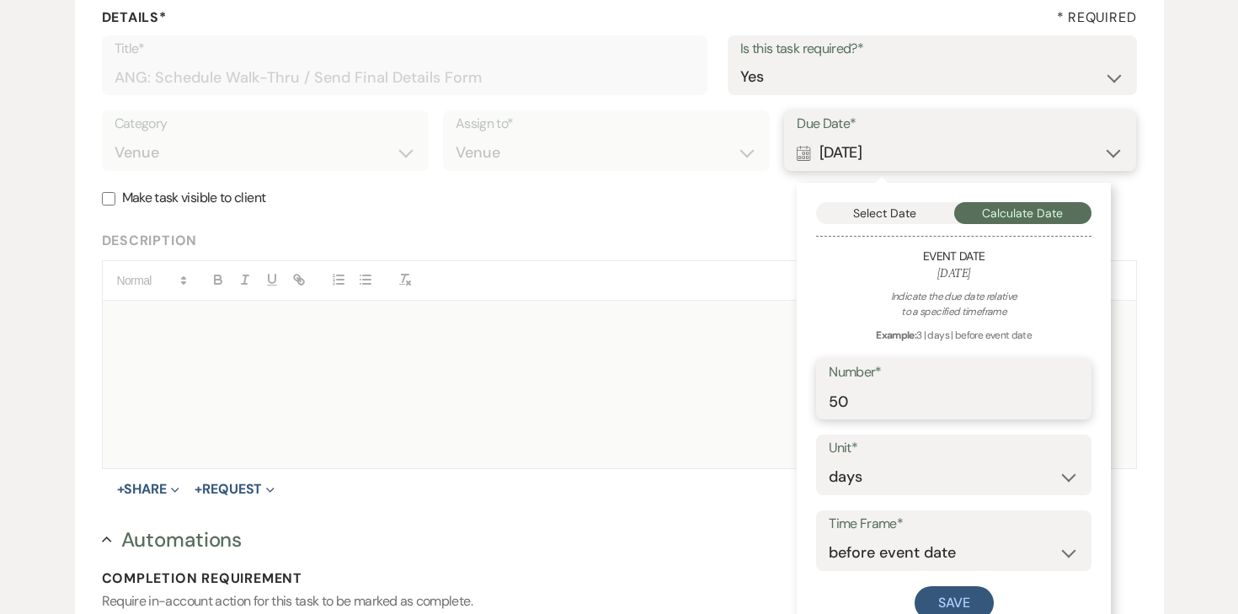
click at [863, 398] on input "50" at bounding box center [954, 401] width 250 height 33
type input "5"
type input "30"
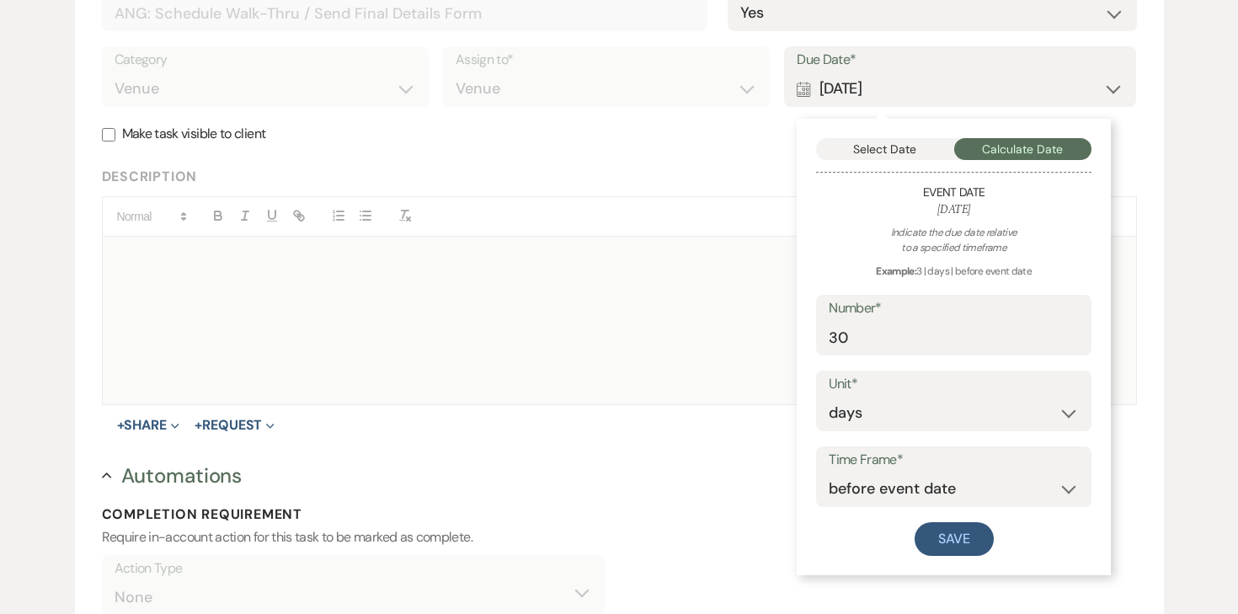
scroll to position [345, 0]
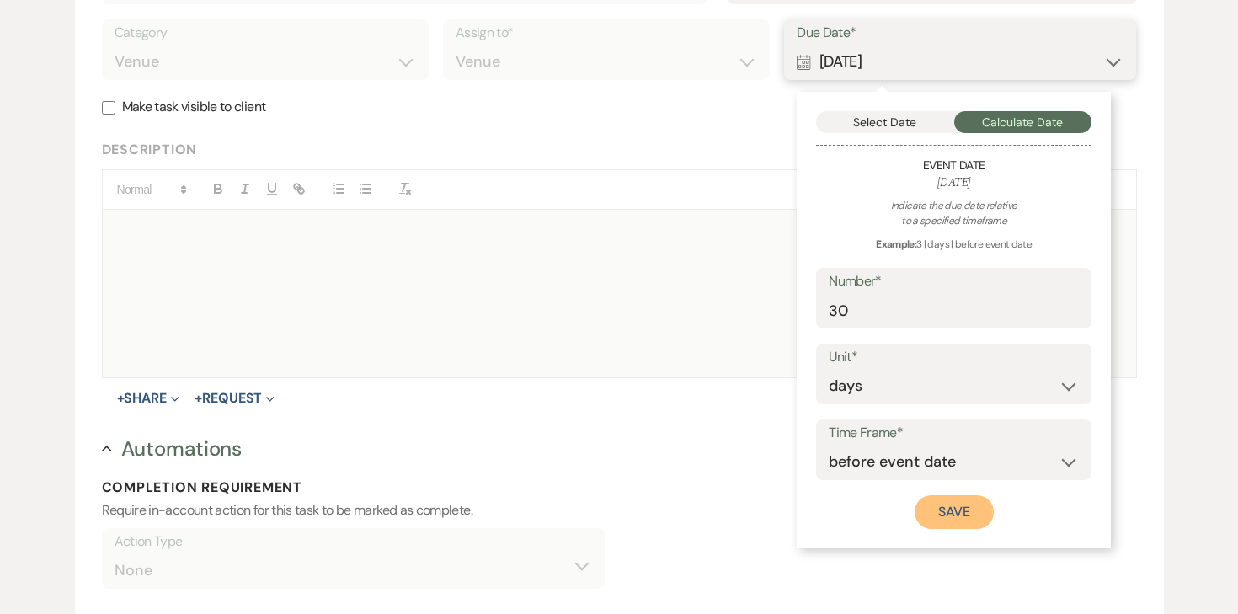
click at [974, 500] on button "Save" at bounding box center [953, 512] width 79 height 34
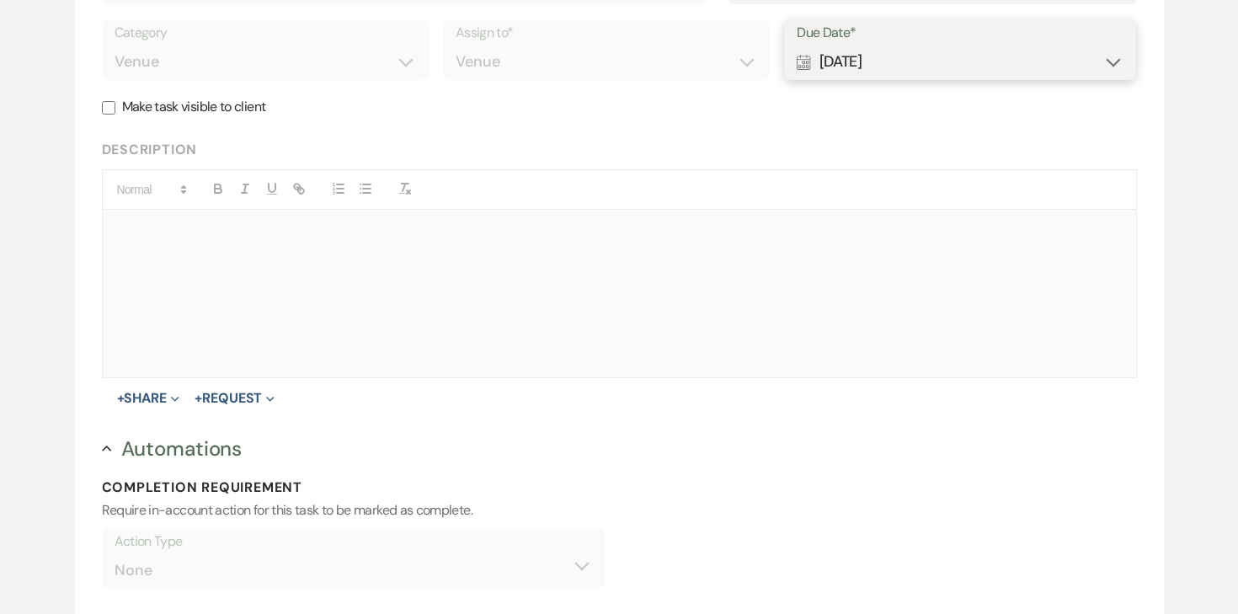
scroll to position [745, 0]
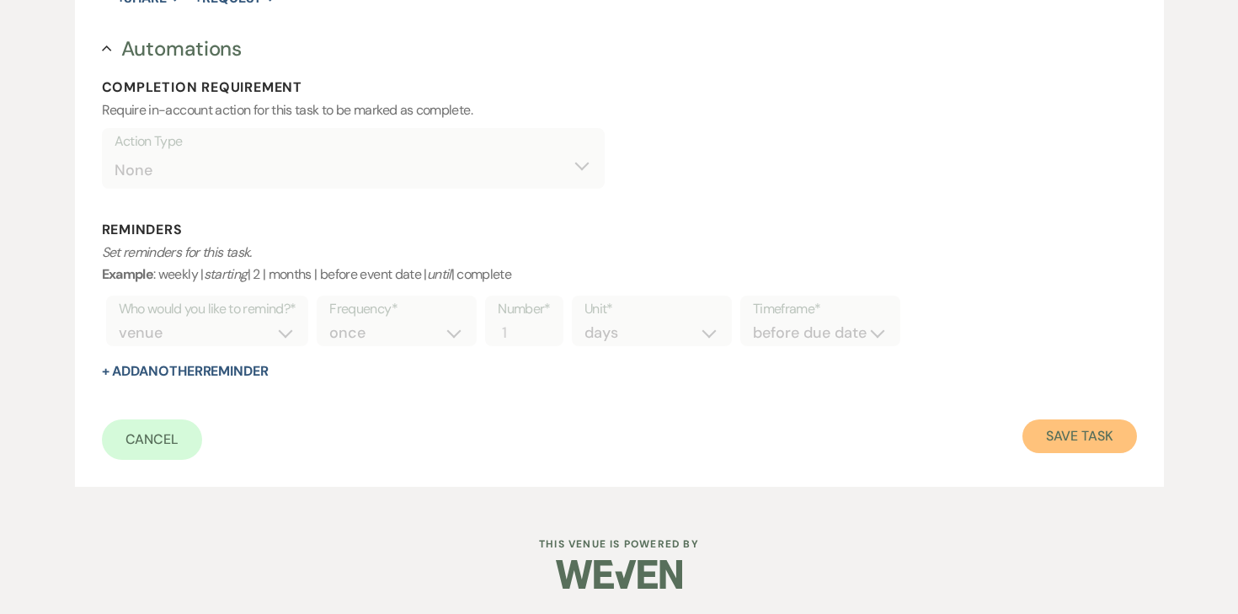
click at [1060, 436] on button "Save Task" at bounding box center [1079, 436] width 114 height 34
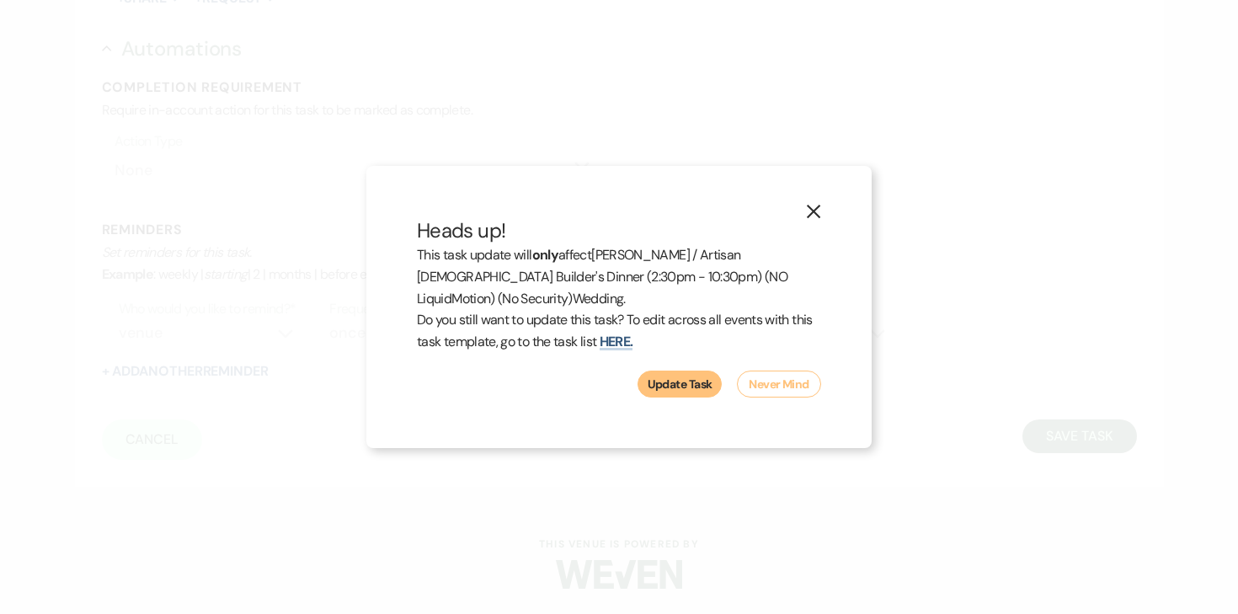
click at [667, 385] on button "Update Task" at bounding box center [679, 383] width 84 height 27
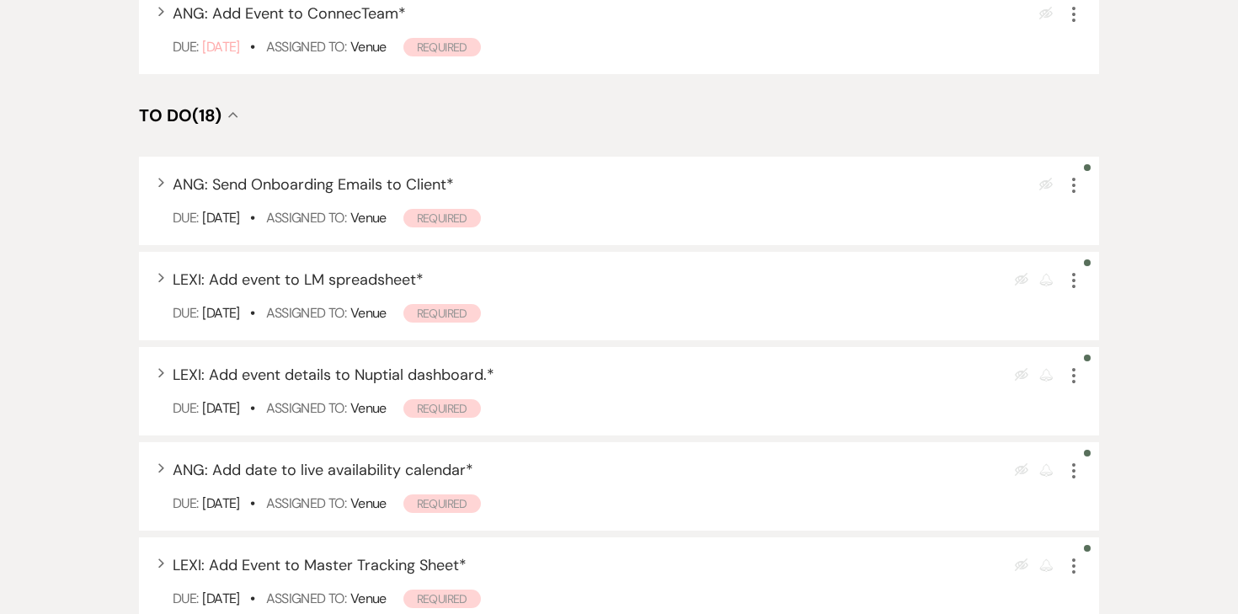
scroll to position [652, 0]
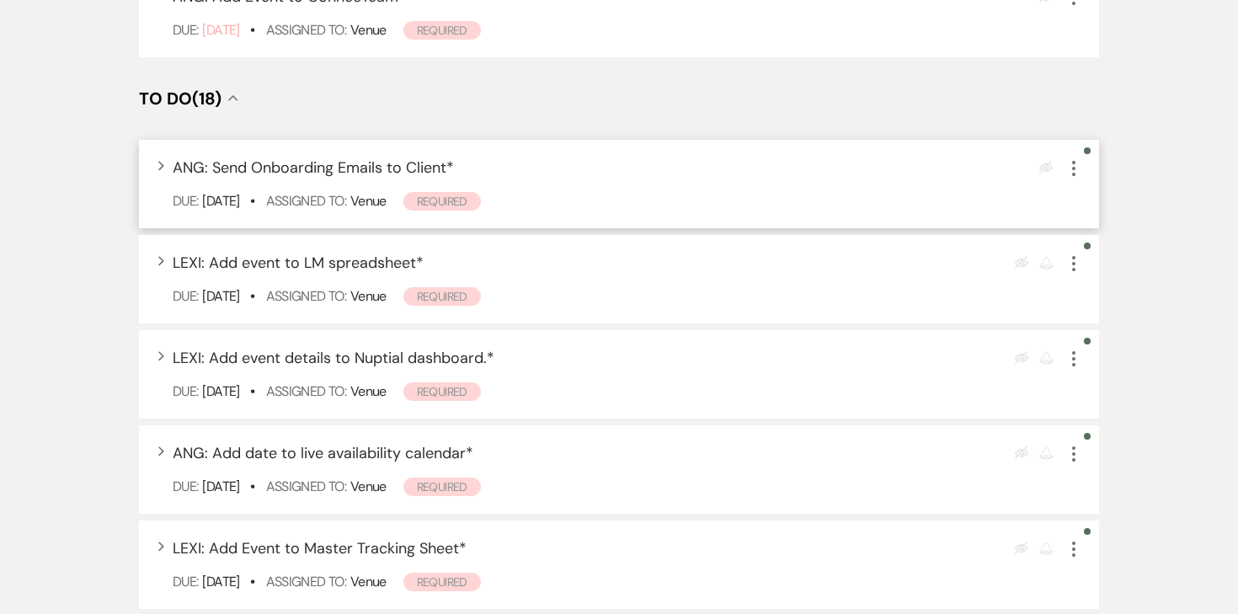
click at [1083, 163] on icon "More" at bounding box center [1073, 168] width 20 height 20
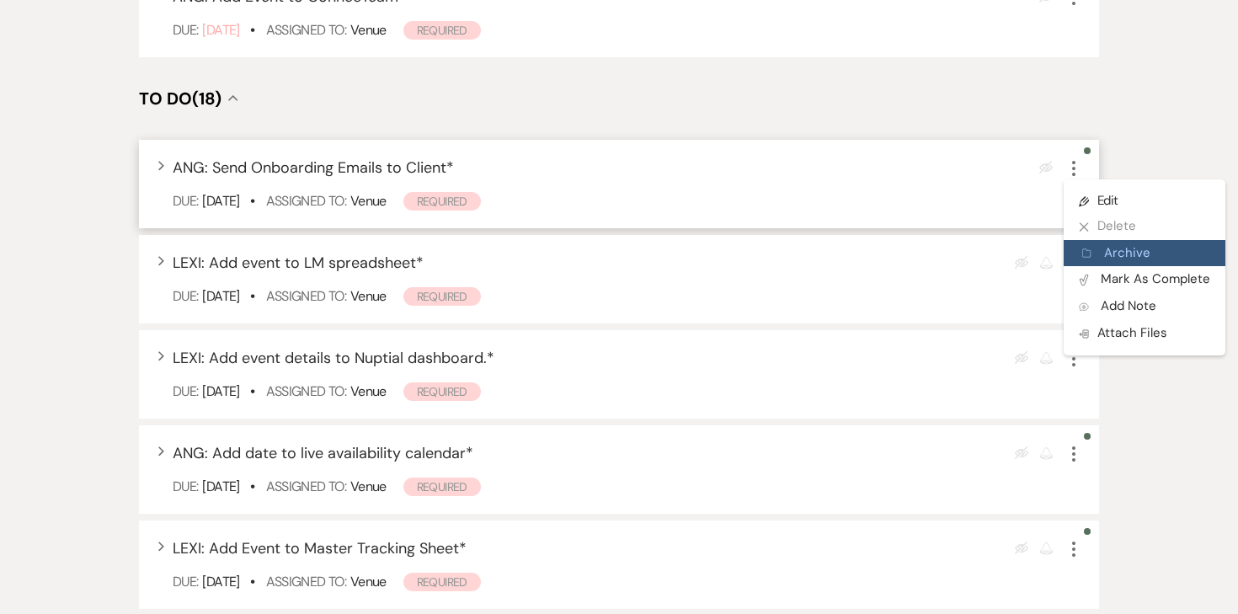
click at [1122, 258] on button "Archive Archive" at bounding box center [1144, 253] width 162 height 27
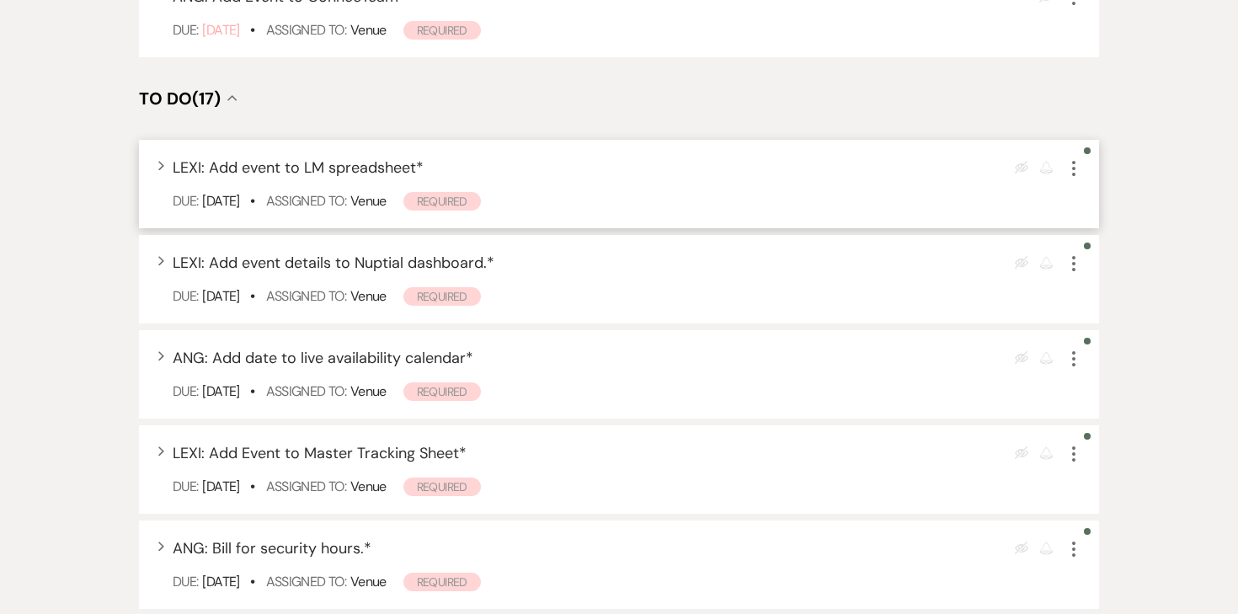
click at [1077, 175] on icon "More" at bounding box center [1073, 168] width 20 height 20
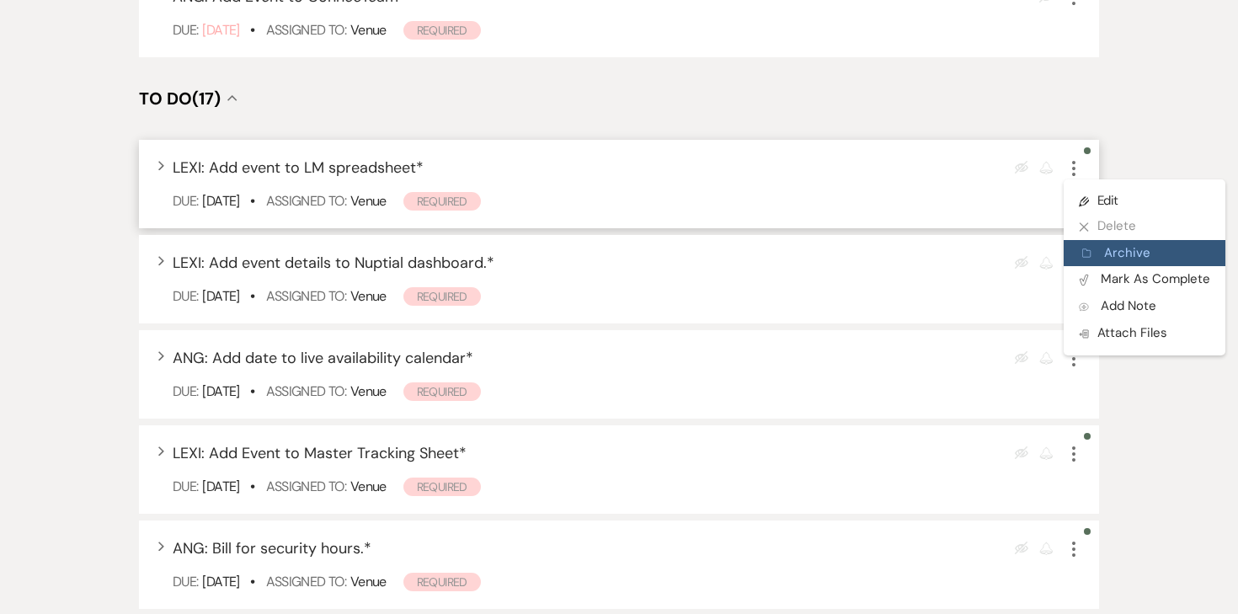
click at [1085, 254] on use "button" at bounding box center [1086, 253] width 8 height 8
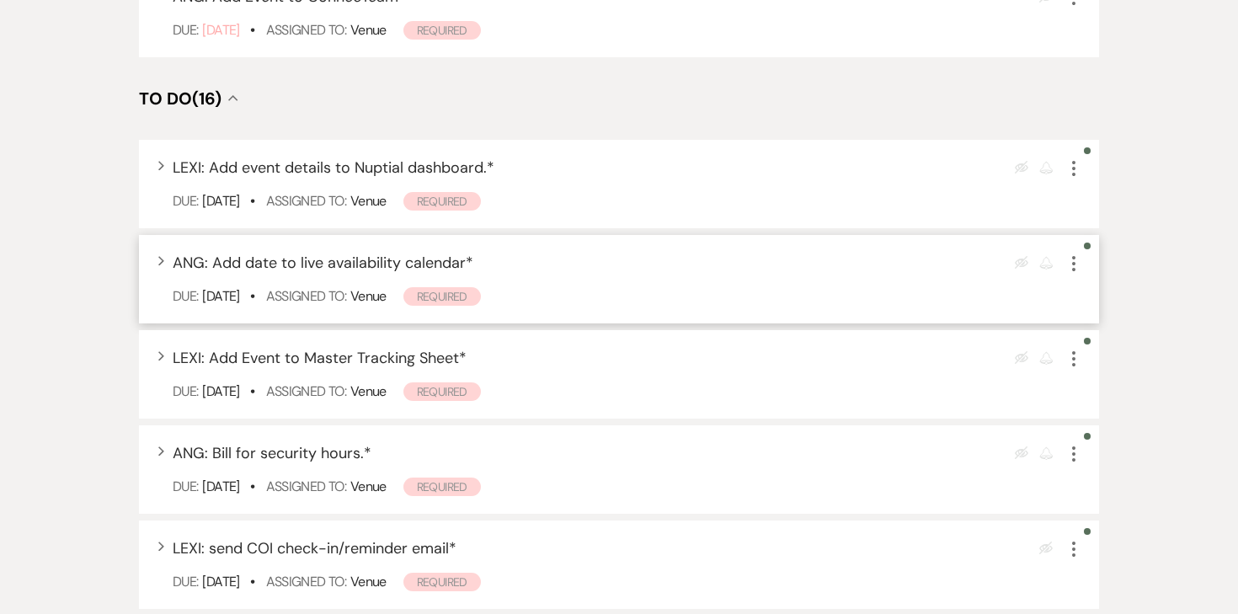
scroll to position [659, 0]
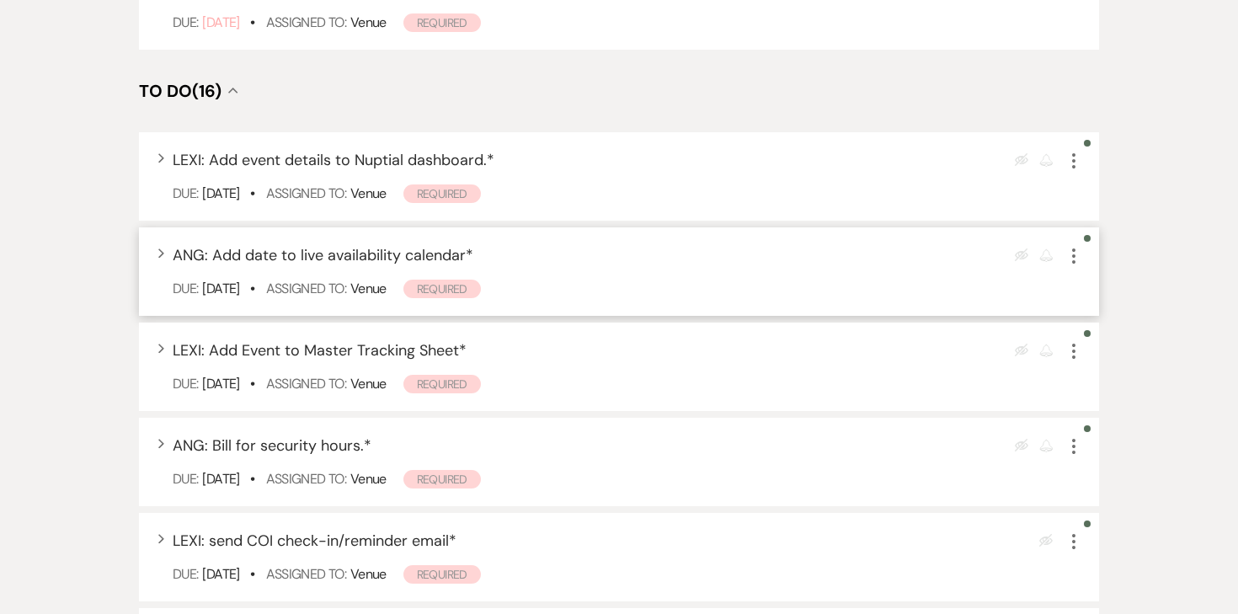
click at [1067, 253] on icon "More" at bounding box center [1073, 256] width 20 height 20
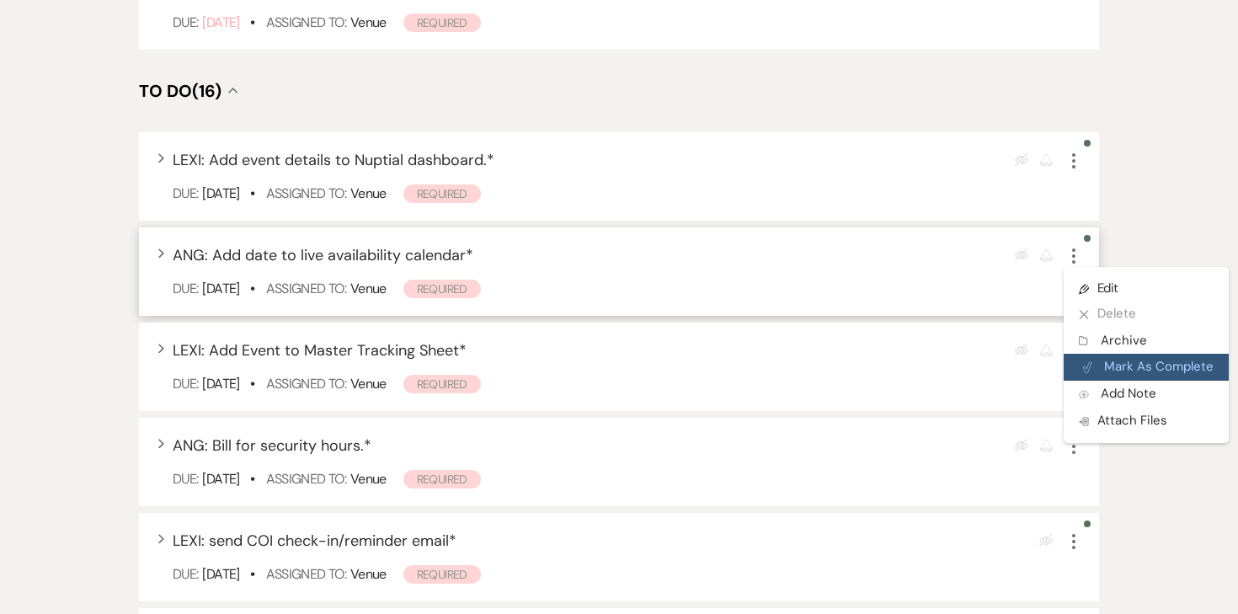
click at [1090, 367] on icon "Plan Portal Link" at bounding box center [1087, 367] width 10 height 13
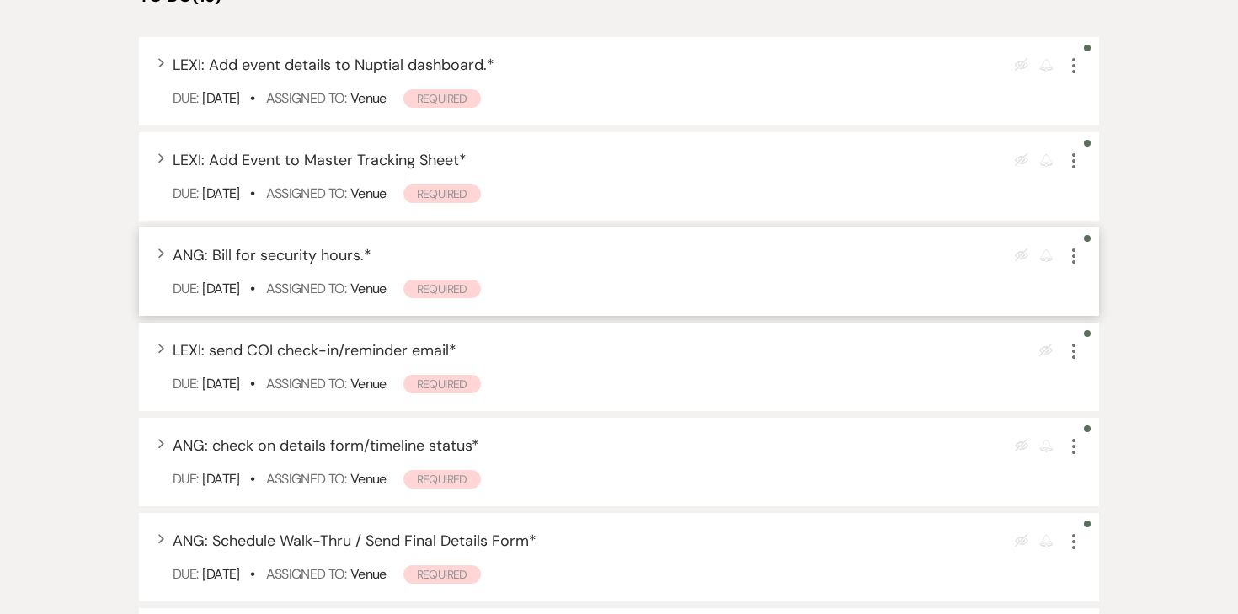
scroll to position [756, 0]
click at [1075, 256] on icon "More" at bounding box center [1073, 254] width 20 height 20
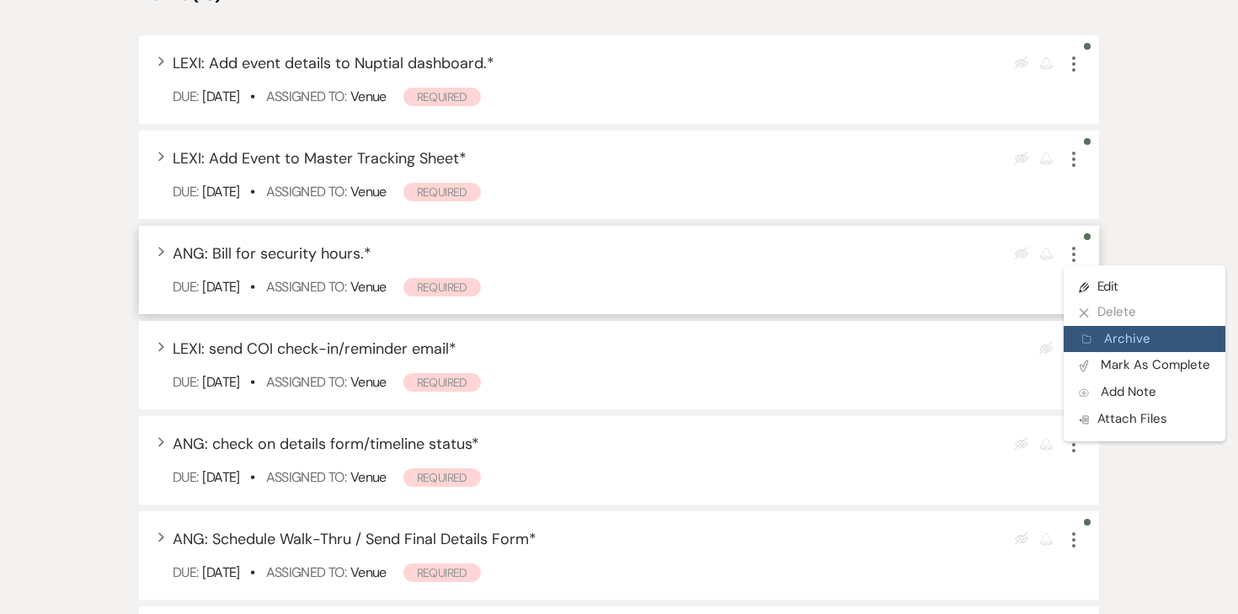
click at [1095, 340] on button "Archive Archive" at bounding box center [1144, 339] width 162 height 27
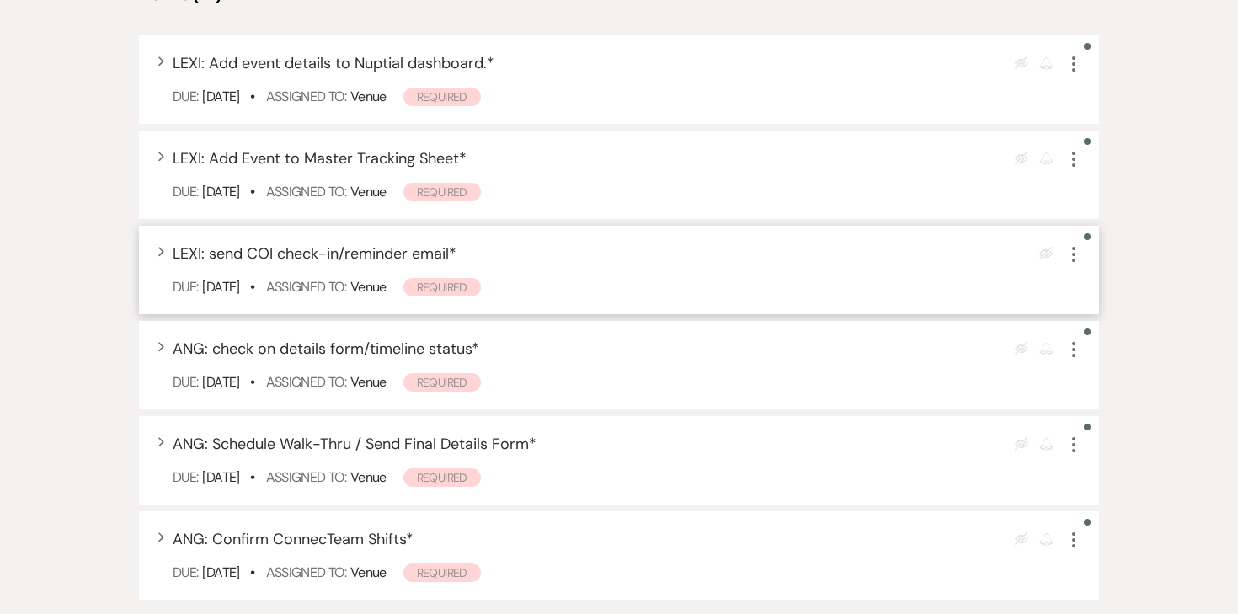
click at [1079, 250] on icon "More" at bounding box center [1073, 254] width 20 height 20
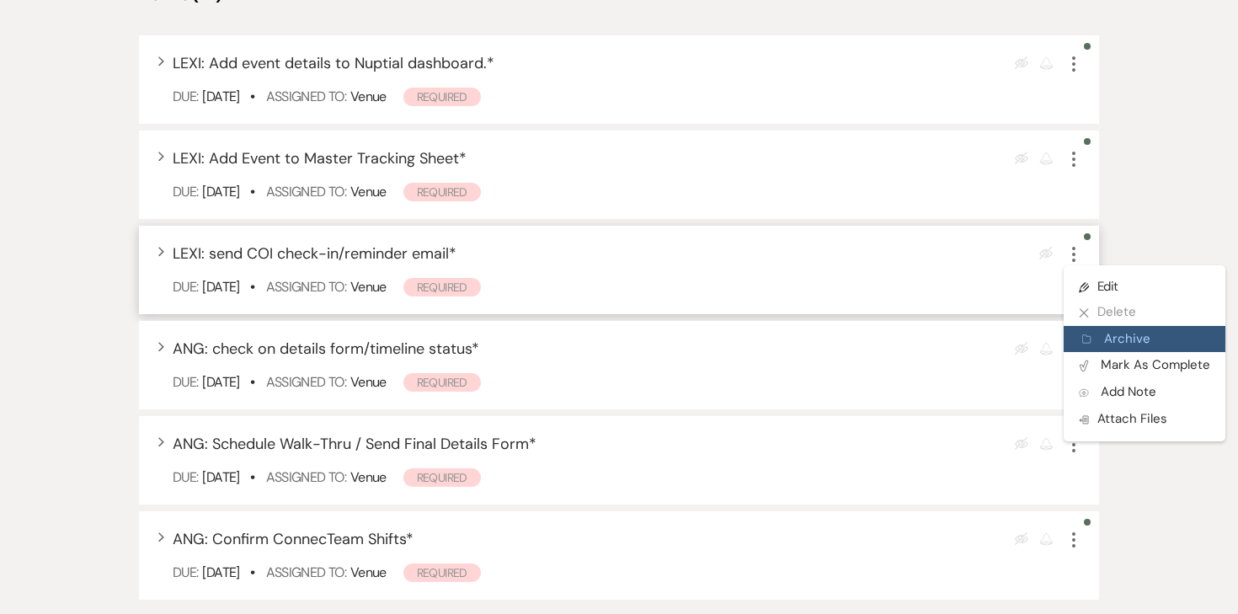
click at [1090, 332] on button "Archive Archive" at bounding box center [1144, 339] width 162 height 27
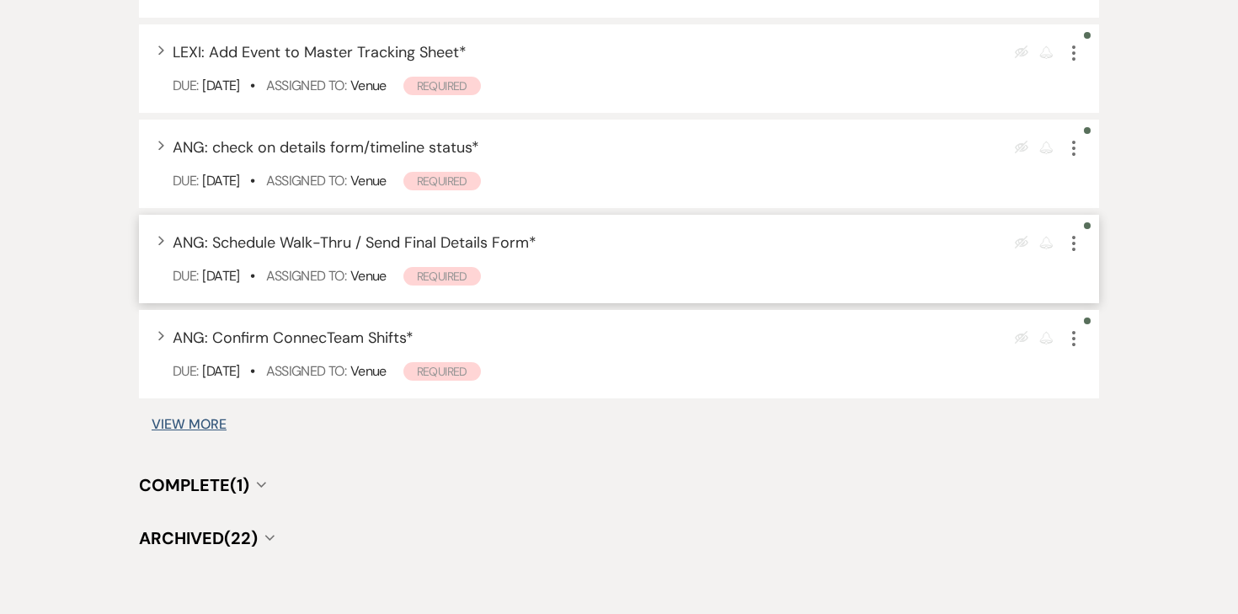
scroll to position [864, 0]
click at [200, 416] on button "View More" at bounding box center [189, 422] width 75 height 13
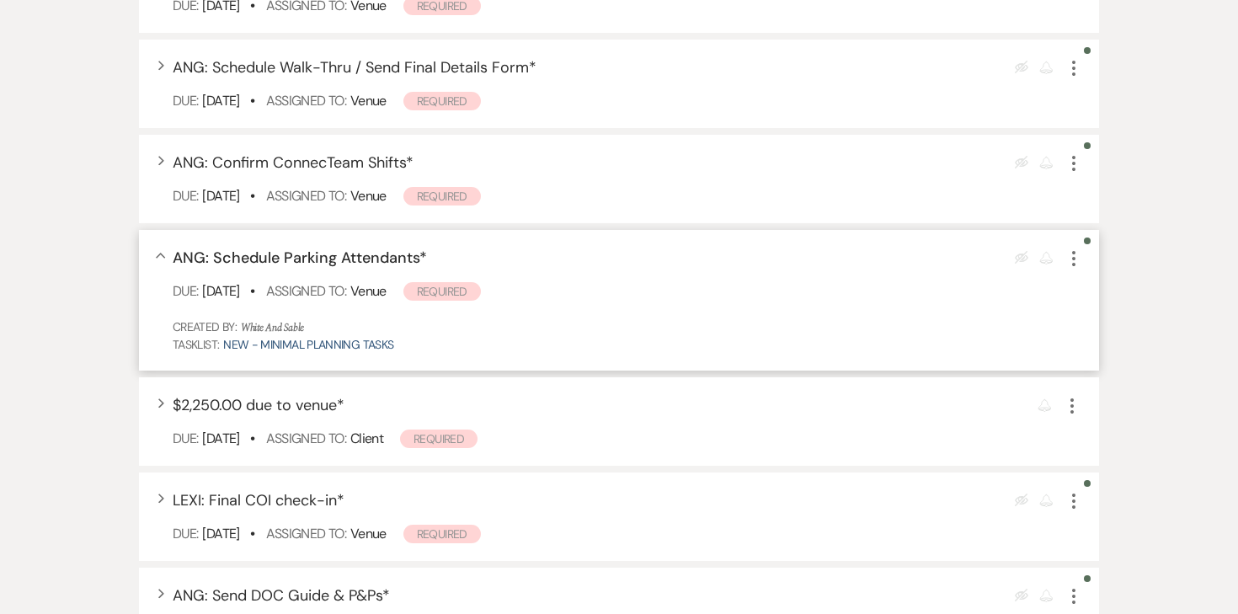
scroll to position [1054, 0]
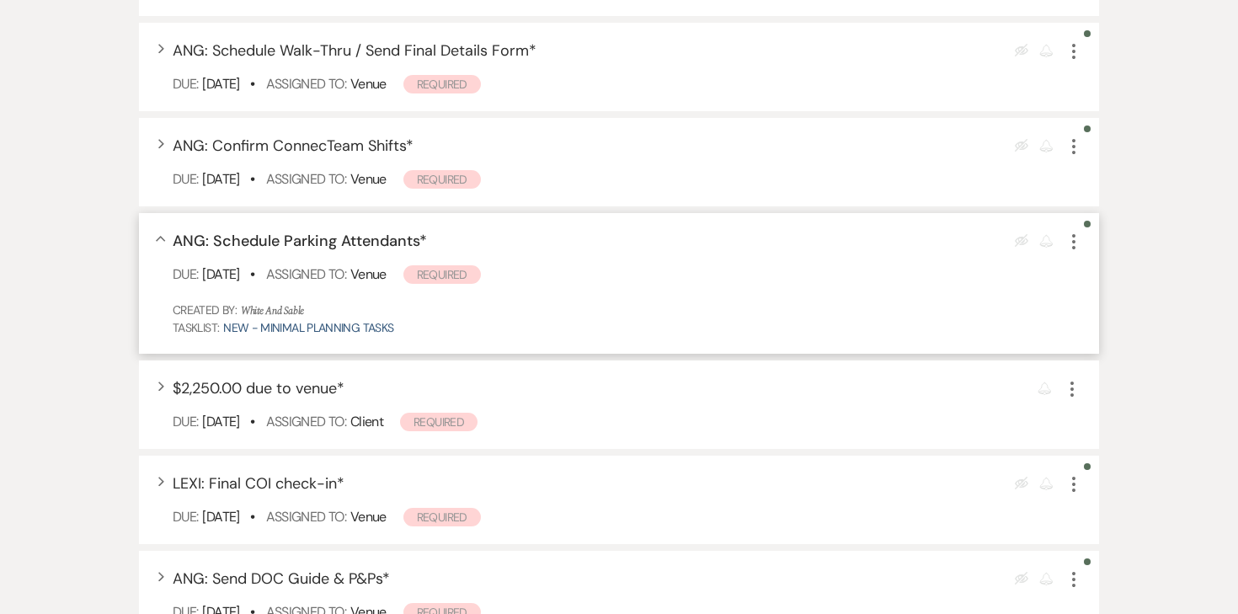
click at [1069, 245] on icon "More" at bounding box center [1073, 242] width 20 height 20
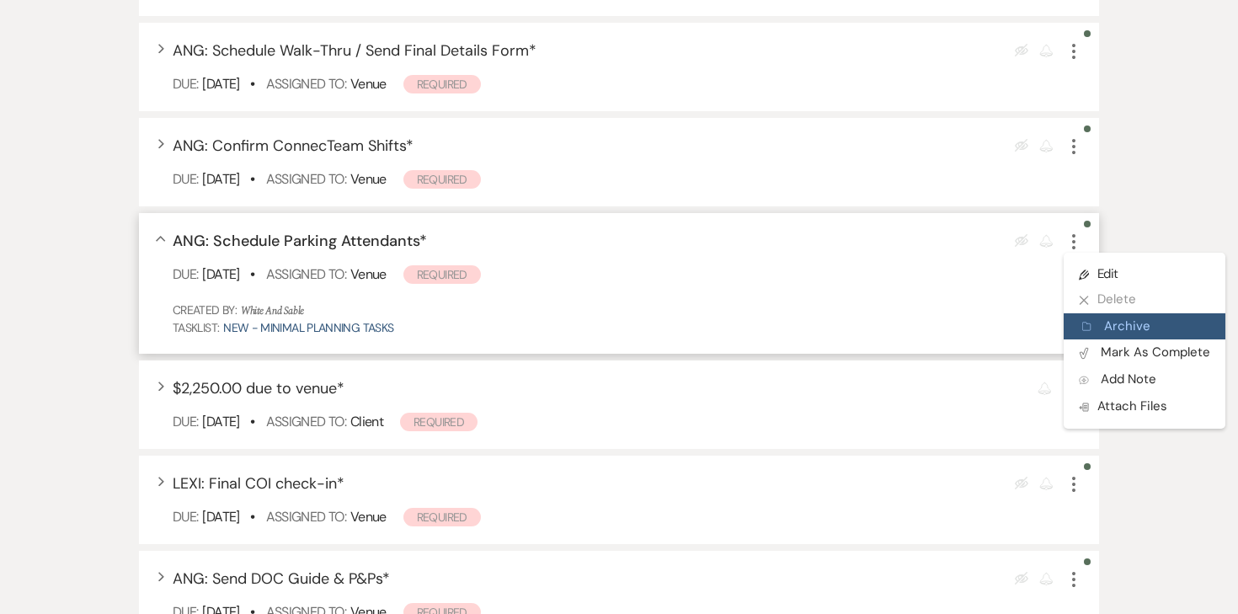
click at [1090, 323] on icon "Archive" at bounding box center [1087, 326] width 10 height 13
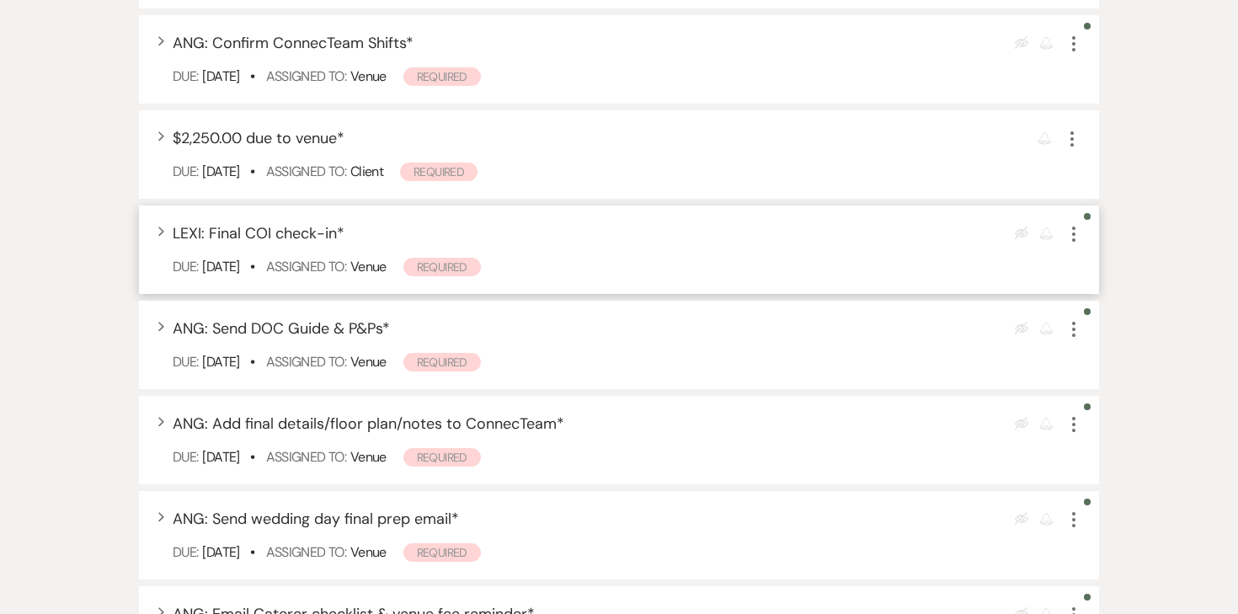
scroll to position [1167, 0]
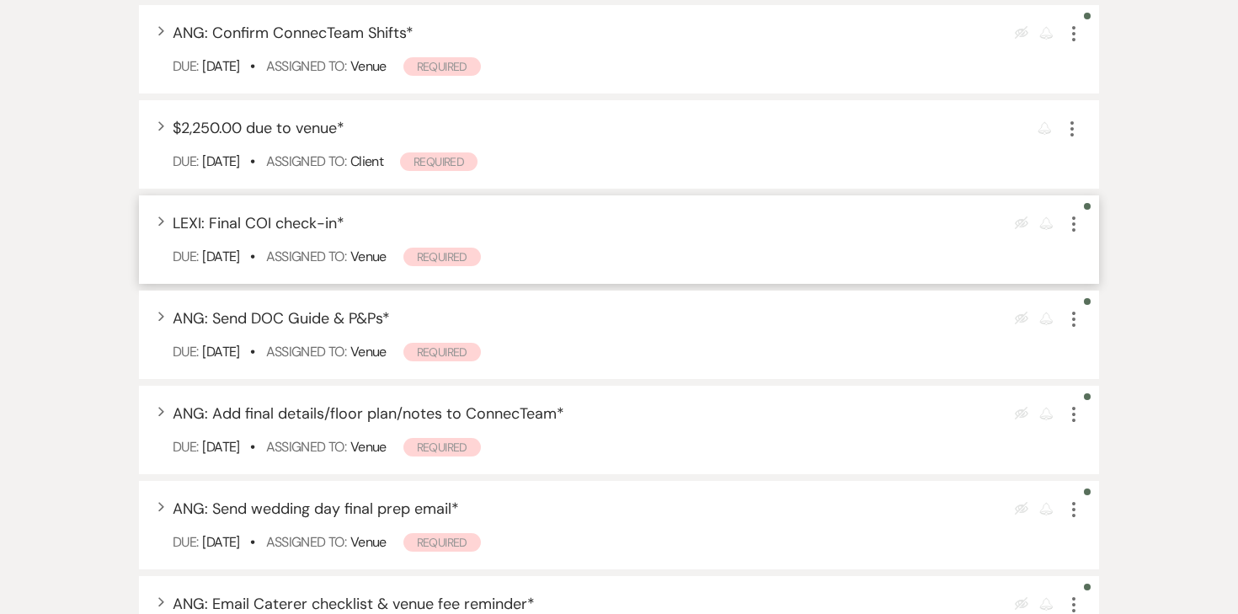
click at [1076, 220] on icon "More" at bounding box center [1073, 224] width 20 height 20
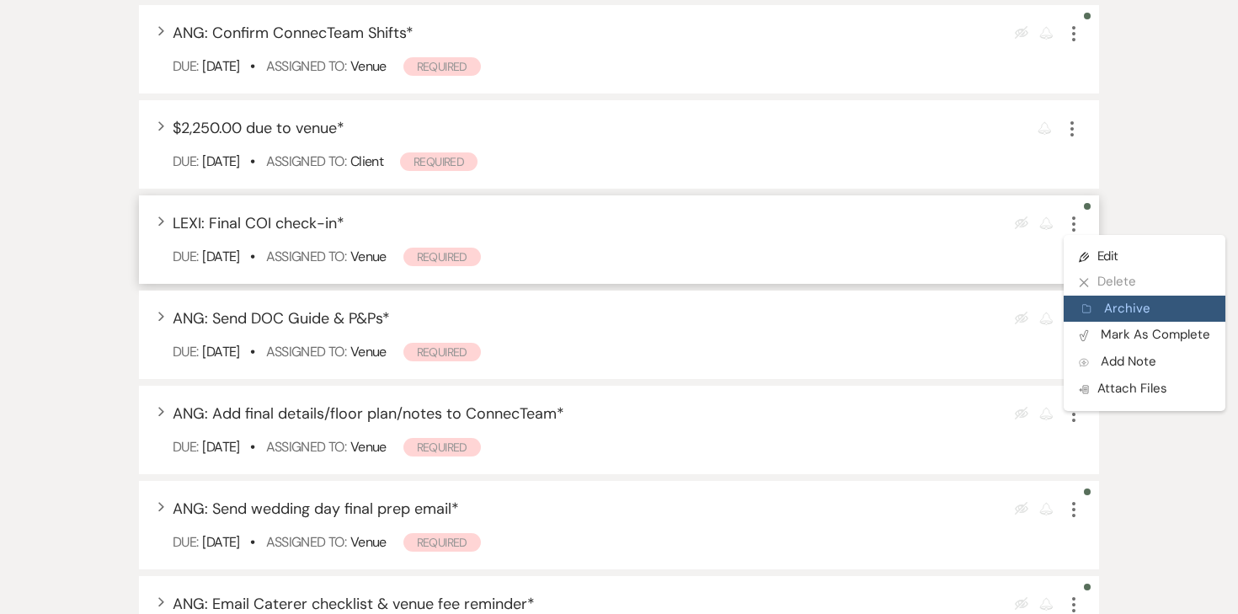
click at [1093, 310] on button "Archive Archive" at bounding box center [1144, 309] width 162 height 27
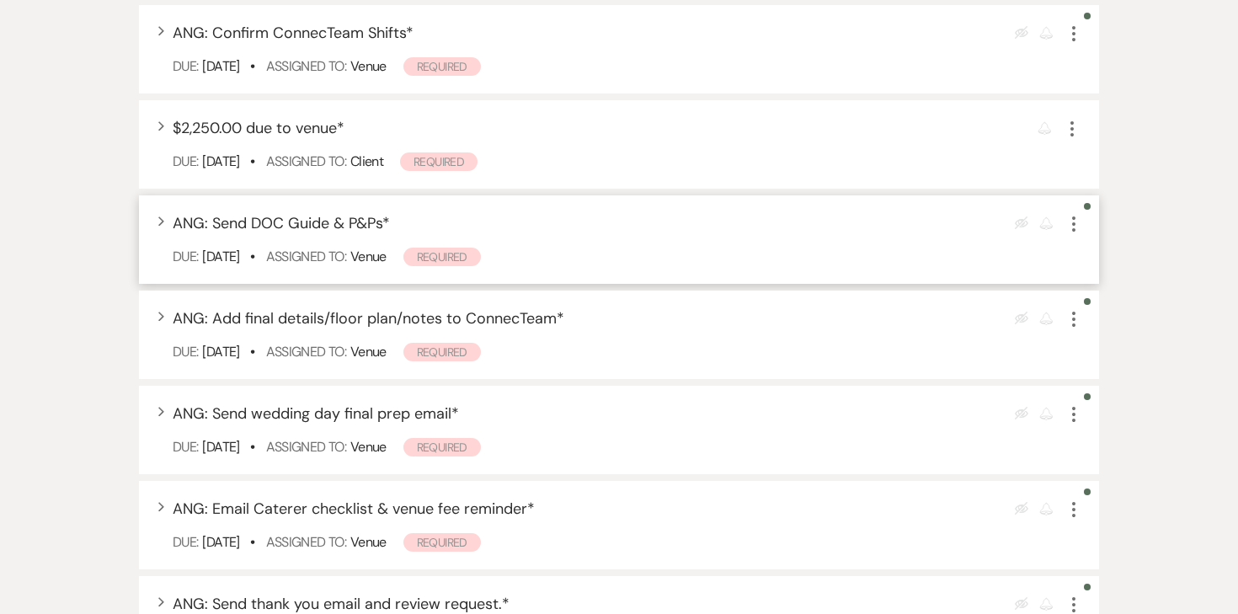
click at [1075, 233] on div "More" at bounding box center [1073, 223] width 20 height 23
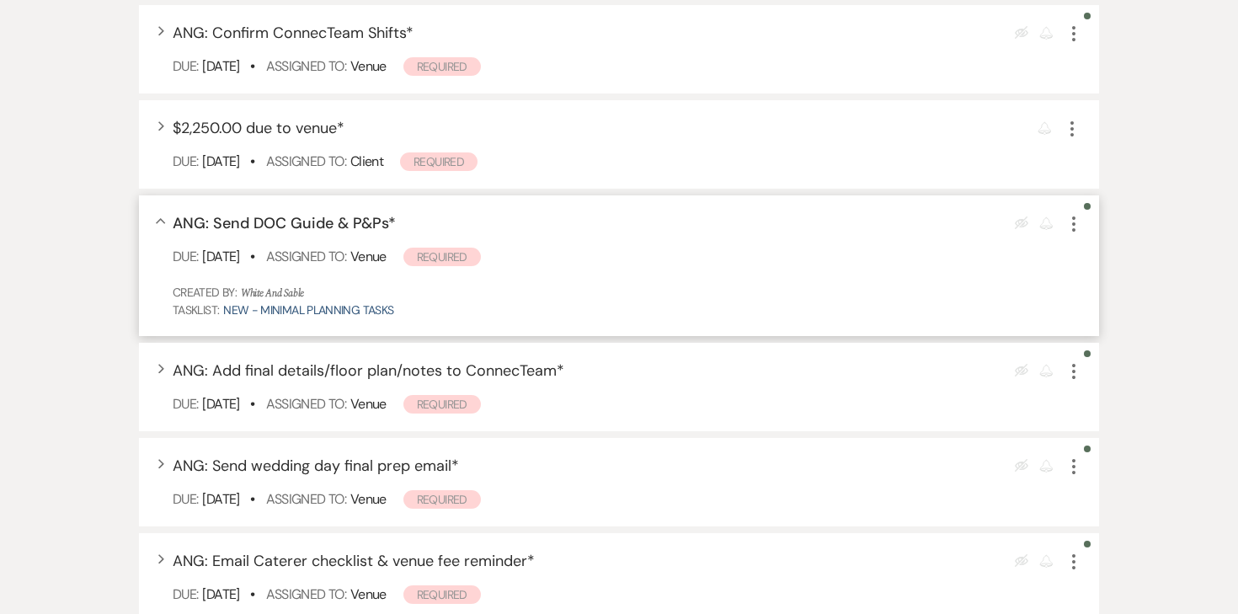
click at [1073, 231] on icon "More" at bounding box center [1073, 224] width 20 height 20
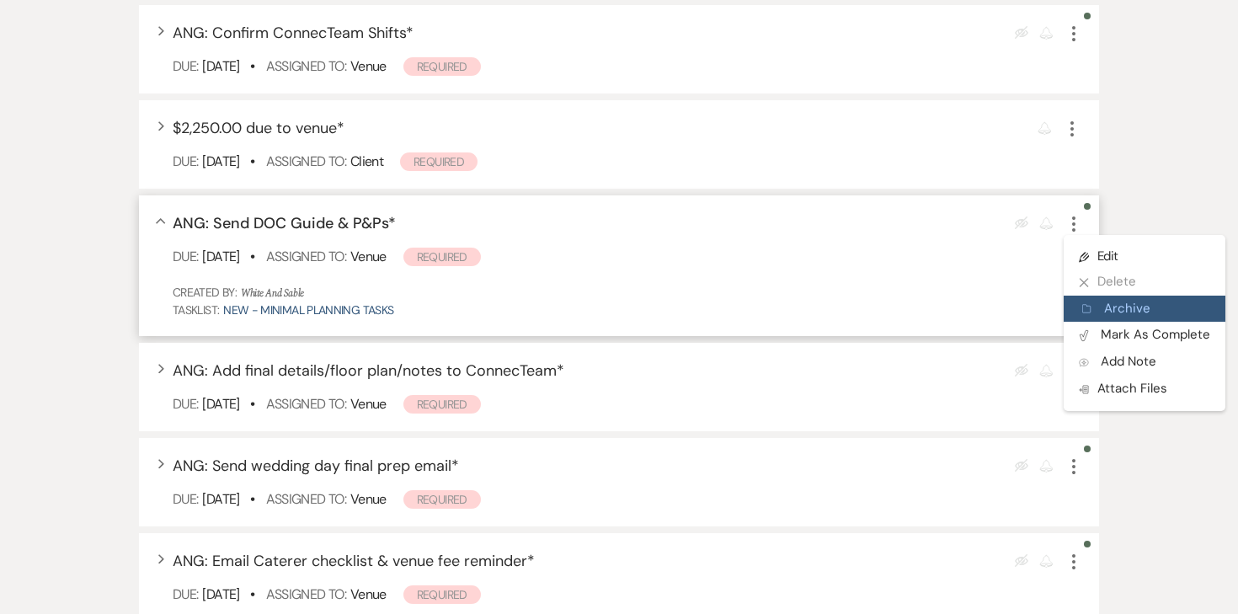
click at [1084, 314] on icon "Archive" at bounding box center [1087, 308] width 10 height 13
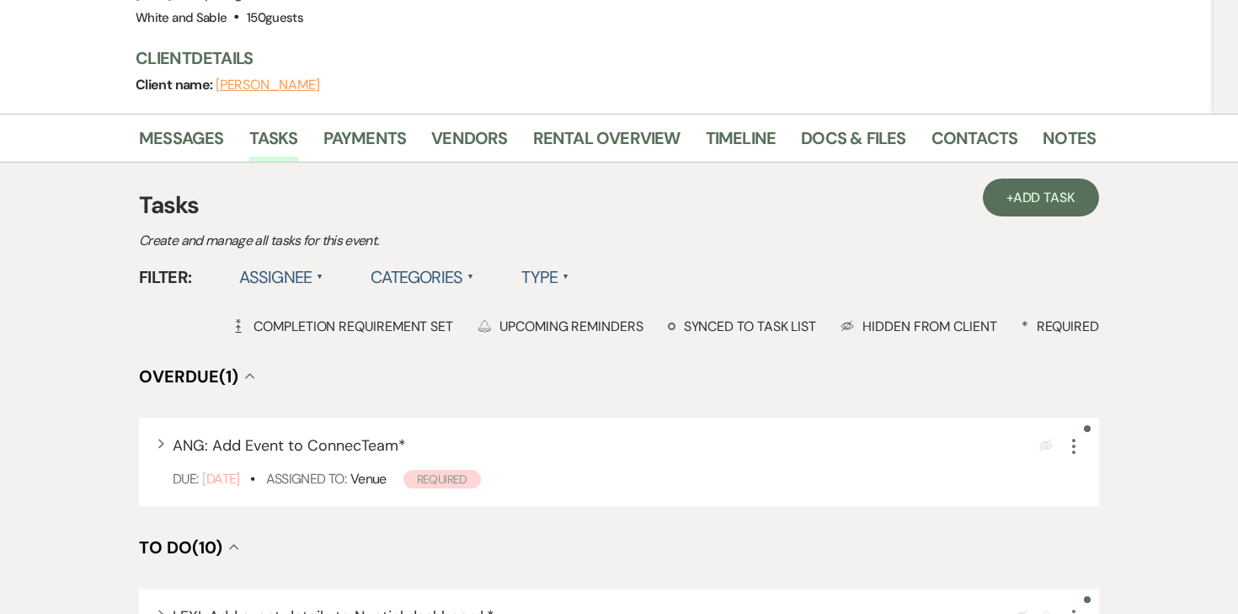
scroll to position [13, 0]
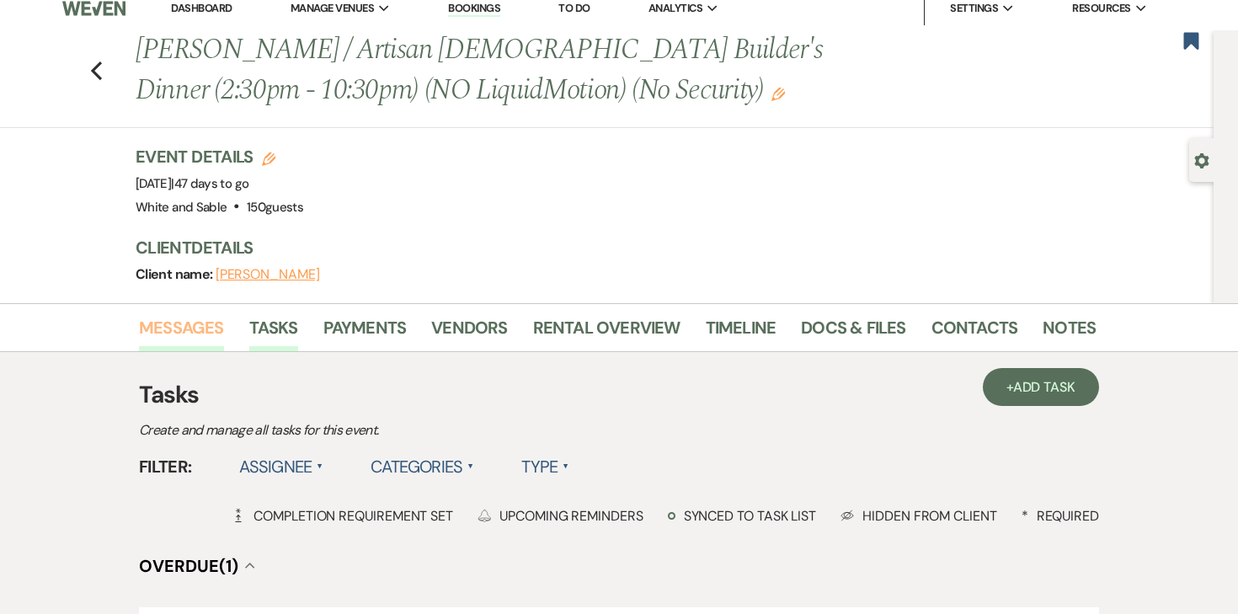
click at [163, 326] on link "Messages" at bounding box center [181, 332] width 85 height 37
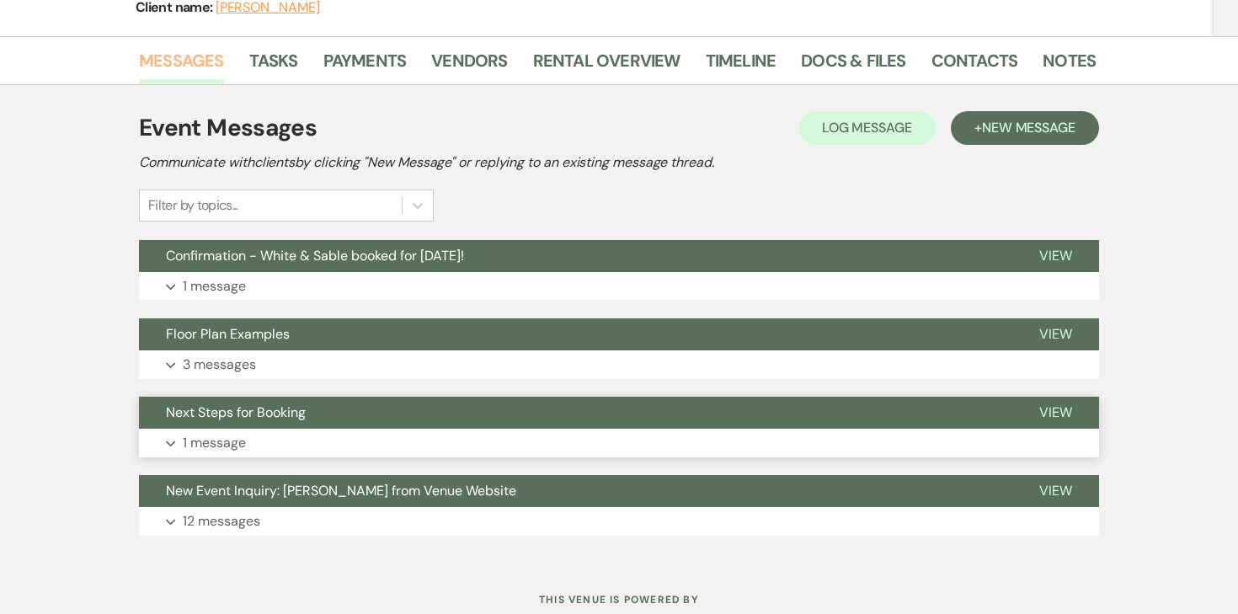
scroll to position [321, 0]
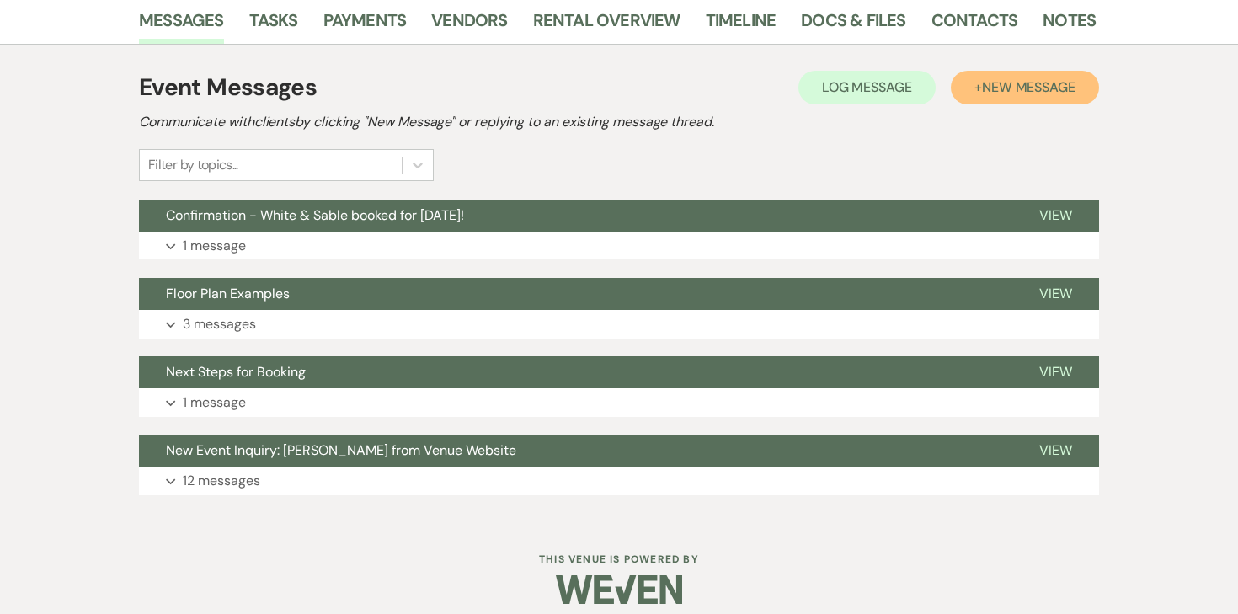
click at [998, 94] on span "New Message" at bounding box center [1028, 87] width 93 height 18
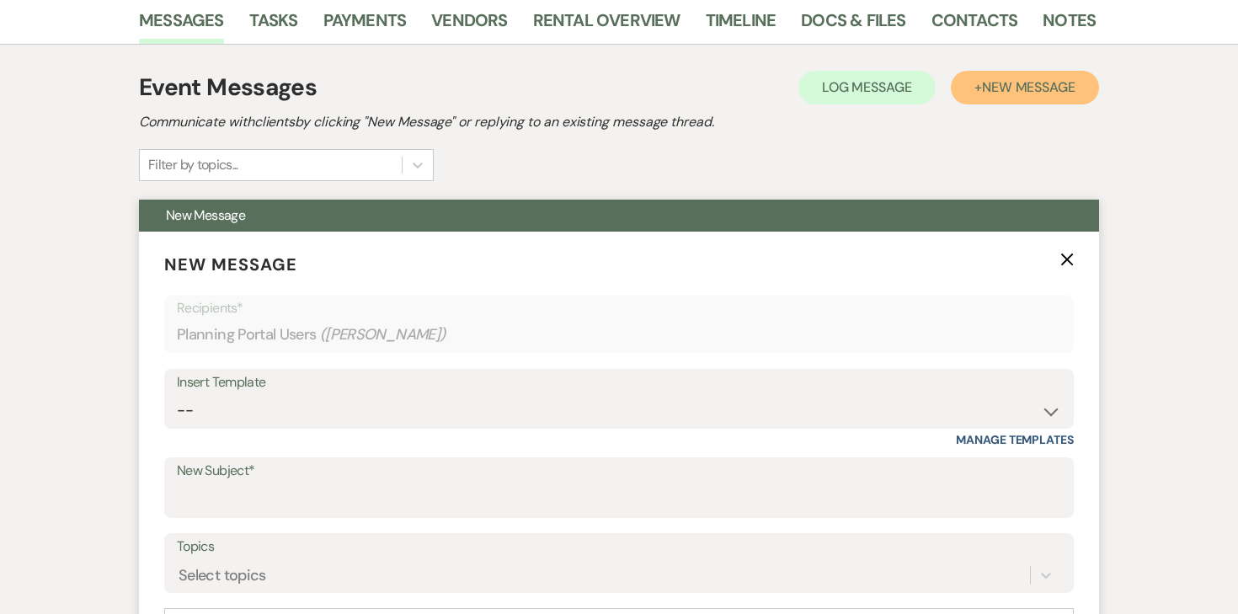
scroll to position [477, 0]
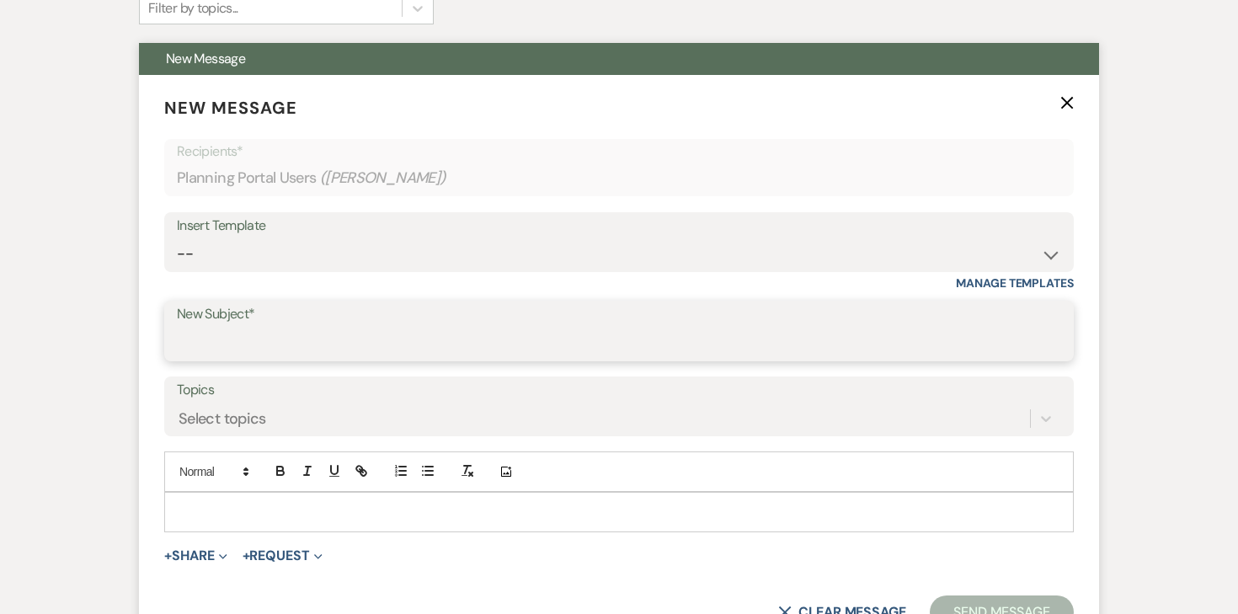
click at [350, 338] on input "New Subject*" at bounding box center [619, 343] width 884 height 33
type input "Event Insurance"
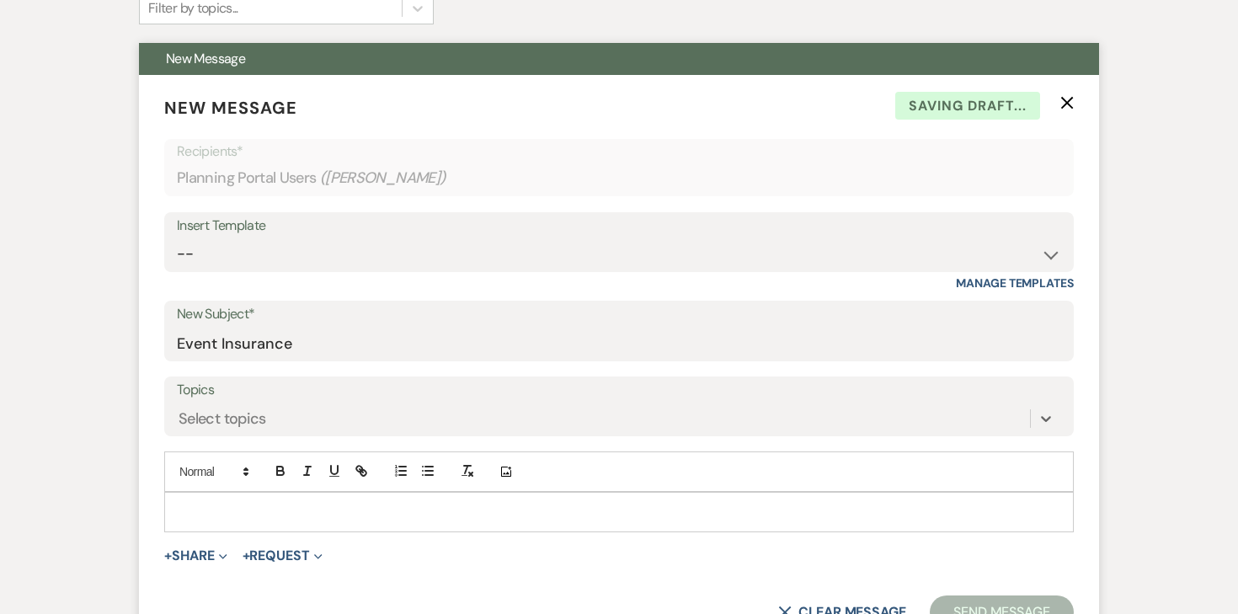
click at [292, 510] on p at bounding box center [619, 512] width 882 height 19
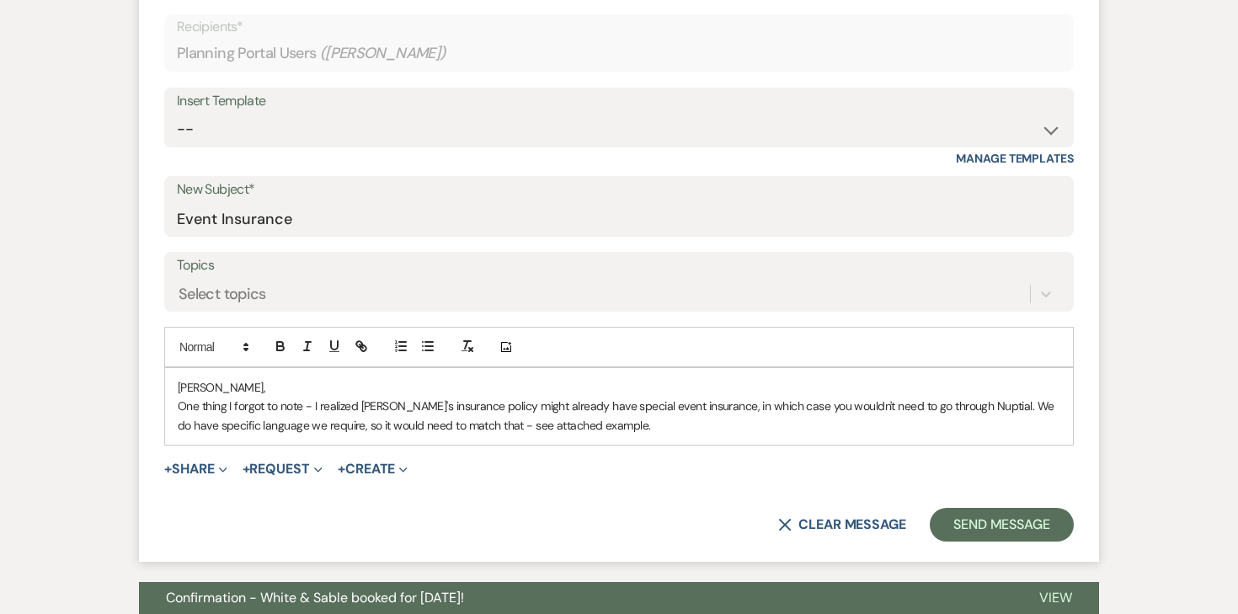
scroll to position [632, 0]
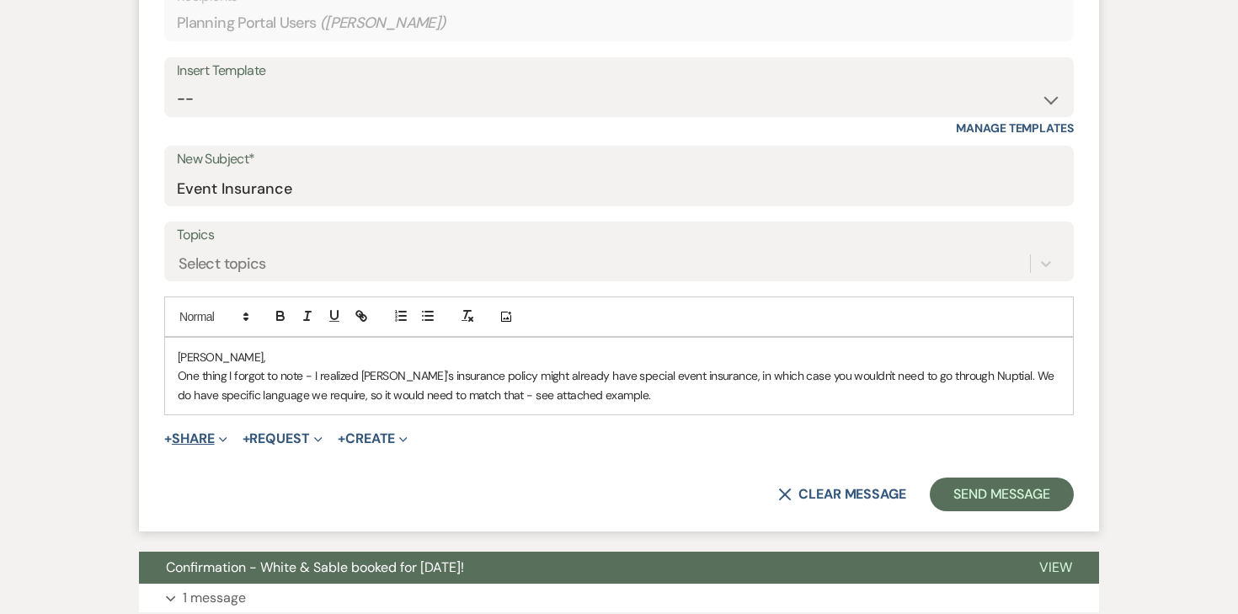
click at [201, 432] on button "+ Share Expand" at bounding box center [195, 438] width 63 height 13
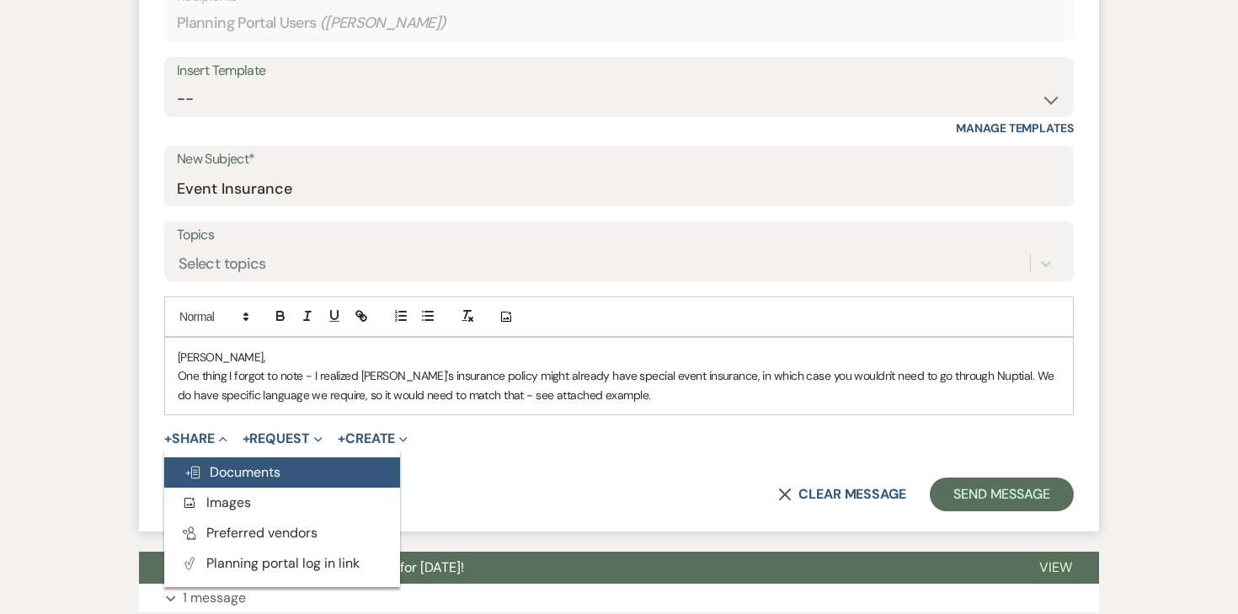
click at [210, 466] on span "Doc Upload Documents" at bounding box center [232, 472] width 96 height 18
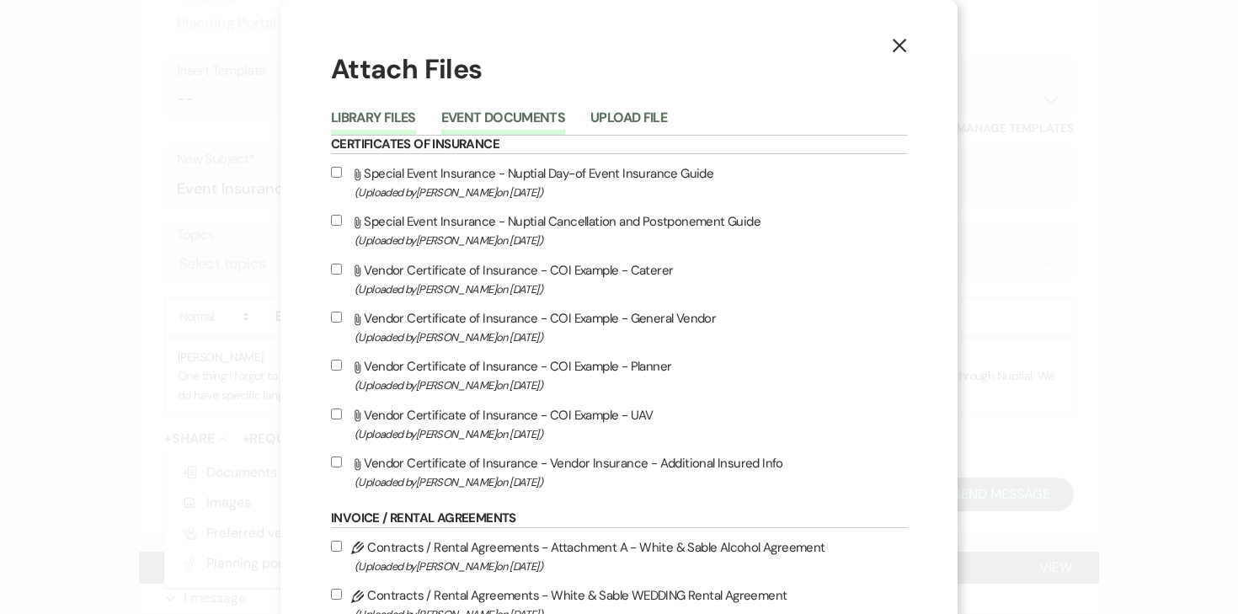
click at [550, 128] on button "Event Documents" at bounding box center [503, 123] width 124 height 24
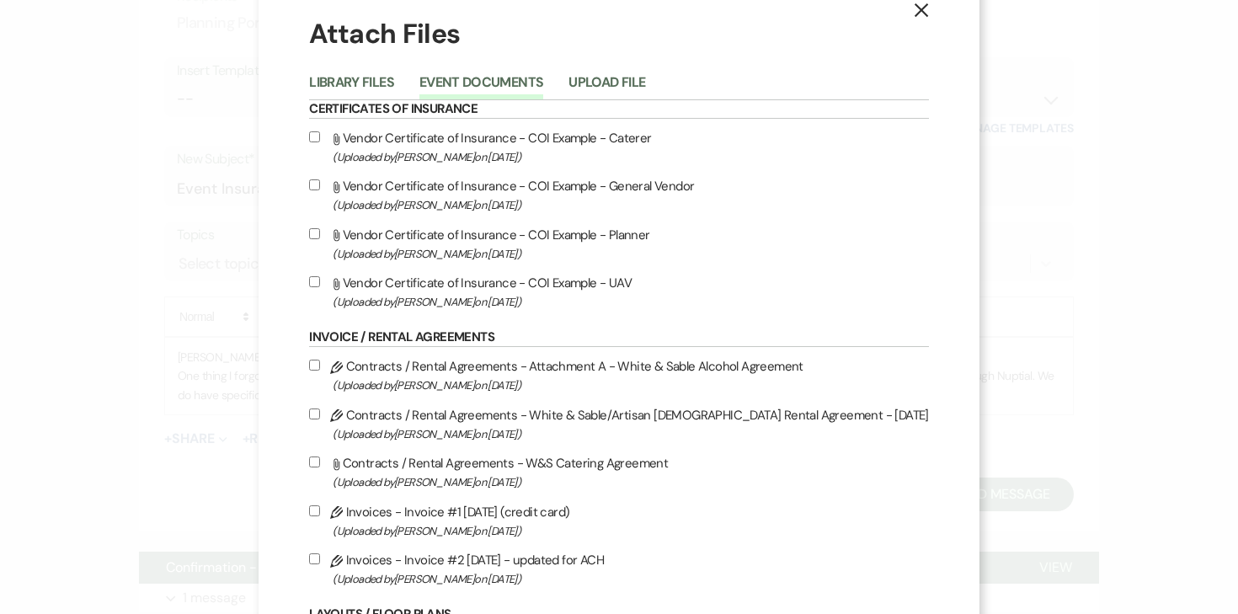
scroll to position [40, 0]
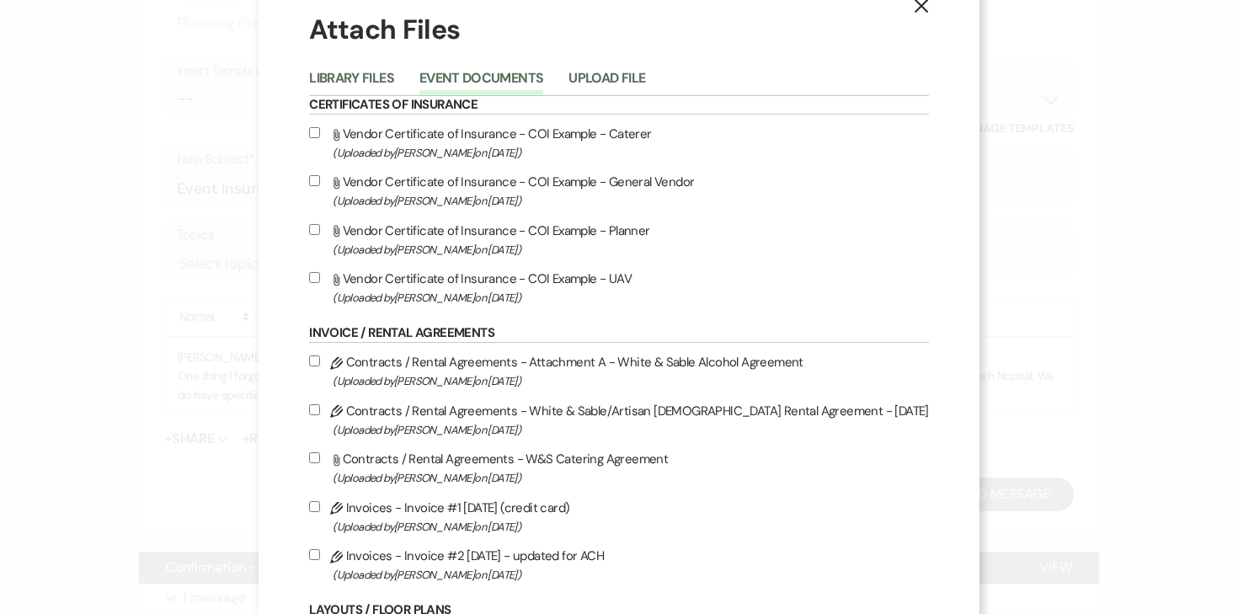
click at [320, 181] on input "Attach File Vendor Certificate of Insurance - COI Example - General Vendor (Upl…" at bounding box center [314, 180] width 11 height 11
checkbox input "true"
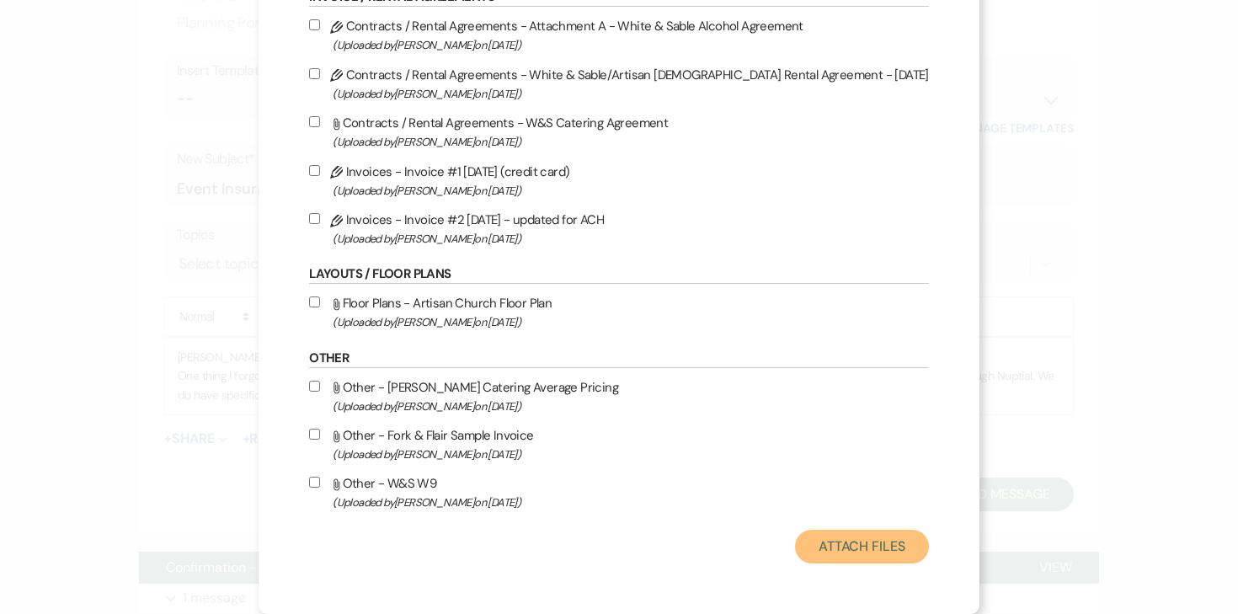
click at [795, 545] on button "Attach Files" at bounding box center [862, 547] width 134 height 34
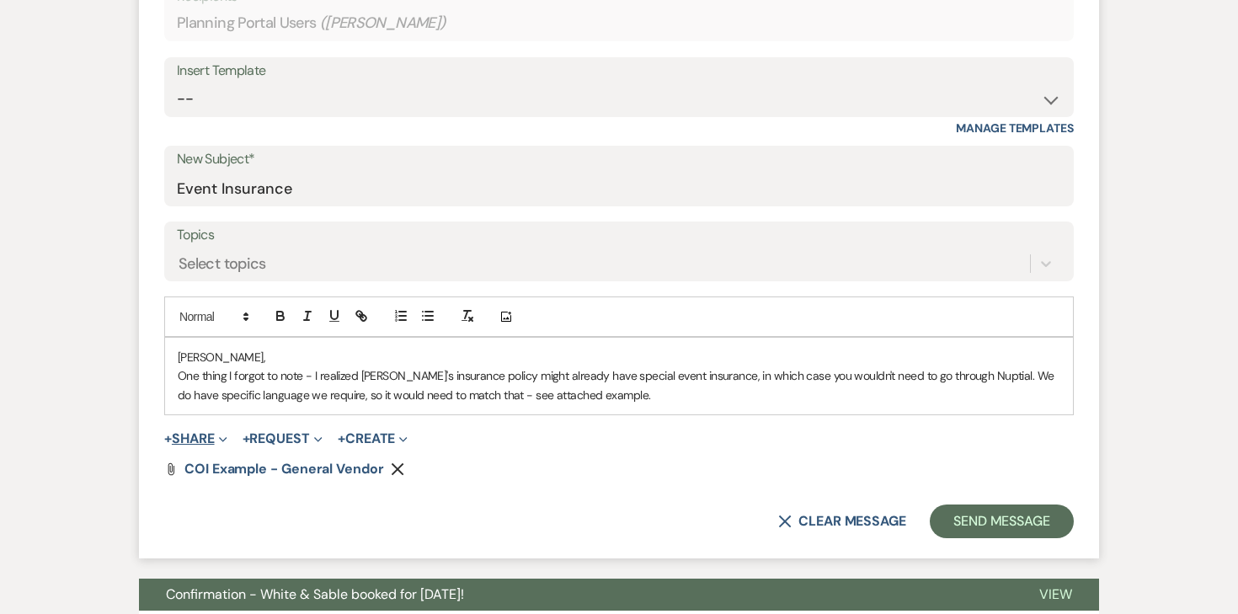
click at [216, 434] on button "+ Share Expand" at bounding box center [195, 438] width 63 height 13
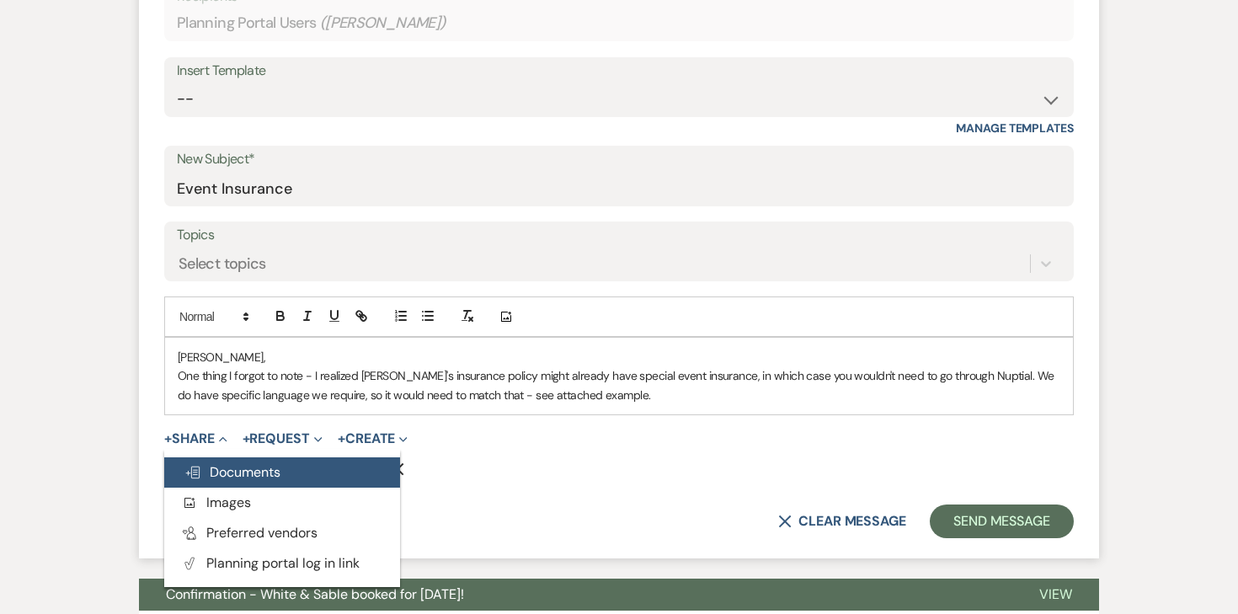
click at [222, 460] on button "Doc Upload Documents" at bounding box center [282, 472] width 236 height 30
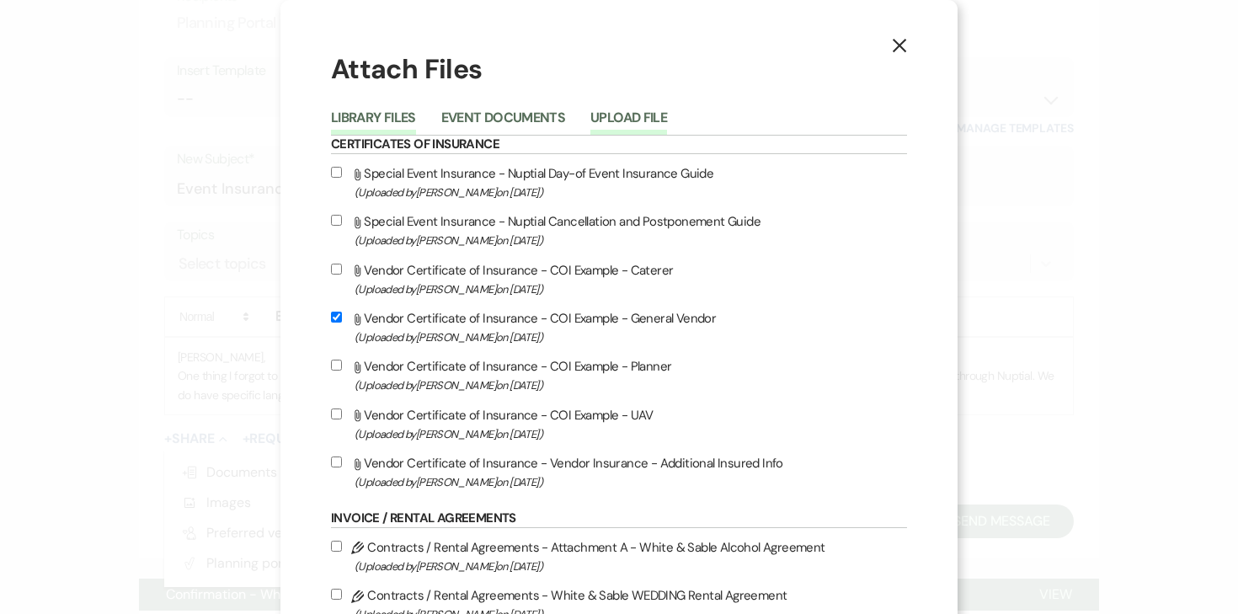
click at [631, 119] on button "Upload File" at bounding box center [628, 123] width 77 height 24
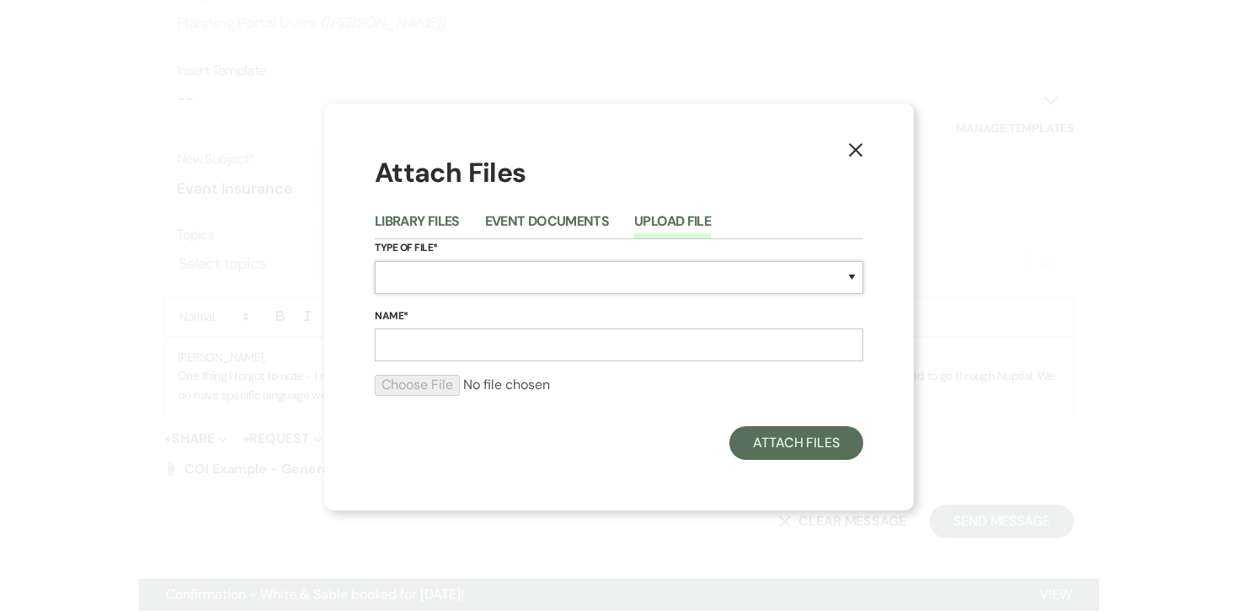
click at [478, 284] on select "Special Event Insurance Vendor Certificate of Insurance Contracts / Rental Agre…" at bounding box center [619, 277] width 488 height 33
select select "19"
click at [455, 340] on input "Name*" at bounding box center [619, 344] width 488 height 33
type input "I"
type input "Event Insurance Example"
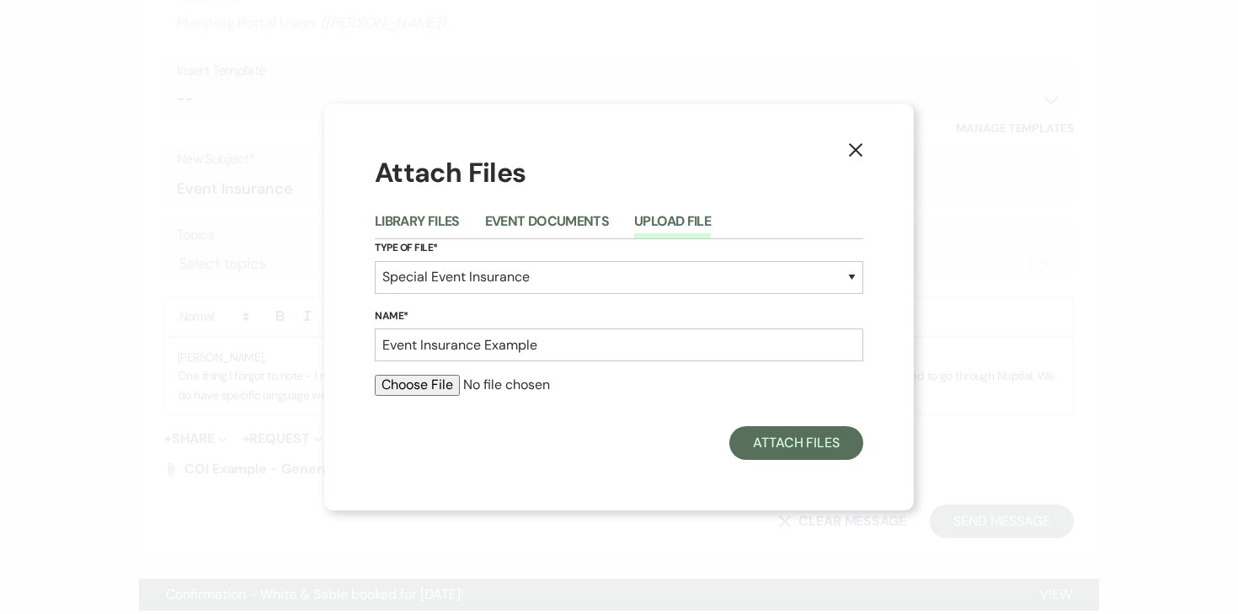
click at [446, 386] on input "file" at bounding box center [619, 385] width 488 height 20
click at [444, 379] on input "file" at bounding box center [619, 385] width 488 height 20
type input "C:\fakepath\White And Sable, LLC Certificate[84].pdf"
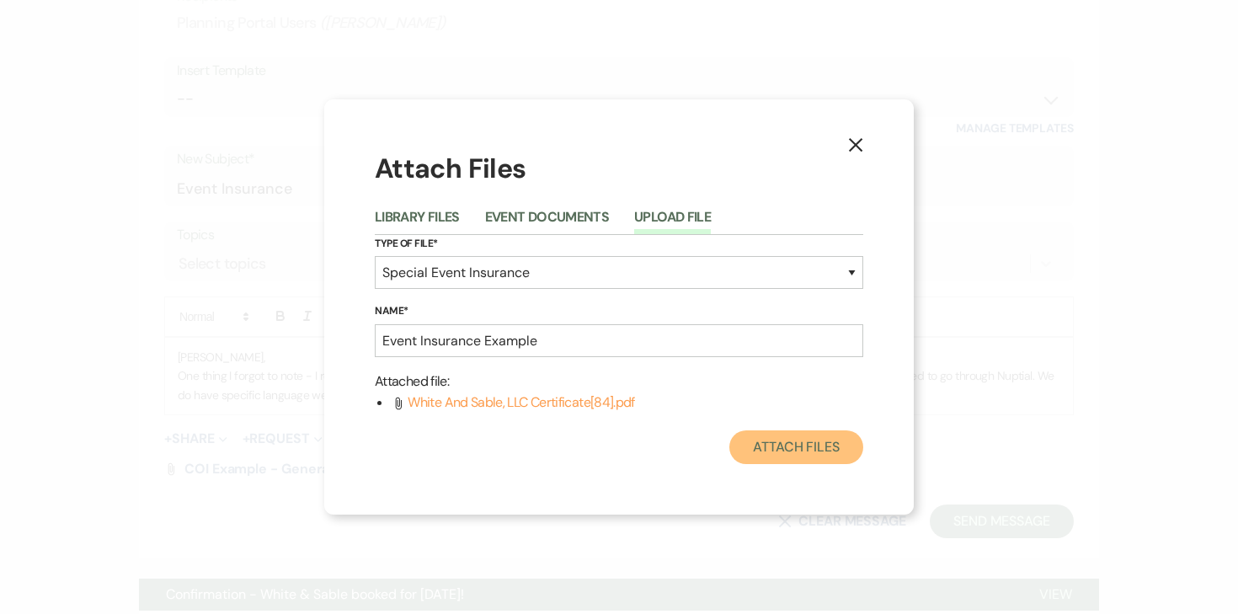
click at [781, 447] on button "Attach Files" at bounding box center [796, 447] width 134 height 34
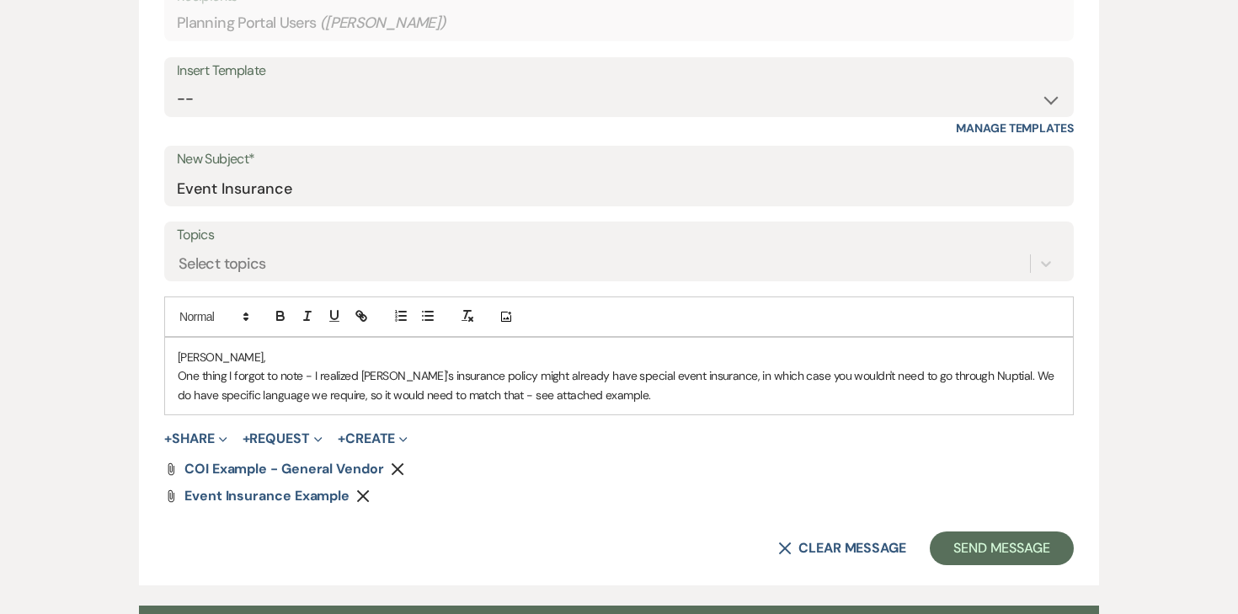
click at [559, 385] on p "One thing I forgot to note - I realized Artisan's insurance policy might alread…" at bounding box center [619, 385] width 882 height 38
click at [632, 390] on p "One thing I forgot to note - I realized Artisan's insurance policy might alread…" at bounding box center [619, 385] width 882 height 38
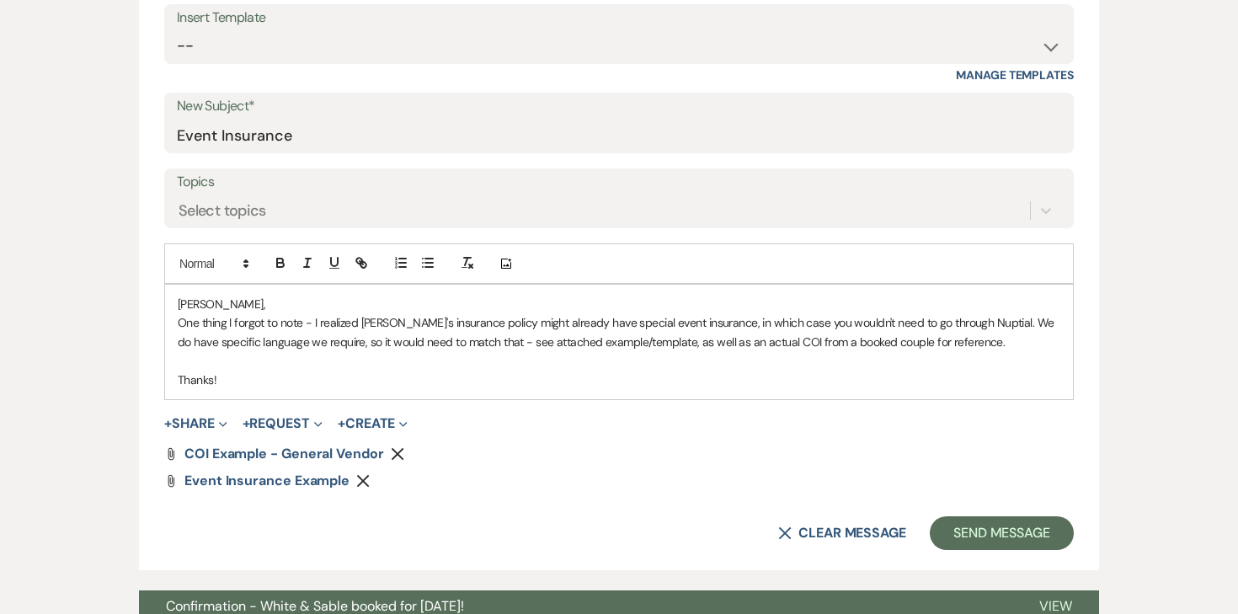
scroll to position [711, 0]
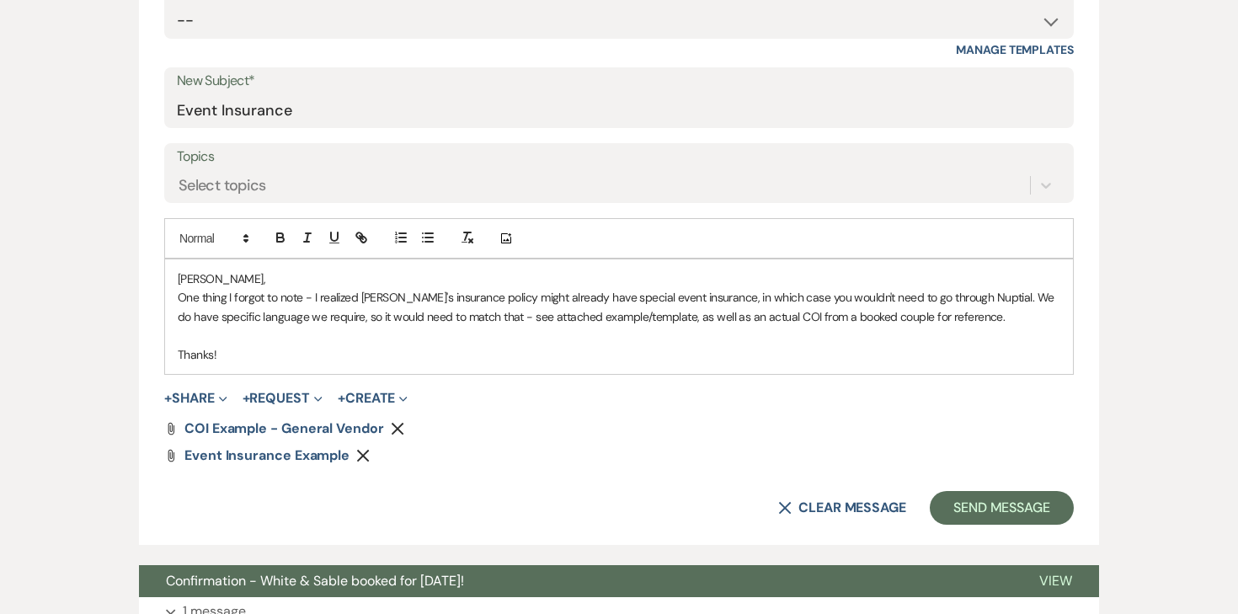
click at [956, 527] on form "New Message X Saving draft... Recipients* Planning Portal Users ( Sonja Bindert…" at bounding box center [619, 193] width 960 height 703
click at [957, 514] on button "Send Message" at bounding box center [1002, 508] width 144 height 34
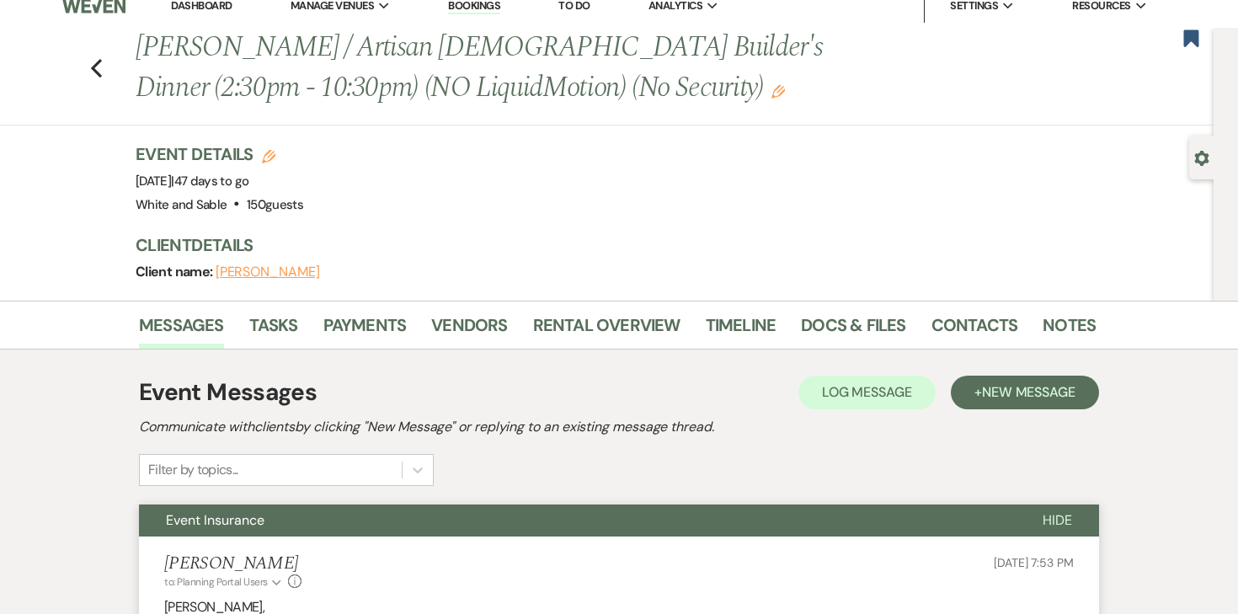
scroll to position [0, 0]
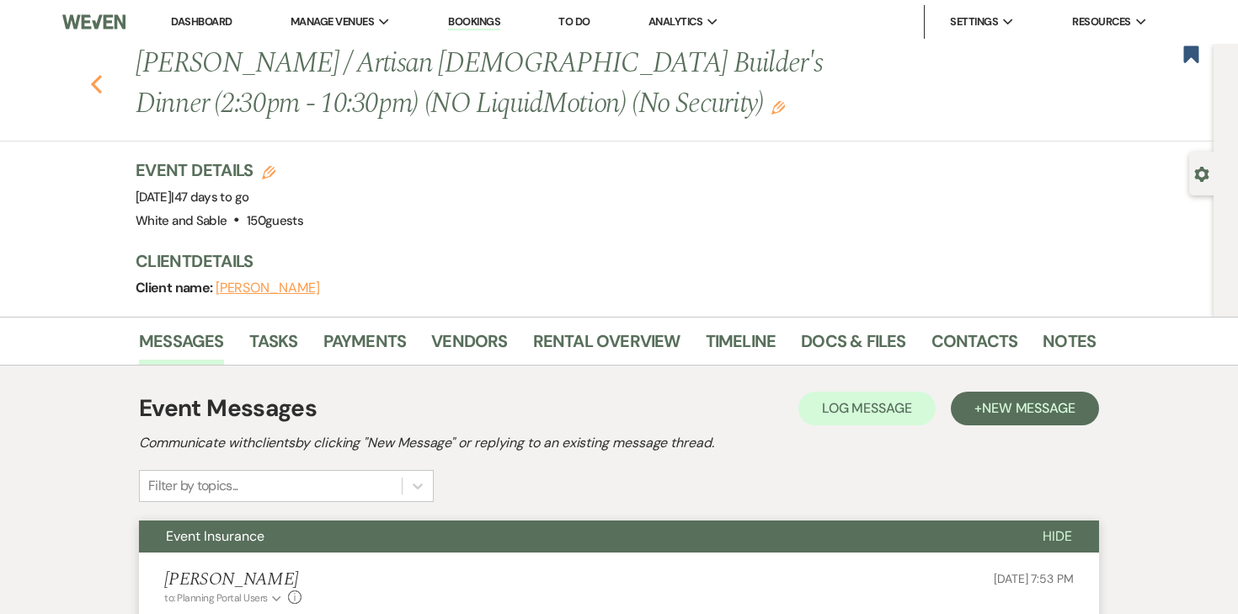
click at [98, 83] on icon "Previous" at bounding box center [96, 84] width 13 height 20
select select "6"
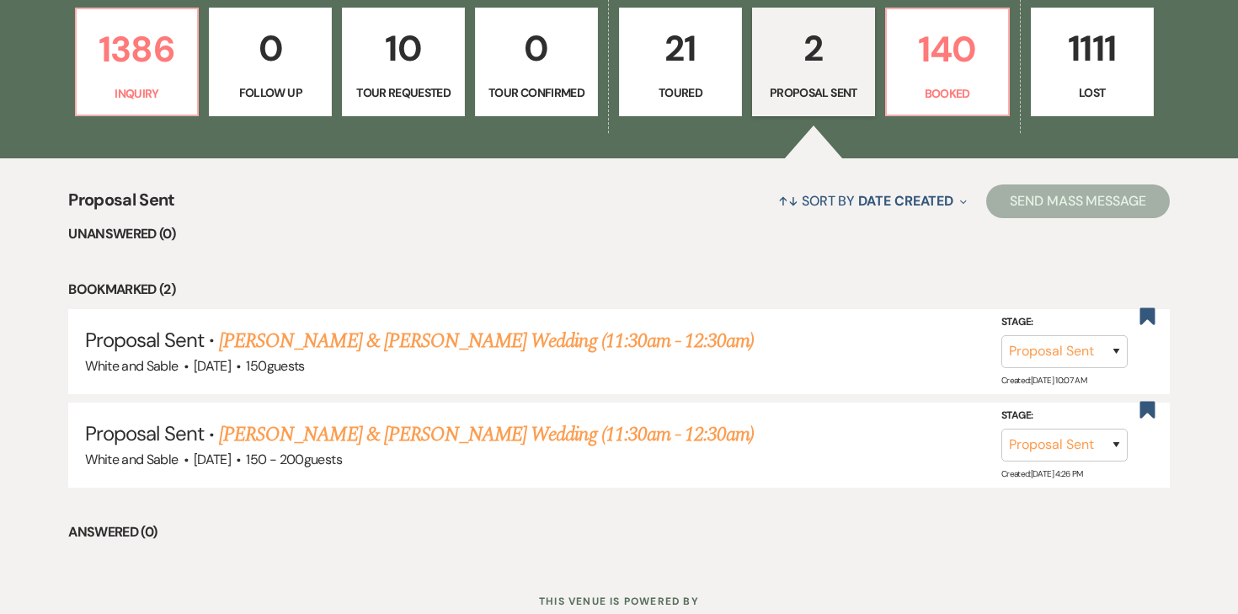
scroll to position [492, 0]
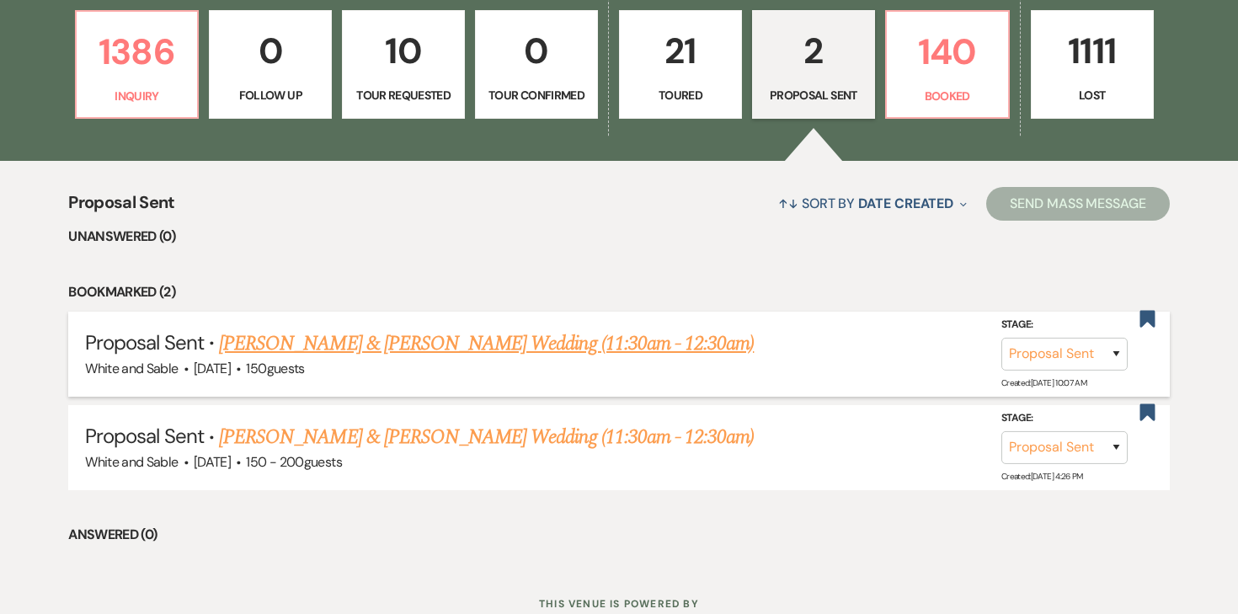
click at [287, 341] on link "Emma Boenish & Evan Lannes's Wedding (11:30am - 12:30am)" at bounding box center [486, 343] width 535 height 30
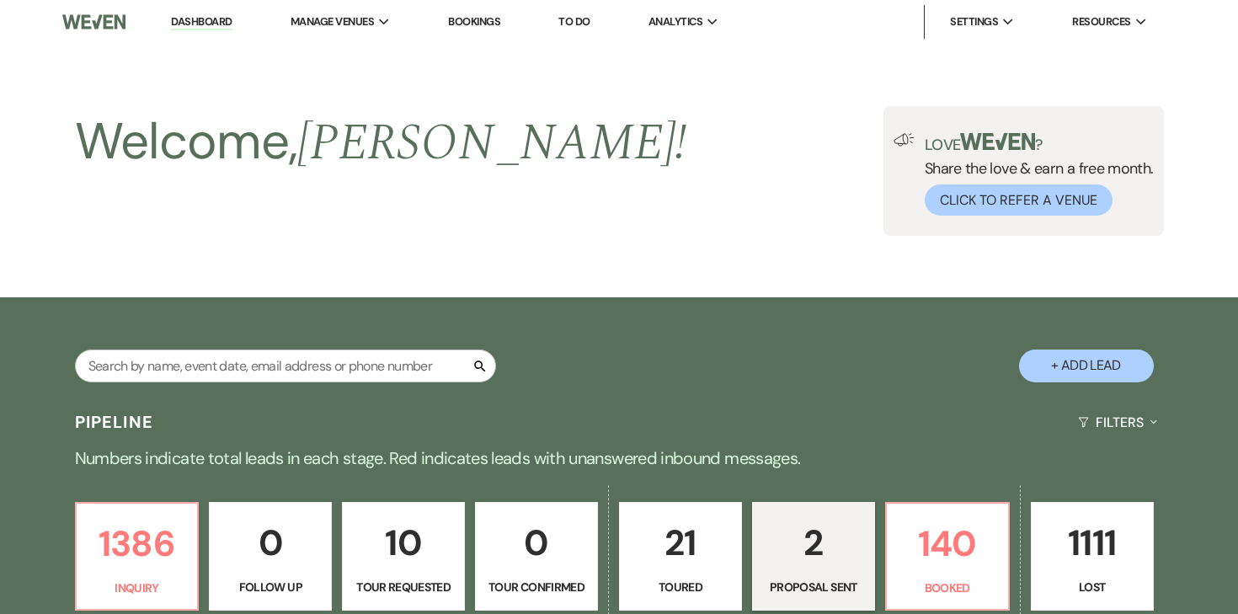
select select "6"
select select "25"
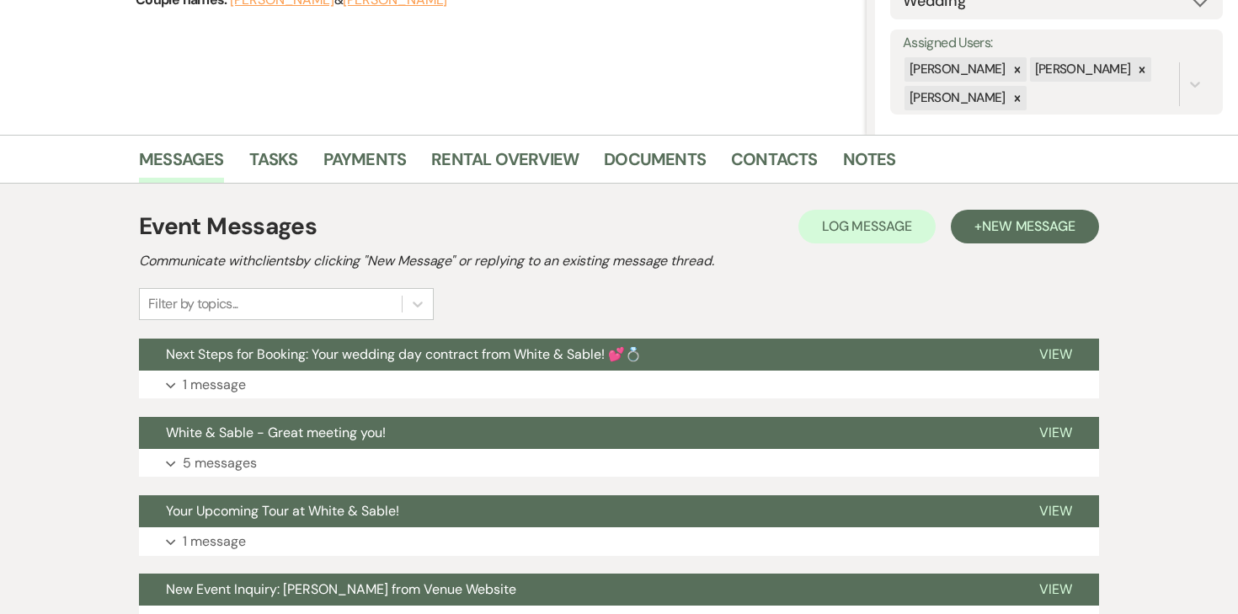
scroll to position [343, 0]
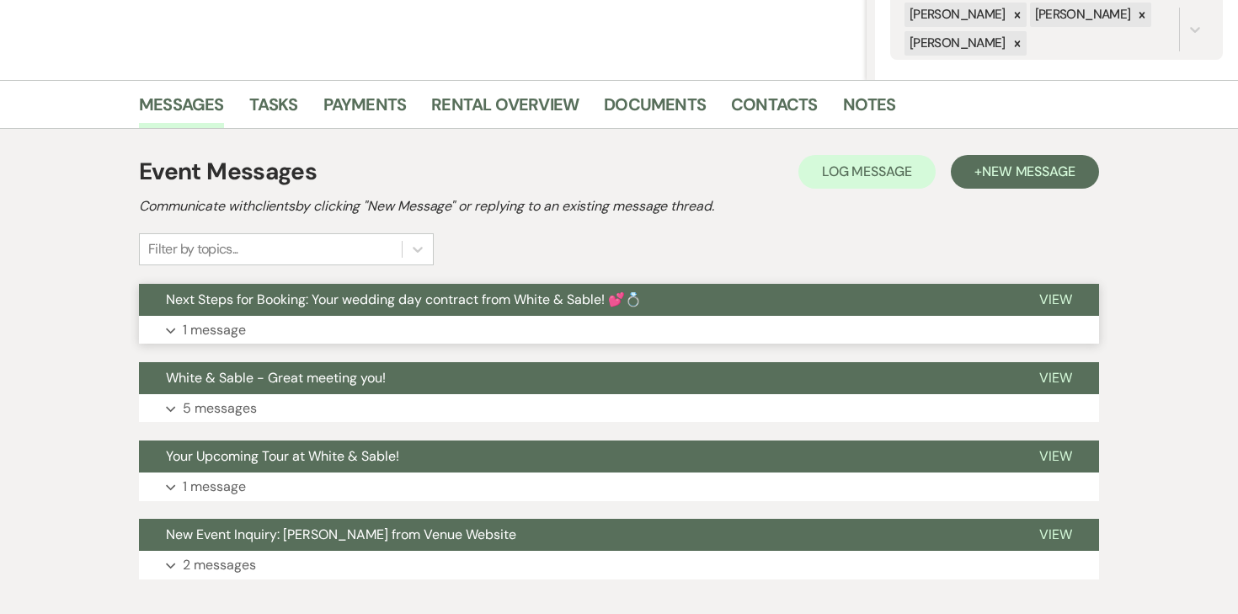
click at [245, 316] on button "Expand 1 message" at bounding box center [619, 330] width 960 height 29
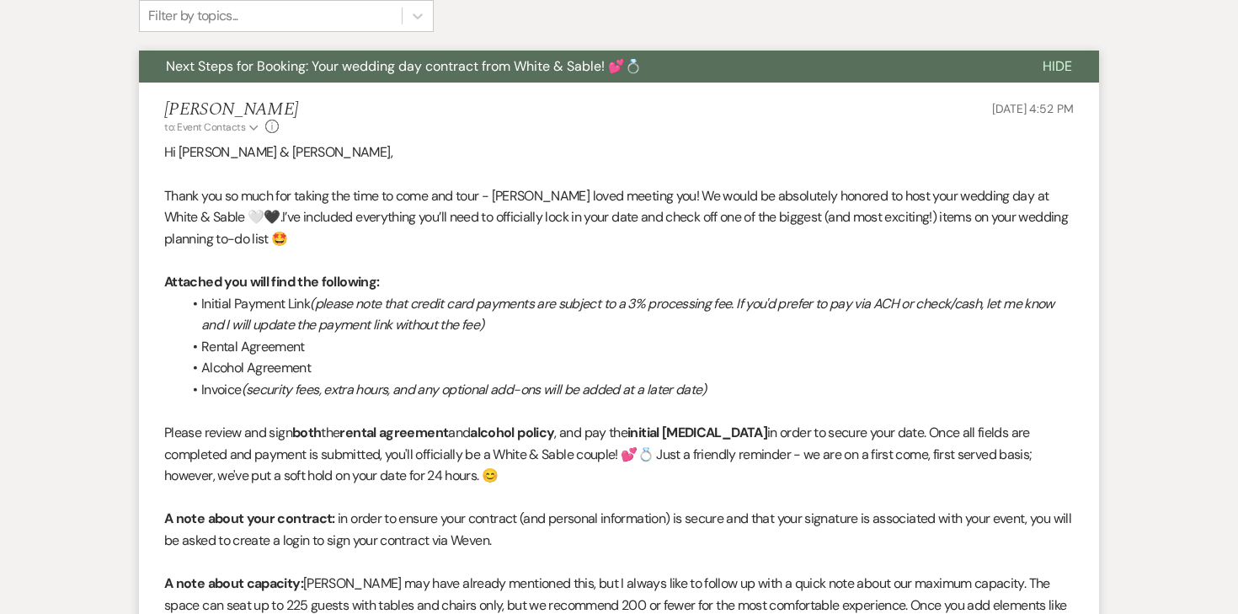
scroll to position [596, 0]
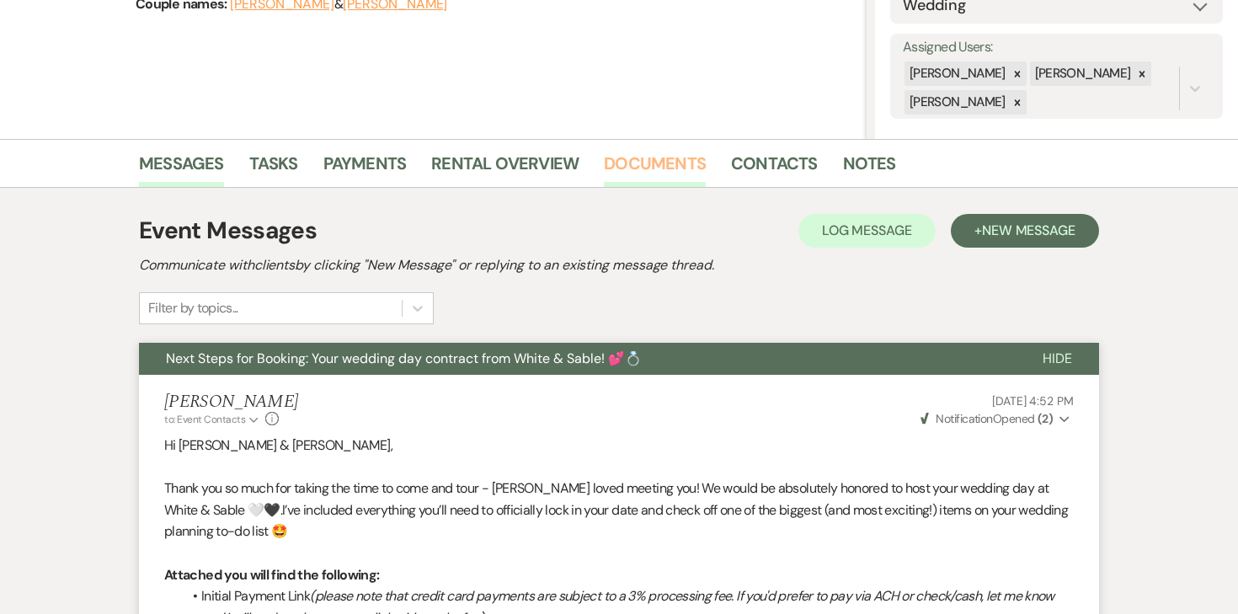
click at [650, 174] on link "Documents" at bounding box center [655, 168] width 102 height 37
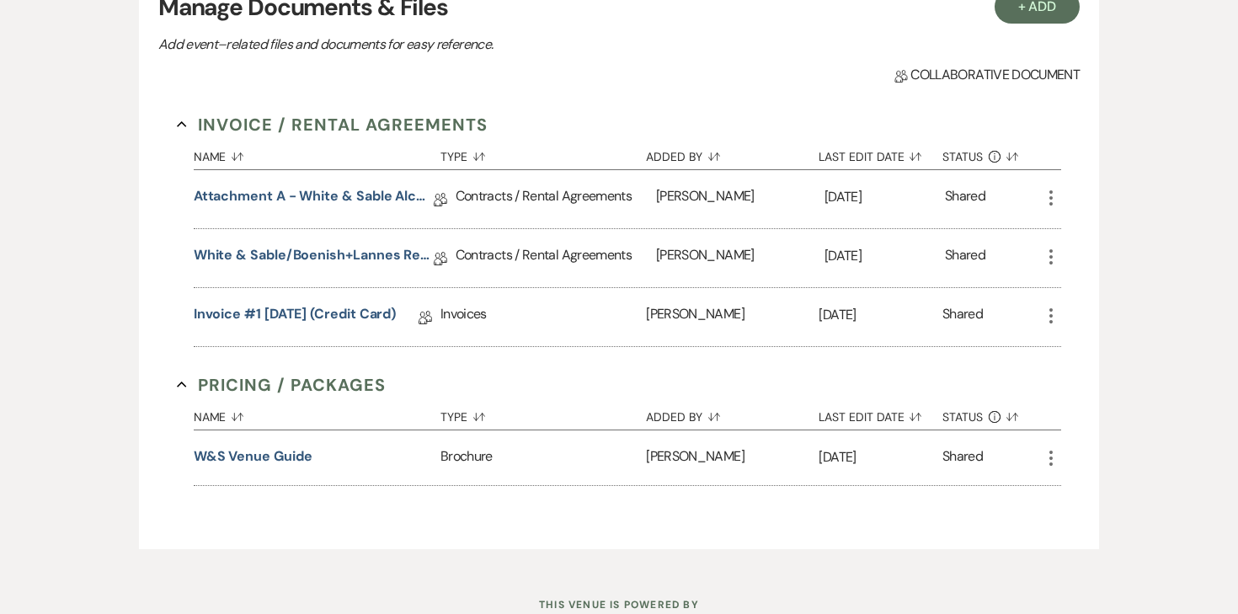
scroll to position [527, 0]
click at [355, 259] on link "White & Sable/Boenish+Lannes Rental Agreement - 10.23.26" at bounding box center [314, 257] width 240 height 26
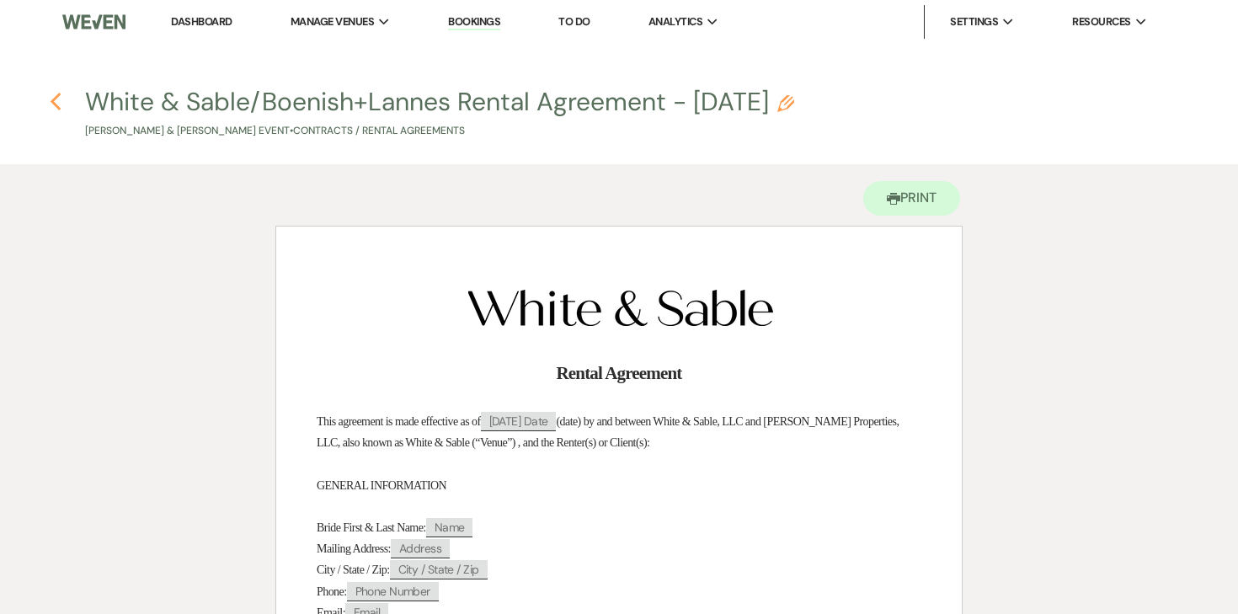
click at [50, 101] on use "button" at bounding box center [55, 102] width 11 height 19
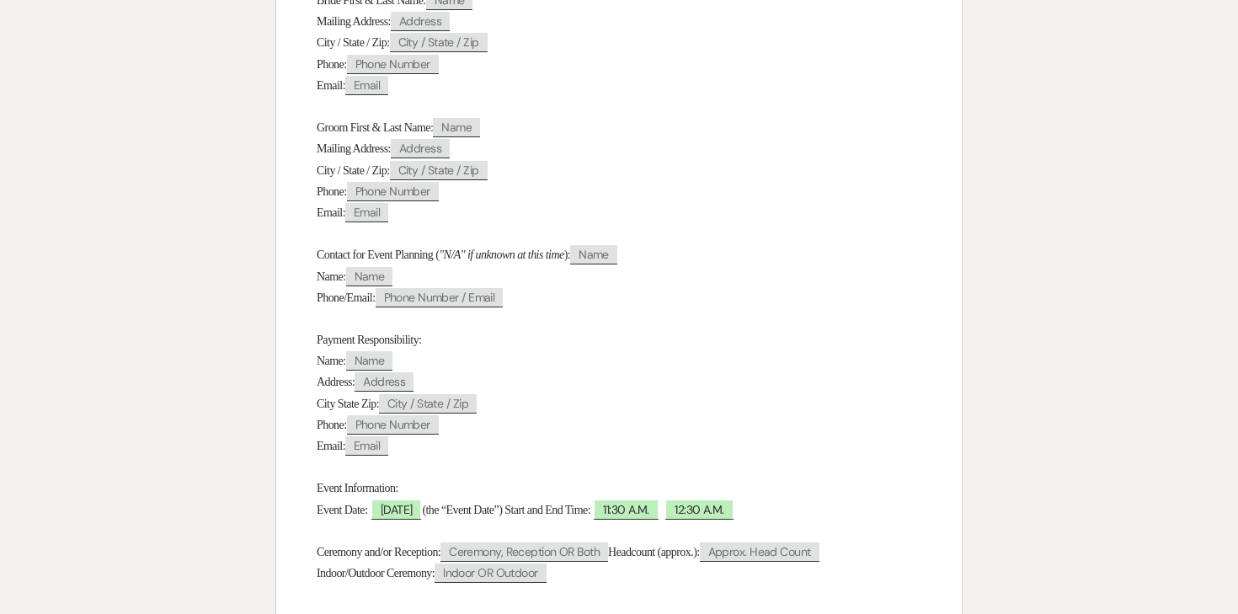
select select "6"
select select "25"
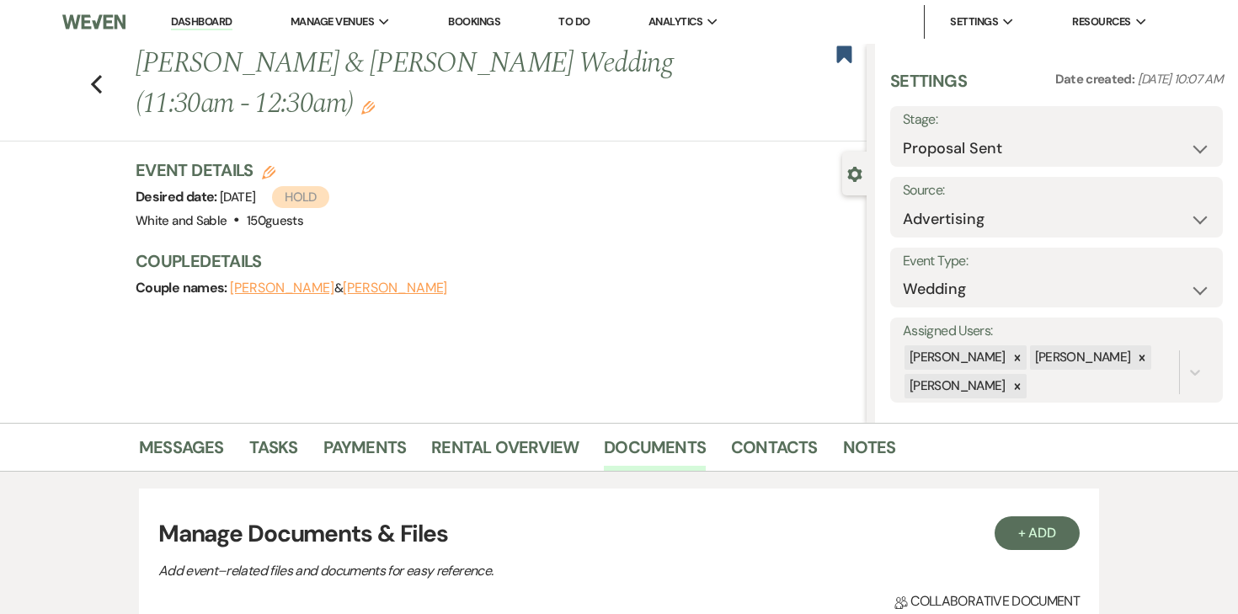
click at [203, 9] on li "Dashboard" at bounding box center [201, 22] width 77 height 34
click at [203, 18] on link "Dashboard" at bounding box center [201, 22] width 61 height 16
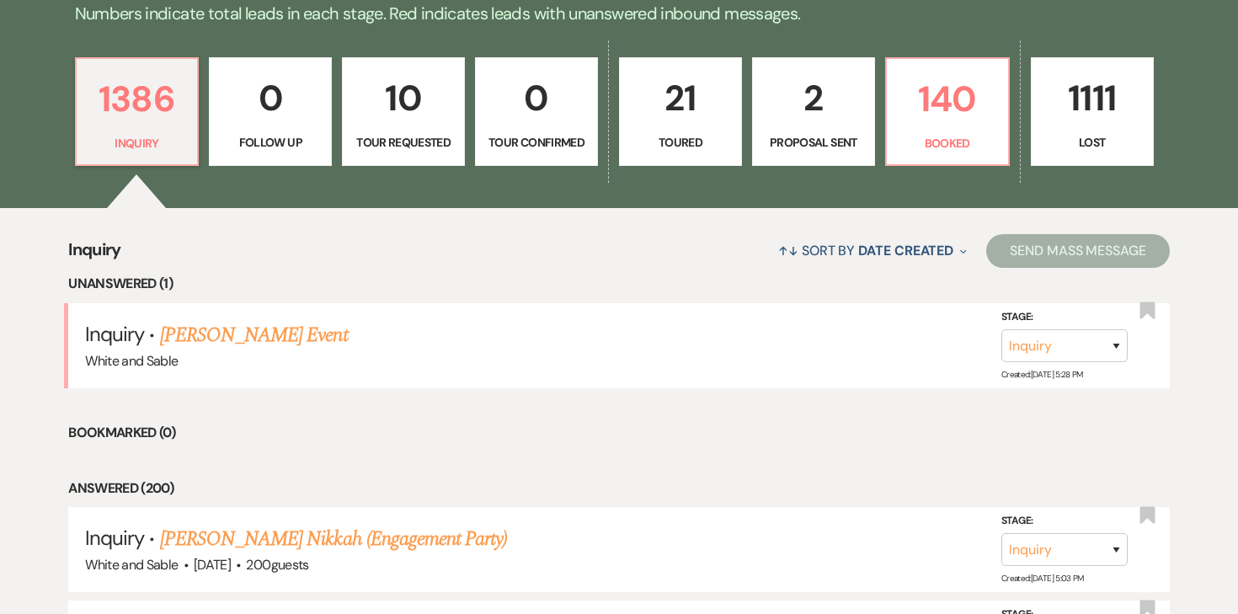
scroll to position [420, 0]
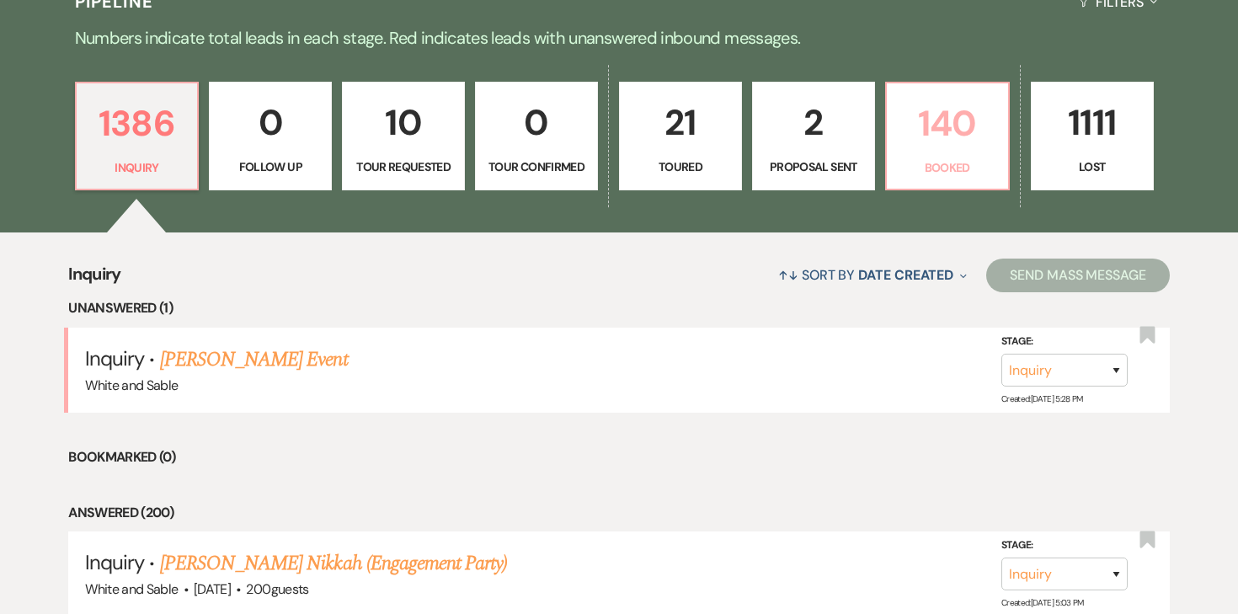
click at [964, 131] on p "140" at bounding box center [947, 123] width 101 height 56
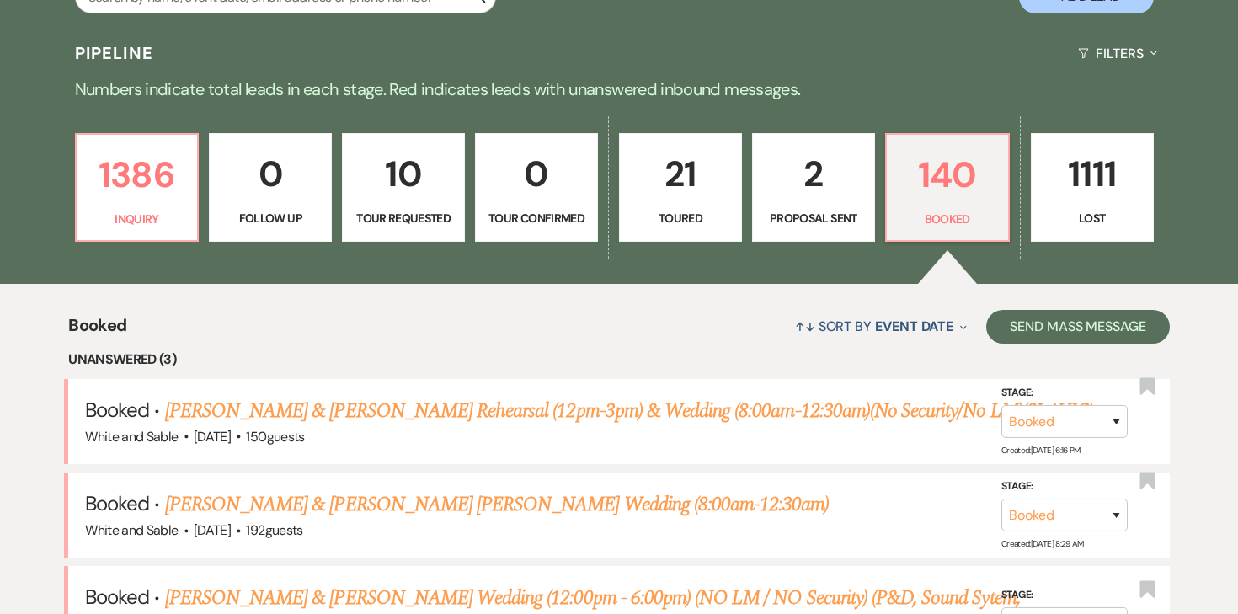
scroll to position [480, 0]
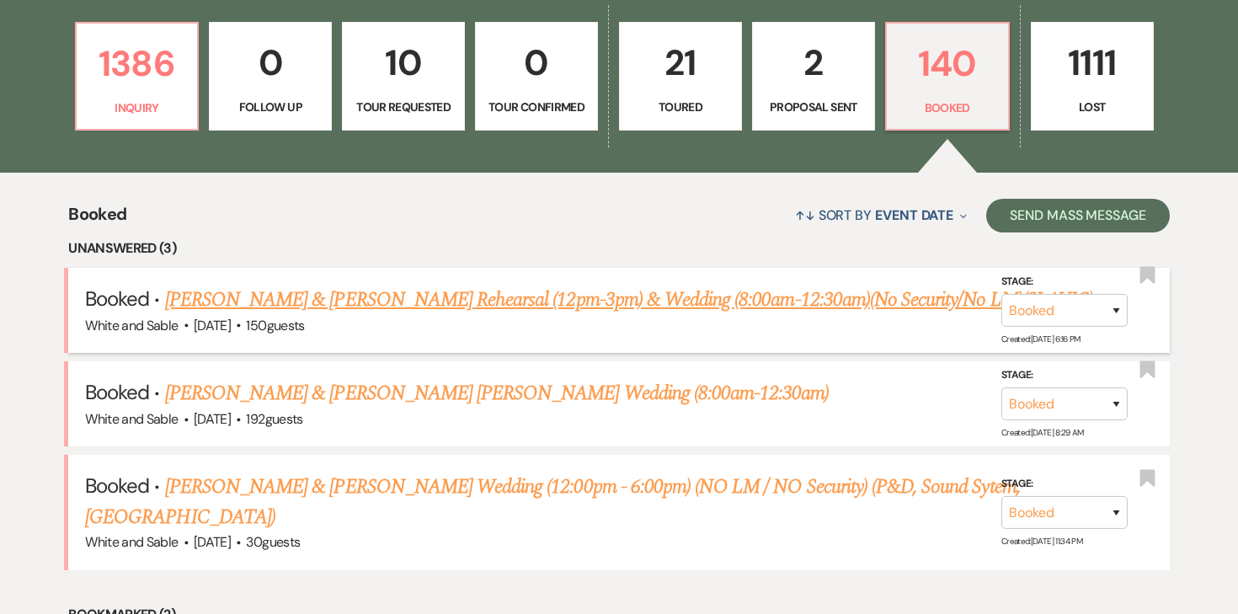
click at [455, 300] on link "Alina Maretska & David Vovk's Rehearsal (12pm-3pm) & Wedding (8:00am-12:30am)(N…" at bounding box center [629, 300] width 928 height 30
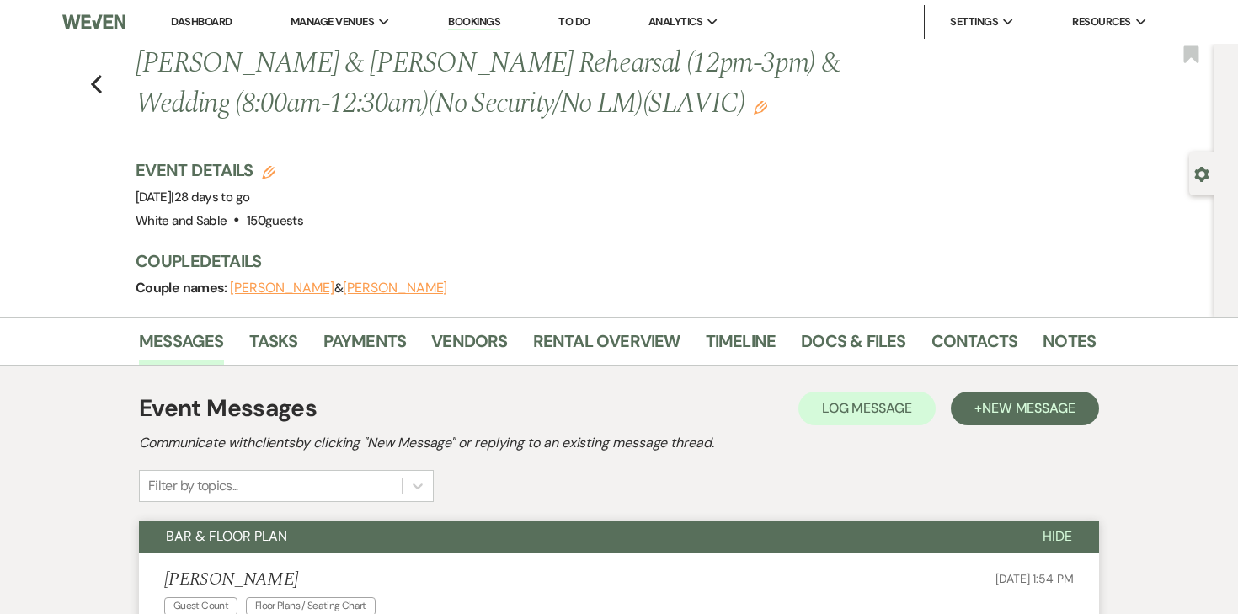
click at [195, 14] on link "Dashboard" at bounding box center [201, 21] width 61 height 14
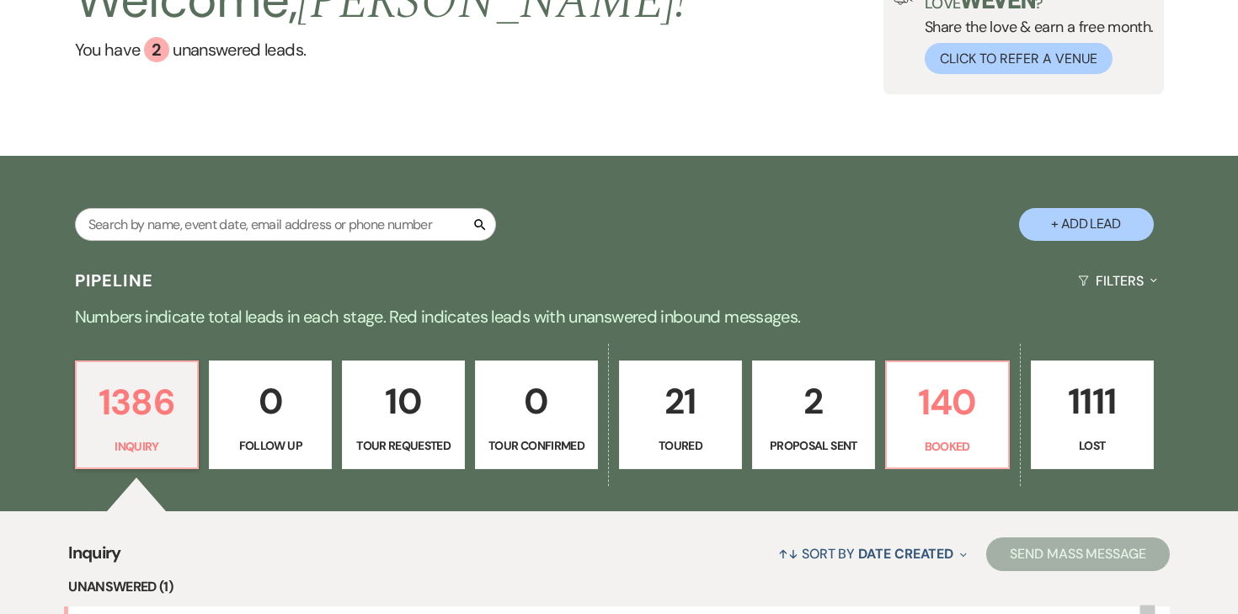
scroll to position [235, 0]
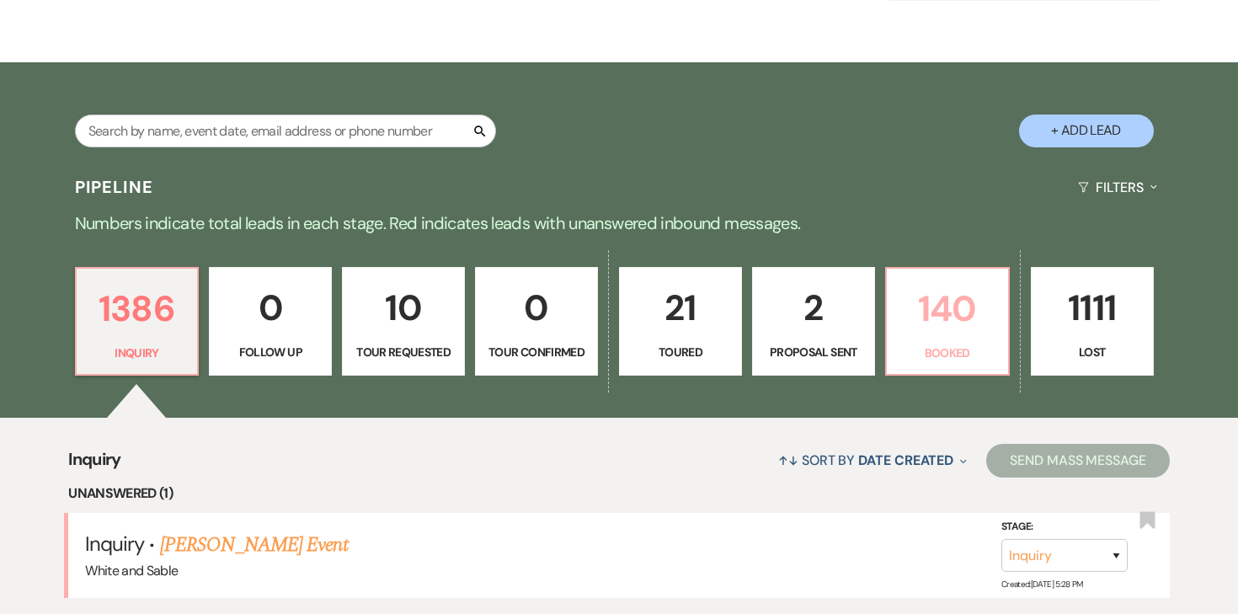
click at [945, 317] on p "140" at bounding box center [947, 308] width 101 height 56
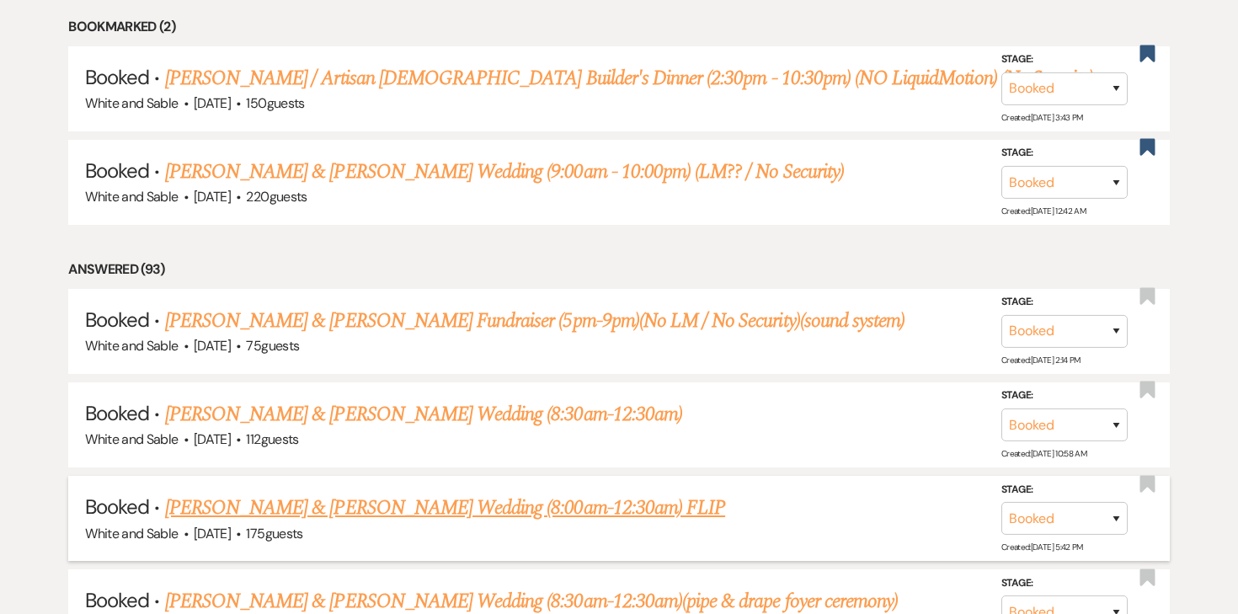
scroll to position [852, 0]
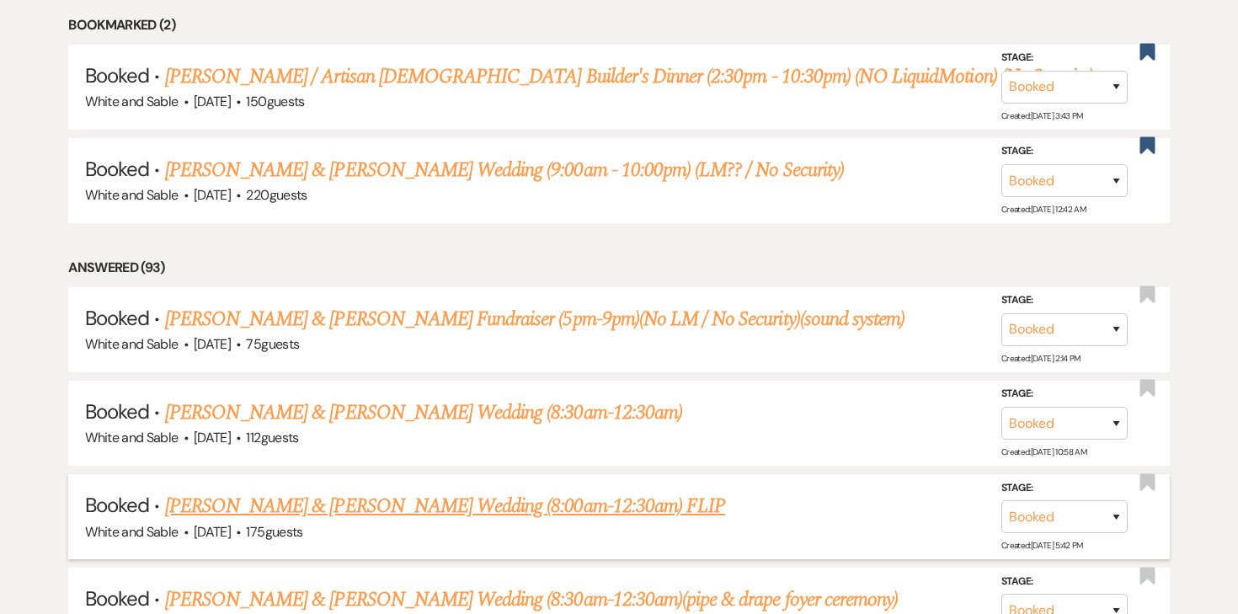
click at [360, 503] on link "Natalie Turkowski & Ryan Nelson's Wedding (8:00am-12:30am) FLIP" at bounding box center [445, 506] width 560 height 30
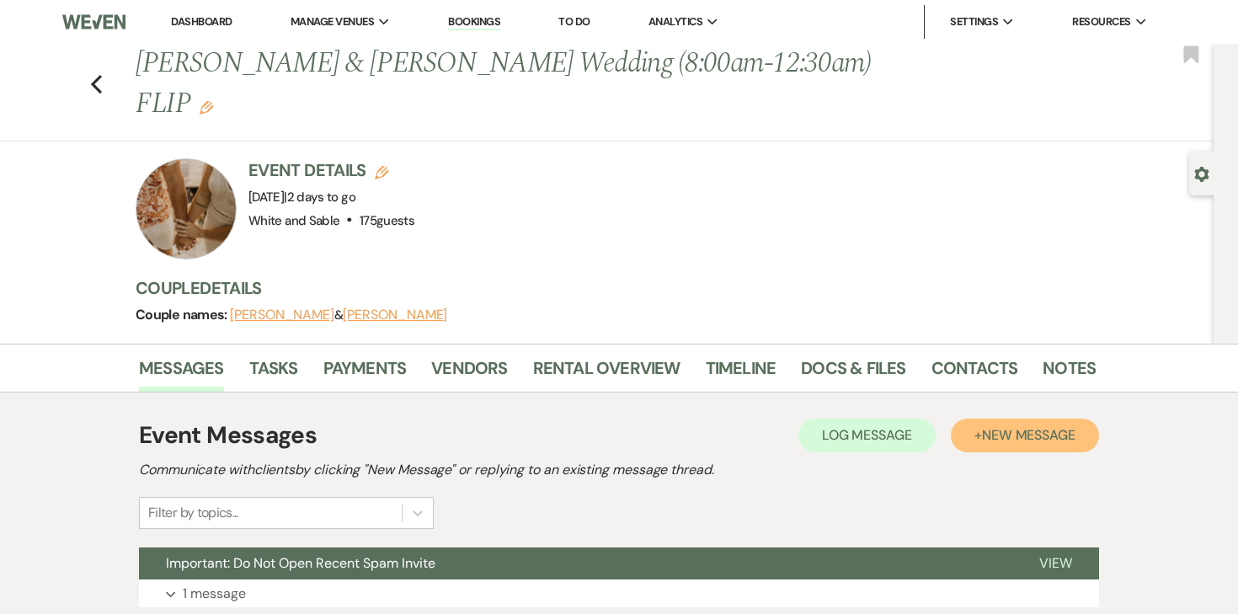
click at [990, 426] on span "New Message" at bounding box center [1028, 435] width 93 height 18
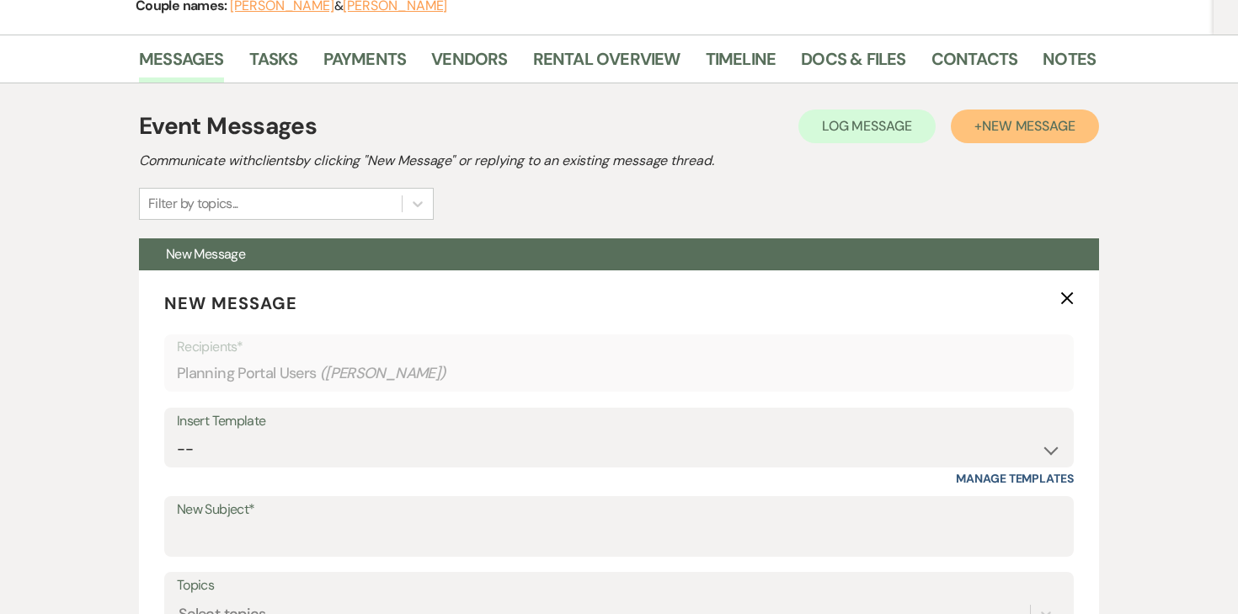
scroll to position [363, 0]
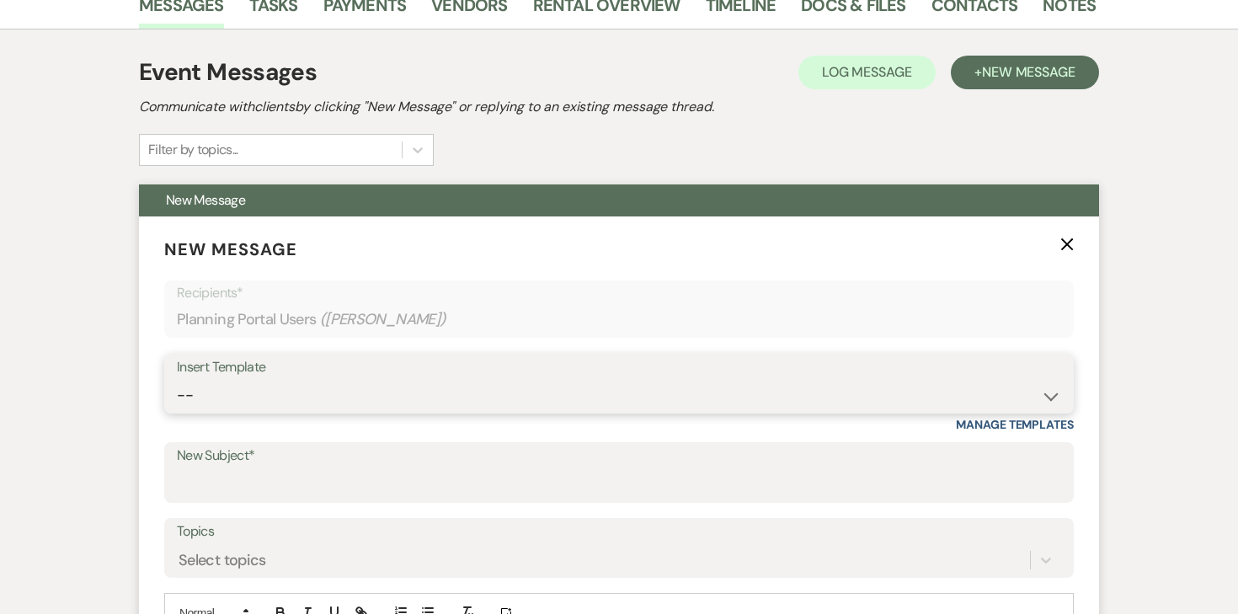
click at [531, 379] on select "-- Inquiry Response (Venue Guide) Schedule - Venue Tour Appt Confirmation Sched…" at bounding box center [619, 395] width 884 height 33
select select "5559"
type input "Happy Wedding Week! 💕 [final details inside]"
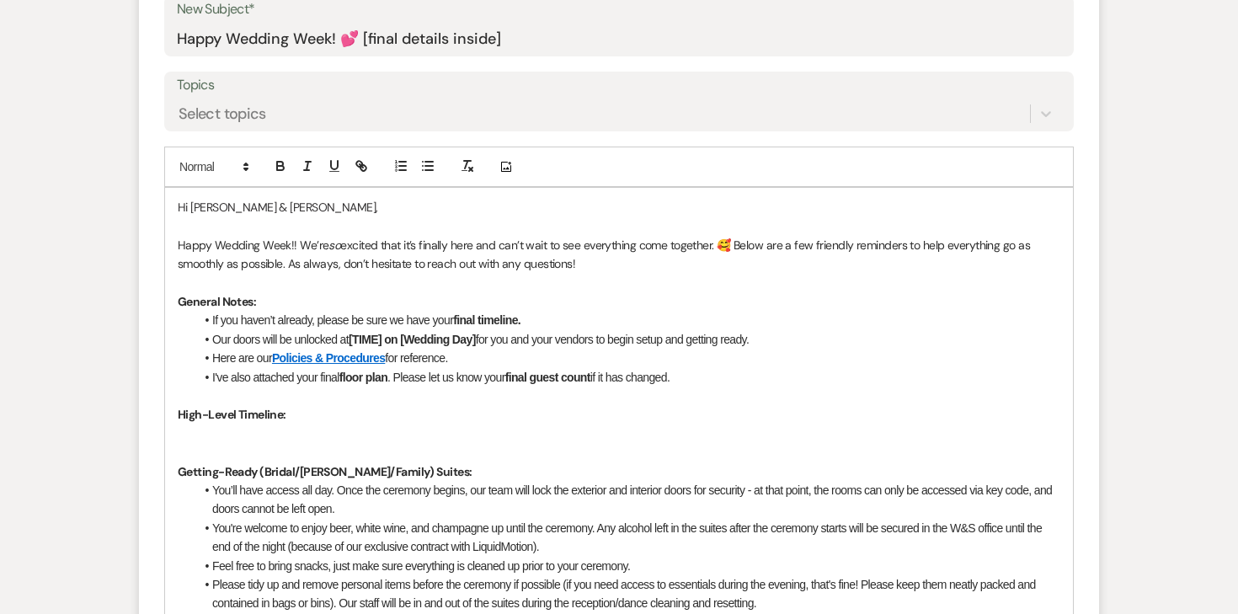
scroll to position [810, 0]
click at [331, 424] on p at bounding box center [619, 433] width 882 height 19
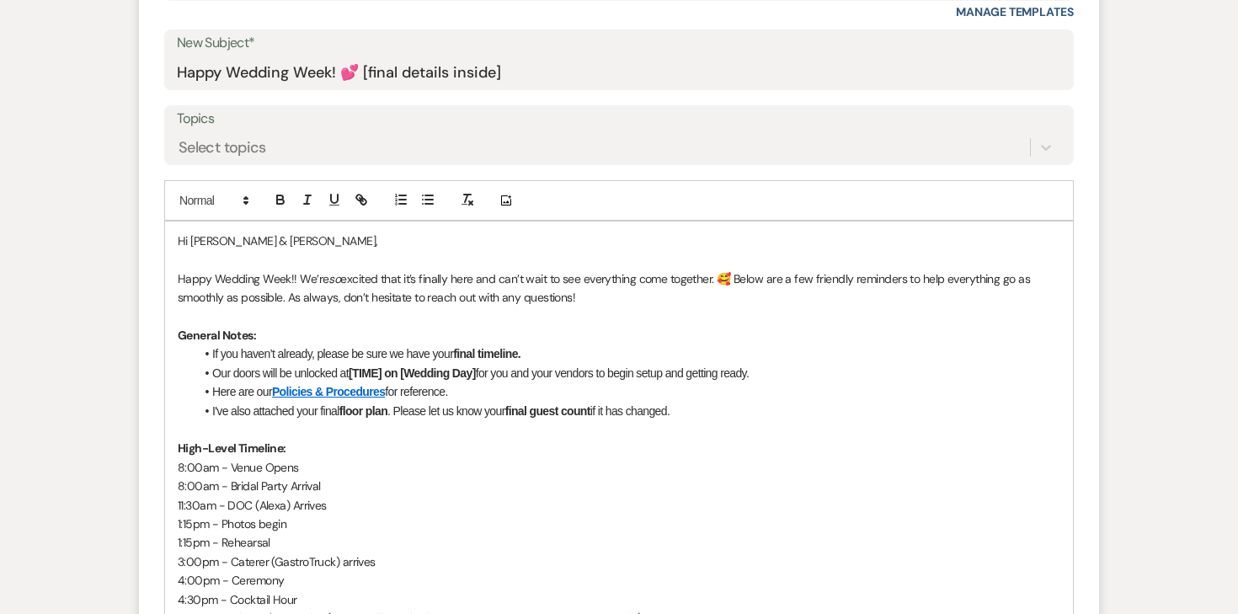
scroll to position [771, 0]
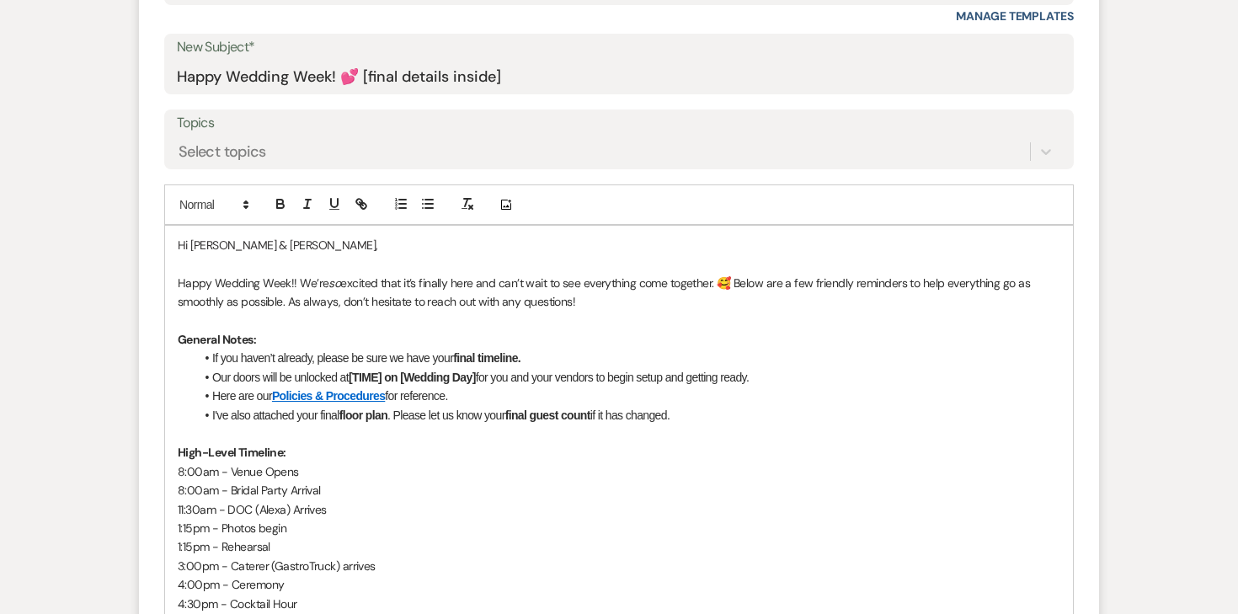
click at [270, 349] on li "If you haven’t already, please be sure we have your final timeline." at bounding box center [628, 358] width 866 height 19
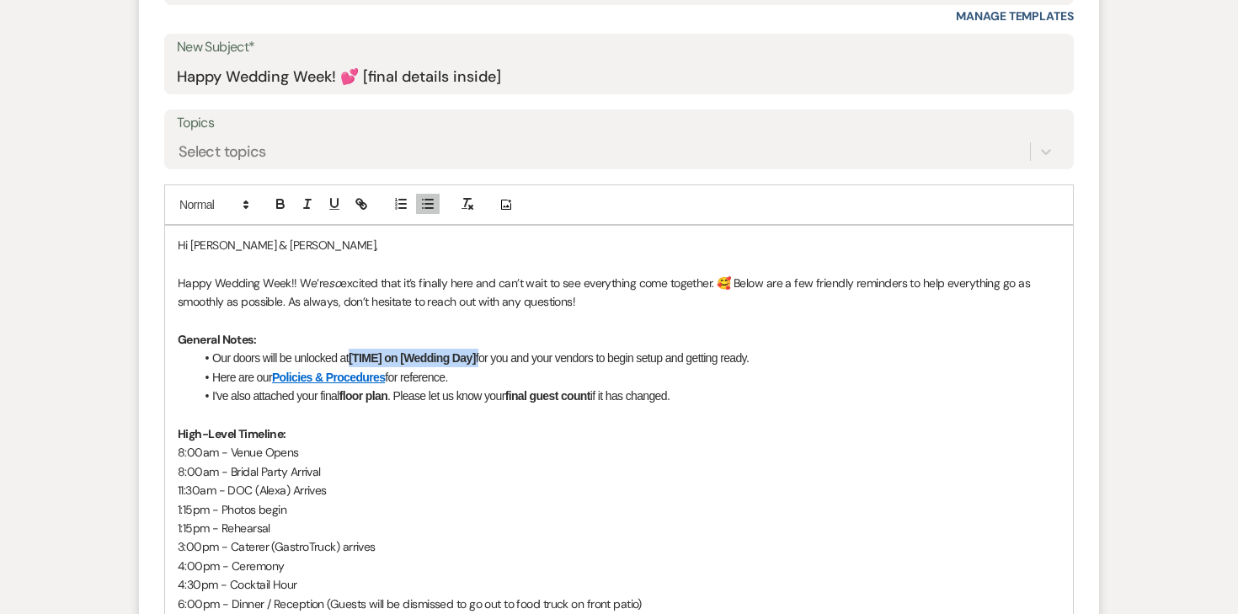
drag, startPoint x: 484, startPoint y: 319, endPoint x: 354, endPoint y: 316, distance: 129.7
click at [354, 349] on li "Our doors will be unlocked at [TIME] on [Wedding Day] for you and your vendors …" at bounding box center [628, 358] width 866 height 19
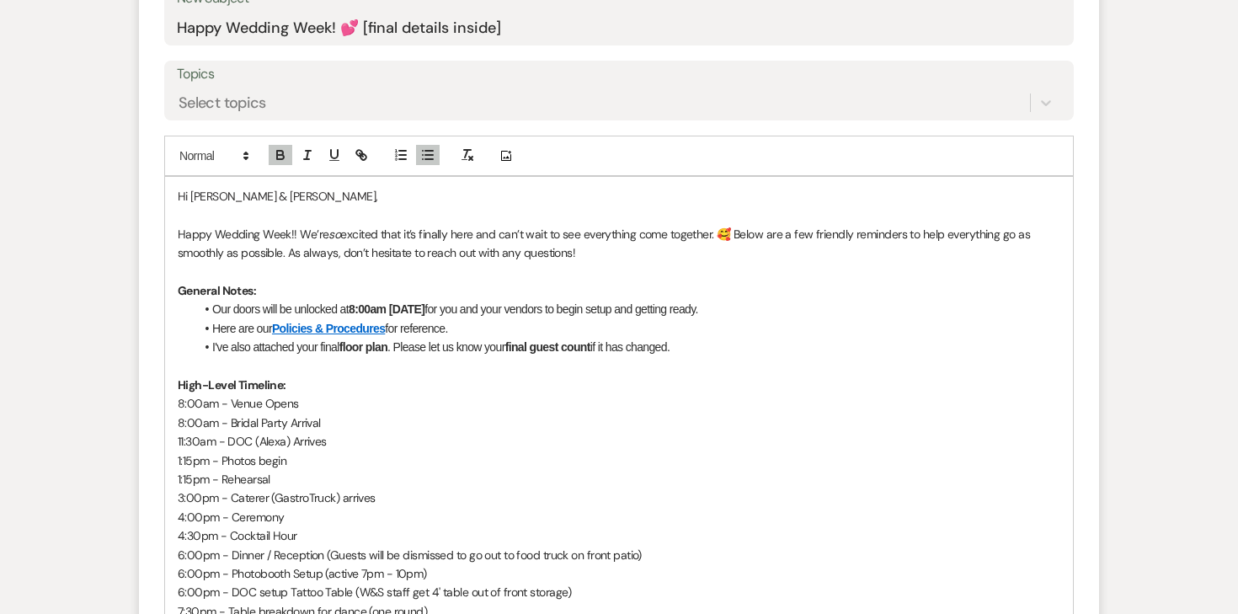
scroll to position [821, 0]
drag, startPoint x: 396, startPoint y: 307, endPoint x: 735, endPoint y: 310, distance: 339.4
click at [735, 337] on li "I've also attached your final floor plan . Please let us know your final guest …" at bounding box center [628, 346] width 866 height 19
drag, startPoint x: 735, startPoint y: 310, endPoint x: 417, endPoint y: 319, distance: 318.4
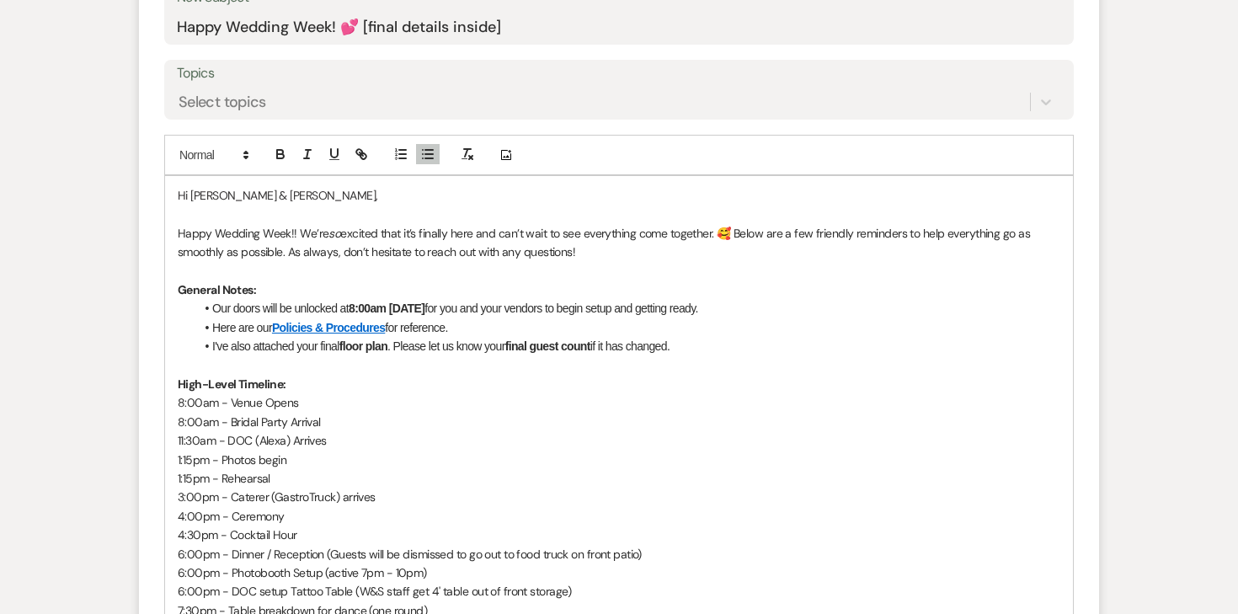
drag, startPoint x: 396, startPoint y: 302, endPoint x: 701, endPoint y: 298, distance: 305.7
click at [701, 337] on li "I've also attached your final floor plan . Please let us know your final guest …" at bounding box center [628, 346] width 866 height 19
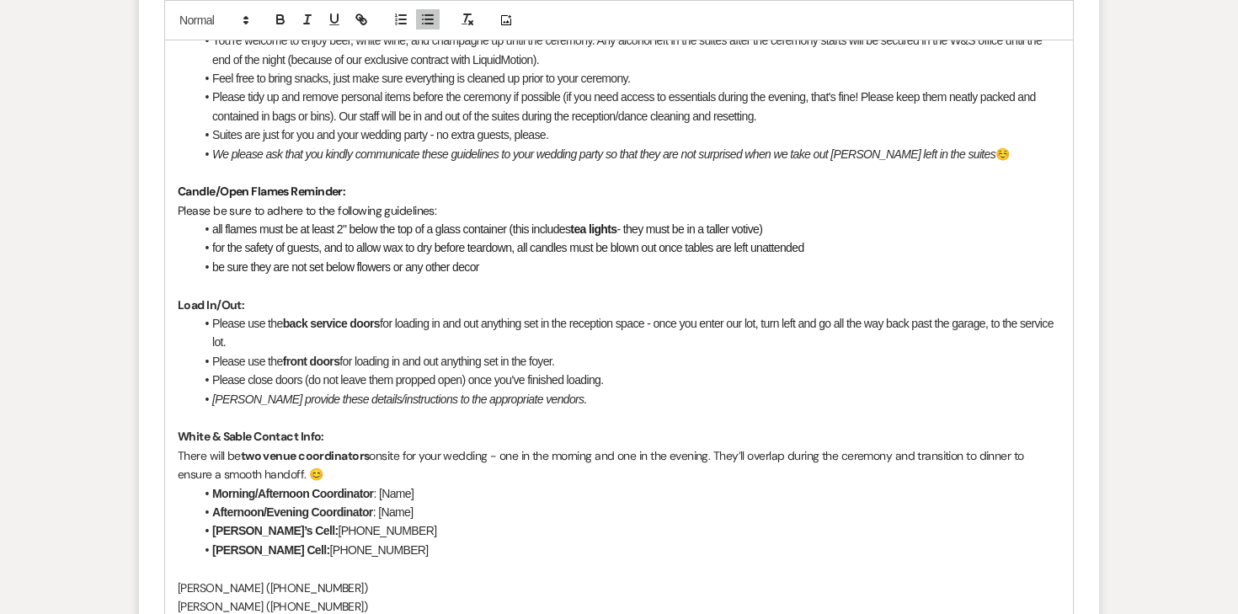
scroll to position [1937, 0]
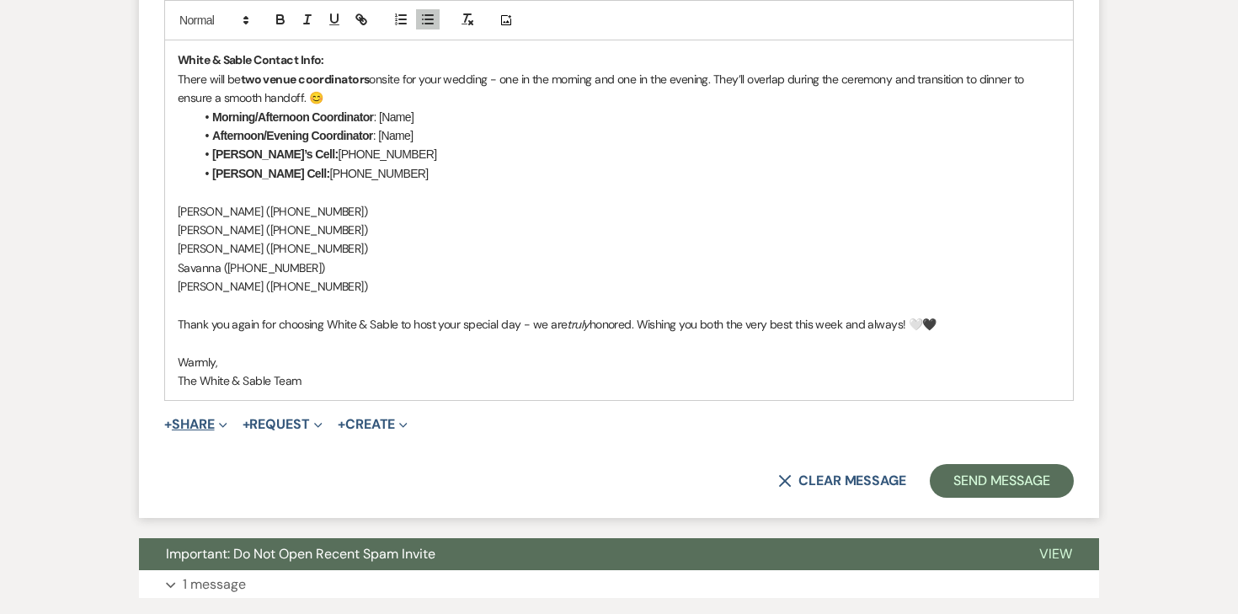
click at [198, 418] on button "+ Share Expand" at bounding box center [195, 424] width 63 height 13
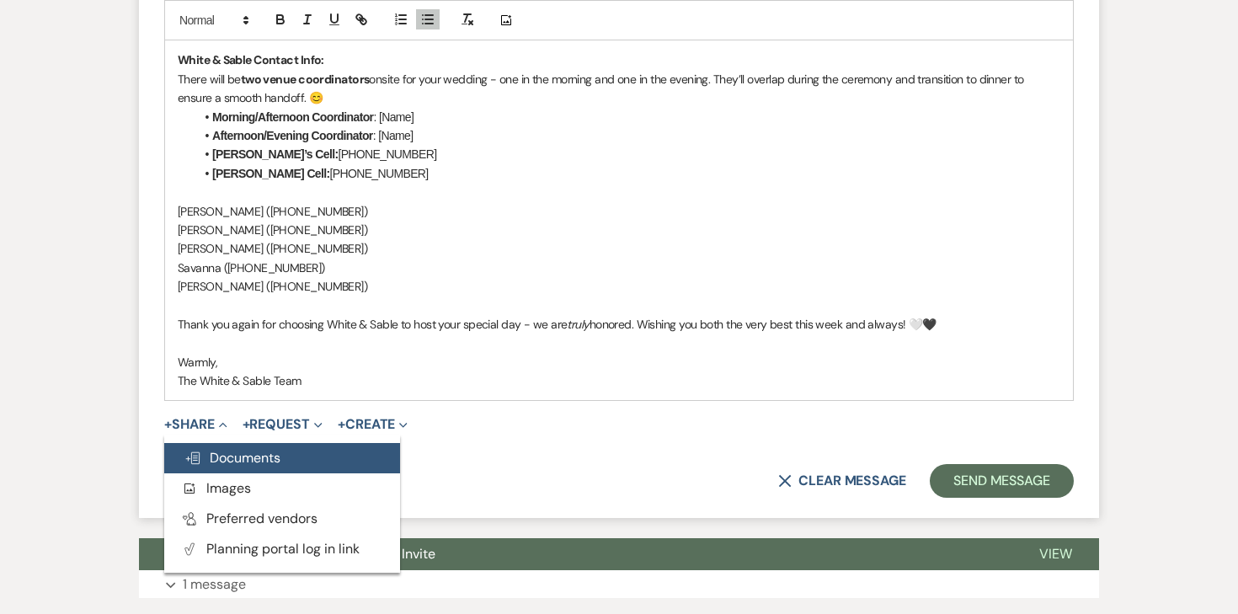
click at [220, 443] on button "Doc Upload Documents" at bounding box center [282, 458] width 236 height 30
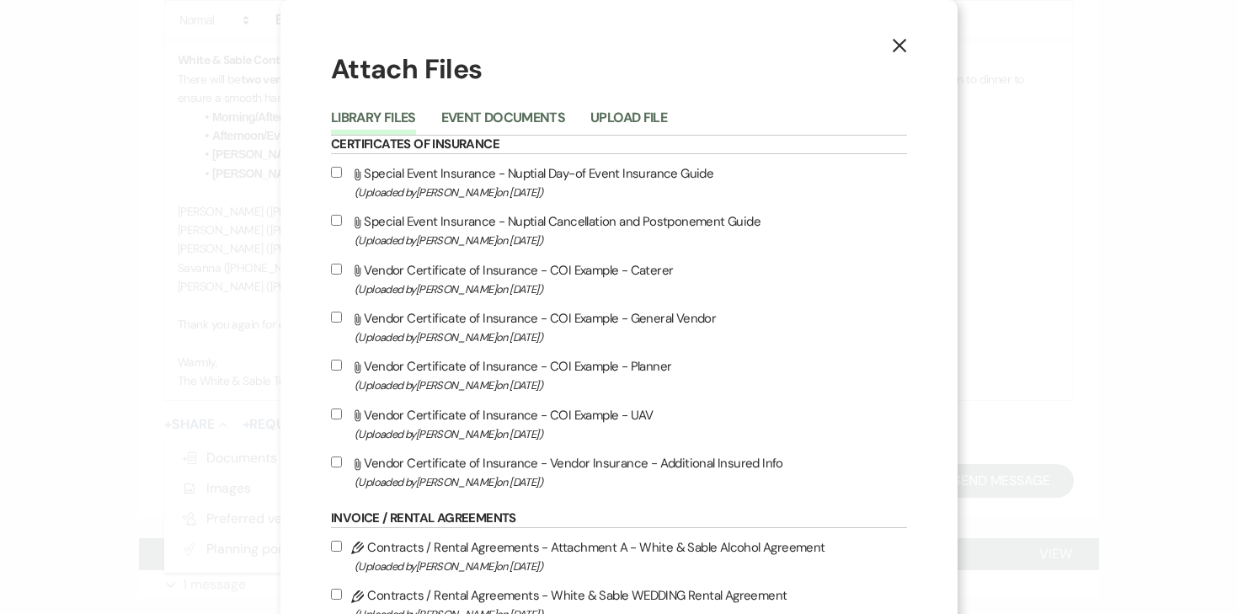
click at [634, 104] on div "Library Files Event Documents Upload File" at bounding box center [619, 117] width 576 height 35
click at [634, 111] on button "Upload File" at bounding box center [628, 123] width 77 height 24
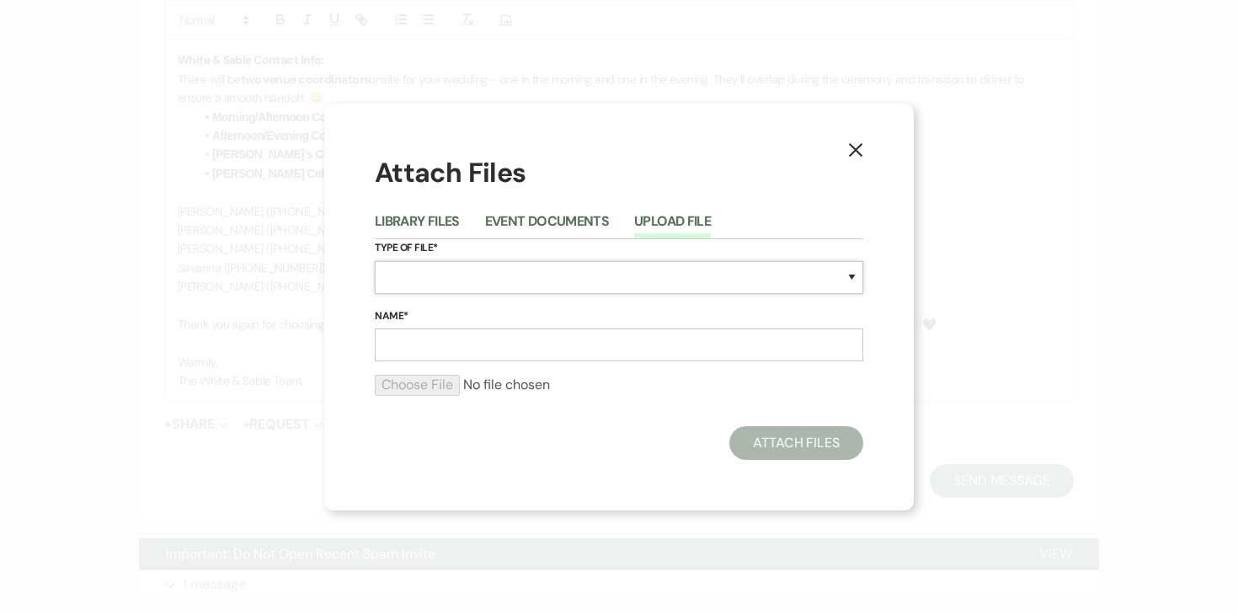
click at [499, 271] on select "Special Event Insurance Vendor Certificate of Insurance Contracts / Rental Agre…" at bounding box center [619, 277] width 488 height 33
select select "24"
click at [488, 352] on input "Name*" at bounding box center [619, 344] width 488 height 33
type input "9"
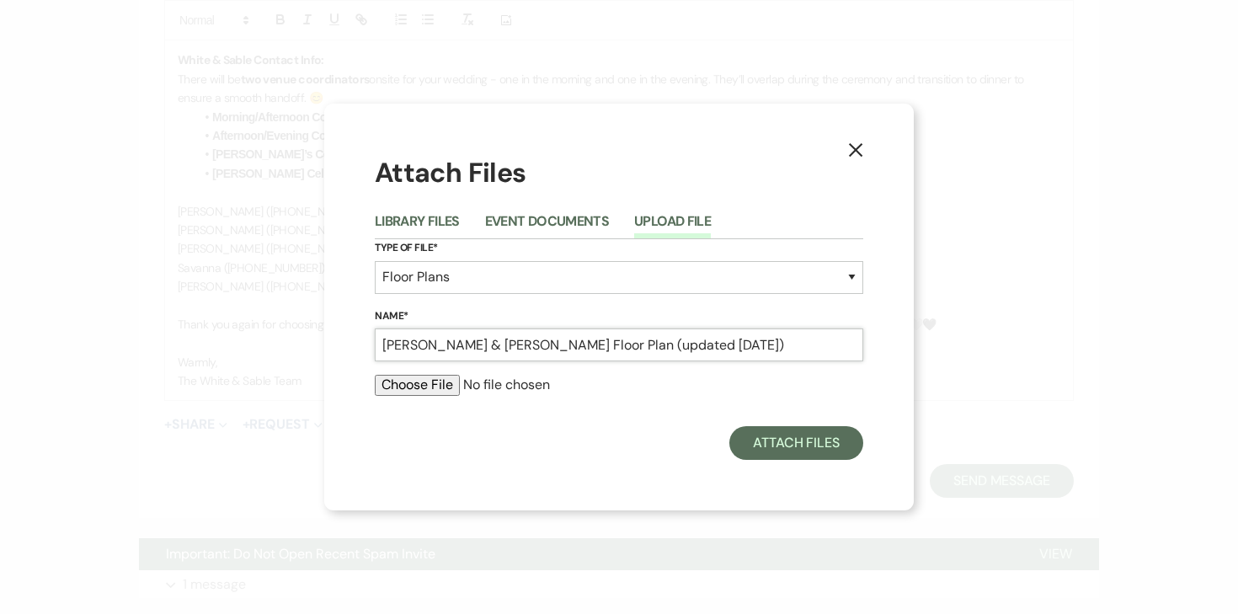
type input "Natalie & Ryan Floor Plan (updated 9.8.25)"
click at [422, 380] on input "file" at bounding box center [619, 385] width 488 height 20
type input "C:\fakepath\9.13.25 - Floor Plan - Natalie & Ryan (updated 9.8.25).pdf"
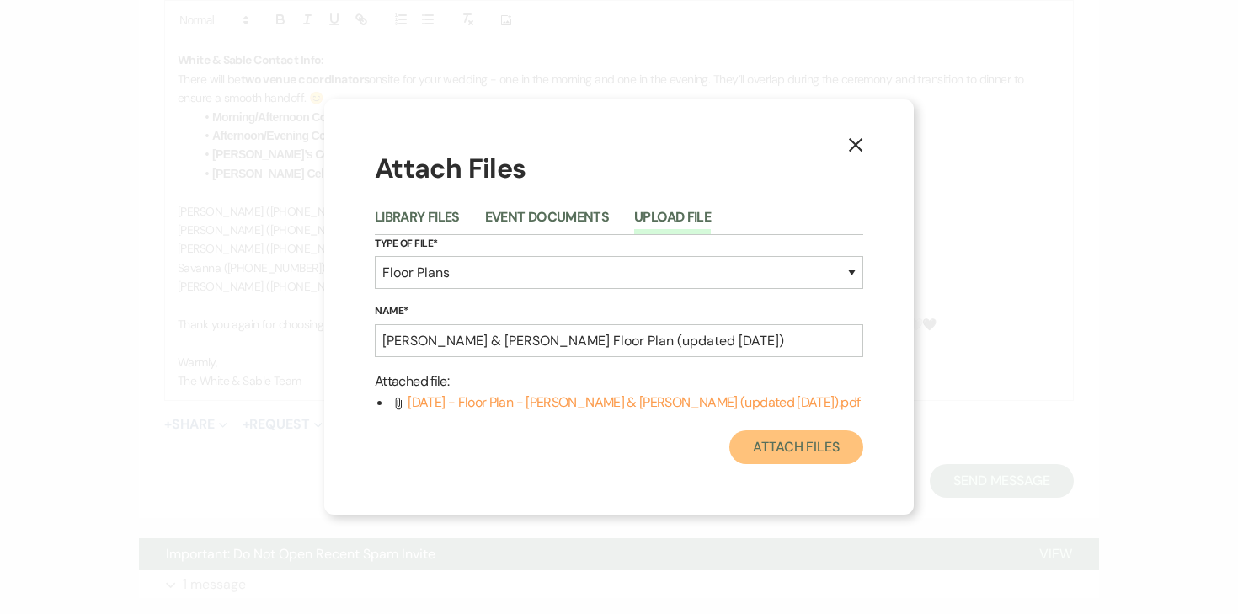
click at [770, 450] on button "Attach Files" at bounding box center [796, 447] width 134 height 34
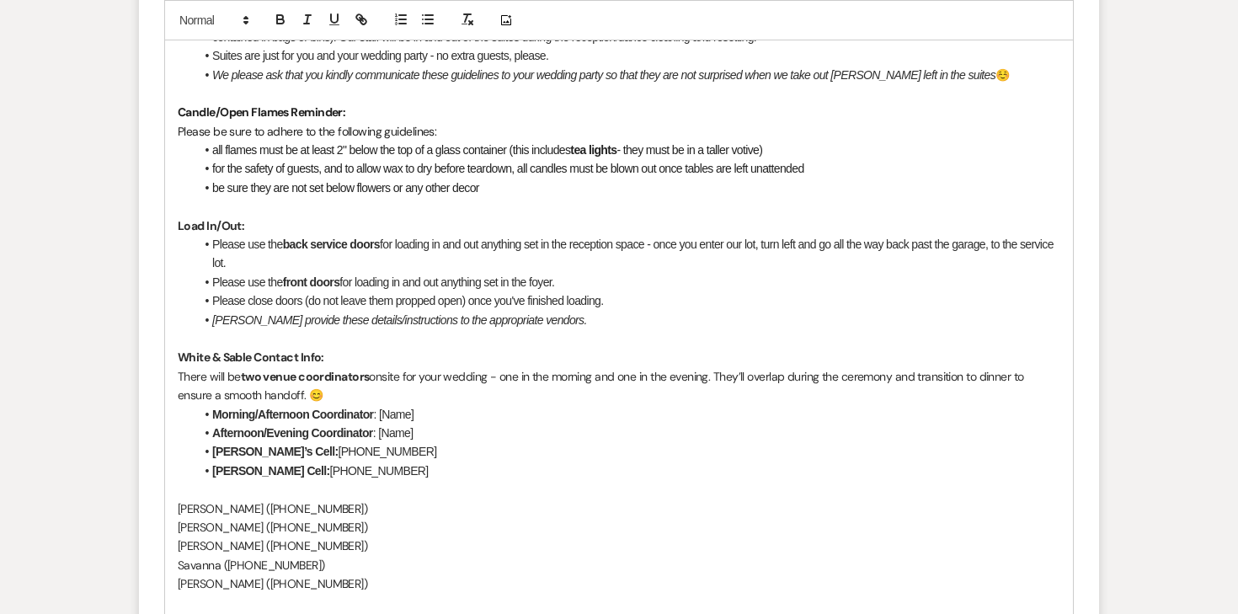
scroll to position [1682, 0]
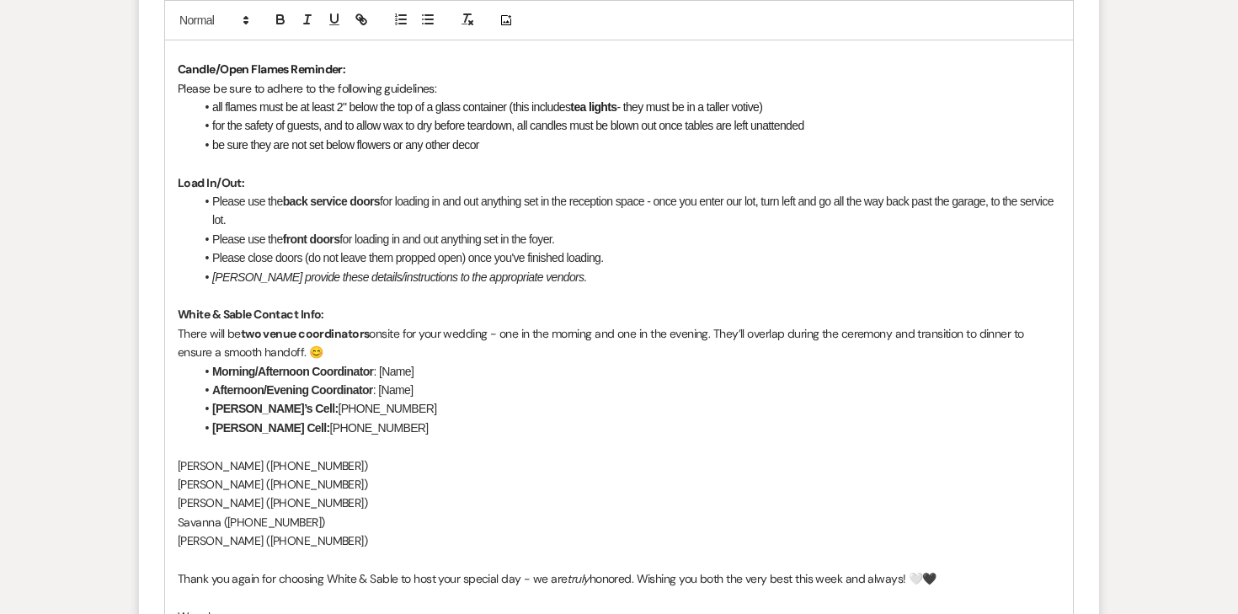
click at [212, 493] on p "Linda (612-702-7742‬)" at bounding box center [619, 502] width 882 height 19
copy p "Linda (612-702-7742‬)"
drag, startPoint x: 420, startPoint y: 335, endPoint x: 379, endPoint y: 331, distance: 41.5
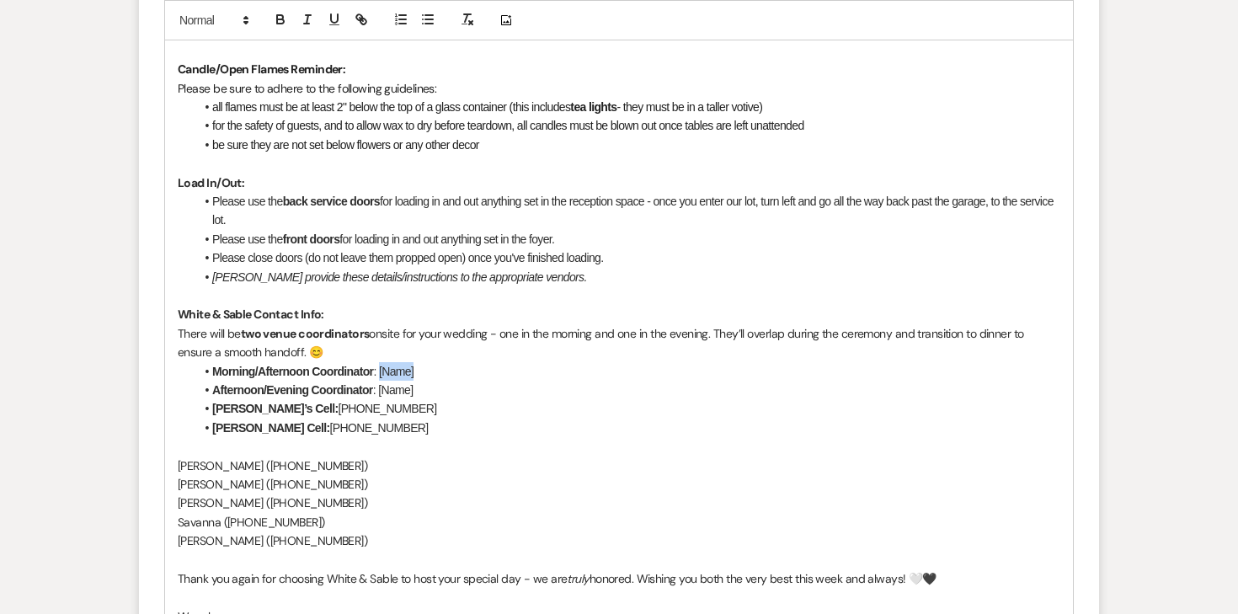
click at [379, 362] on li "Morning/Afternoon Coordinator : [Name]" at bounding box center [628, 371] width 866 height 19
click at [210, 456] on p "Brooke (763-291-9518‬)" at bounding box center [619, 465] width 882 height 19
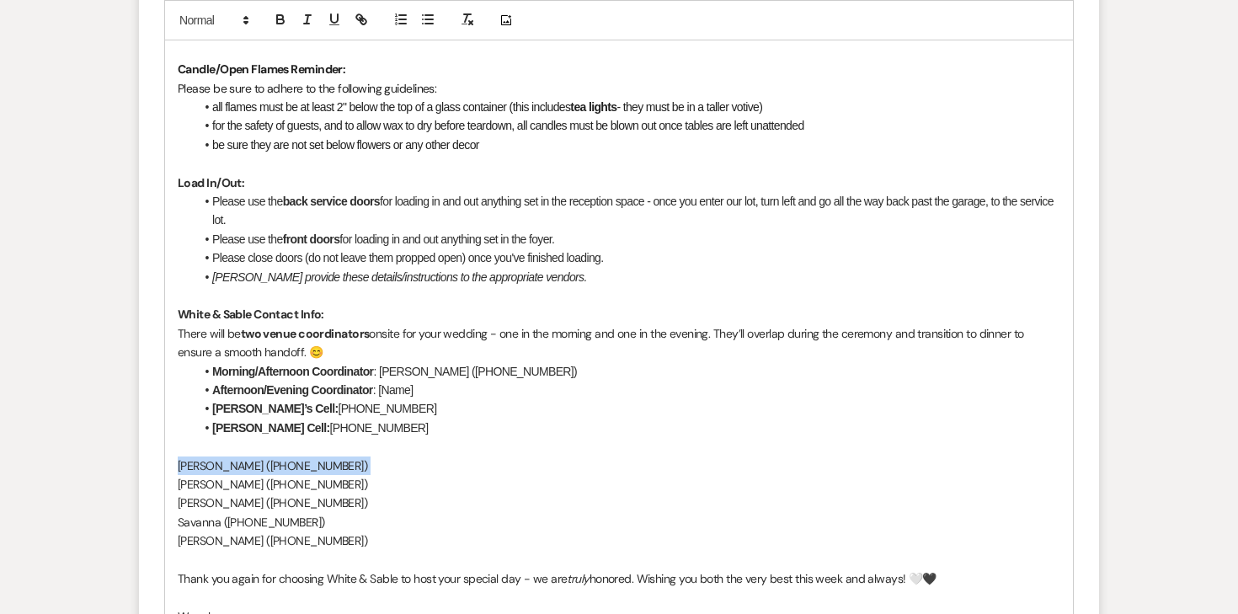
click at [210, 456] on p "Brooke (763-291-9518‬)" at bounding box center [619, 465] width 882 height 19
copy p "Brooke (763-291-9518‬)"
drag, startPoint x: 419, startPoint y: 353, endPoint x: 378, endPoint y: 349, distance: 41.5
click at [378, 381] on li "Afternoon/Evening Coordinator : [Name]" at bounding box center [628, 390] width 866 height 19
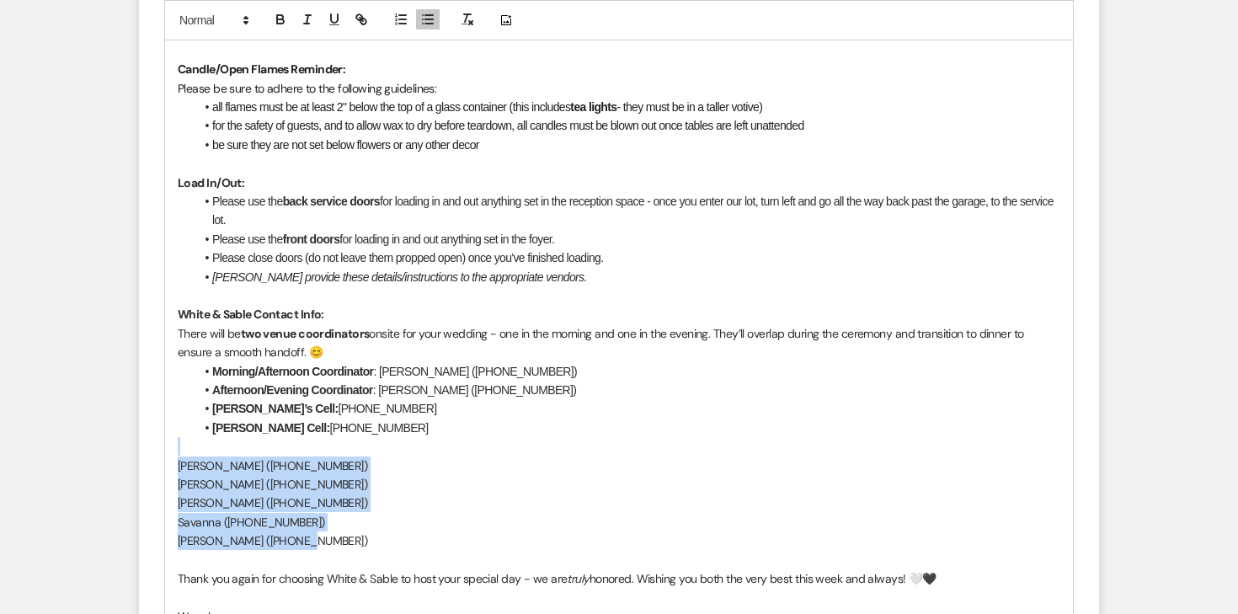
drag, startPoint x: 315, startPoint y: 498, endPoint x: 156, endPoint y: 414, distance: 180.0
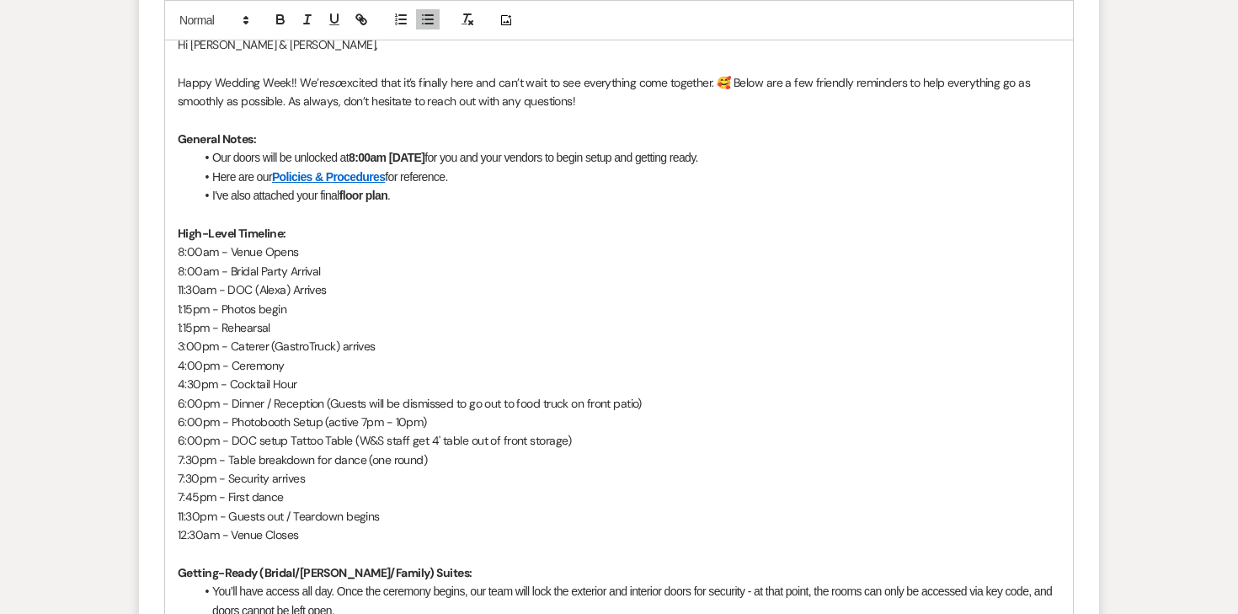
scroll to position [971, 0]
click at [201, 432] on p "6:00pm - DOC setup Tattoo Table (W&S staff get 4' table out of front storage)" at bounding box center [619, 441] width 882 height 19
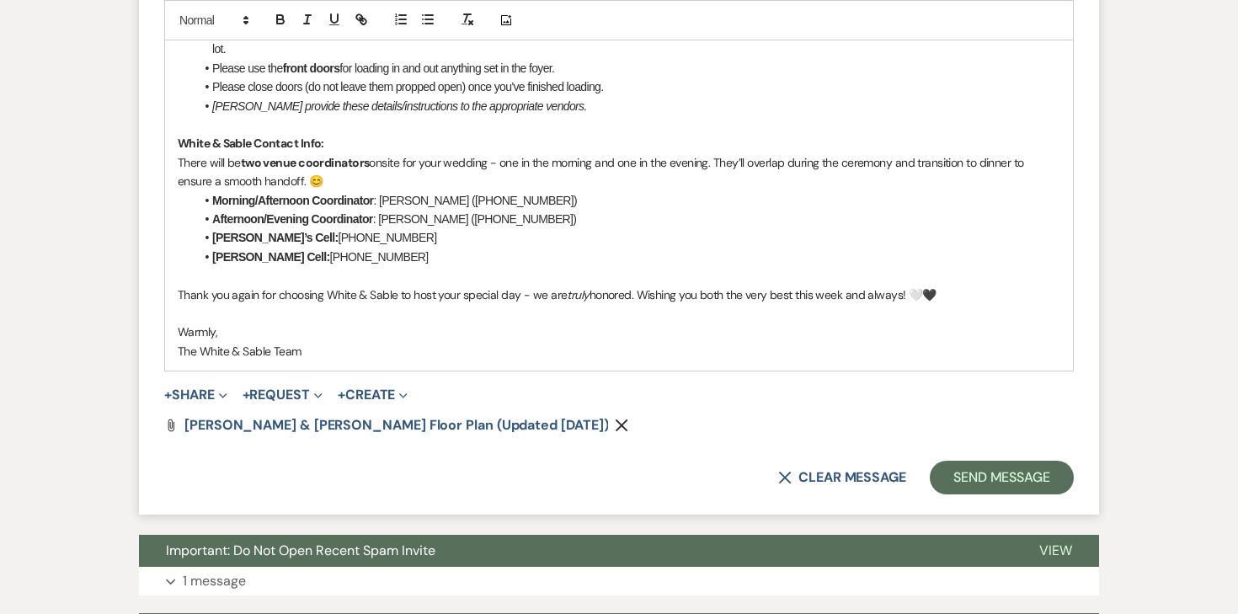
scroll to position [1865, 0]
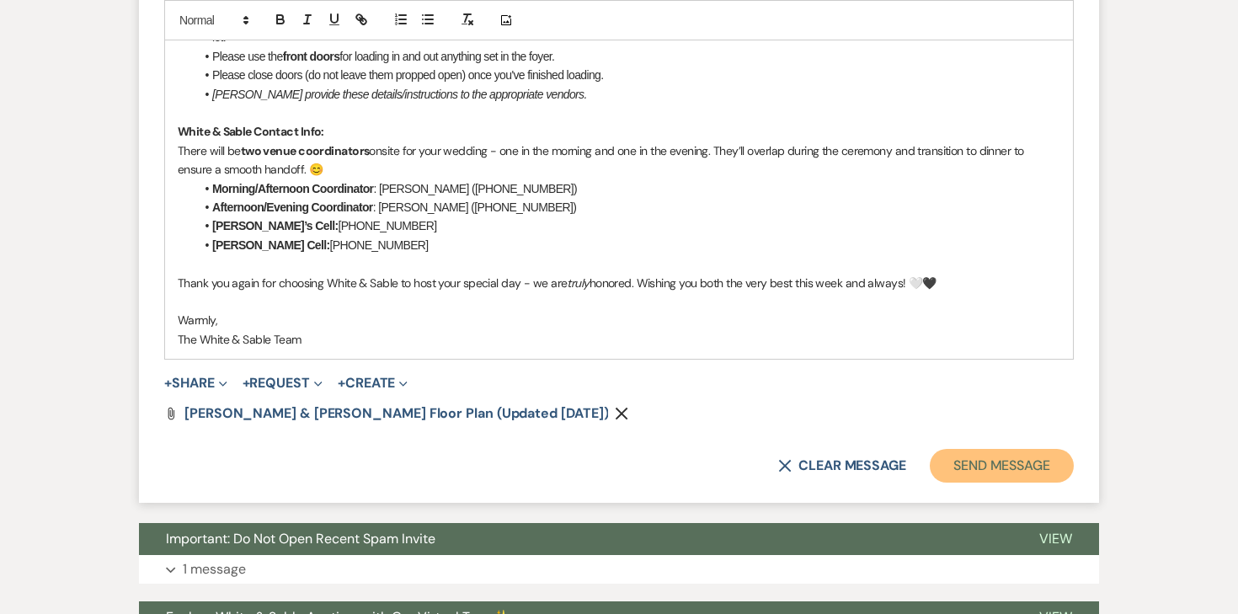
click at [988, 449] on button "Send Message" at bounding box center [1002, 466] width 144 height 34
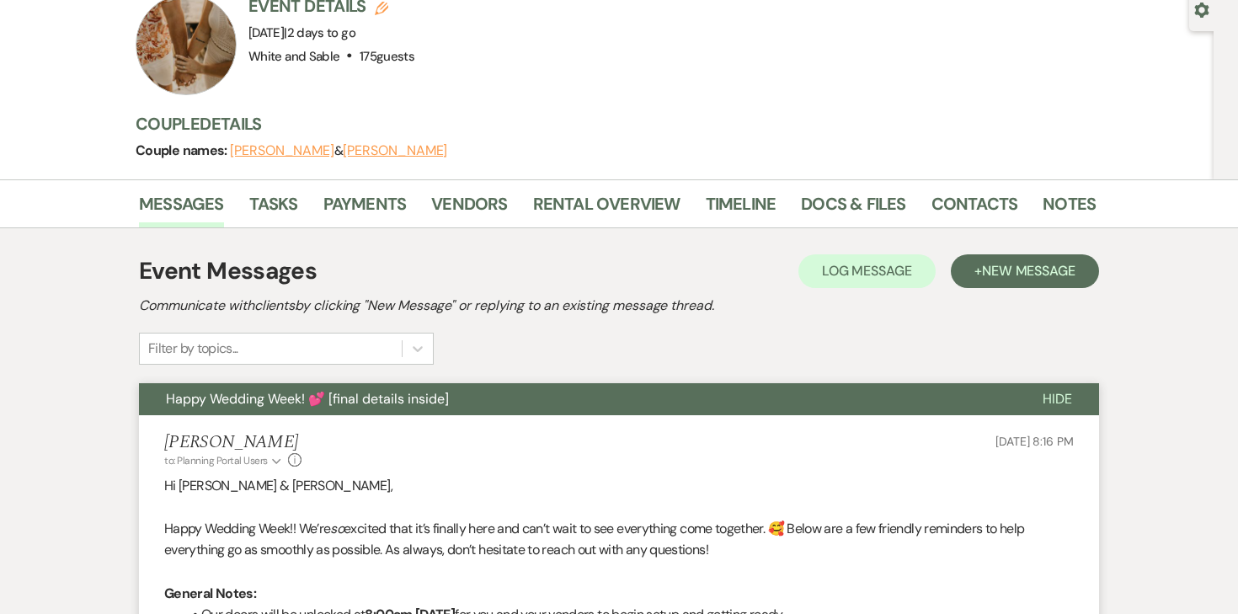
scroll to position [0, 0]
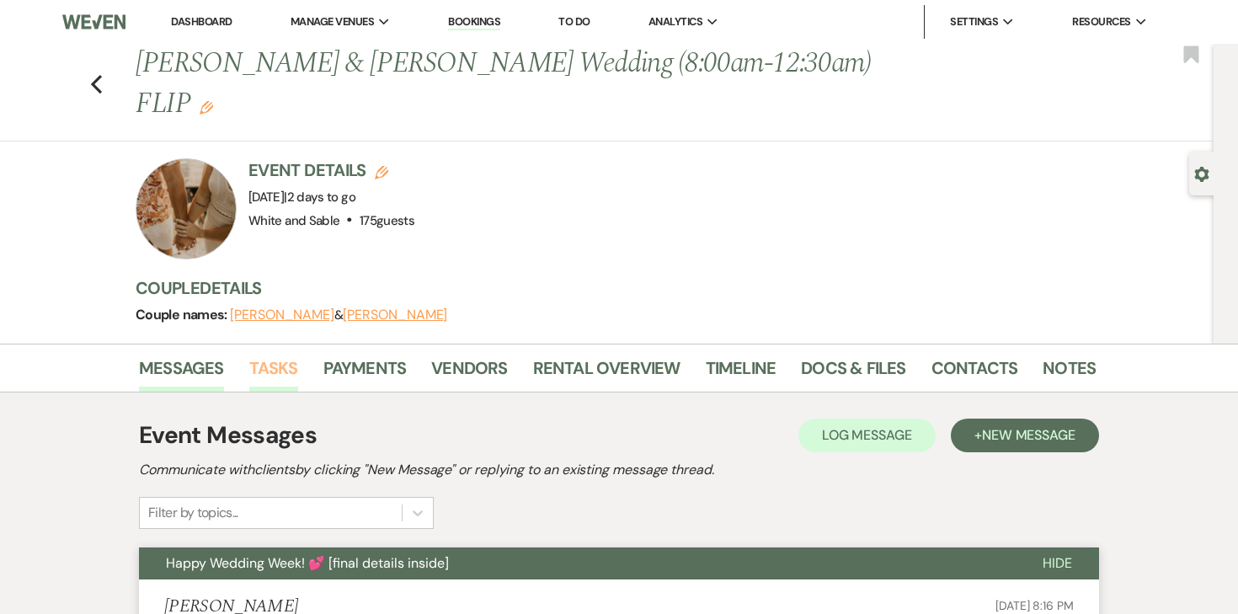
click at [280, 354] on link "Tasks" at bounding box center [273, 372] width 49 height 37
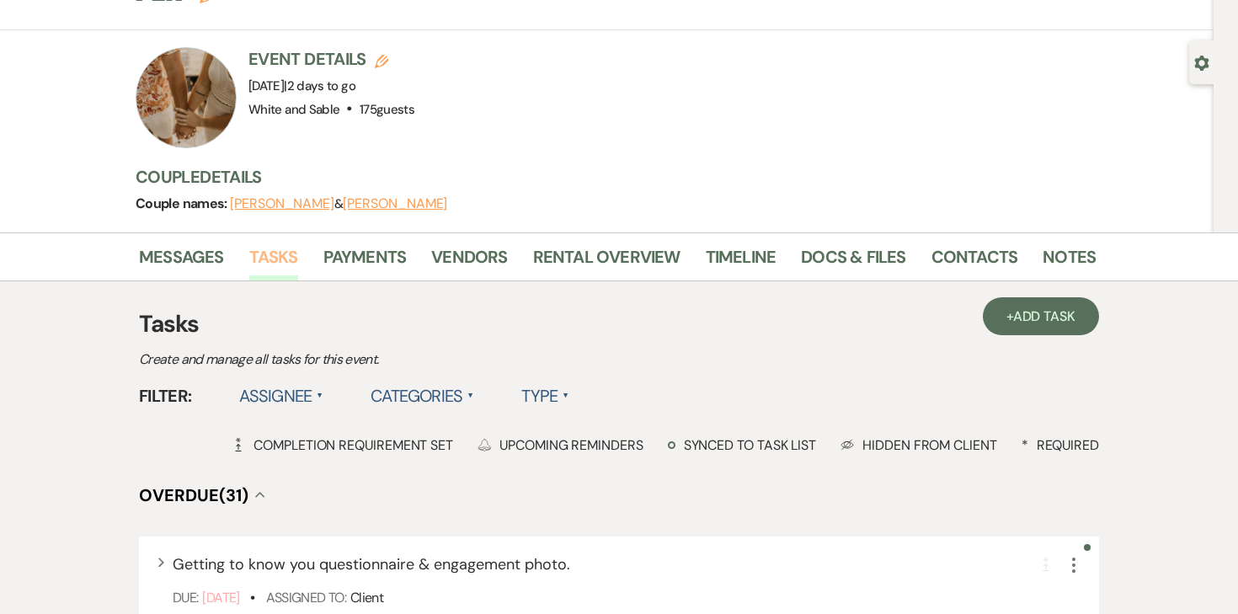
scroll to position [120, 0]
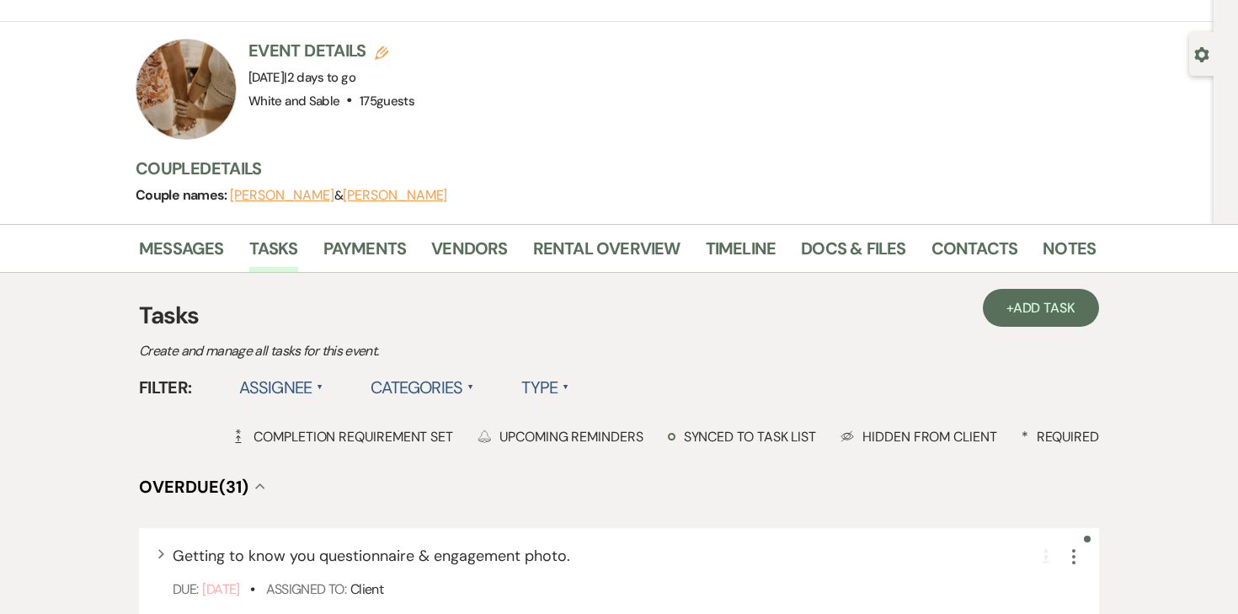
click at [303, 372] on label "Assignee ▲" at bounding box center [281, 387] width 85 height 30
click at [291, 440] on li "Assigned to venue" at bounding box center [323, 459] width 168 height 39
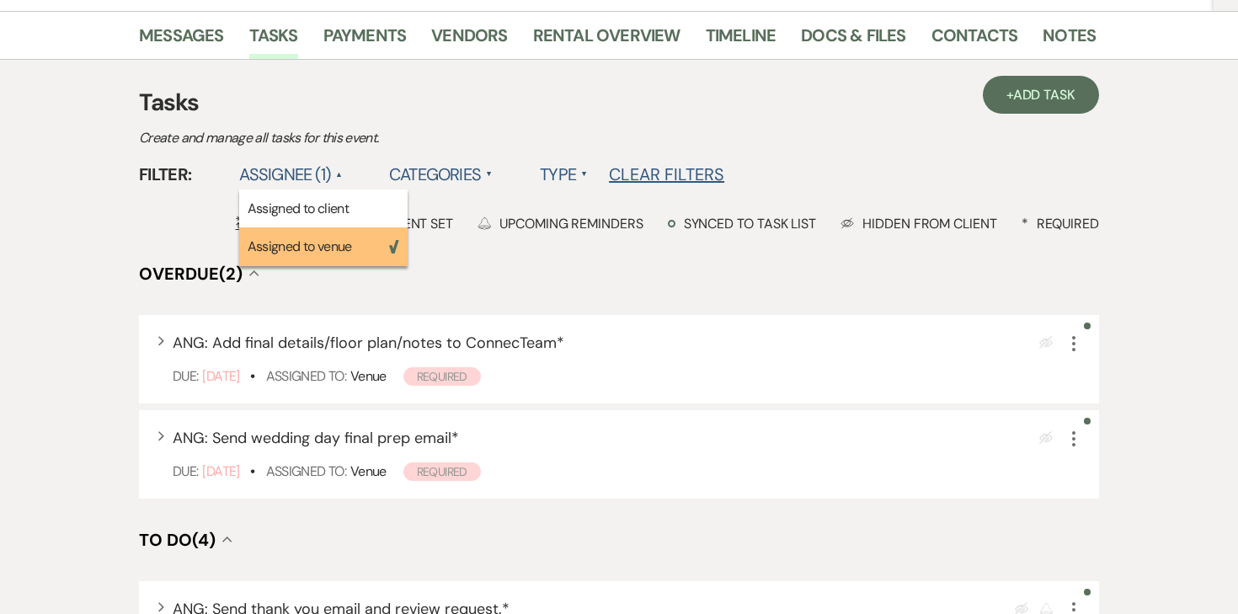
scroll to position [363, 0]
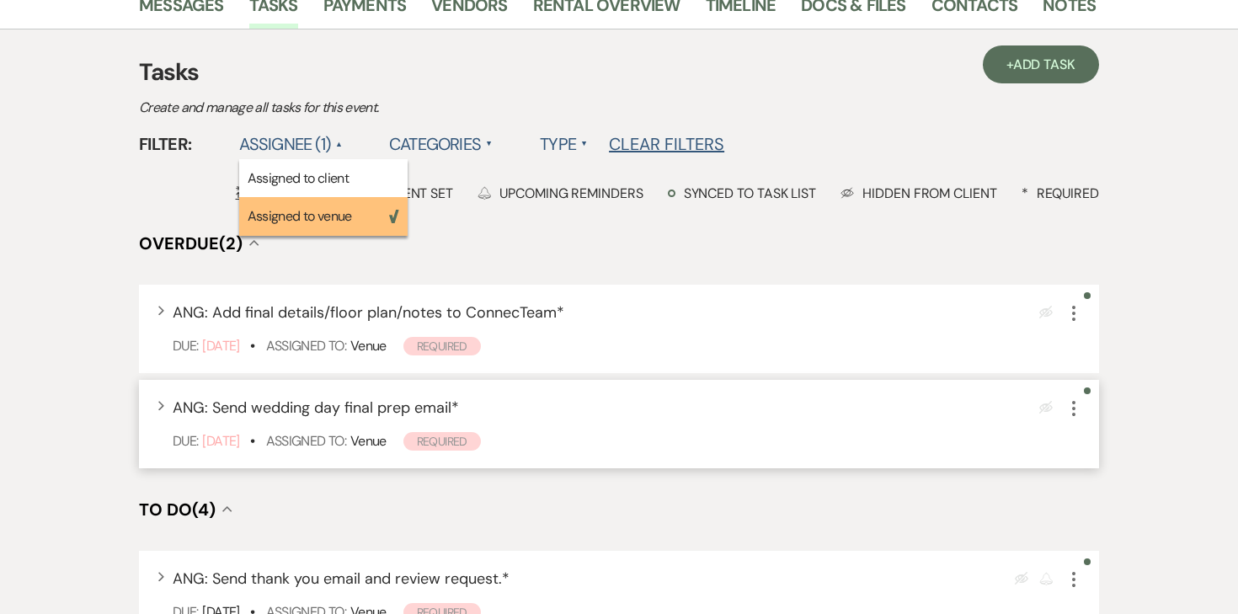
click at [1070, 398] on icon "More" at bounding box center [1073, 408] width 20 height 20
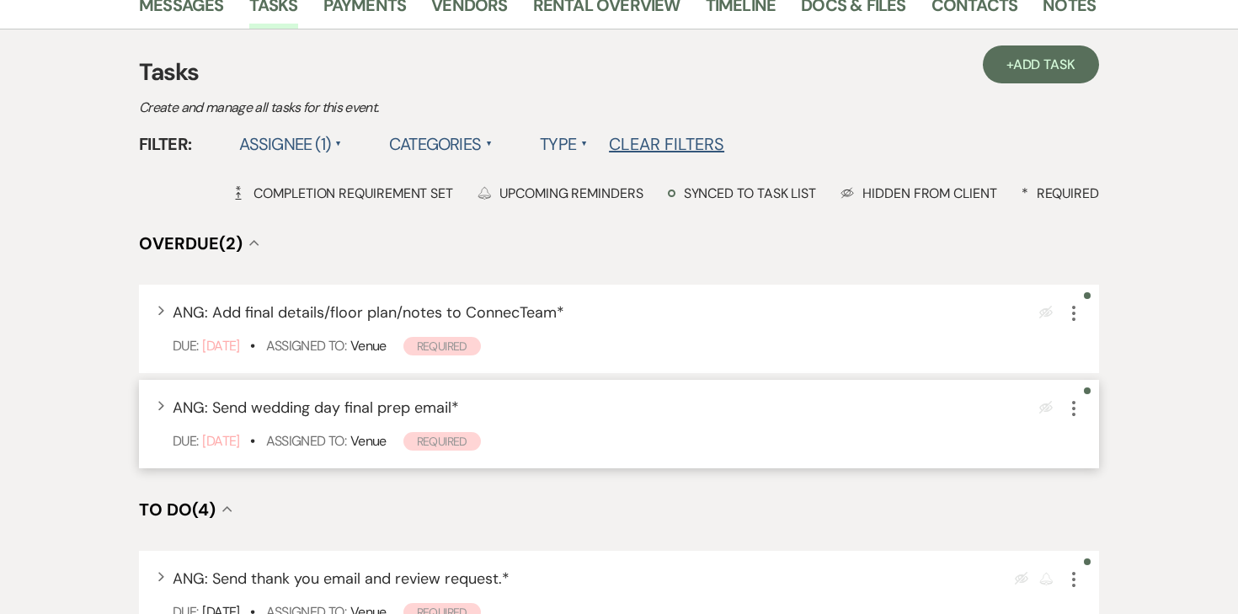
click at [1079, 398] on icon "More" at bounding box center [1073, 408] width 20 height 20
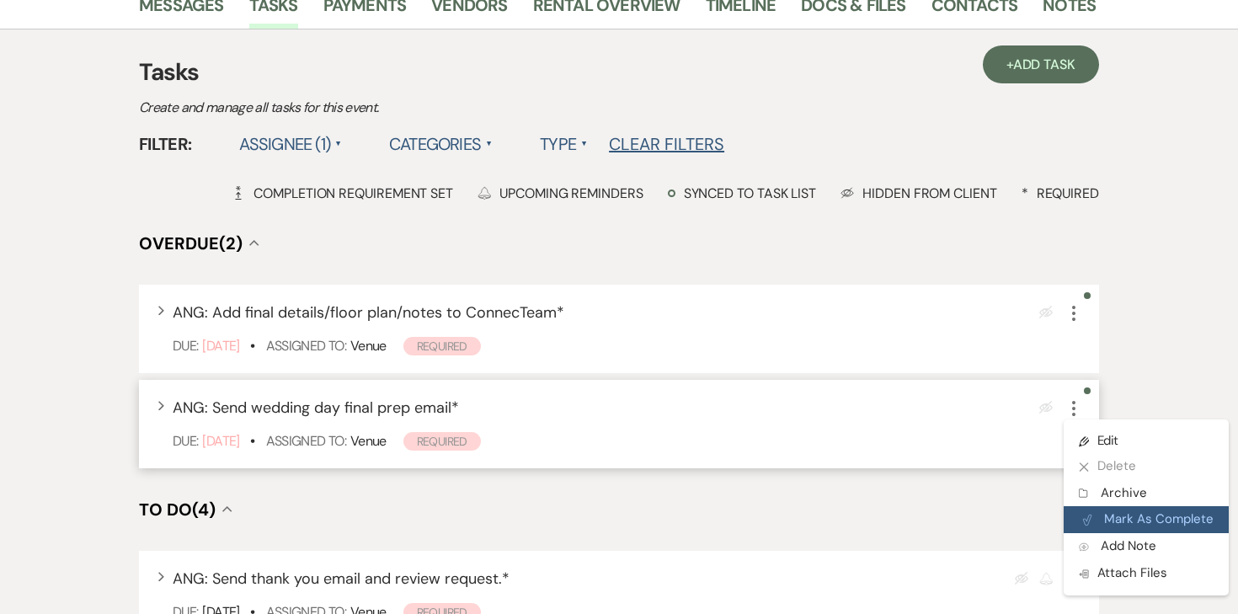
click at [1106, 506] on button "Plan Portal Link Mark As Complete" at bounding box center [1145, 519] width 165 height 27
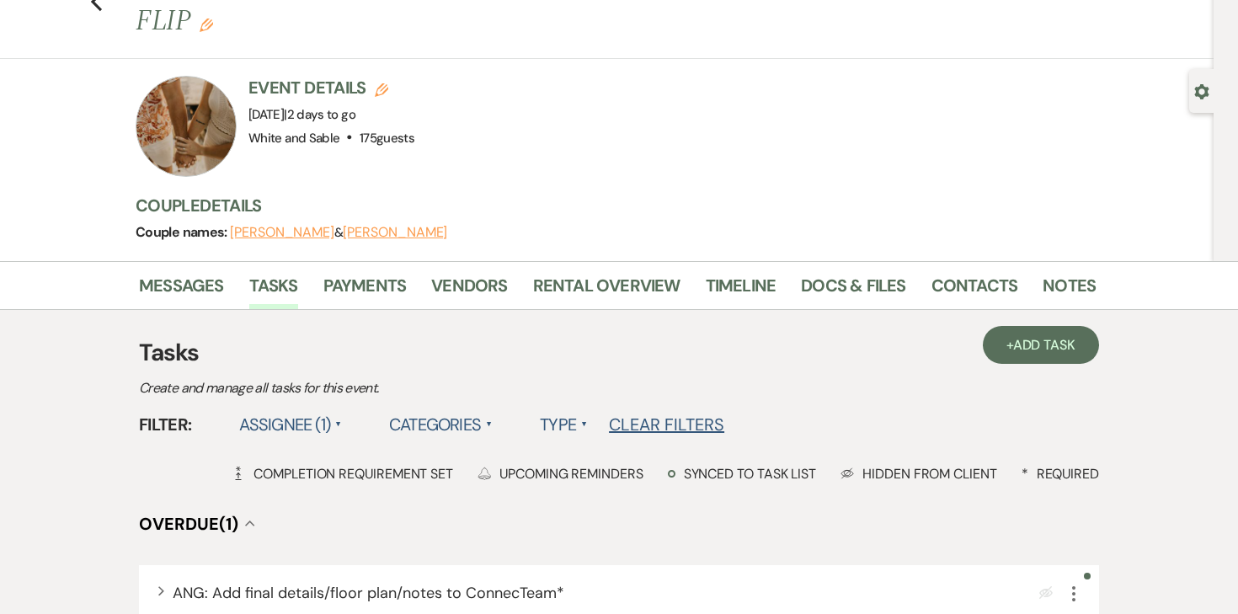
scroll to position [0, 0]
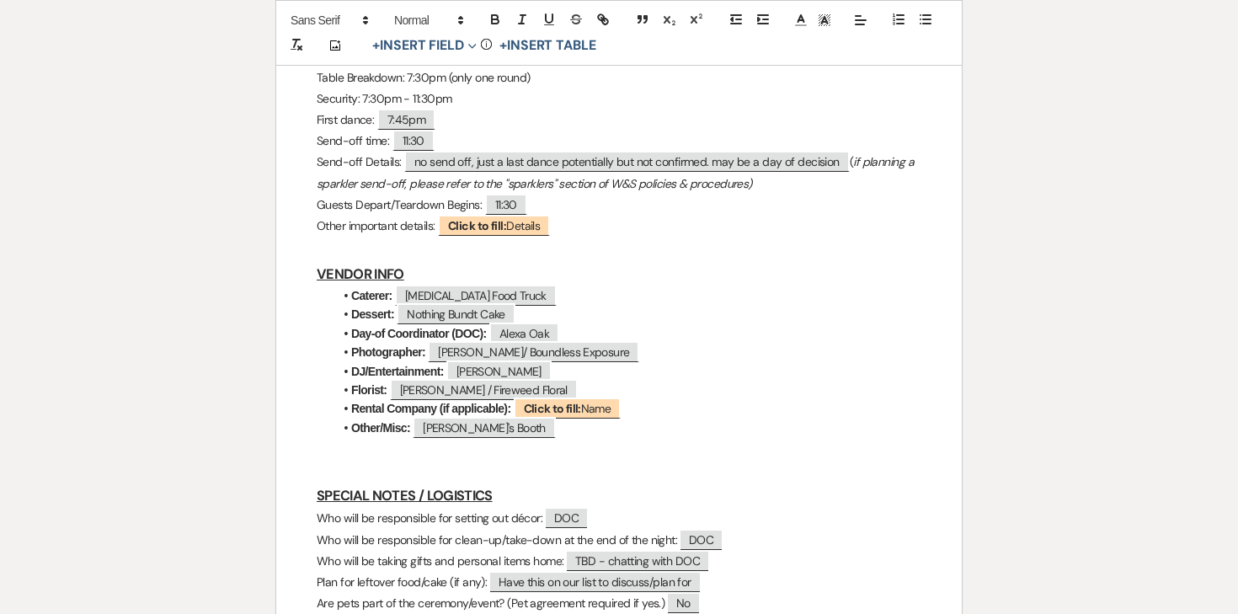
scroll to position [1202, 0]
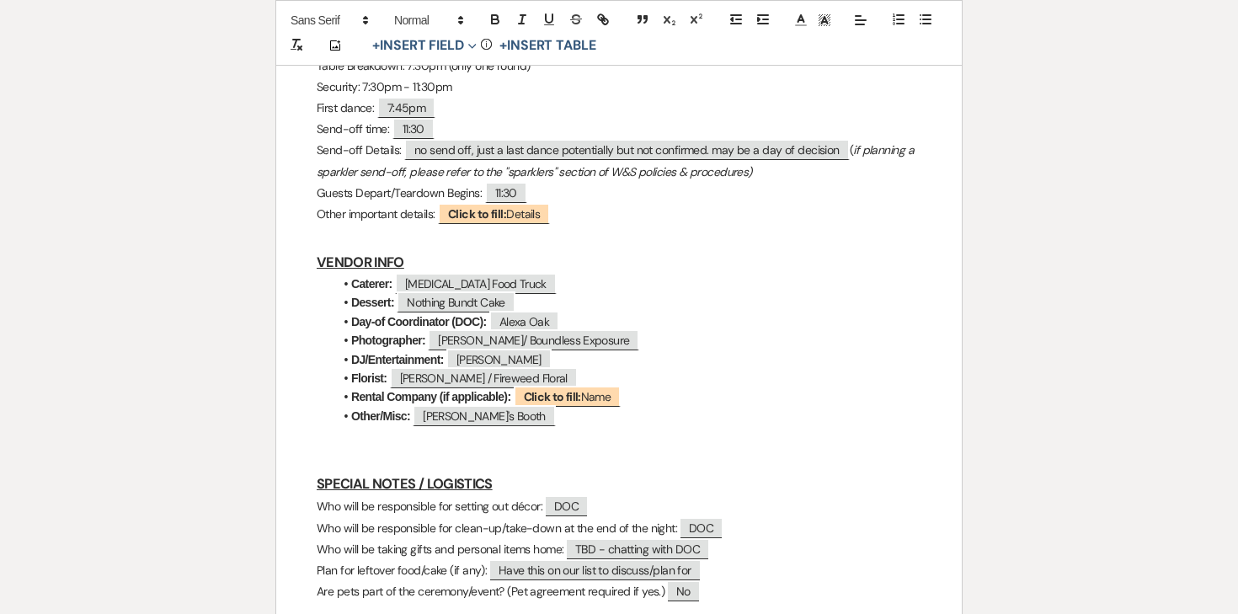
click at [411, 390] on strong "Rental Company (if applicable):" at bounding box center [430, 396] width 159 height 13
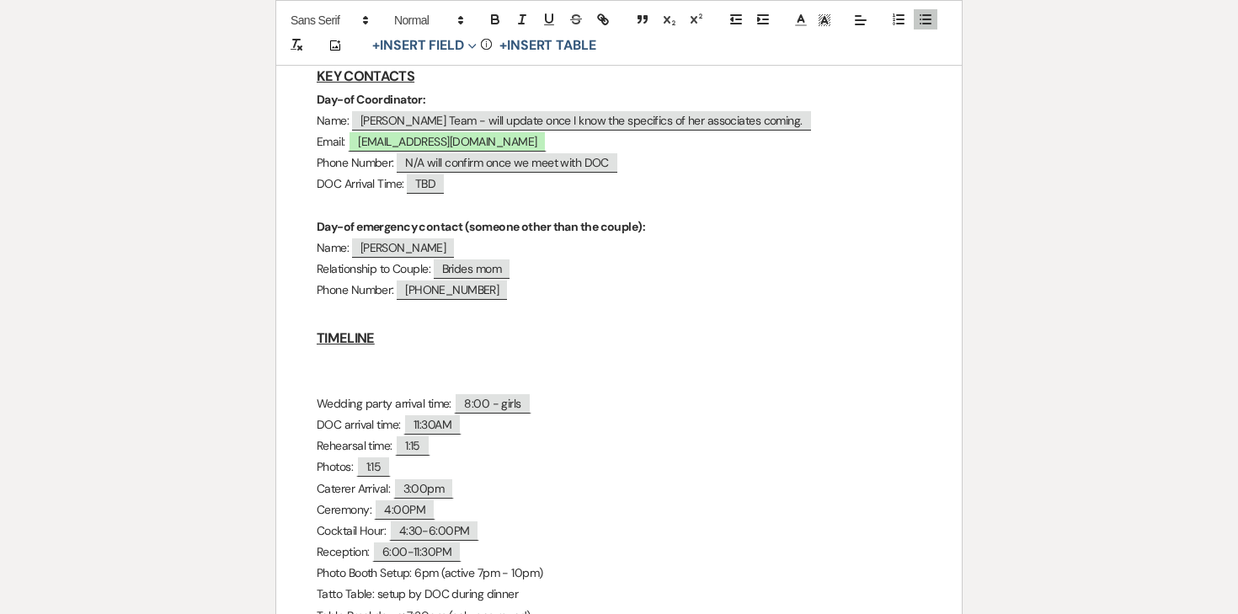
scroll to position [647, 0]
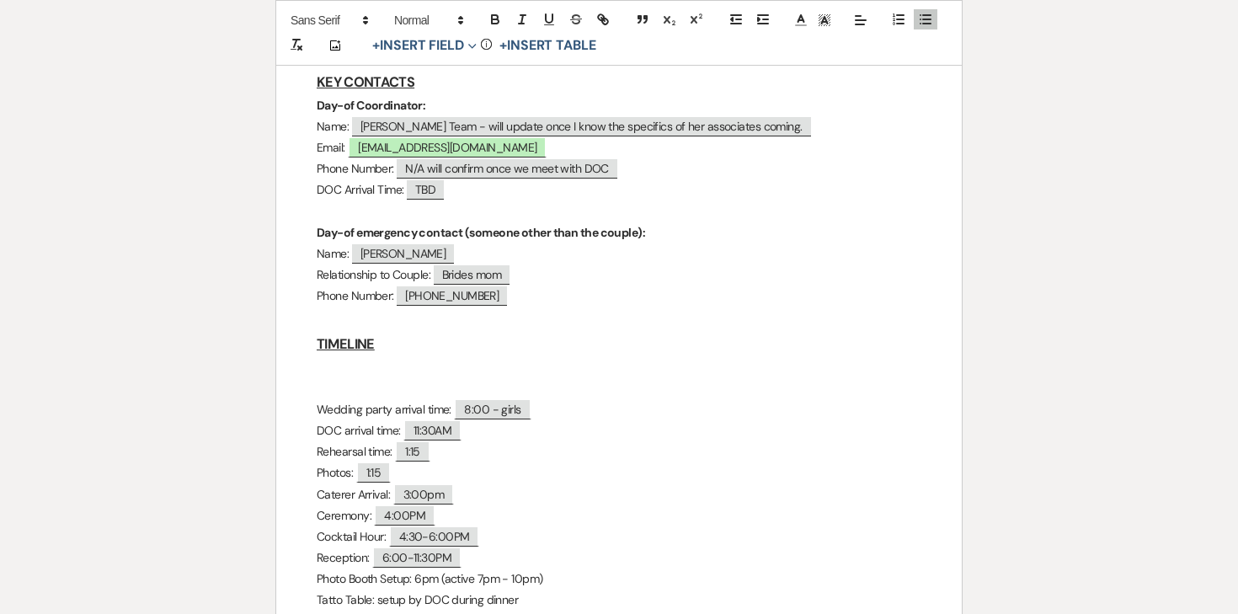
click at [424, 180] on span "TBD" at bounding box center [425, 189] width 37 height 19
select select "client"
select select "Time"
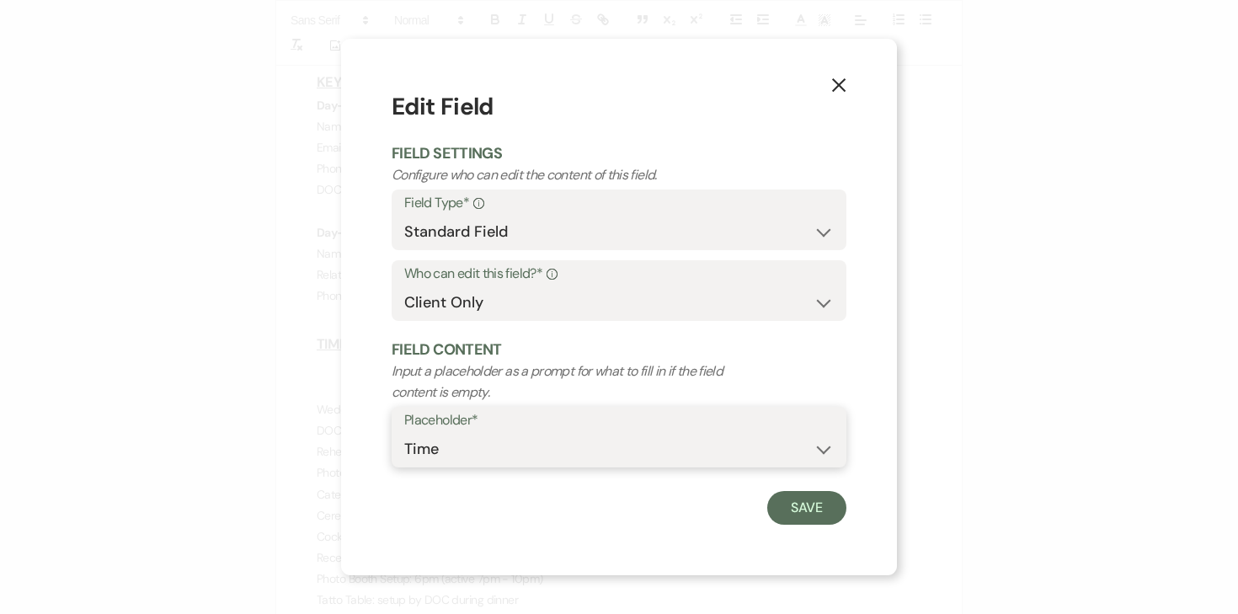
click at [464, 443] on select "Custom Placeholder Date Time Name Location Venue Name Type Number Budget Addres…" at bounding box center [618, 449] width 429 height 33
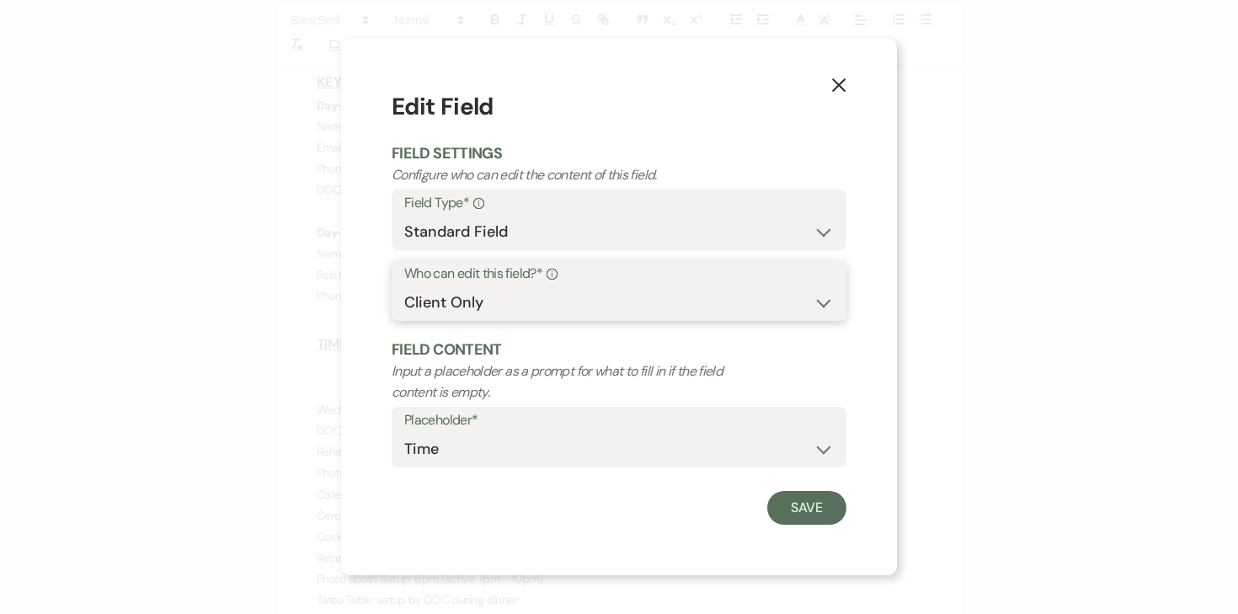
click at [499, 297] on select "Both Venue & Client Client Only Venue Only" at bounding box center [618, 302] width 429 height 33
select select "clientAndOwner"
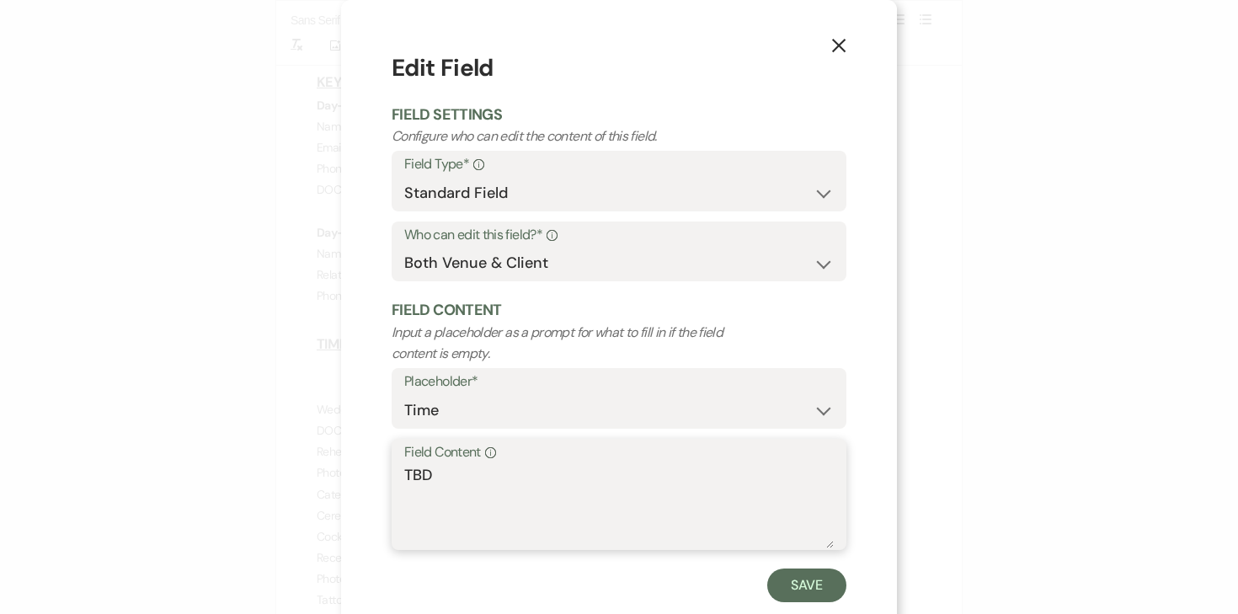
click at [466, 472] on textarea "TBD" at bounding box center [618, 506] width 429 height 84
type textarea "11:30am"
click at [796, 587] on button "Save" at bounding box center [806, 585] width 79 height 34
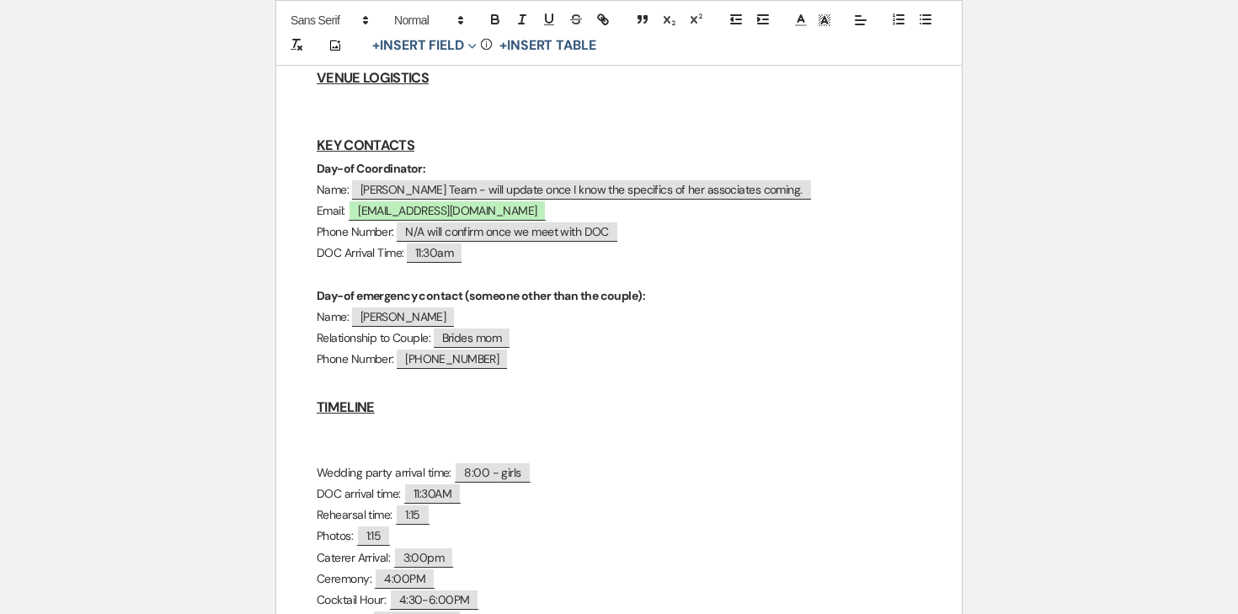
scroll to position [570, 0]
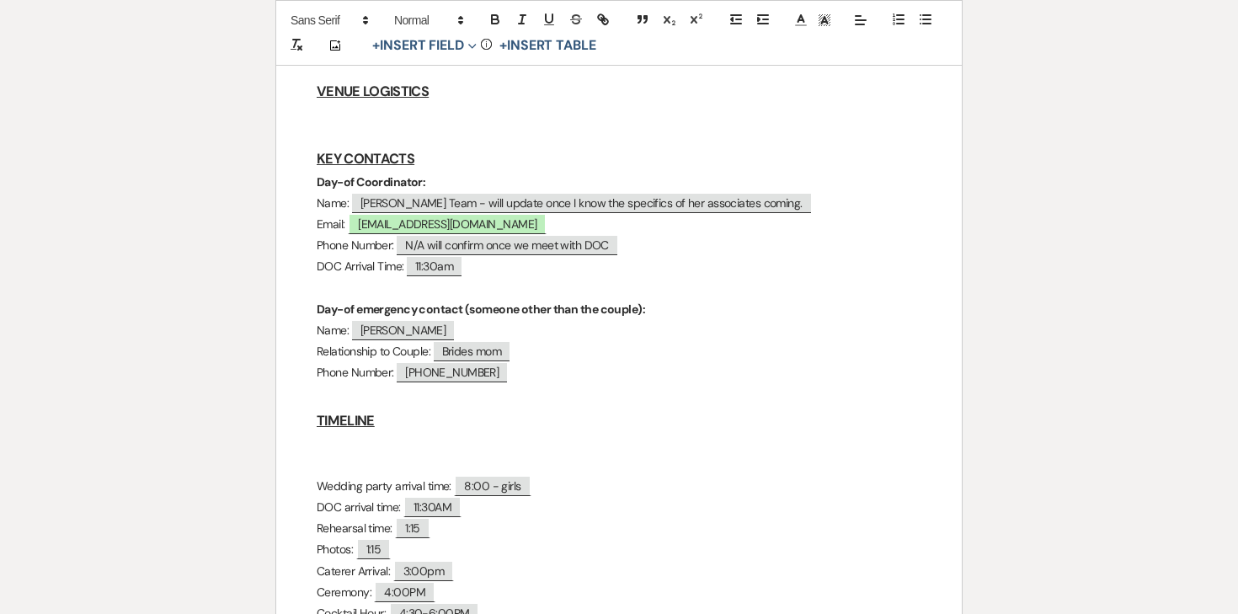
click at [491, 194] on span "Kenzie Heckmann Team - will update once I know the specifics of her associates …" at bounding box center [581, 203] width 459 height 19
select select "client"
select select "Name"
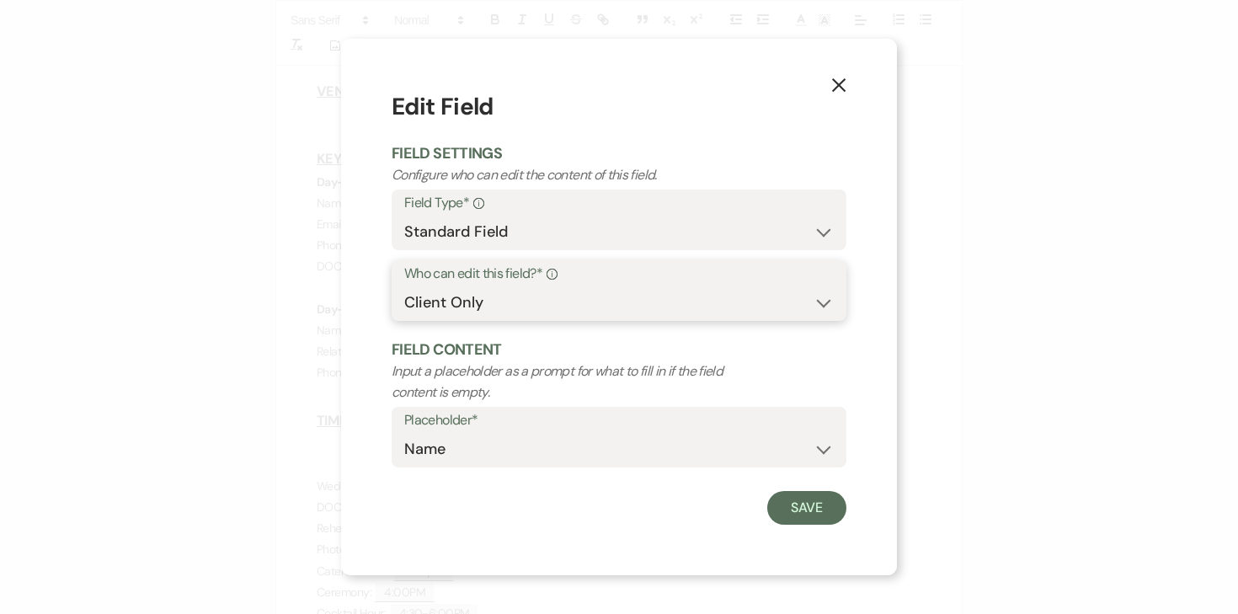
click at [597, 294] on select "Both Venue & Client Client Only Venue Only" at bounding box center [618, 302] width 429 height 33
select select "clientAndOwner"
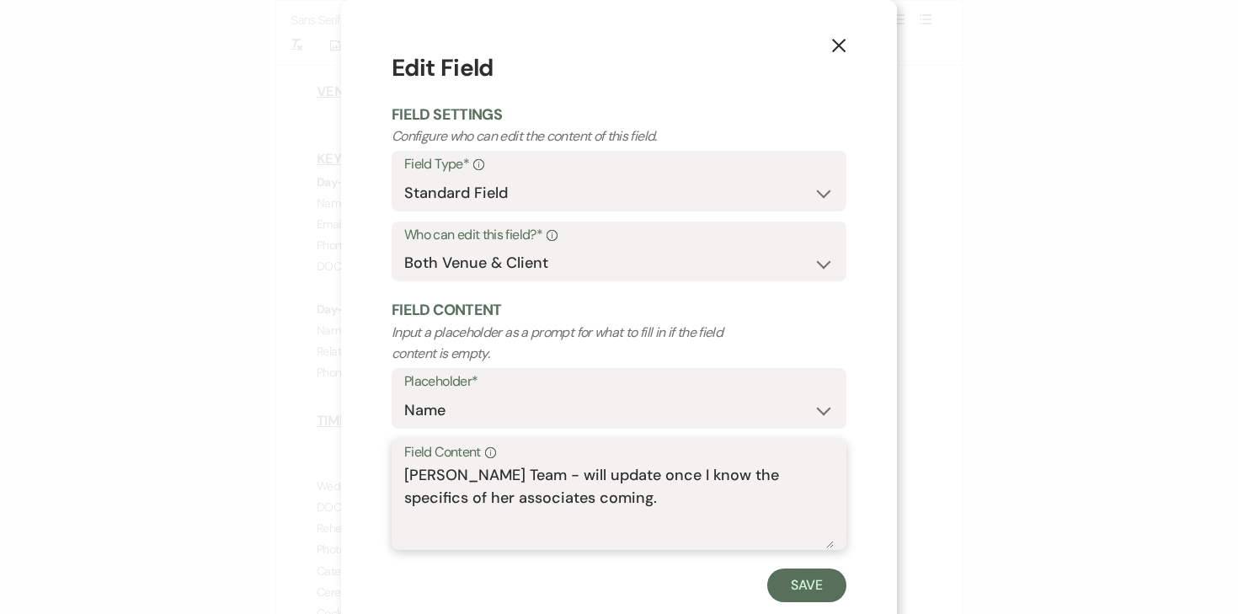
click at [440, 478] on textarea "Kenzie Heckmann Team - will update once I know the specifics of her associates …" at bounding box center [618, 506] width 429 height 84
click at [405, 477] on textarea "Kenzie Heckmann Team - will update once I know the specifics of her associates …" at bounding box center [618, 506] width 429 height 84
drag, startPoint x: 732, startPoint y: 509, endPoint x: 652, endPoint y: 477, distance: 85.8
click at [652, 477] on textarea "Alexa Oak (Kenzie Heckmann Team - will update once I know the specifics of her …" at bounding box center [618, 506] width 429 height 84
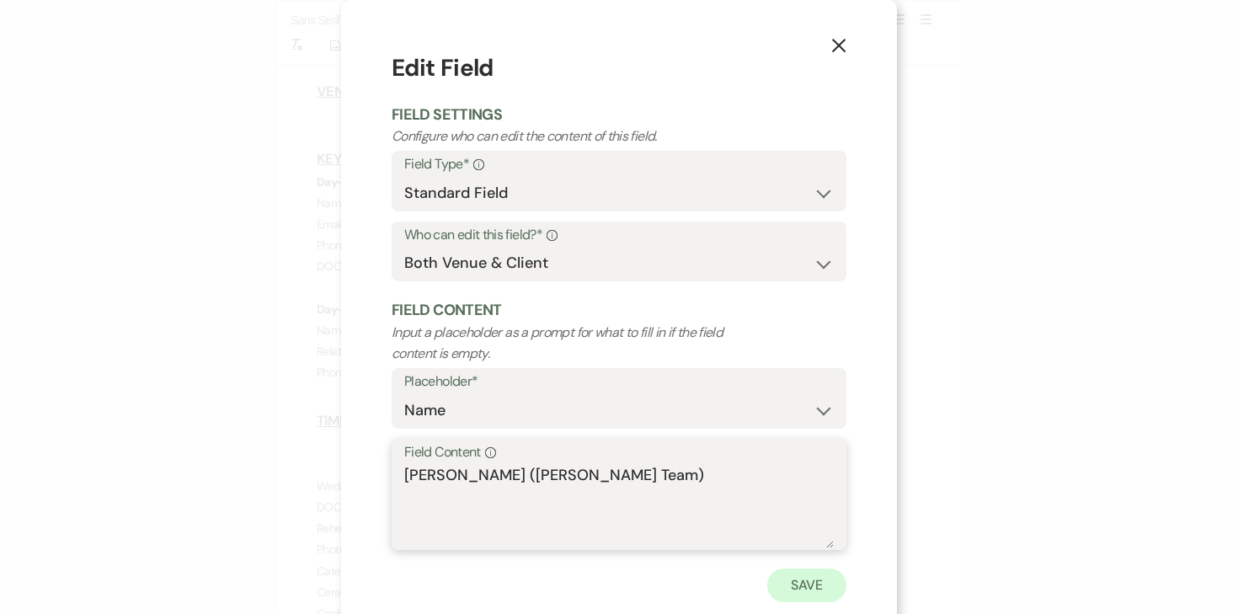
type textarea "Alexa Oak (Kenzie Heckmann Team)"
click at [808, 586] on button "Save" at bounding box center [806, 585] width 79 height 34
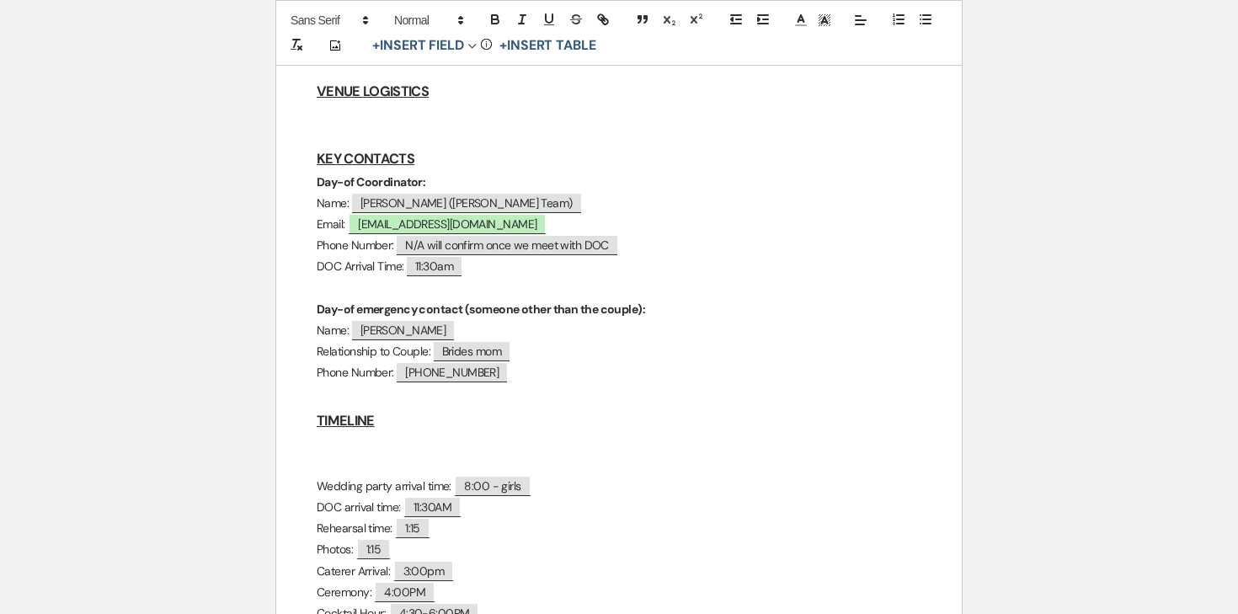
scroll to position [566, 0]
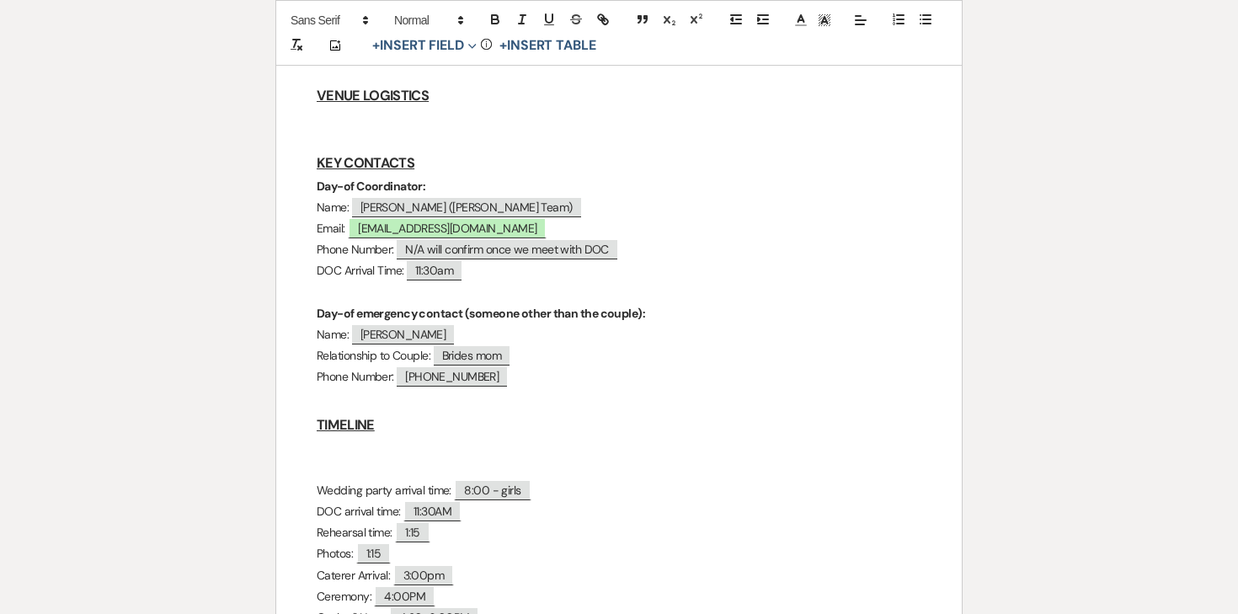
click at [568, 240] on span "N/A will confirm once we meet with DOC" at bounding box center [507, 249] width 221 height 19
select select "client"
select select "Phone Number"
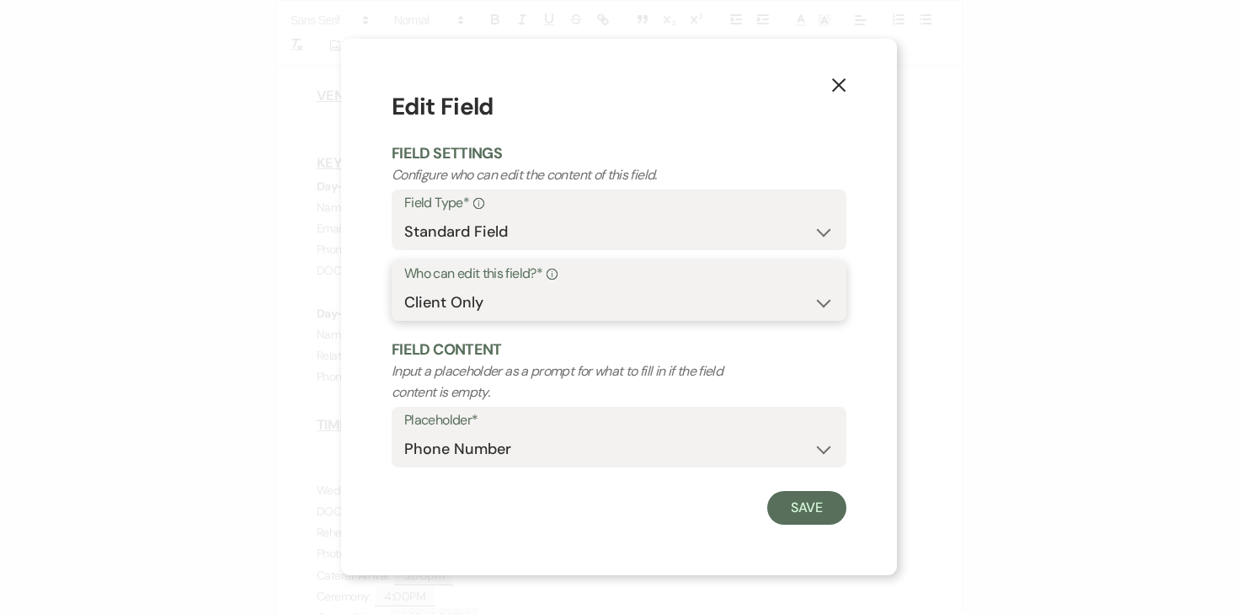
click at [494, 304] on select "Both Venue & Client Client Only Venue Only" at bounding box center [618, 302] width 429 height 33
select select "clientAndOwner"
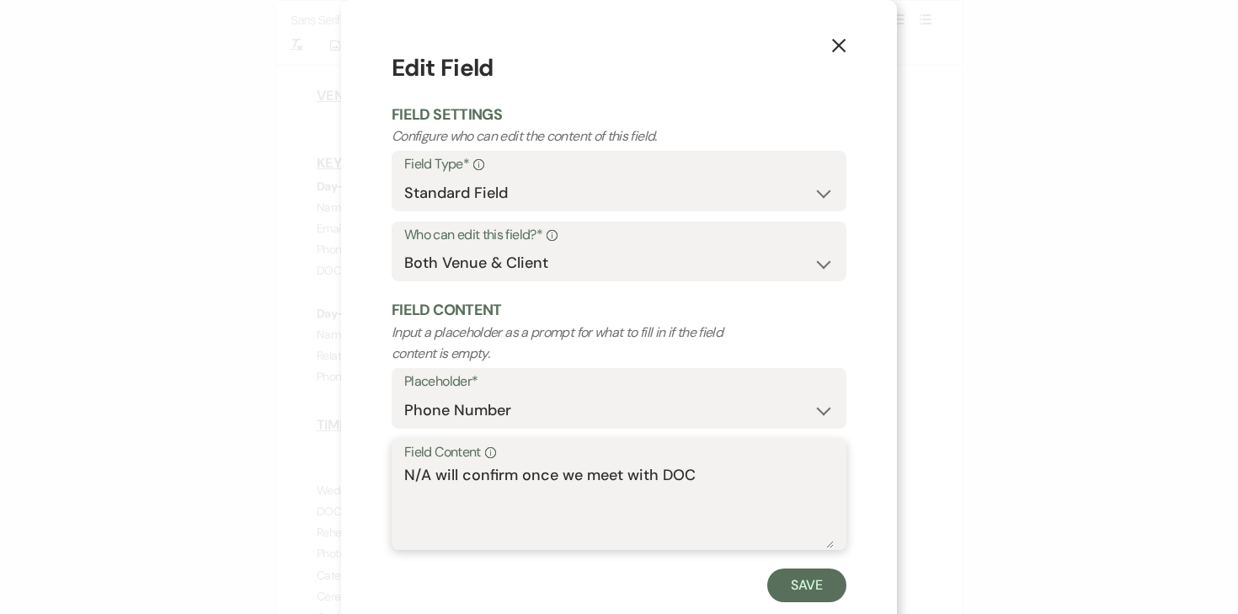
click at [457, 466] on textarea "N/A will confirm once we meet with DOC" at bounding box center [618, 506] width 429 height 84
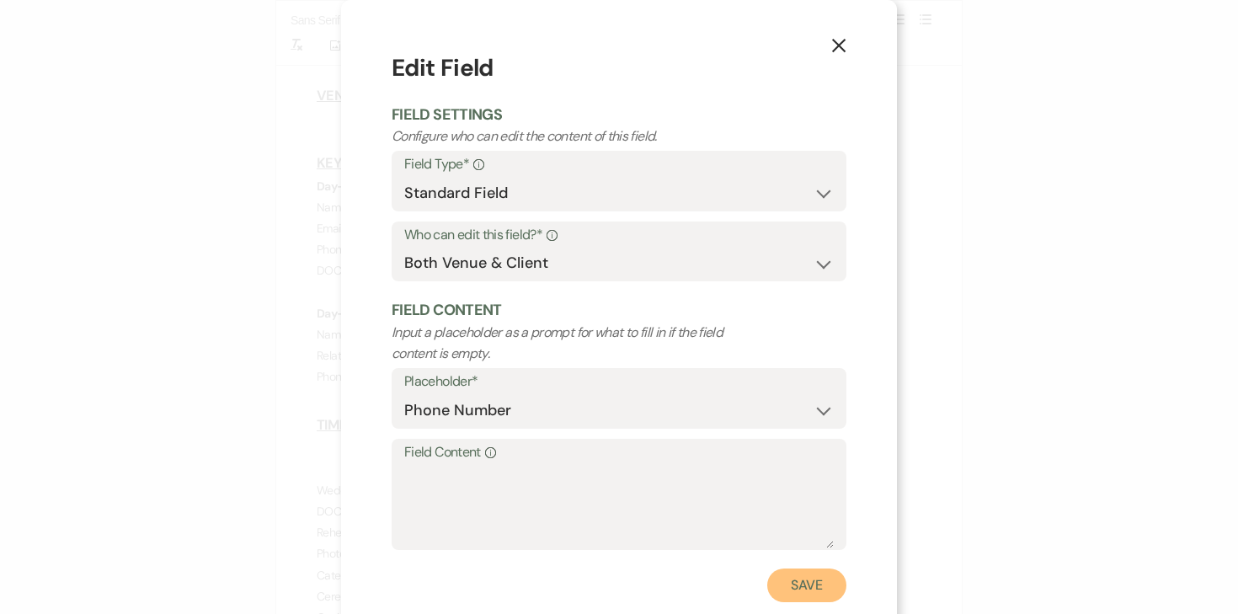
click at [802, 591] on button "Save" at bounding box center [806, 585] width 79 height 34
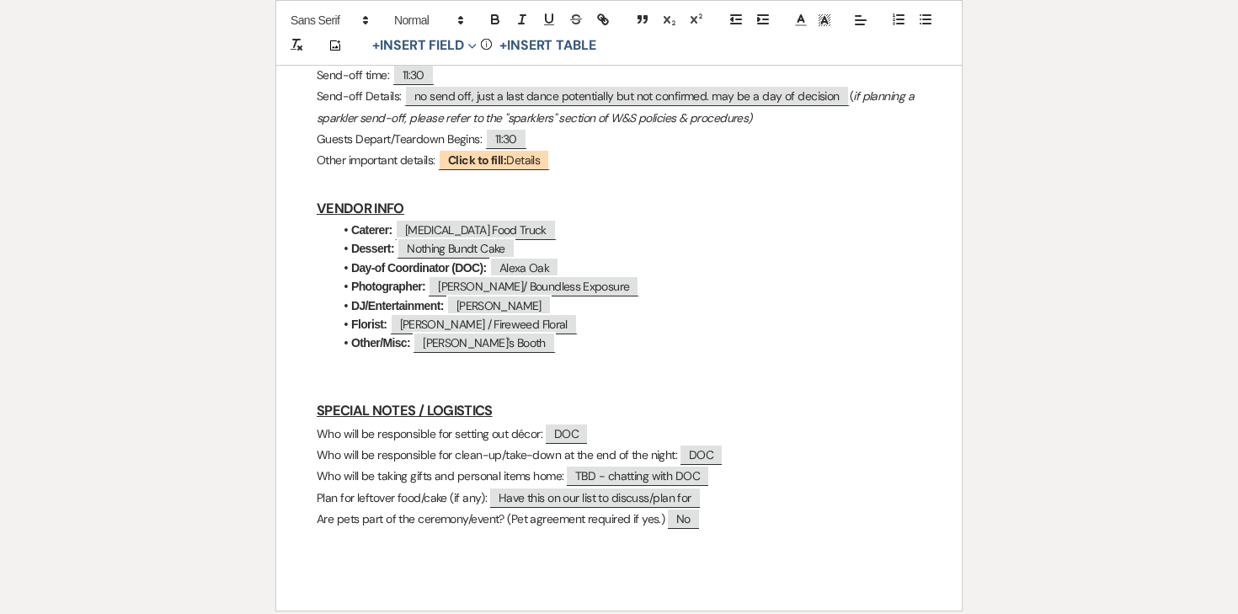
scroll to position [1257, 0]
click at [526, 376] on p at bounding box center [619, 386] width 605 height 21
click at [461, 376] on p at bounding box center [619, 386] width 605 height 21
click at [448, 376] on p at bounding box center [619, 386] width 605 height 21
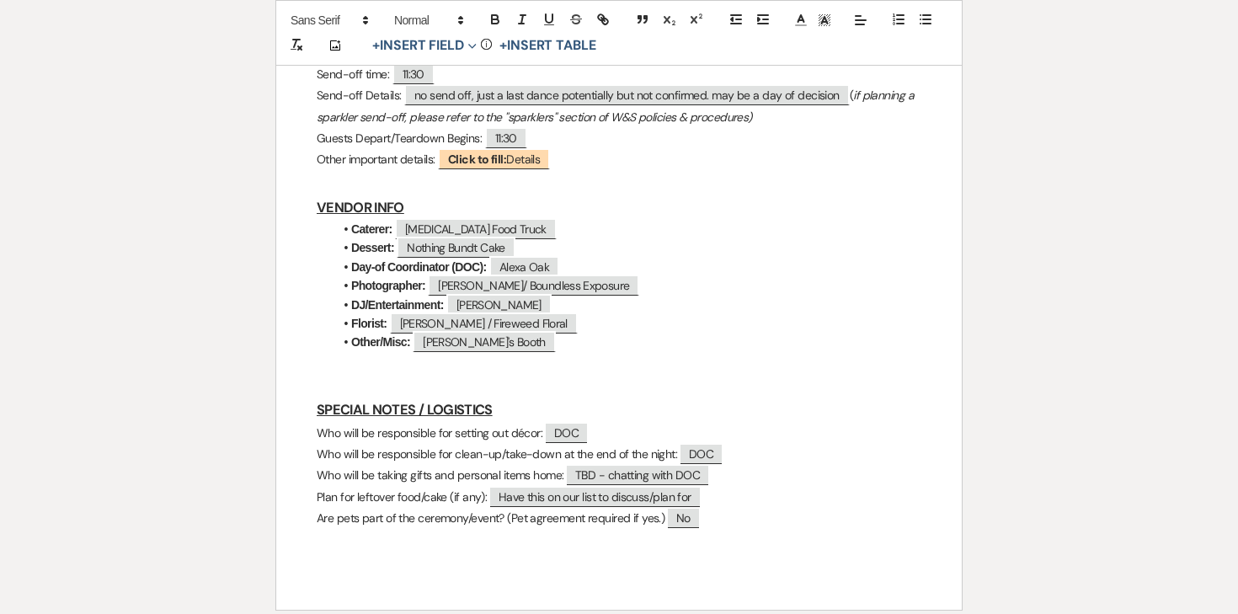
click at [440, 376] on p at bounding box center [619, 386] width 605 height 21
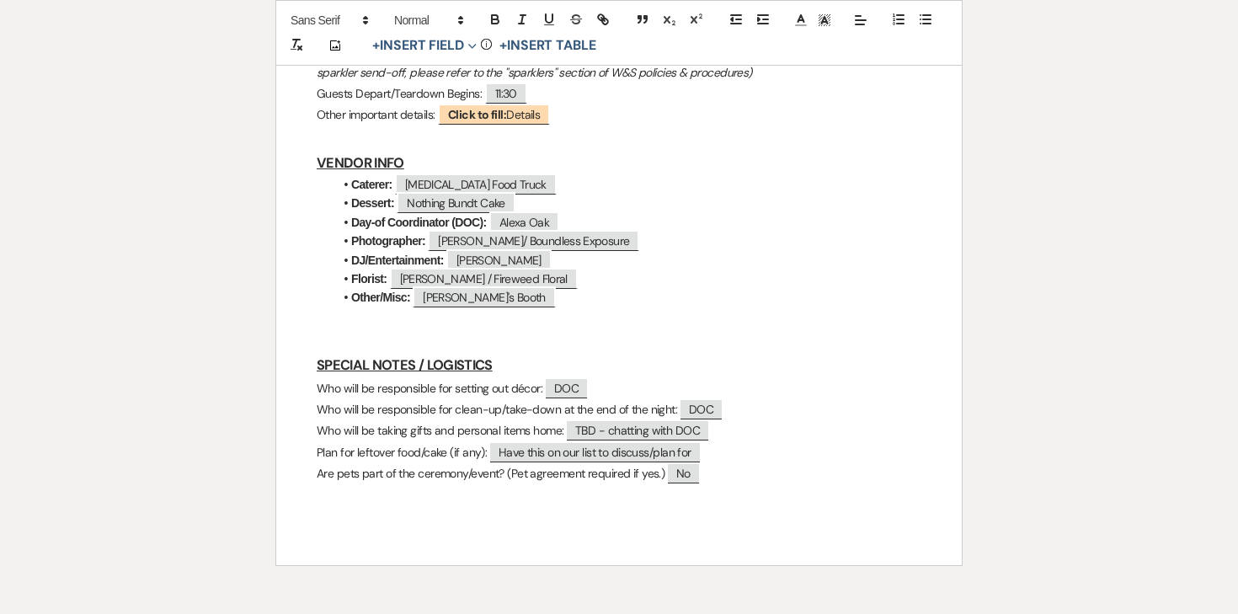
scroll to position [1303, 0]
click at [380, 461] on p "Are pets part of the ceremony/event? (Pet agreement required if yes.) ﻿ No ﻿" at bounding box center [619, 471] width 605 height 21
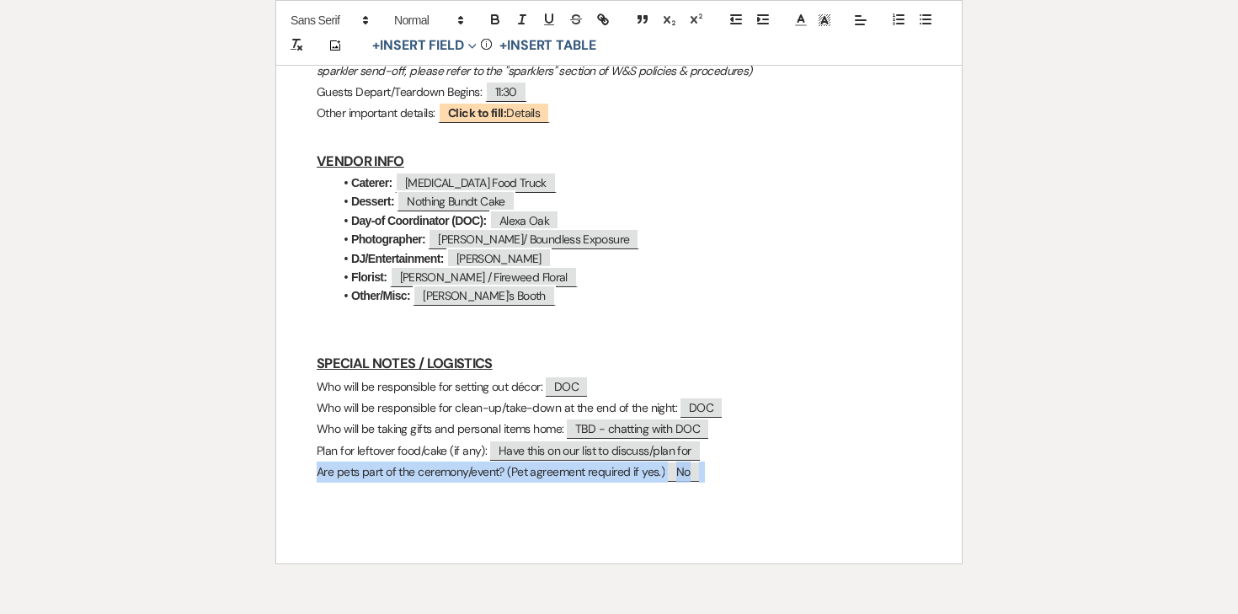
click at [380, 461] on p "Are pets part of the ceremony/event? (Pet agreement required if yes.) ﻿ No ﻿" at bounding box center [619, 471] width 605 height 21
click at [412, 461] on p "Are pets part of the ceremony/event? (Pet agreement required if yes.) ﻿ No ﻿" at bounding box center [619, 471] width 605 height 21
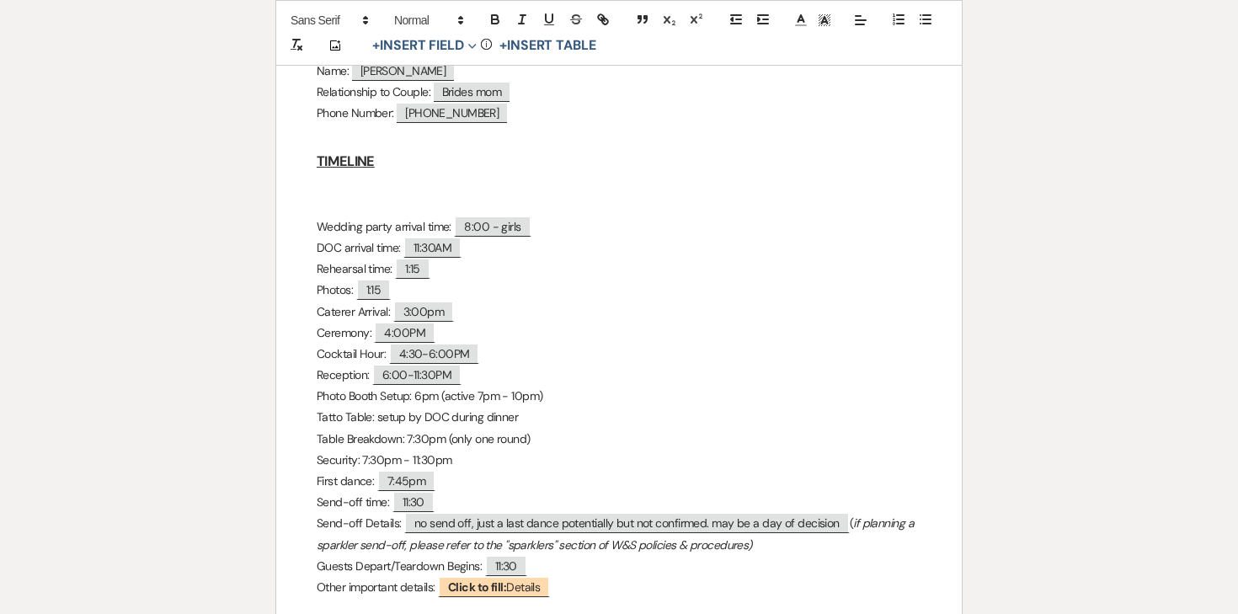
scroll to position [791, 0]
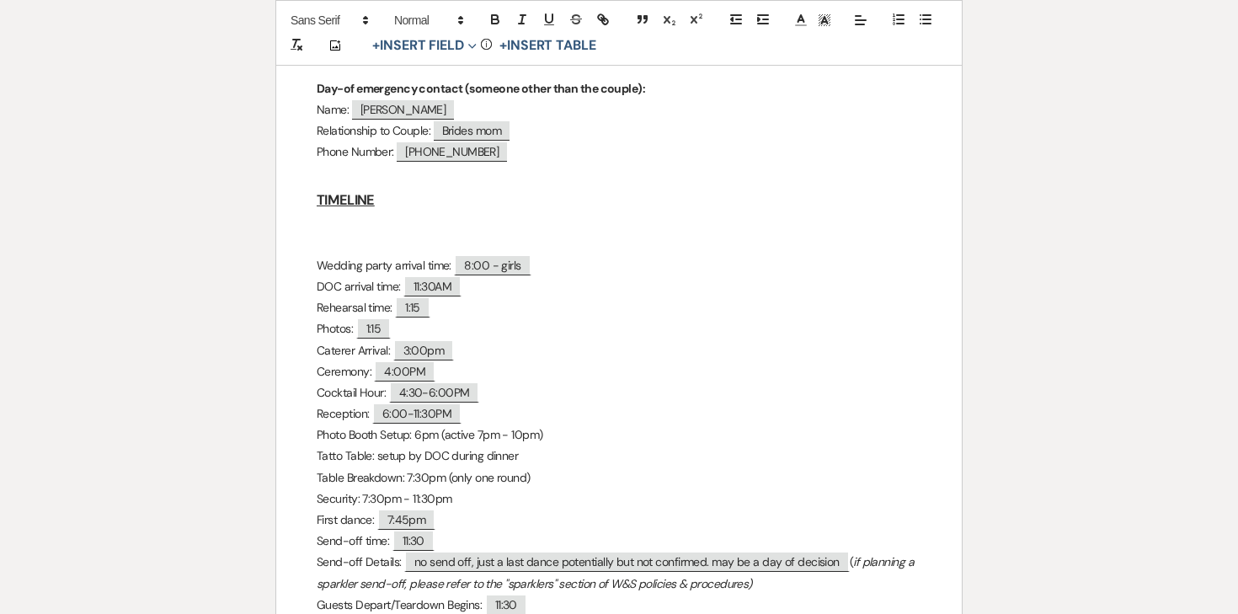
click at [295, 276] on div "Natalie & Ryan - Final Details - 9.13.25 GENERAL EVENT DETAILS Bride & Groom Na…" at bounding box center [618, 289] width 685 height 1575
click at [354, 255] on p "Wedding party arrival time: ﻿ 8:00 - girls ﻿" at bounding box center [619, 265] width 605 height 21
click at [348, 234] on p at bounding box center [619, 244] width 605 height 21
click at [343, 212] on p at bounding box center [619, 222] width 605 height 21
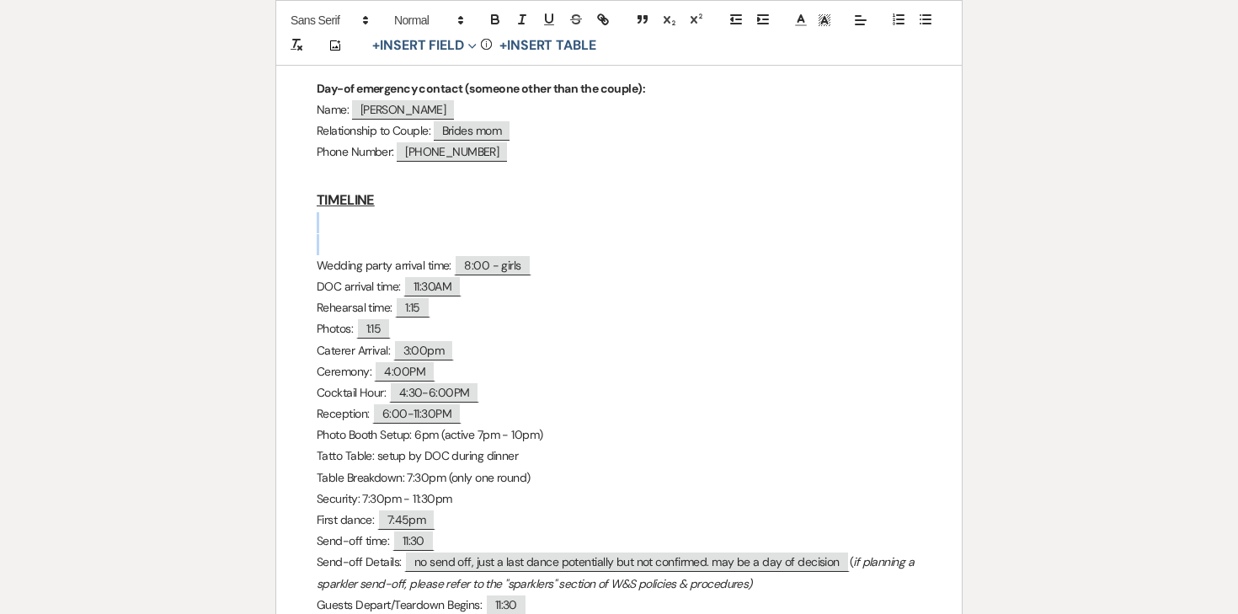
click at [343, 212] on p at bounding box center [619, 222] width 605 height 21
click at [338, 212] on p at bounding box center [619, 222] width 605 height 21
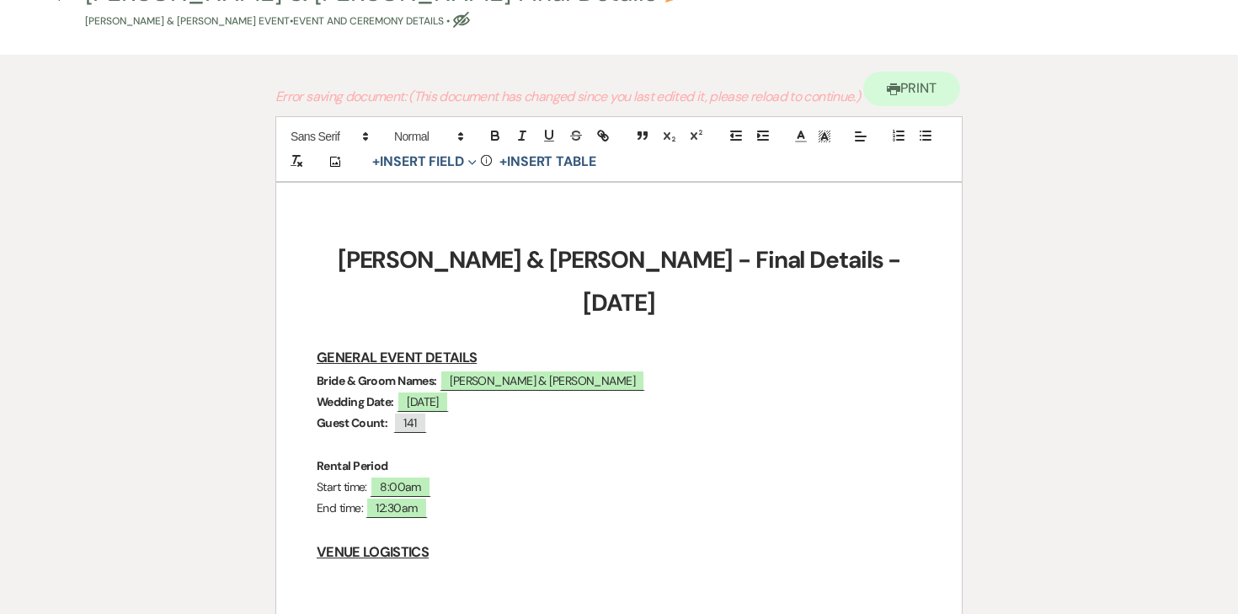
scroll to position [0, 0]
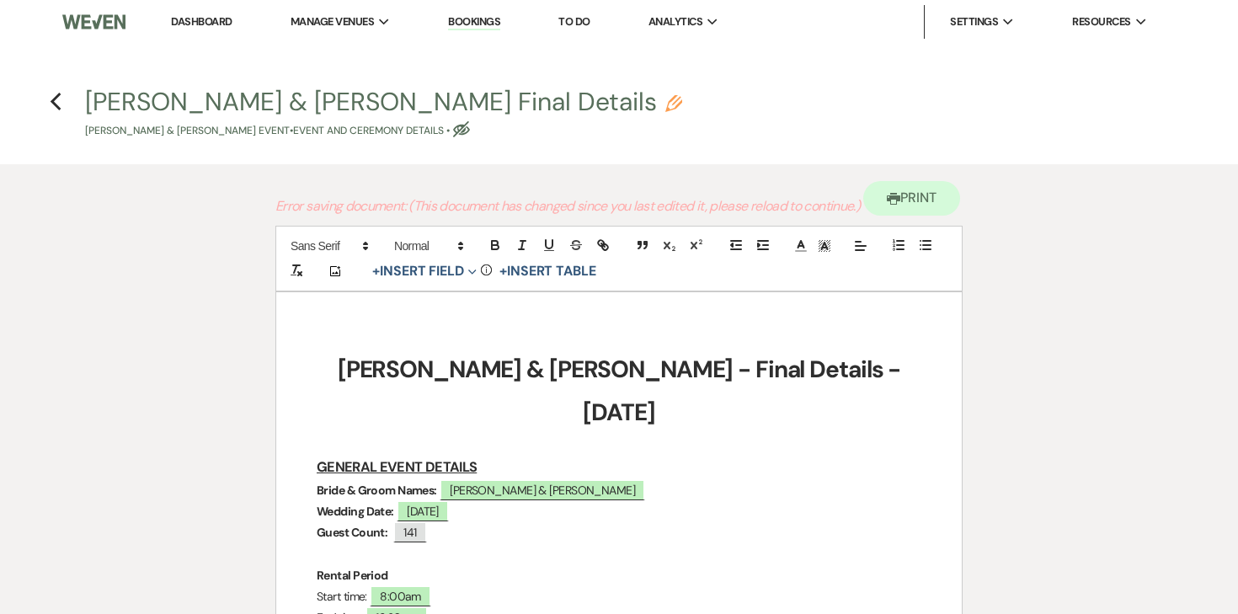
click at [331, 175] on div "Printer Print" at bounding box center [618, 194] width 687 height 61
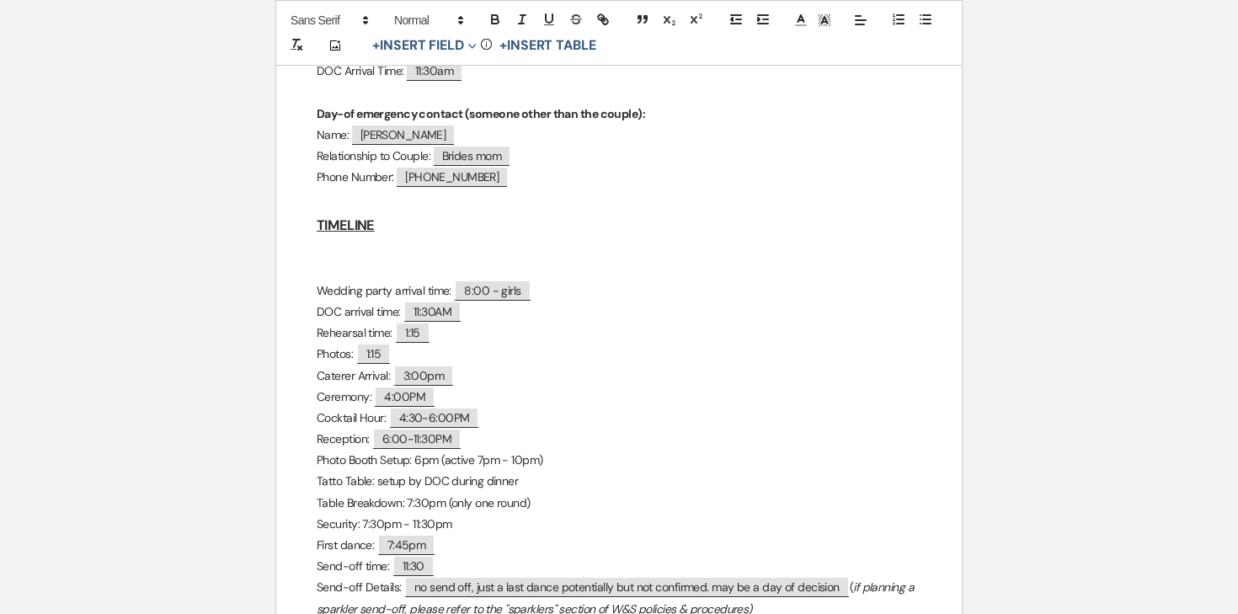
scroll to position [769, 0]
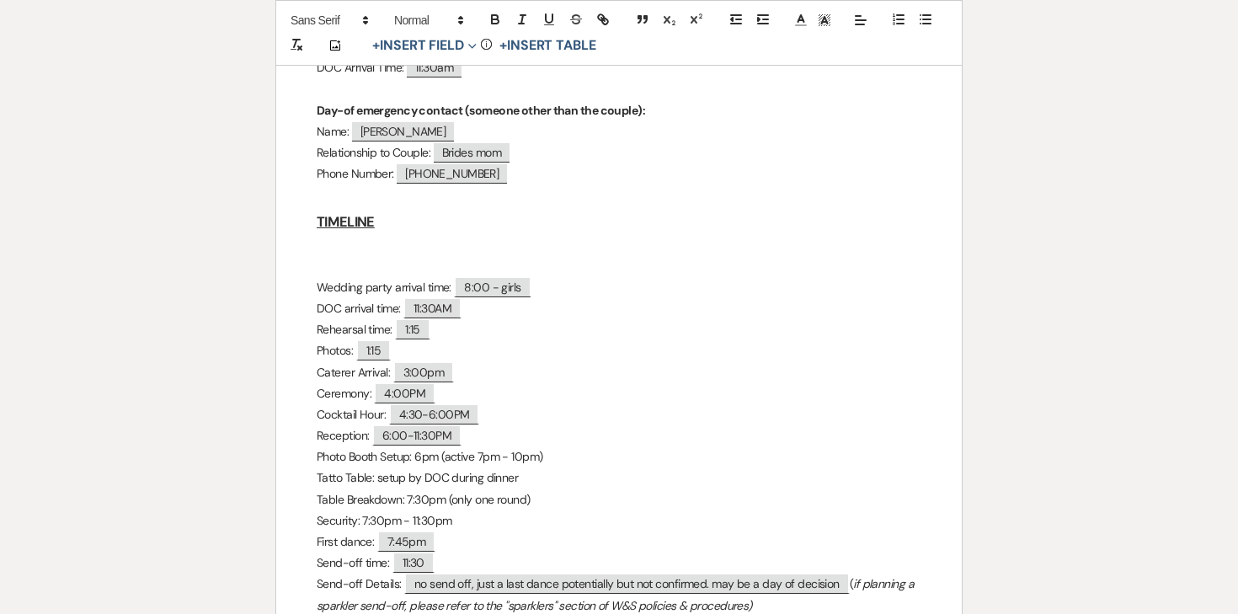
click at [331, 234] on p at bounding box center [619, 244] width 605 height 21
click at [333, 234] on p at bounding box center [619, 244] width 605 height 21
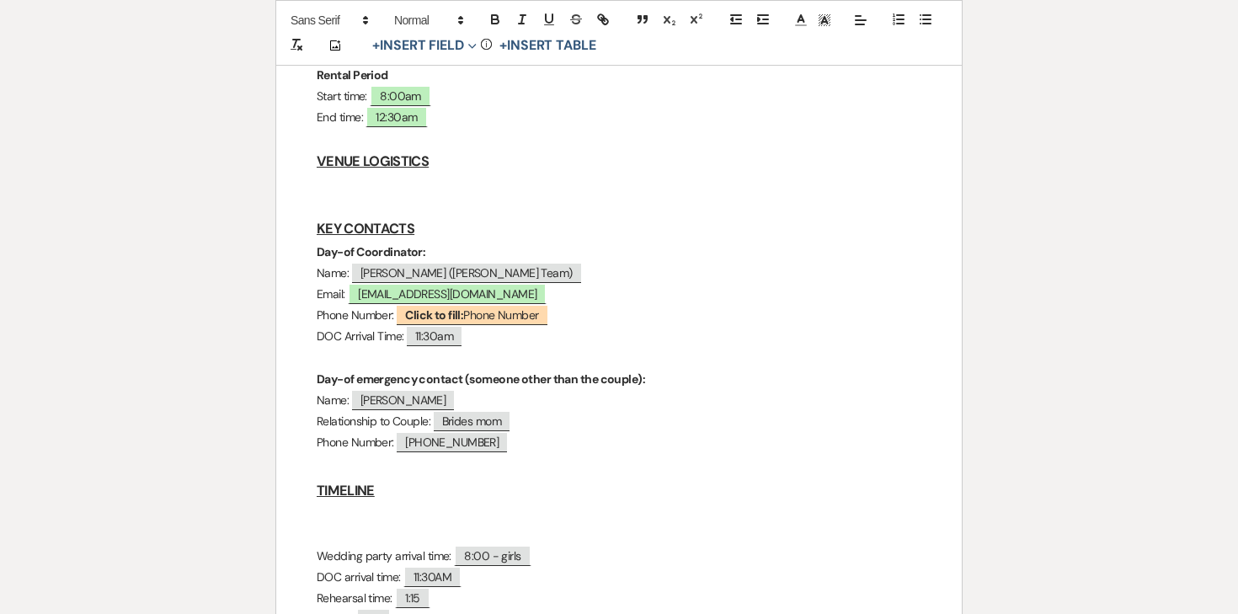
scroll to position [448, 0]
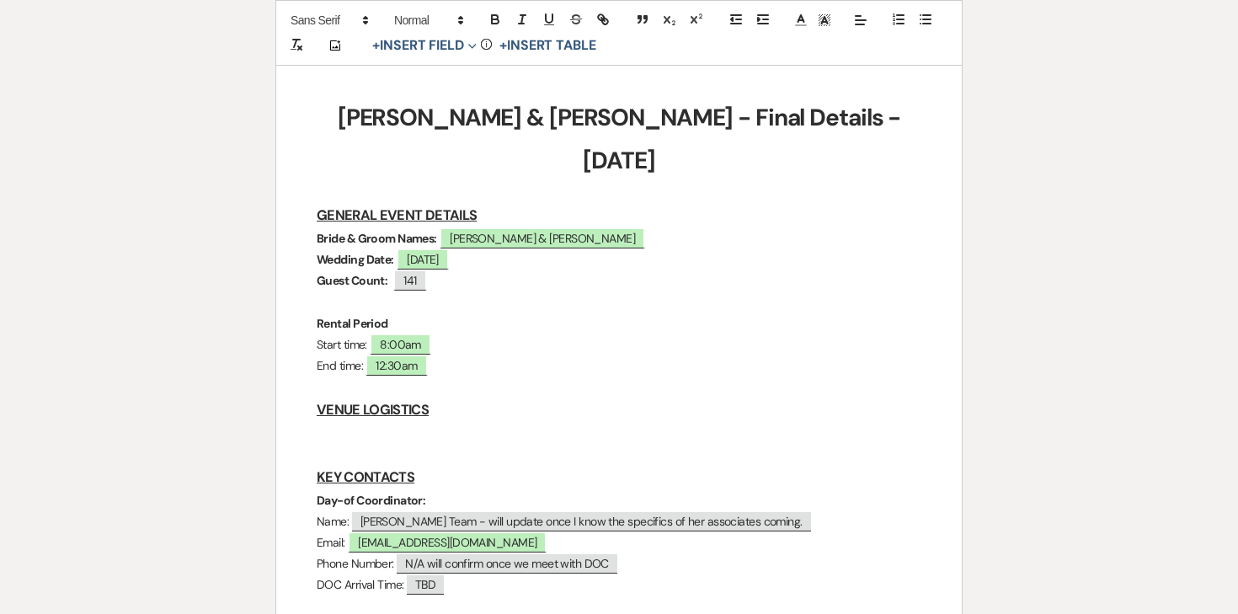
scroll to position [289, 0]
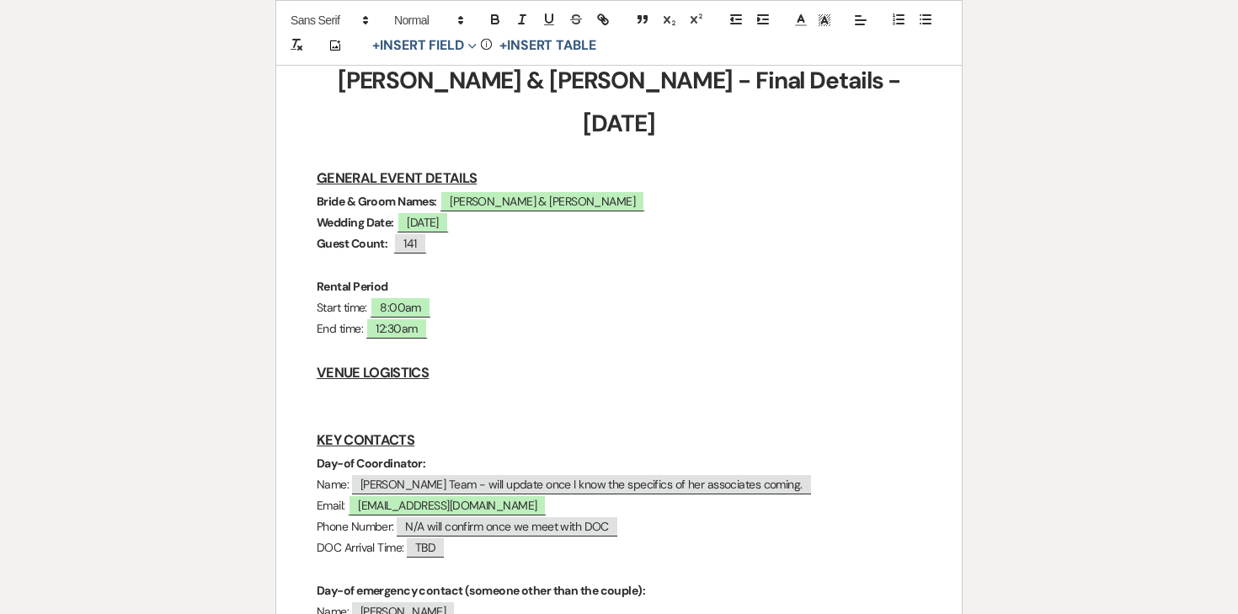
click at [348, 474] on p "Name: ﻿ [PERSON_NAME] Team - will update once I know the specifics of her assoc…" at bounding box center [619, 484] width 605 height 21
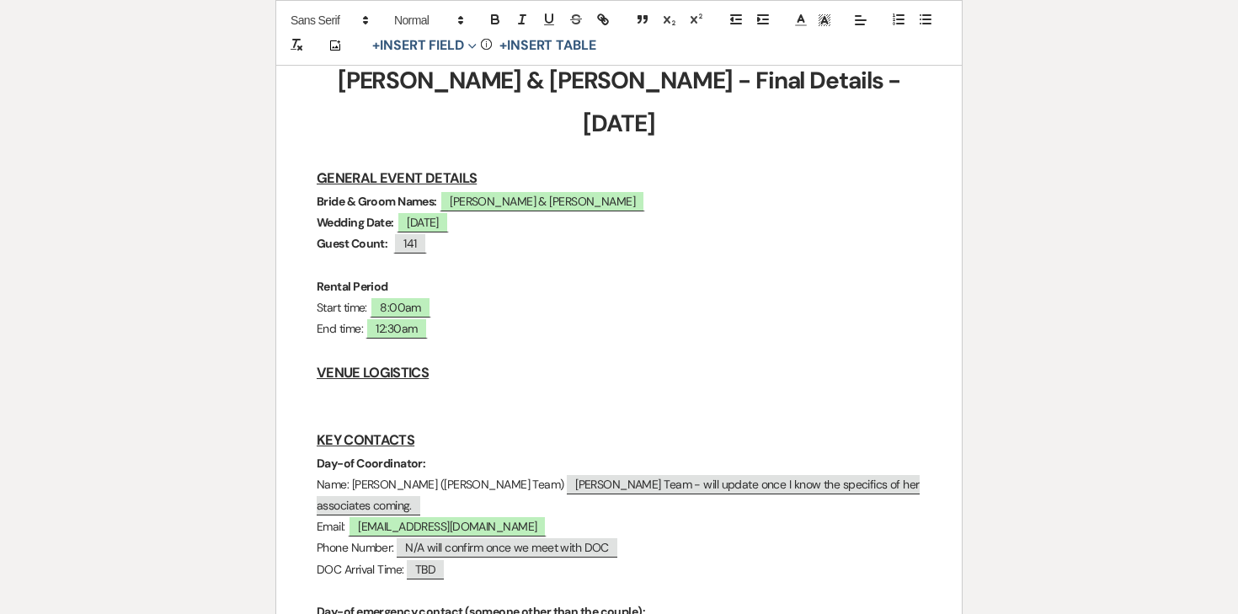
click at [440, 474] on p "Name: [PERSON_NAME] ([PERSON_NAME] Team) ﻿ [PERSON_NAME] Team - will update onc…" at bounding box center [619, 495] width 605 height 42
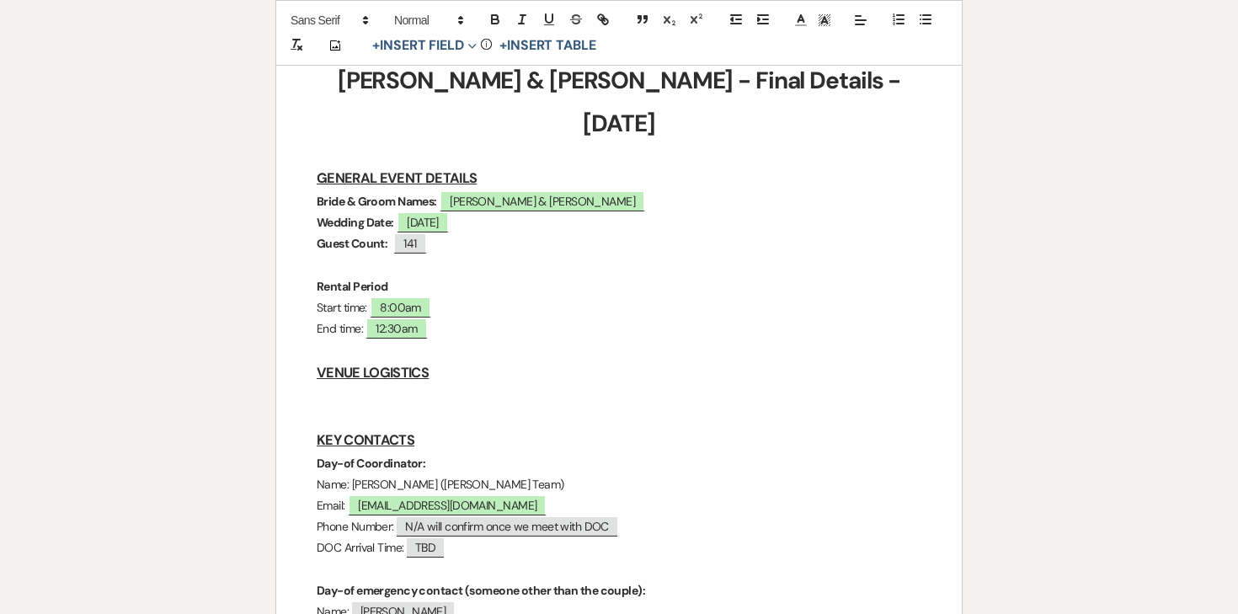
click at [637, 516] on p "Phone Number: ﻿ N/A will confirm once we meet with DOC ﻿" at bounding box center [619, 526] width 605 height 21
click at [568, 537] on p "DOC Arrival Time: ﻿ TBD ﻿" at bounding box center [619, 547] width 605 height 21
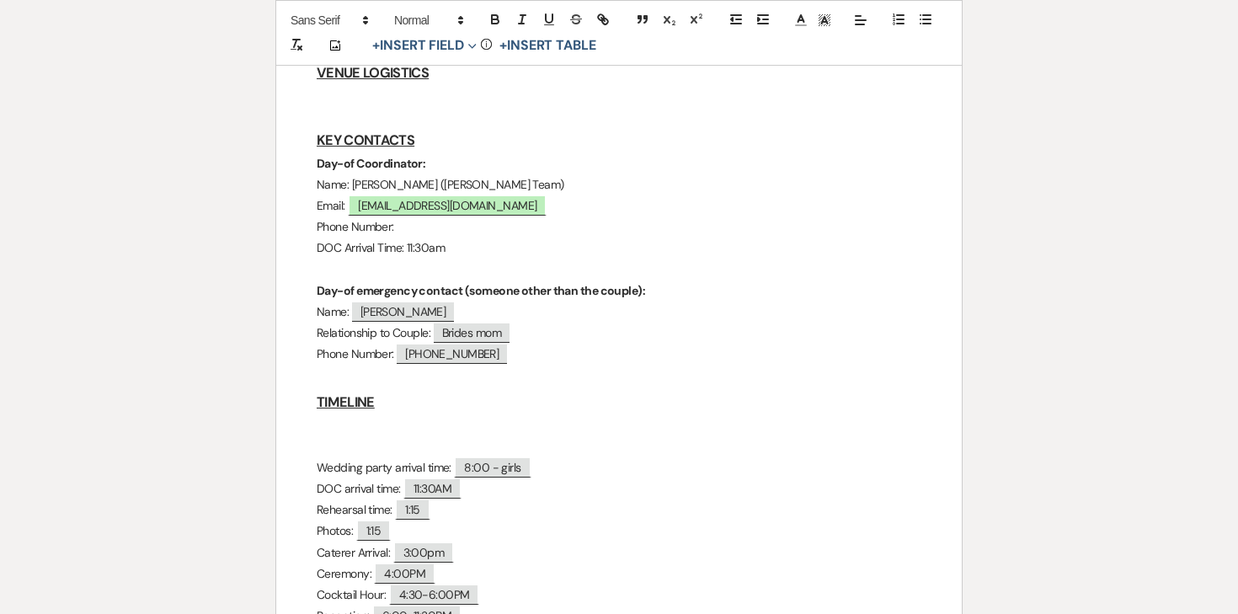
scroll to position [621, 0]
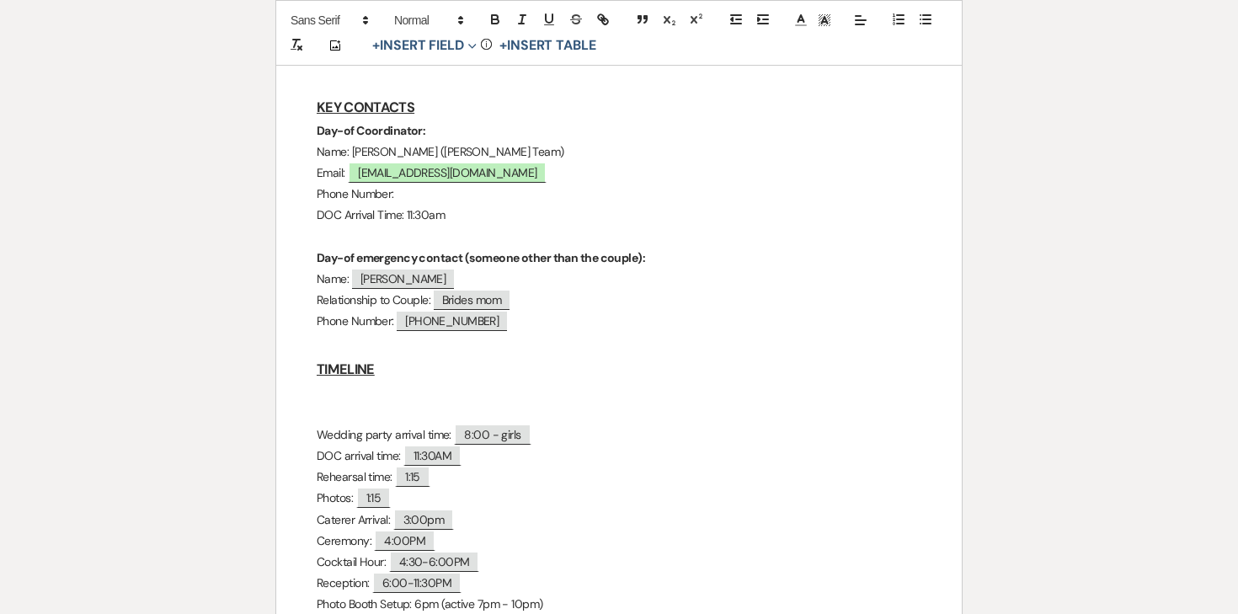
click at [404, 381] on p at bounding box center [619, 391] width 605 height 21
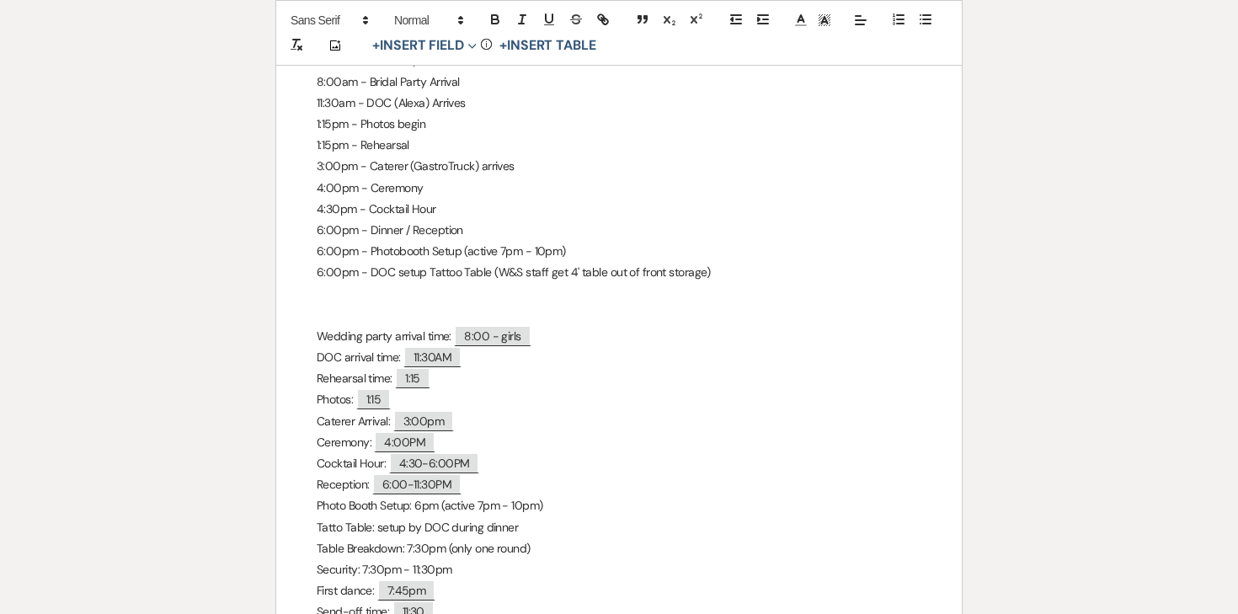
scroll to position [957, 0]
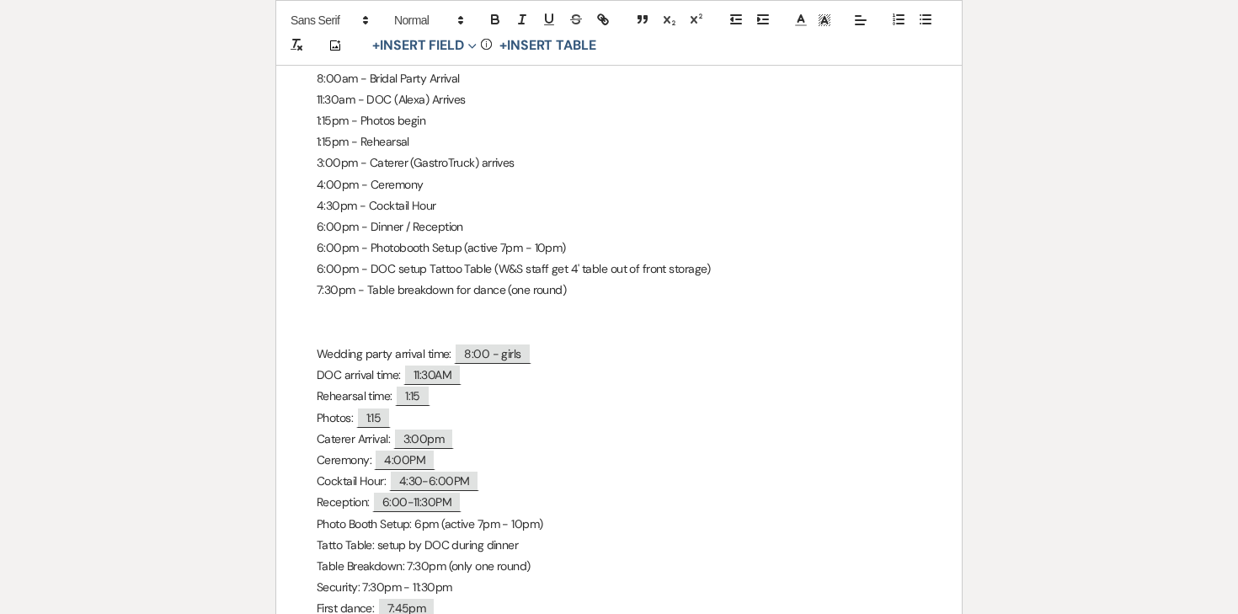
drag, startPoint x: 306, startPoint y: 288, endPoint x: 552, endPoint y: 493, distance: 321.1
click at [552, 493] on div "[PERSON_NAME] & [PERSON_NAME] - Final Details - [DATE] GENERAL EVENT DETAILS Br…" at bounding box center [618, 250] width 685 height 1829
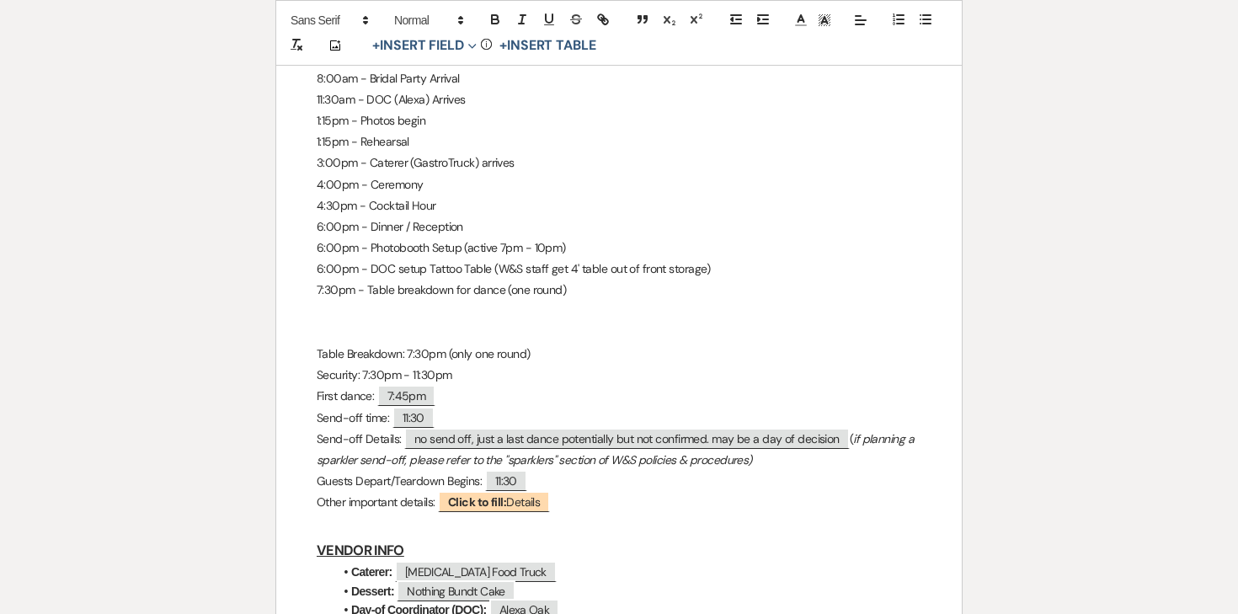
click at [384, 280] on p "7:30pm - Table breakdown for dance (one round)" at bounding box center [619, 290] width 605 height 21
click at [342, 301] on p at bounding box center [619, 311] width 605 height 21
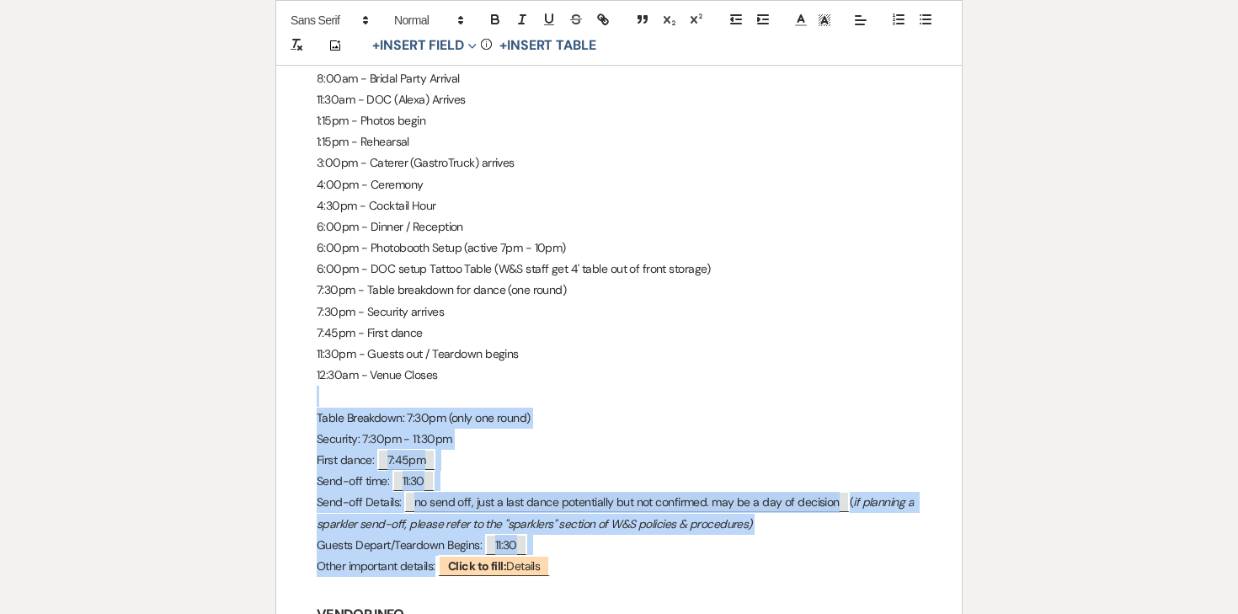
drag, startPoint x: 312, startPoint y: 361, endPoint x: 619, endPoint y: 525, distance: 348.5
click at [619, 525] on div "[PERSON_NAME] & [PERSON_NAME] - Final Details - [DATE] GENERAL EVENT DETAILS Br…" at bounding box center [618, 176] width 685 height 1681
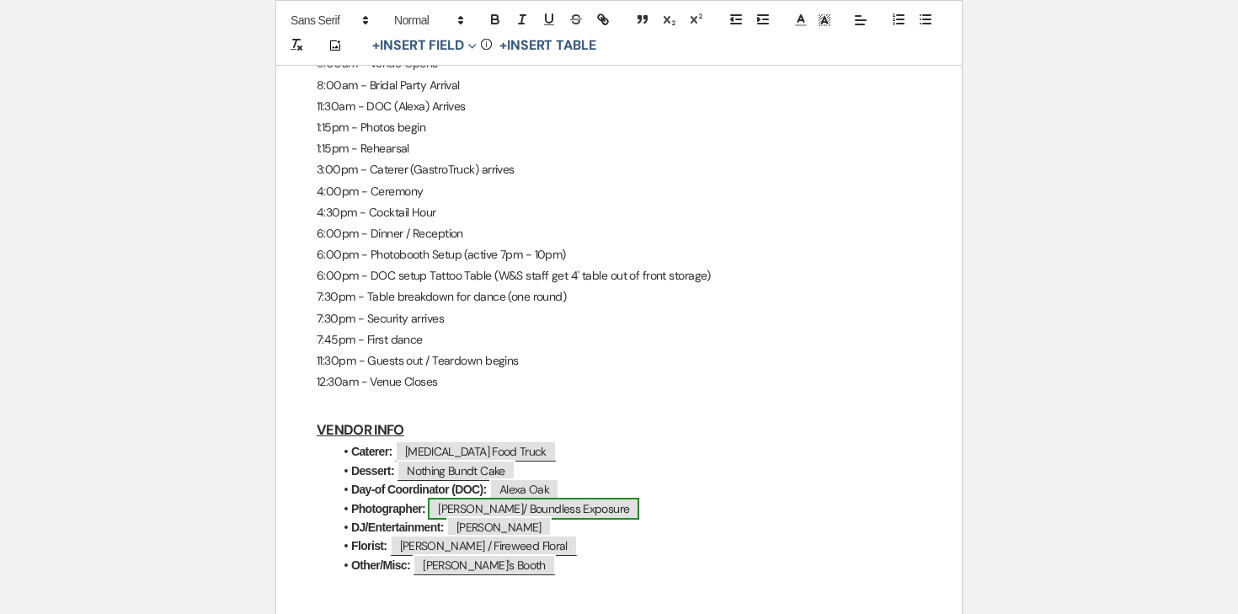
scroll to position [897, 0]
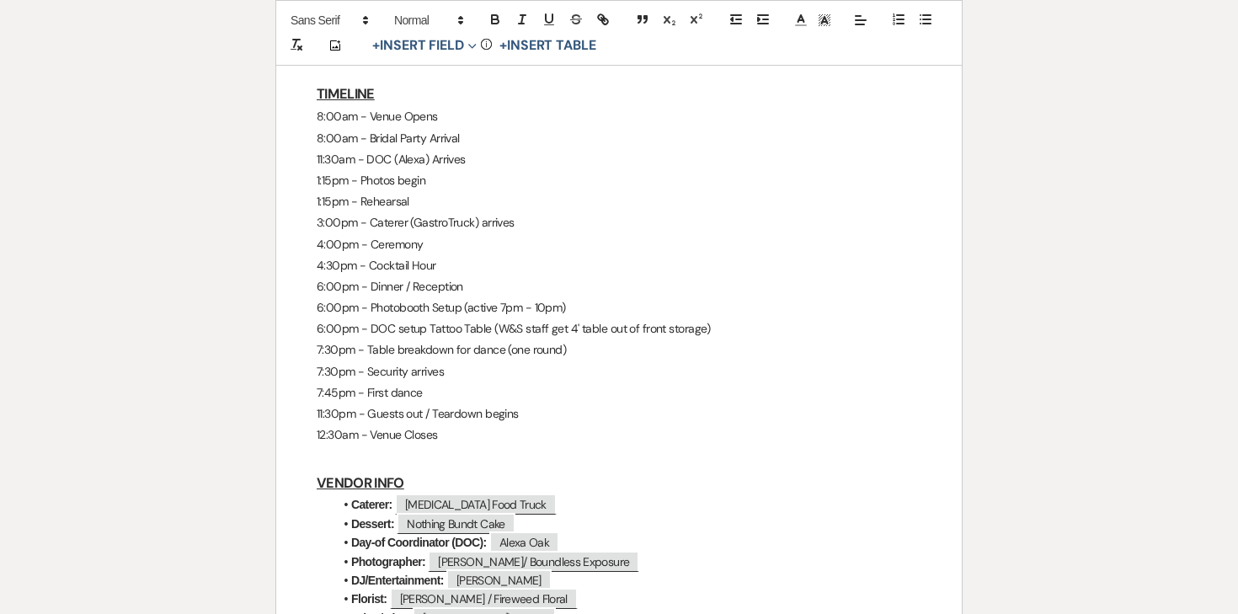
click at [515, 297] on p "6:00pm - Photobooth Setup (active 7pm - 10pm)" at bounding box center [619, 307] width 605 height 21
click at [514, 276] on p "6:00pm - Dinner / Reception" at bounding box center [619, 286] width 605 height 21
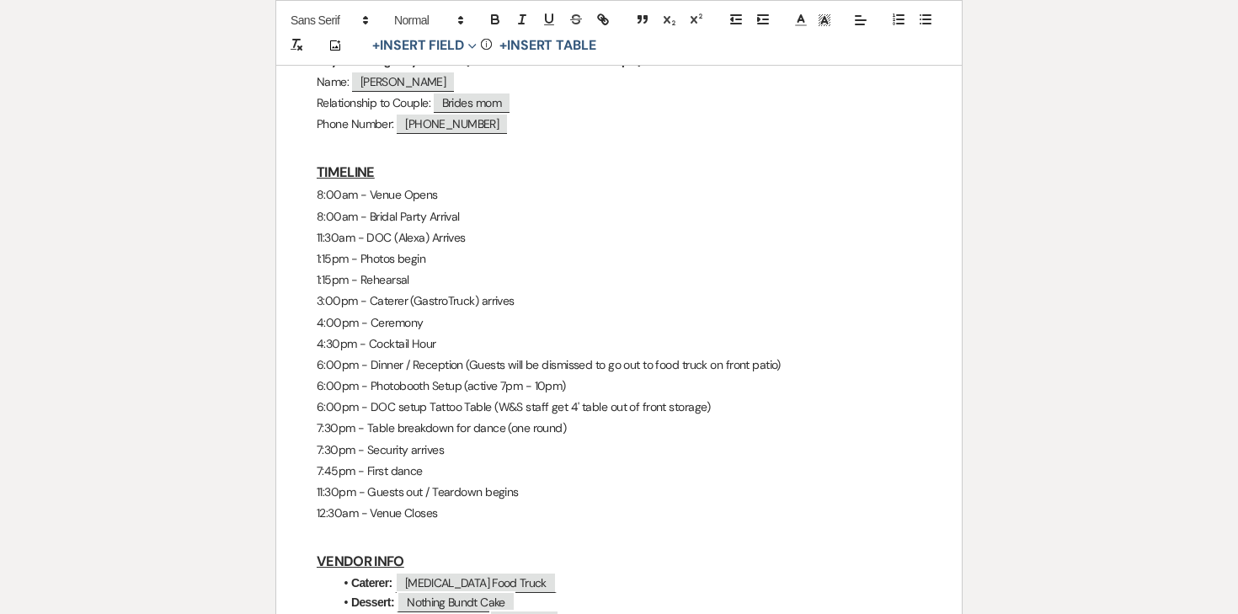
scroll to position [798, 0]
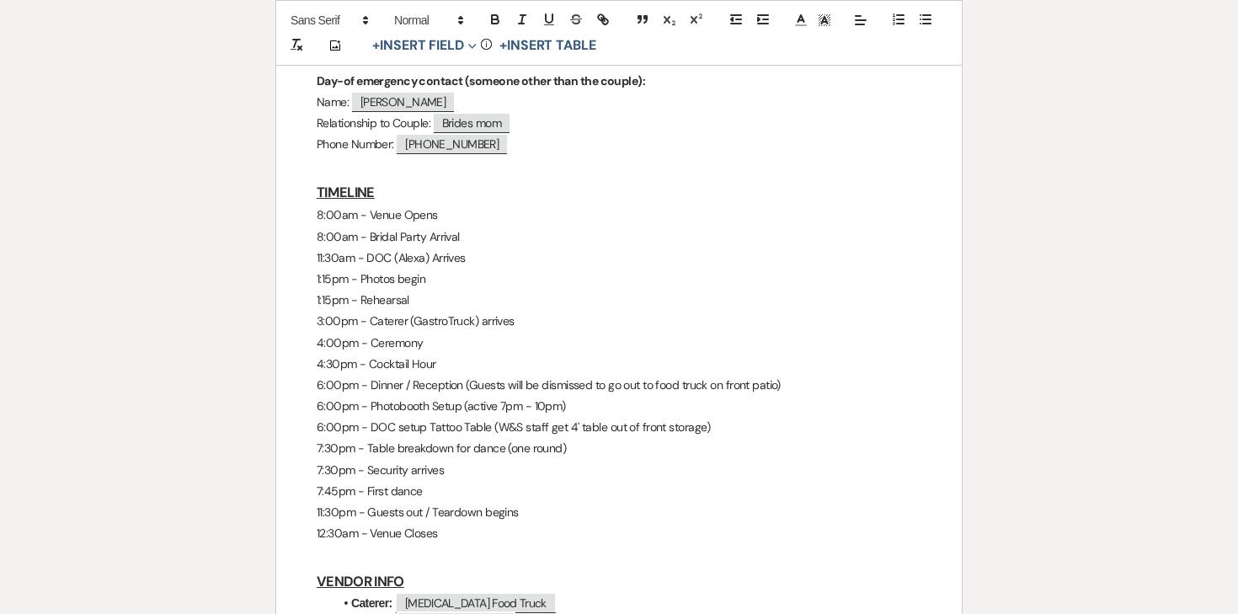
drag, startPoint x: 443, startPoint y: 491, endPoint x: 271, endPoint y: 179, distance: 355.8
click at [271, 179] on div "Printer Print Saved! Add Photo + Insert Field Expand Standard Field Smart Field…" at bounding box center [619, 200] width 1213 height 1669
copy div "8:00am - Venue Opens 8:00am - Bridal Party Arrival 11:30am - DOC (Alexa) Arrive…"
